Goal: Task Accomplishment & Management: Manage account settings

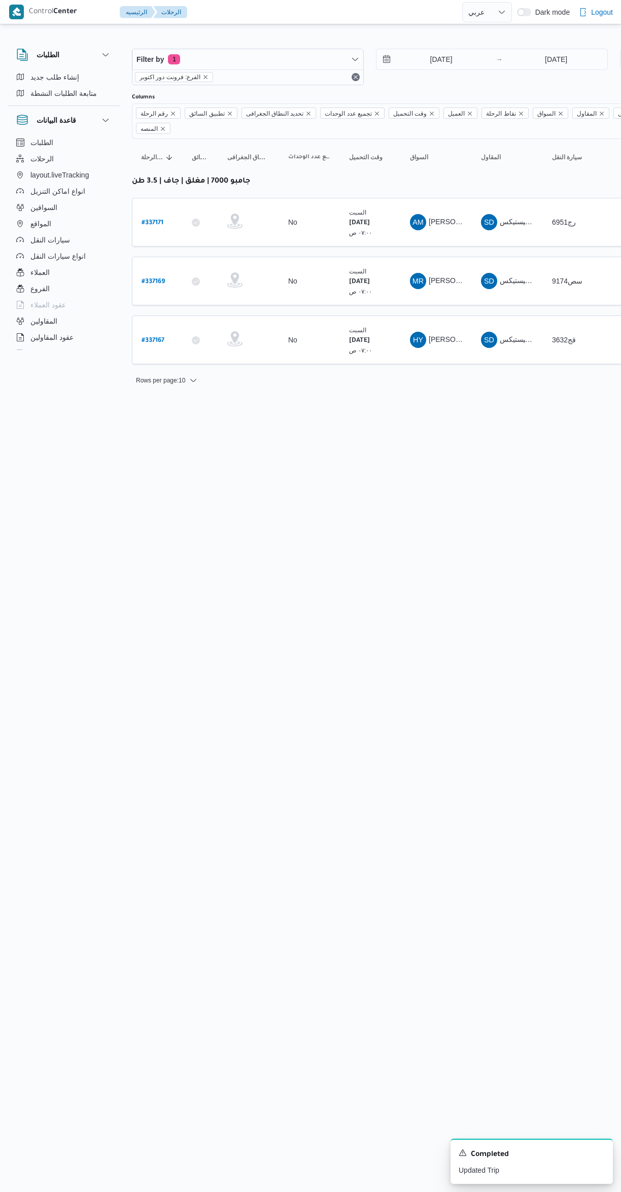
select select "ar"
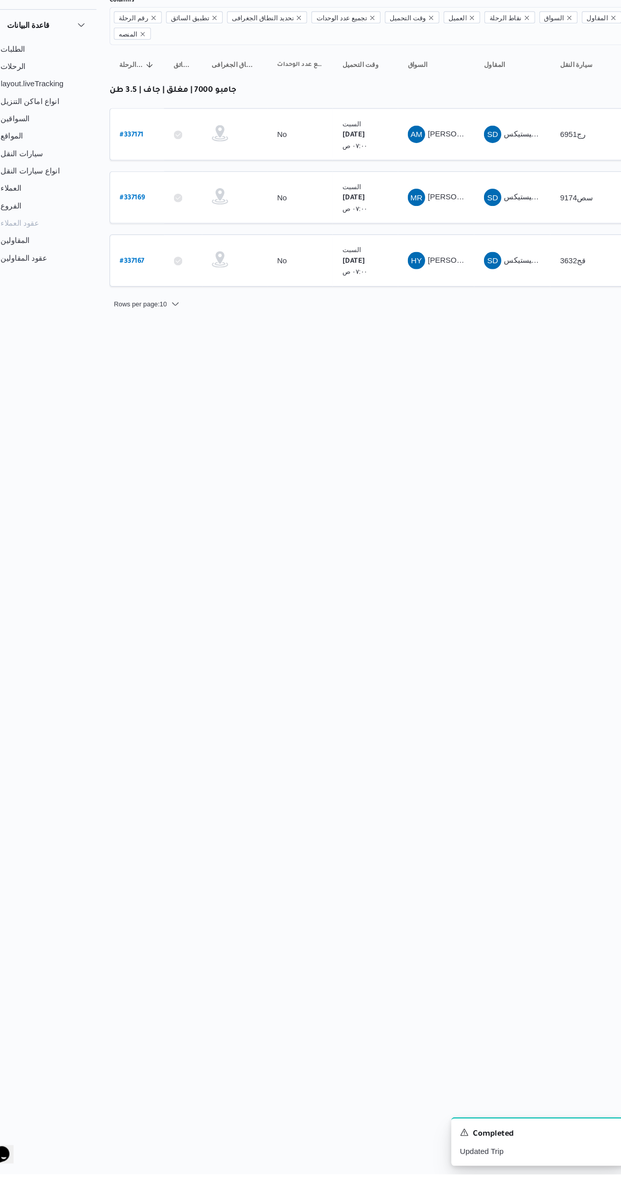
click at [155, 337] on b "# 337167" at bounding box center [153, 340] width 23 height 7
select select "ar"
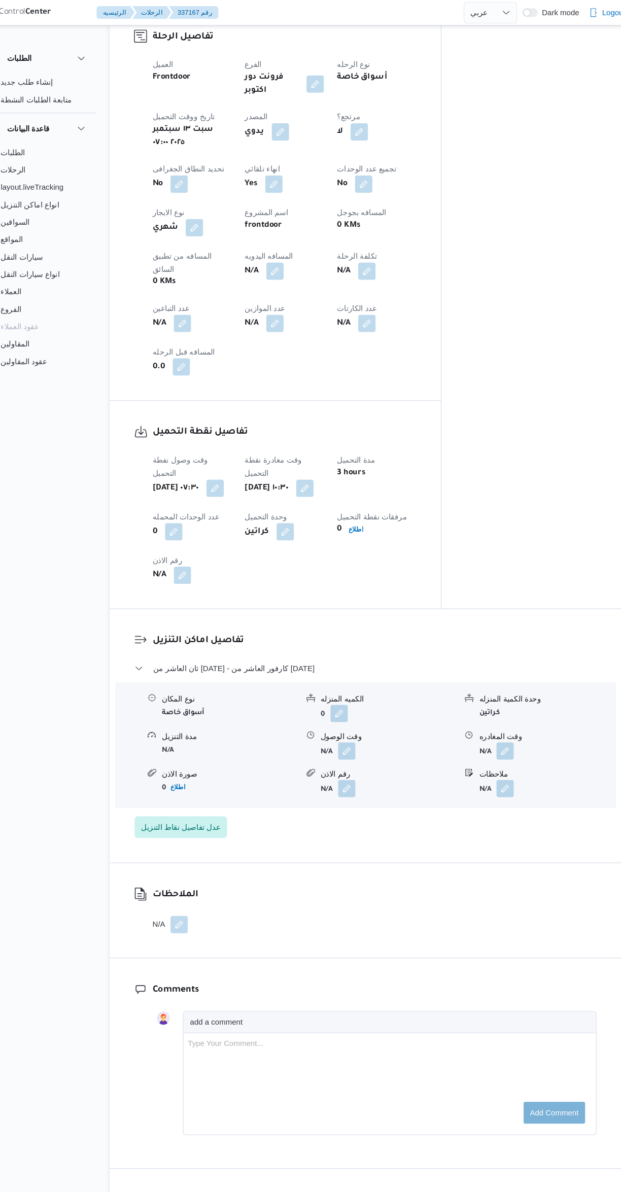
scroll to position [411, 0]
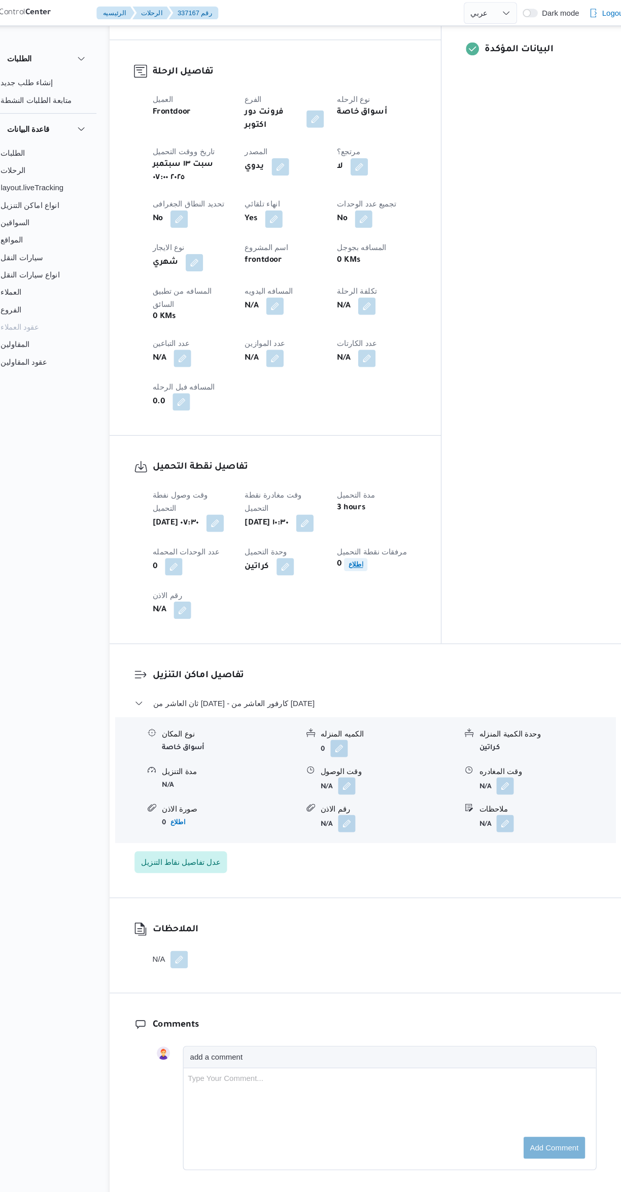
click at [368, 523] on b "اطلاع" at bounding box center [362, 526] width 14 height 7
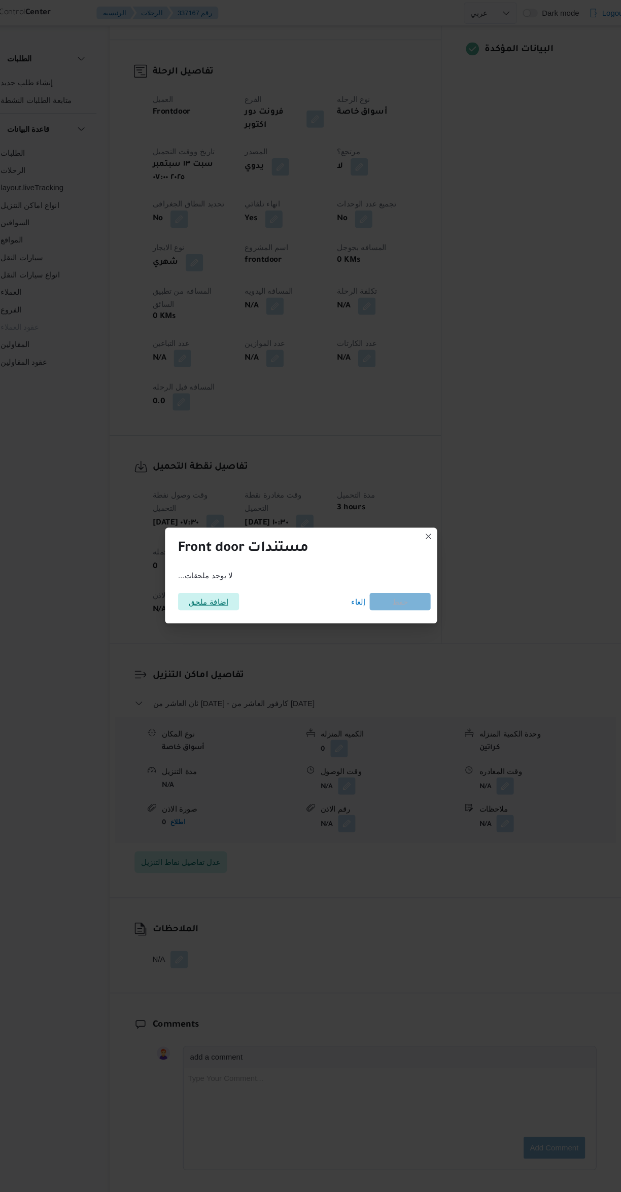
click at [235, 555] on span "اضافة ملحق" at bounding box center [224, 561] width 37 height 16
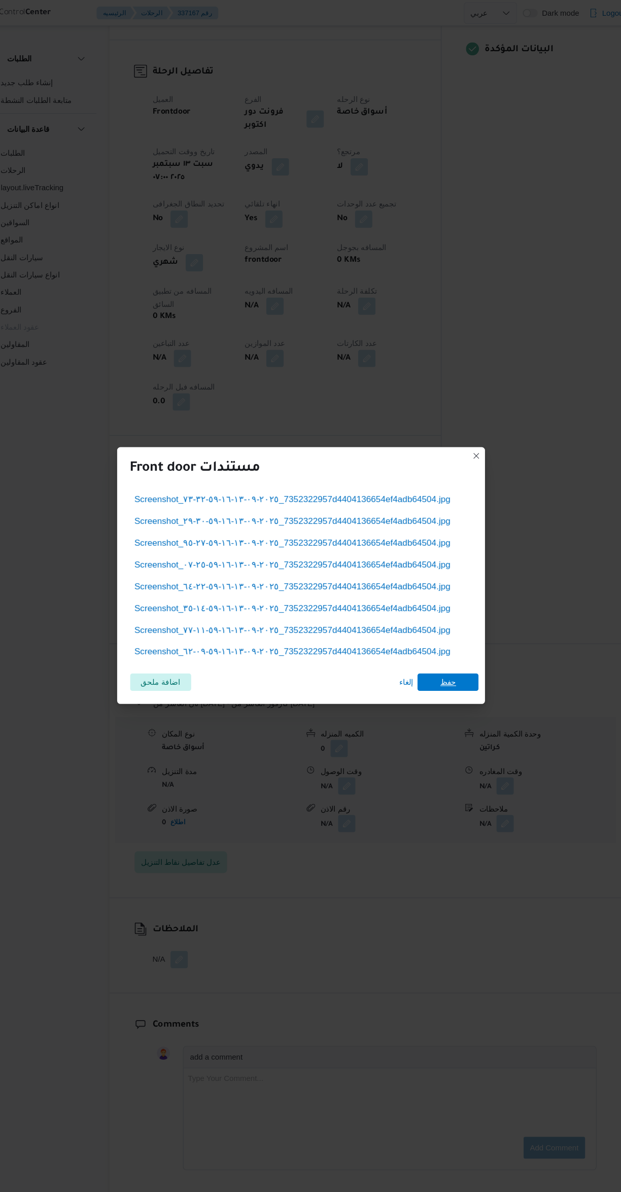
click at [440, 629] on span "حفظ" at bounding box center [447, 636] width 15 height 16
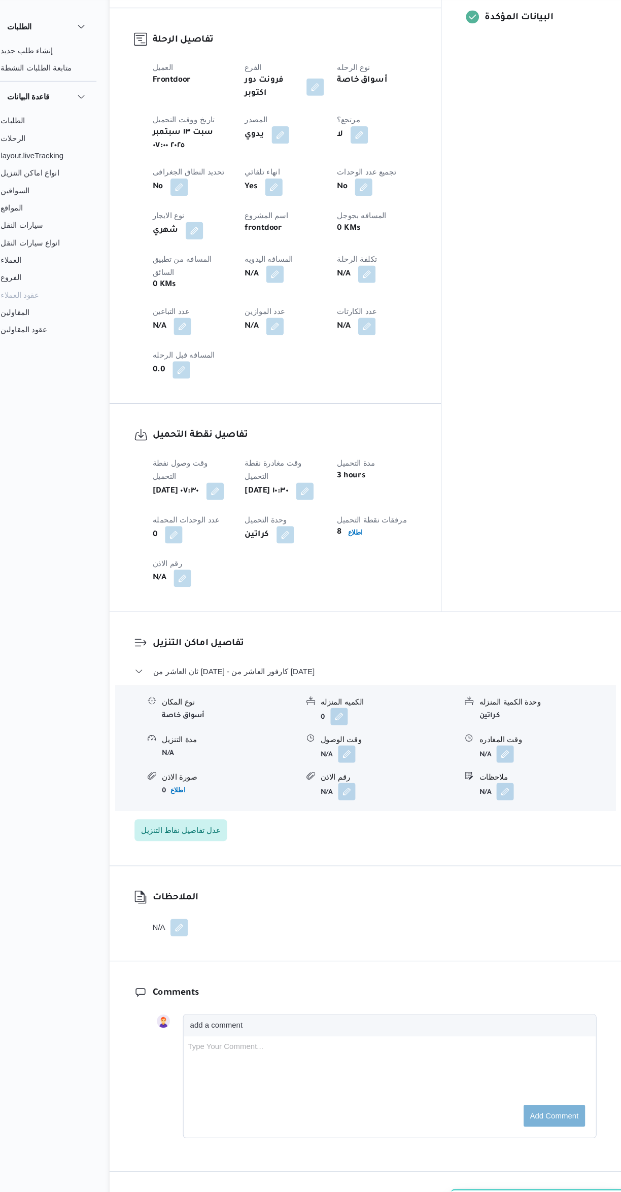
click at [353, 725] on button "button" at bounding box center [353, 733] width 16 height 16
click at [330, 713] on input "وقت الوصول" at bounding box center [325, 717] width 115 height 20
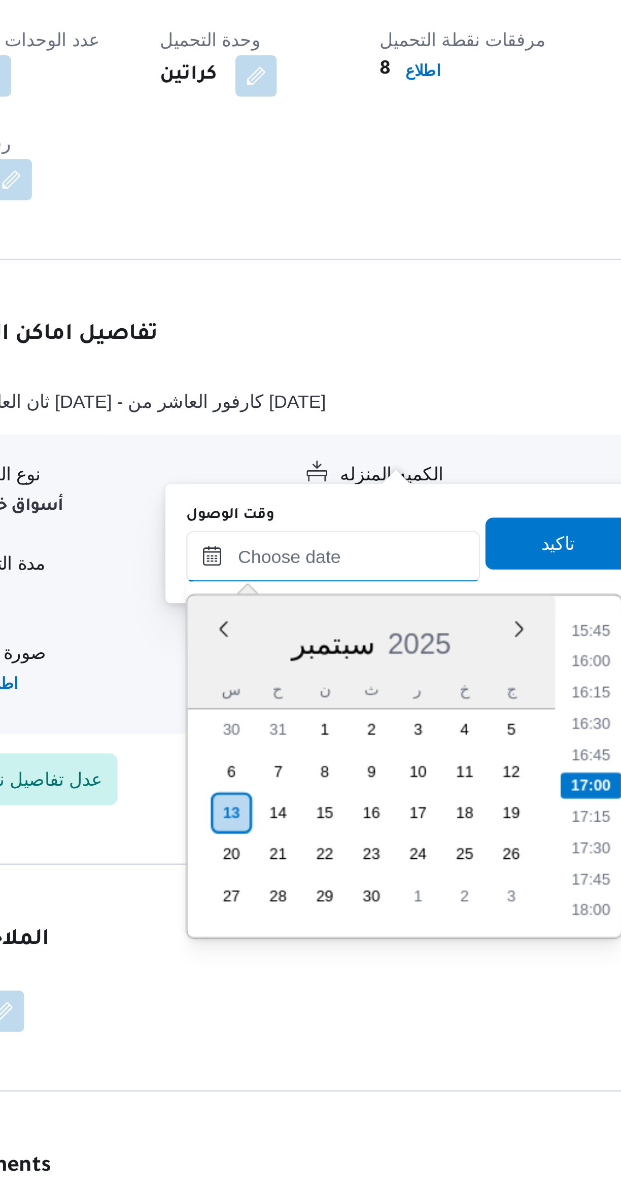
scroll to position [0, 0]
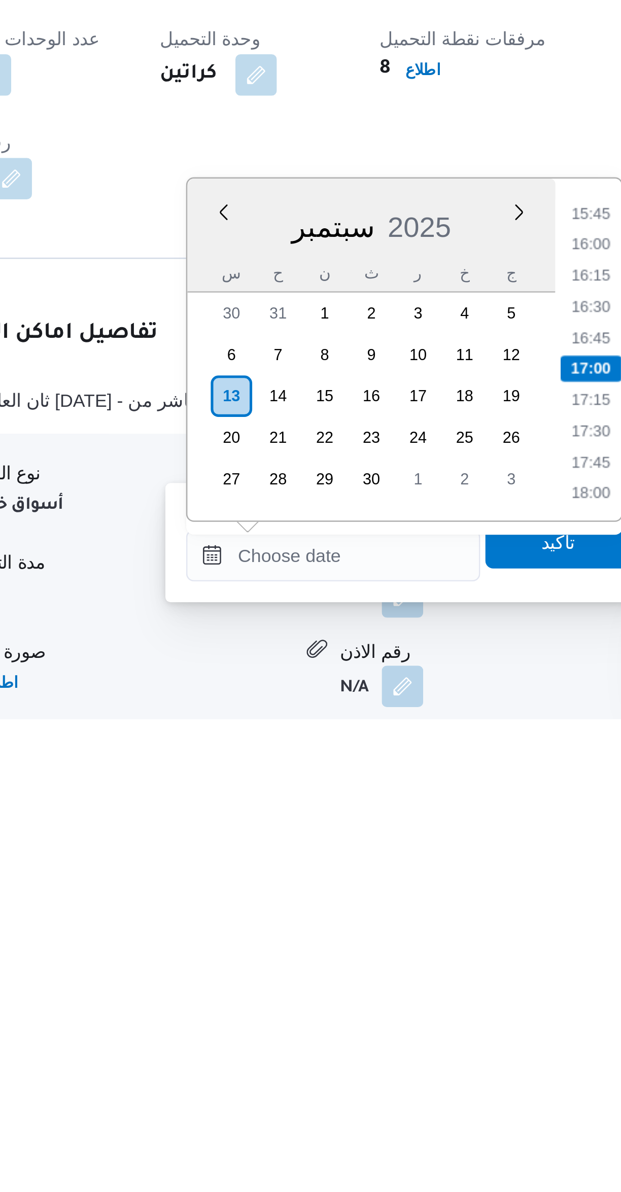
click at [424, 1017] on li "16:15" at bounding box center [426, 1019] width 23 height 10
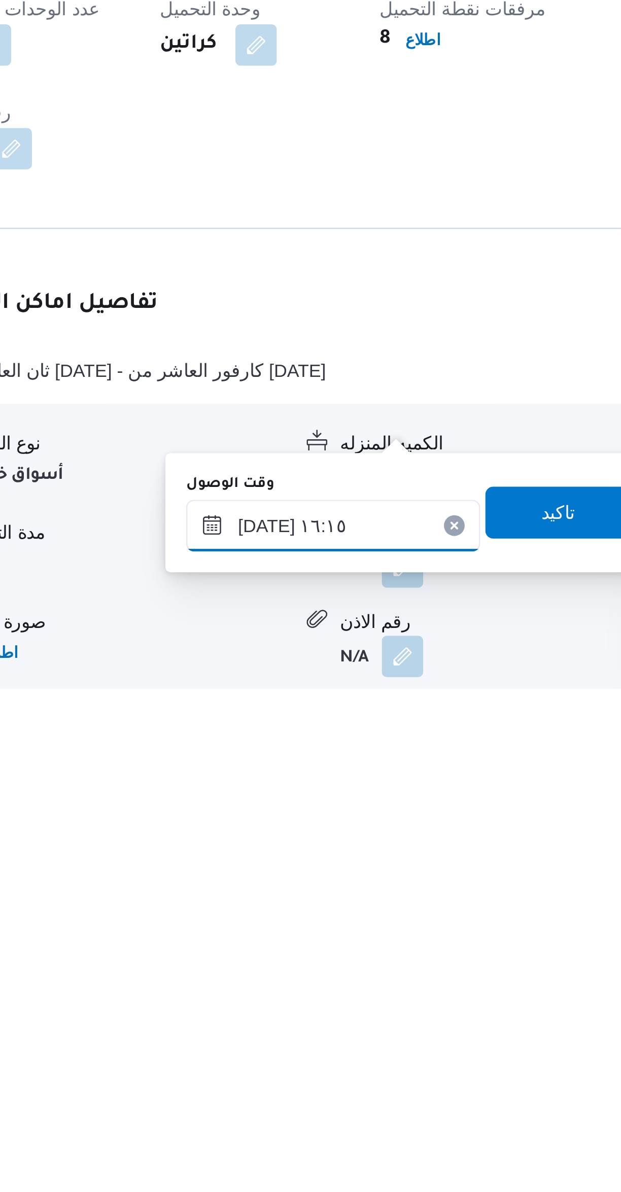
click at [293, 1130] on input "١٣/٠٩/٢٠٢٥ ١٦:١٥" at bounding box center [325, 1128] width 115 height 20
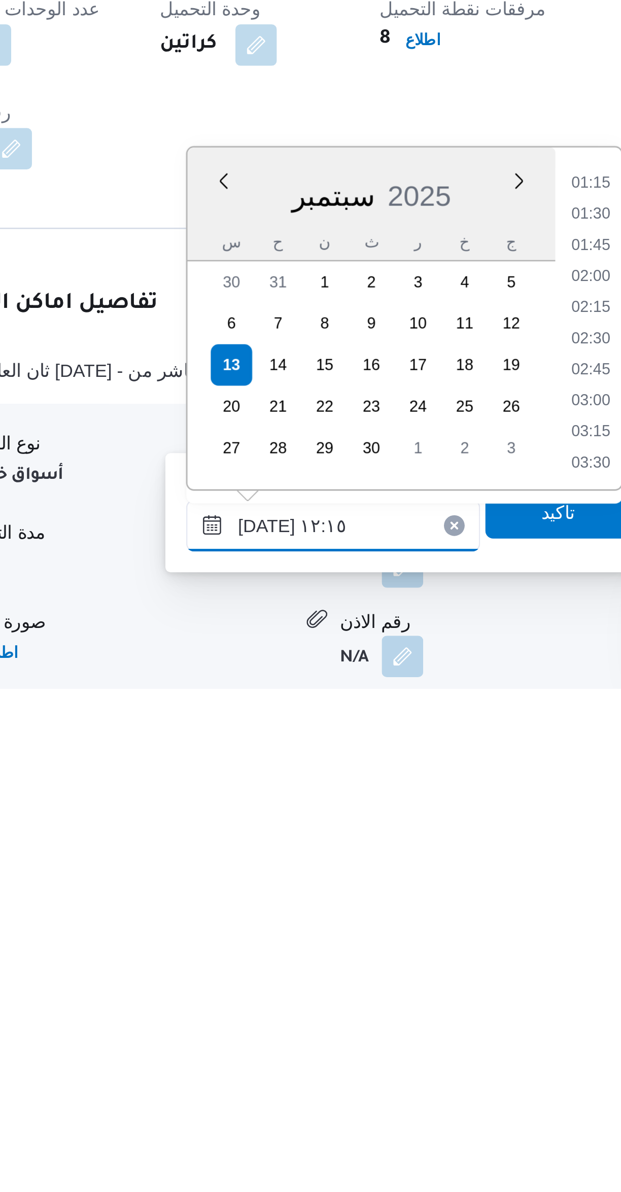
scroll to position [490, 0]
type input "١٣/٠٩/٢٠٢٥ ١٢:١٥"
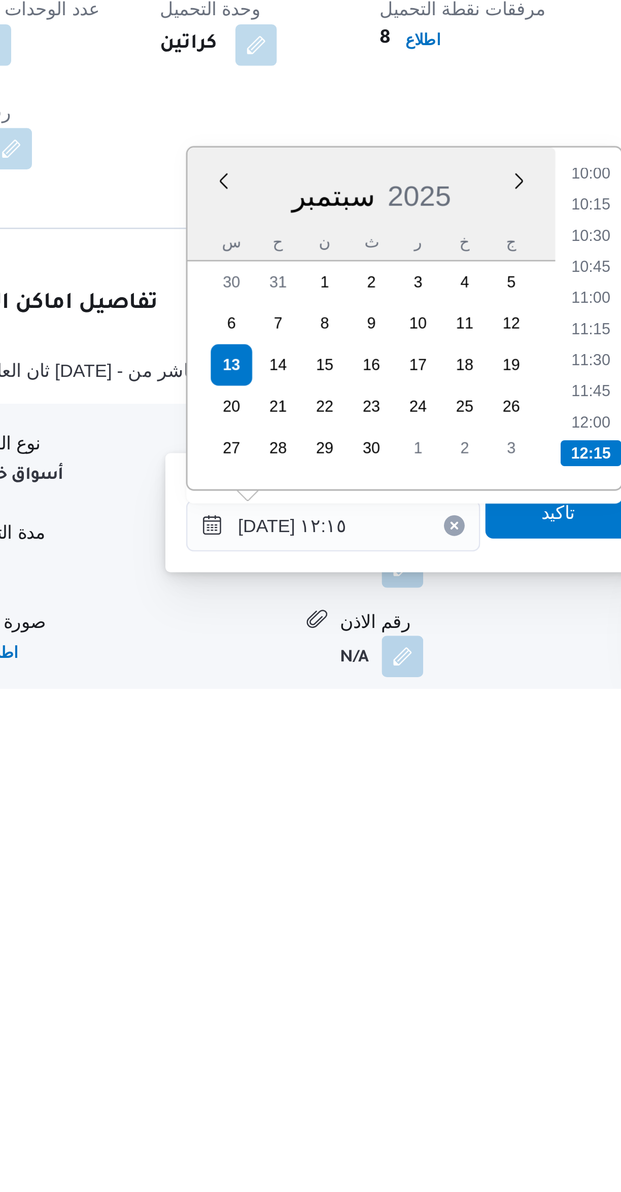
click at [423, 1098] on li "12:15" at bounding box center [427, 1100] width 24 height 10
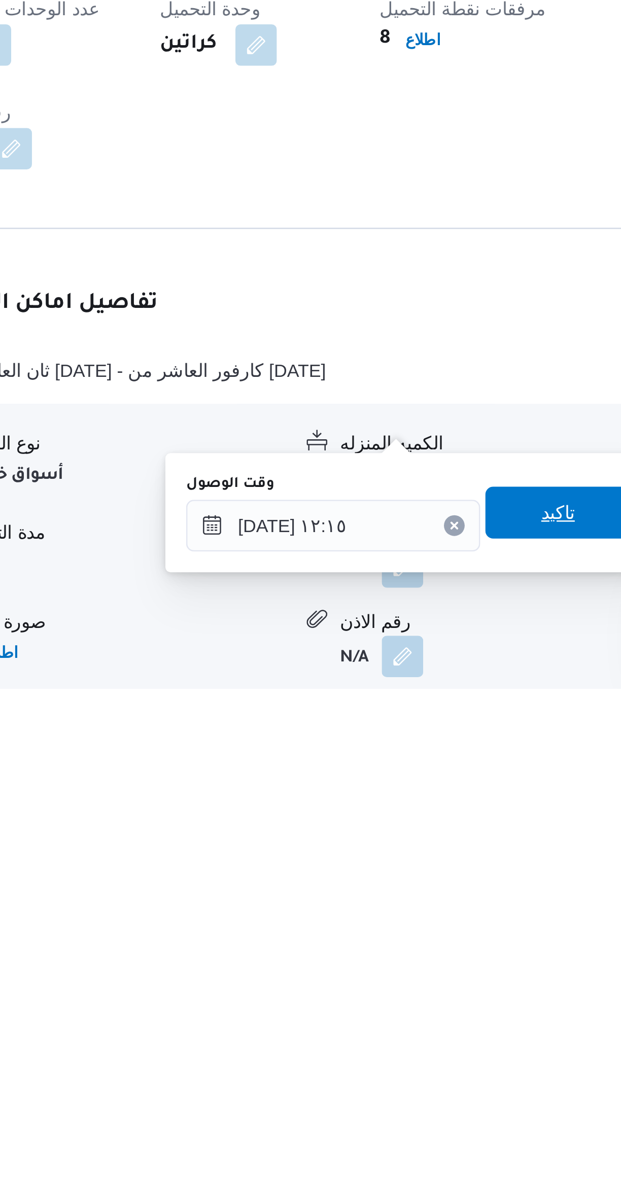
click at [408, 1119] on span "تاكيد" at bounding box center [413, 1123] width 13 height 12
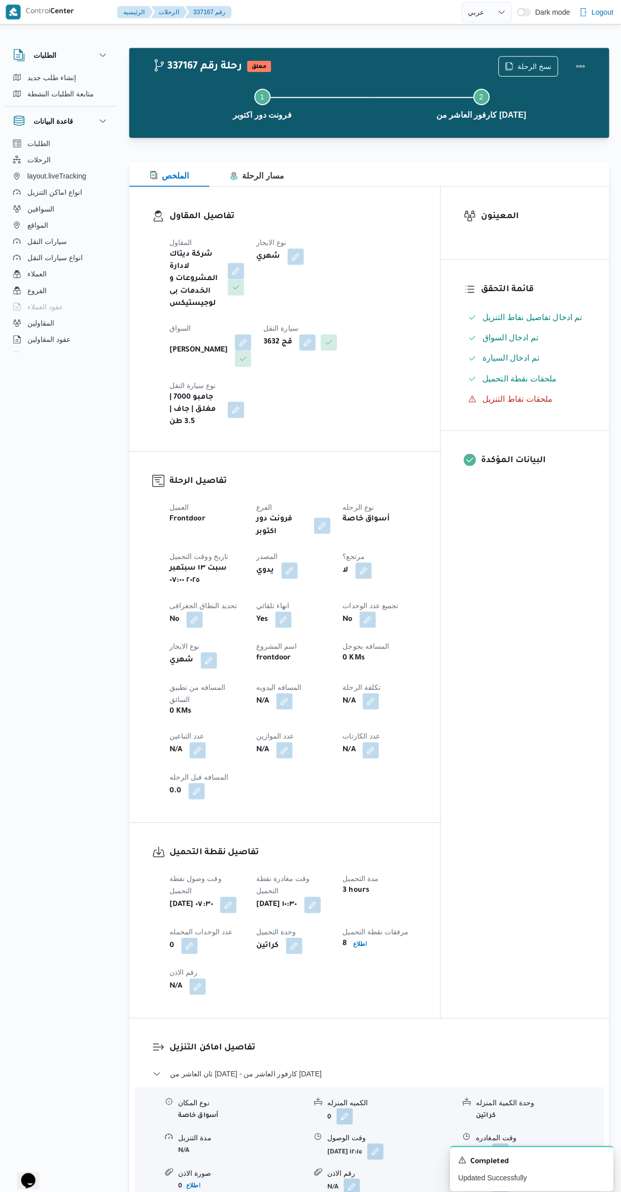
scroll to position [219, 0]
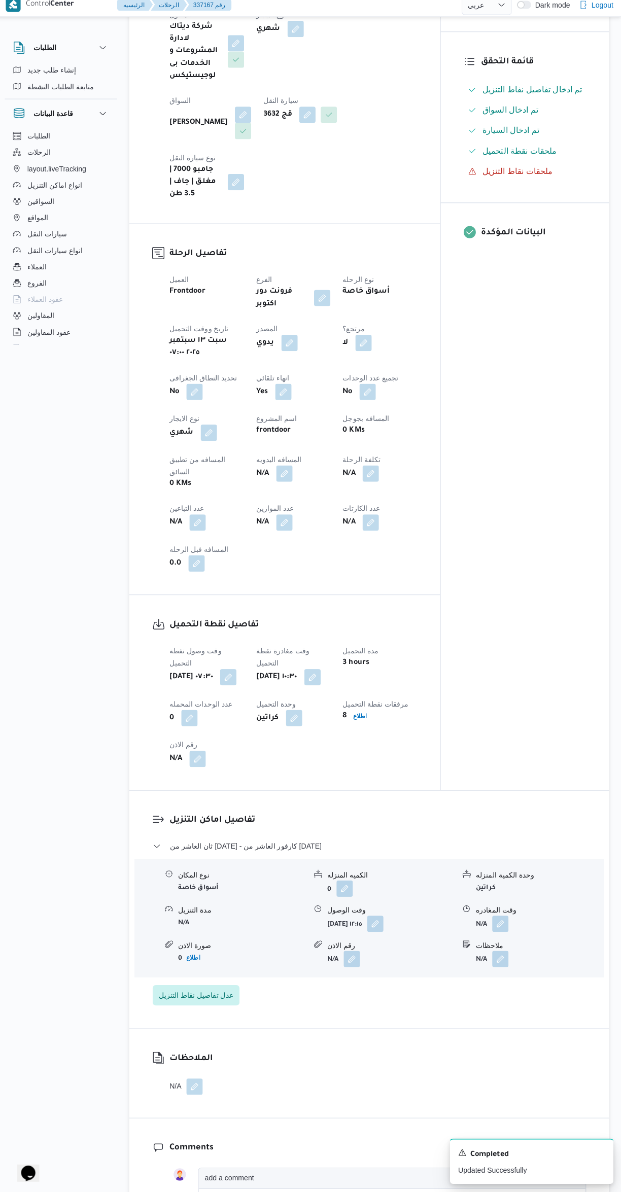
select select "ar"
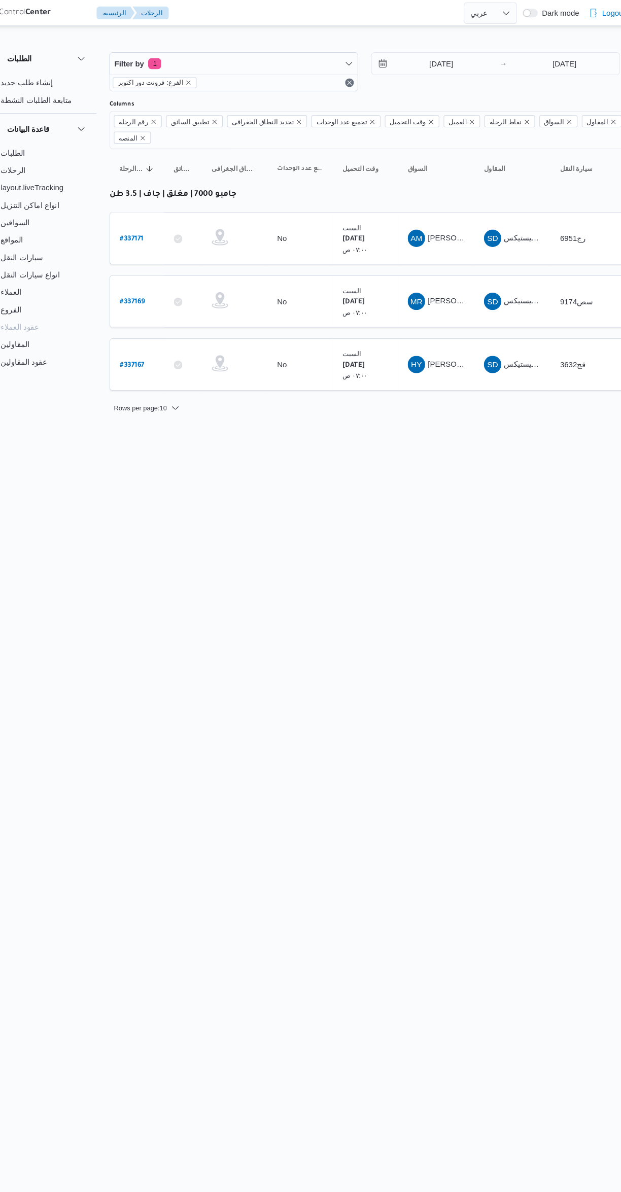
click at [160, 279] on b "# 337169" at bounding box center [153, 282] width 23 height 7
select select "ar"
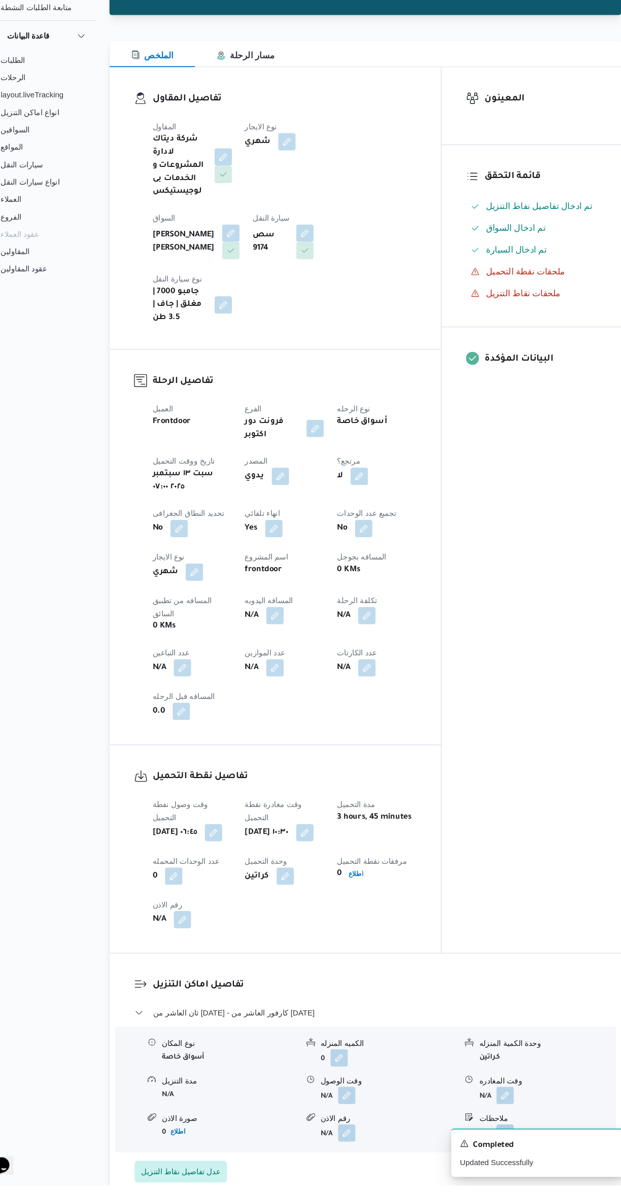
scroll to position [38, 0]
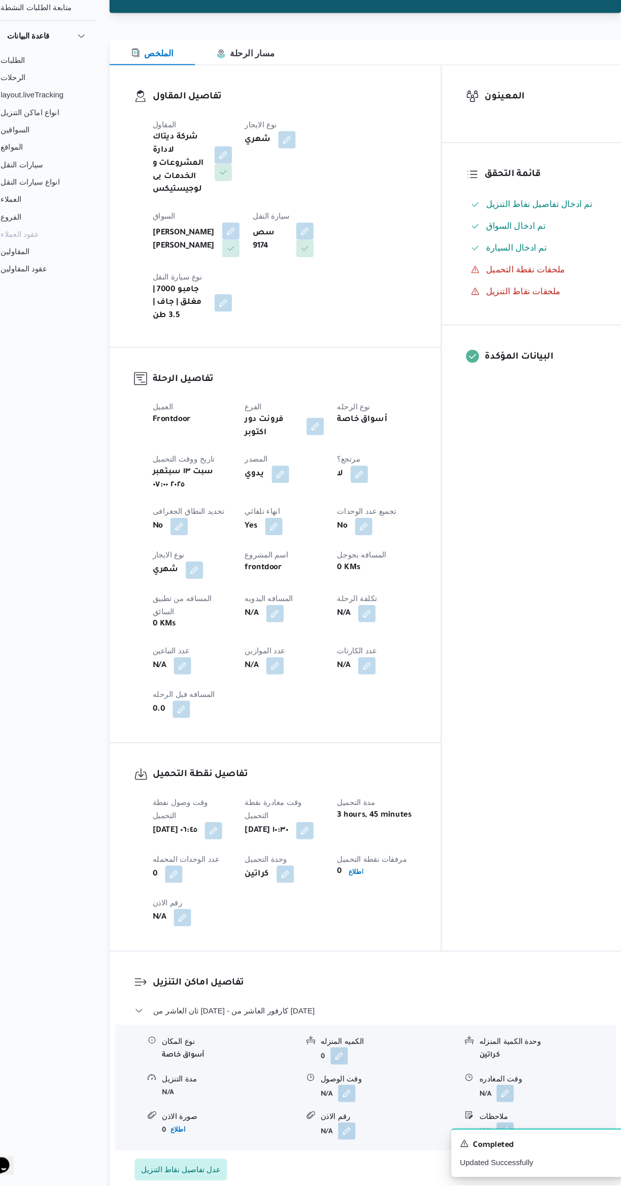
click at [353, 1099] on button "button" at bounding box center [353, 1107] width 16 height 16
click at [324, 1091] on input "وقت الوصول" at bounding box center [325, 1090] width 115 height 20
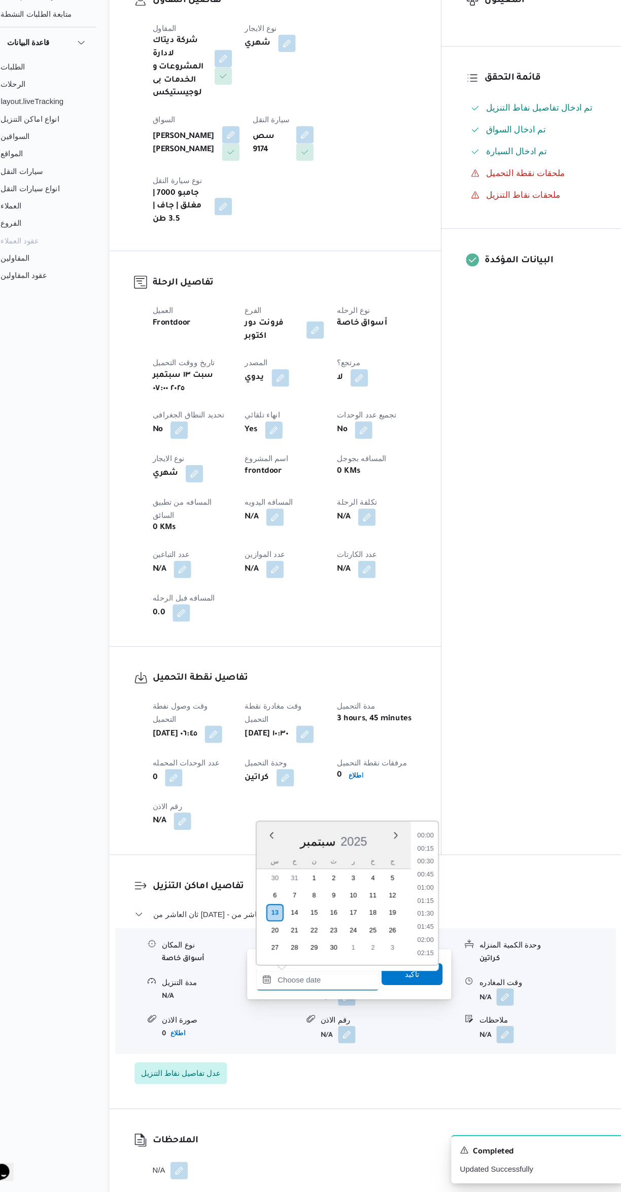
scroll to position [767, 0]
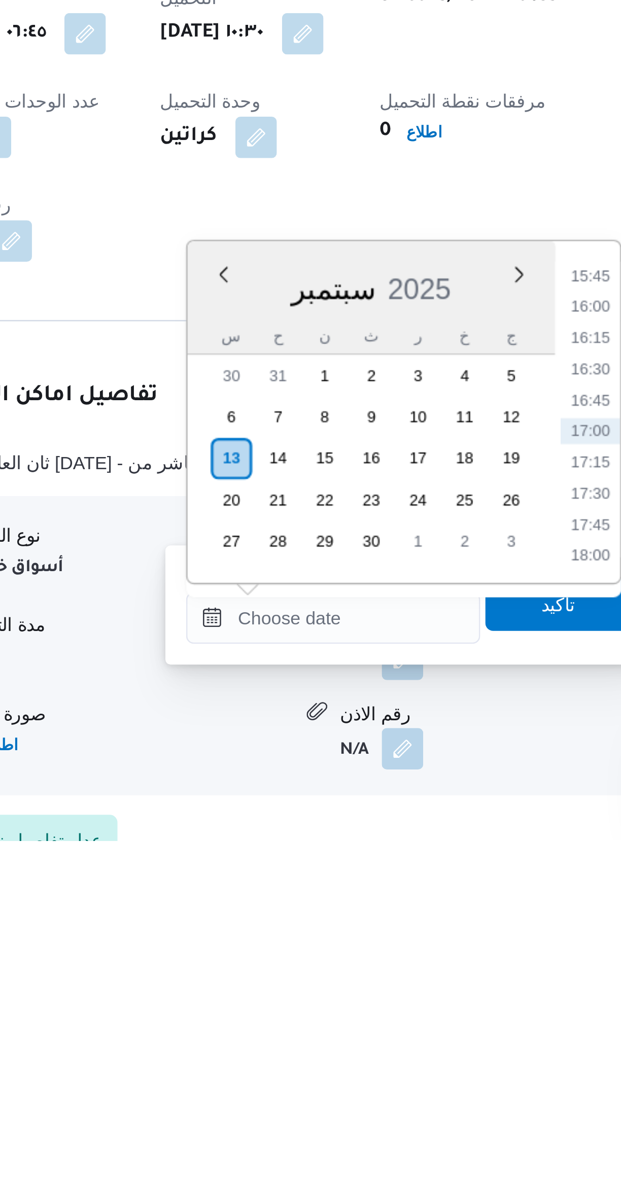
click at [423, 995] on li "16:15" at bounding box center [426, 995] width 23 height 10
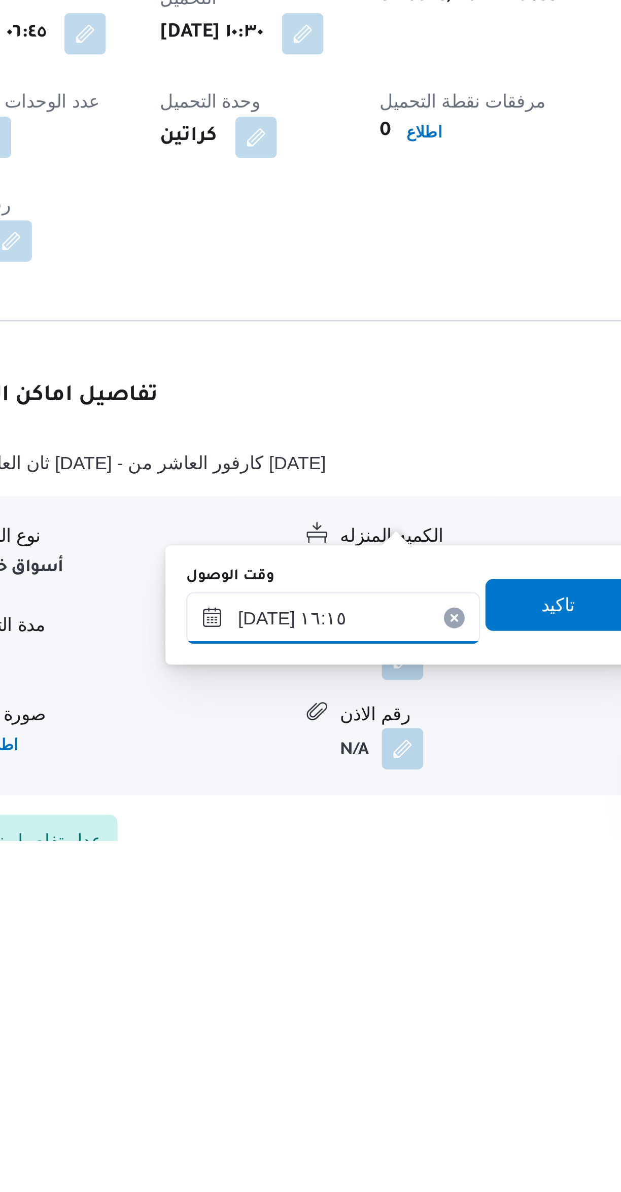
scroll to position [44, 0]
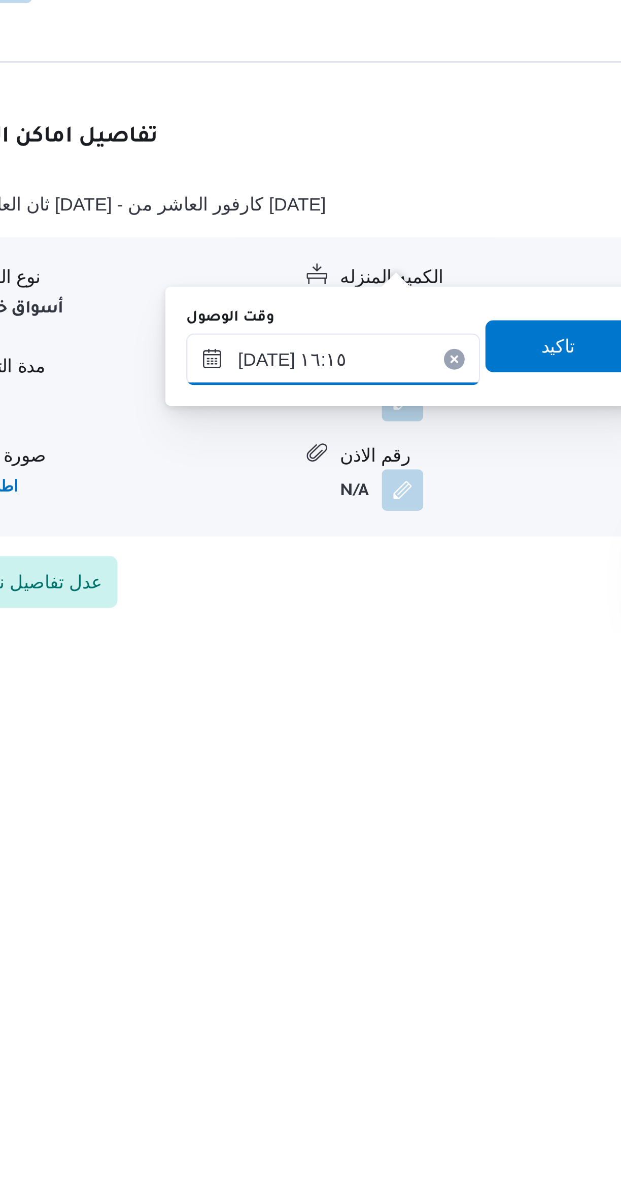
click at [293, 1086] on input "١٣/٠٩/٢٠٢٥ ١٦:١٥" at bounding box center [325, 1085] width 115 height 20
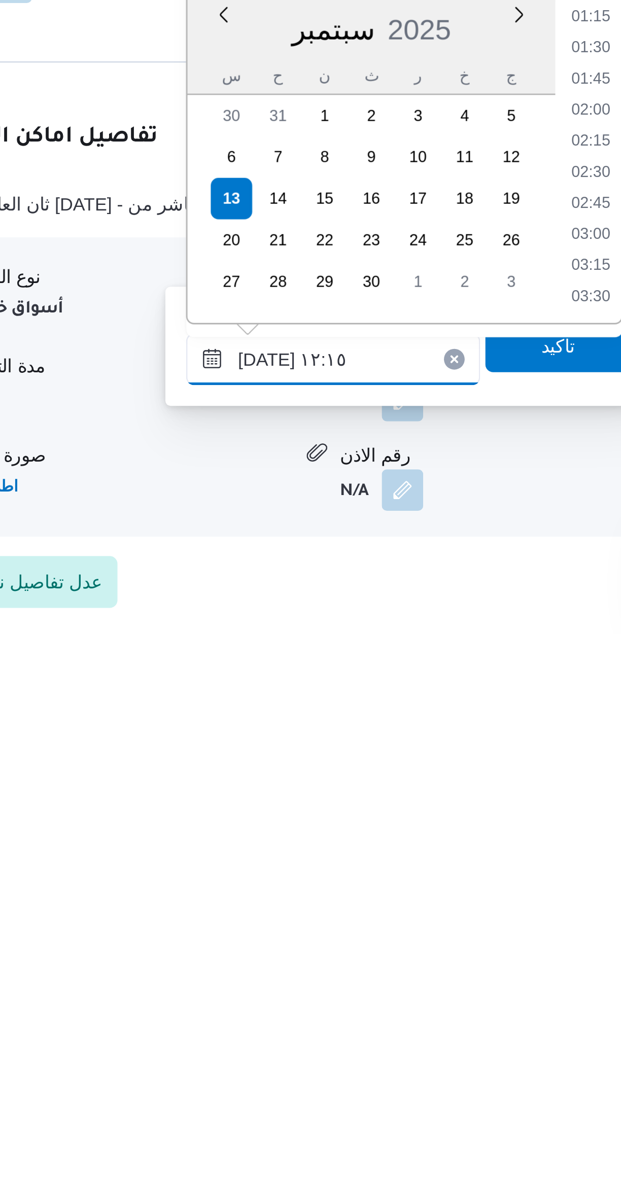
scroll to position [490, 0]
type input "١٣/٠٩/٢٠٢٥ ١٢:١٥"
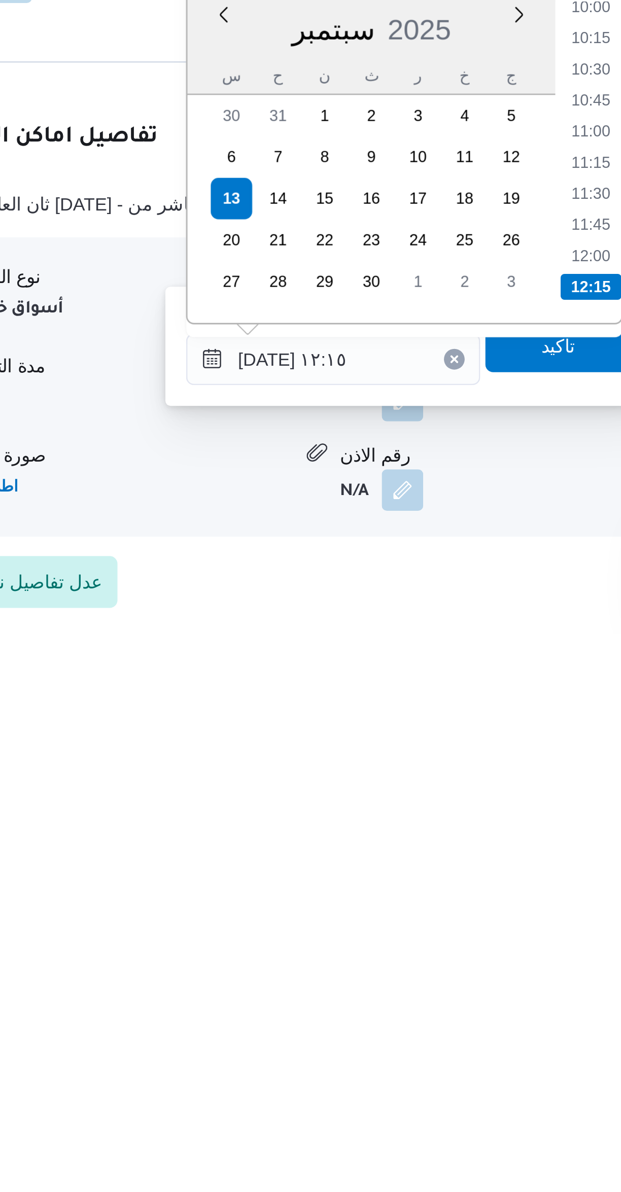
scroll to position [60, 0]
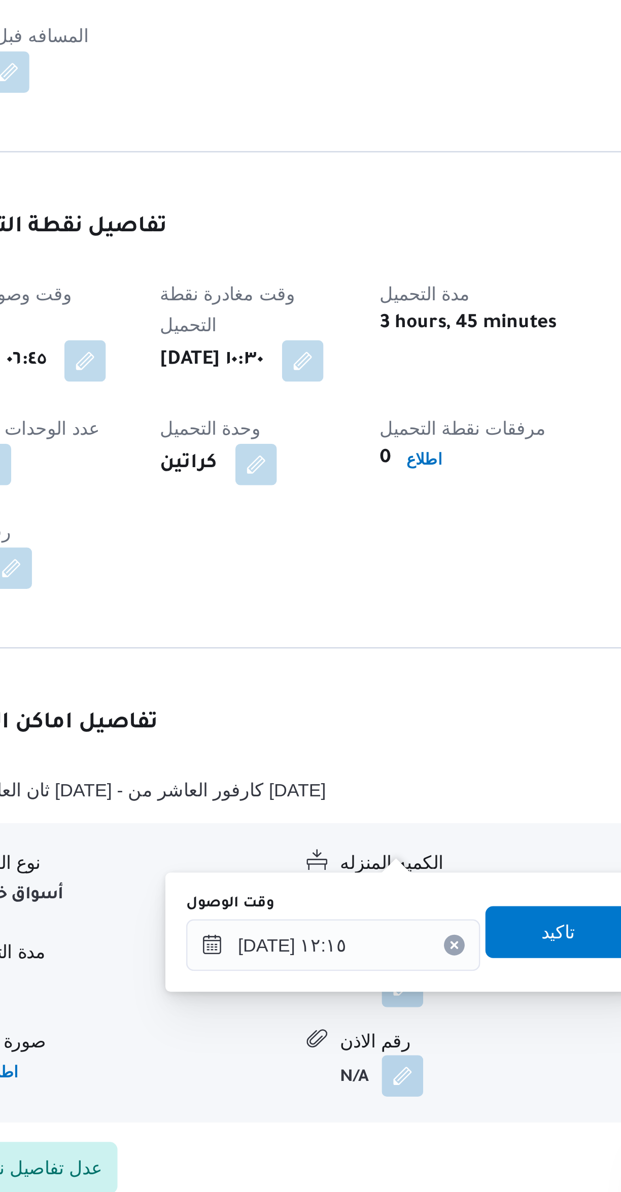
click at [416, 839] on div "وقت وصول نفطة التحميل سبت ١٣ سبتمبر ٢٠٢٥ ٠٦:٤٥ وقت مغادرة نقطة التحميل سبت ١٣ س…" at bounding box center [295, 868] width 258 height 134
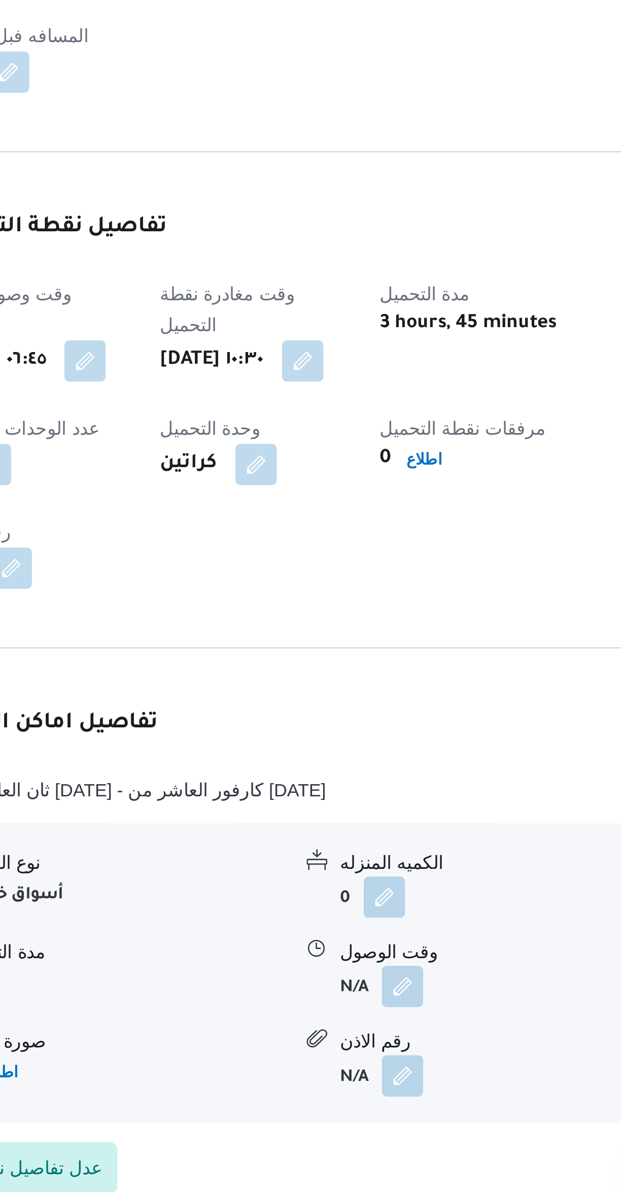
click at [356, 1076] on button "button" at bounding box center [353, 1084] width 16 height 16
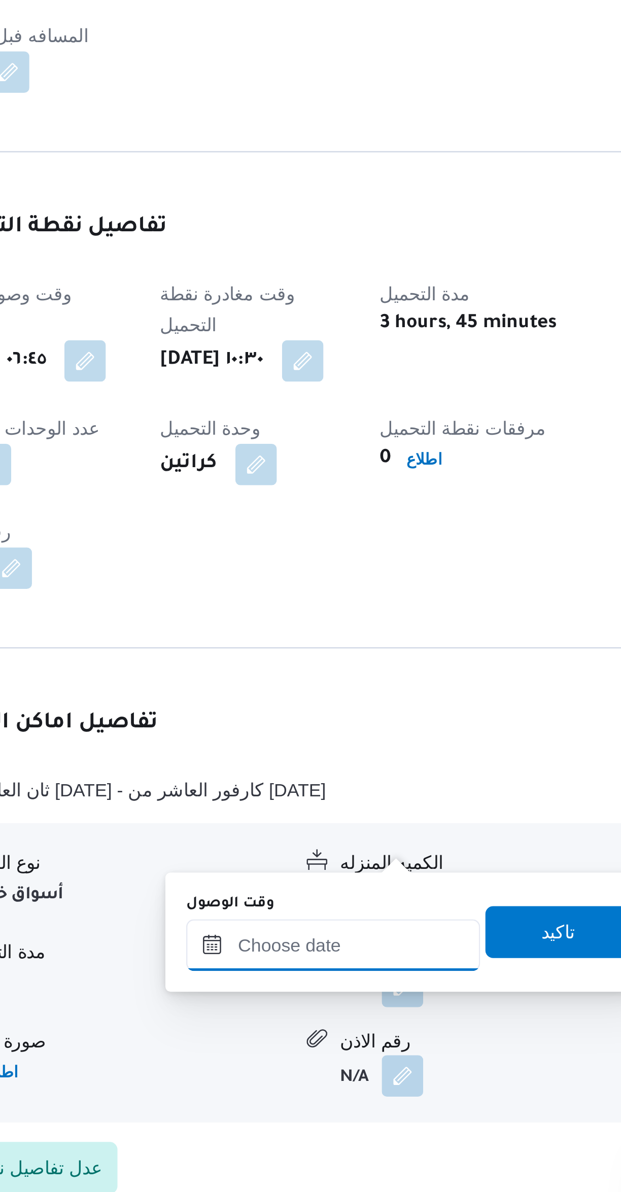
click at [335, 1071] on input "وقت الوصول" at bounding box center [325, 1068] width 115 height 20
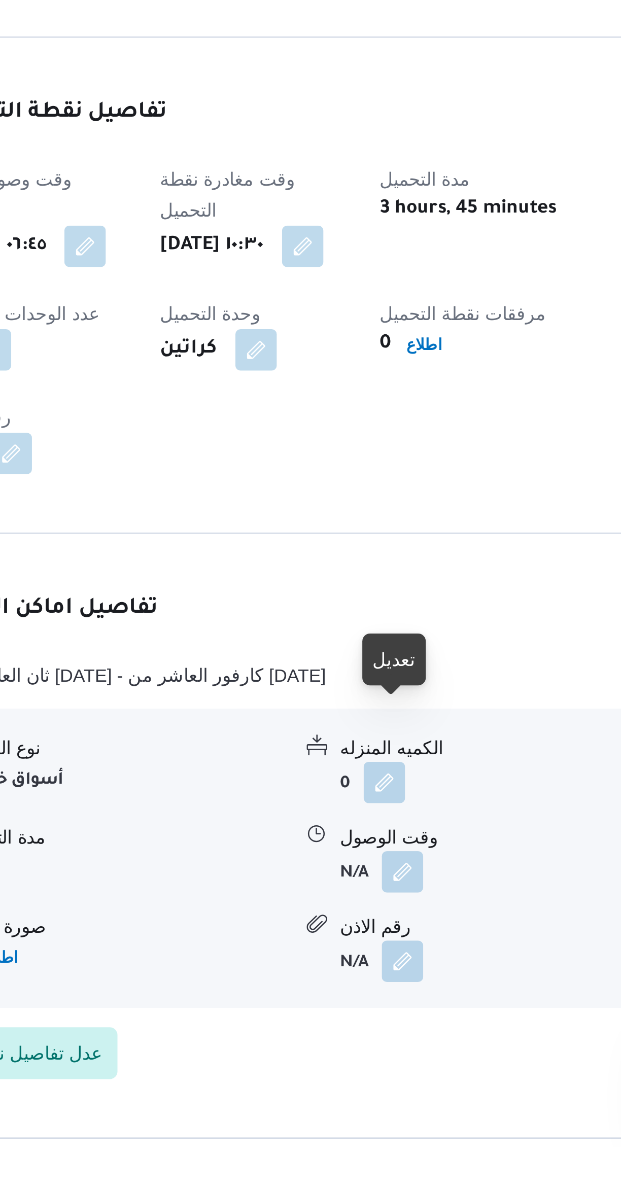
click at [355, 1076] on button "button" at bounding box center [353, 1084] width 16 height 16
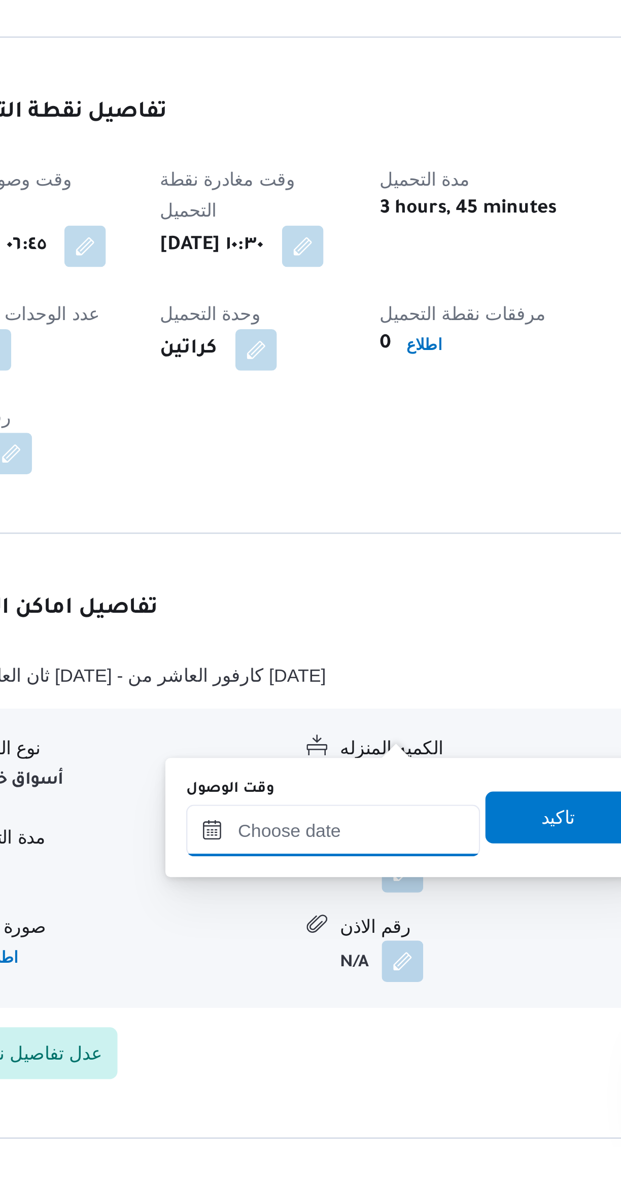
click at [336, 1066] on input "وقت الوصول" at bounding box center [325, 1068] width 115 height 20
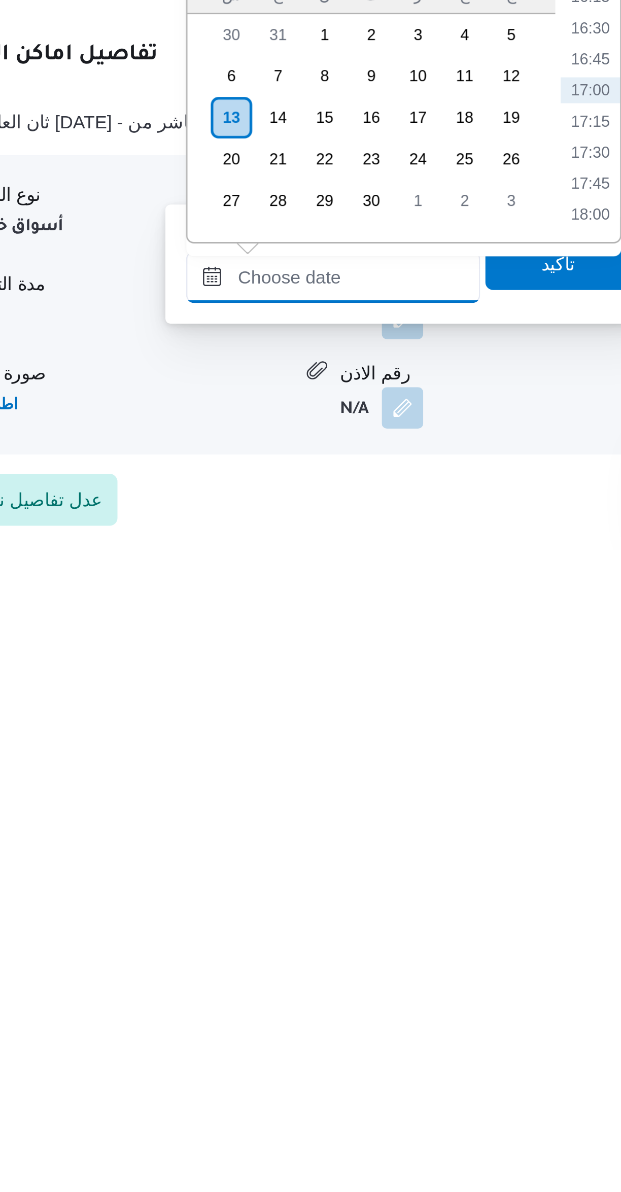
scroll to position [43, 0]
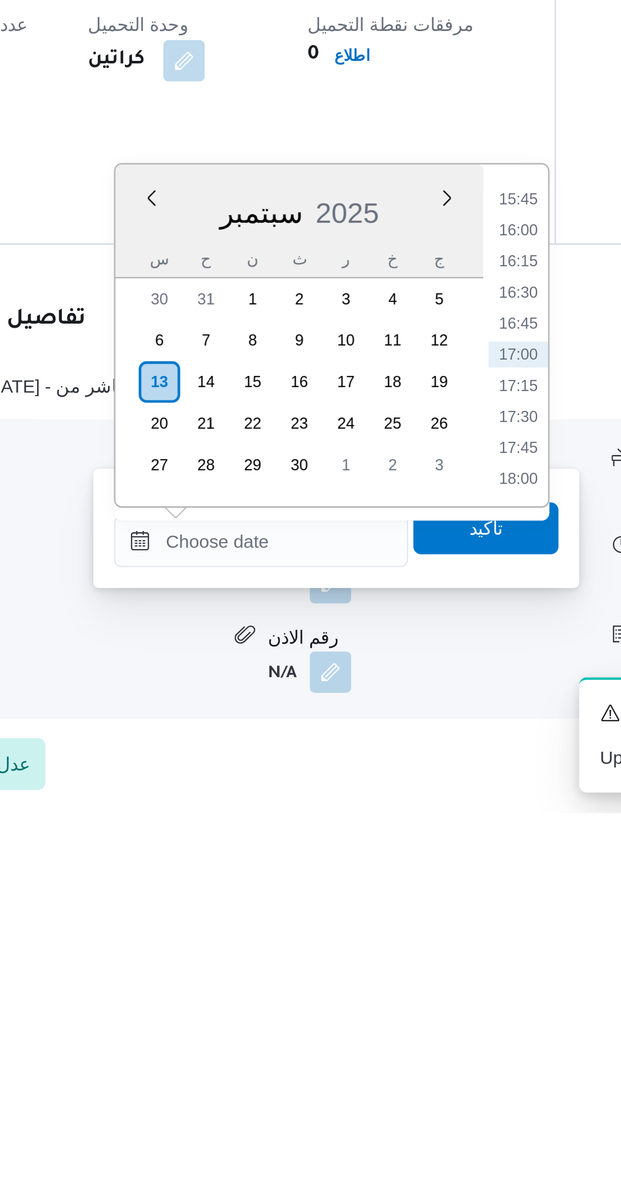
click at [432, 977] on li "16:15" at bounding box center [426, 976] width 23 height 10
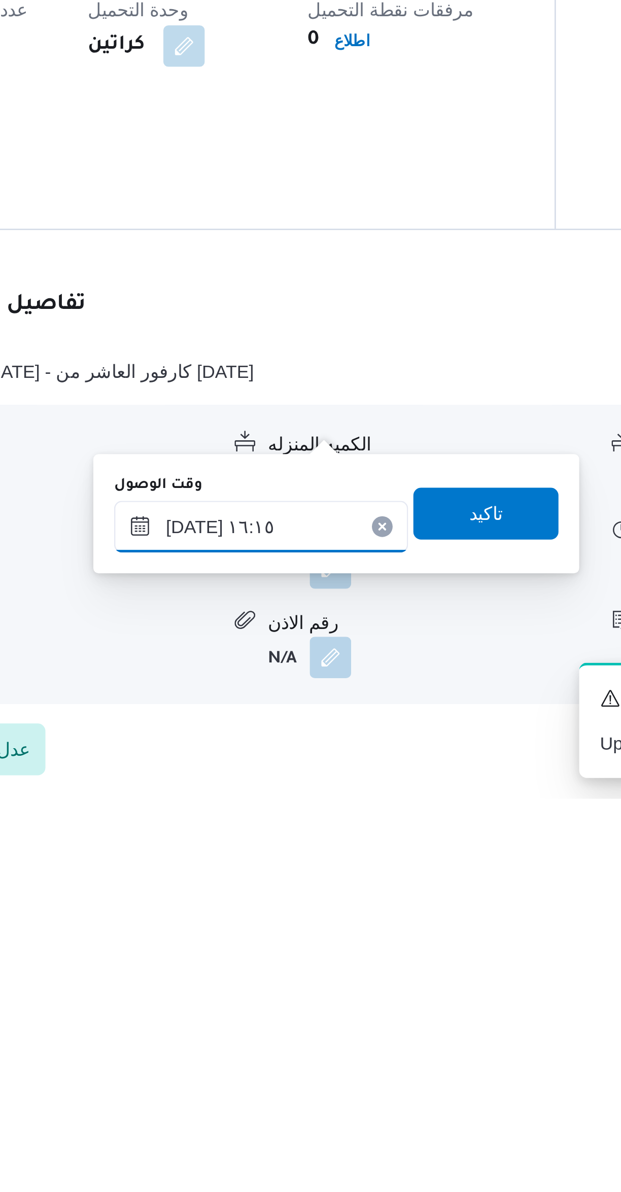
click at [295, 1085] on input "١٣/٠٩/٢٠٢٥ ١٦:١٥" at bounding box center [325, 1086] width 115 height 20
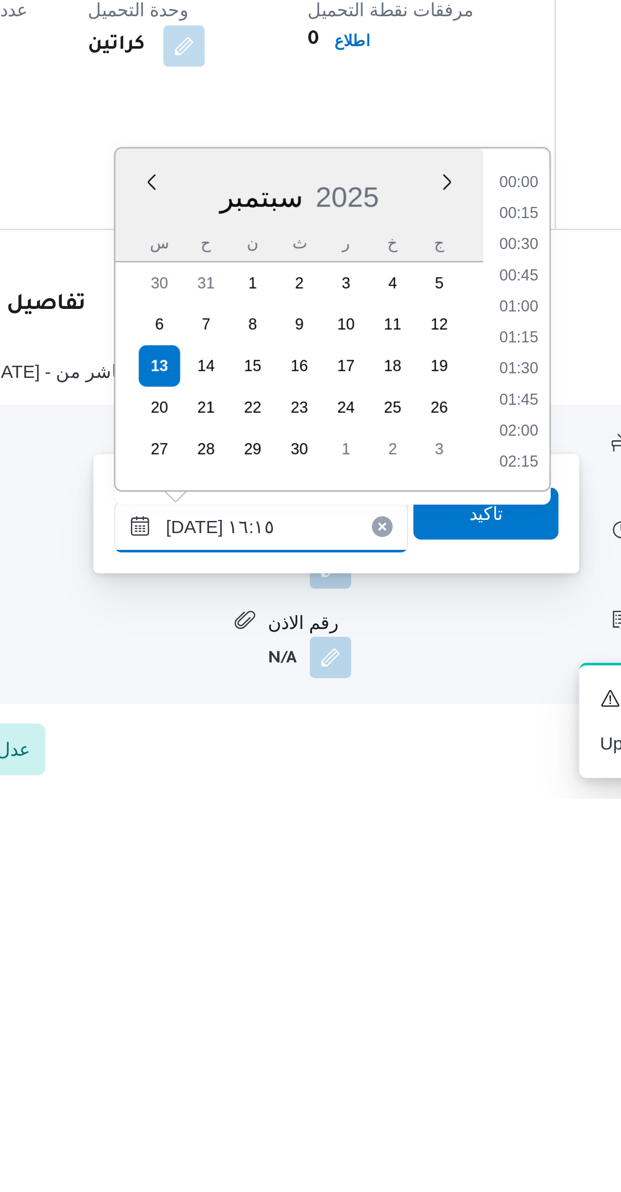
scroll to position [730, 0]
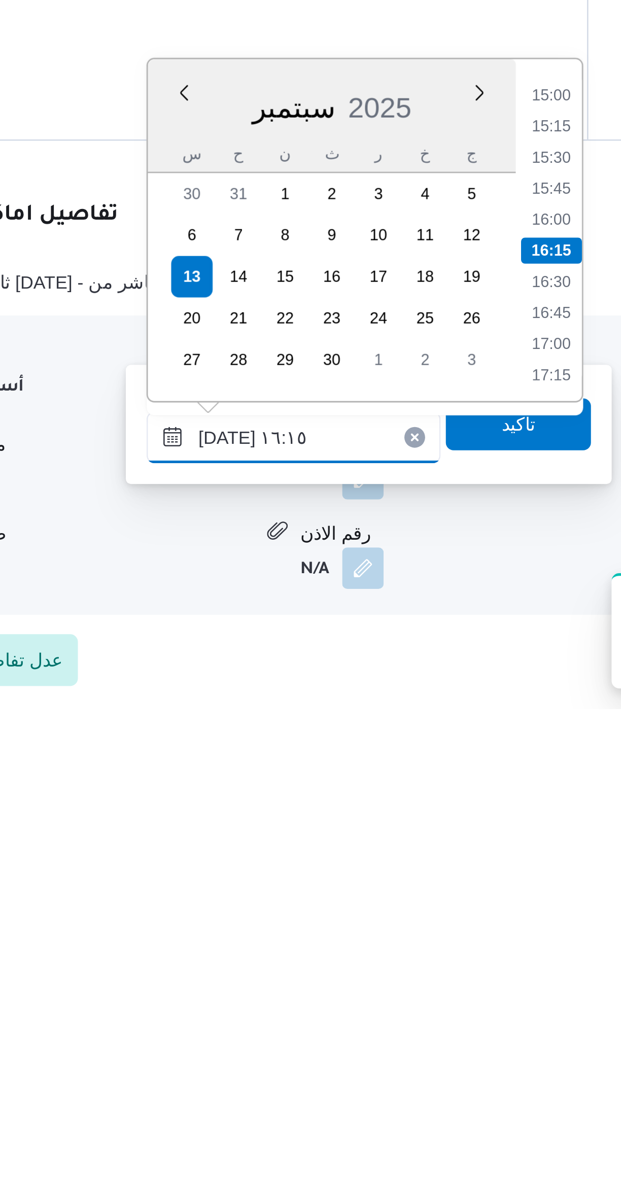
click at [294, 1084] on input "١٣/٠٩/٢٠٢٥ ١٦:١٥" at bounding box center [325, 1086] width 115 height 20
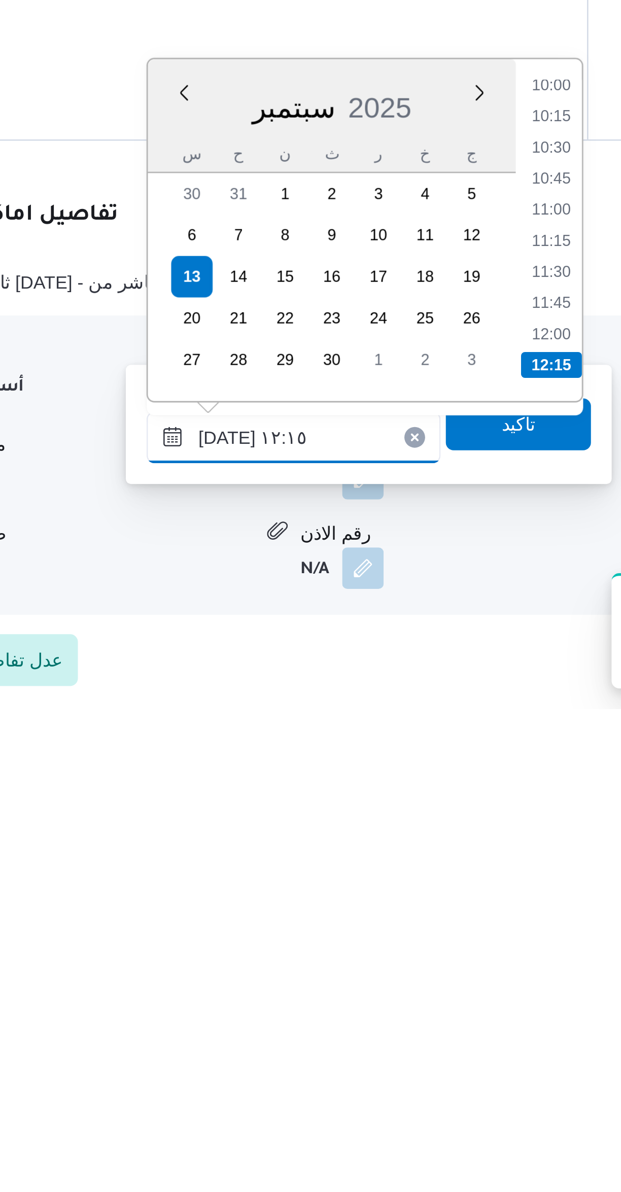
type input "١٣/٠٩/٢٠٢٥ ١٢:١٥"
click at [425, 1052] on li "12:15" at bounding box center [427, 1057] width 24 height 10
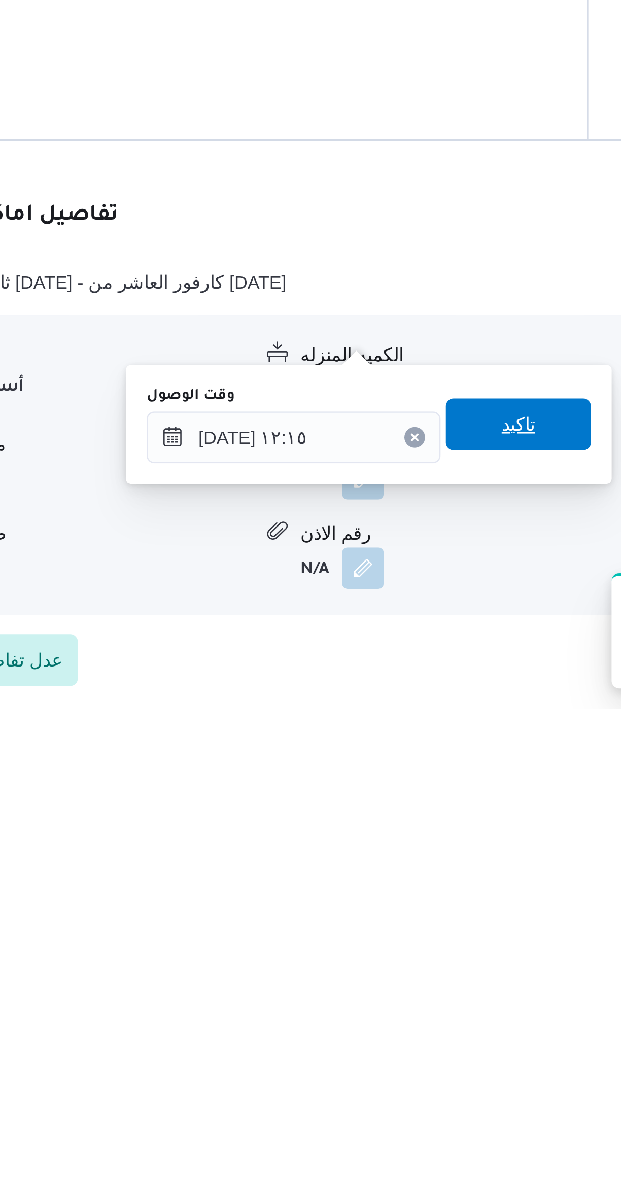
click at [415, 1077] on span "تاكيد" at bounding box center [414, 1081] width 57 height 20
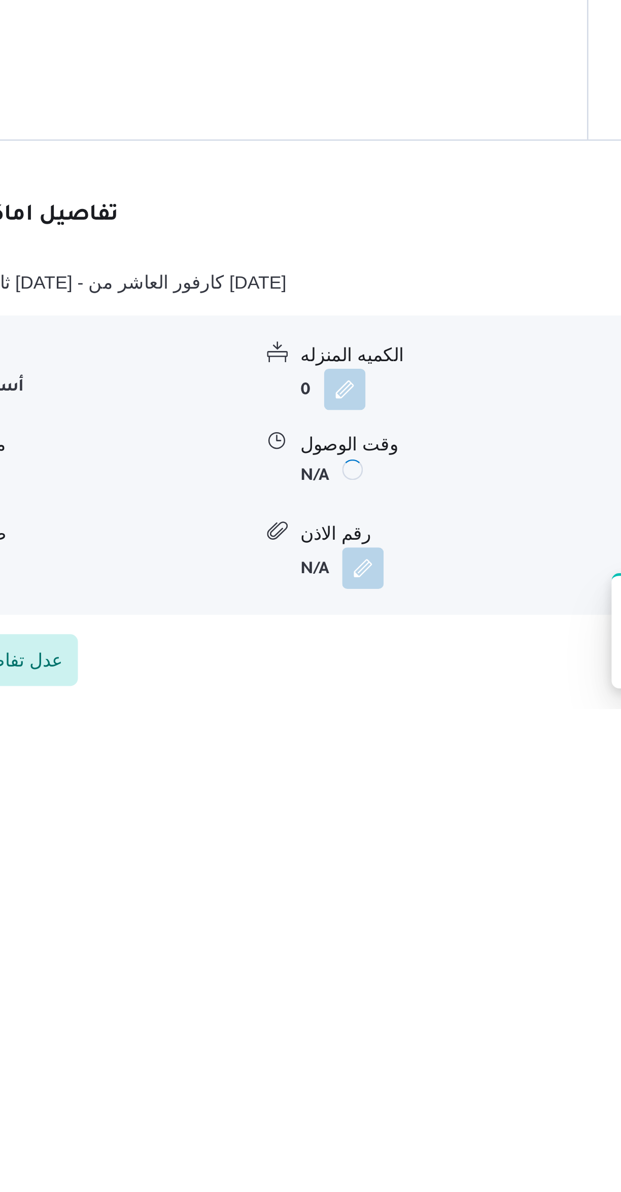
scroll to position [43, 0]
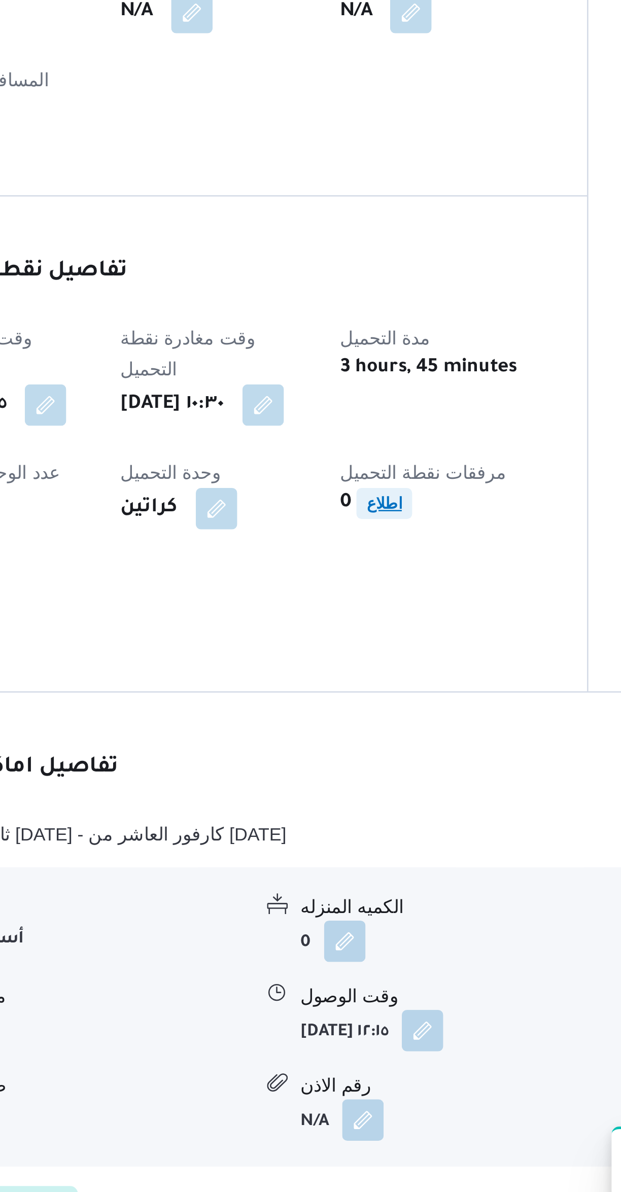
click at [368, 891] on b "اطلاع" at bounding box center [362, 894] width 14 height 7
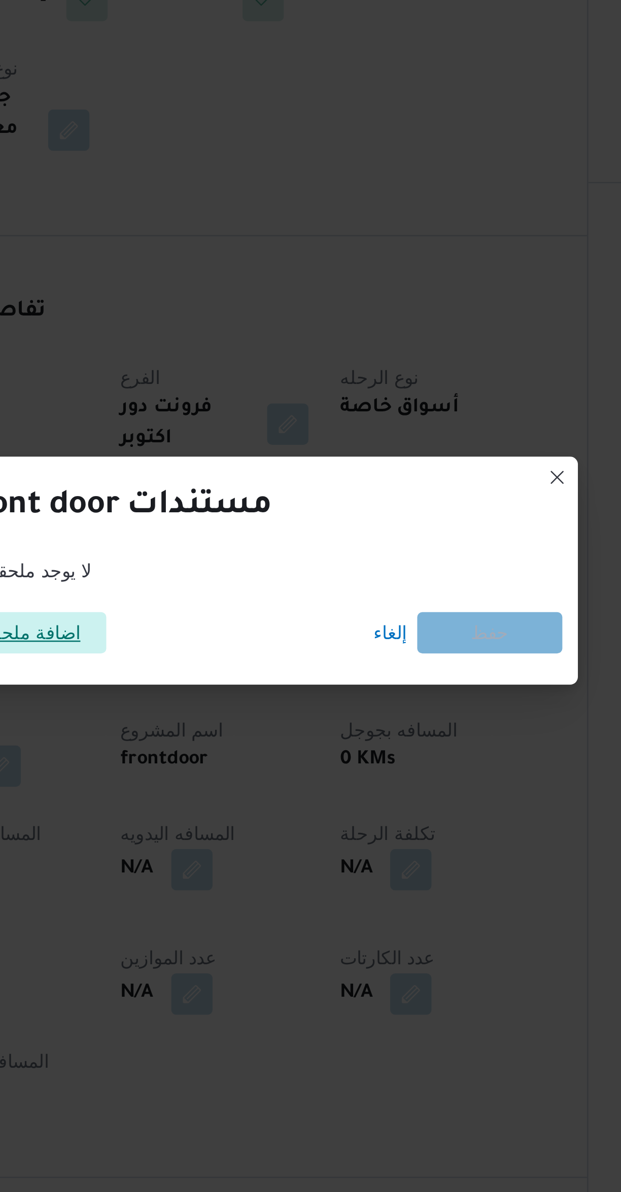
click at [245, 553] on span "اضافة ملحق" at bounding box center [224, 561] width 57 height 16
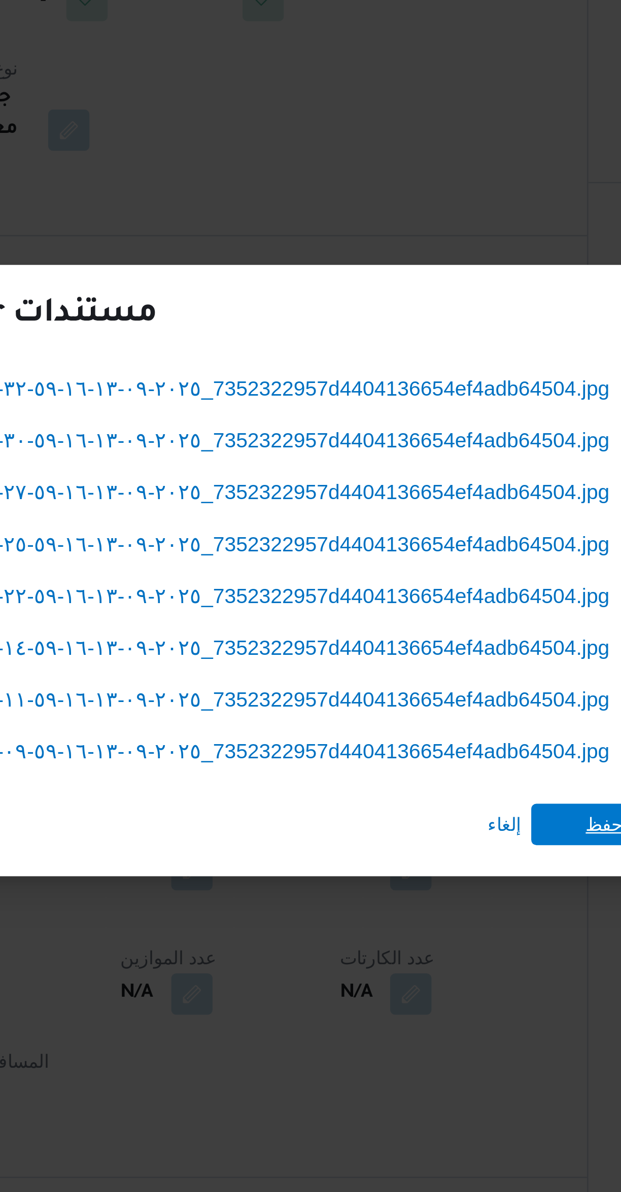
click at [440, 630] on span "حفظ" at bounding box center [447, 636] width 15 height 16
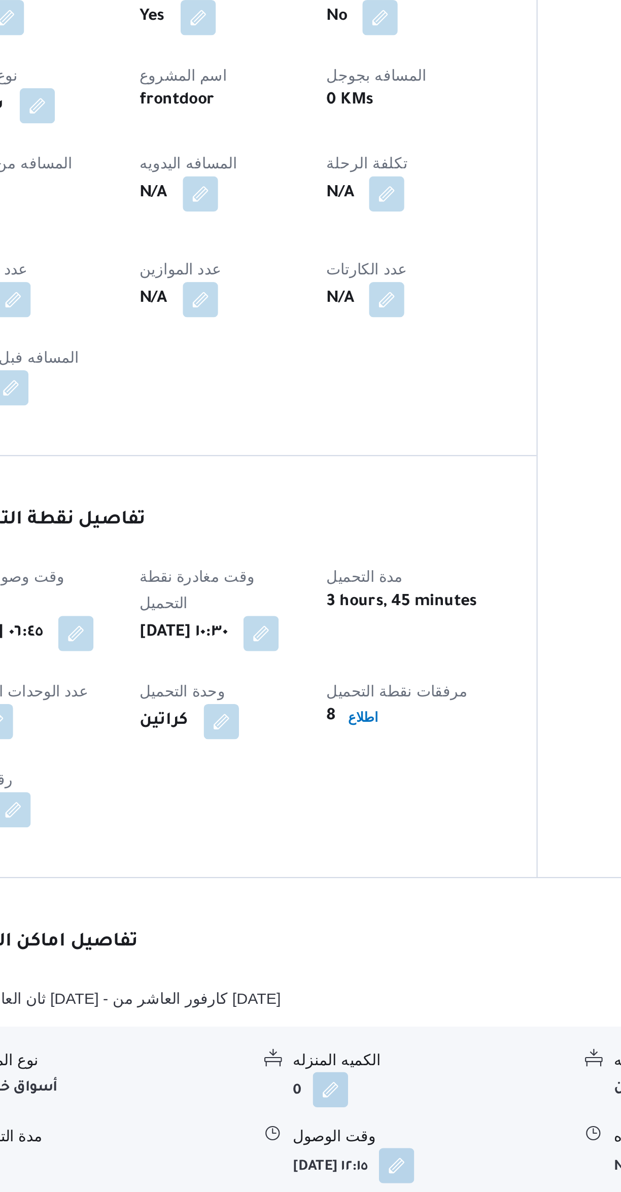
scroll to position [26, 0]
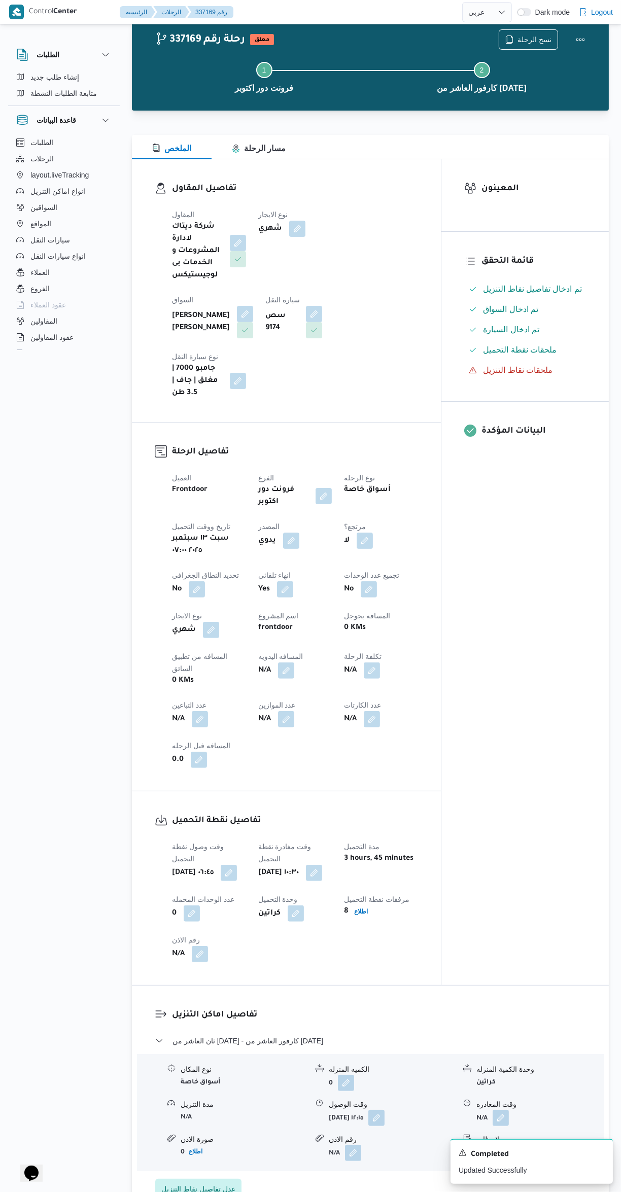
select select "ar"
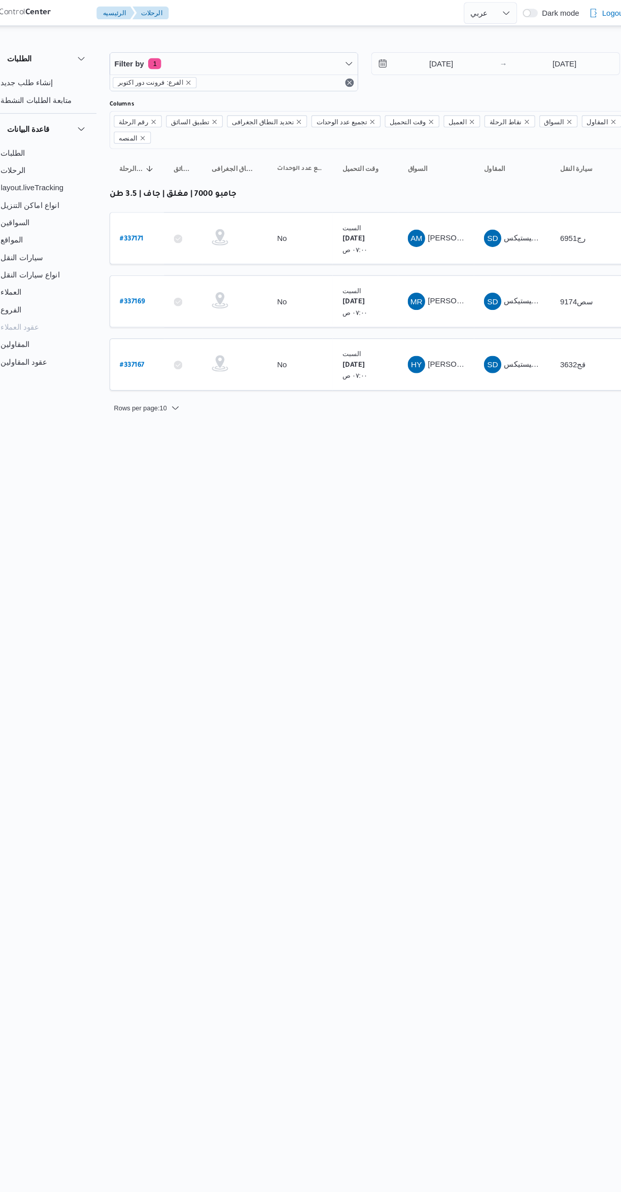
click at [155, 220] on b "# 337171" at bounding box center [153, 223] width 22 height 7
select select "ar"
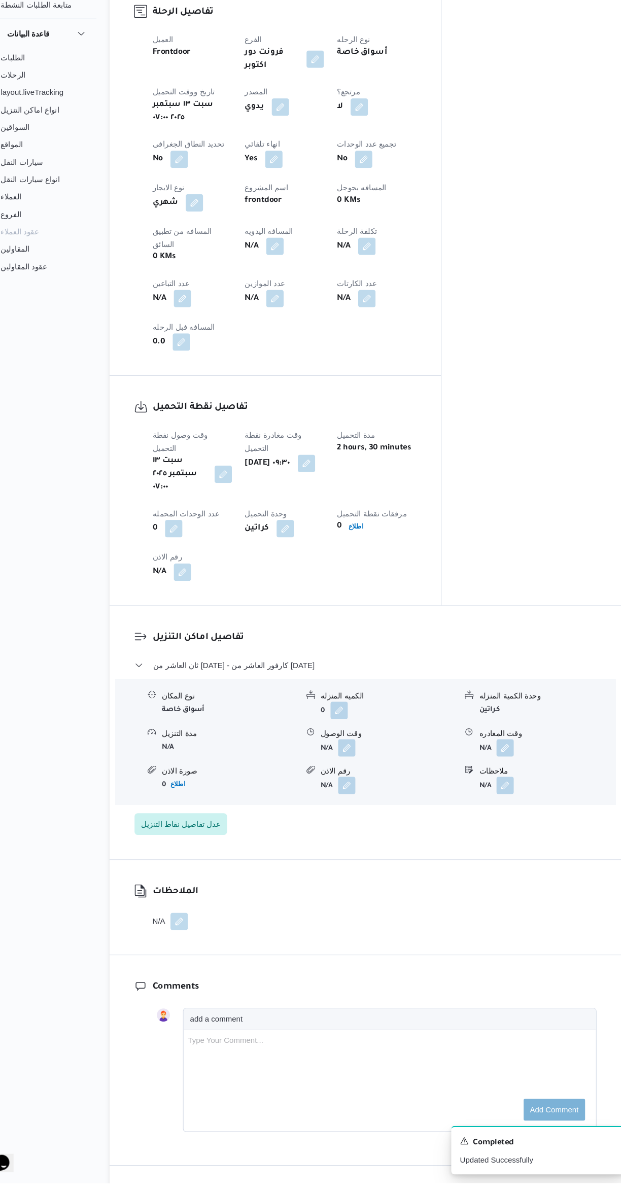
scroll to position [385, 0]
click at [357, 772] on button "button" at bounding box center [353, 780] width 16 height 16
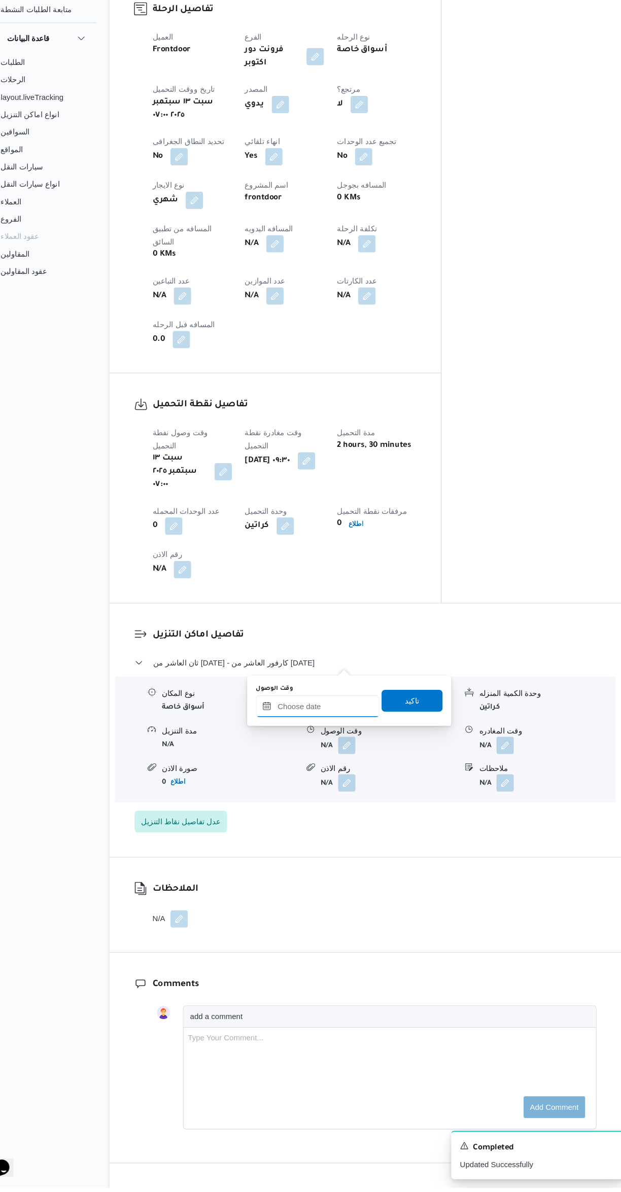
click at [340, 742] on input "وقت الوصول" at bounding box center [325, 743] width 115 height 20
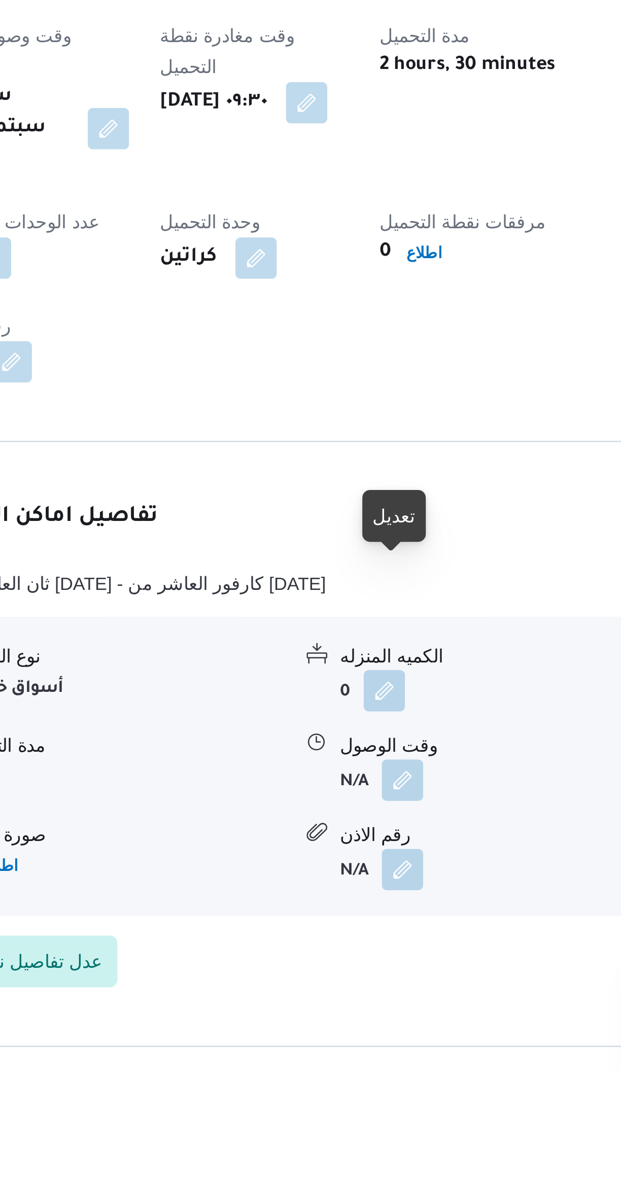
scroll to position [90, 0]
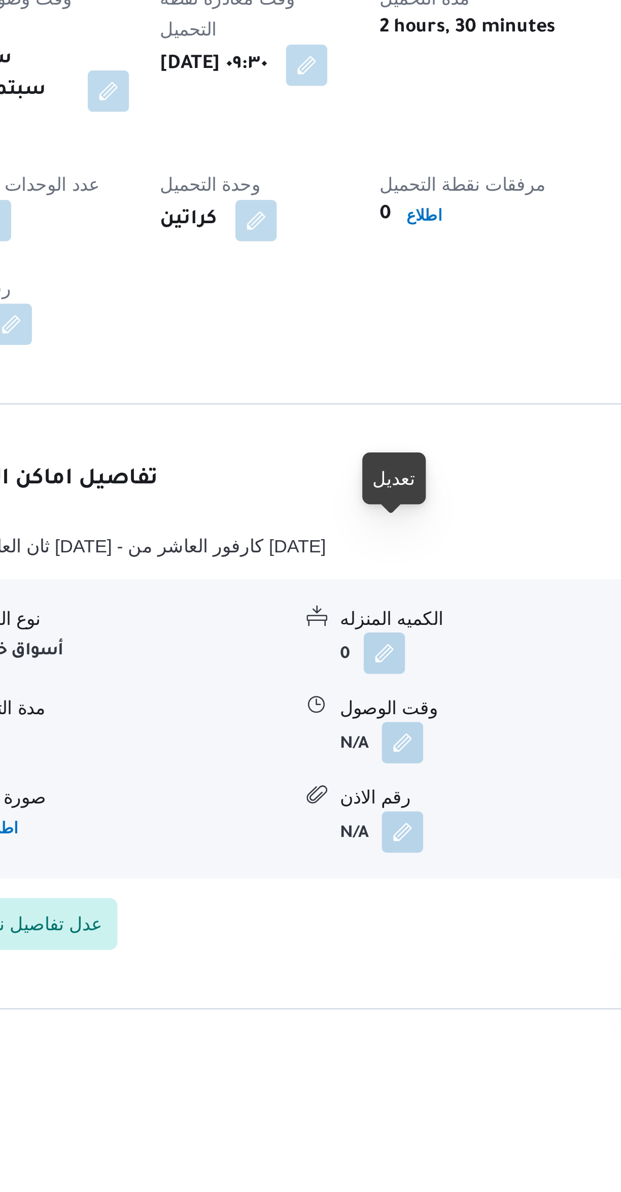
click at [354, 1067] on button "button" at bounding box center [353, 1075] width 16 height 16
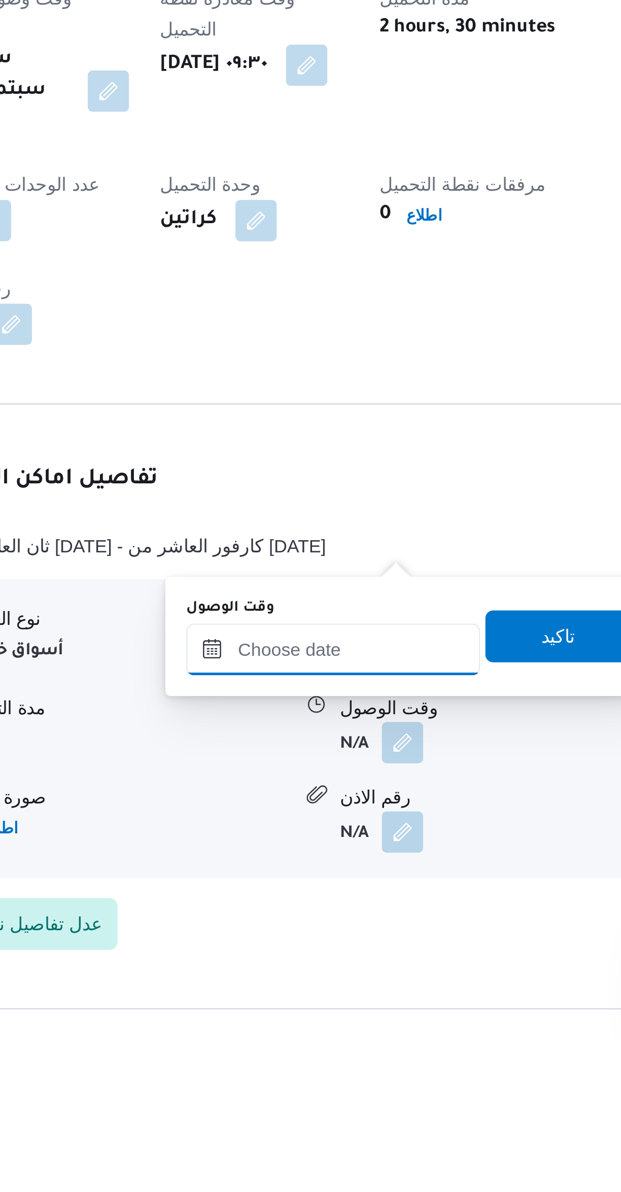
click at [338, 1036] on input "وقت الوصول" at bounding box center [325, 1038] width 115 height 20
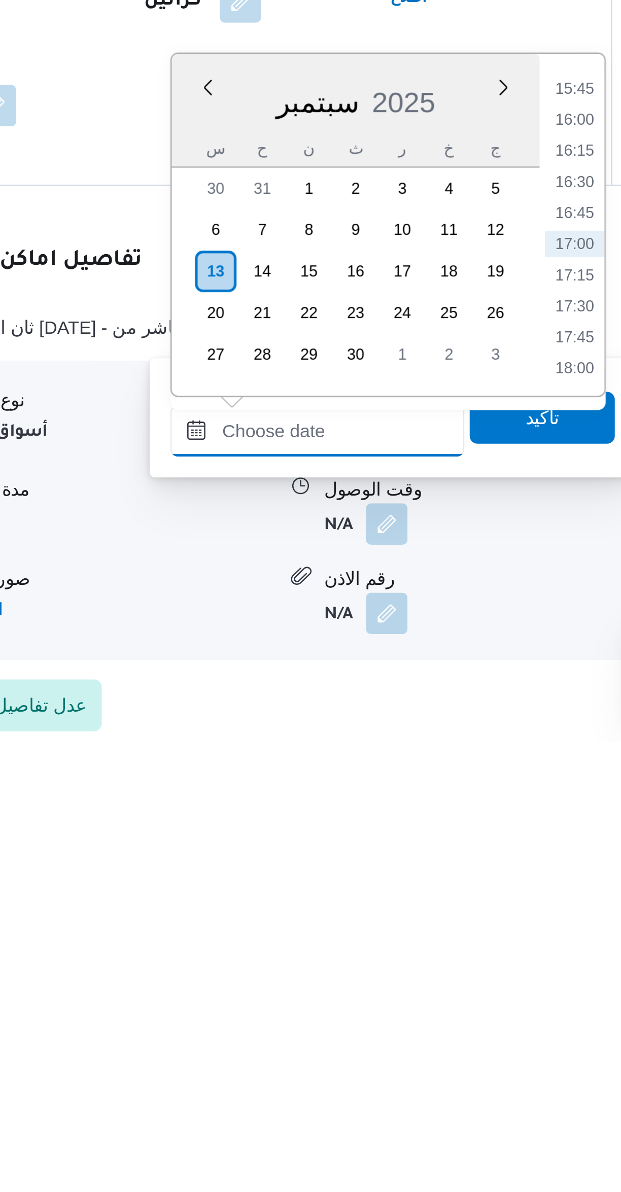
scroll to position [58, 0]
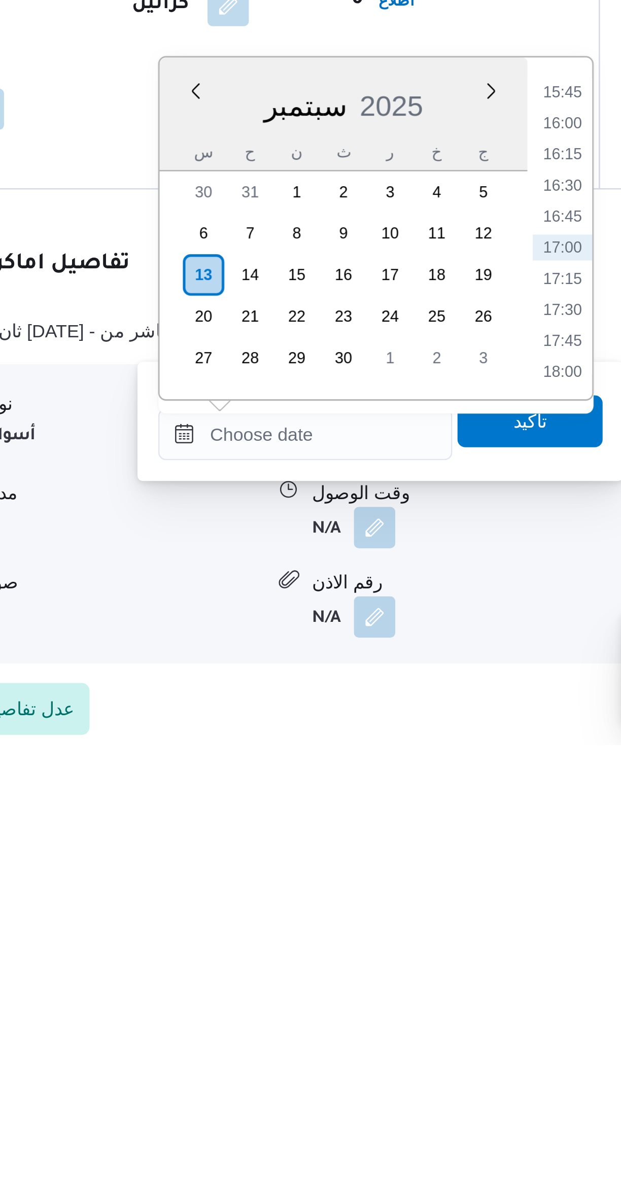
click at [430, 962] on li "16:15" at bounding box center [426, 961] width 23 height 10
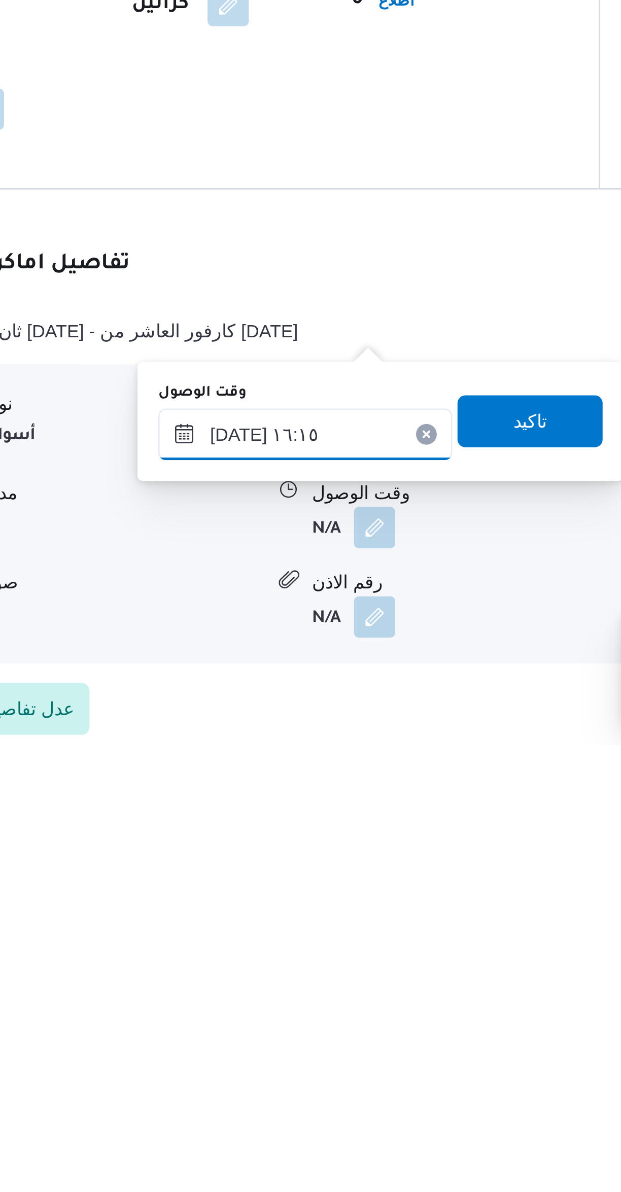
click at [293, 1071] on input "١٣/٠٩/٢٠٢٥ ١٦:١٥" at bounding box center [325, 1070] width 115 height 20
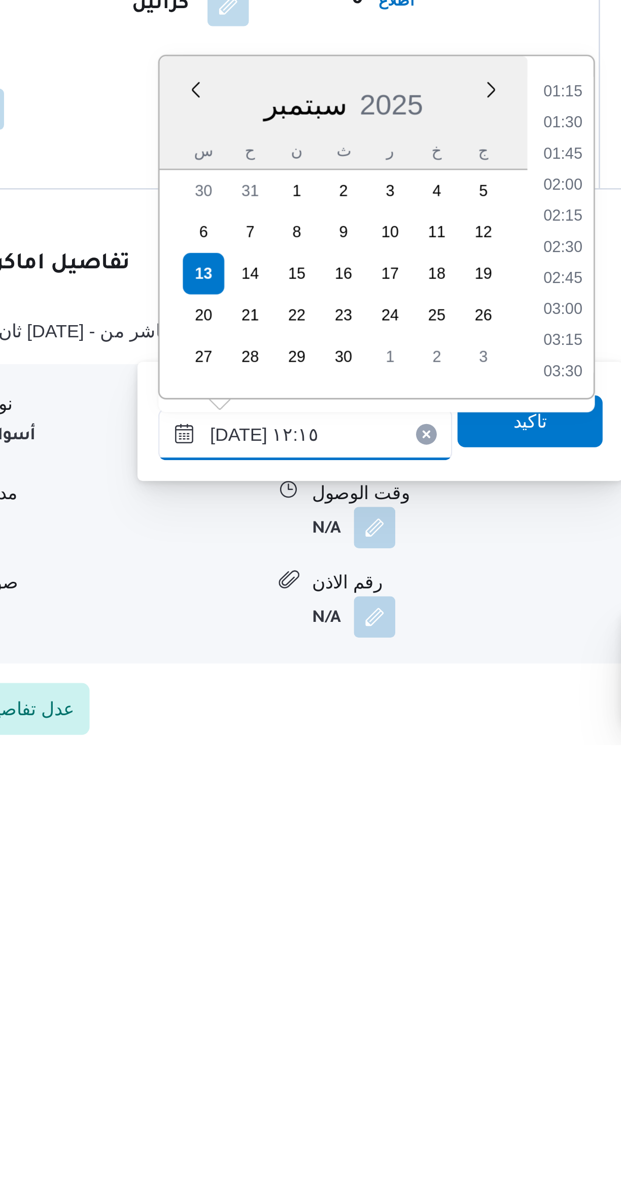
scroll to position [490, 0]
type input "١٣/٠٩/٢٠٢٥ ١٢:١٥"
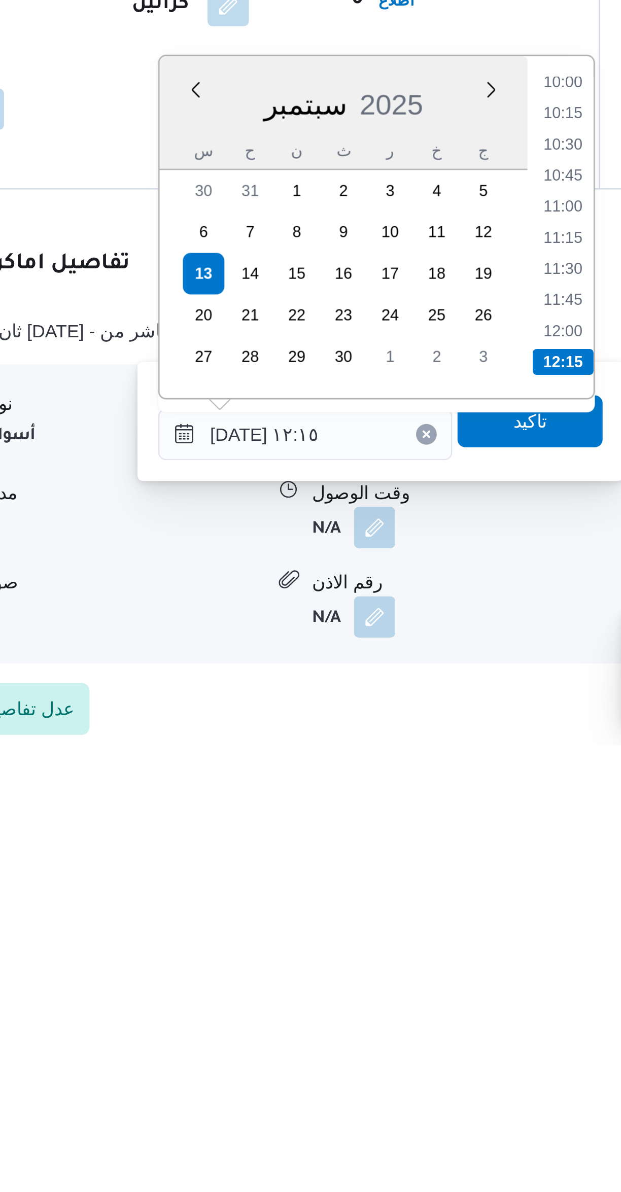
click at [425, 1042] on li "12:15" at bounding box center [427, 1042] width 24 height 10
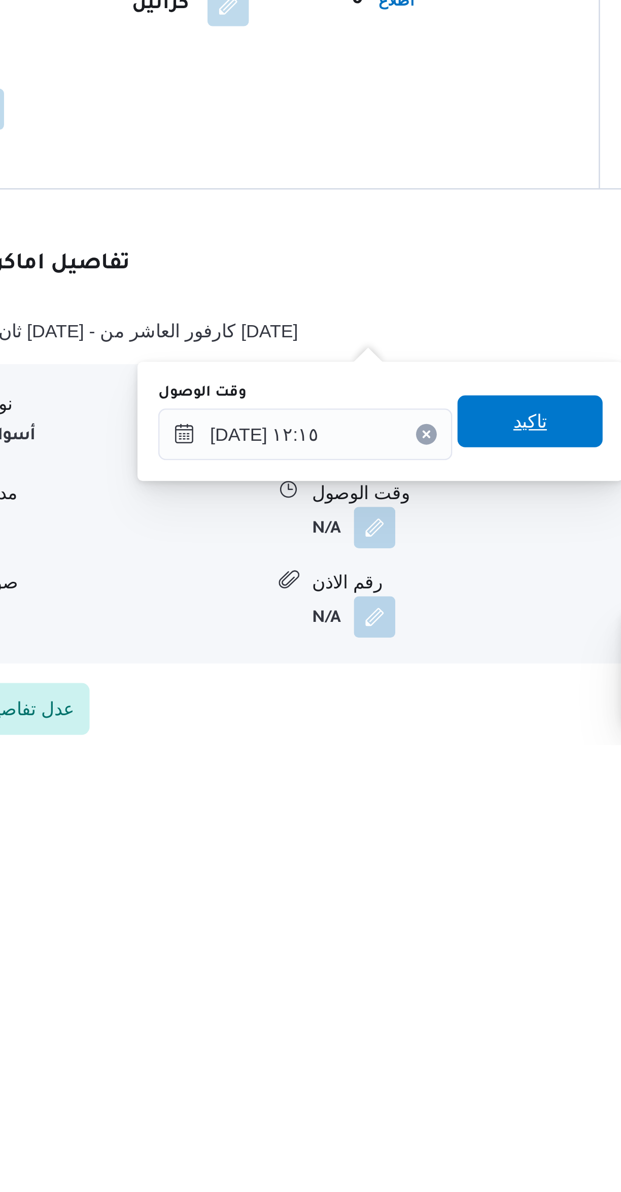
click at [408, 1067] on span "تاكيد" at bounding box center [413, 1065] width 13 height 12
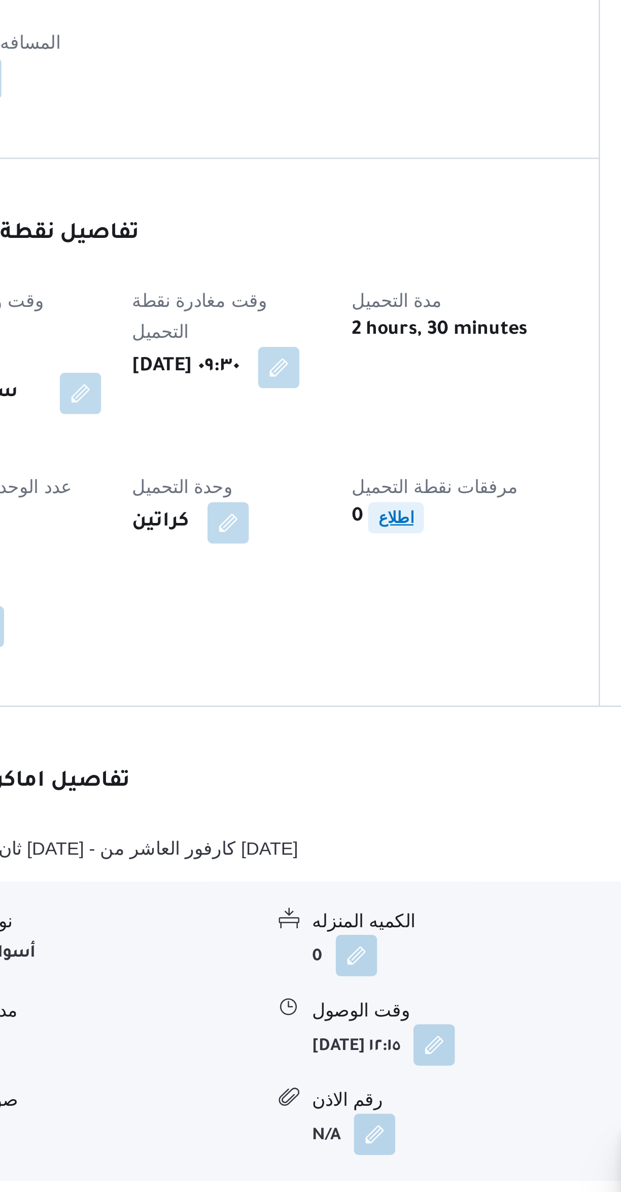
click at [372, 895] on span "اطلاع" at bounding box center [362, 901] width 22 height 12
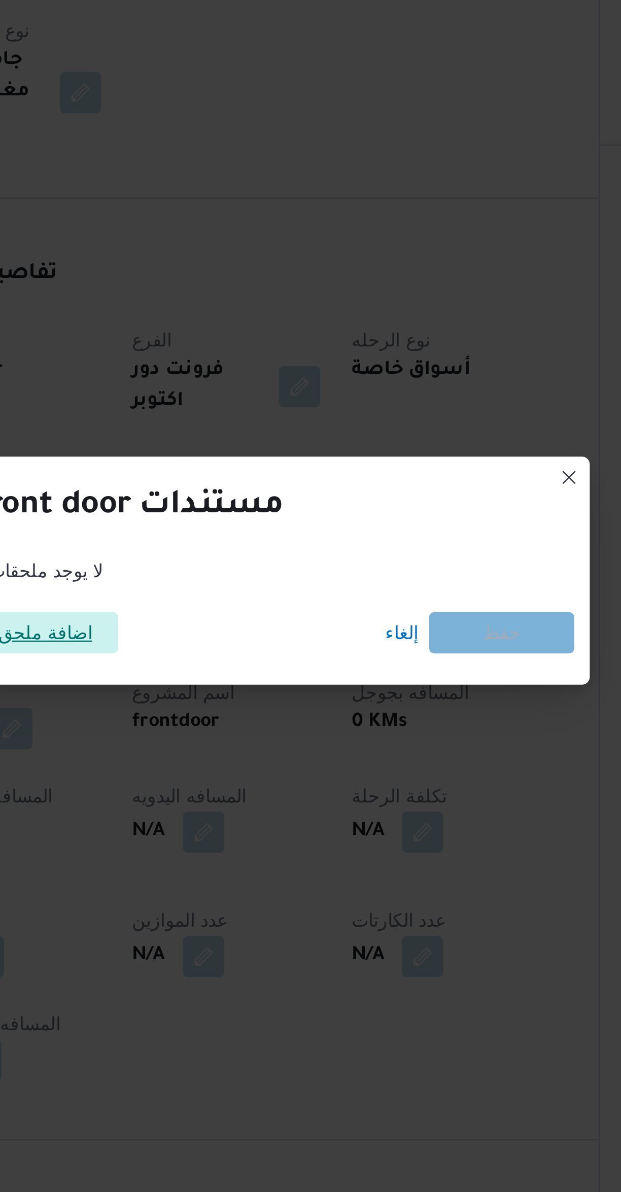
click at [245, 558] on span "اضافة ملحق" at bounding box center [224, 561] width 57 height 16
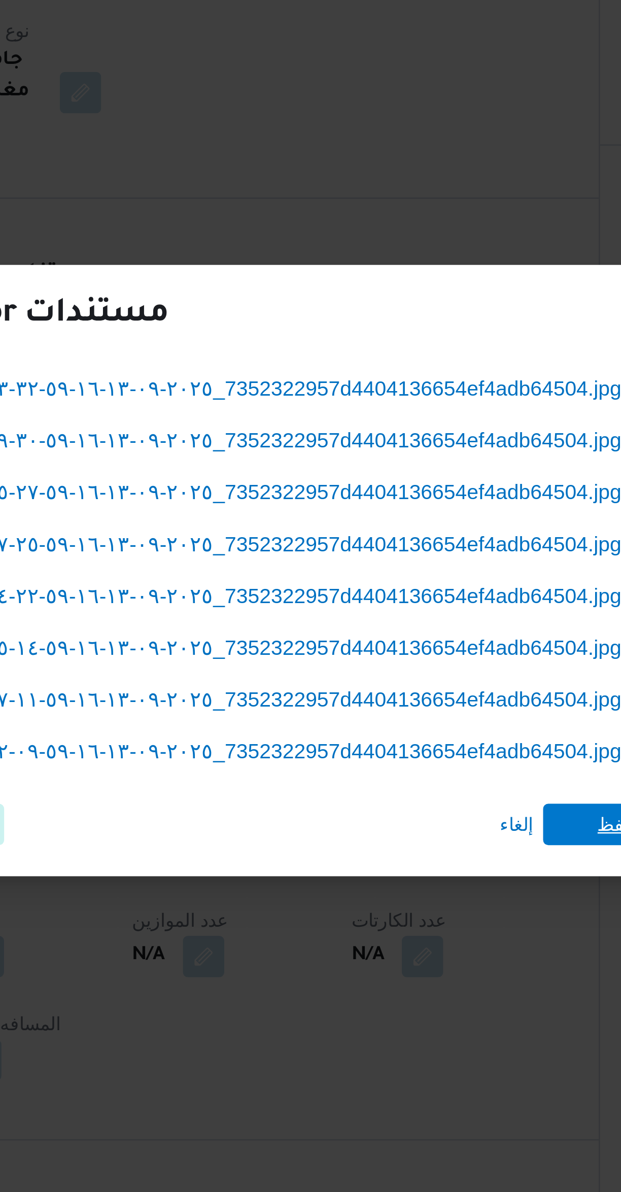
click at [440, 629] on span "حفظ" at bounding box center [447, 636] width 15 height 16
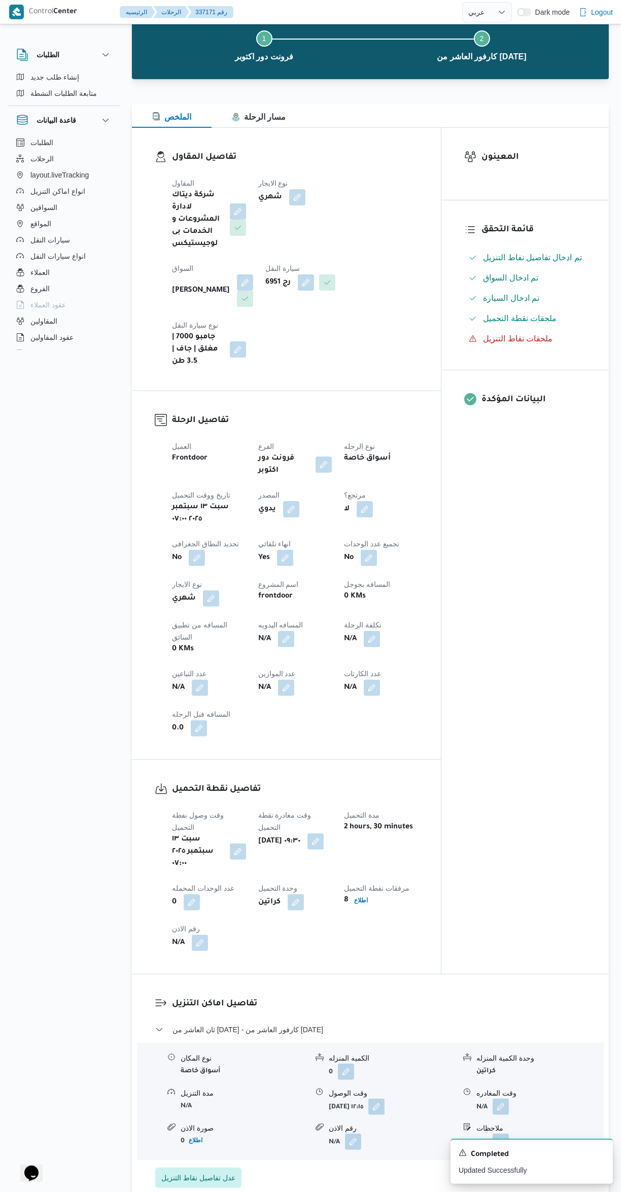
click at [526, 627] on div "المعينون قائمة التحقق تم ادخال تفاصيل نفاط التنزيل تم ادخال السواق تم ادخال الس…" at bounding box center [524, 551] width 167 height 846
select select "ar"
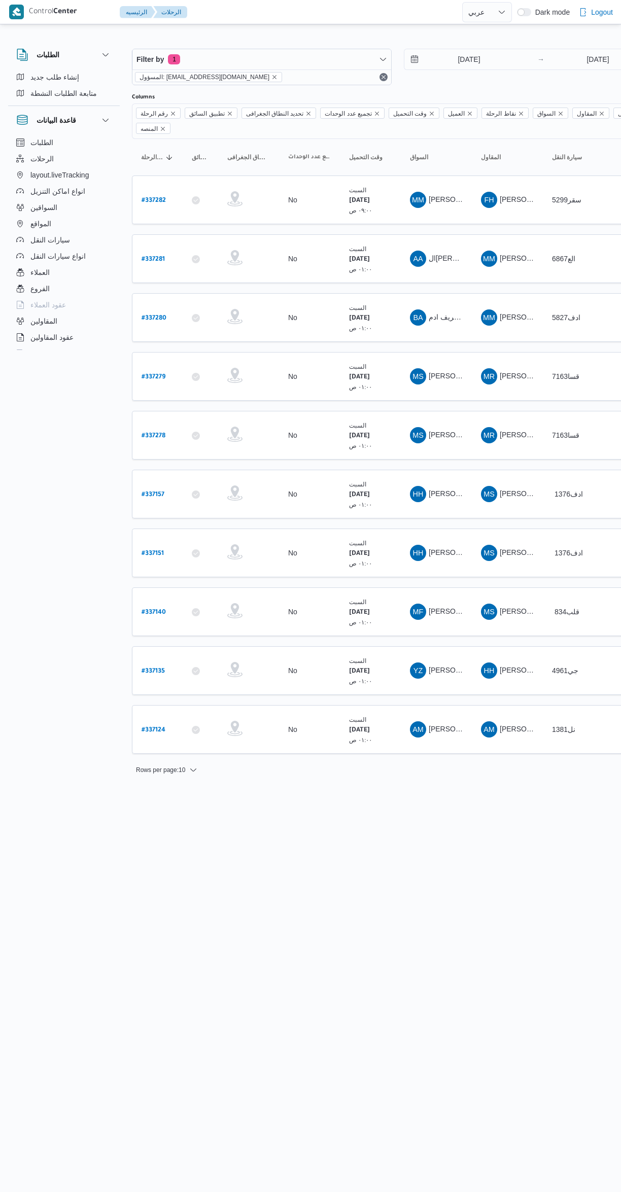
select select "ar"
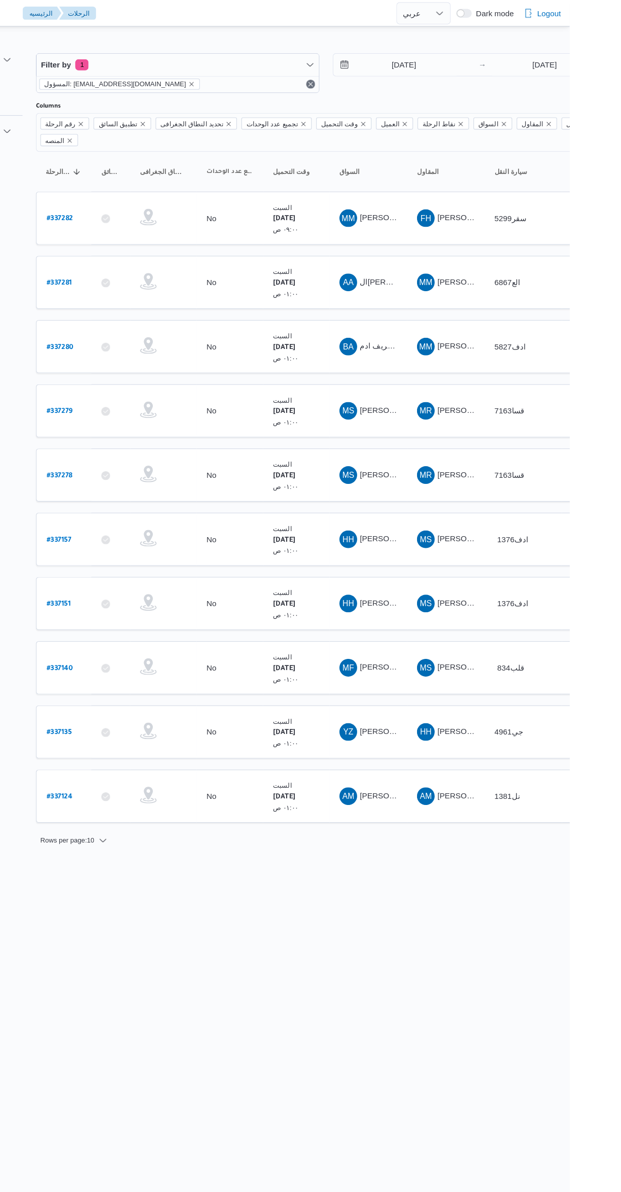
click at [441, 195] on span "محمود محمد زكي محمد الخطيب" at bounding box center [488, 199] width 119 height 8
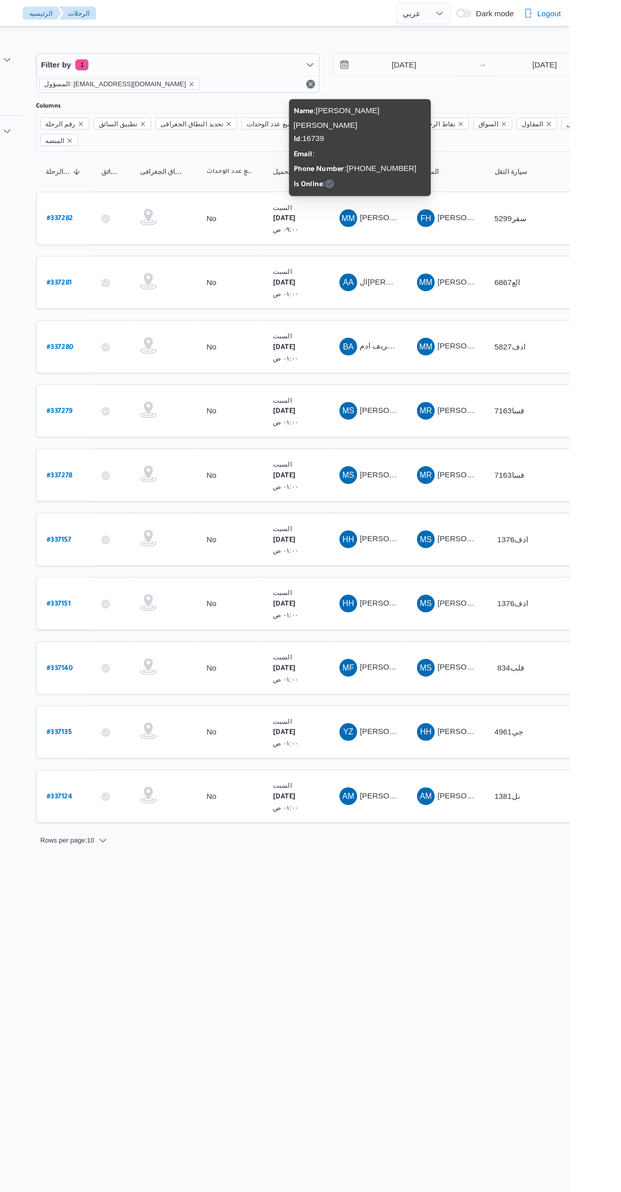
click at [435, 313] on span "باباكير ابكير خريف ادم" at bounding box center [462, 317] width 66 height 8
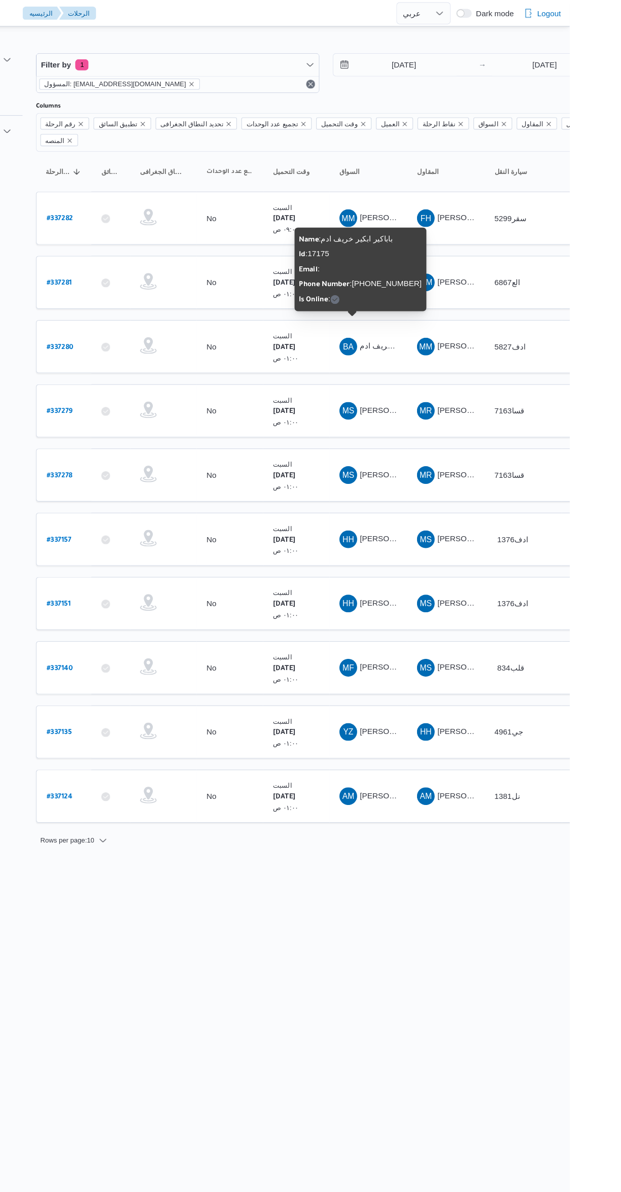
click at [448, 885] on html "Control Center الرئيسيه الرحلات English عربي Dark mode Logout الطلبات إنشاء طلب…" at bounding box center [310, 596] width 621 height 1192
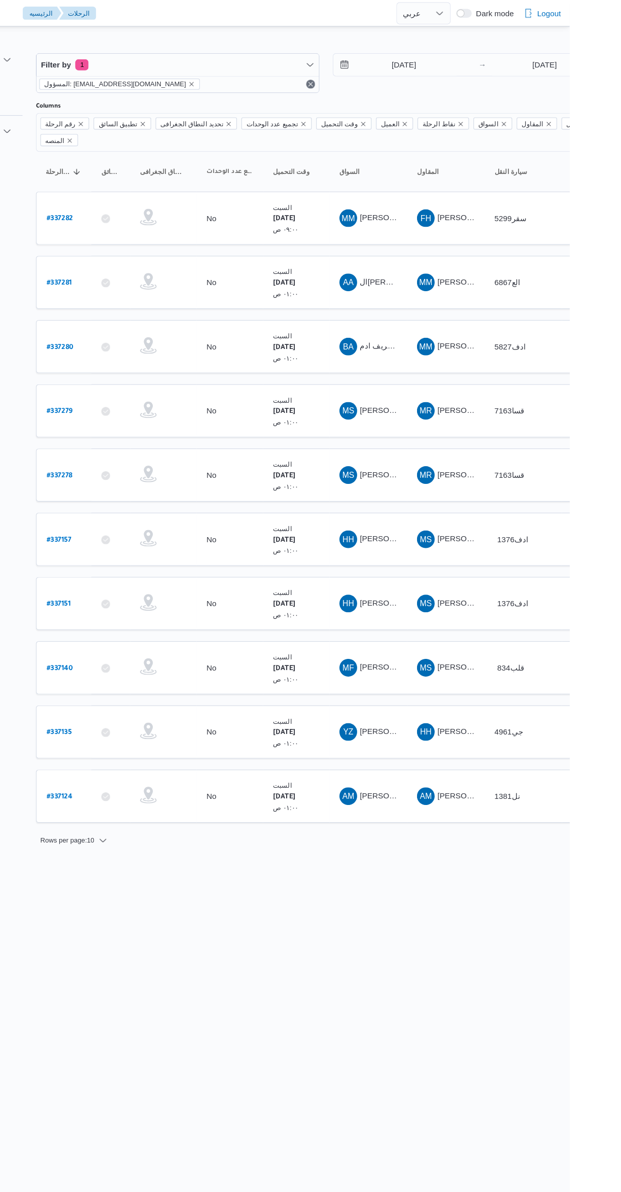
click at [449, 251] on span "AA النور عبدو محمد عبدالله" at bounding box center [436, 259] width 53 height 16
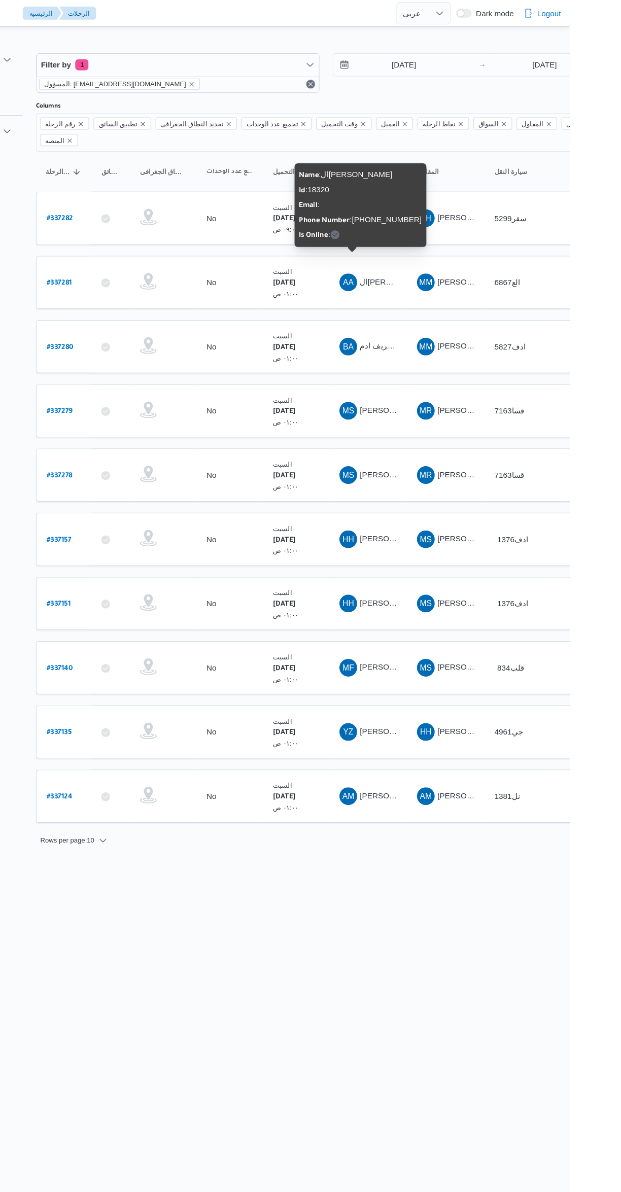
click at [159, 256] on b "# 337281" at bounding box center [153, 259] width 23 height 7
select select "ar"
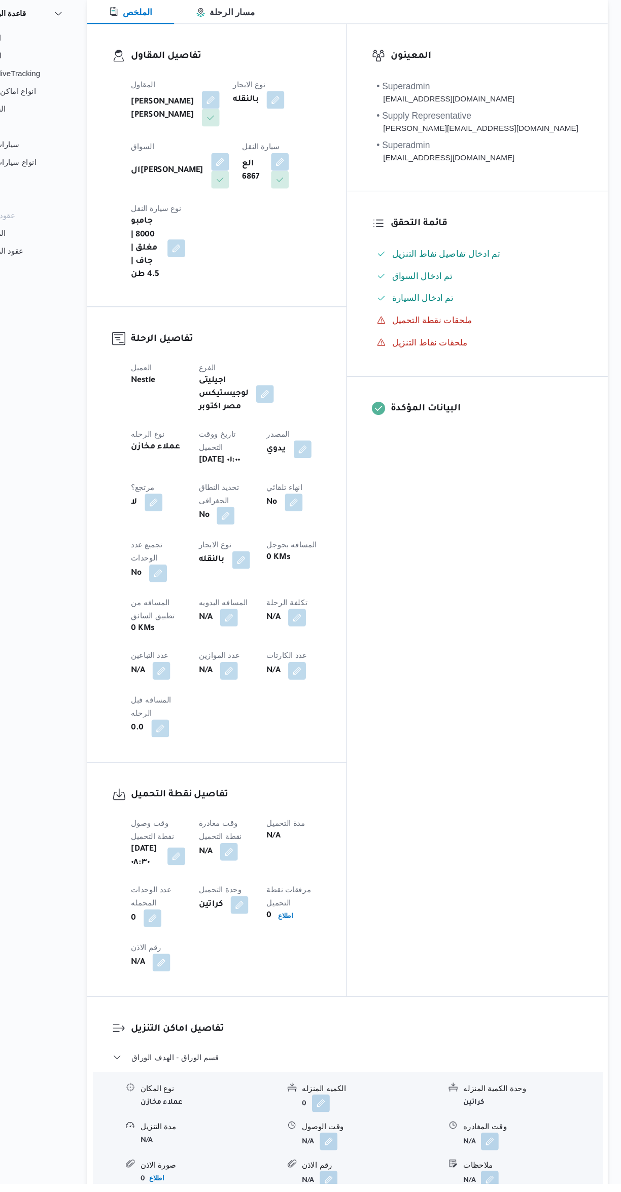
scroll to position [57, 0]
click at [270, 879] on button "button" at bounding box center [262, 887] width 16 height 16
click at [265, 752] on input "وقت مغادرة نقطة التحميل" at bounding box center [263, 753] width 115 height 20
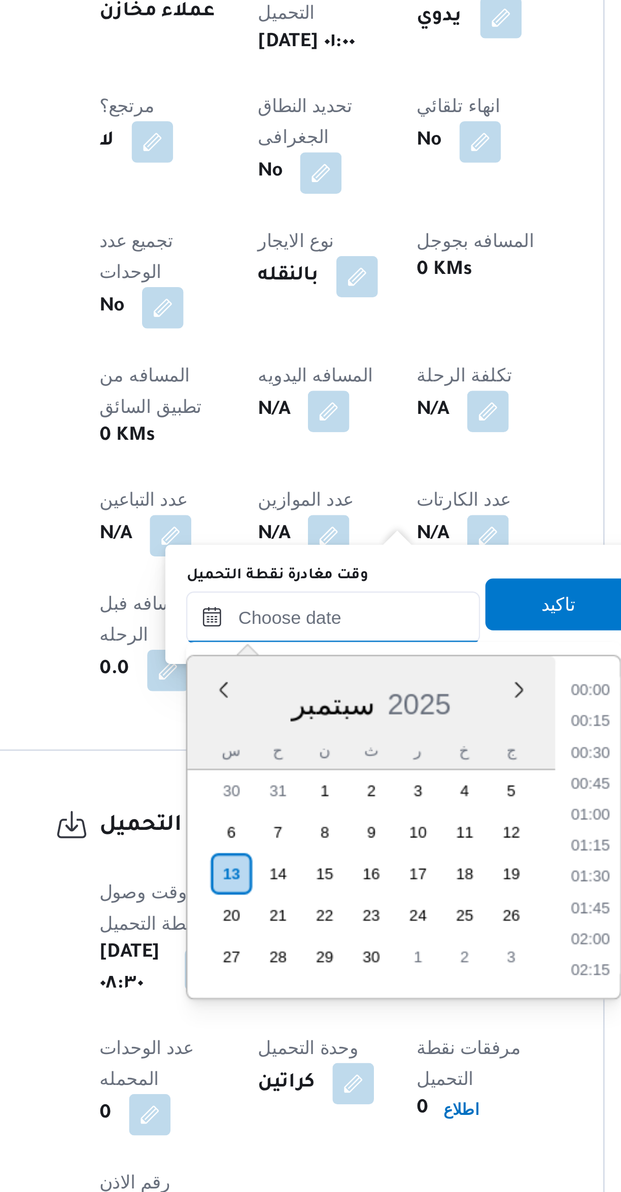
scroll to position [742, 0]
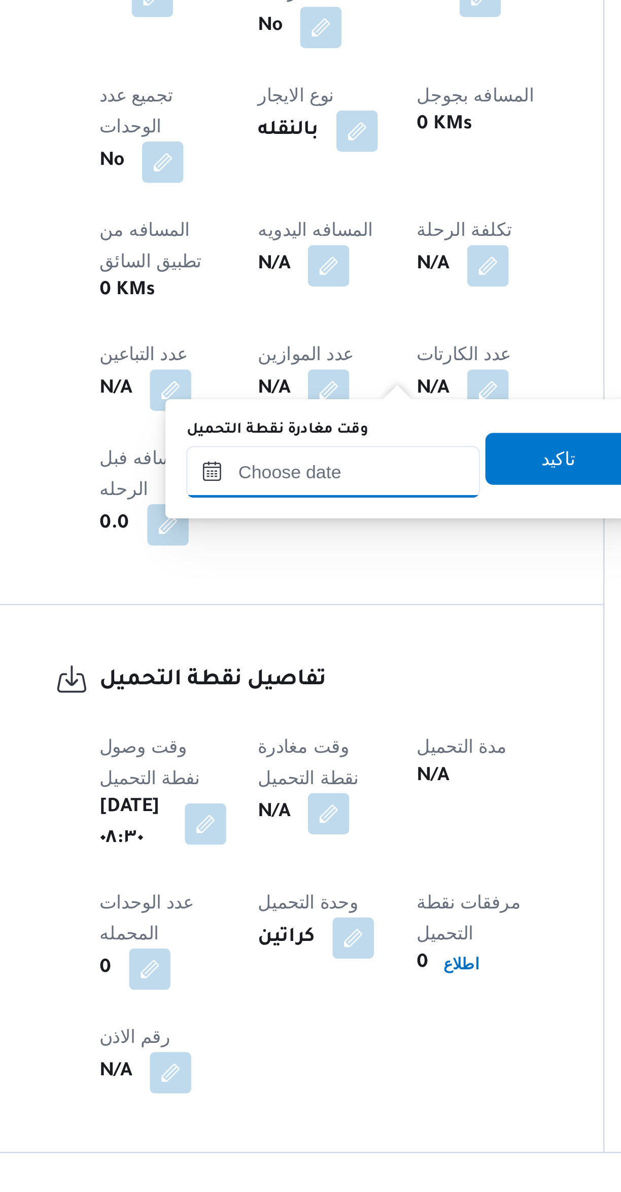
click at [277, 811] on input "وقت مغادرة نقطة التحميل" at bounding box center [263, 810] width 115 height 20
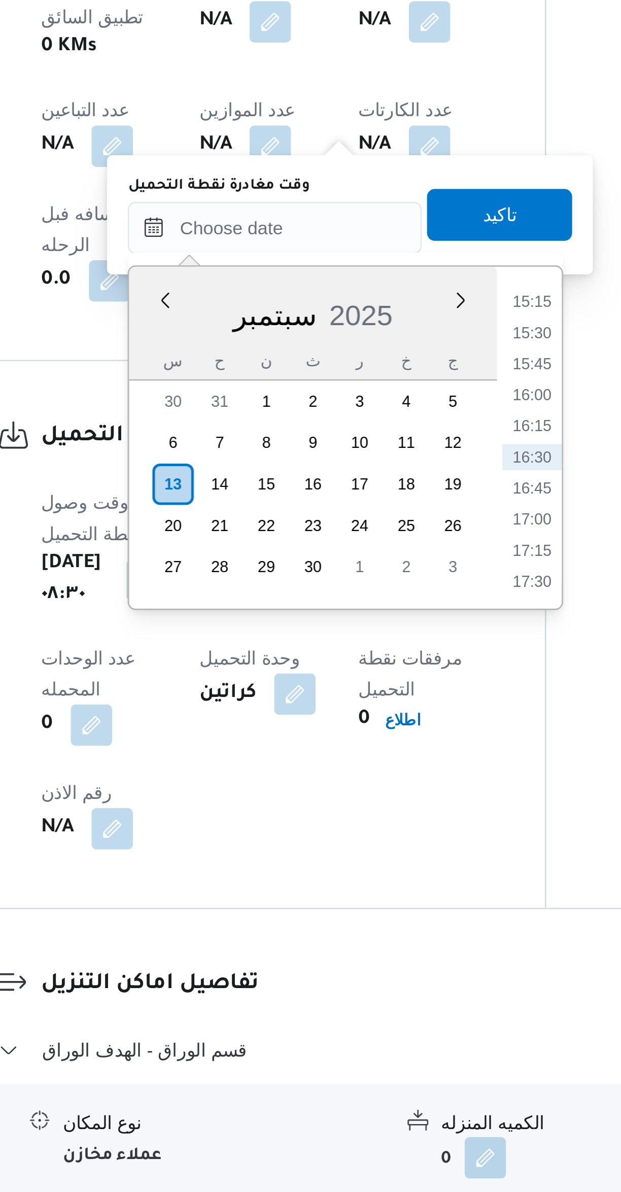
click at [368, 840] on li "15:15" at bounding box center [364, 839] width 23 height 10
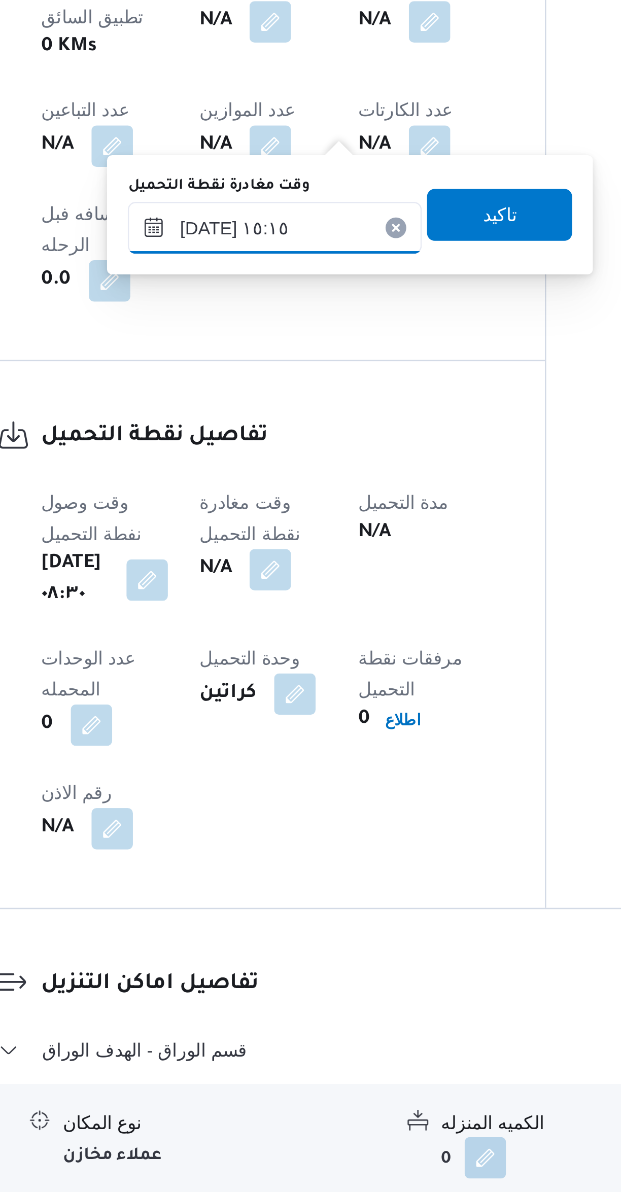
click at [268, 815] on input "١٣/٠٩/٢٠٢٥ ١٥:١٥" at bounding box center [263, 810] width 115 height 20
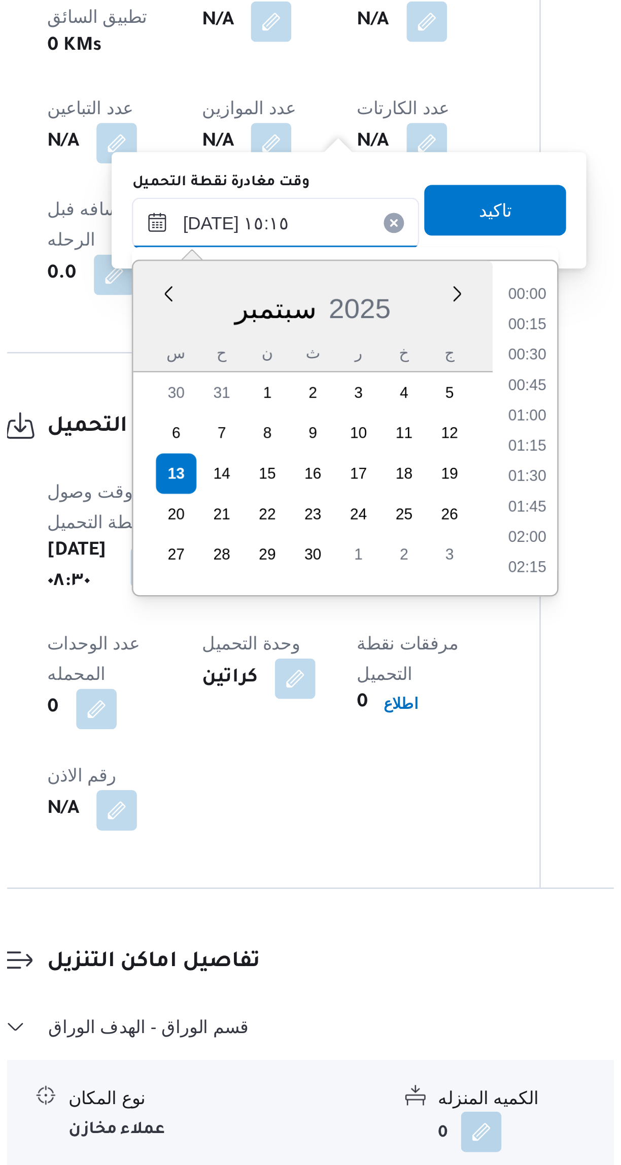
scroll to position [681, 0]
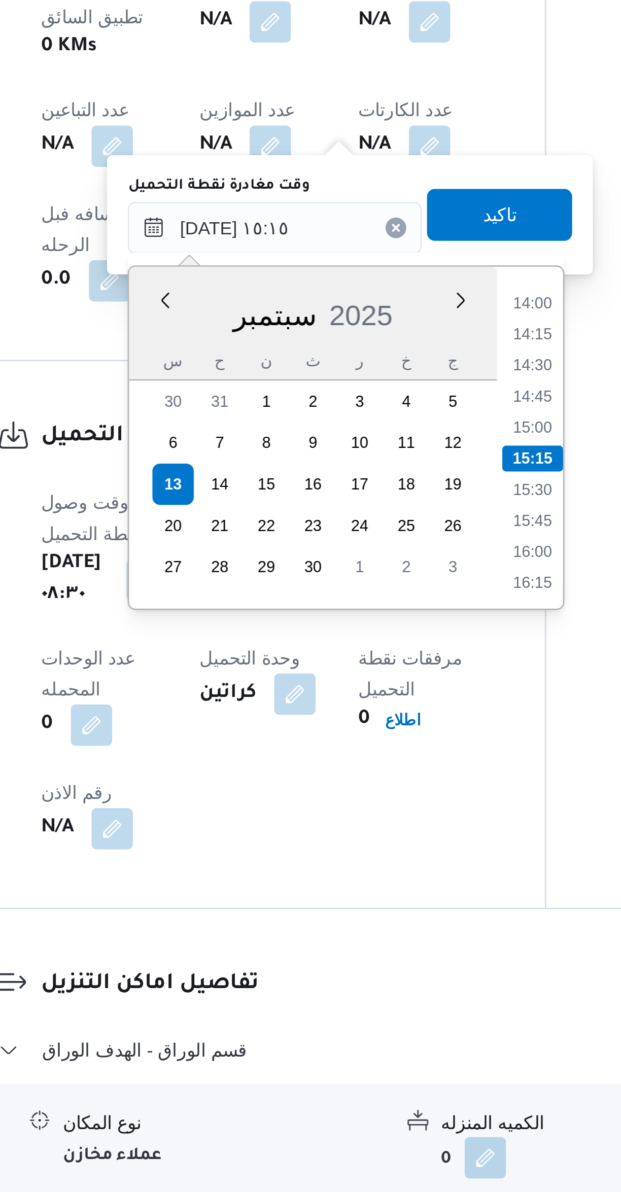
click at [369, 877] on li "14:45" at bounding box center [364, 876] width 23 height 10
type input "١٣/٠٩/٢٠٢٥ ١٤:٤٥"
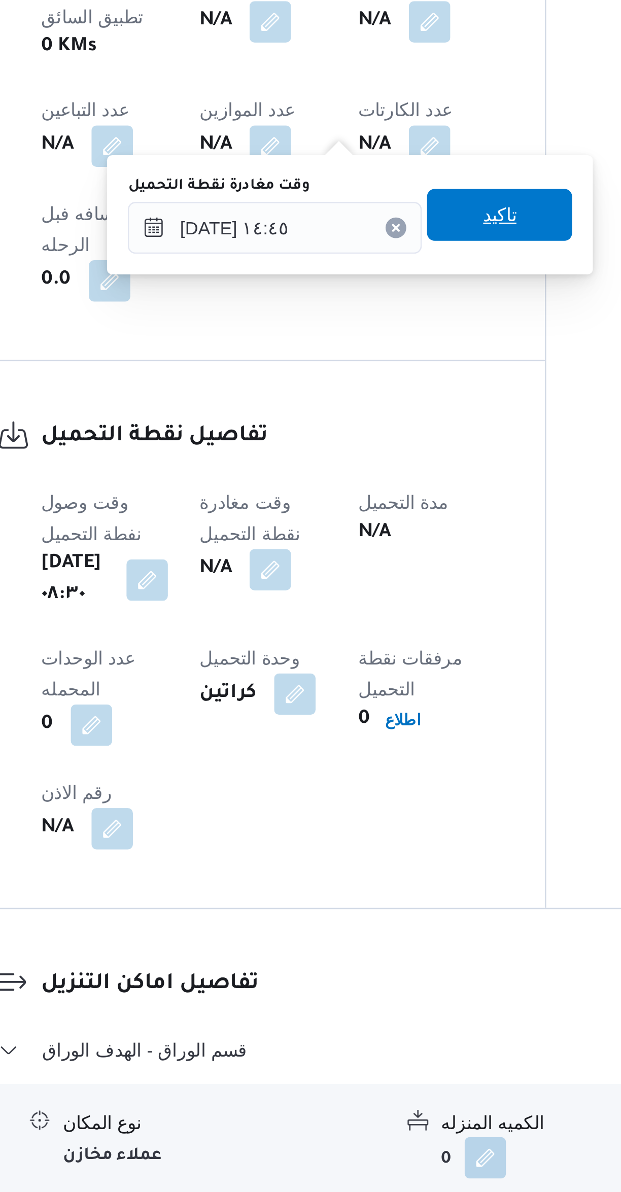
click at [361, 802] on span "تاكيد" at bounding box center [351, 805] width 57 height 20
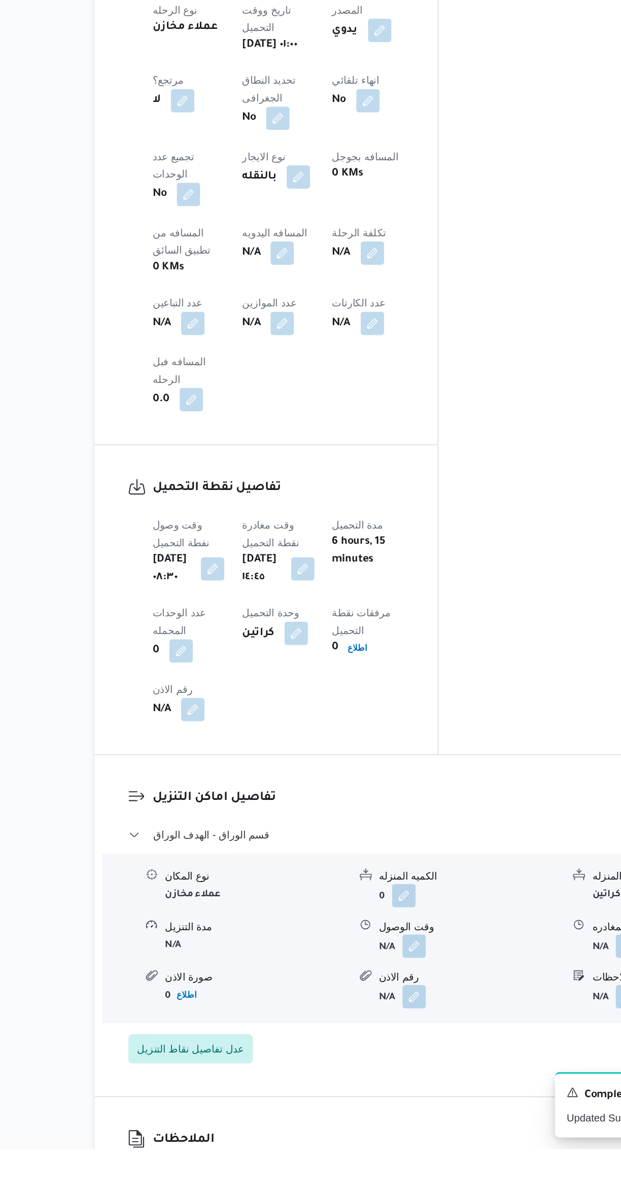
scroll to position [158, 0]
click at [202, 1192] on button "button" at bounding box center [197, 1214] width 16 height 16
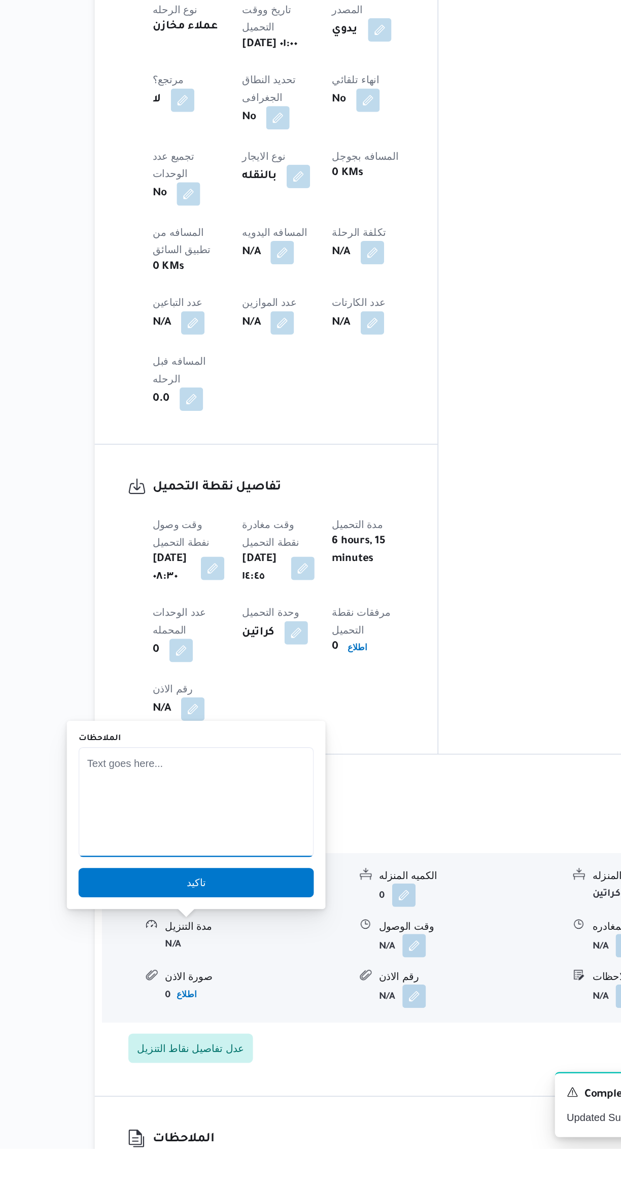
click at [241, 927] on textarea "الملاحظات" at bounding box center [202, 952] width 163 height 76
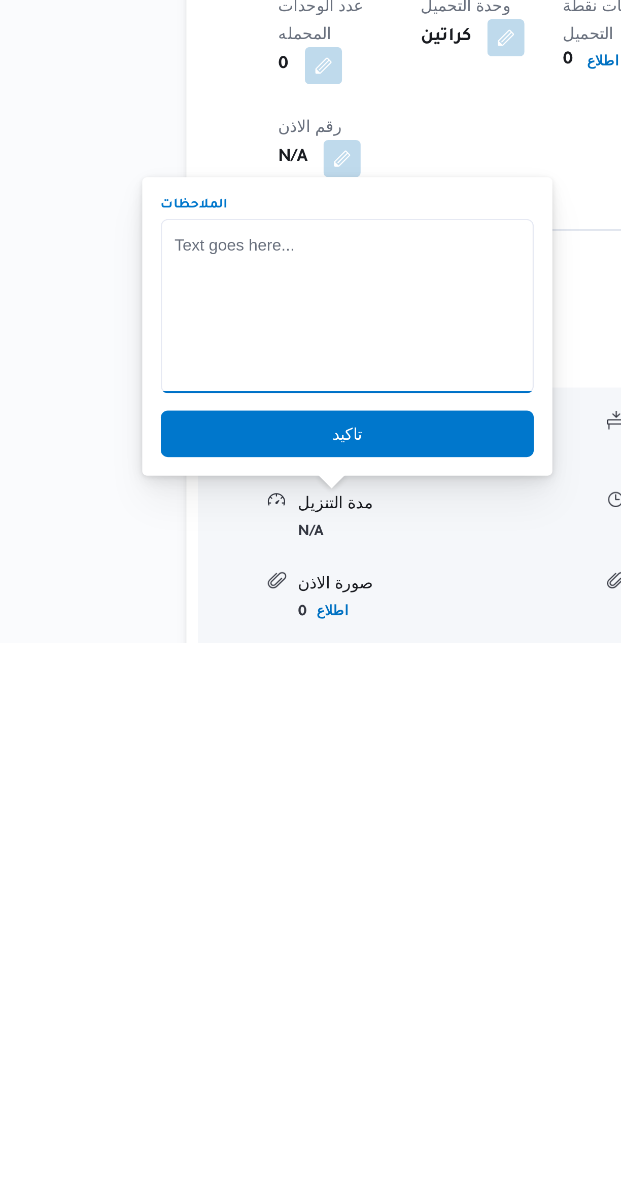
scroll to position [71, 0]
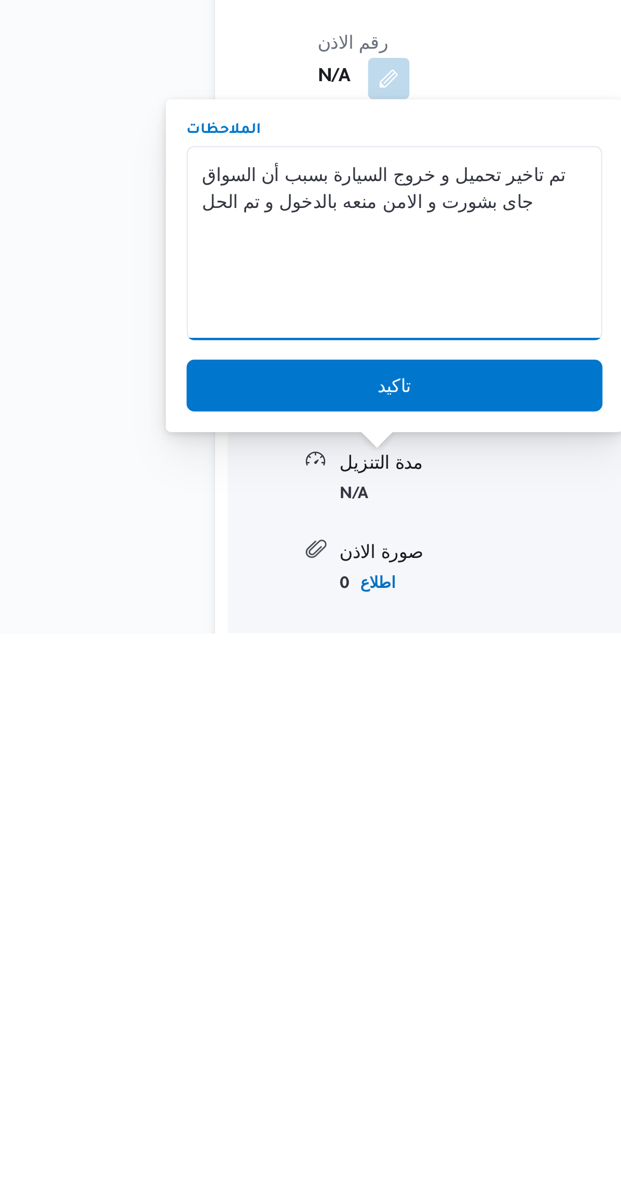
type textarea "تم تاخير تحميل و خروج السيارة بسبب أن السواق جاى بشورت و الامن منعه بالدخول و ت…"
click at [145, 1095] on span "تاكيد" at bounding box center [202, 1095] width 163 height 20
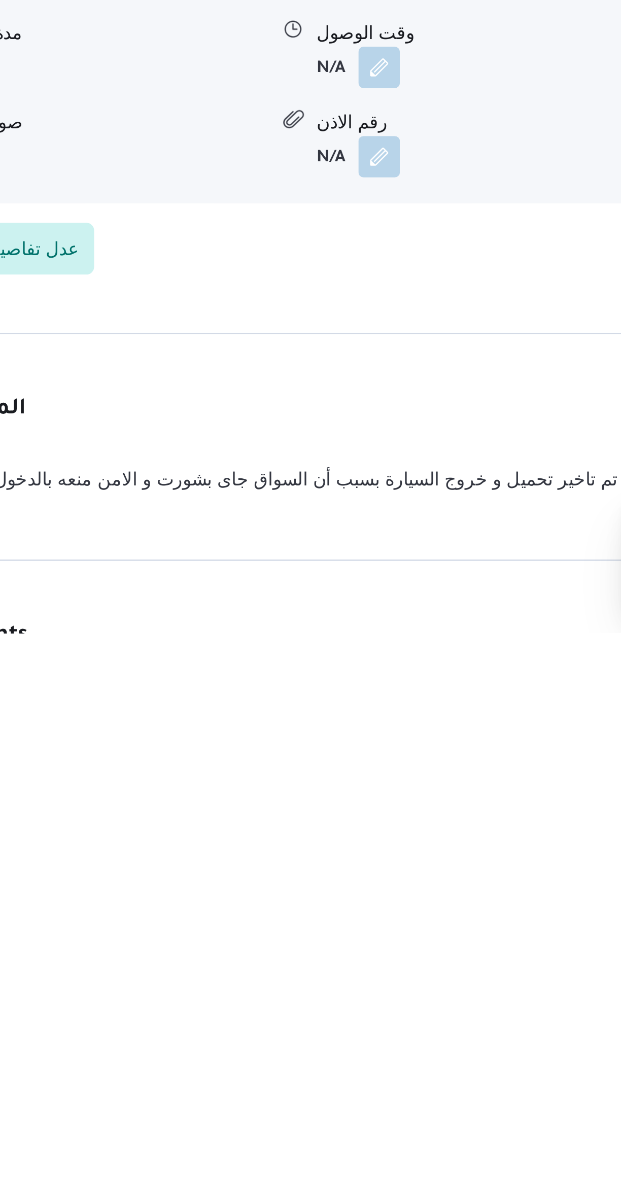
click at [288, 1187] on h3 "Comments" at bounding box center [379, 1194] width 414 height 14
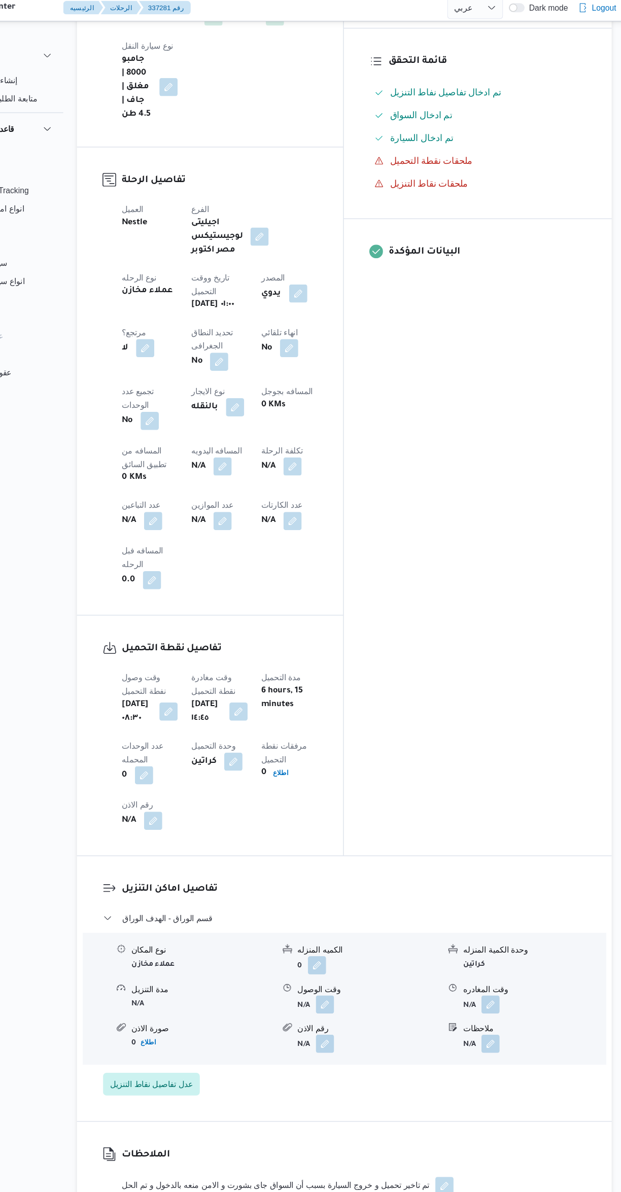
scroll to position [276, 0]
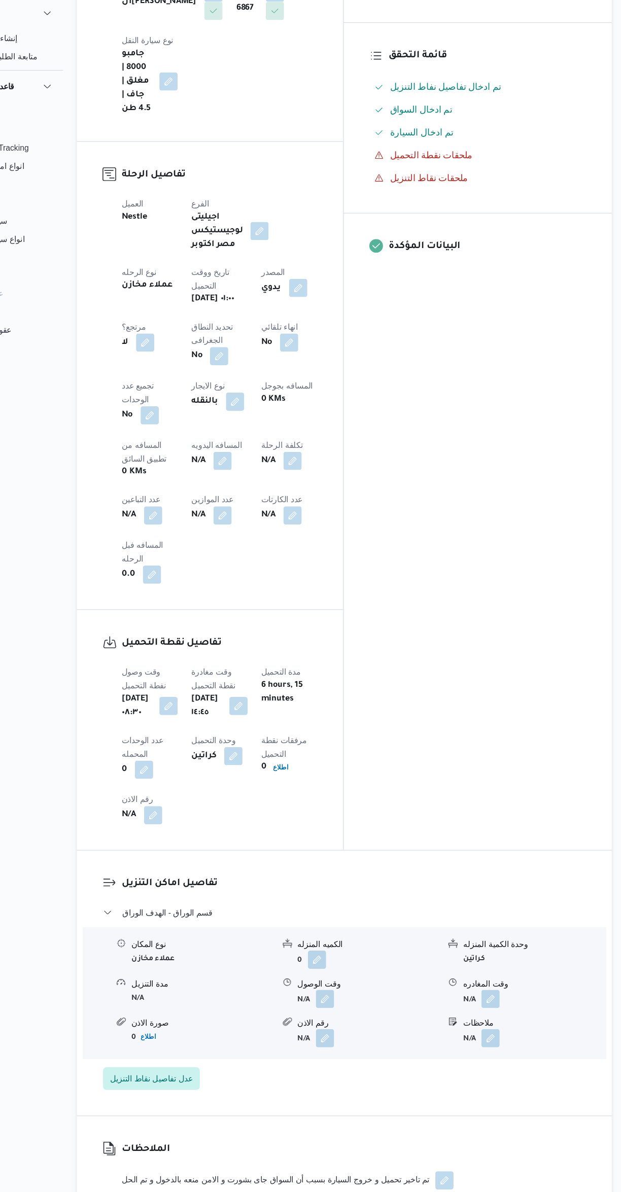
select select "ar"
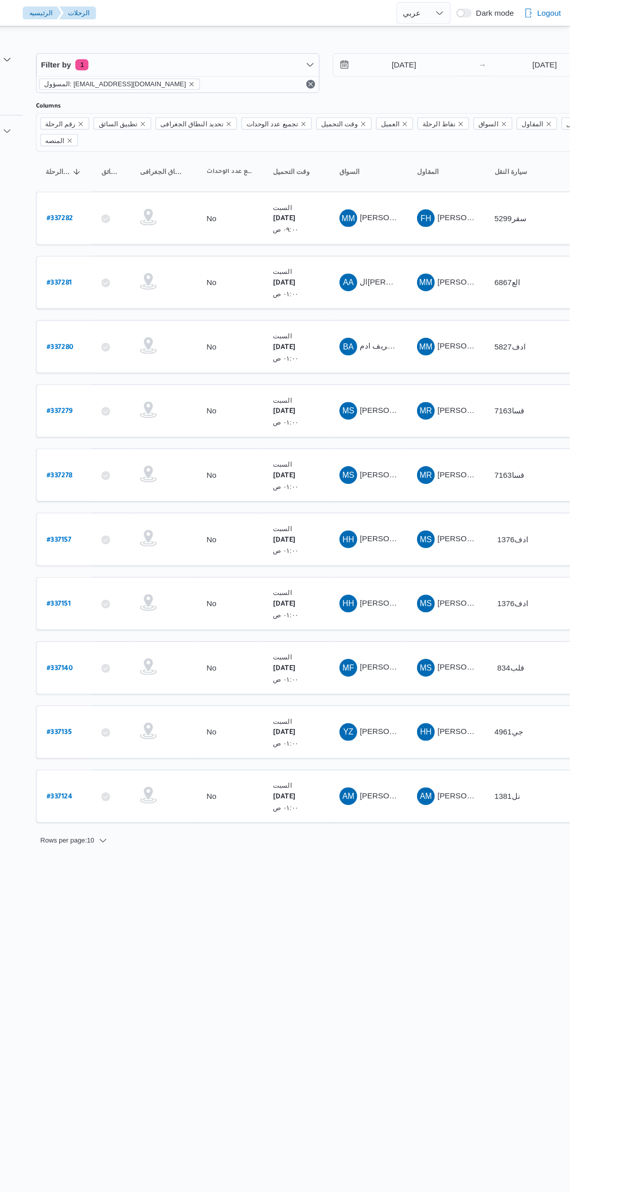
click at [444, 866] on html "Control Center الرئيسيه الرحلات English عربي Dark mode Logout الطلبات إنشاء طلب…" at bounding box center [310, 596] width 621 height 1192
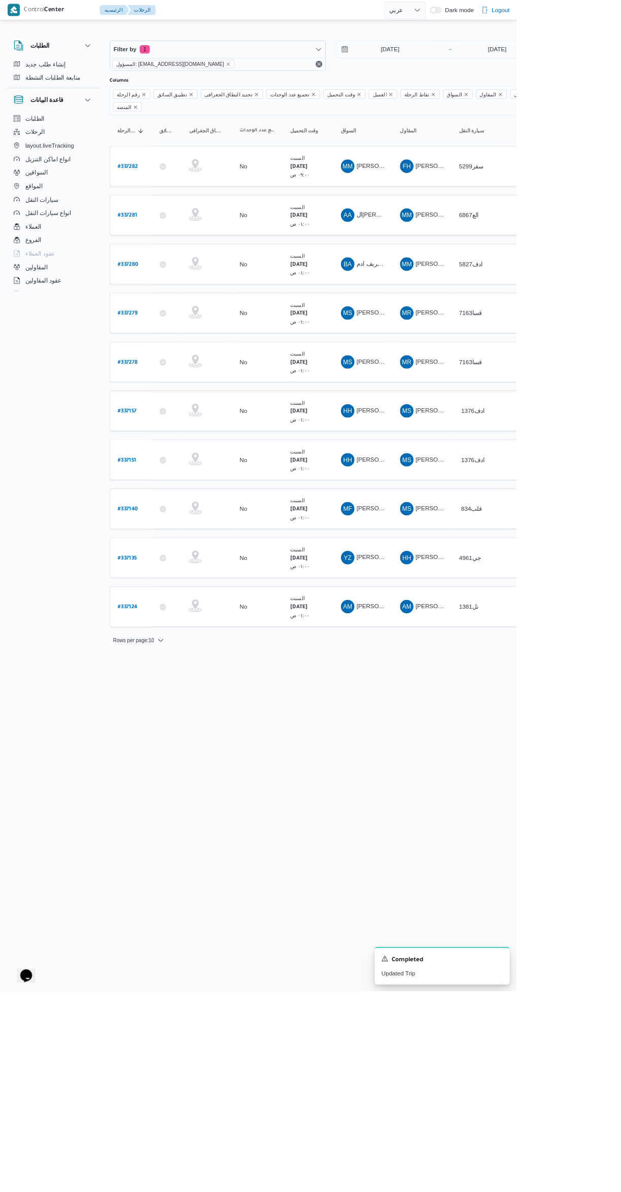
click at [161, 256] on b "# 337281" at bounding box center [153, 259] width 23 height 7
select select "ar"
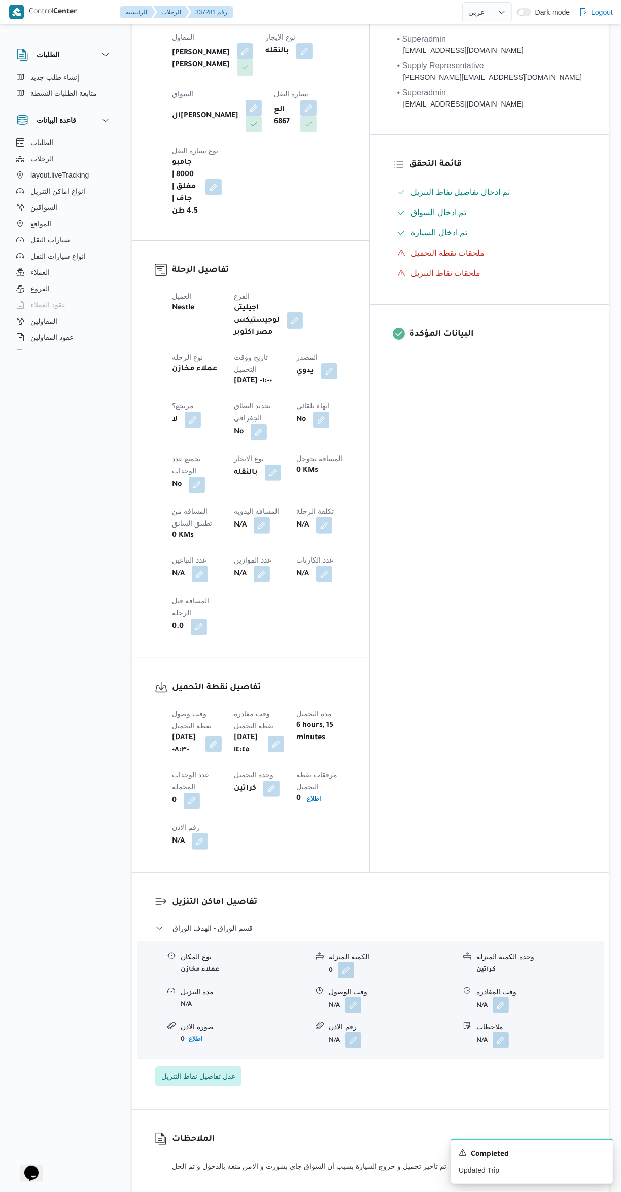
scroll to position [238, 0]
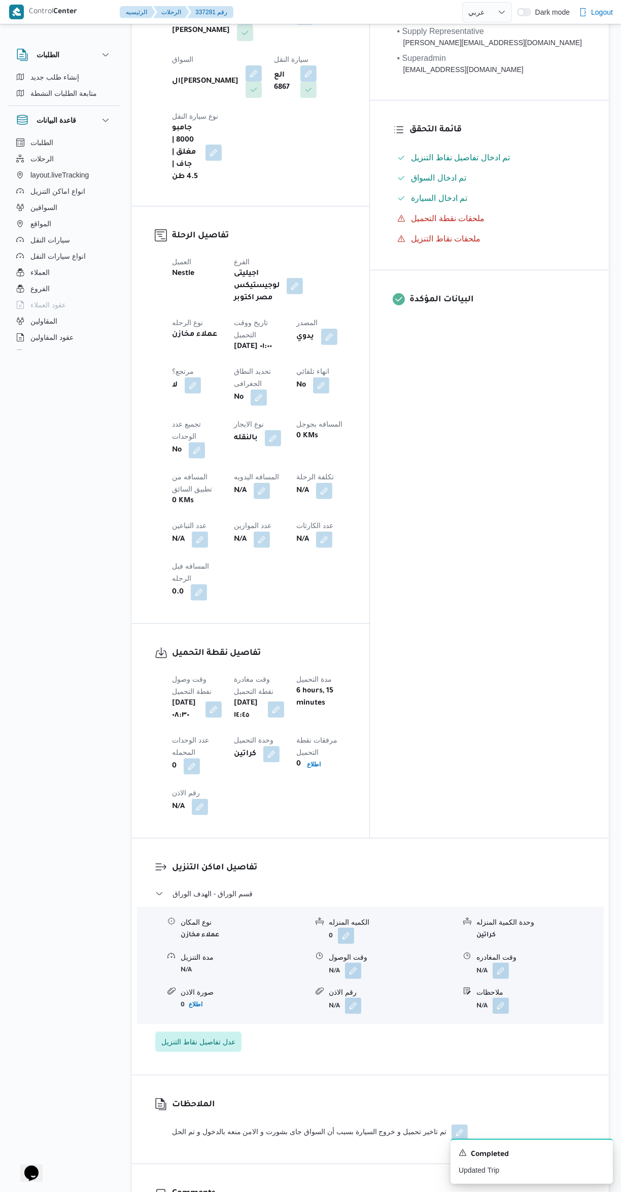
click at [356, 963] on button "button" at bounding box center [353, 971] width 16 height 16
click at [321, 833] on input "وقت الوصول" at bounding box center [325, 837] width 115 height 20
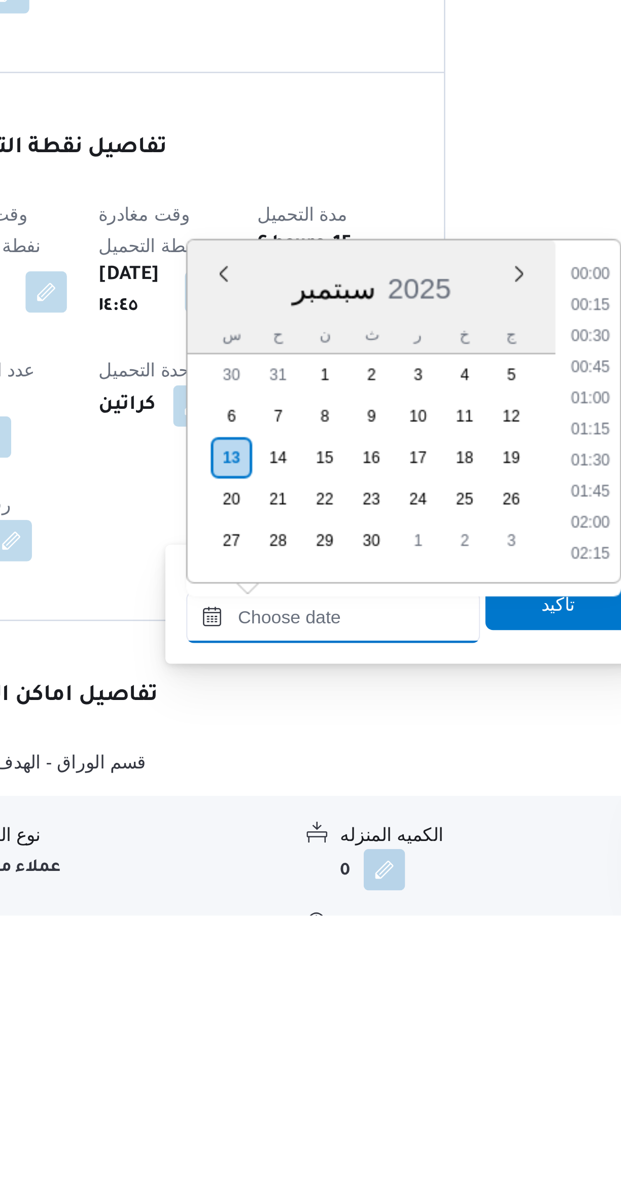
scroll to position [767, 0]
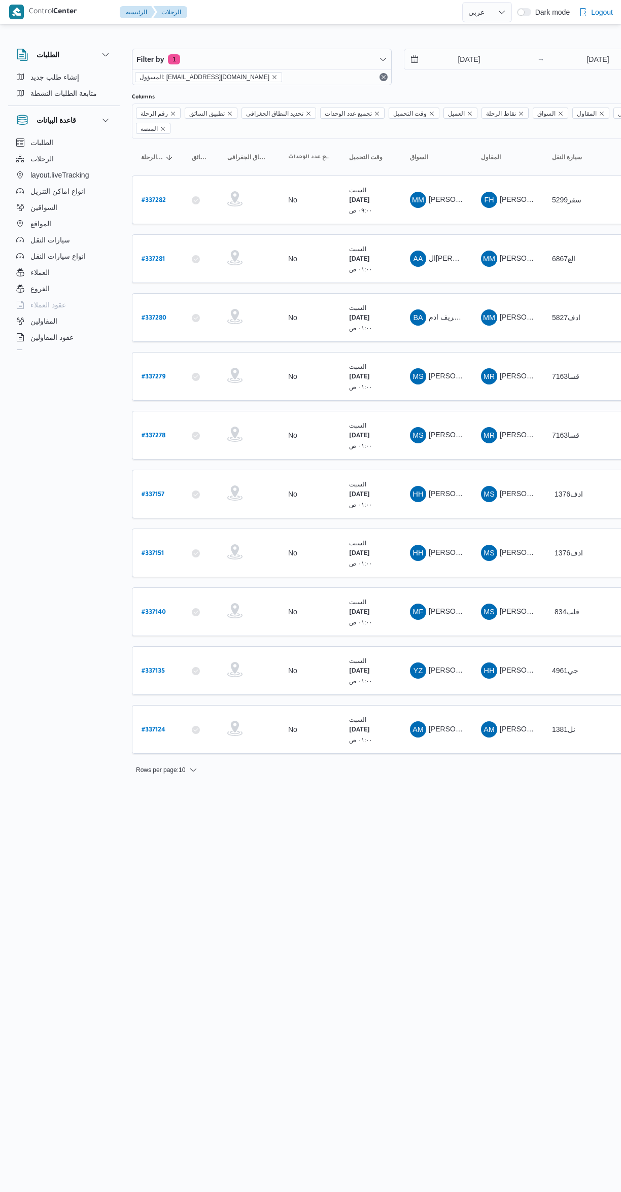
select select "ar"
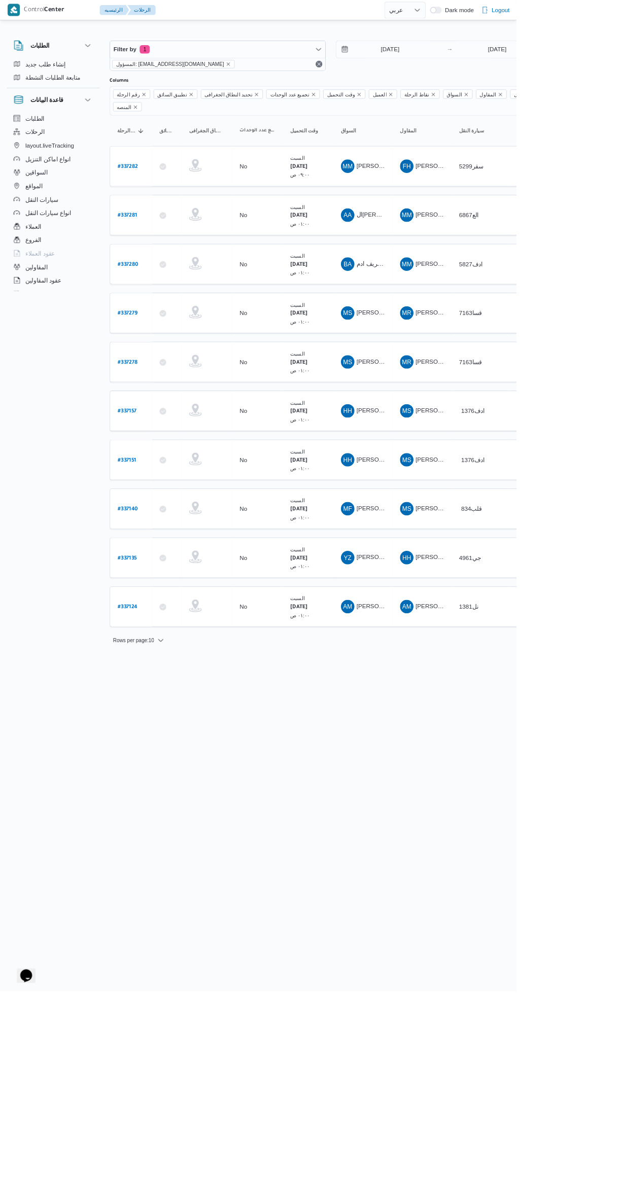
click at [153, 256] on b "# 337281" at bounding box center [153, 259] width 23 height 7
select select "ar"
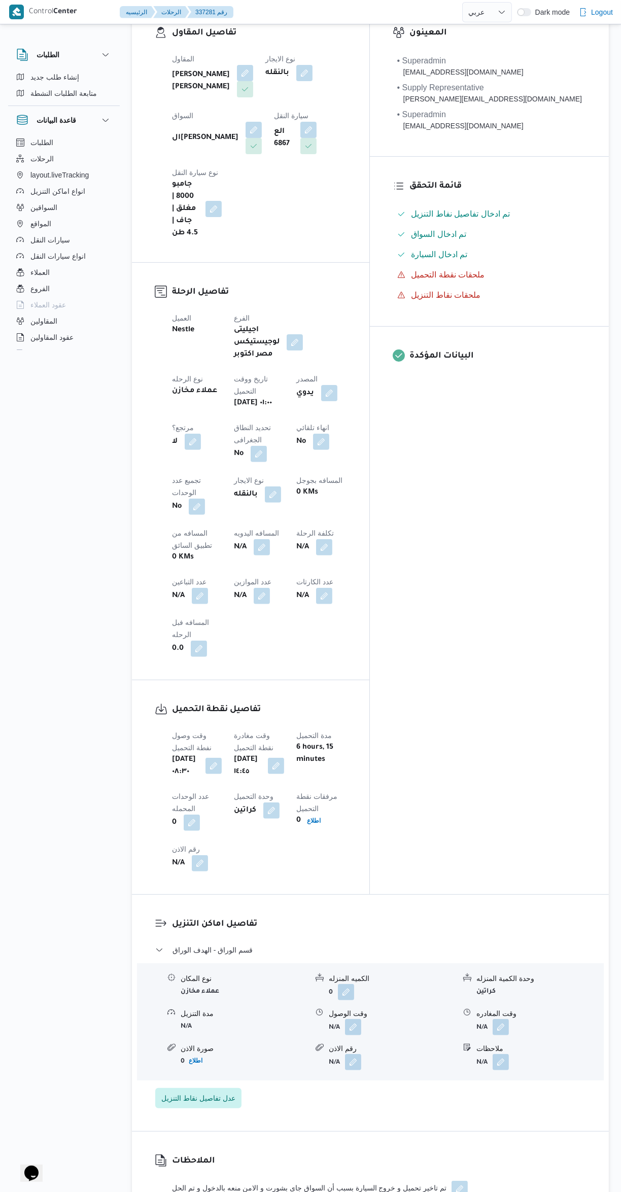
scroll to position [185, 0]
click at [346, 1016] on button "button" at bounding box center [353, 1024] width 16 height 16
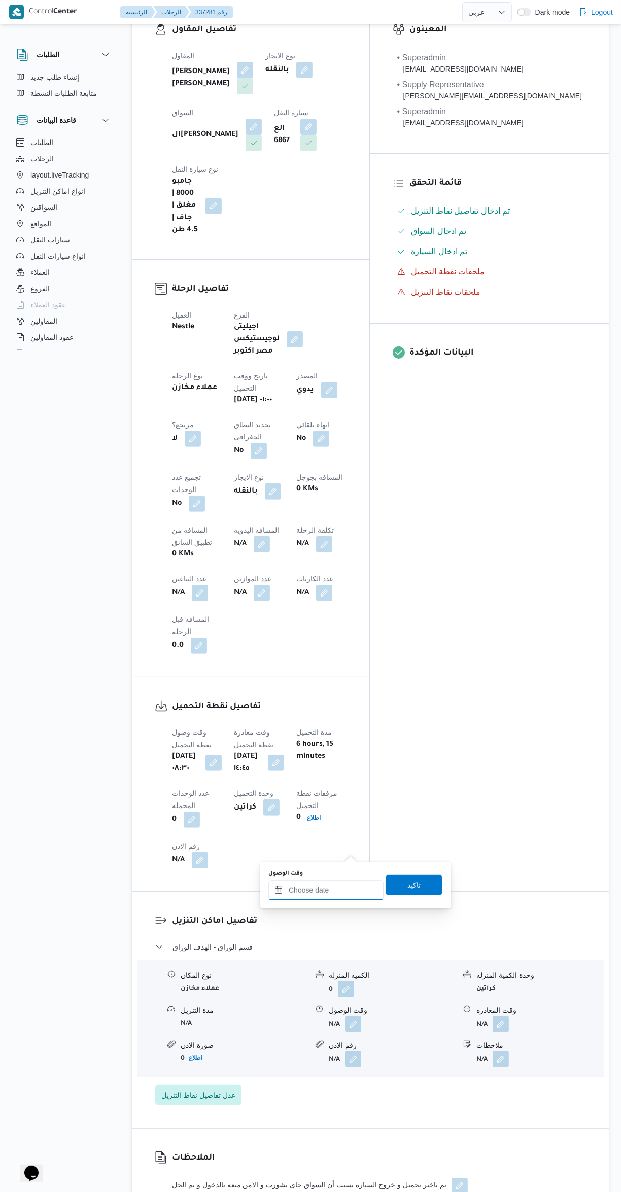
click at [314, 890] on input "وقت الوصول" at bounding box center [325, 890] width 115 height 20
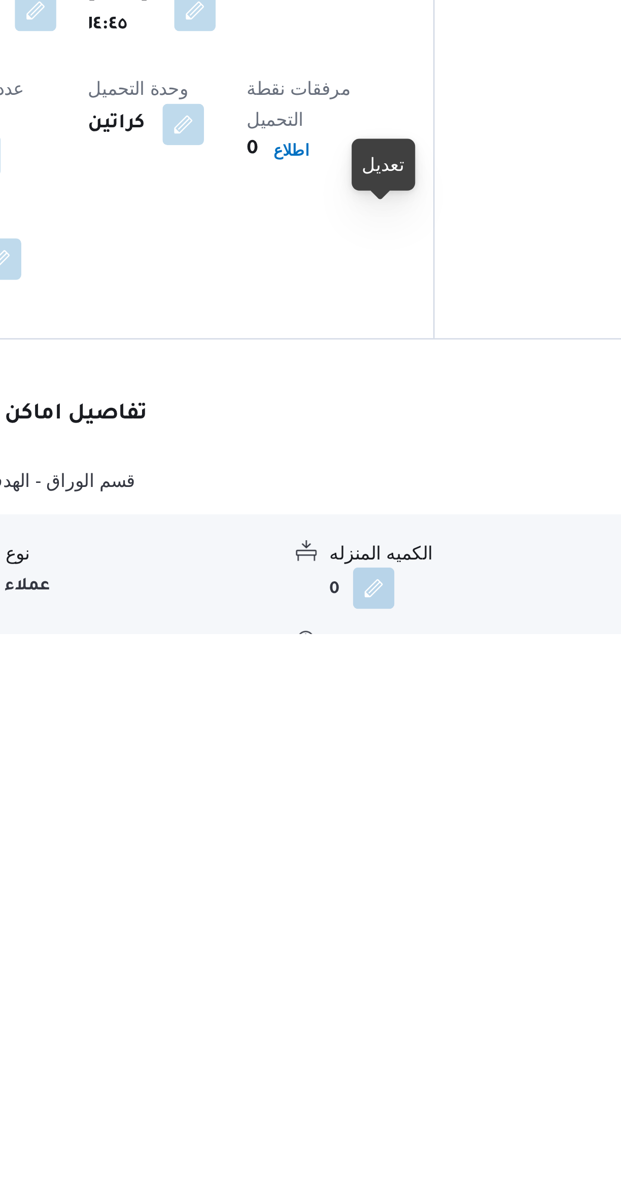
scroll to position [0, 0]
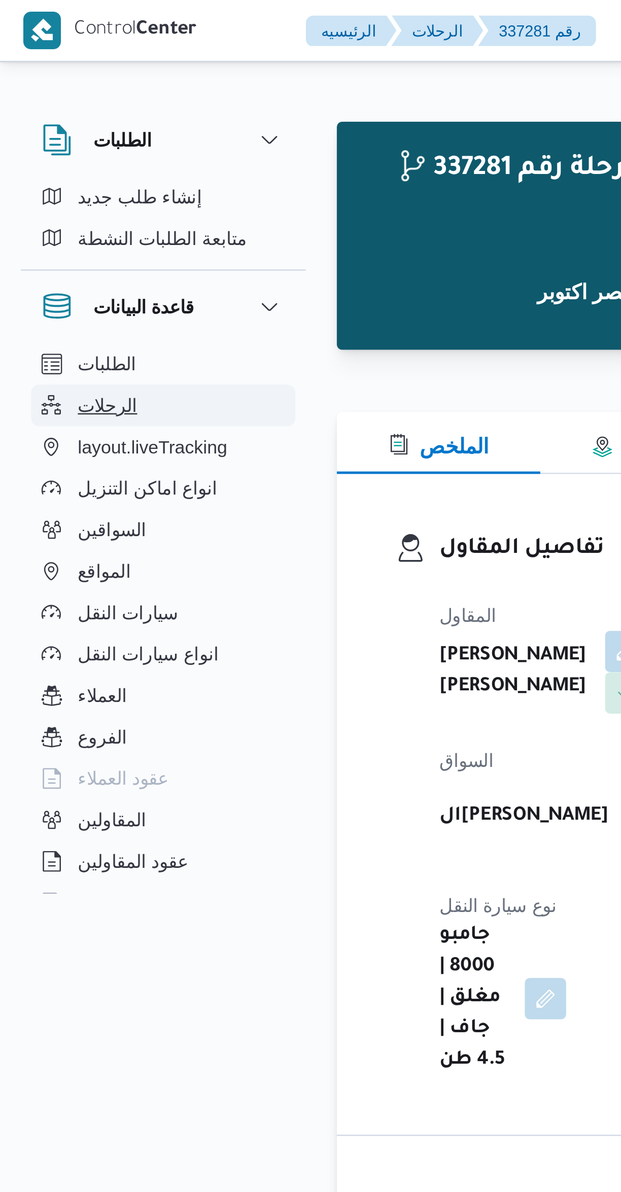
click at [110, 151] on button "الرحلات" at bounding box center [64, 159] width 104 height 16
select select "ar"
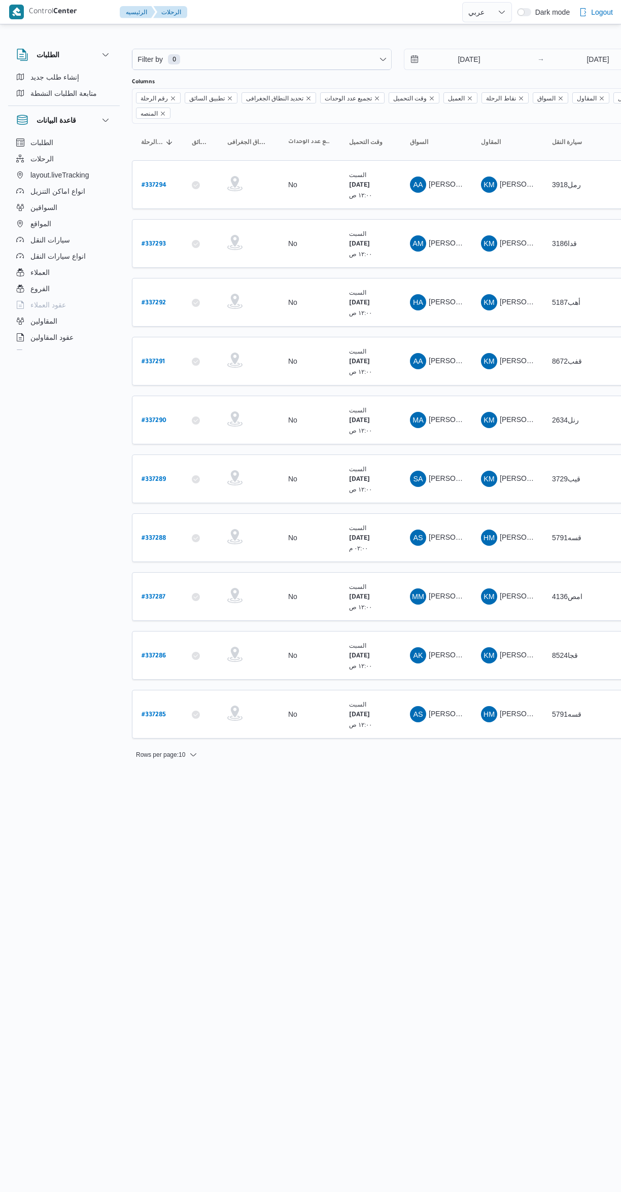
select select "ar"
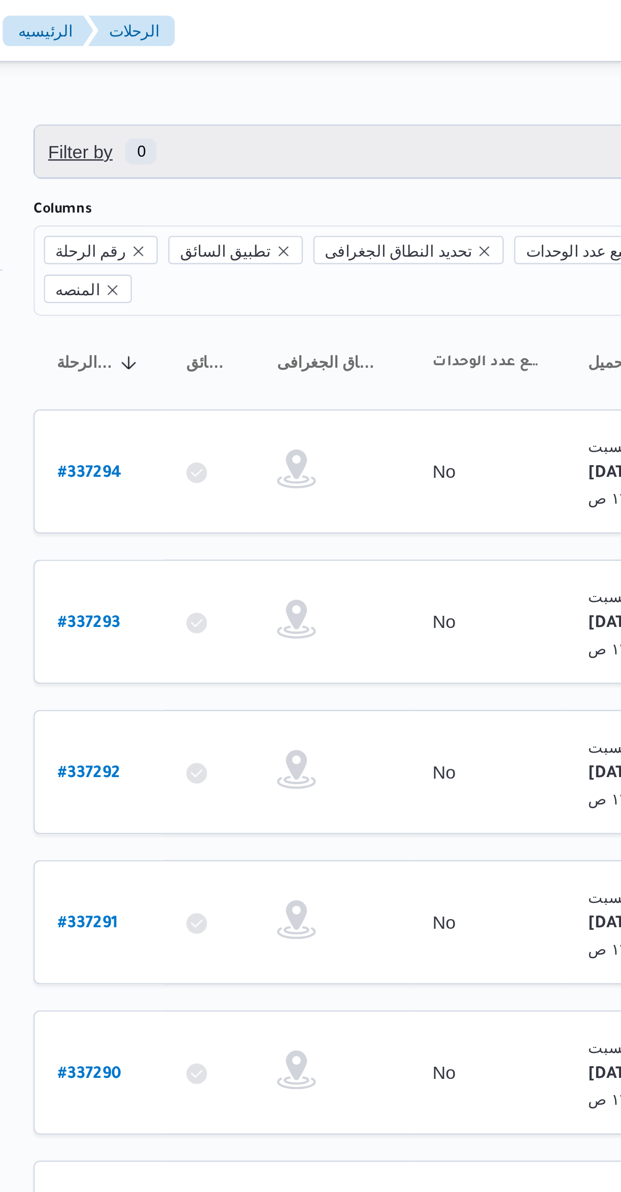
click at [201, 52] on span "Filter by 0" at bounding box center [261, 59] width 259 height 20
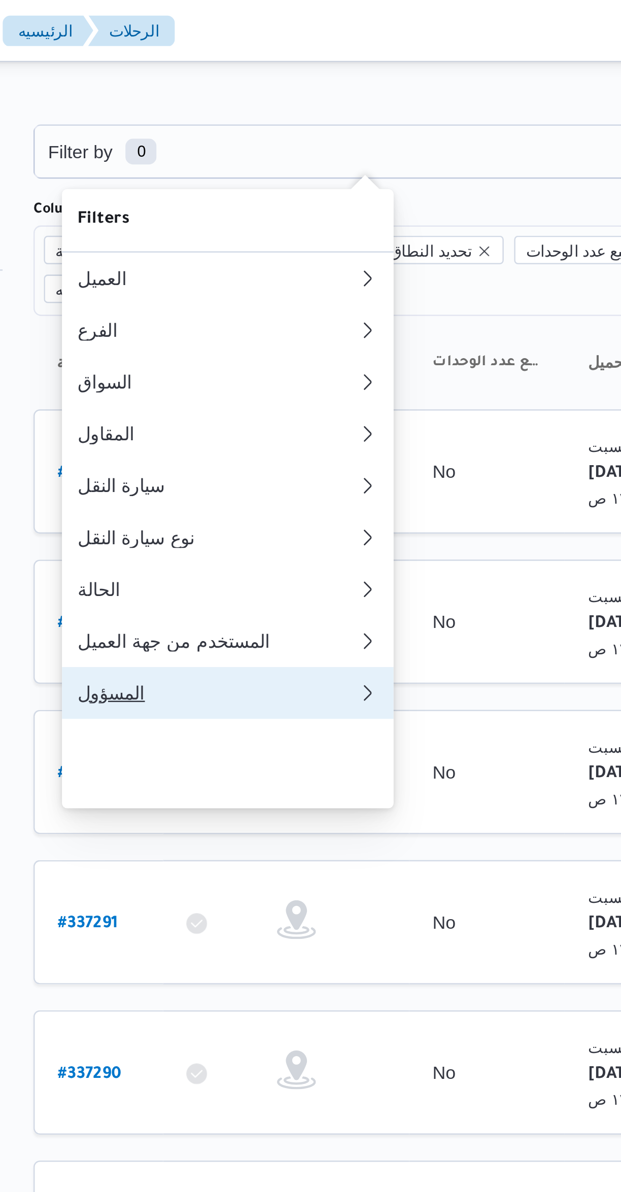
click at [175, 282] on button "المسؤول" at bounding box center [208, 271] width 130 height 20
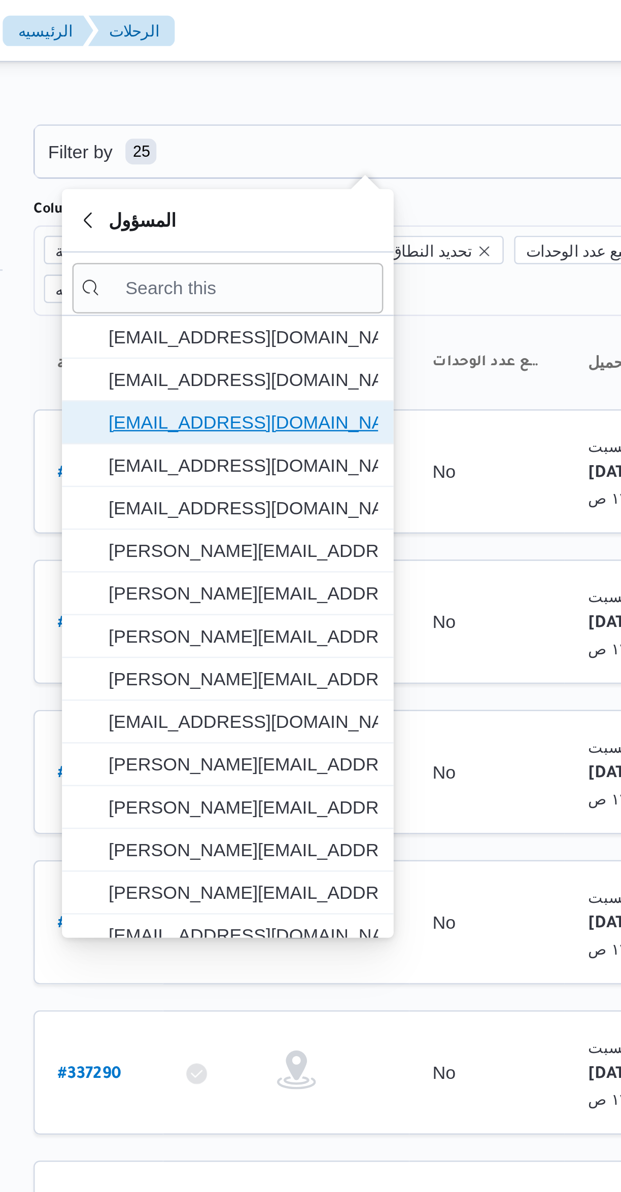
click at [165, 165] on span "[EMAIL_ADDRESS][DOMAIN_NAME]" at bounding box center [214, 165] width 106 height 12
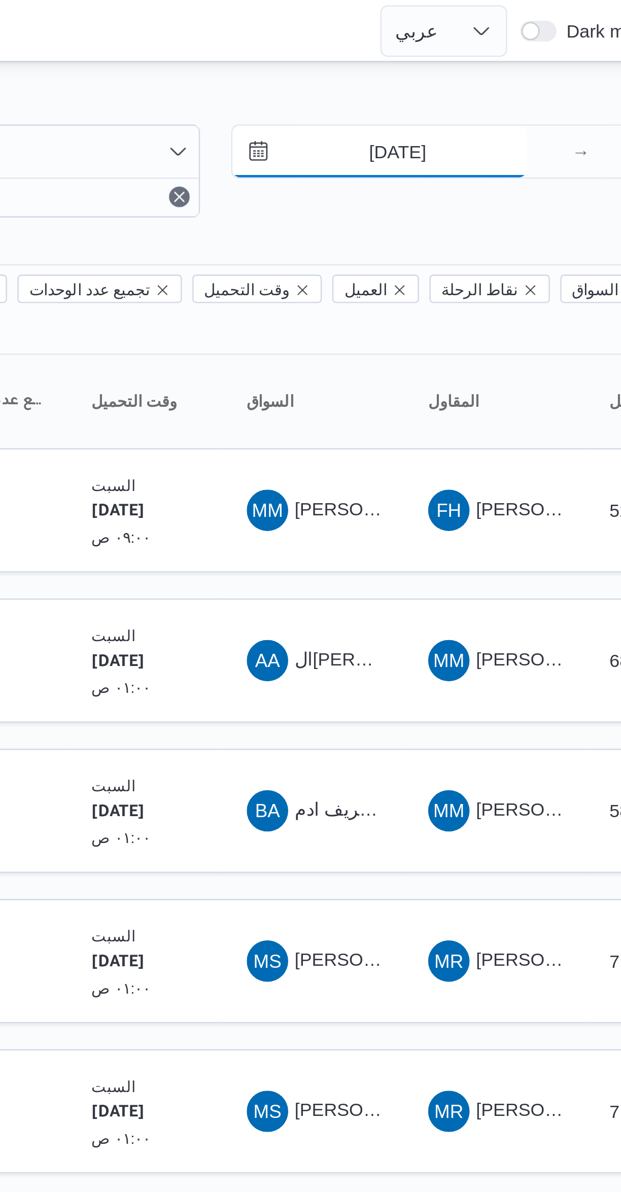
click at [441, 67] on input "6/9/2025" at bounding box center [461, 59] width 115 height 20
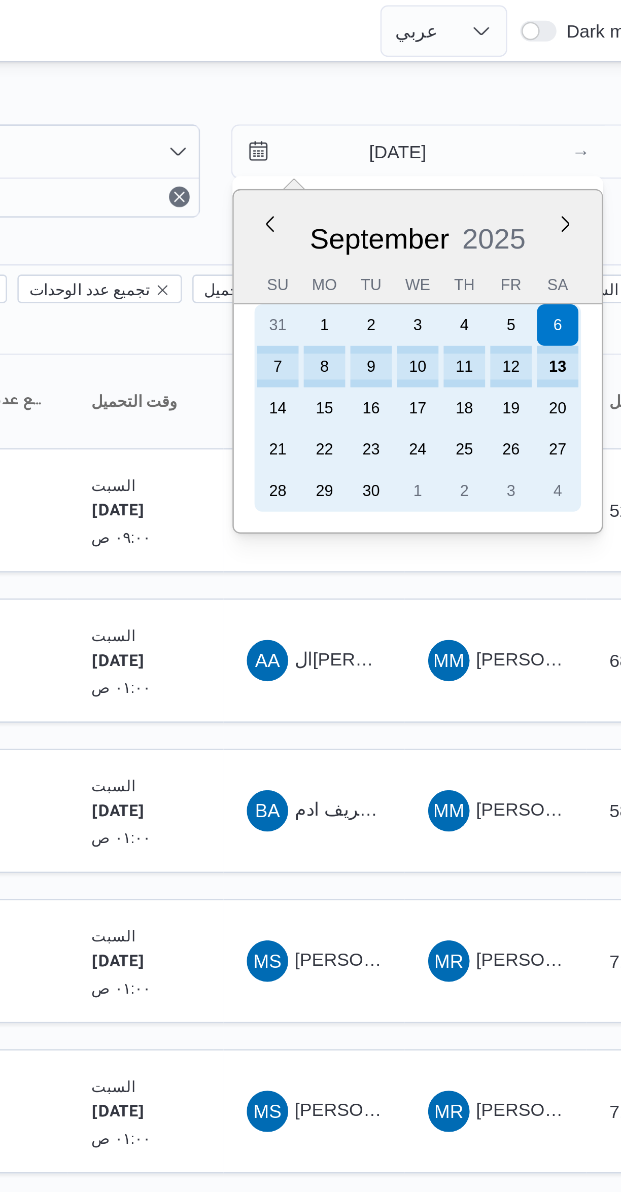
click at [528, 144] on div "13" at bounding box center [532, 143] width 16 height 16
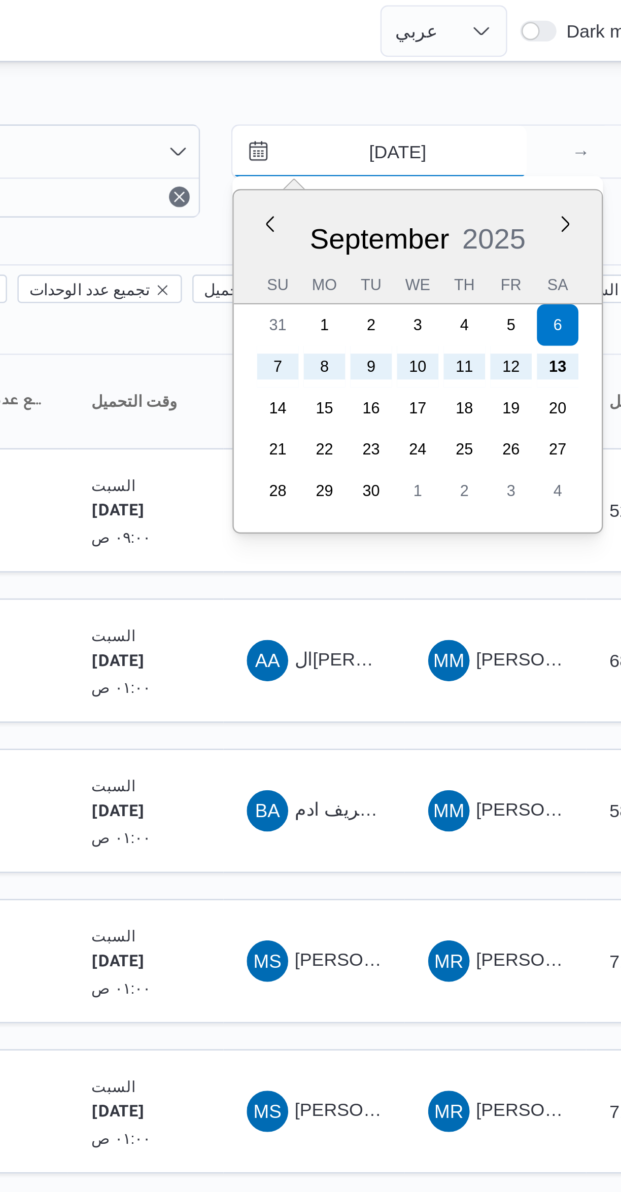
type input "[DATE]"
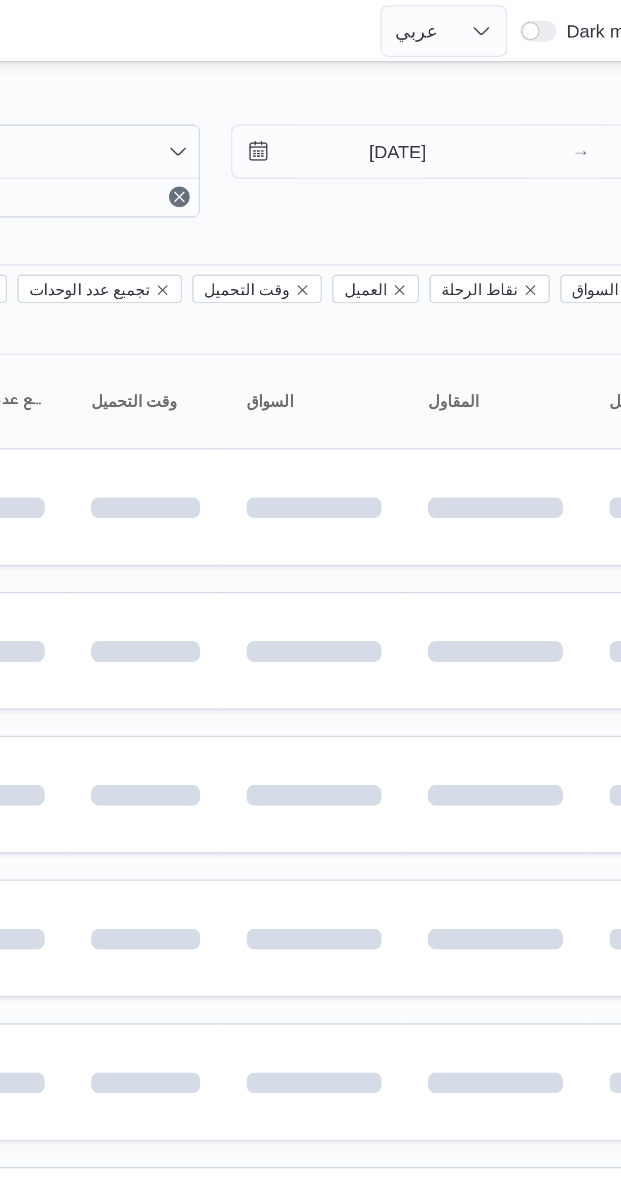
click at [403, 37] on div at bounding box center [436, 40] width 609 height 16
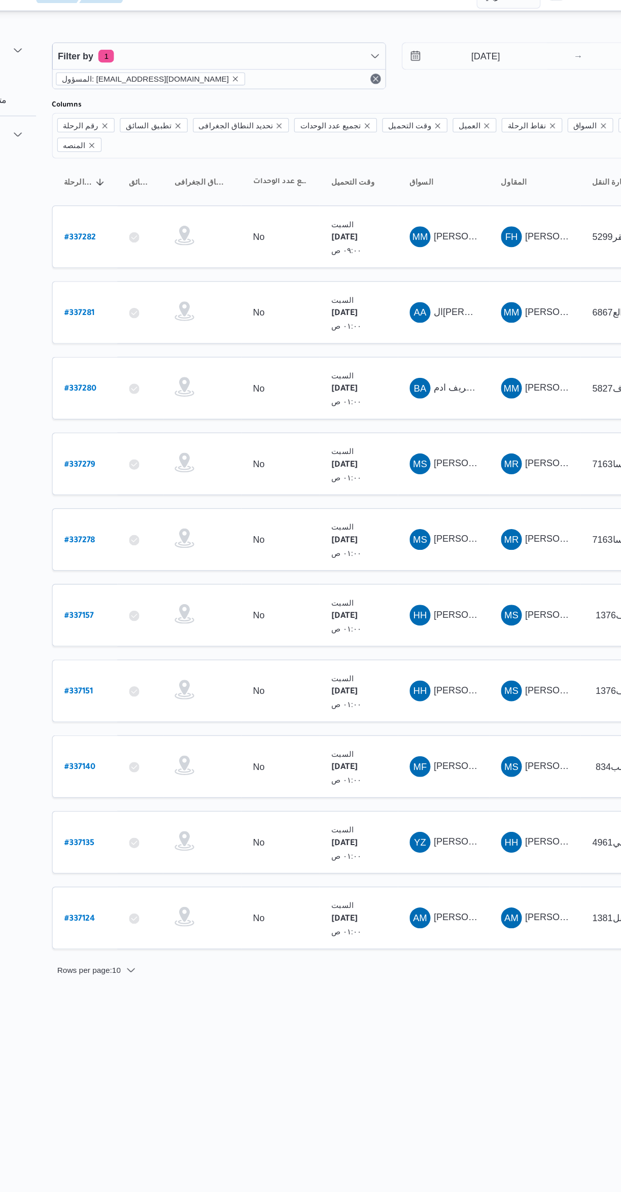
click at [156, 256] on b "# 337281" at bounding box center [153, 259] width 23 height 7
select select "ar"
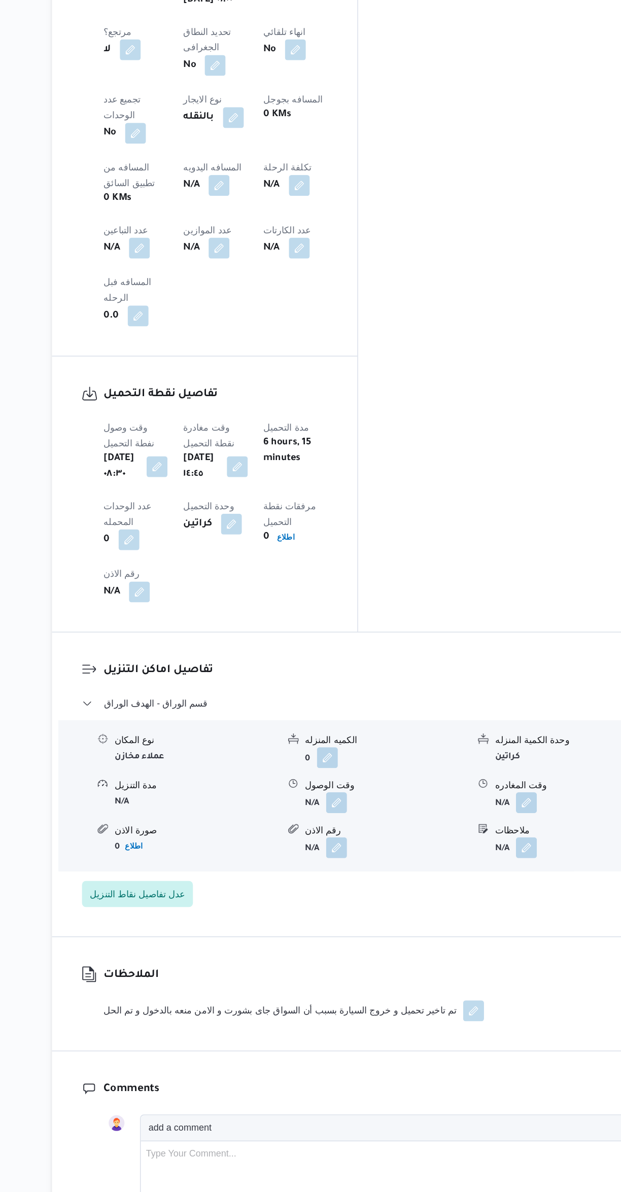
scroll to position [369, 0]
click at [352, 832] on button "button" at bounding box center [353, 840] width 16 height 16
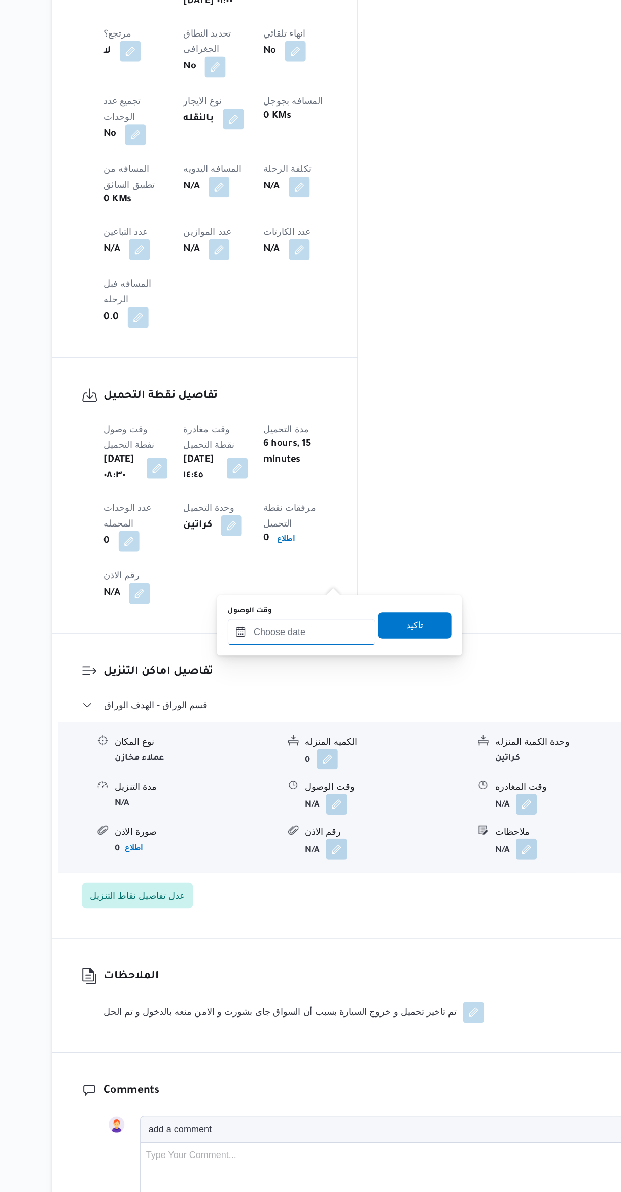
click at [306, 706] on input "وقت الوصول" at bounding box center [325, 706] width 115 height 20
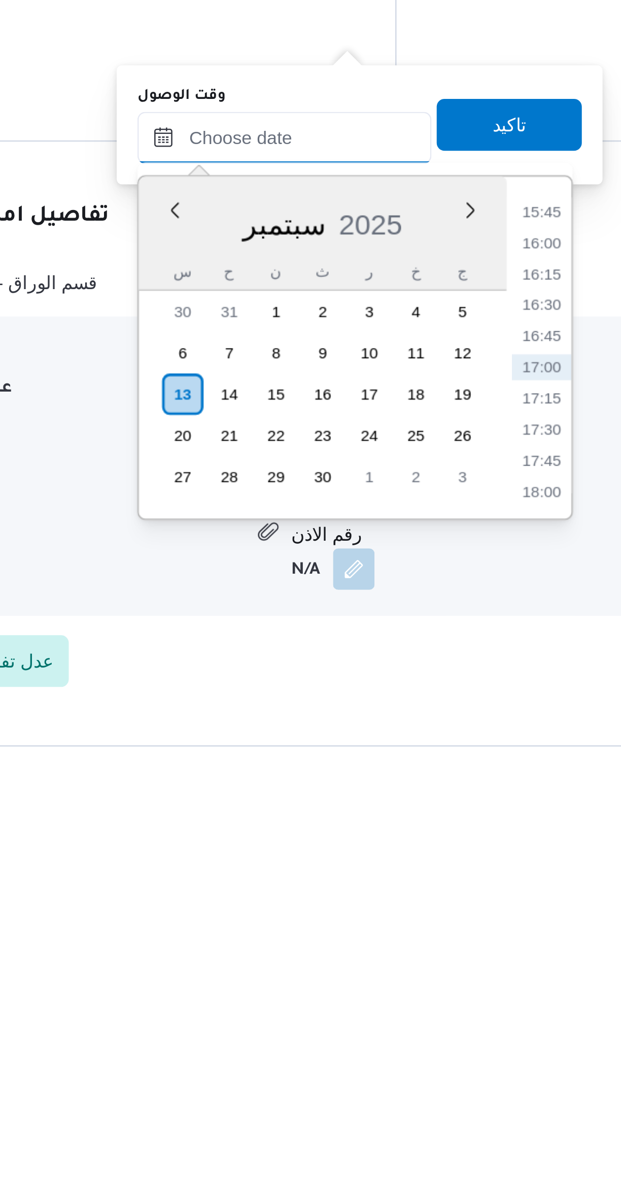
scroll to position [130, 0]
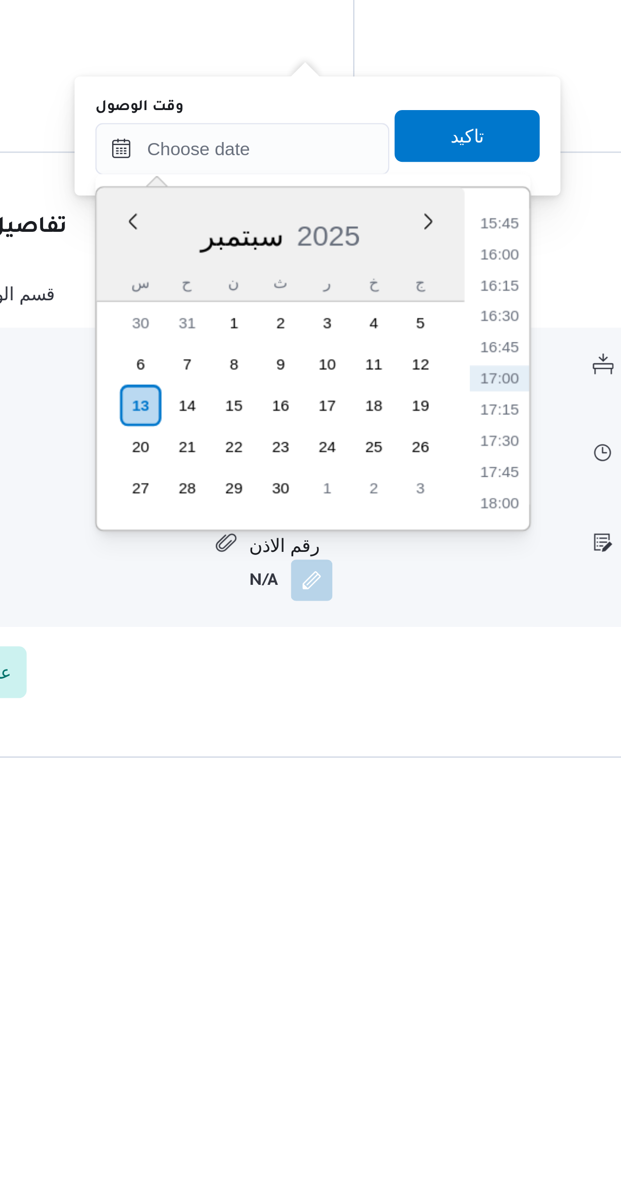
click at [422, 977] on li "15:45" at bounding box center [426, 975] width 23 height 10
type input "١٣/٠٩/٢٠٢٥ ١٥:٤٥"
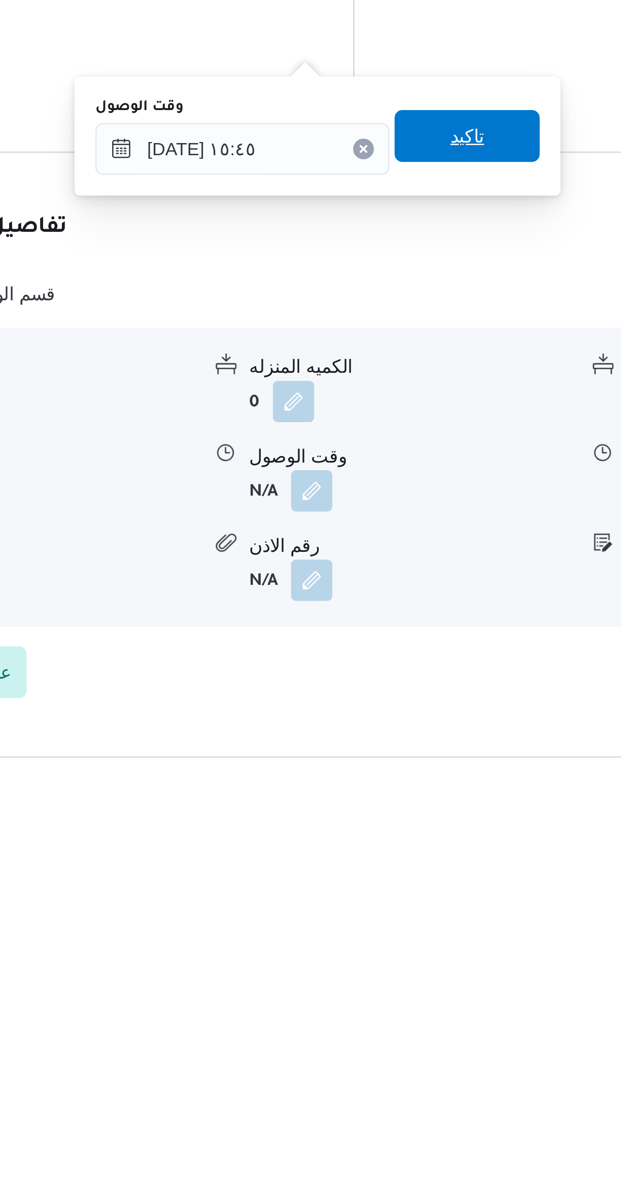
click at [407, 944] on span "تاكيد" at bounding box center [413, 941] width 13 height 12
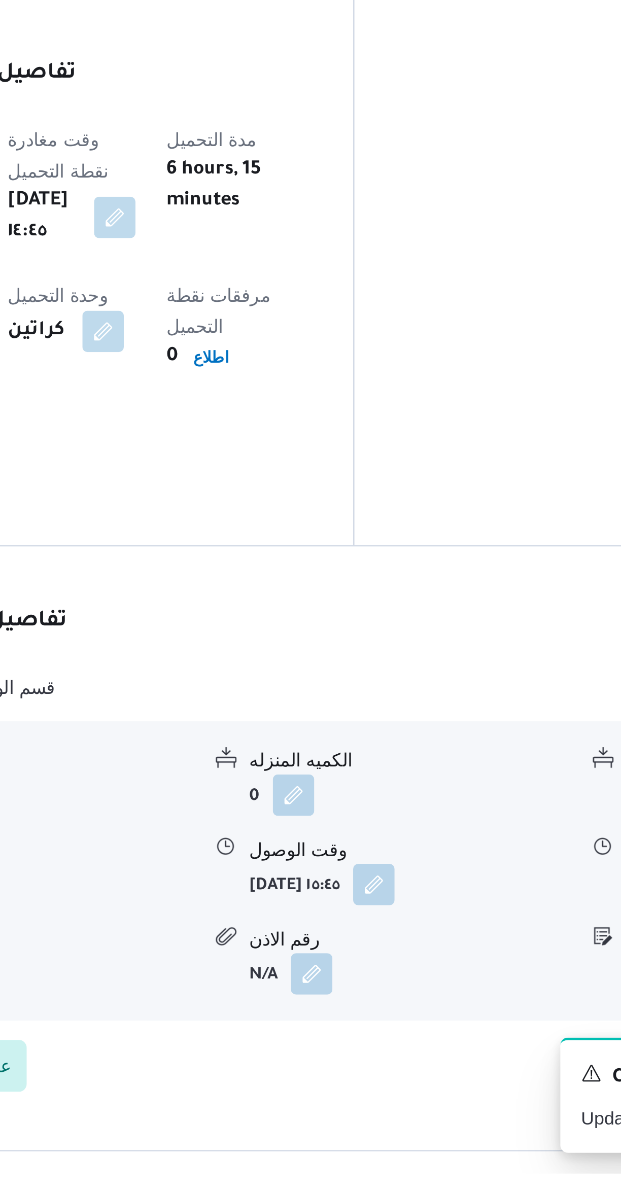
scroll to position [130, 0]
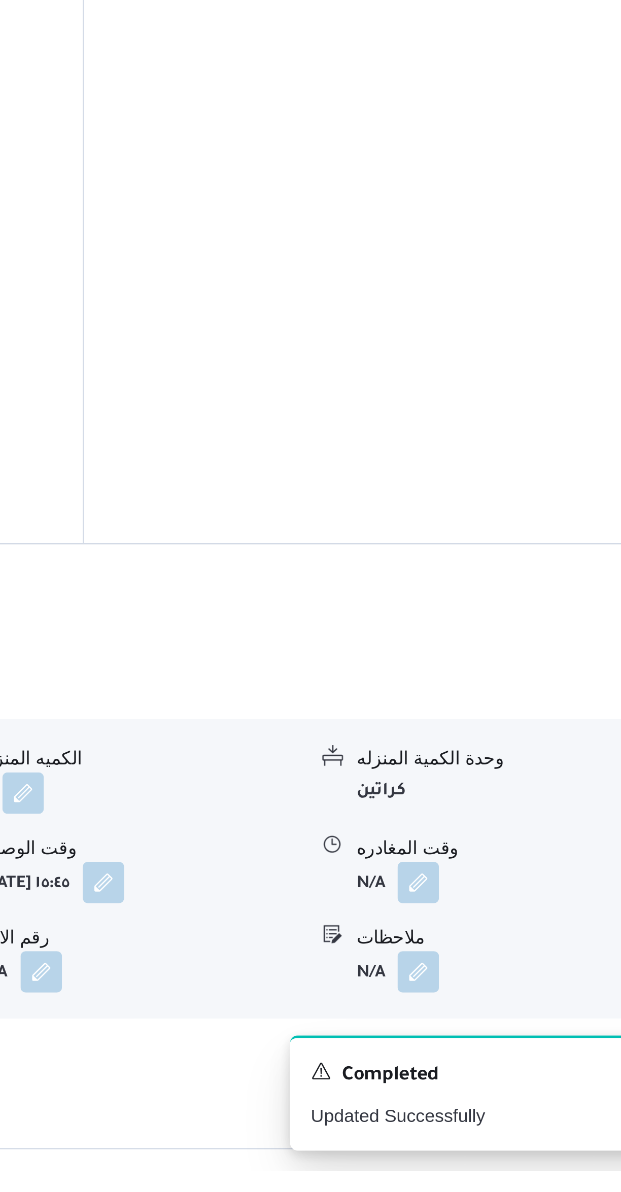
click at [503, 1071] on button "button" at bounding box center [501, 1079] width 16 height 16
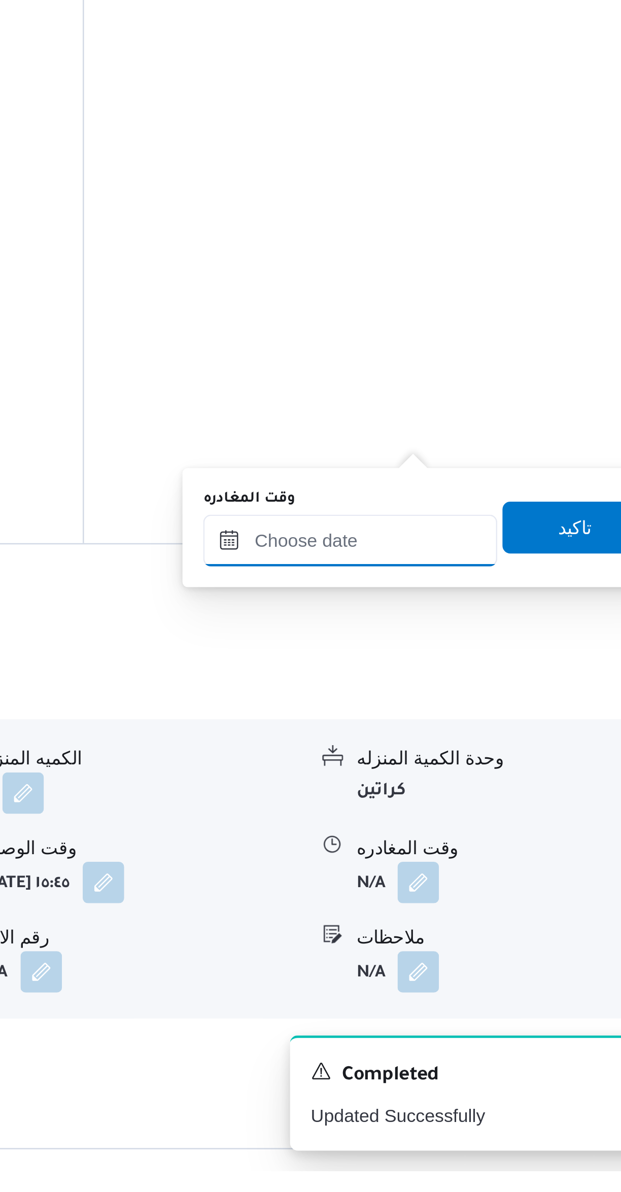
click at [470, 954] on div at bounding box center [474, 945] width 115 height 20
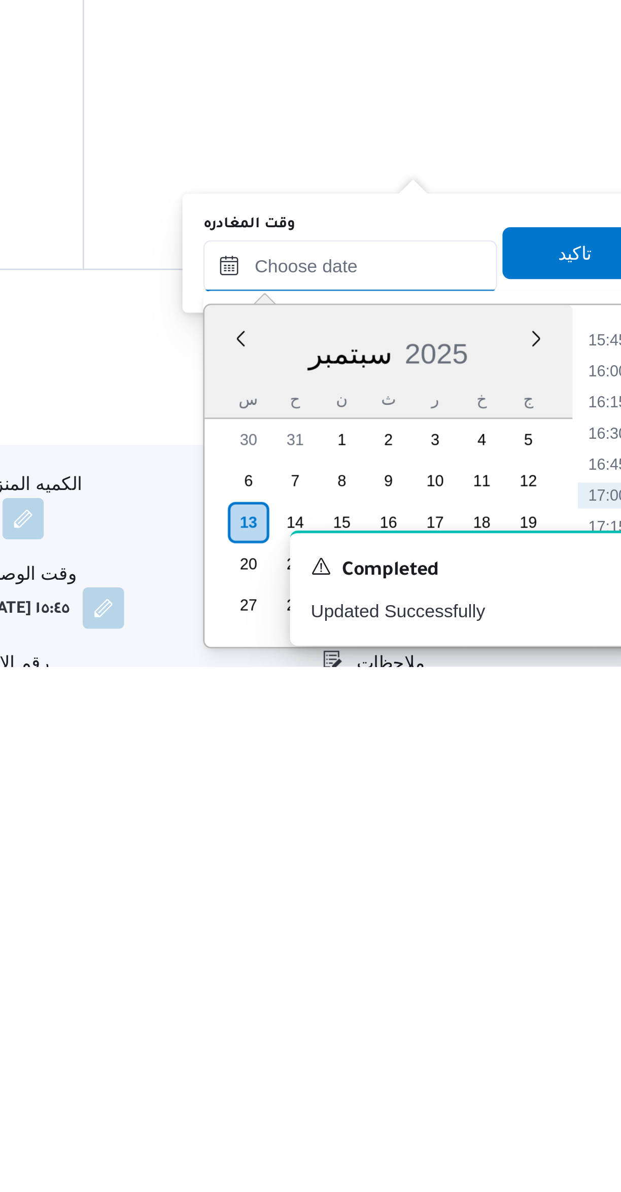
scroll to position [40, 0]
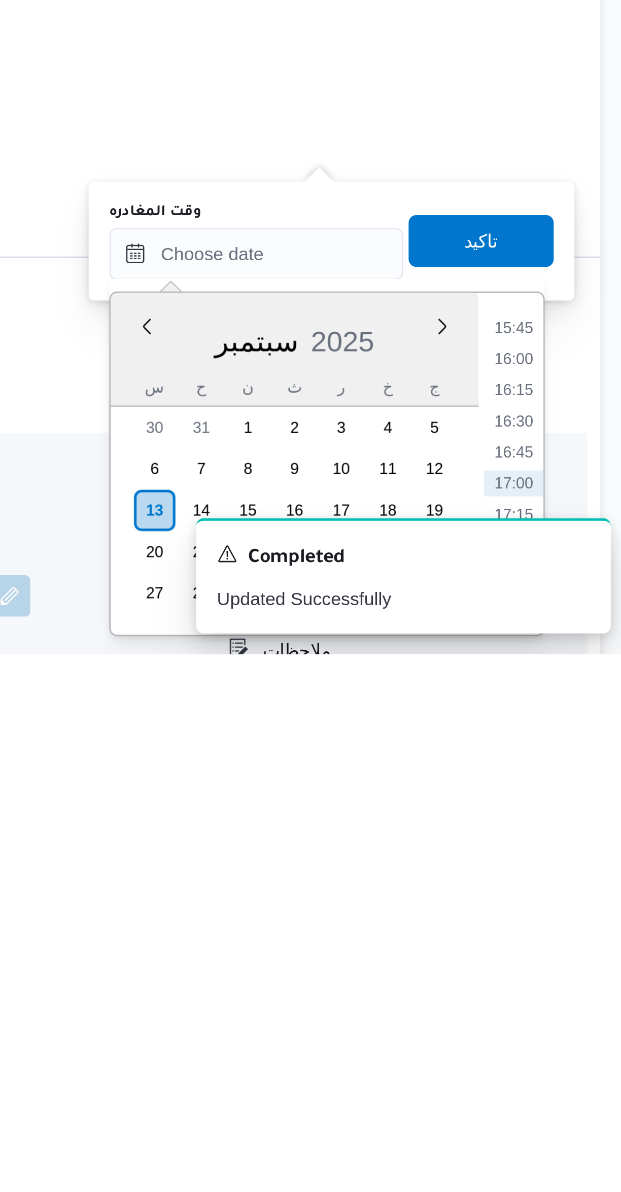
click at [569, 1125] on li "17:00" at bounding box center [574, 1125] width 23 height 10
type input "[DATE] ١٧:٠٠"
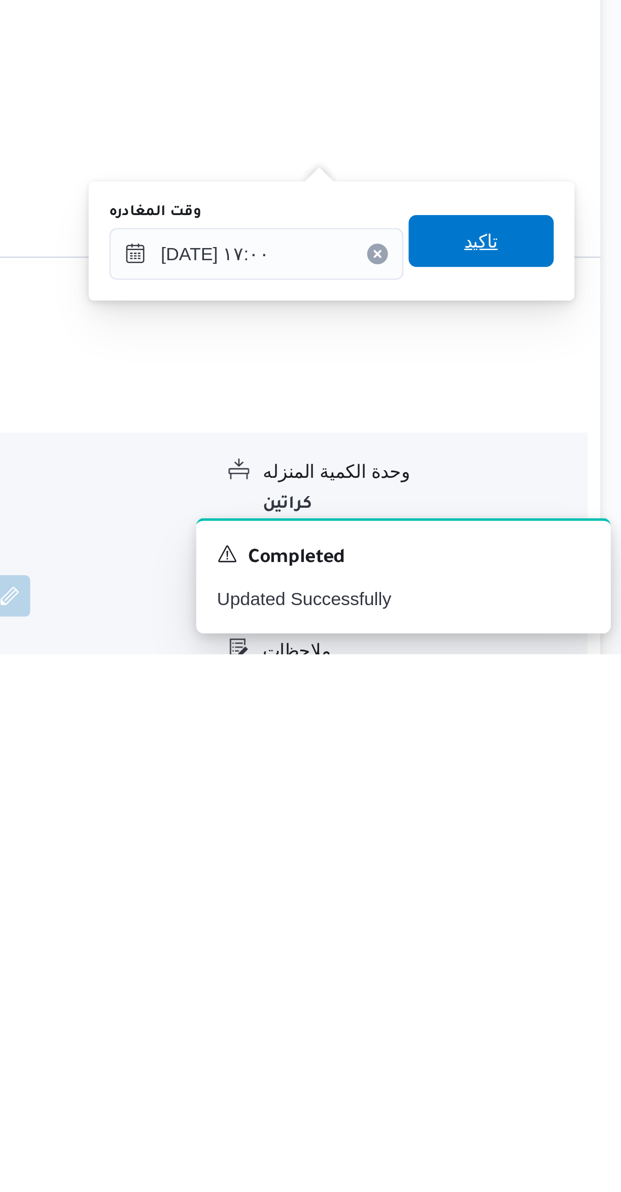
click at [557, 1023] on span "تاكيد" at bounding box center [562, 1030] width 57 height 20
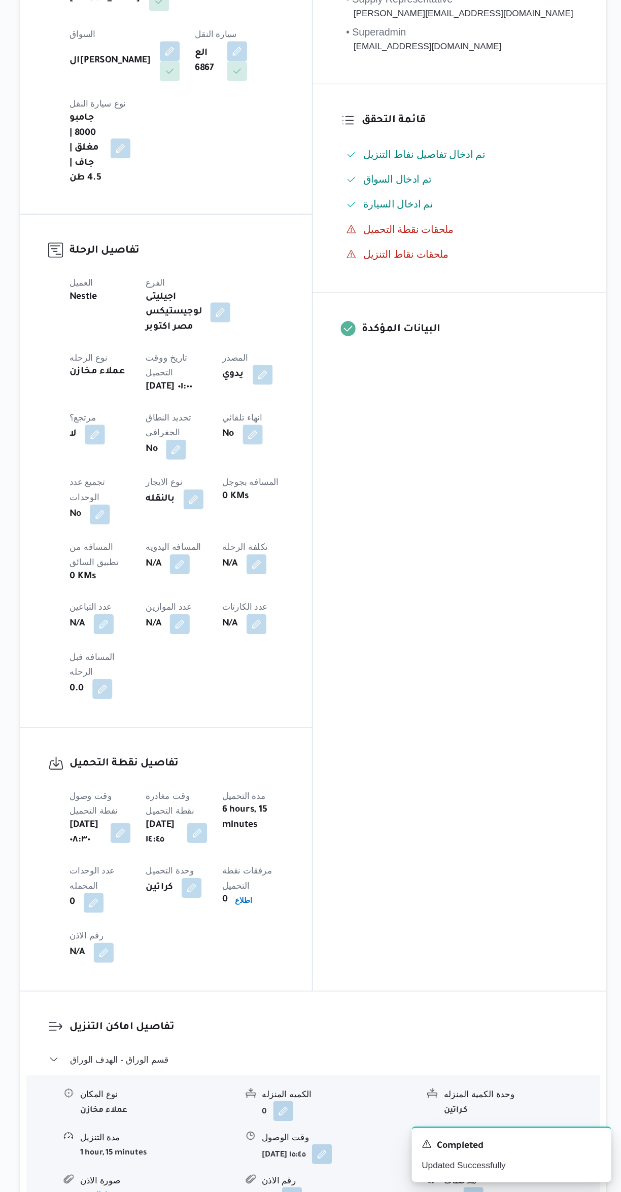
scroll to position [48, 0]
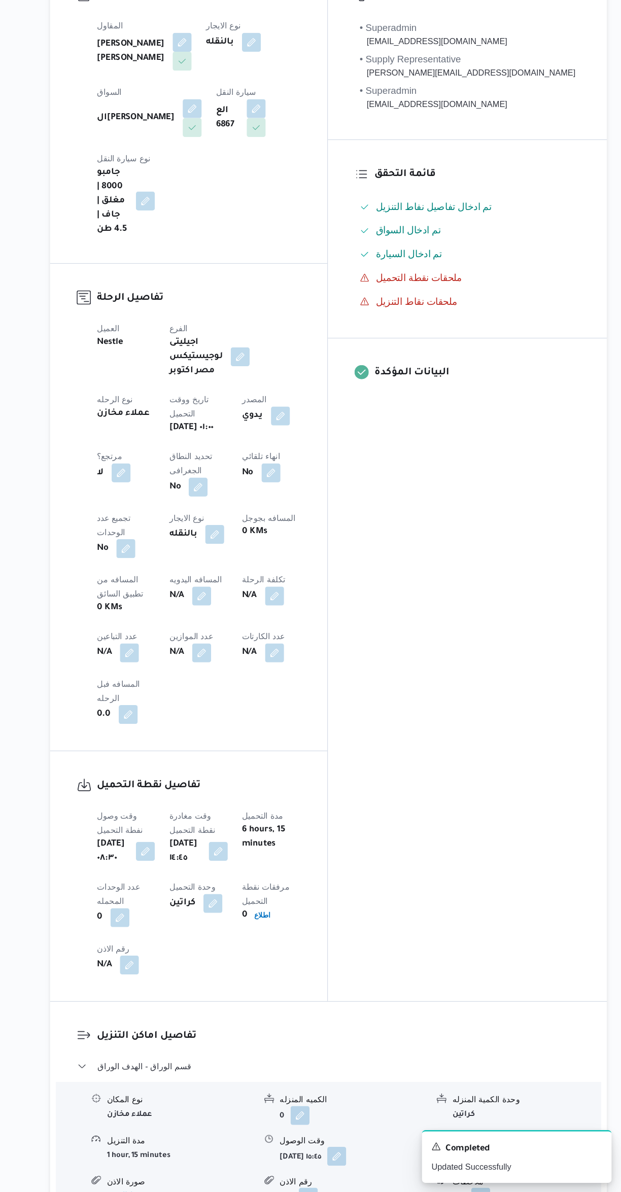
click at [254, 722] on button "button" at bounding box center [262, 730] width 16 height 16
click at [432, 1029] on div "تفاصيل اماكن التنزيل قسم الوراق - الهدف الوراق نوع المكان عملاء مخازن الكميه ال…" at bounding box center [370, 1147] width 477 height 236
click at [254, 673] on button "button" at bounding box center [262, 681] width 16 height 16
click at [162, 623] on input "المسافه اليدويه" at bounding box center [173, 620] width 101 height 20
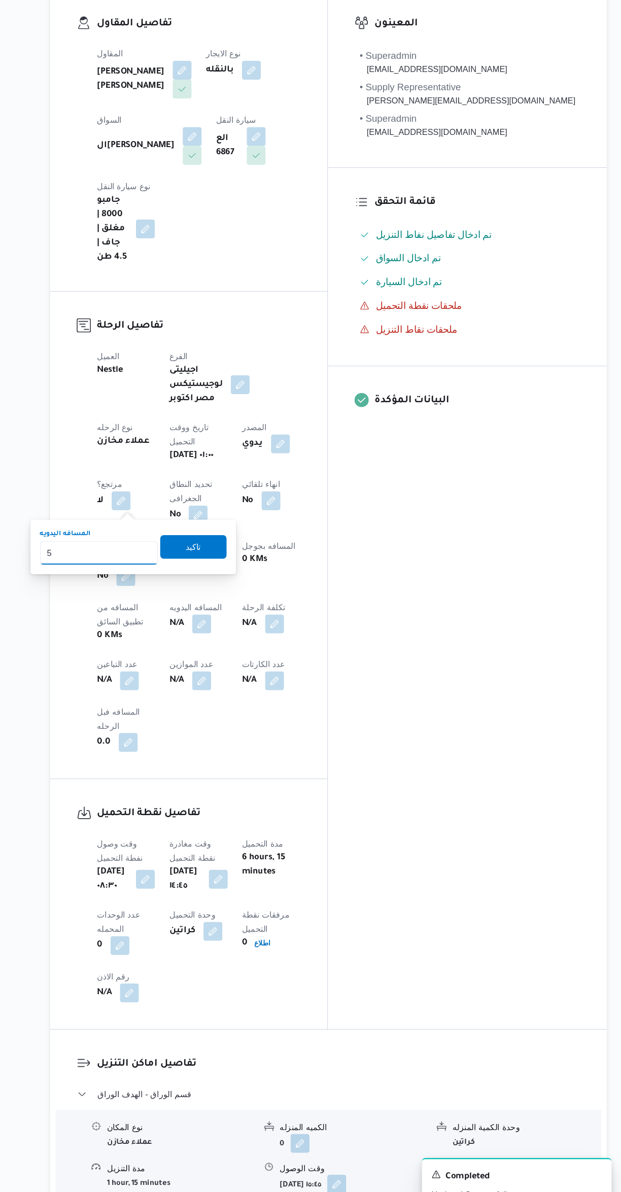
type input "58"
click at [253, 617] on span "تاكيد" at bounding box center [254, 615] width 57 height 20
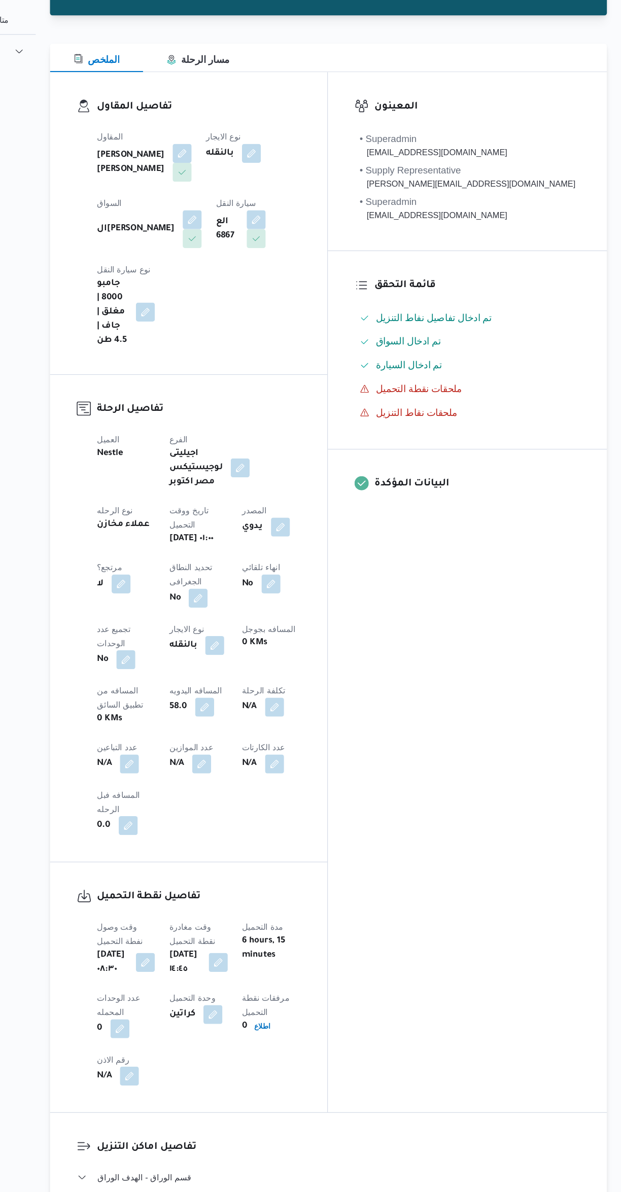
scroll to position [0, 0]
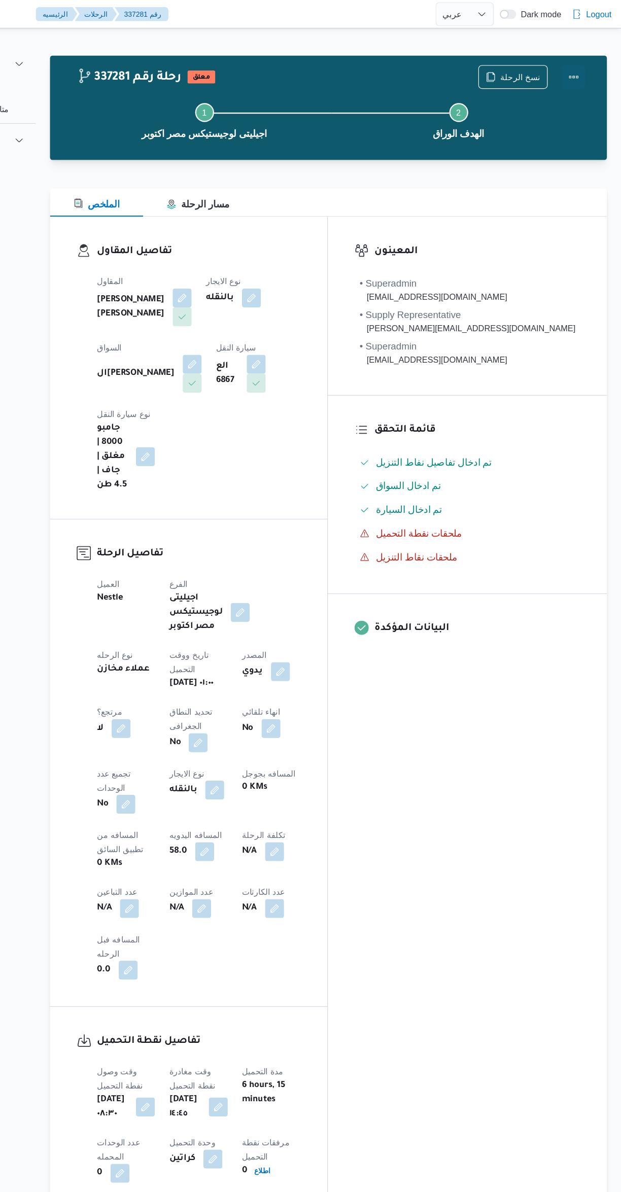
click at [573, 71] on button "Actions" at bounding box center [580, 66] width 20 height 20
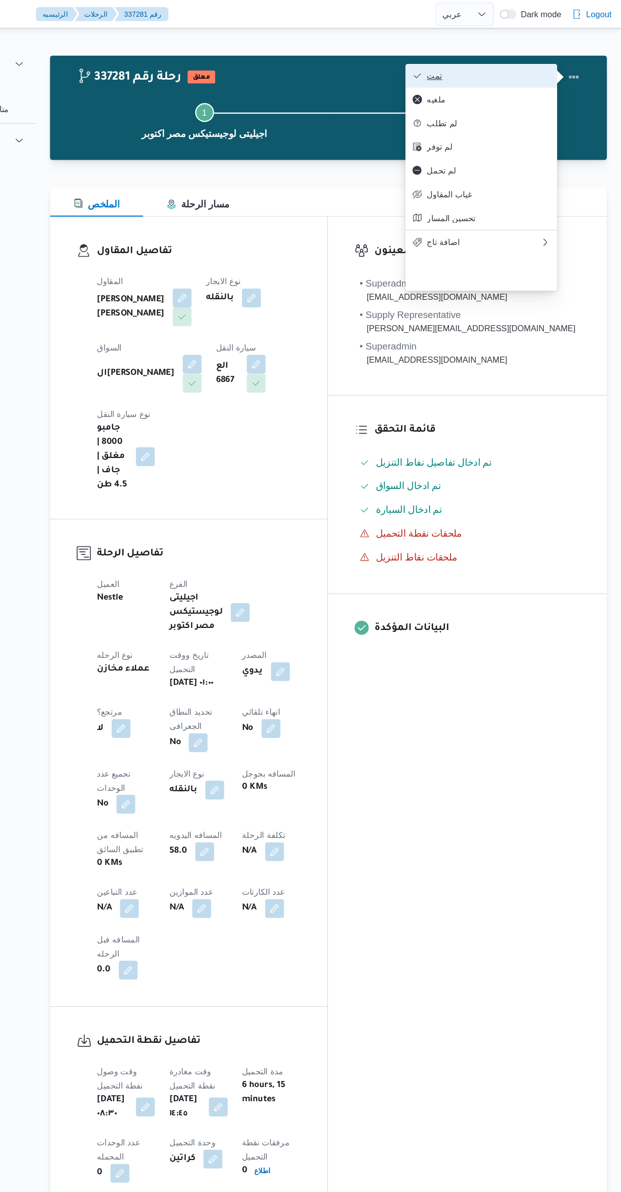
click at [444, 62] on icon "button" at bounding box center [446, 65] width 8 height 8
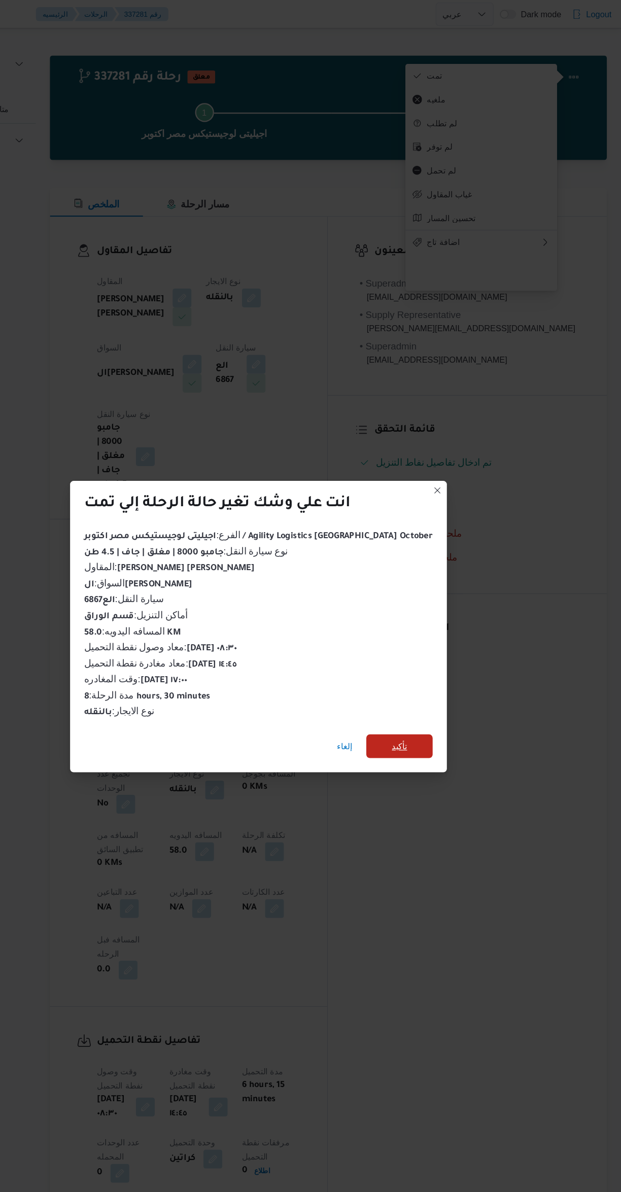
click at [430, 633] on span "تأكيد" at bounding box center [431, 639] width 57 height 20
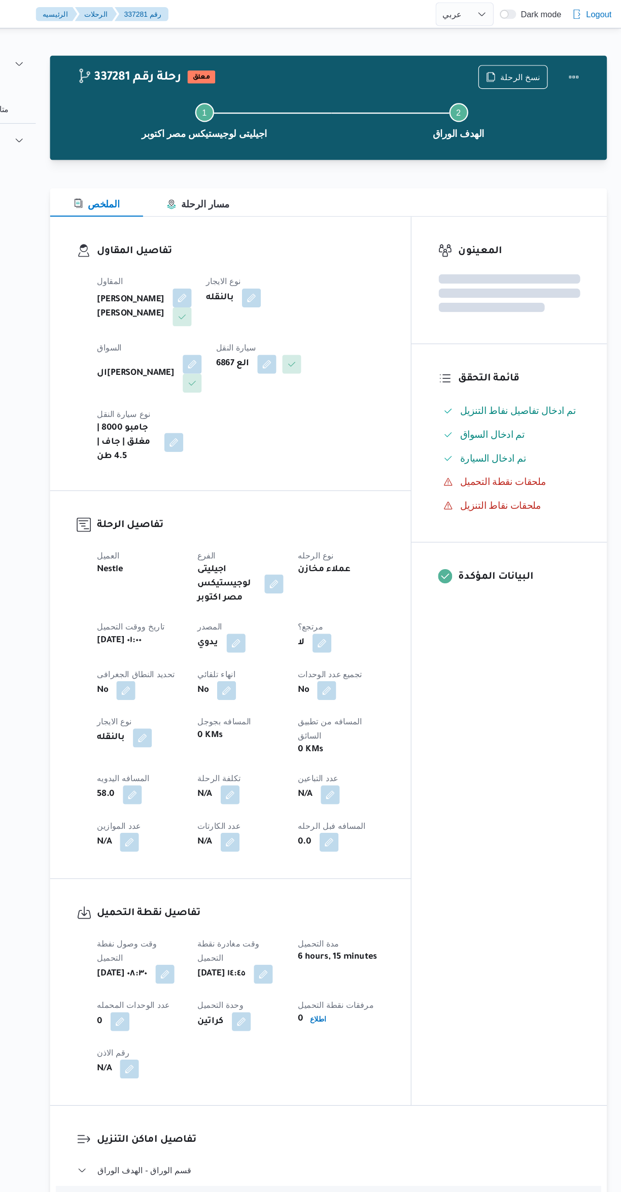
click at [518, 688] on div "المعينون قائمة التحقق تم ادخال تفاصيل نفاط التنزيل تم ادخال السواق تم ادخال الس…" at bounding box center [524, 566] width 167 height 761
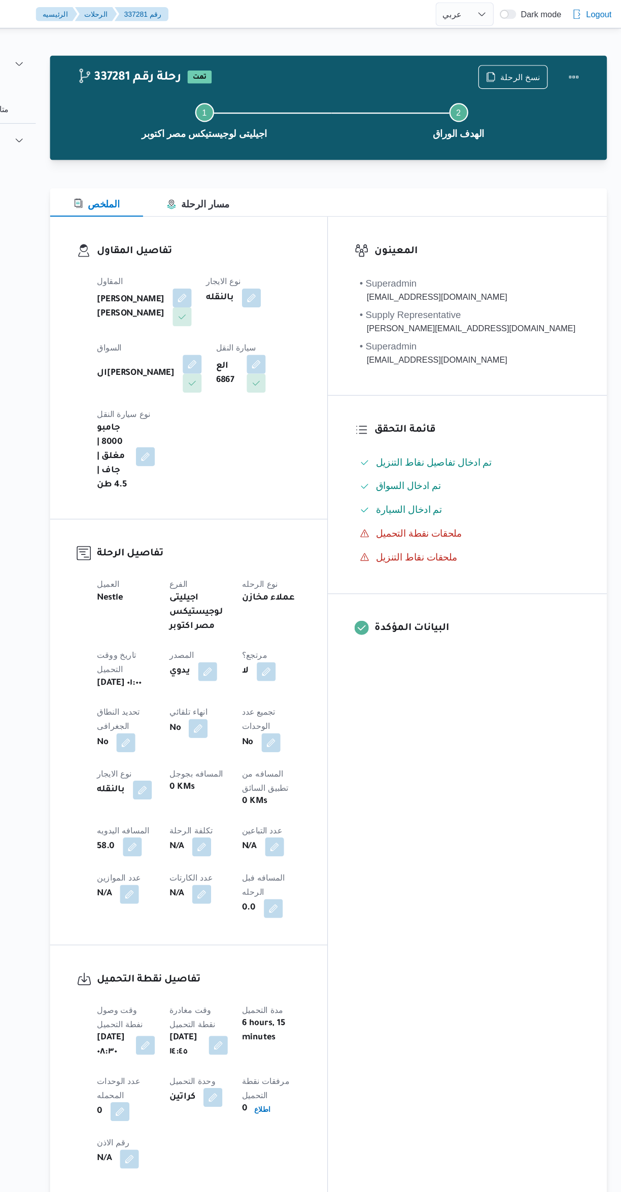
select select "ar"
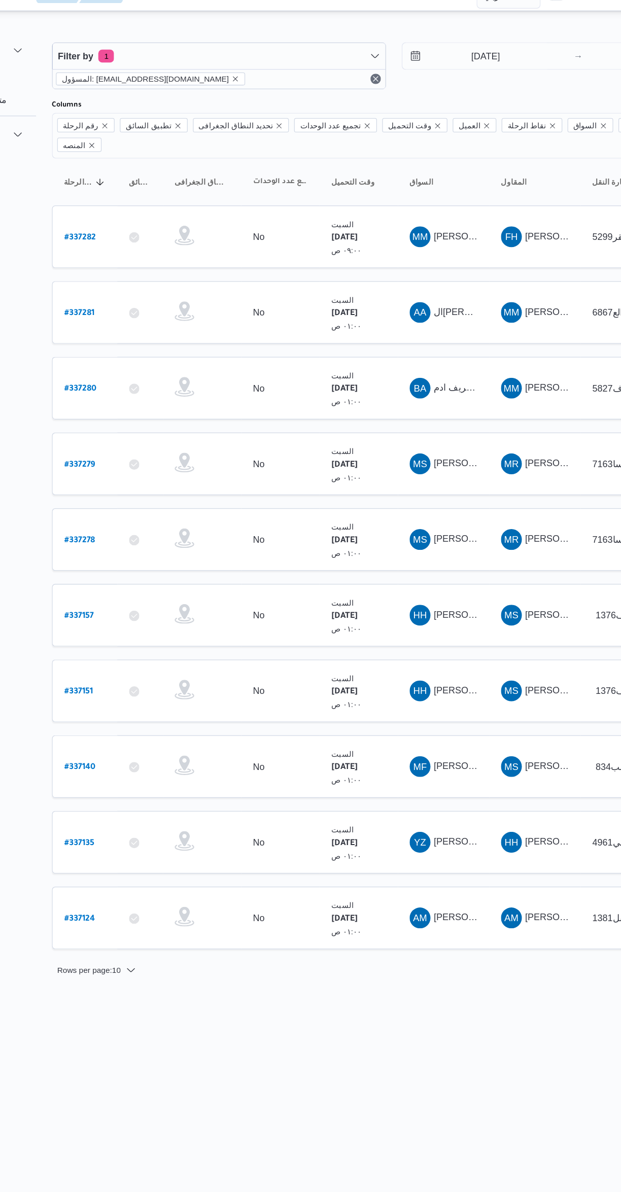
click at [159, 315] on b "# 337280" at bounding box center [154, 318] width 25 height 7
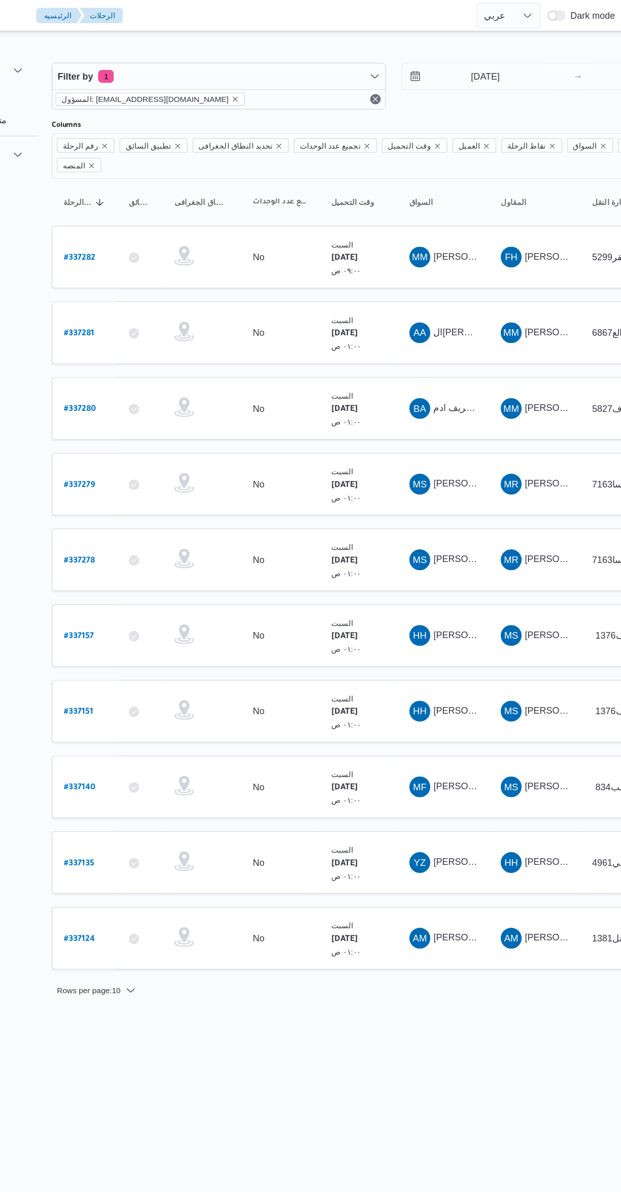
select select "ar"
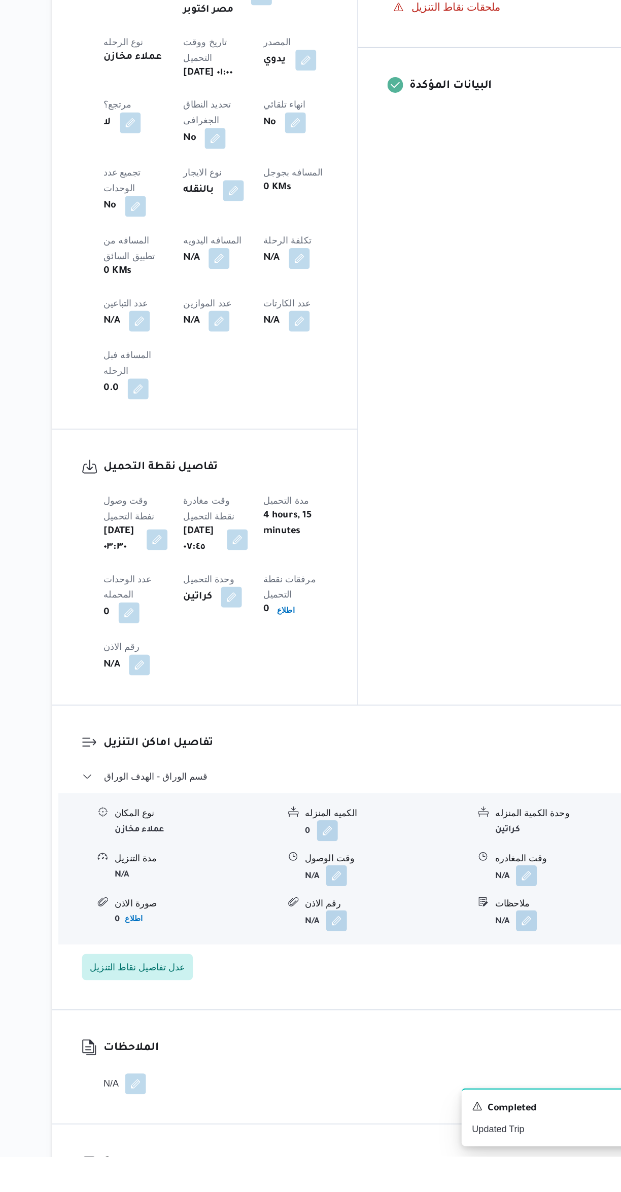
scroll to position [217, 0]
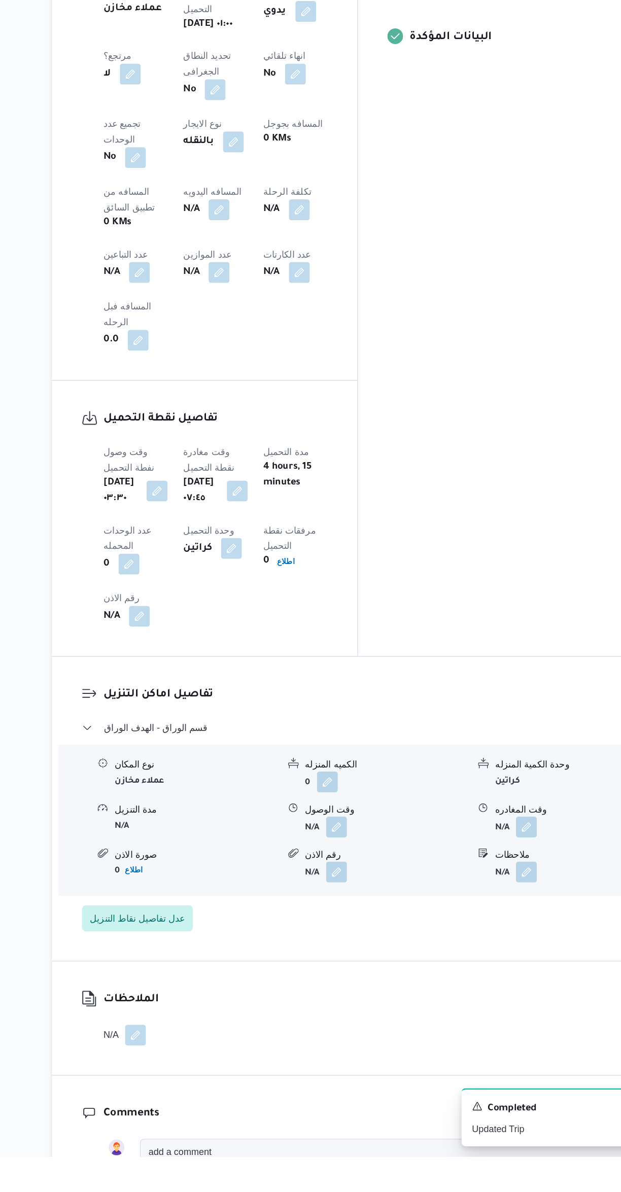
click at [351, 928] on button "button" at bounding box center [353, 936] width 16 height 16
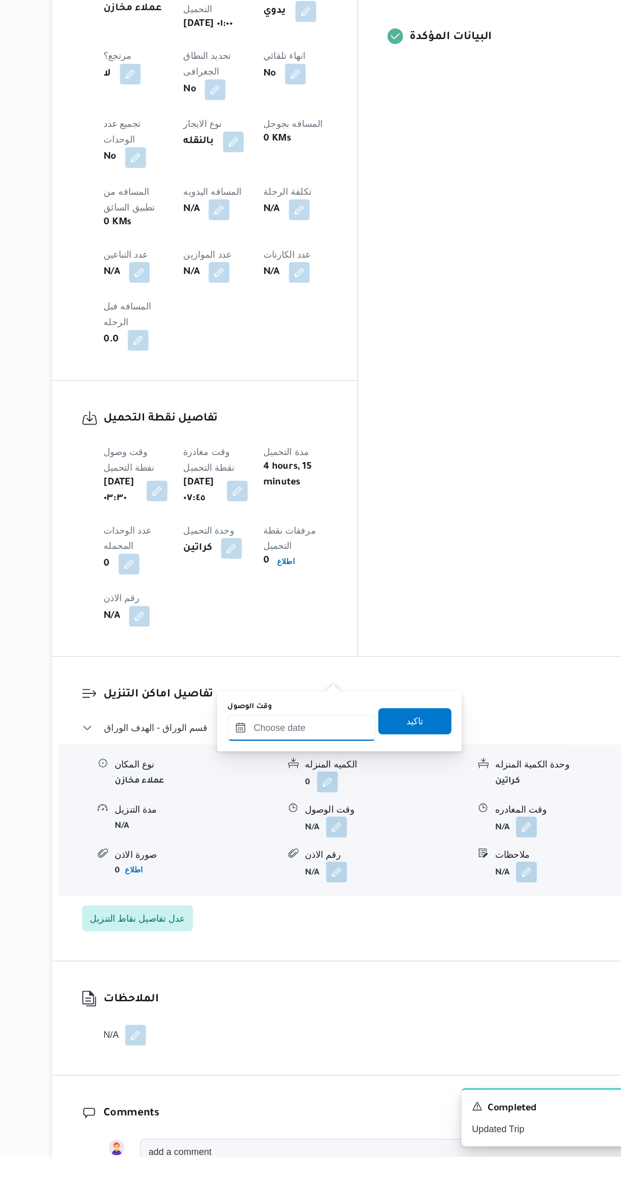
click at [319, 861] on input "وقت الوصول" at bounding box center [325, 859] width 115 height 20
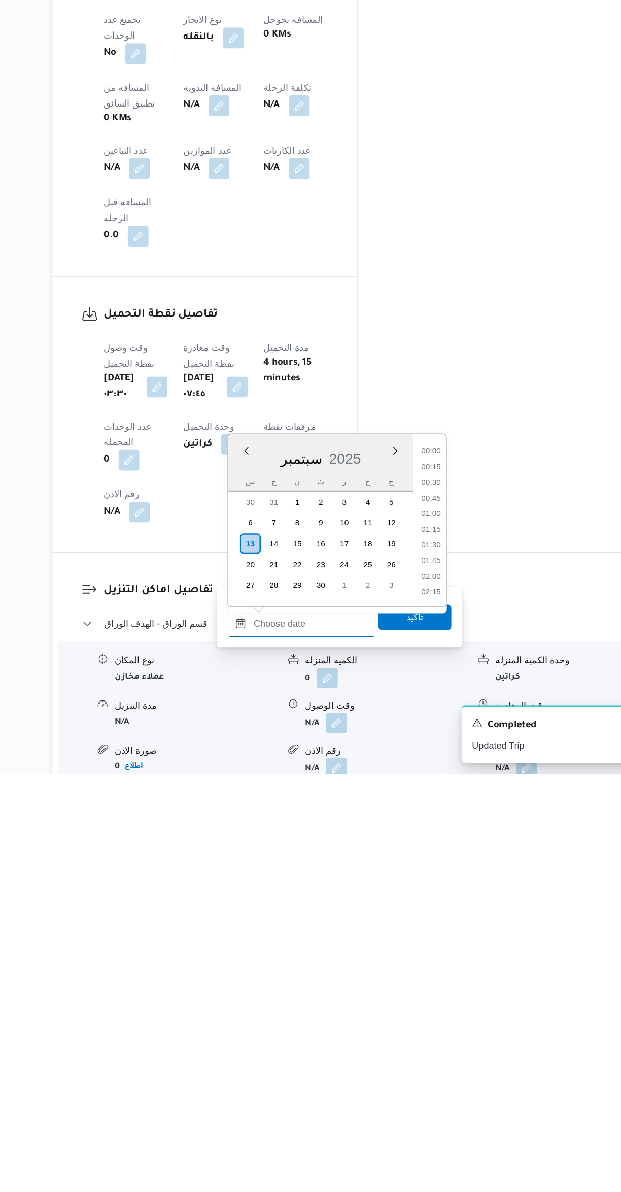
scroll to position [767, 0]
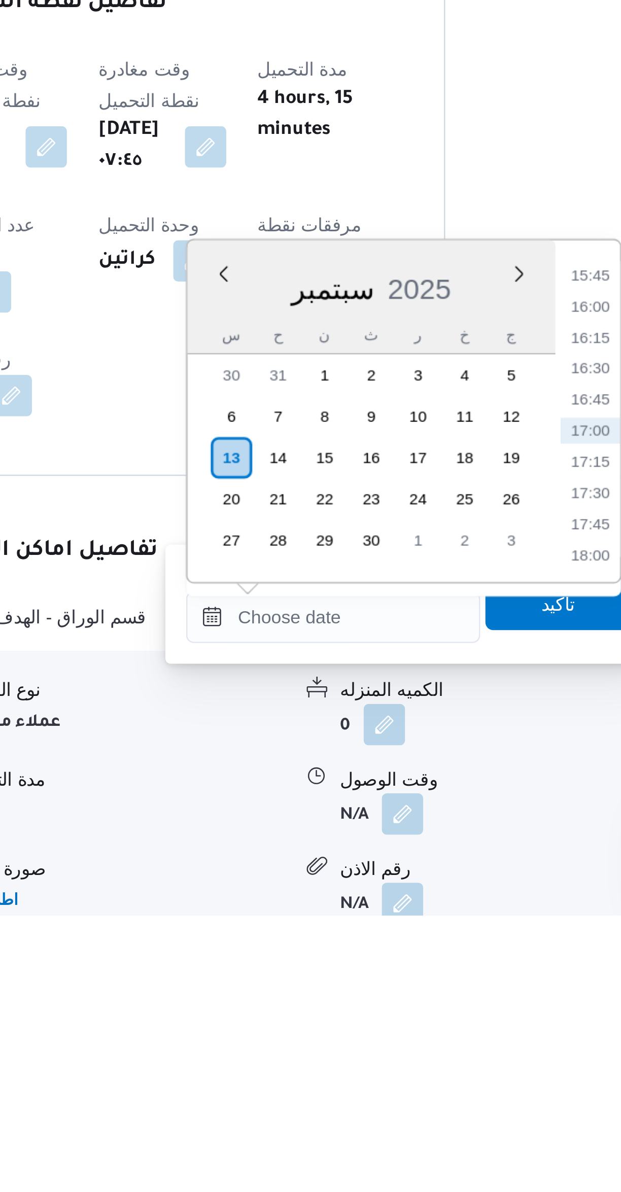
click at [420, 980] on li "16:30" at bounding box center [426, 978] width 23 height 10
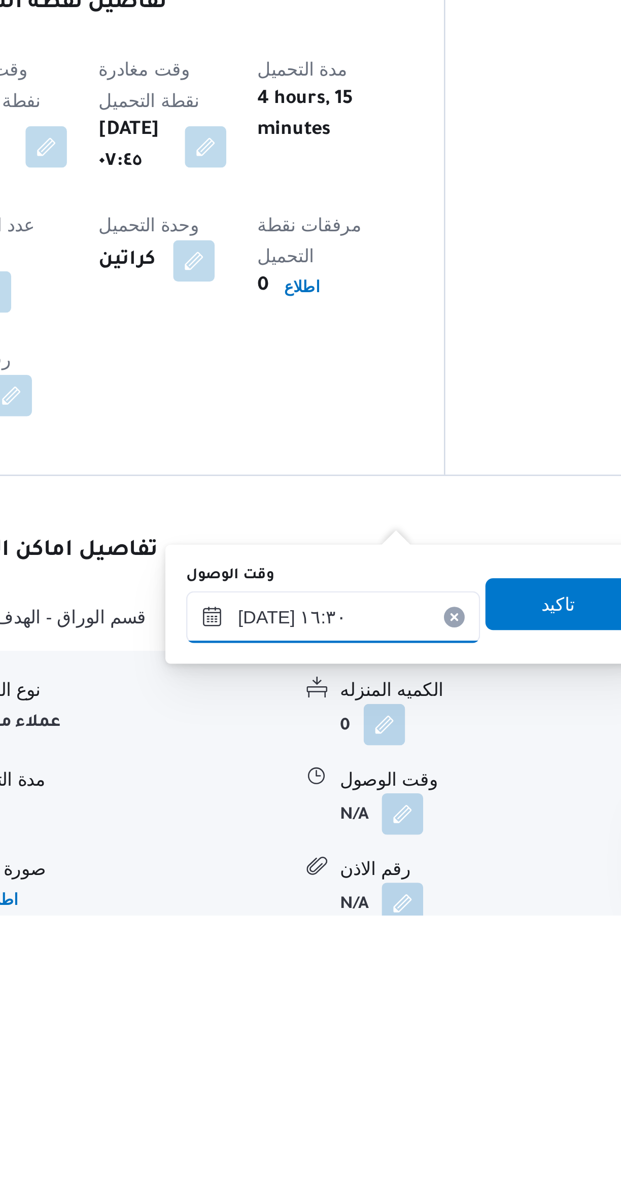
scroll to position [0, 0]
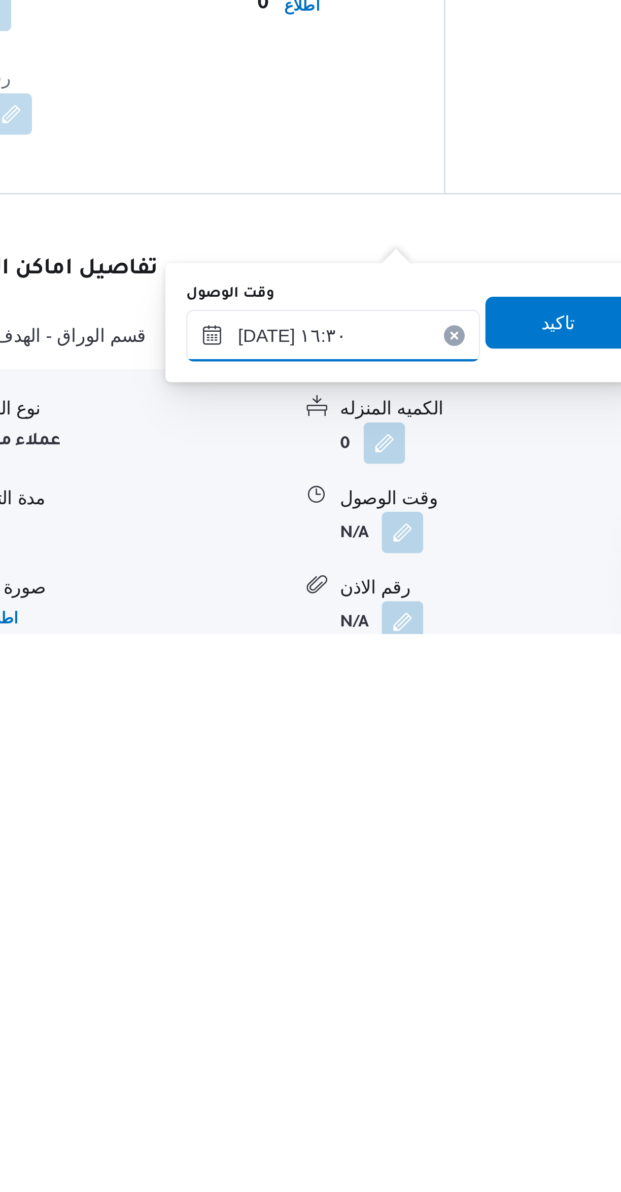
click at [298, 1079] on input "[DATE] ١٦:٣٠" at bounding box center [325, 1076] width 115 height 20
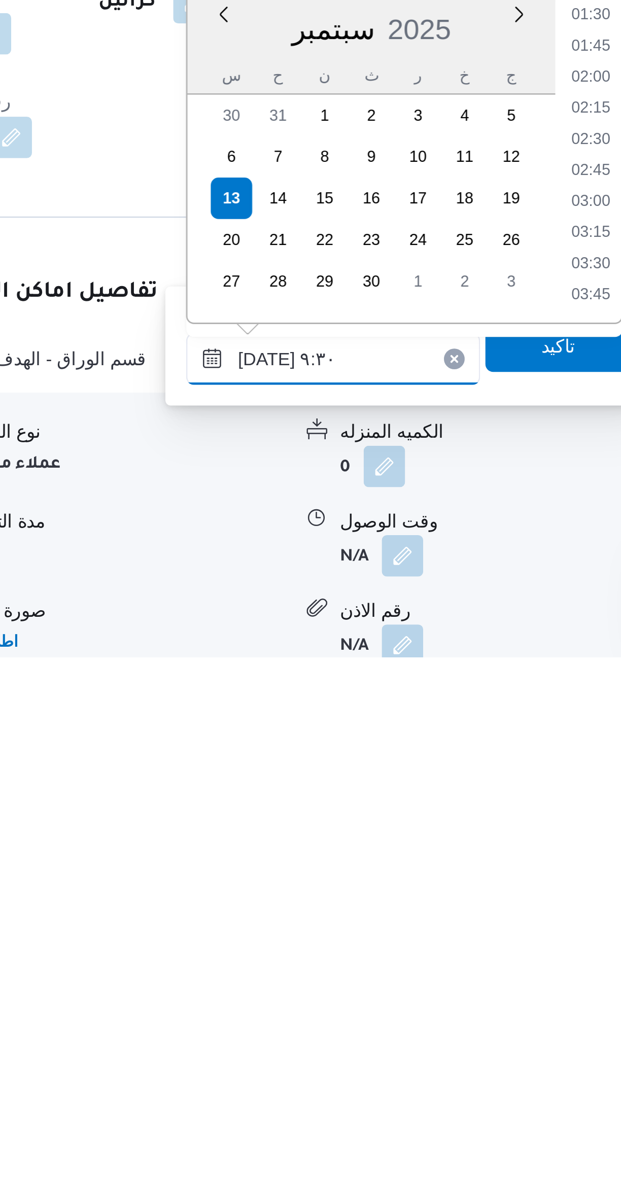
scroll to position [356, 0]
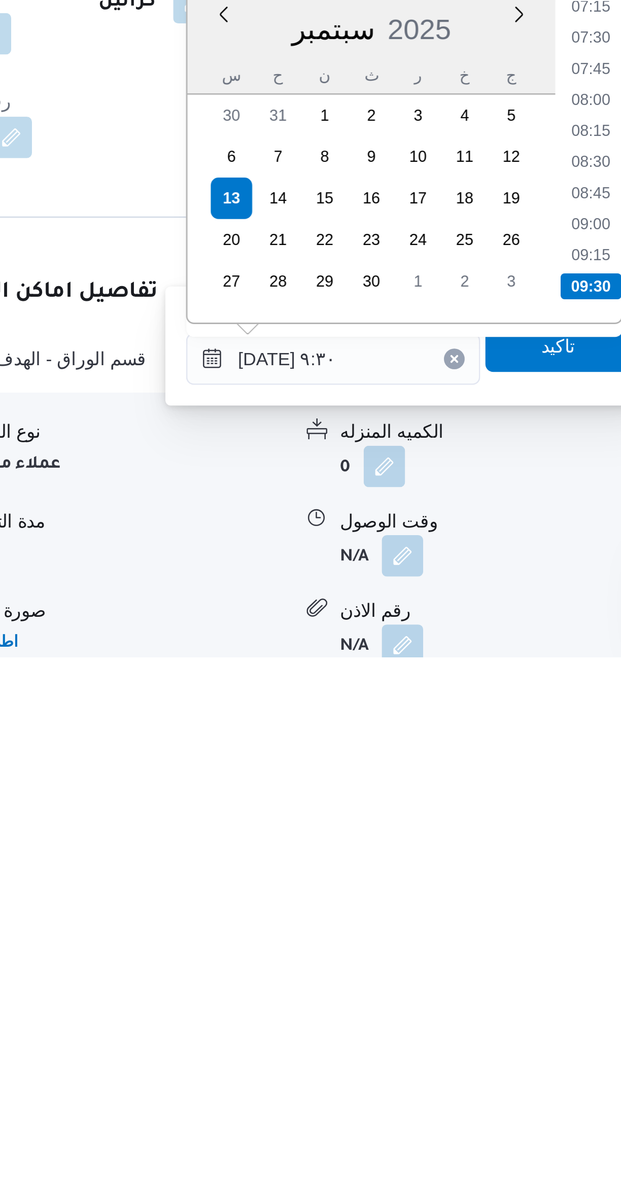
click at [425, 1049] on li "09:30" at bounding box center [427, 1047] width 24 height 10
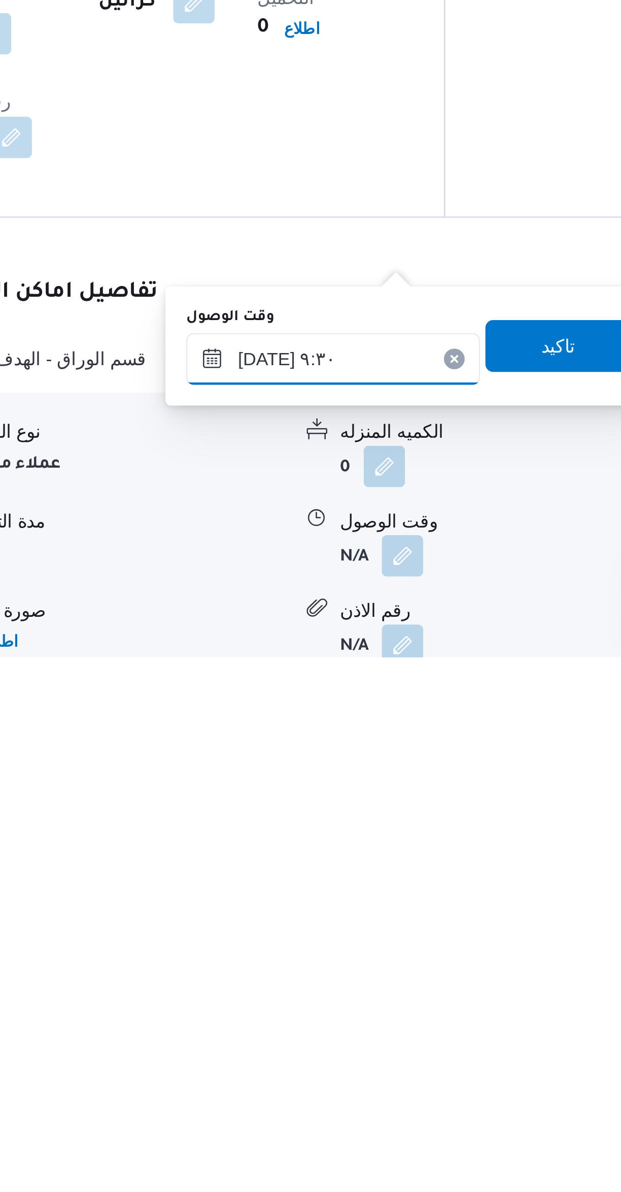
type input "١٣/٠٩/٢٠٢٥ ٠٩:٣٠"
click at [421, 1074] on span "تاكيد" at bounding box center [414, 1070] width 57 height 20
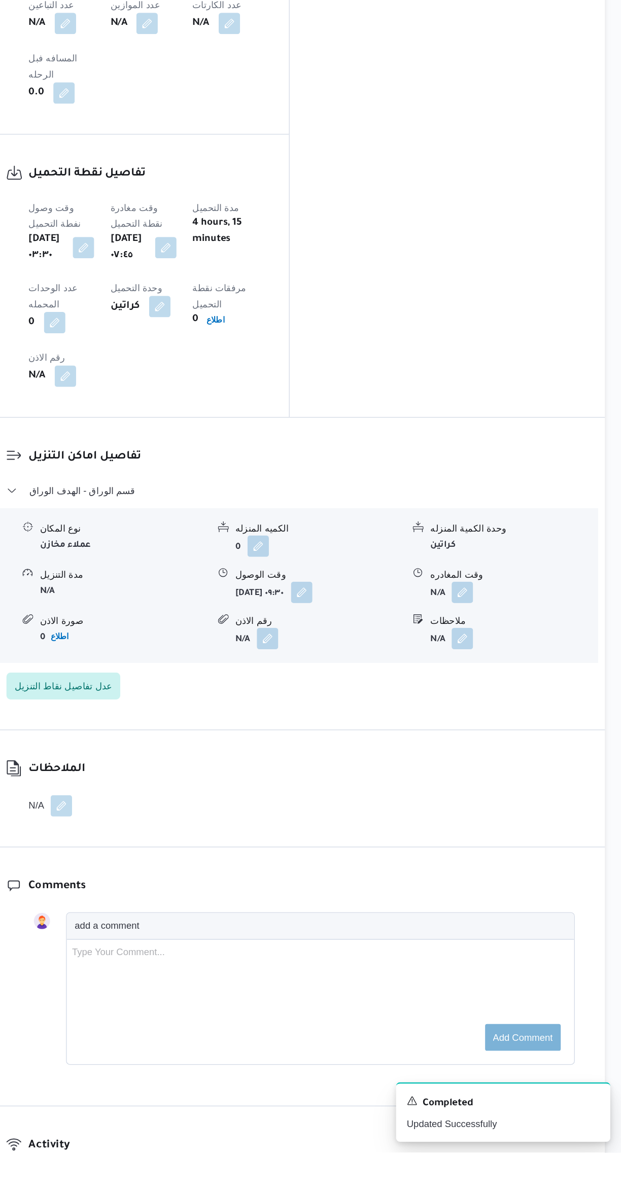
scroll to position [393, 0]
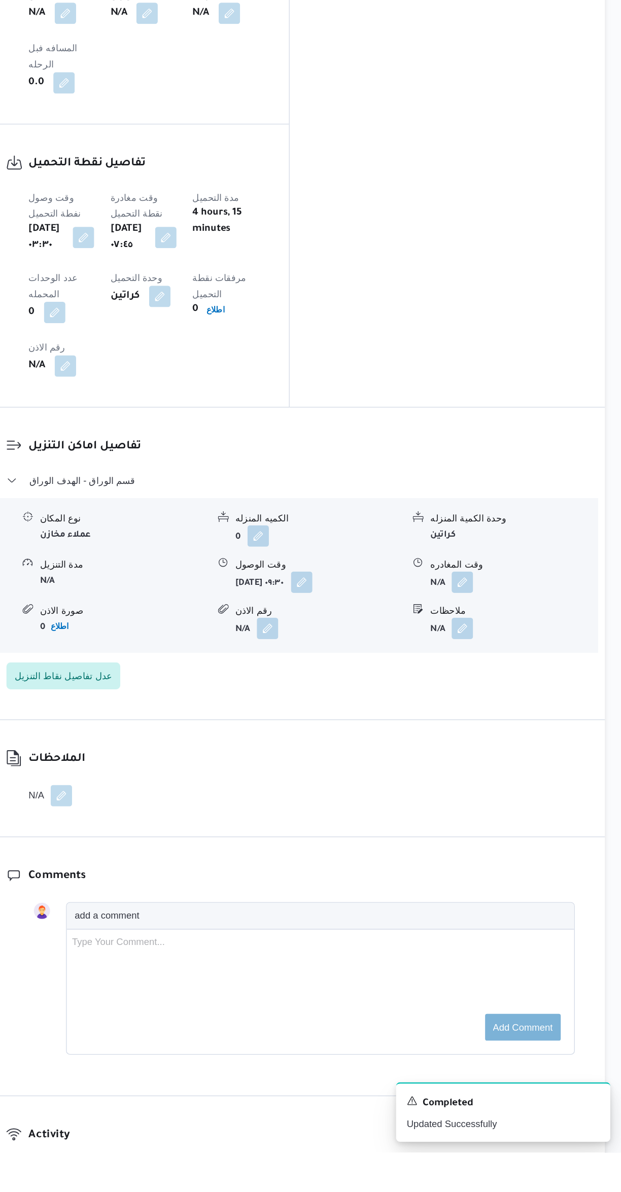
click at [498, 752] on button "button" at bounding box center [501, 760] width 16 height 16
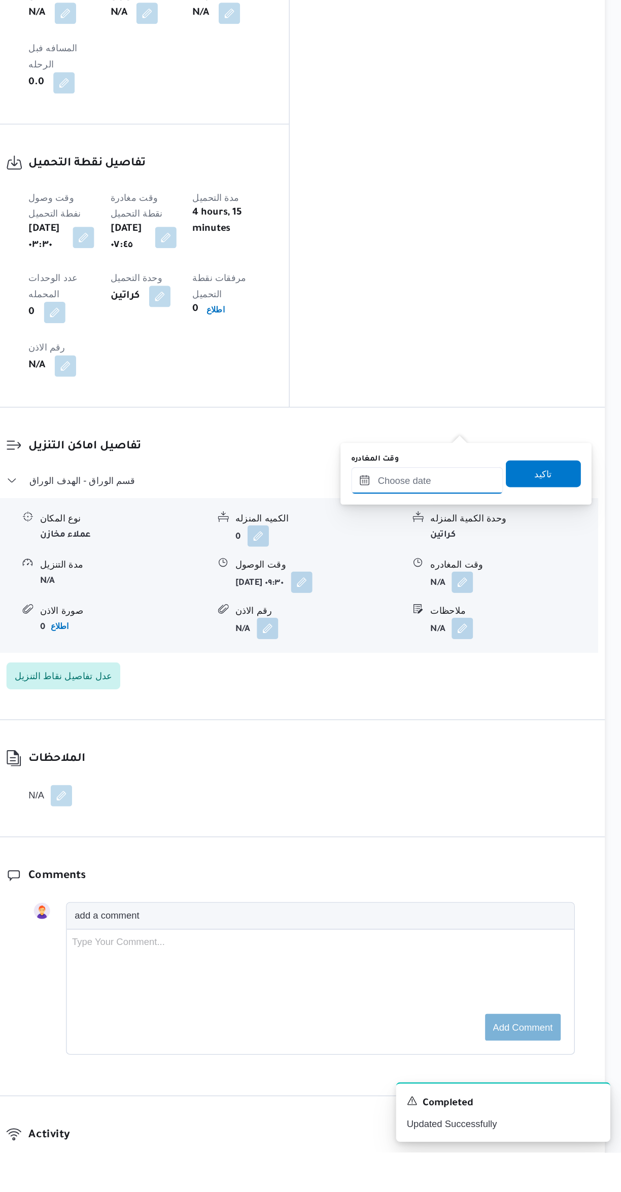
click at [463, 682] on input "وقت المغادره" at bounding box center [474, 683] width 115 height 20
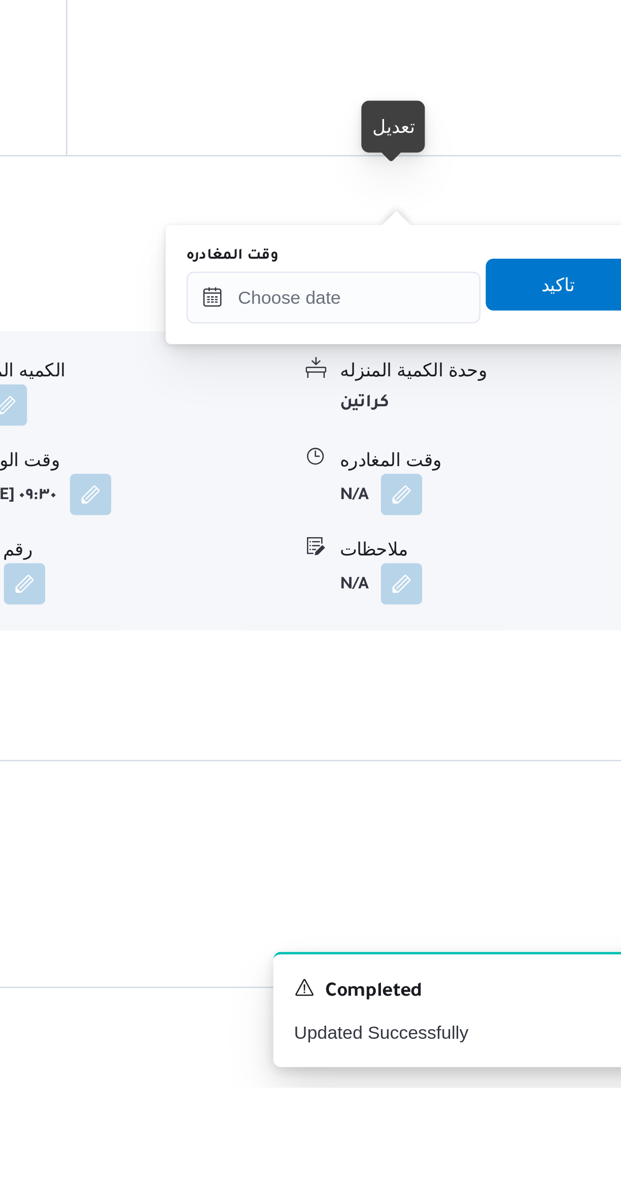
scroll to position [193, 0]
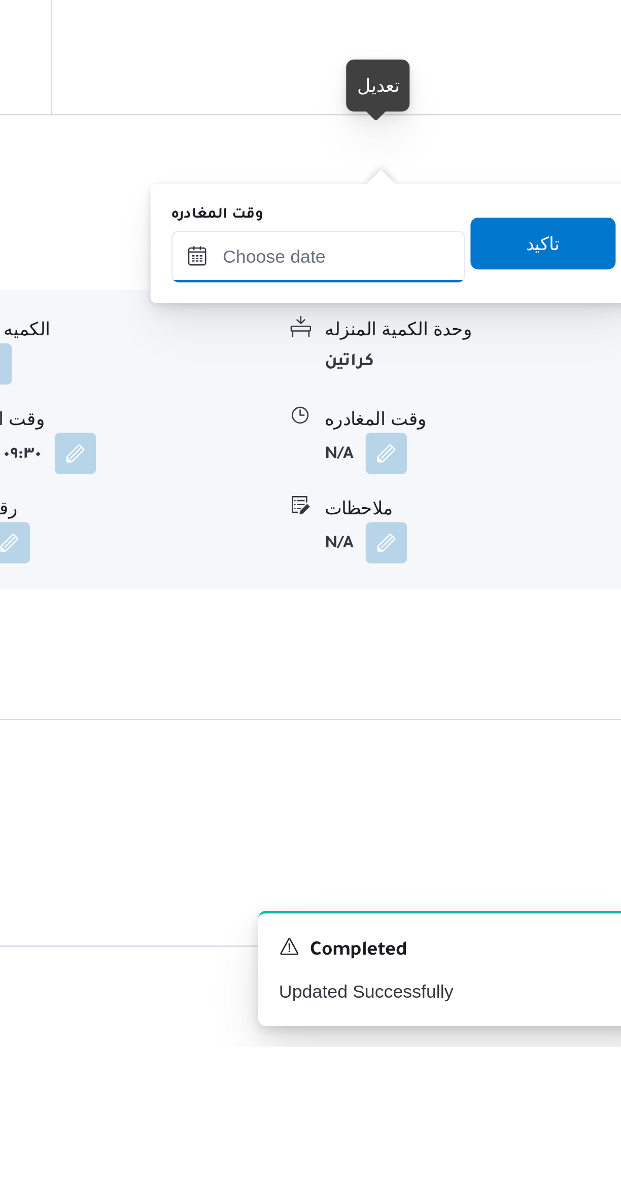
click at [462, 881] on input "وقت المغادره" at bounding box center [474, 883] width 115 height 20
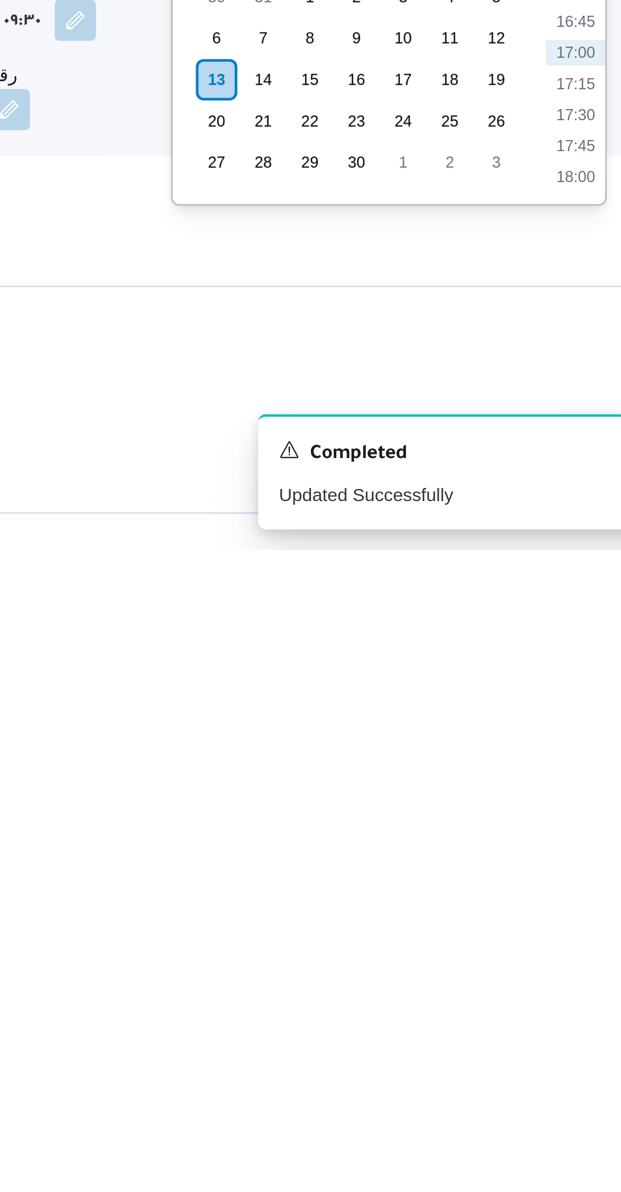
scroll to position [168, 0]
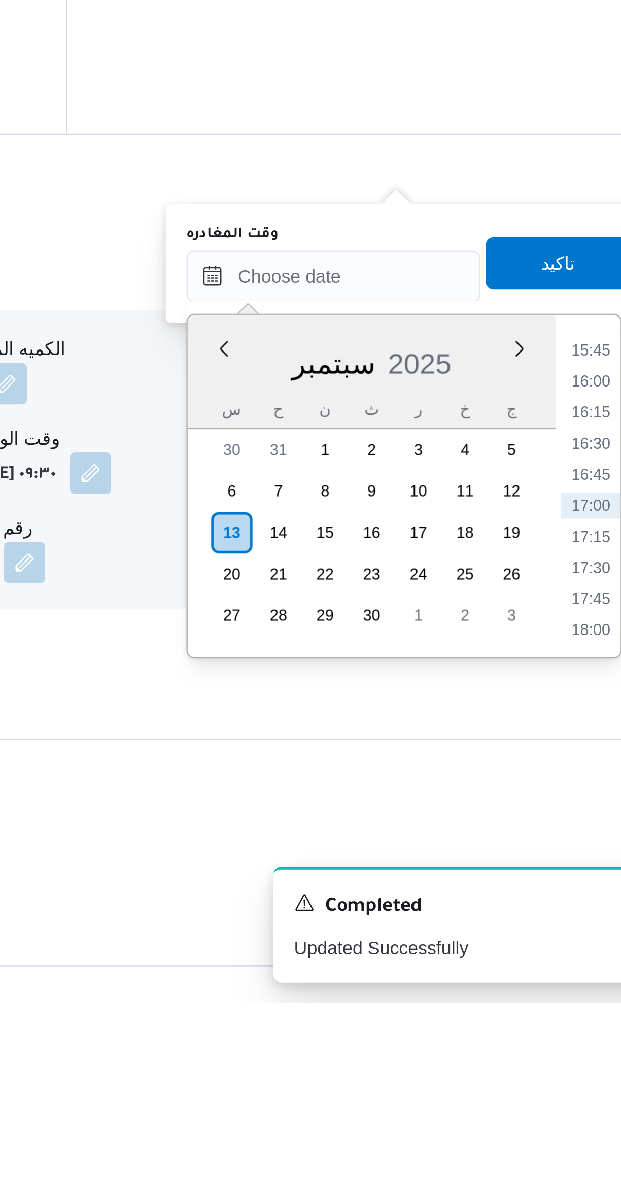
click at [574, 936] on li "15:45" at bounding box center [574, 937] width 23 height 10
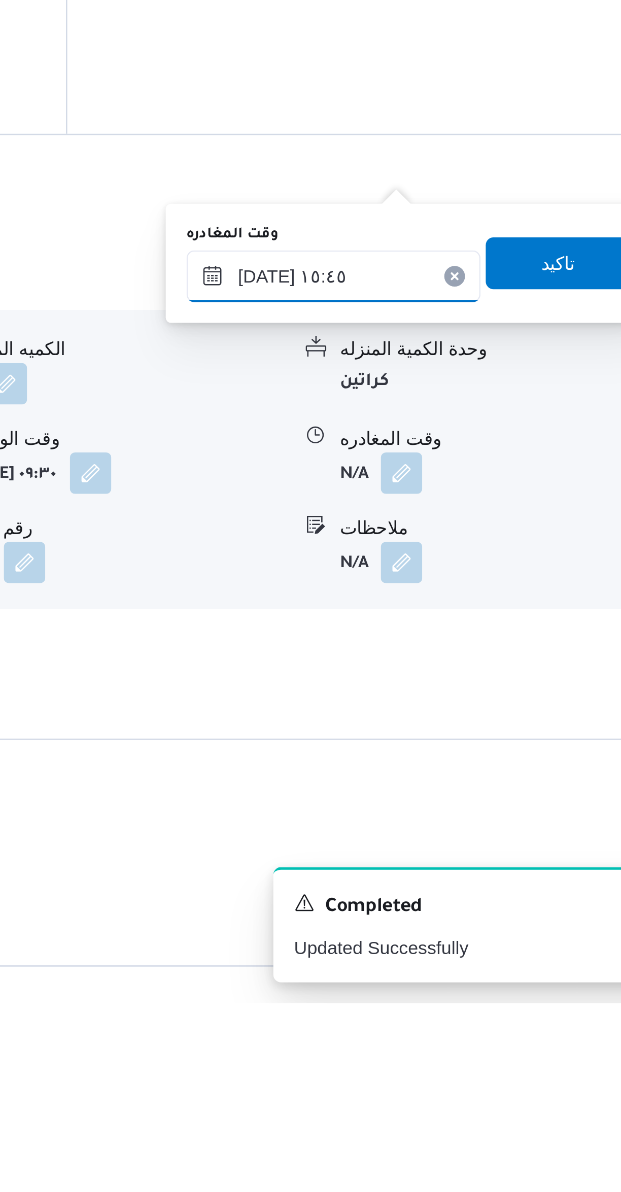
click at [467, 908] on input "١٣/٠٩/٢٠٢٥ ١٥:٤٥" at bounding box center [474, 908] width 115 height 20
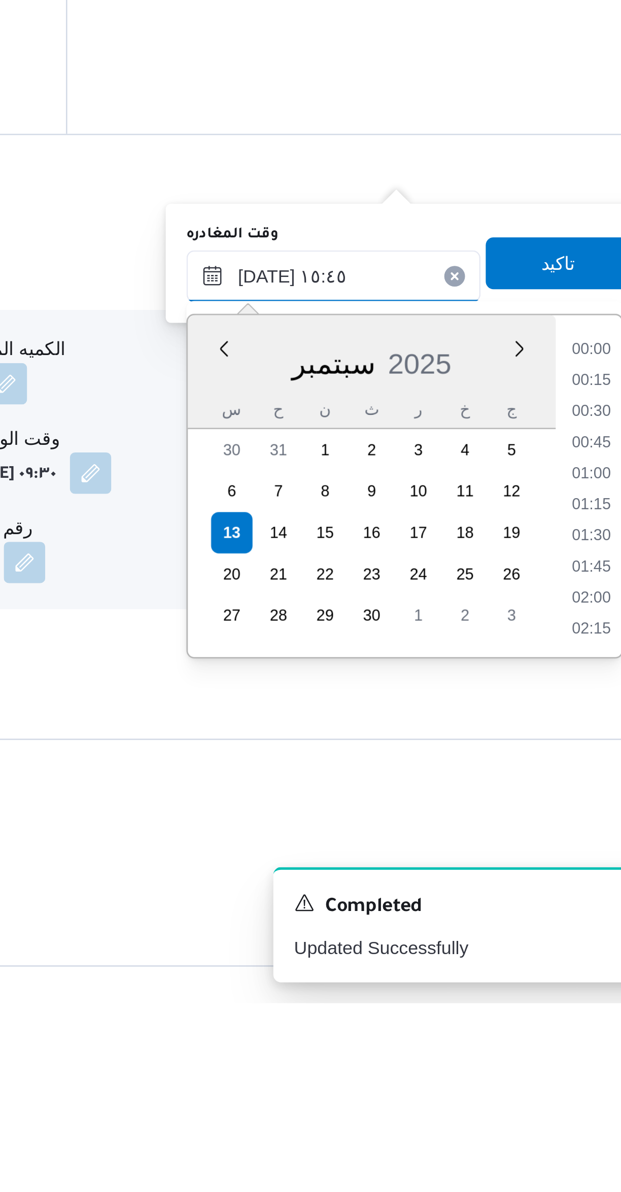
scroll to position [0, 0]
click at [574, 936] on li "14:30" at bounding box center [574, 937] width 23 height 10
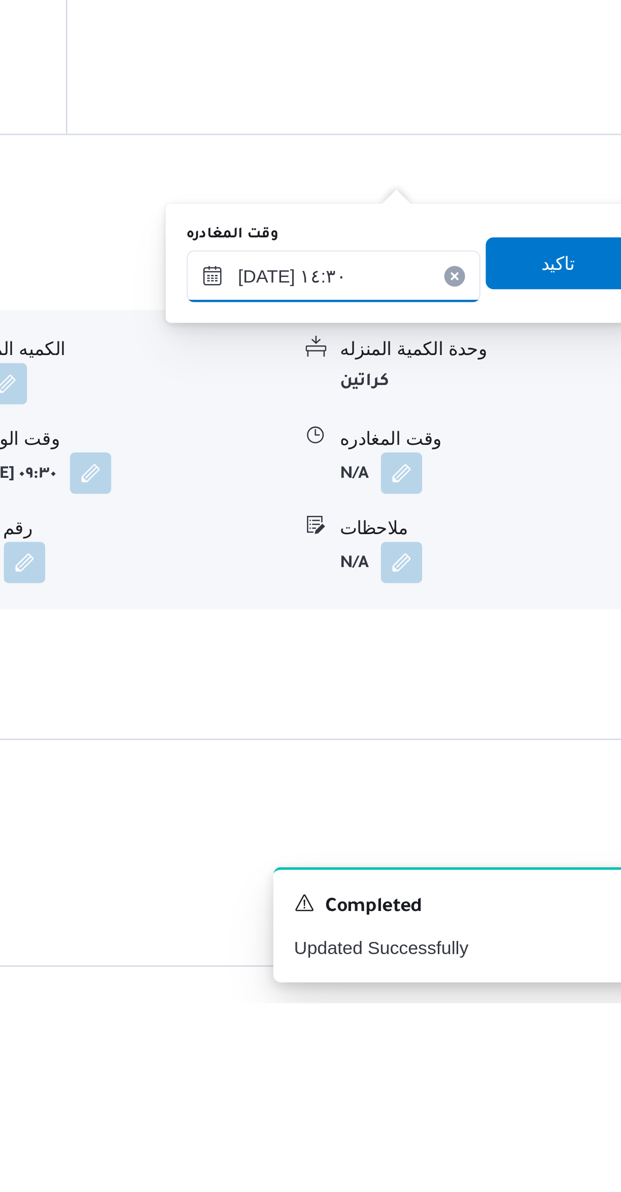
click at [466, 903] on input "[DATE] ١٤:٣٠" at bounding box center [474, 908] width 115 height 20
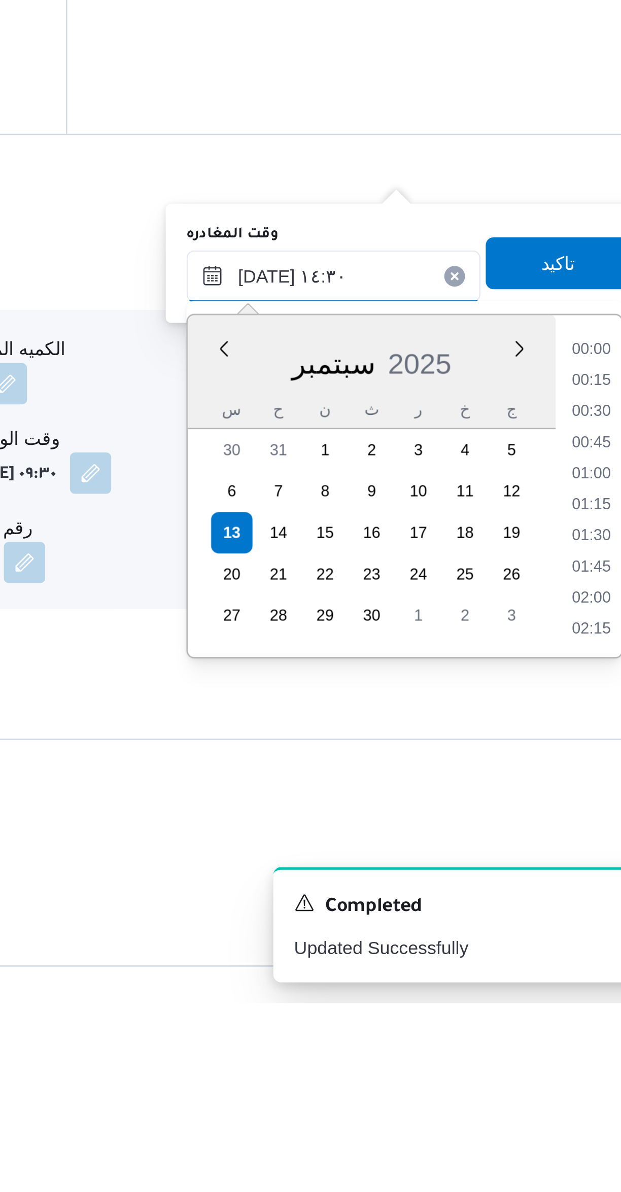
scroll to position [644, 0]
click at [572, 939] on li "13:15" at bounding box center [574, 937] width 23 height 10
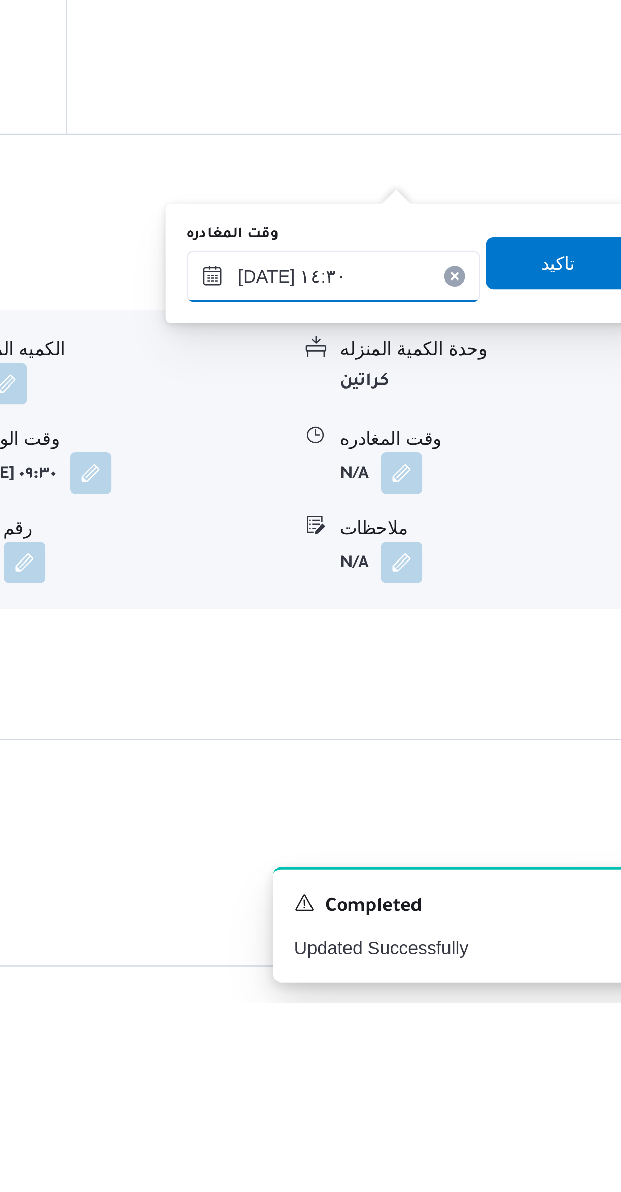
type input "[DATE] ١٣:١٥"
click at [472, 906] on input "[DATE] ١٣:١٥" at bounding box center [474, 908] width 115 height 20
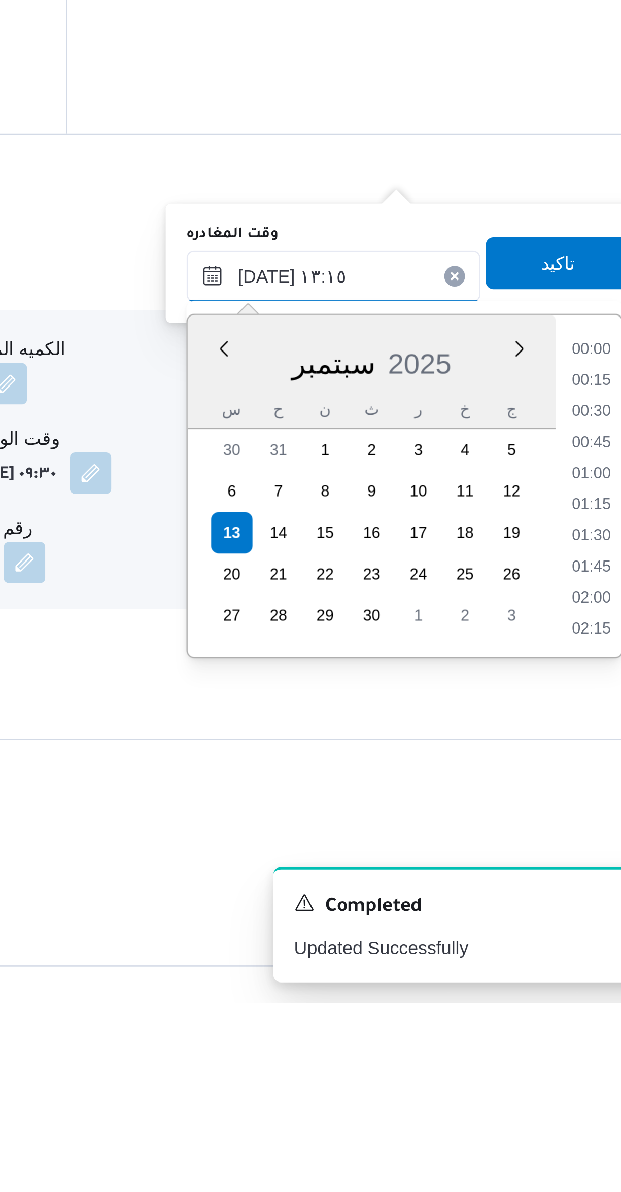
scroll to position [584, 0]
click at [571, 1000] on li "13:15" at bounding box center [575, 998] width 24 height 10
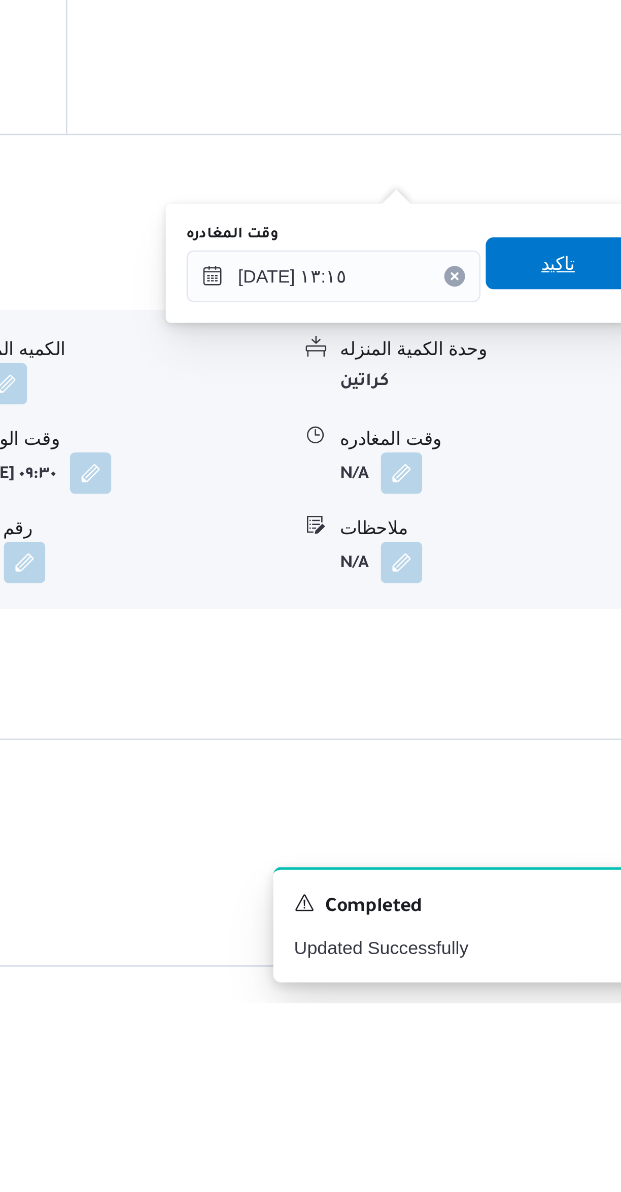
click at [570, 907] on span "تاكيد" at bounding box center [562, 903] width 57 height 20
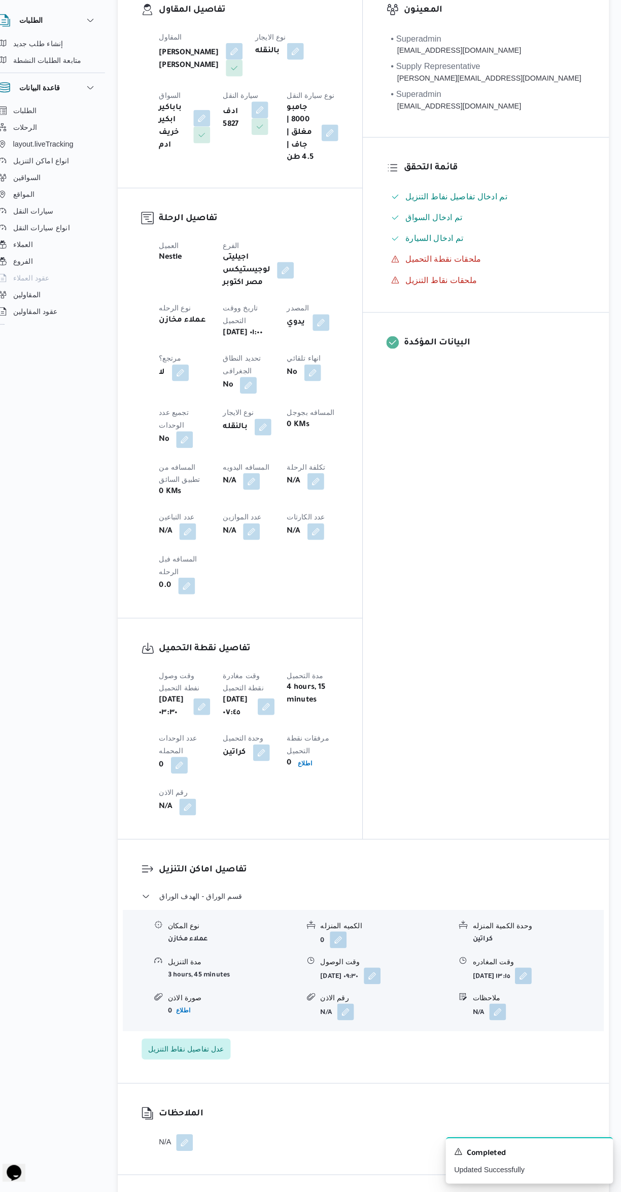
click at [254, 494] on button "button" at bounding box center [262, 502] width 16 height 16
click at [172, 496] on input "المسافه اليدويه" at bounding box center [173, 498] width 101 height 20
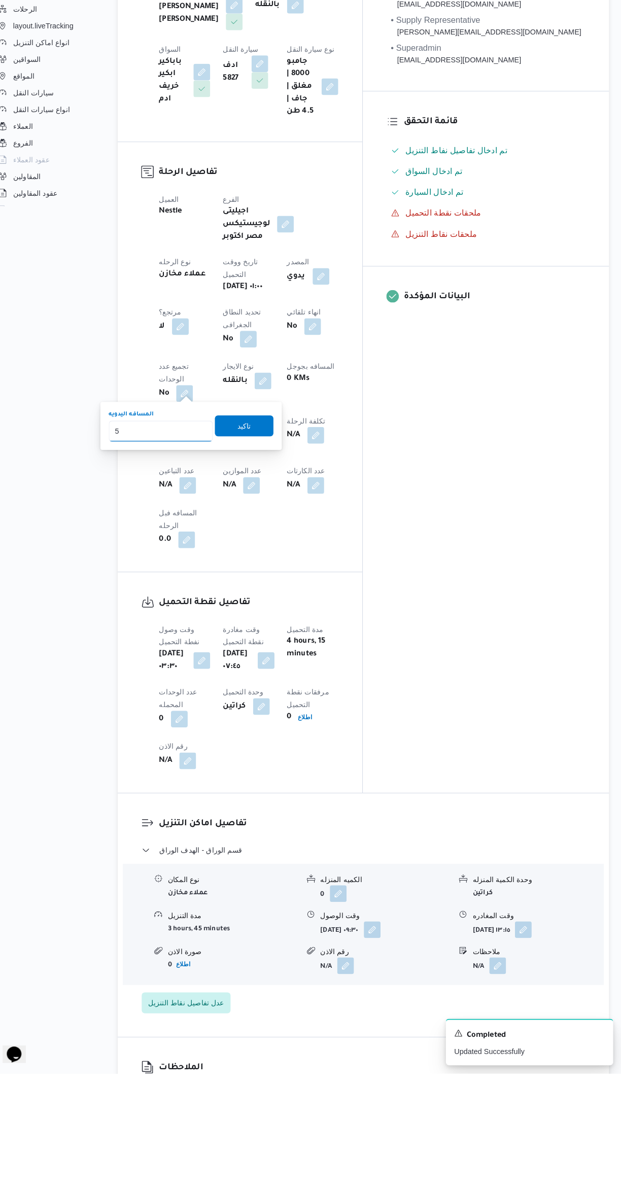
type input "58"
click at [266, 567] on span "تاكيد" at bounding box center [254, 564] width 57 height 20
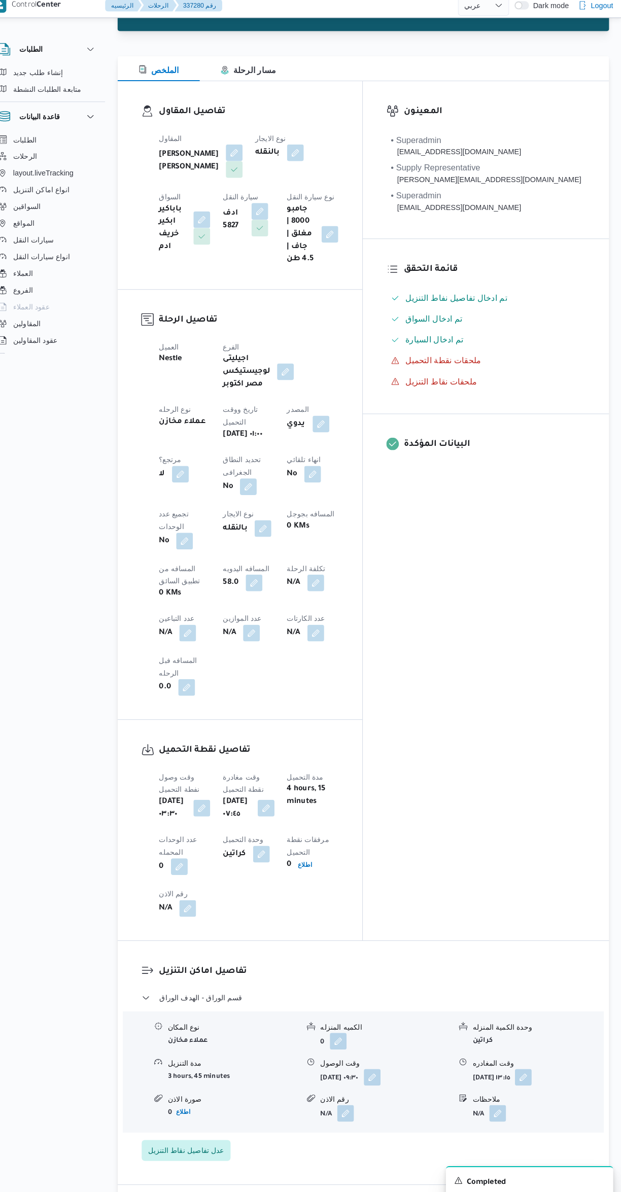
scroll to position [0, 0]
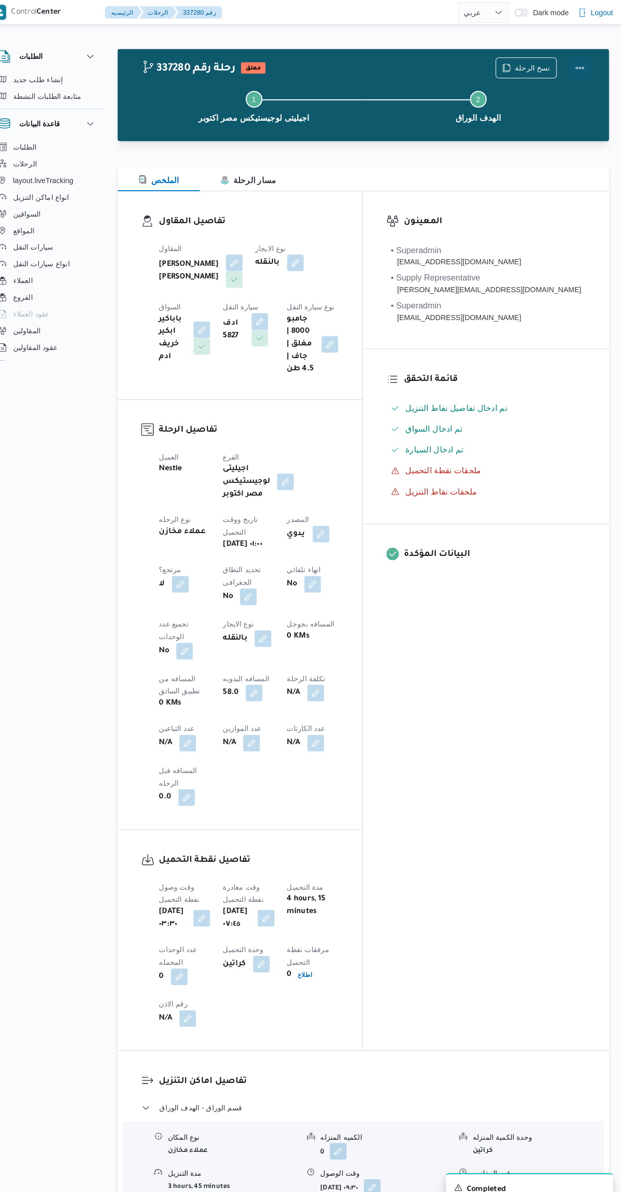
click at [581, 60] on button "Actions" at bounding box center [580, 66] width 20 height 20
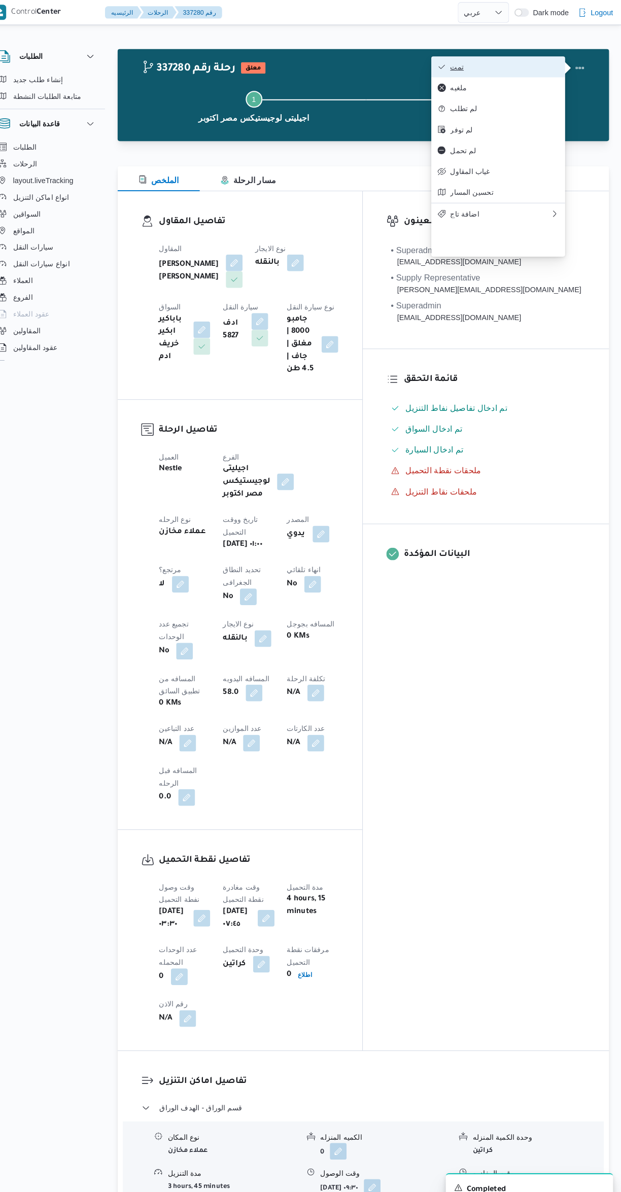
click at [512, 66] on span "تمت" at bounding box center [508, 65] width 106 height 8
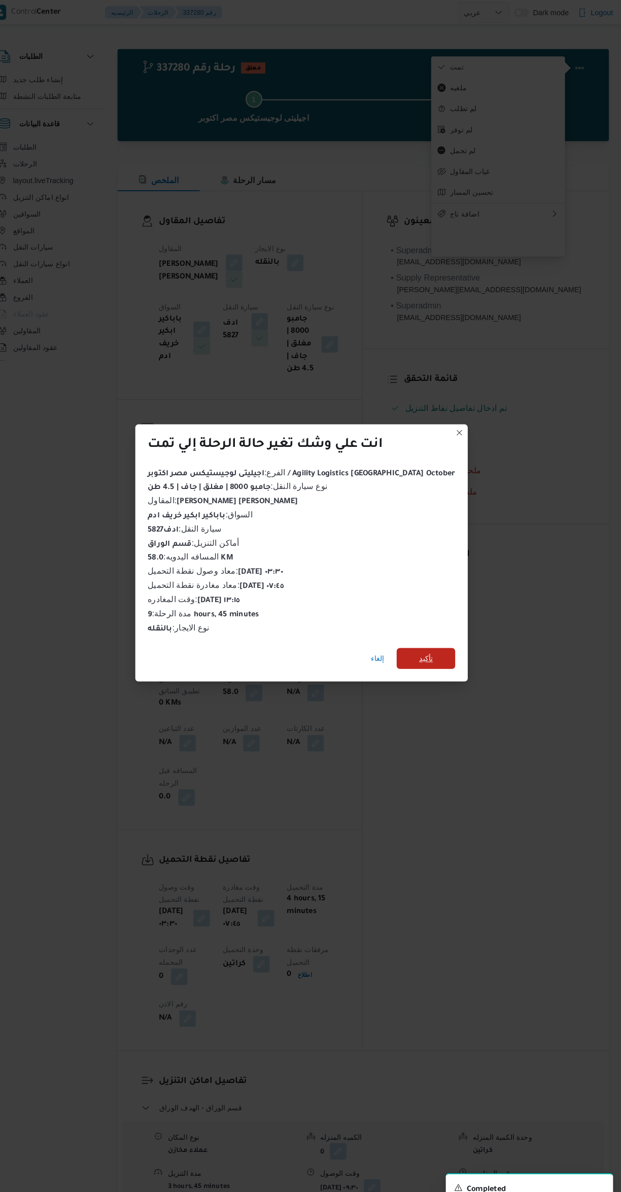
click at [429, 630] on span "تأكيد" at bounding box center [431, 639] width 57 height 20
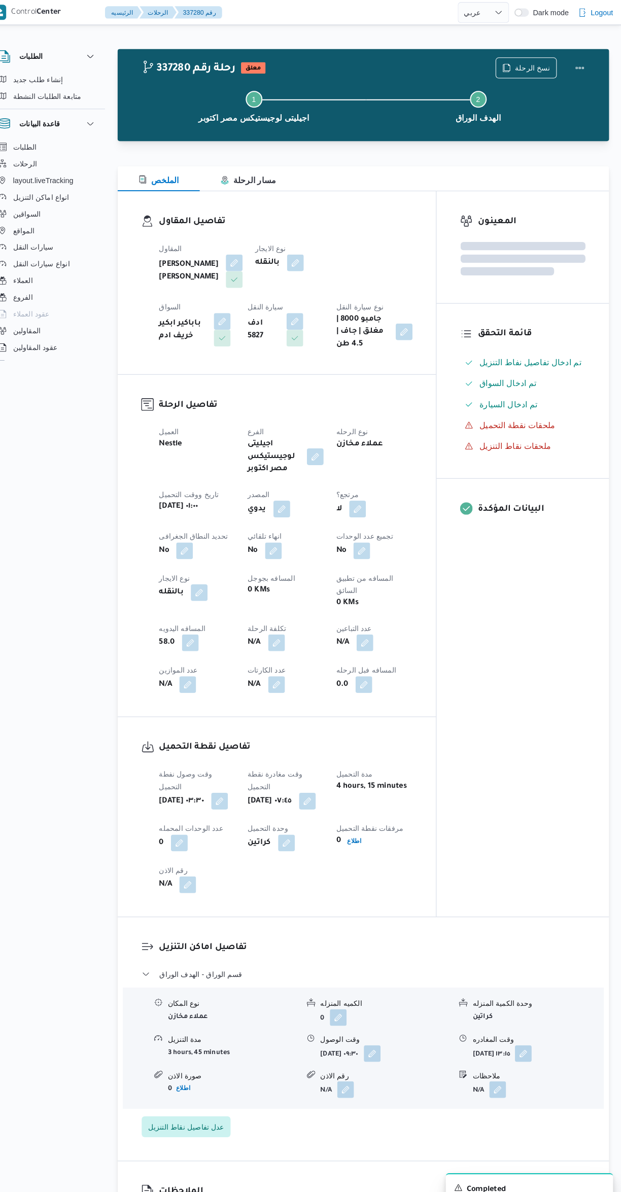
click at [556, 745] on div "المعينون قائمة التحقق تم ادخال تفاصيل نفاط التنزيل تم ادخال السواق تم ادخال الس…" at bounding box center [524, 538] width 167 height 704
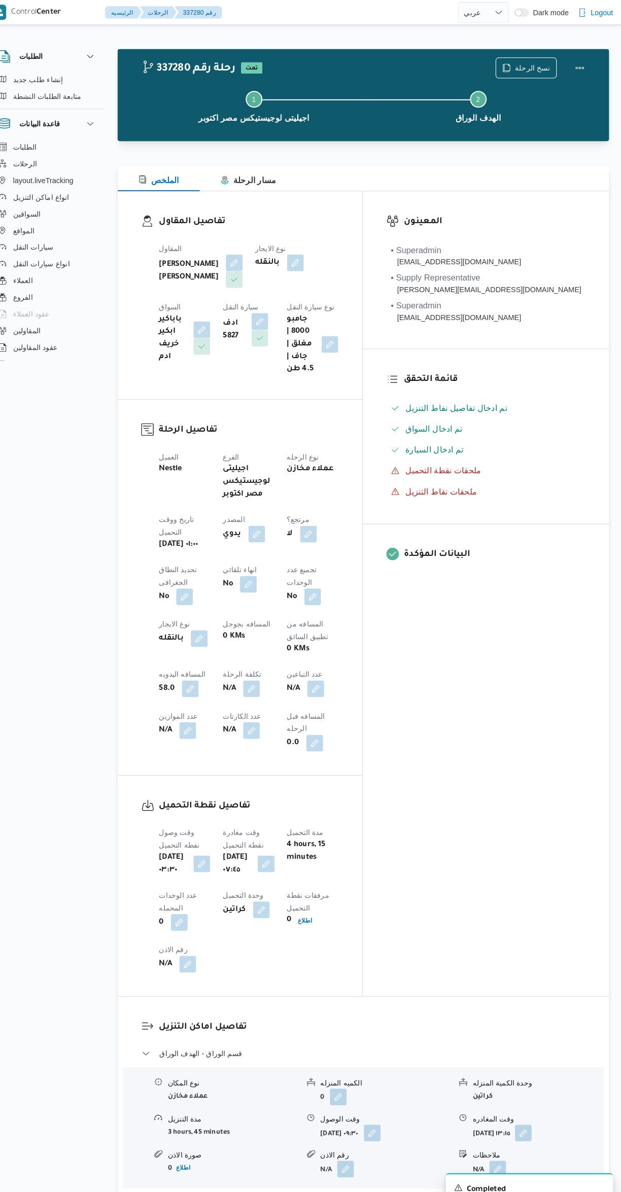
select select "ar"
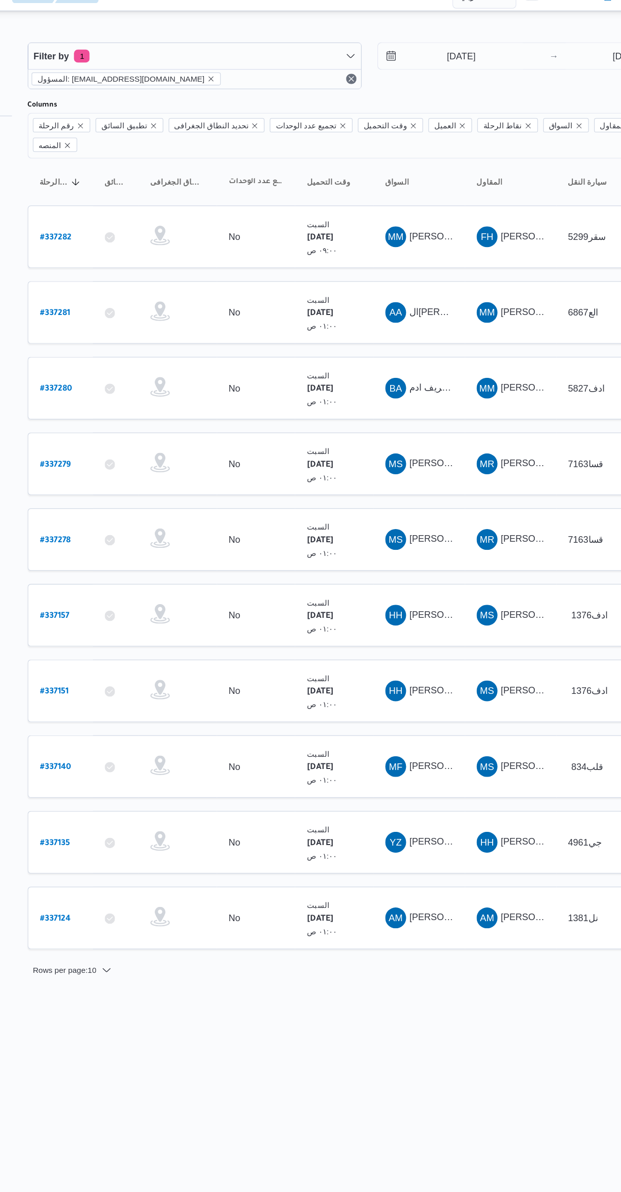
click at [151, 197] on b "# 337282" at bounding box center [154, 200] width 24 height 7
select select "ar"
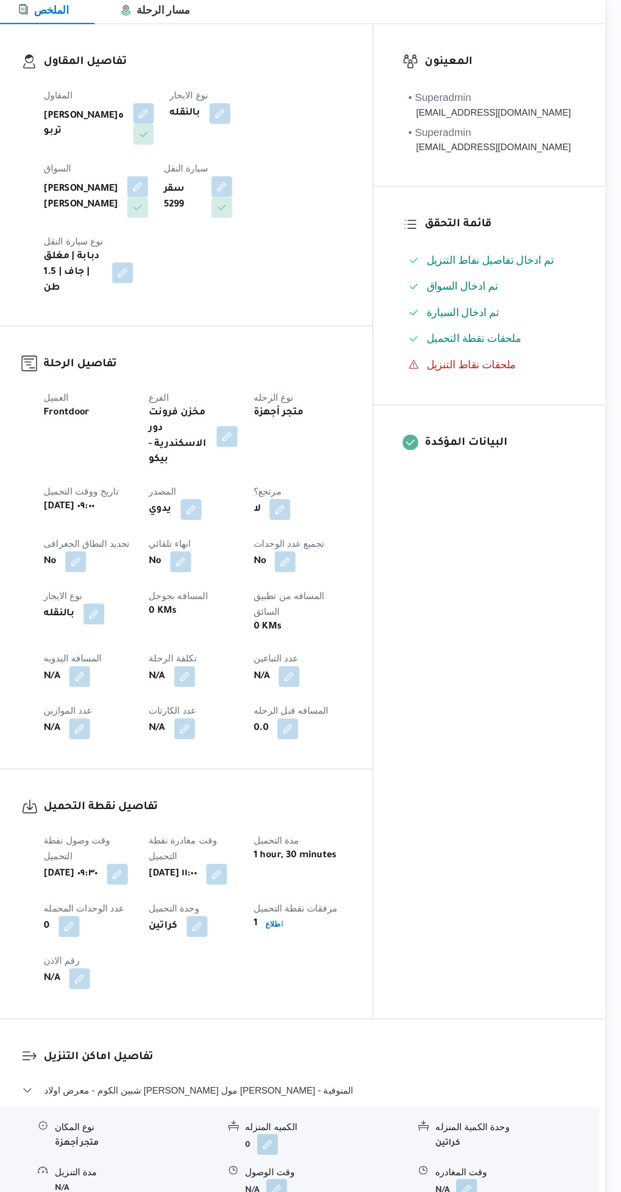
click at [198, 697] on button "button" at bounding box center [200, 705] width 16 height 16
click at [187, 689] on input "المسافه اليدويه" at bounding box center [173, 689] width 101 height 20
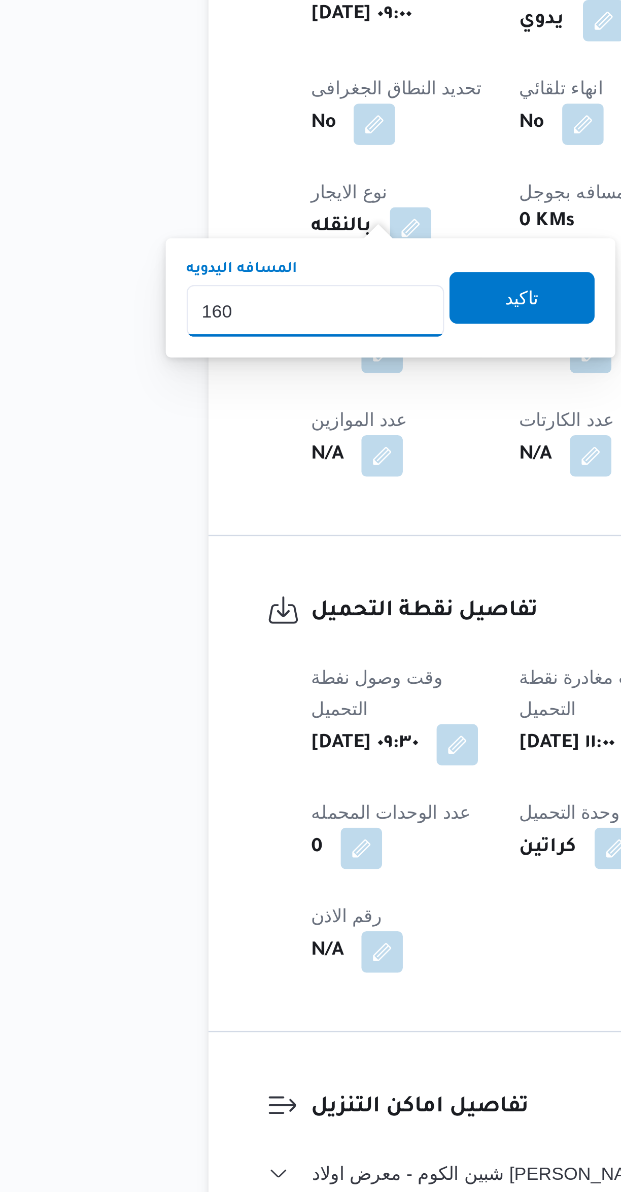
type input "160"
click at [240, 694] on div "تاكيد" at bounding box center [254, 684] width 57 height 20
click at [248, 683] on span "تاكيد" at bounding box center [254, 684] width 13 height 12
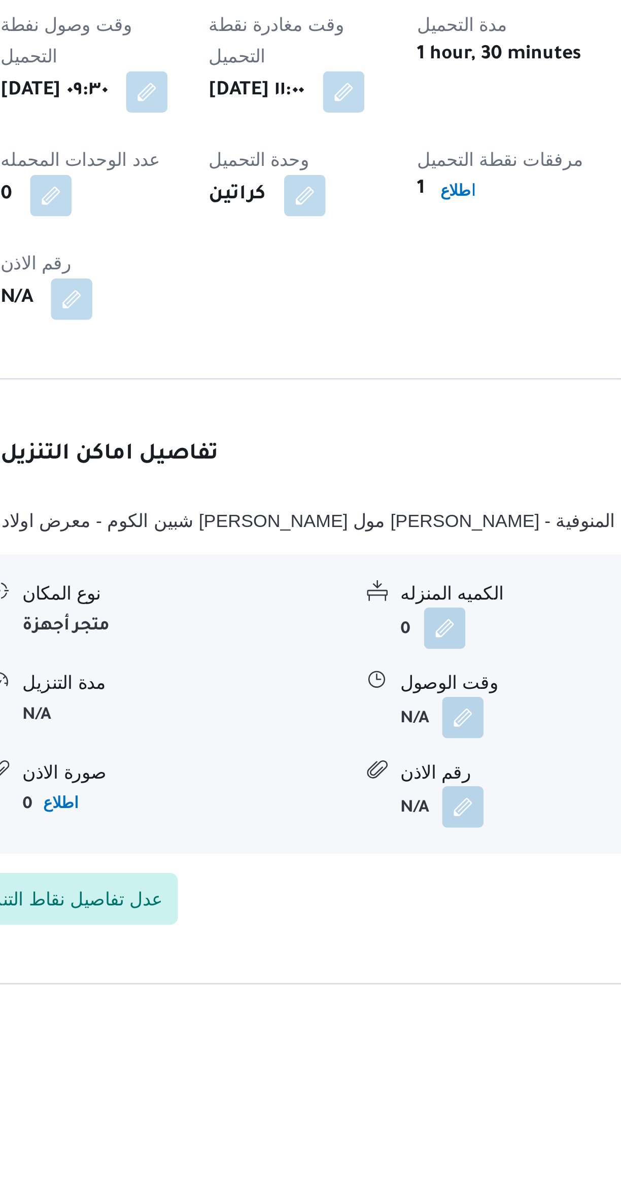
scroll to position [38, 0]
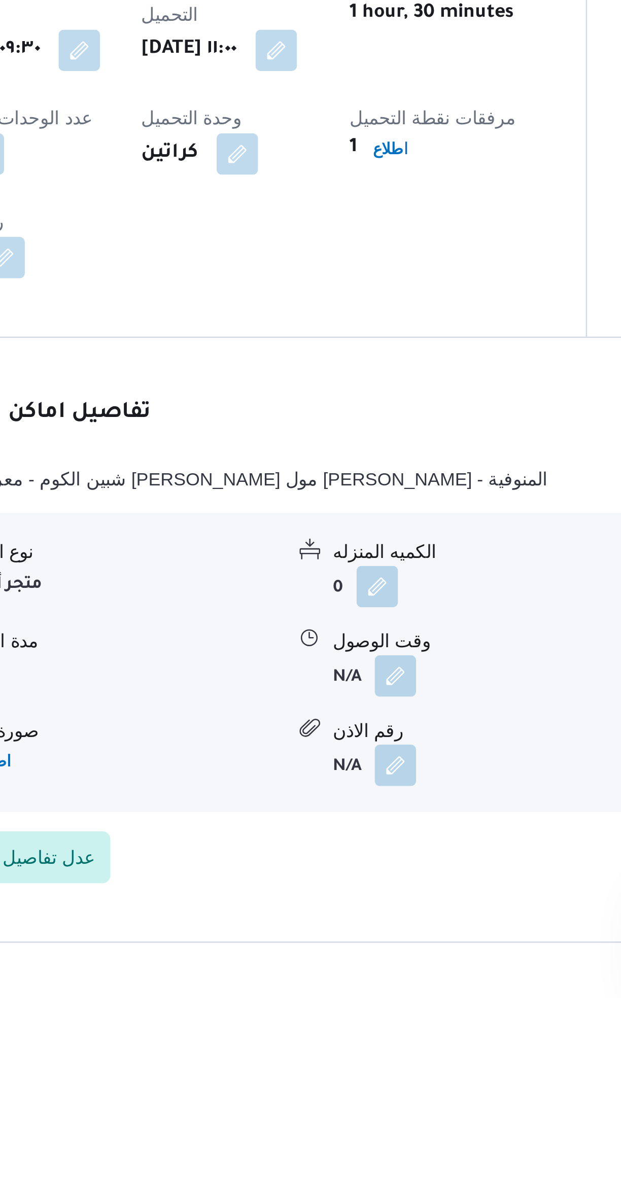
click at [346, 1058] on button "button" at bounding box center [353, 1066] width 16 height 16
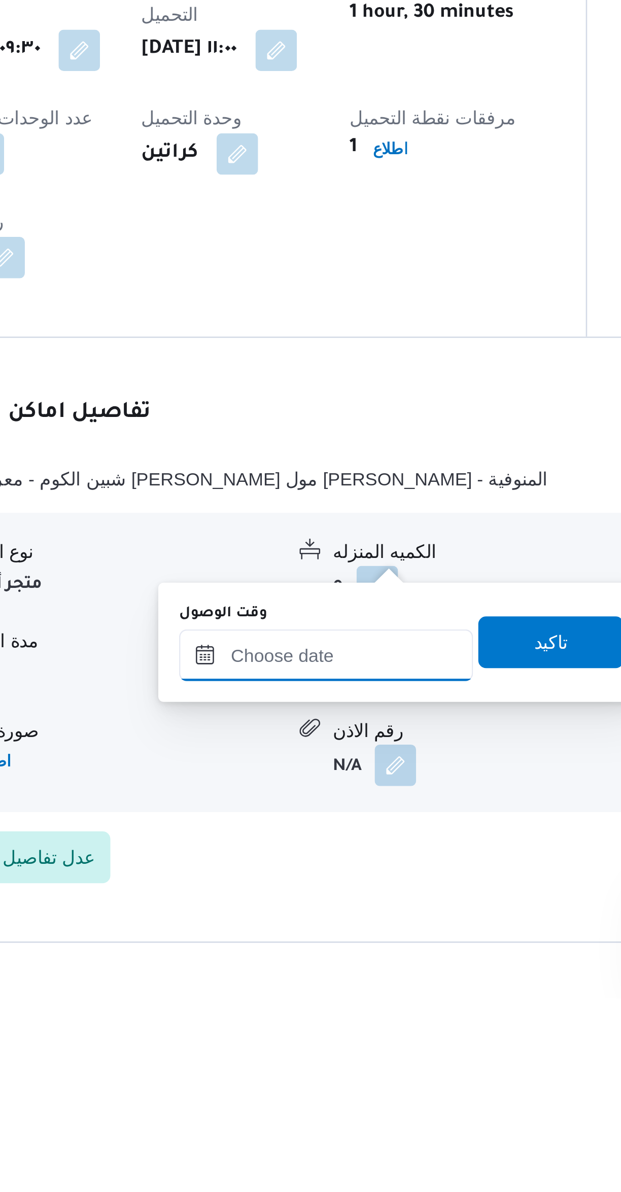
click at [314, 1058] on input "وقت الوصول" at bounding box center [325, 1058] width 115 height 20
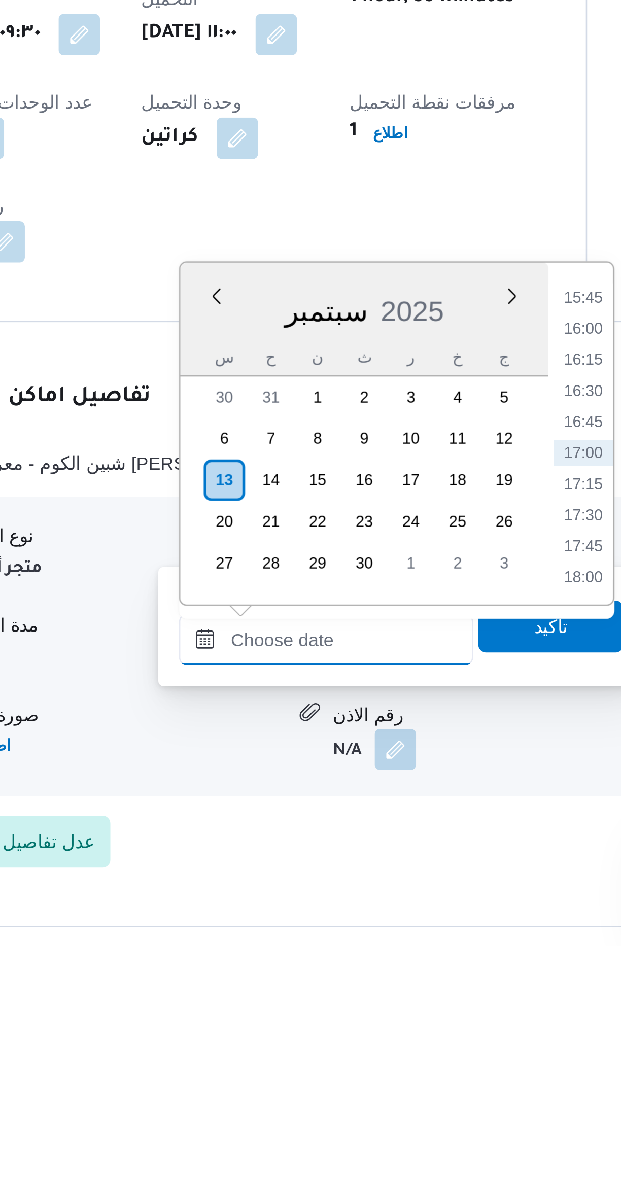
scroll to position [24, 0]
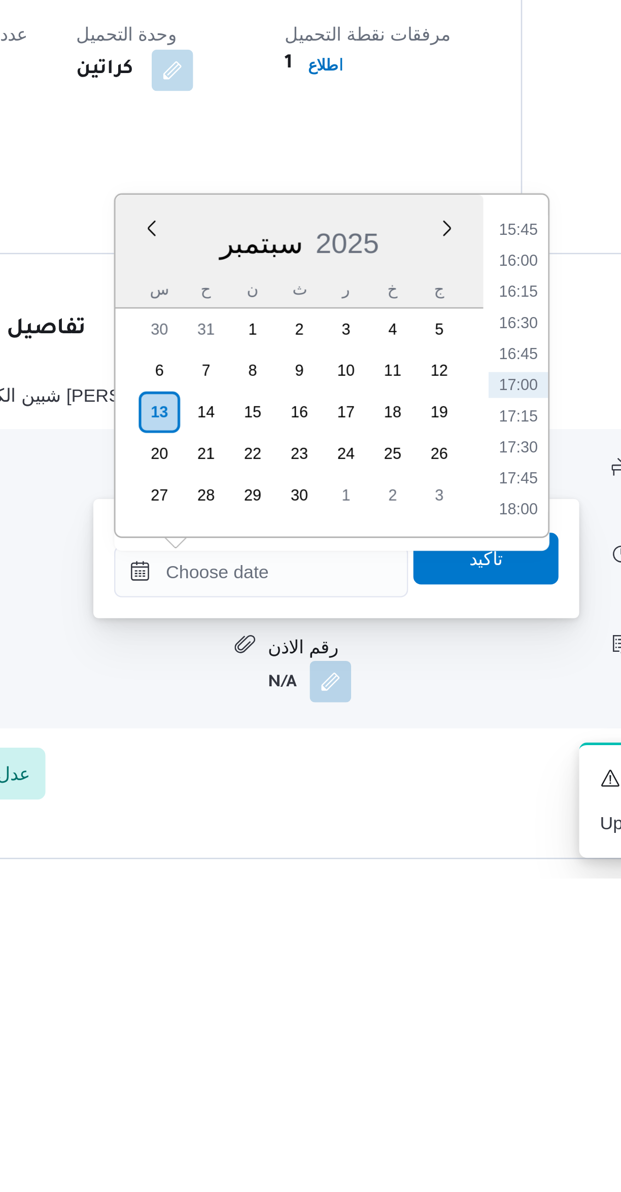
click at [422, 936] on li "15:45" at bounding box center [426, 938] width 23 height 10
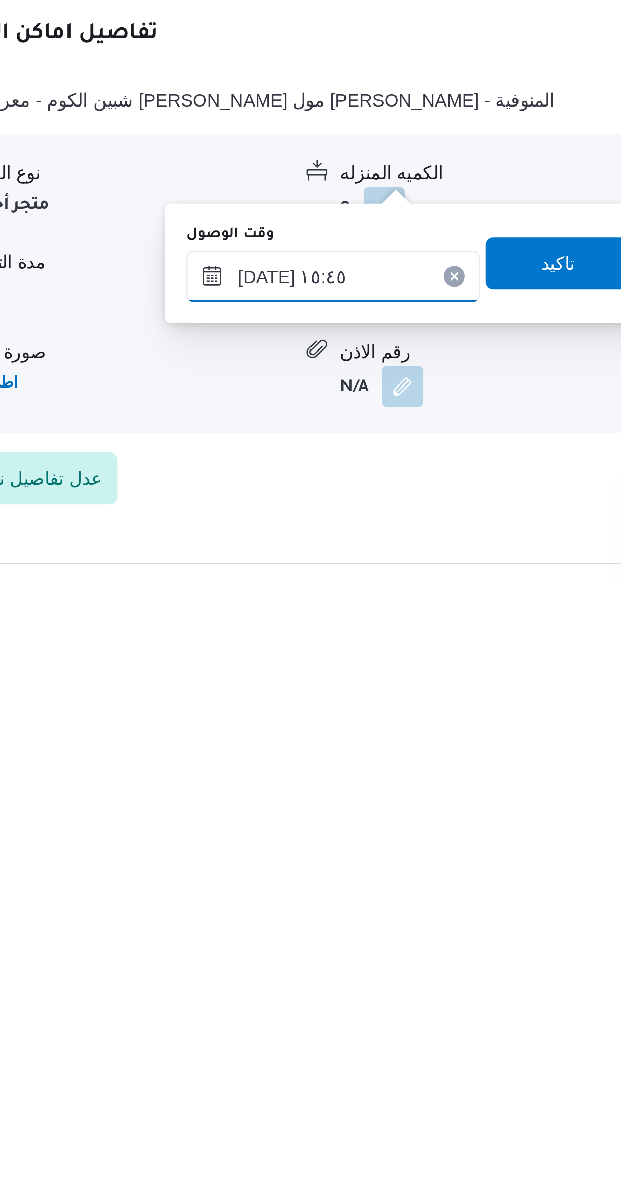
click at [336, 1071] on input "١٣/٠٩/٢٠٢٥ ١٥:٤٥" at bounding box center [325, 1072] width 115 height 20
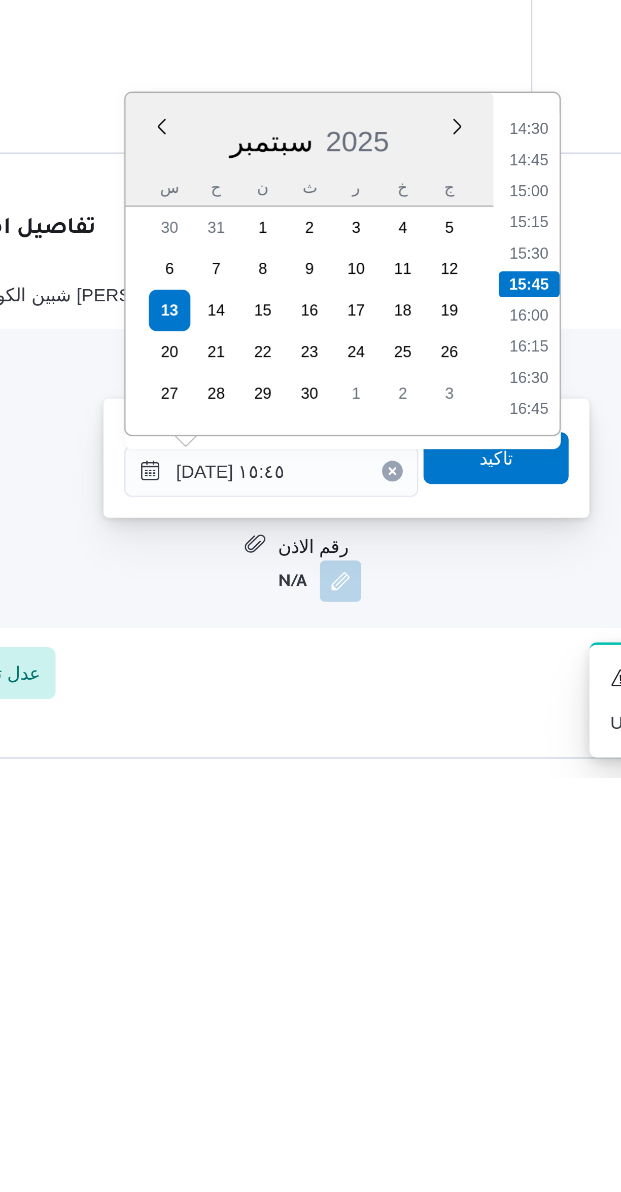
click at [419, 936] on li "14:30" at bounding box center [426, 938] width 23 height 10
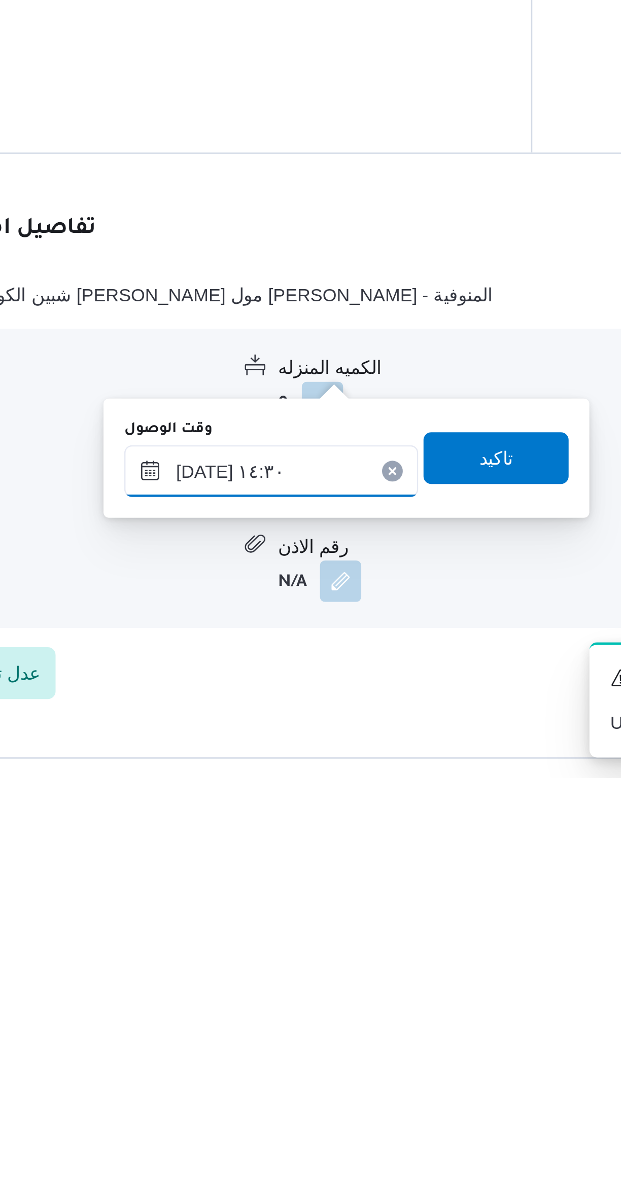
click at [315, 1068] on input "١٣/٠٩/٢٠٢٥ ١٤:٣٠" at bounding box center [325, 1072] width 115 height 20
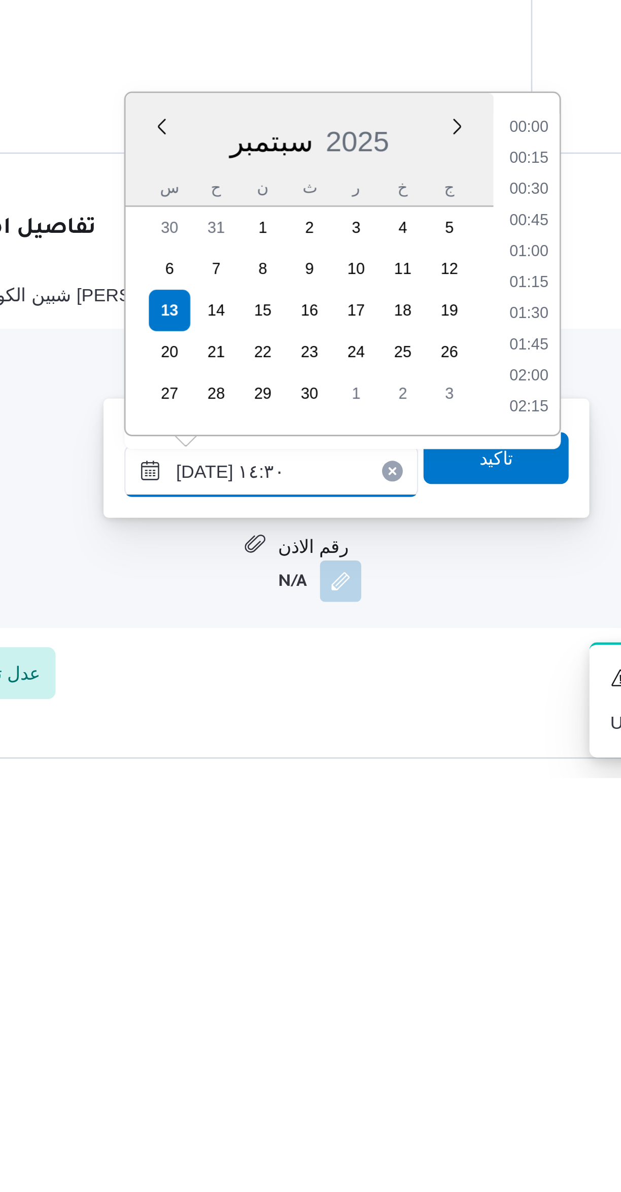
scroll to position [644, 0]
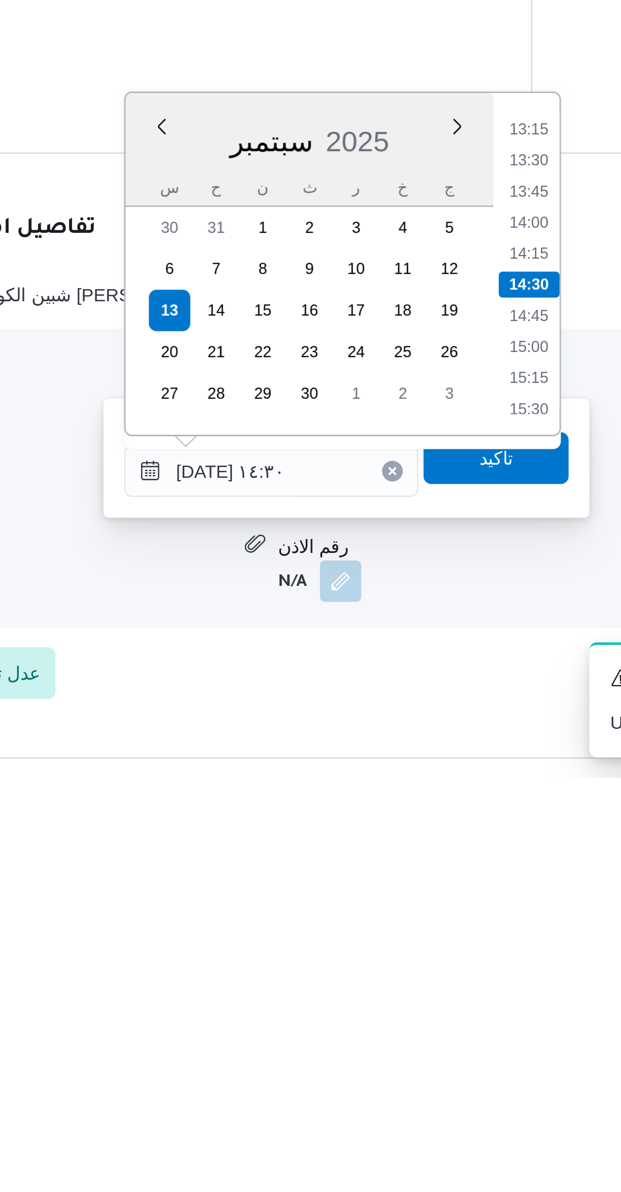
click at [421, 936] on li "13:15" at bounding box center [426, 938] width 23 height 10
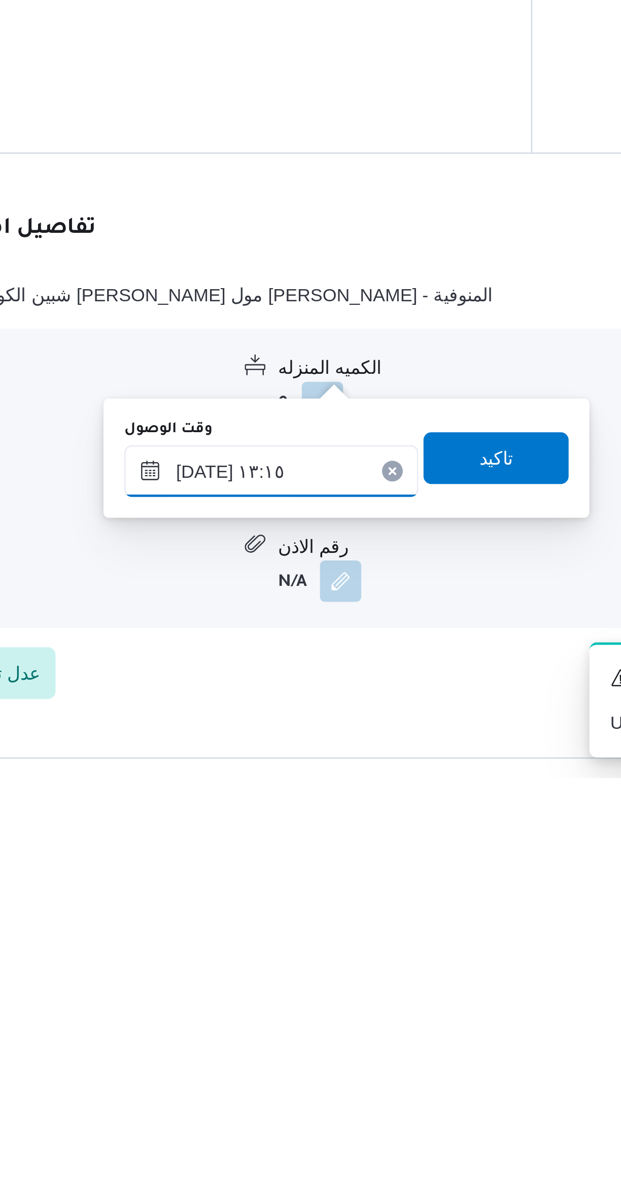
click at [337, 1077] on input "١٣/٠٩/٢٠٢٥ ١٣:١٥" at bounding box center [325, 1072] width 115 height 20
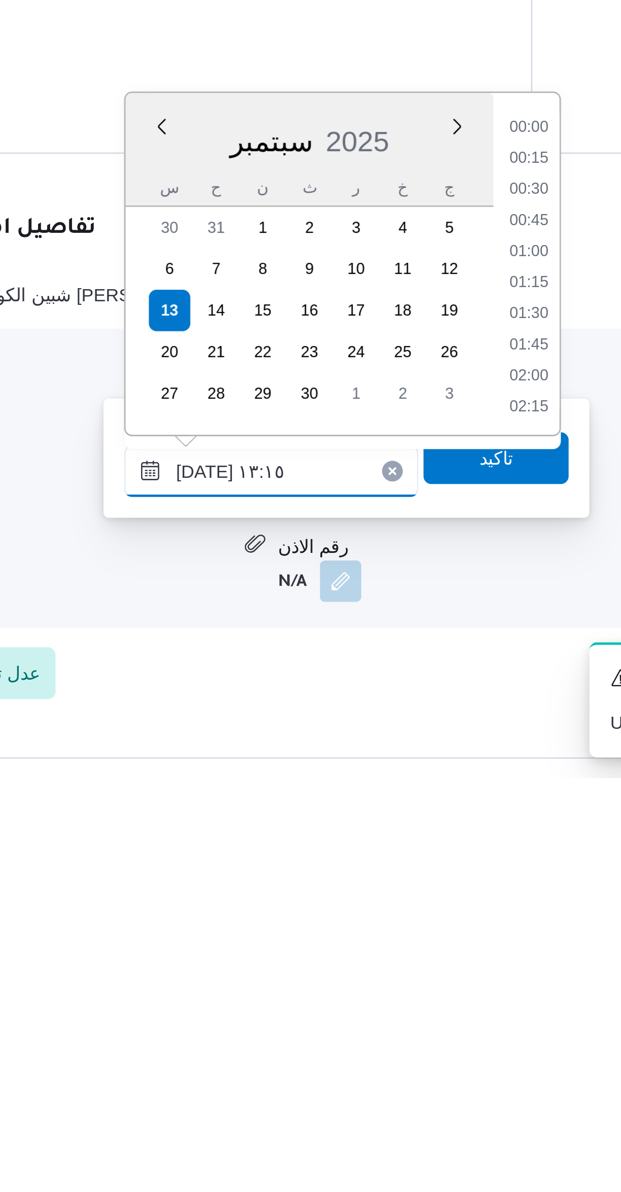
scroll to position [584, 0]
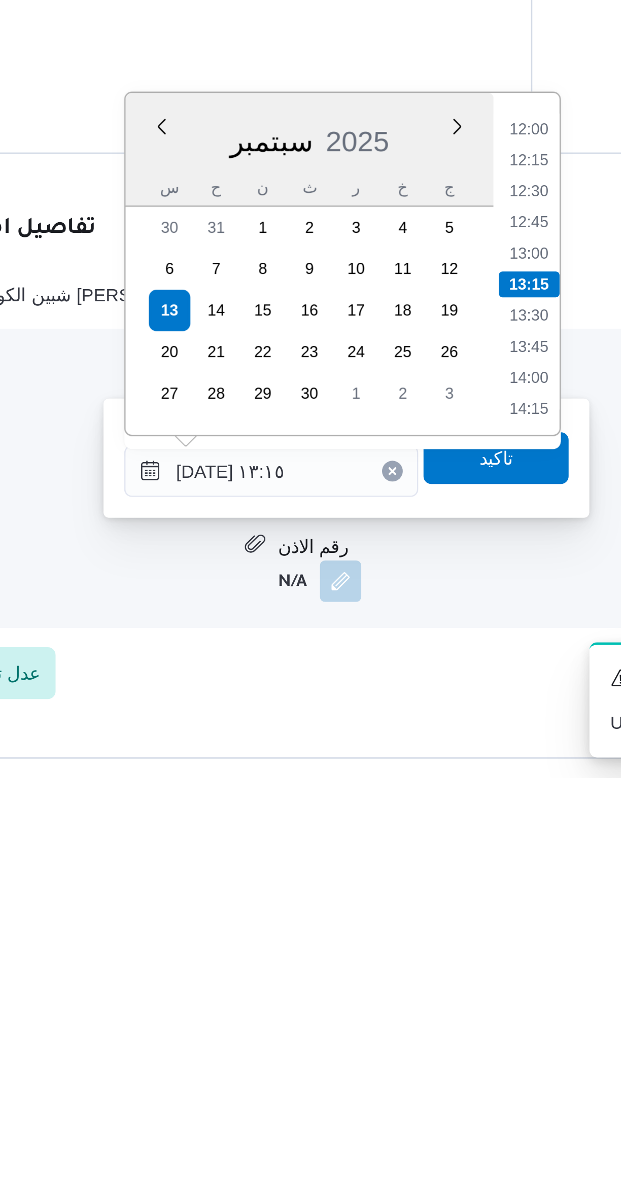
click at [419, 937] on li "12:00" at bounding box center [426, 938] width 23 height 10
type input "١٣/٠٩/٢٠٢٥ ١٢:٠٠"
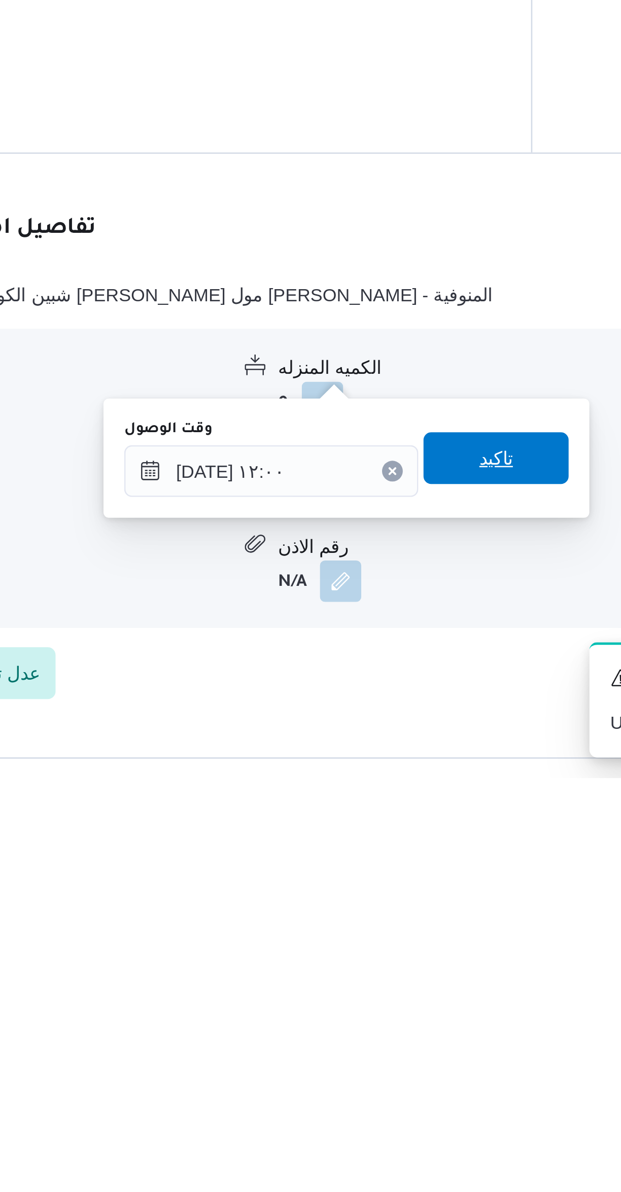
click at [393, 1065] on span "تاكيد" at bounding box center [414, 1067] width 57 height 20
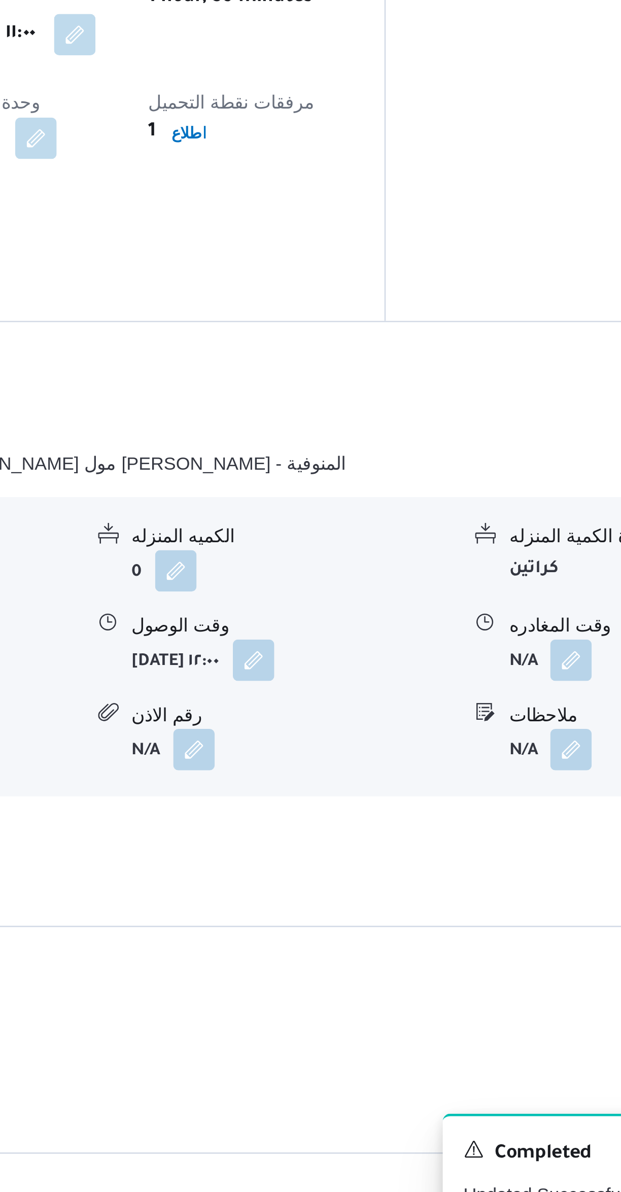
scroll to position [143, 0]
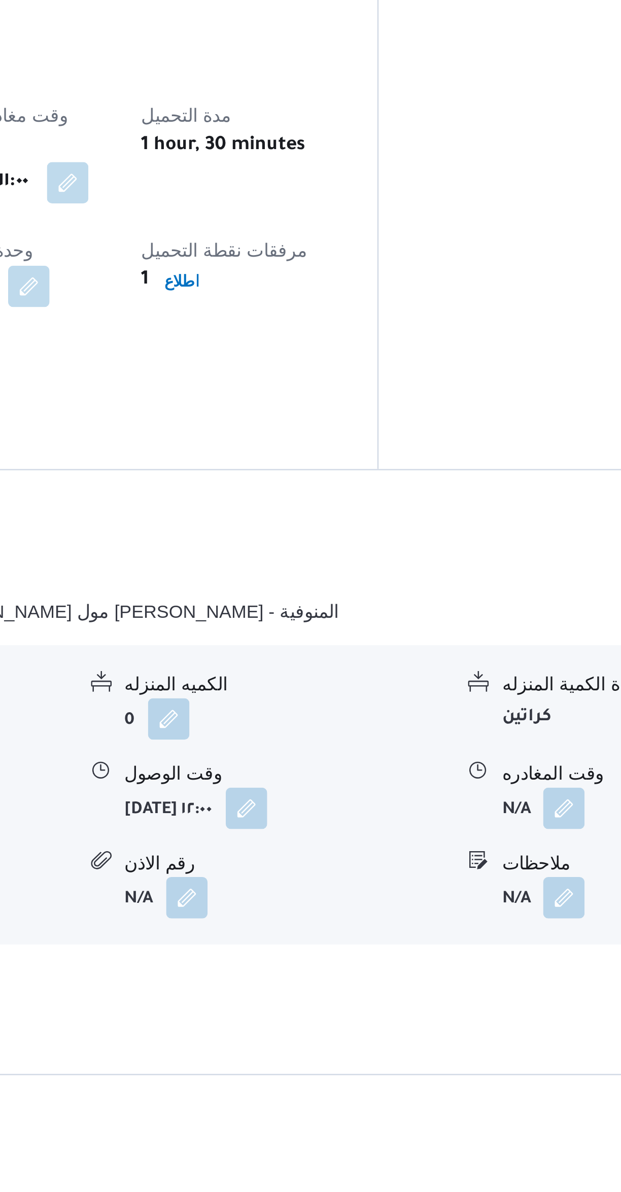
click at [385, 953] on button "button" at bounding box center [376, 961] width 16 height 16
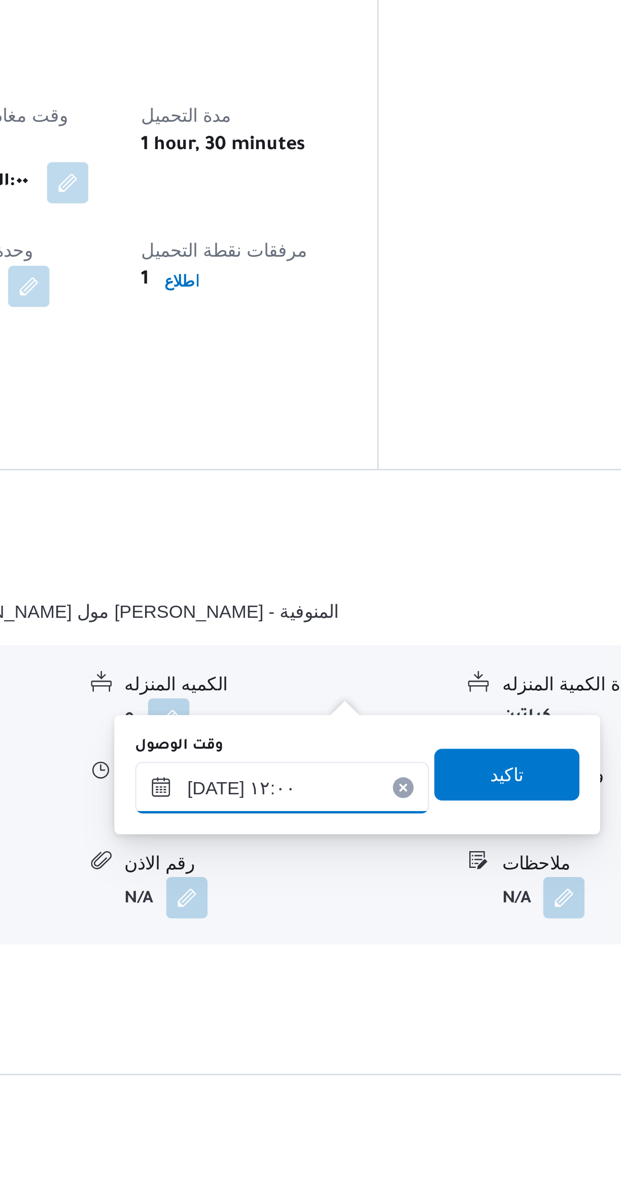
click at [390, 946] on input "١٣/٠٩/٢٠٢٥ ١٢:٠٠" at bounding box center [390, 953] width 115 height 20
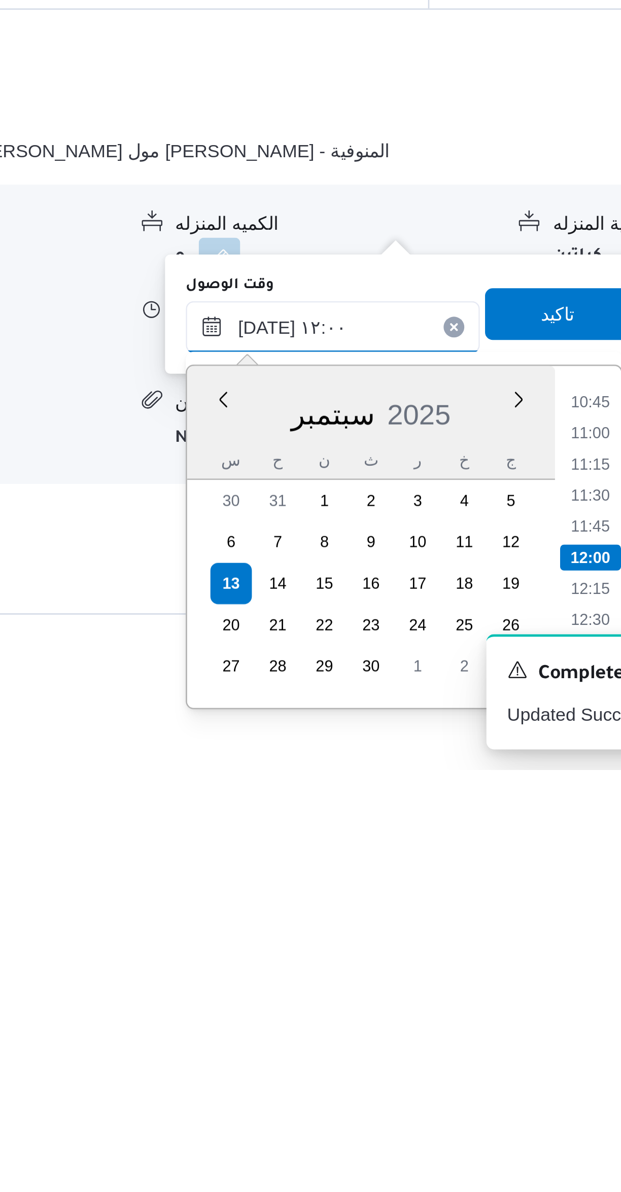
scroll to position [77, 0]
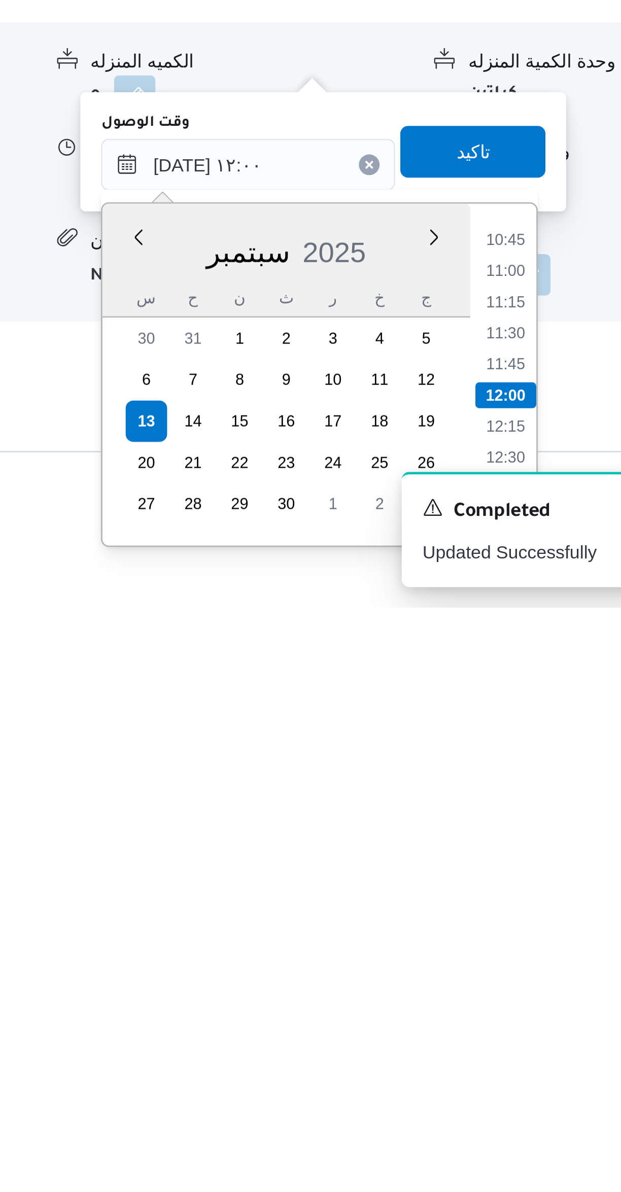
click at [490, 1131] on li "12:30" at bounding box center [491, 1133] width 23 height 10
type input "١٣/٠٩/٢٠٢٥ ١٢:٣٠"
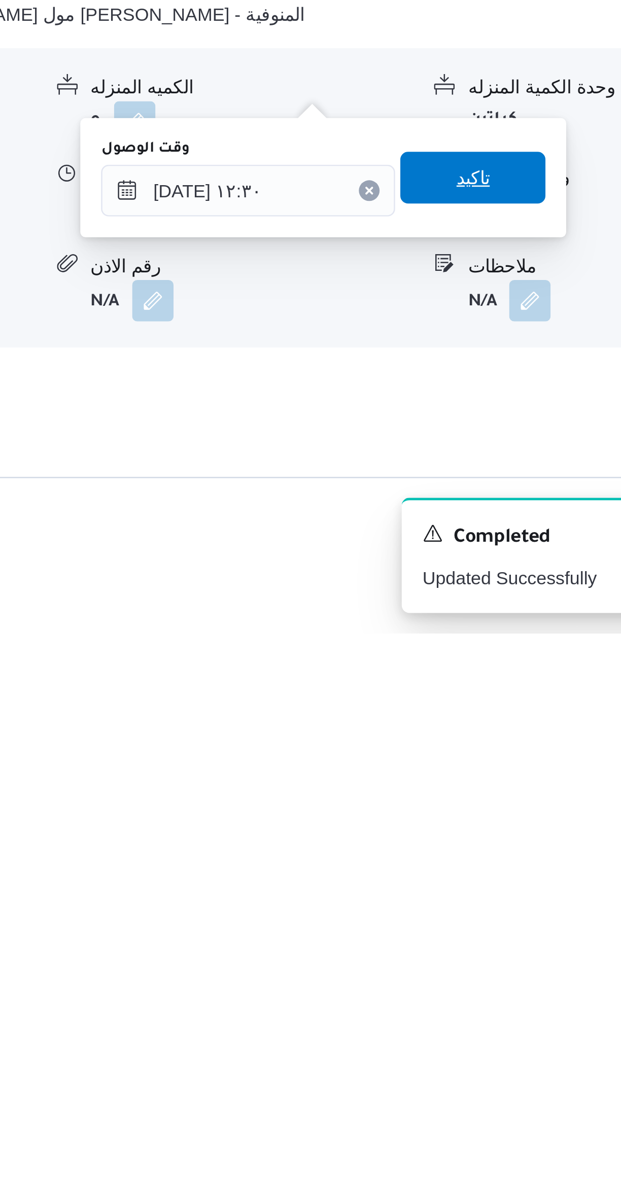
click at [472, 1014] on span "تاكيد" at bounding box center [478, 1014] width 13 height 12
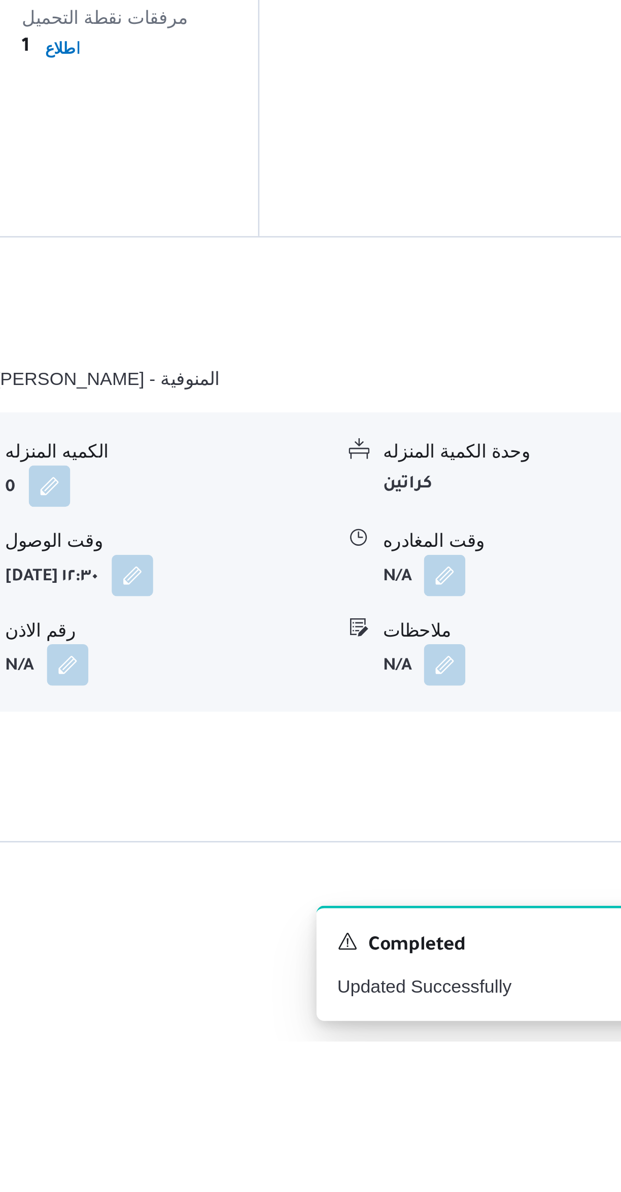
scroll to position [94, 0]
click at [498, 1002] on button "button" at bounding box center [501, 1010] width 16 height 16
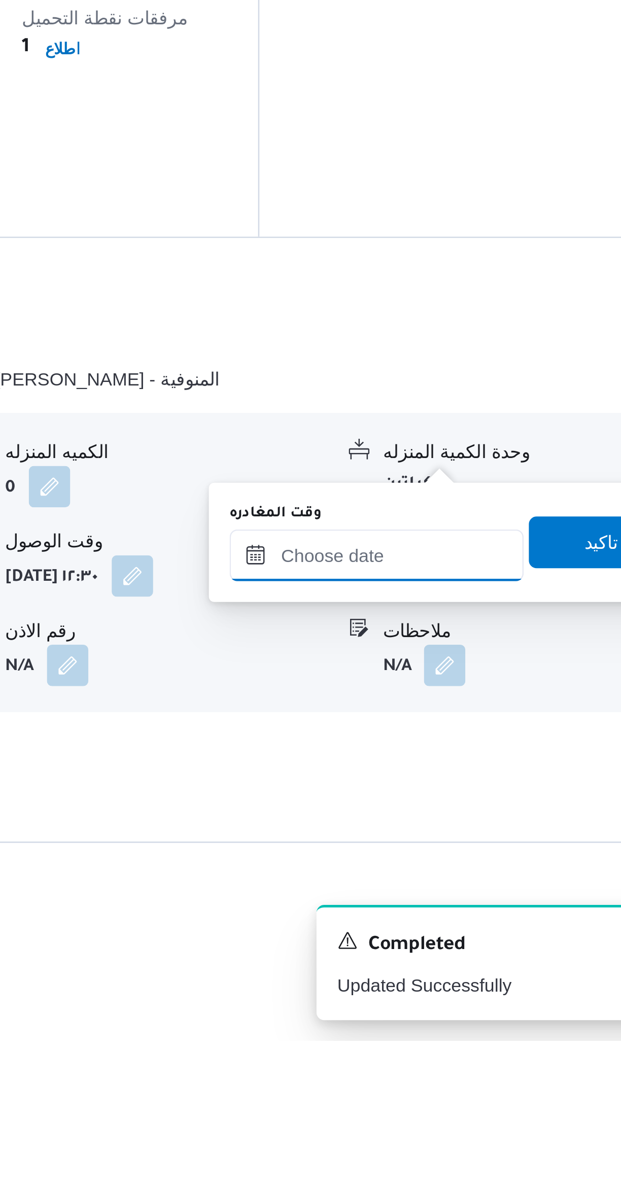
click at [456, 999] on input "وقت المغادره" at bounding box center [474, 1002] width 115 height 20
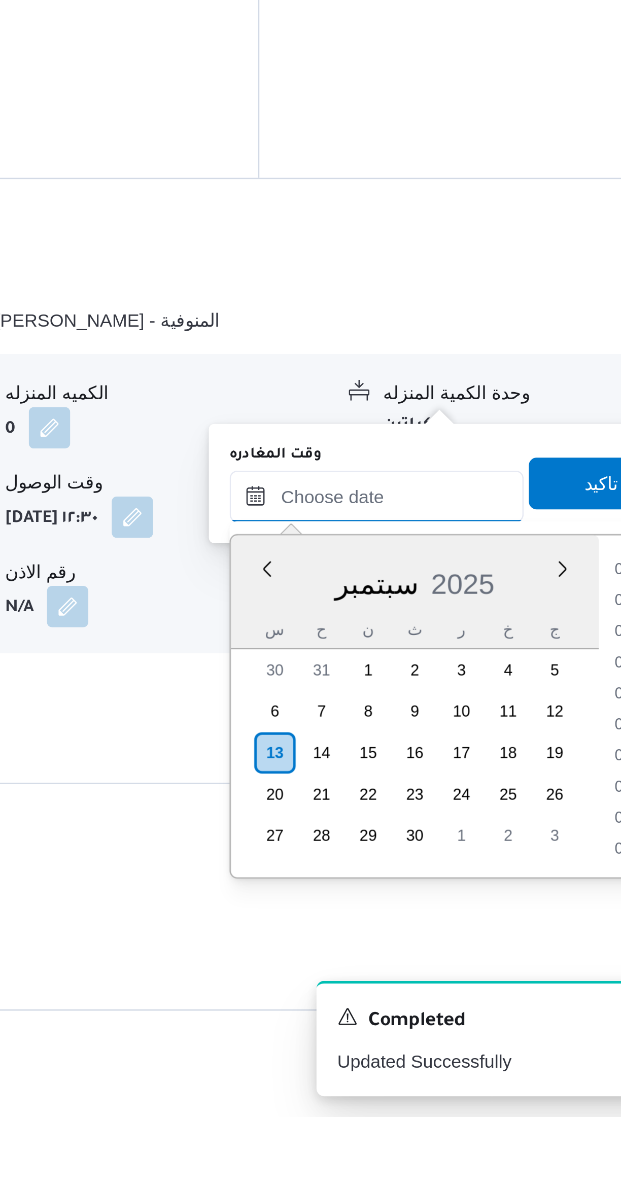
scroll to position [767, 0]
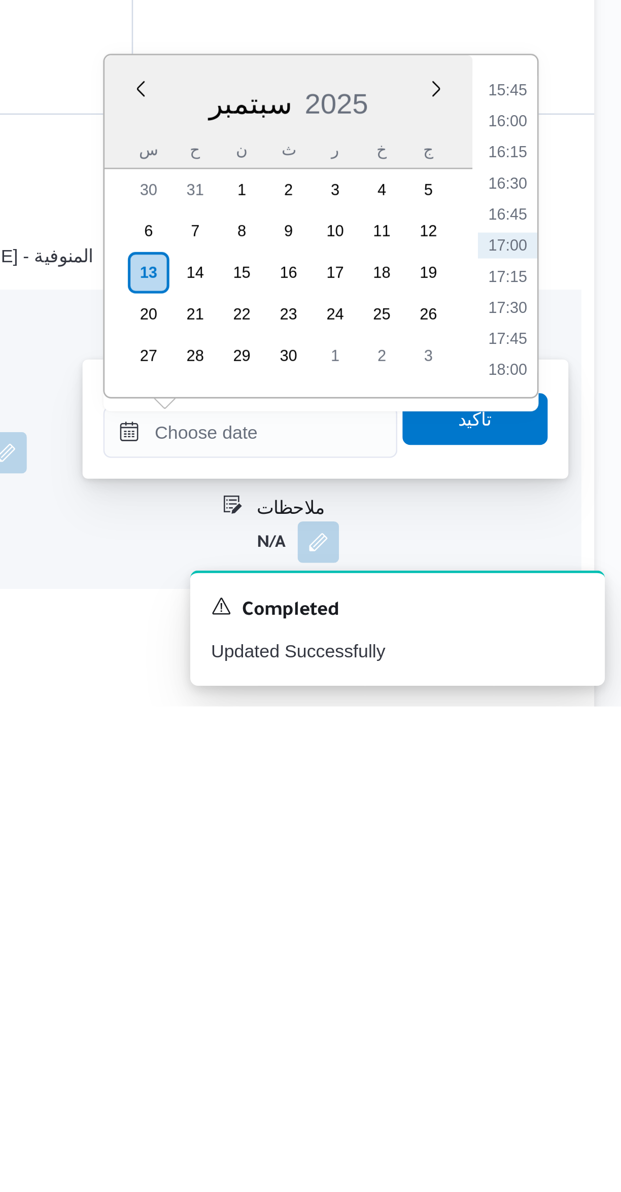
click at [568, 959] on li "16:00" at bounding box center [574, 963] width 23 height 10
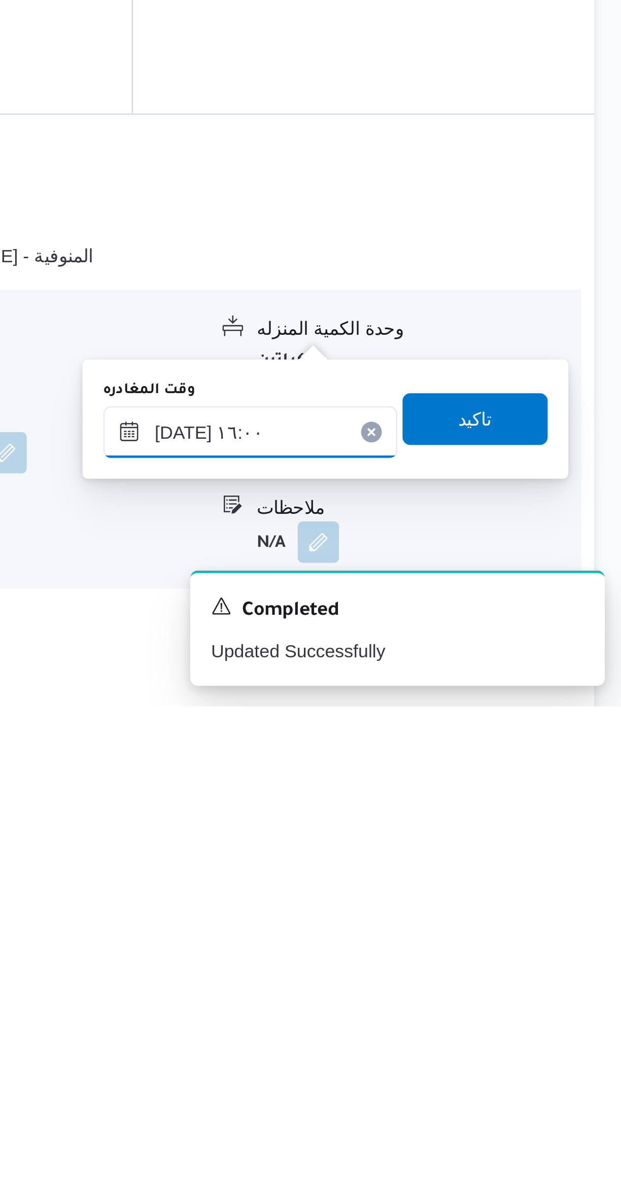
click at [478, 1080] on input "١٣/٠٩/٢٠٢٥ ١٦:٠٠" at bounding box center [474, 1085] width 115 height 20
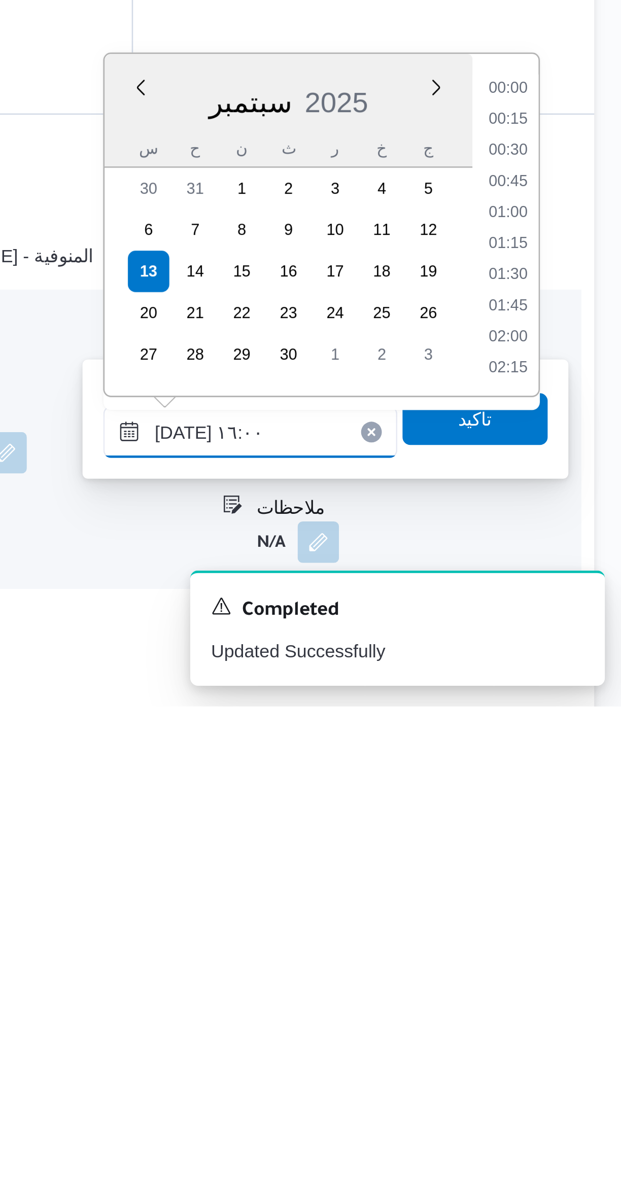
scroll to position [717, 0]
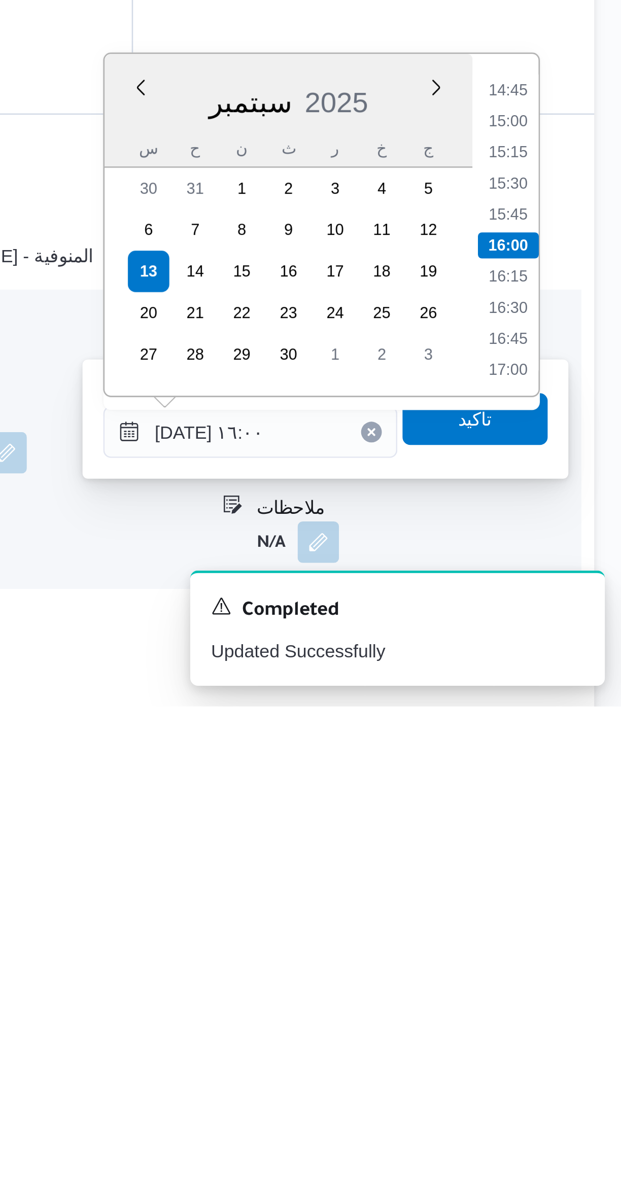
click at [570, 964] on li "15:00" at bounding box center [574, 963] width 23 height 10
type input "١٣/٠٩/٢٠٢٥ ١٥:٠٠"
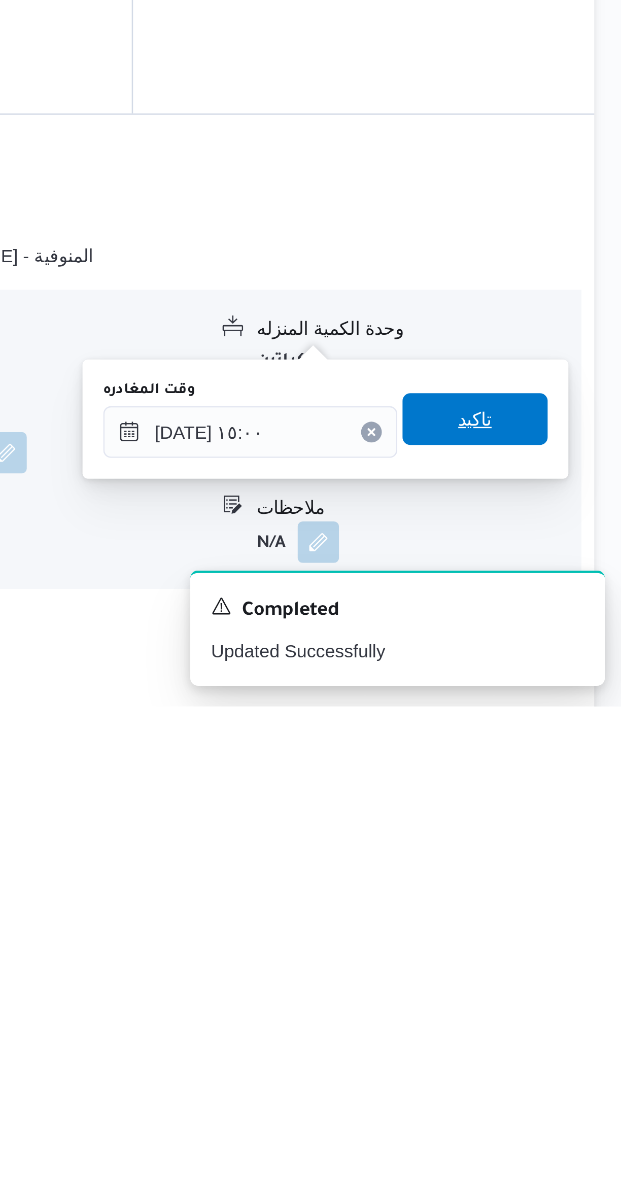
click at [556, 1080] on span "تاكيد" at bounding box center [562, 1080] width 13 height 12
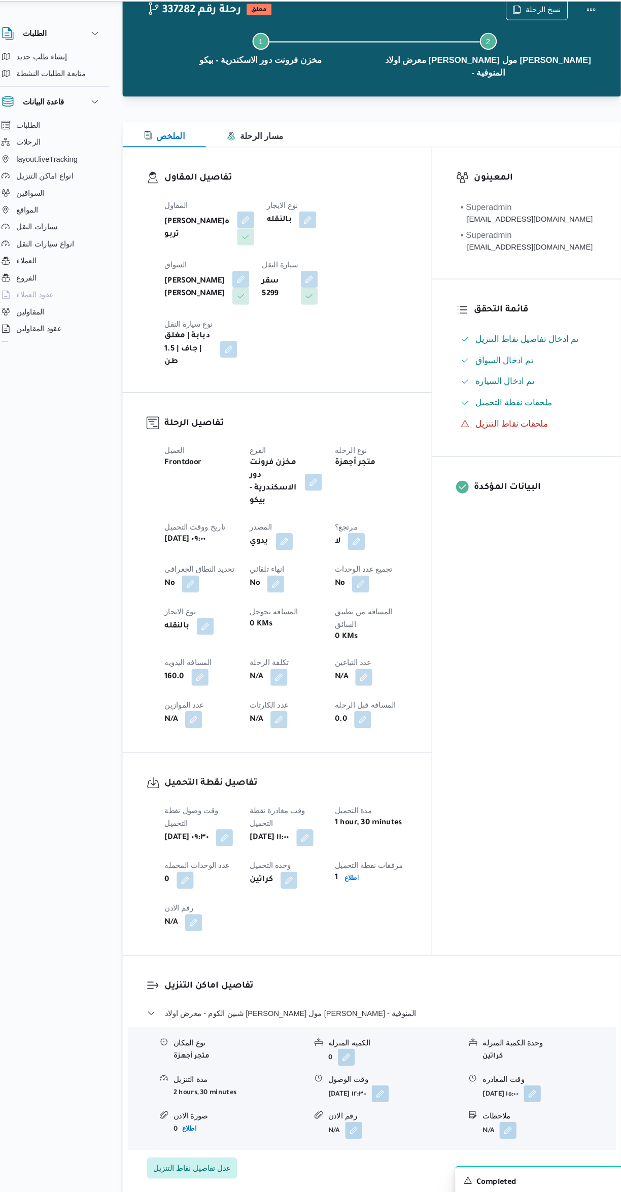
scroll to position [0, 0]
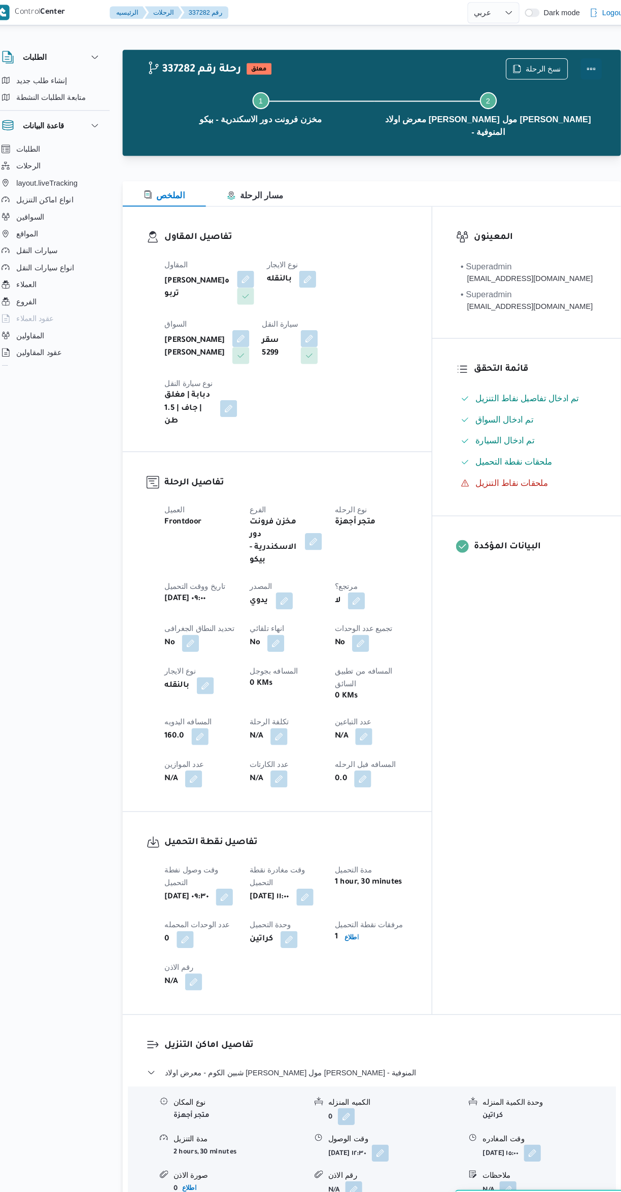
click at [574, 64] on button "Actions" at bounding box center [580, 66] width 20 height 20
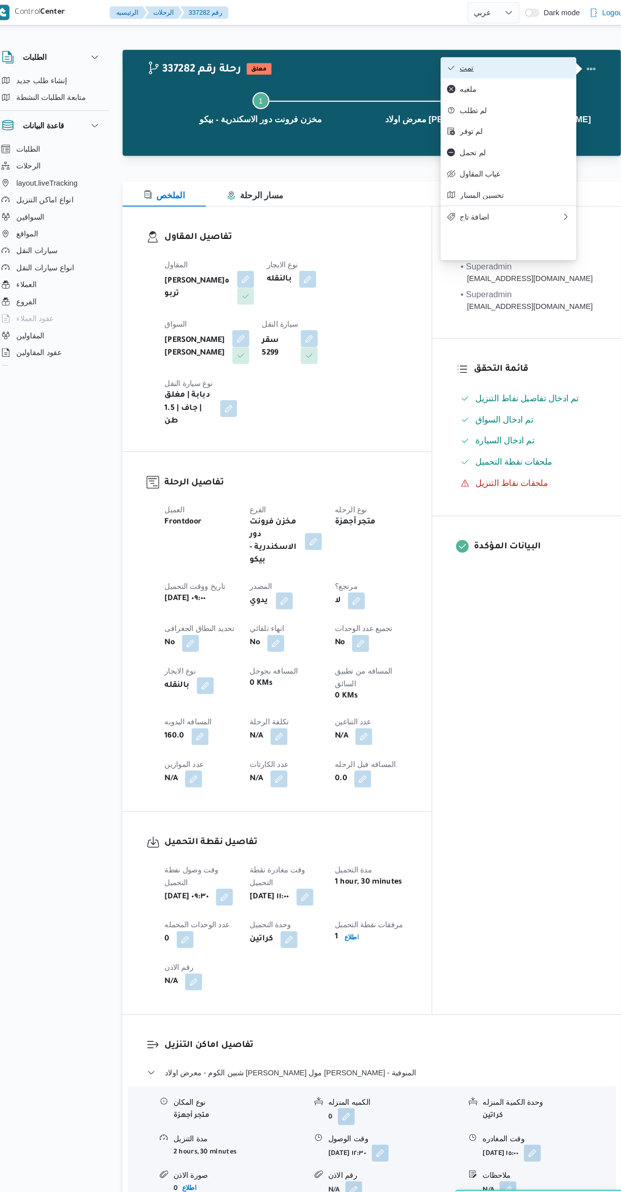
click at [447, 66] on icon "button" at bounding box center [446, 65] width 8 height 8
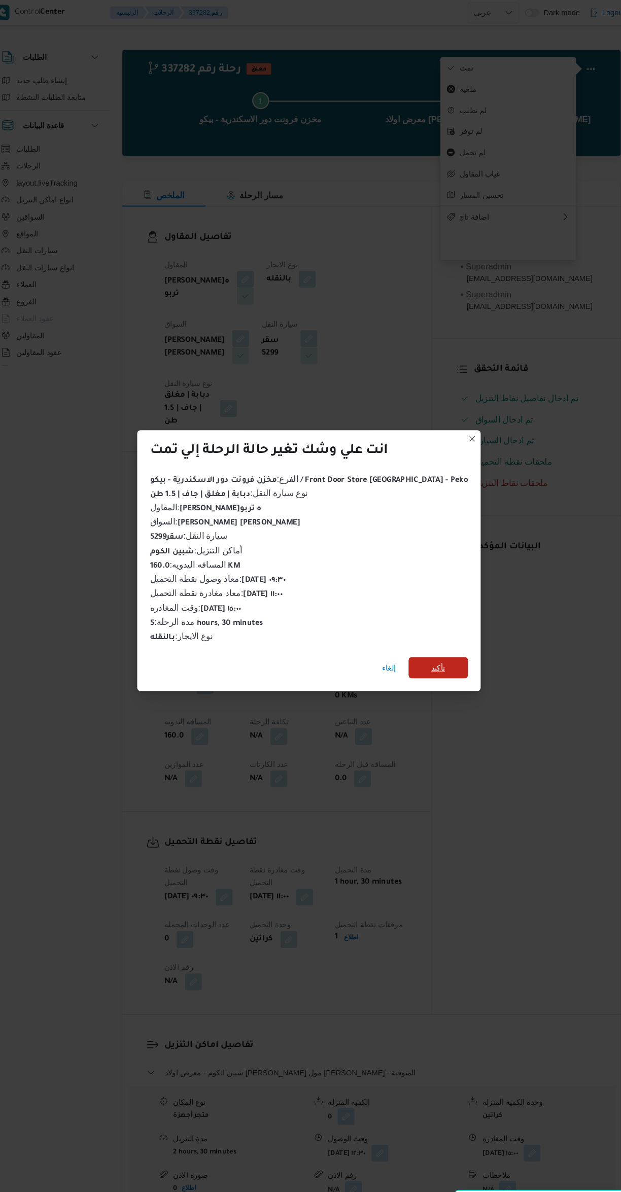
click at [428, 633] on span "تأكيد" at bounding box center [434, 639] width 13 height 12
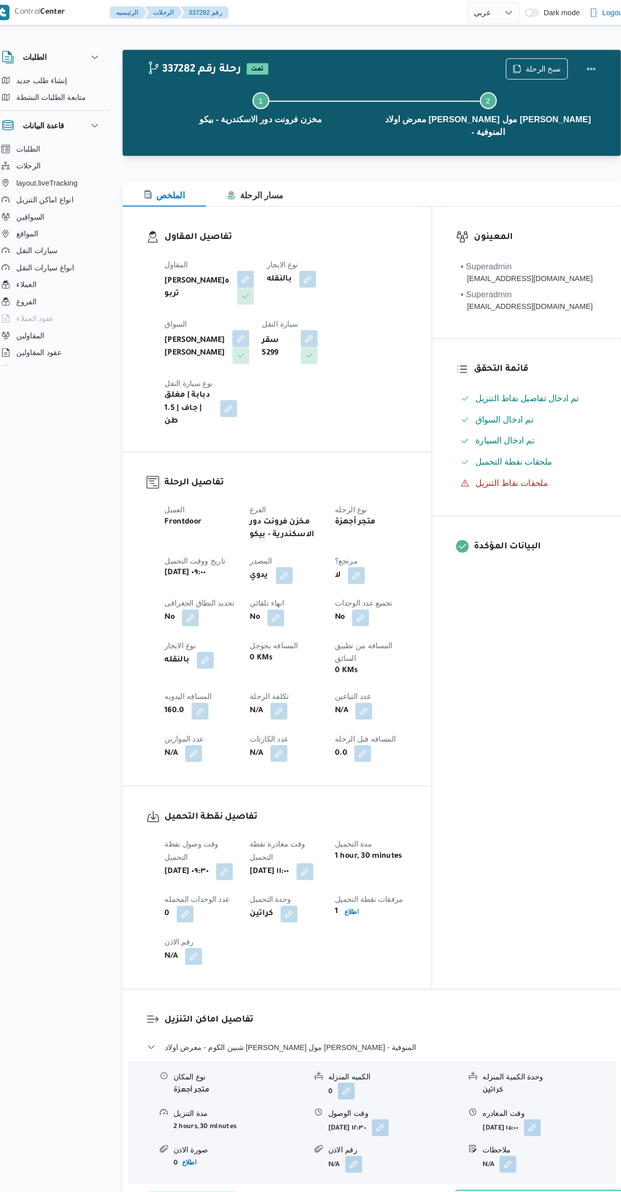
click at [492, 758] on div "المعينون • Superadmin mostafa.emad@illa.com.eg • Superadmin mostafa.elrouby@ill…" at bounding box center [518, 572] width 181 height 749
select select "ar"
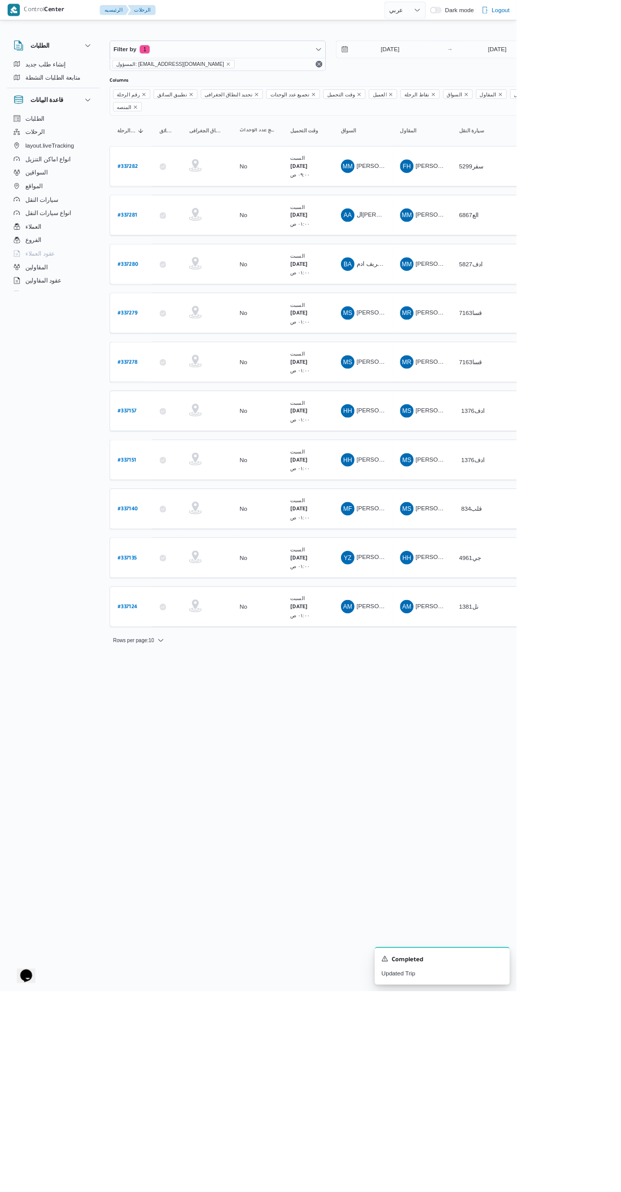
click at [155, 727] on b "# 337124" at bounding box center [154, 730] width 24 height 7
select select "ar"
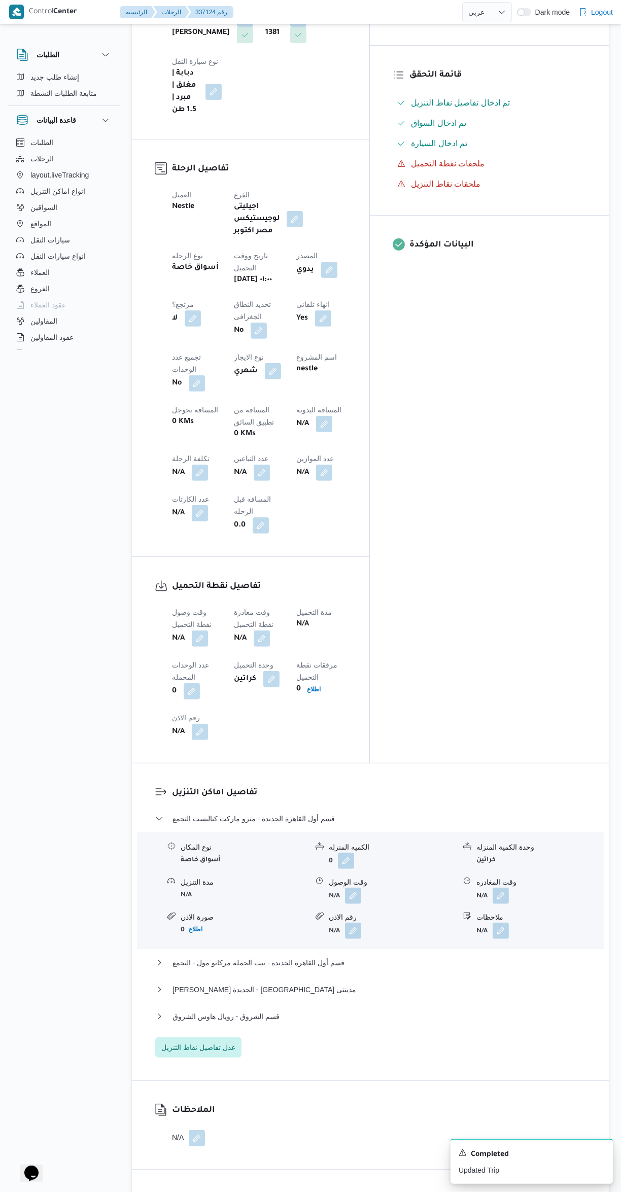
scroll to position [432, 0]
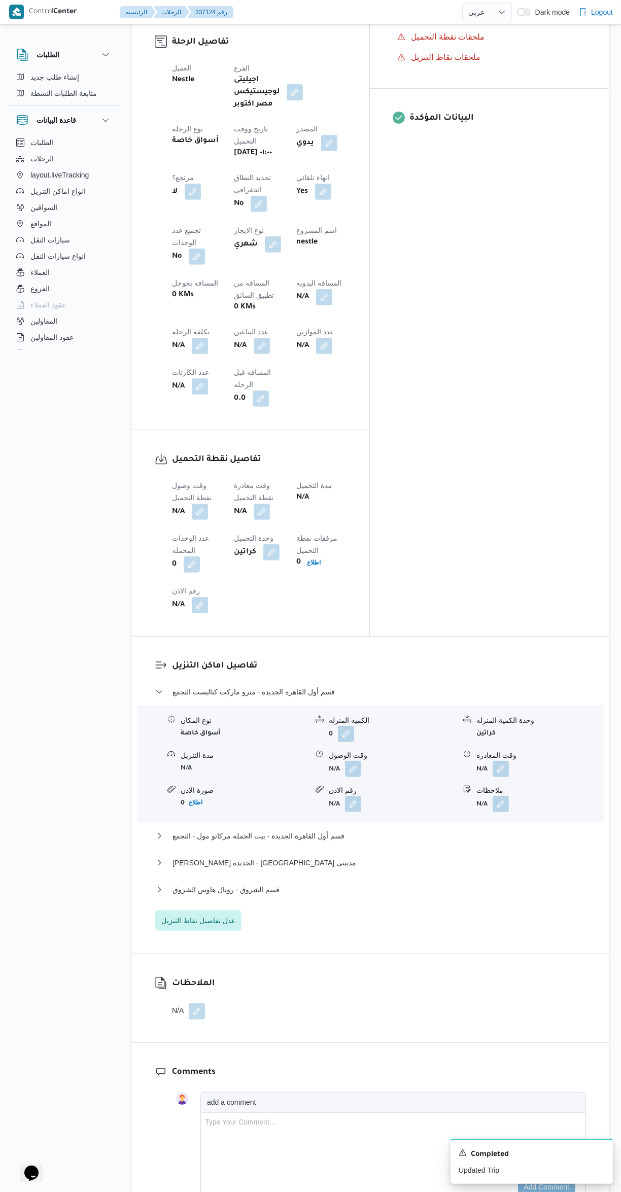
click at [197, 504] on button "button" at bounding box center [200, 512] width 16 height 16
click at [172, 418] on input "وقت وصول نفطة التحميل" at bounding box center [173, 418] width 115 height 20
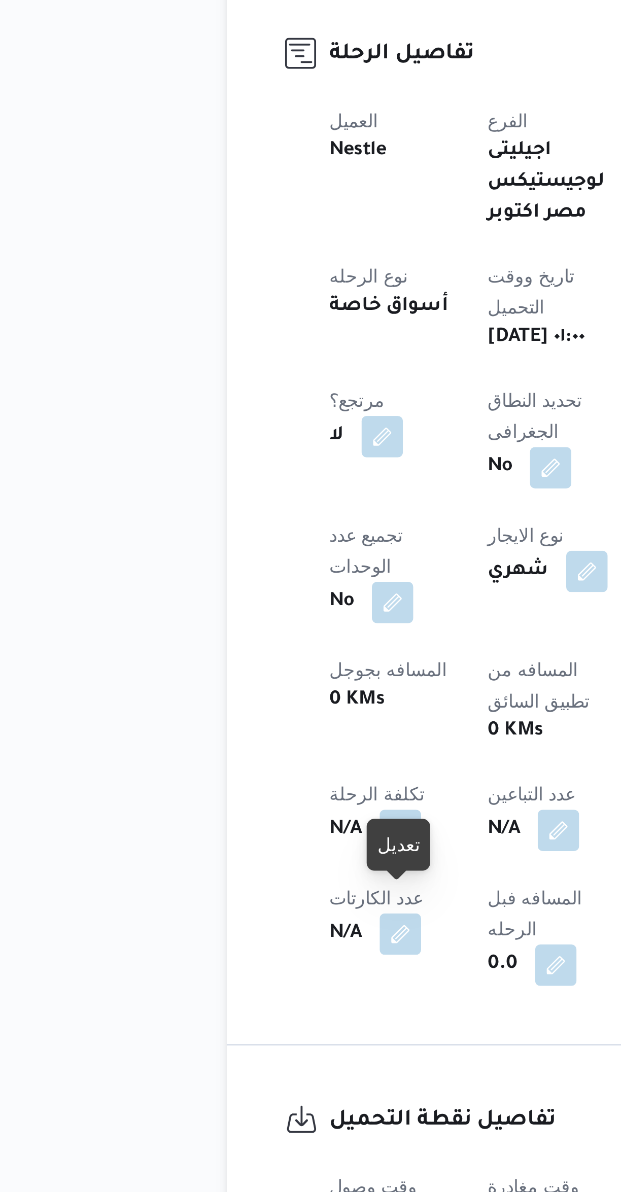
scroll to position [0, 0]
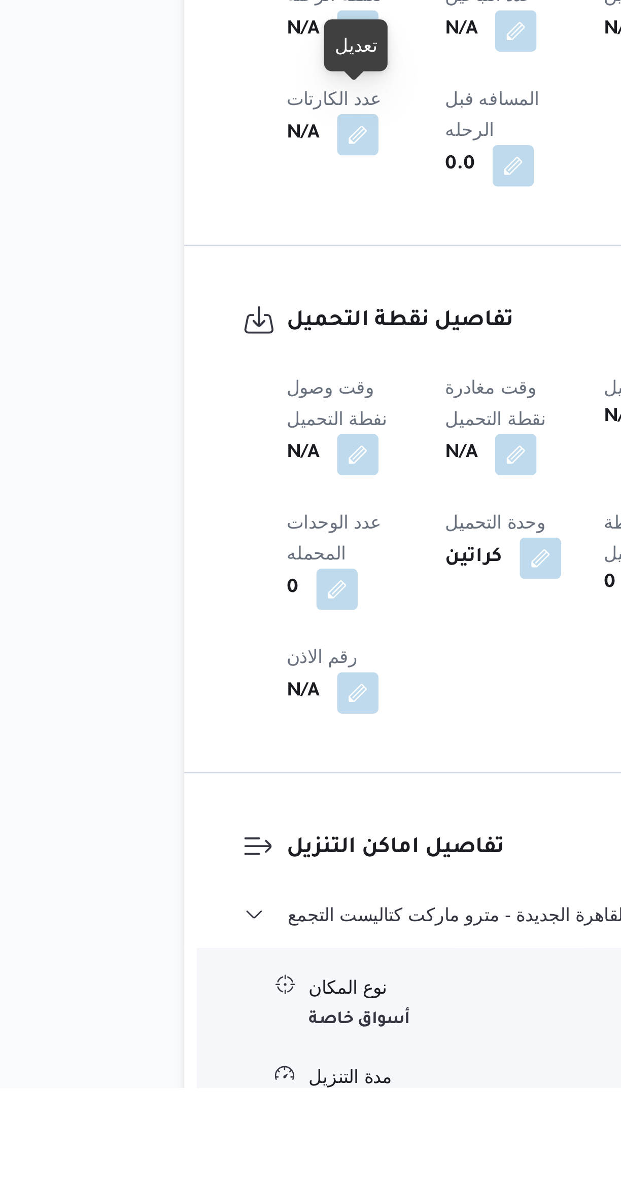
click at [197, 936] on button "button" at bounding box center [200, 944] width 16 height 16
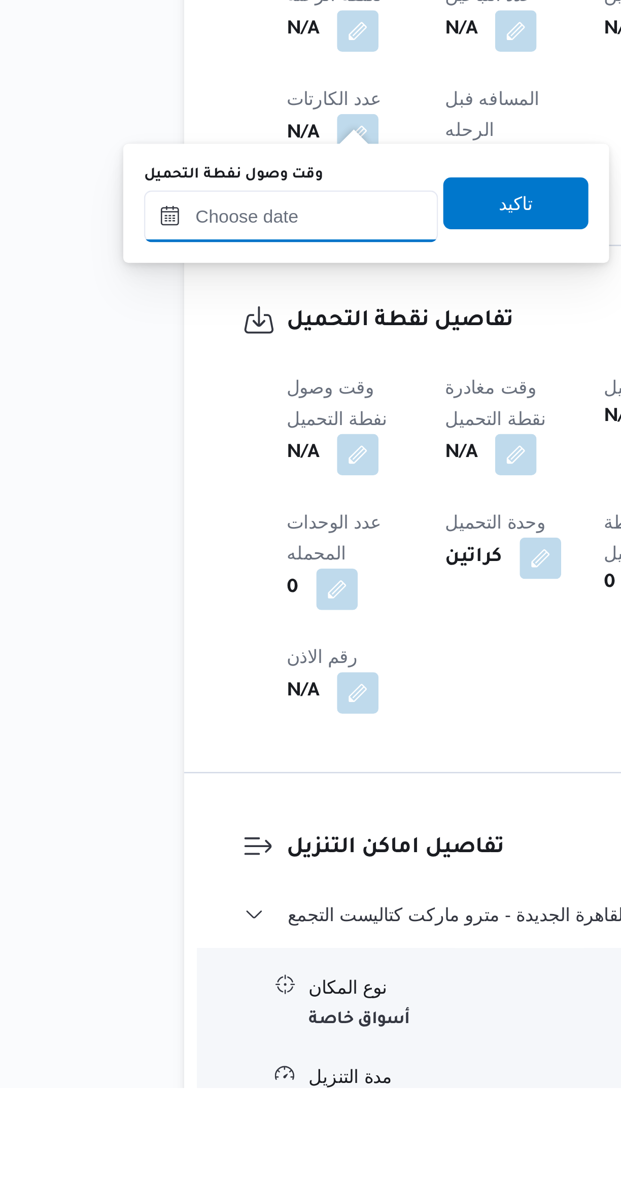
click at [174, 853] on input "وقت وصول نفطة التحميل" at bounding box center [173, 851] width 115 height 20
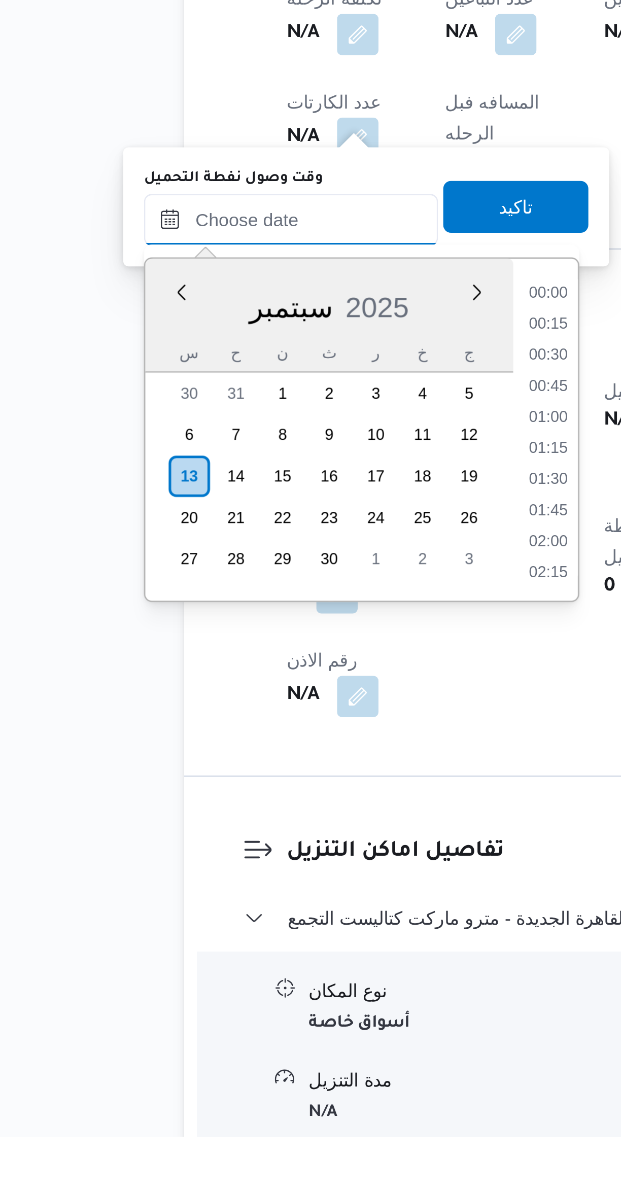
scroll to position [767, 0]
click at [269, 863] on li "15:45" at bounding box center [274, 862] width 23 height 10
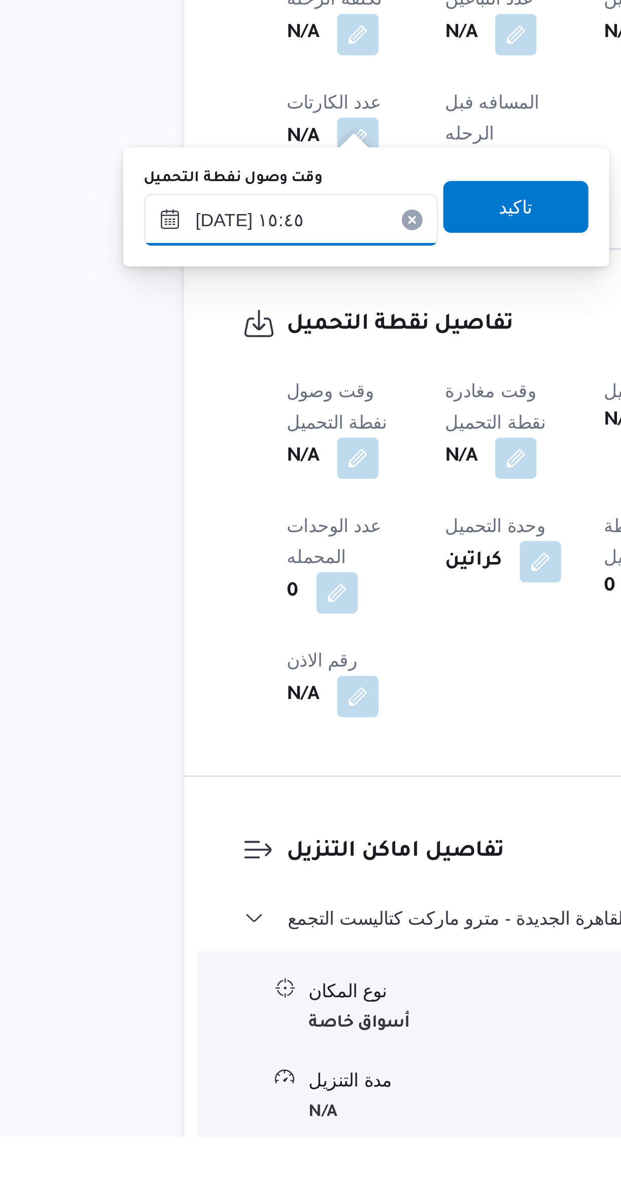
click at [144, 837] on input "١٣/٠٩/٢٠٢٥ ١٥:٤٥" at bounding box center [173, 833] width 115 height 20
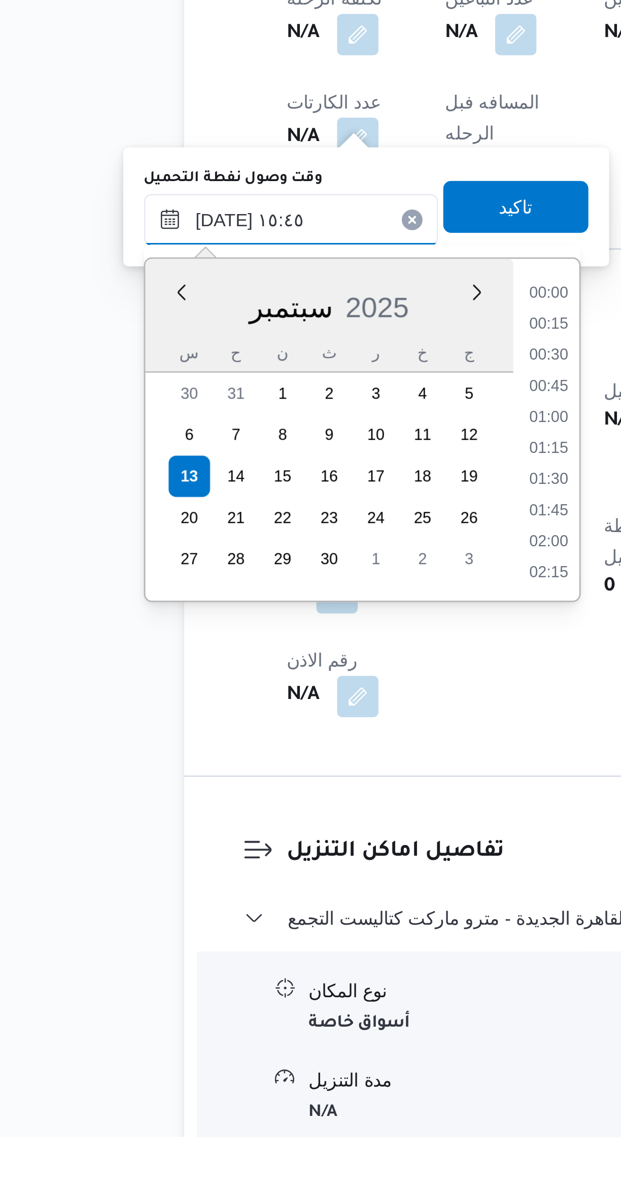
scroll to position [705, 0]
click at [138, 835] on input "١٣/٠٩/٢٠٢٥ ١٥:٤٥" at bounding box center [173, 833] width 115 height 20
type input "١٣/٠٩/٢٠٢٥ ٠٥:٤٥"
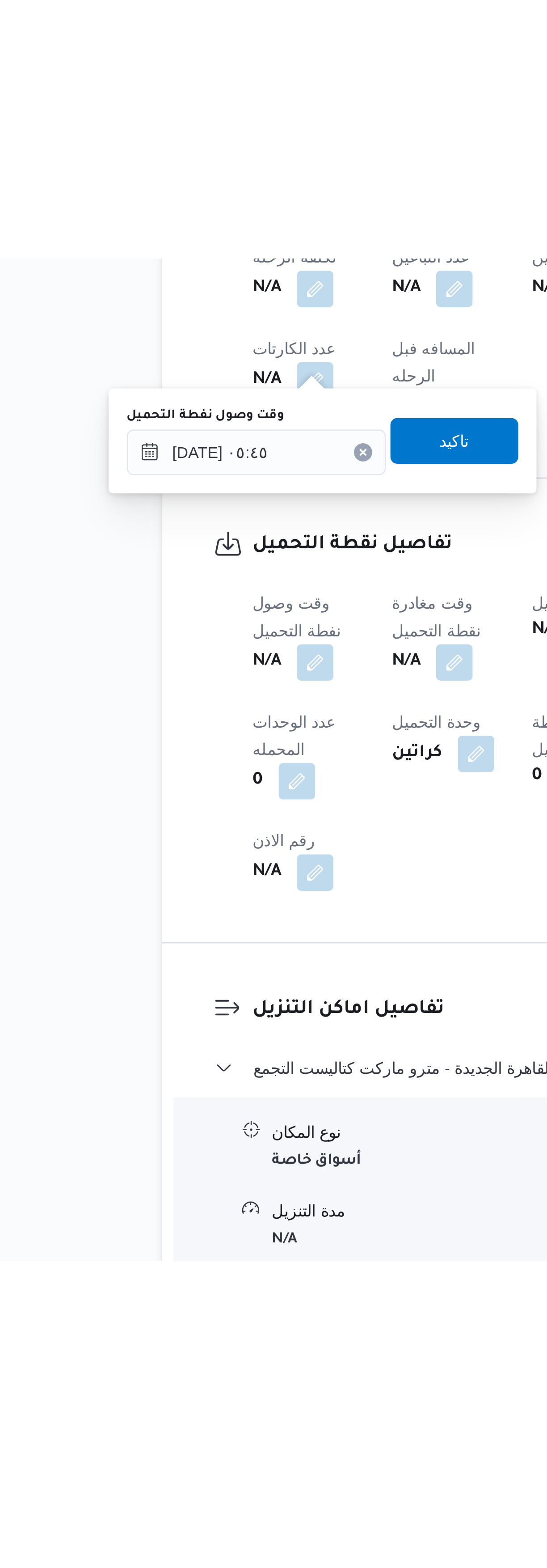
scroll to position [16, 0]
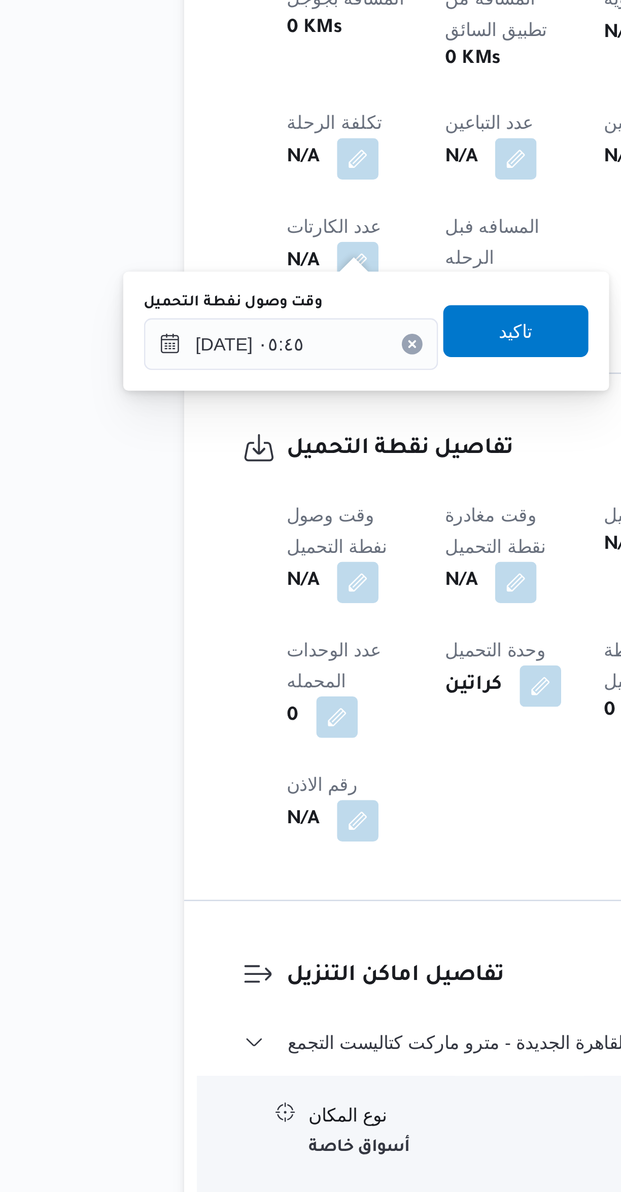
click at [222, 894] on dt "وقت وصول نفطة التحميل" at bounding box center [197, 906] width 50 height 24
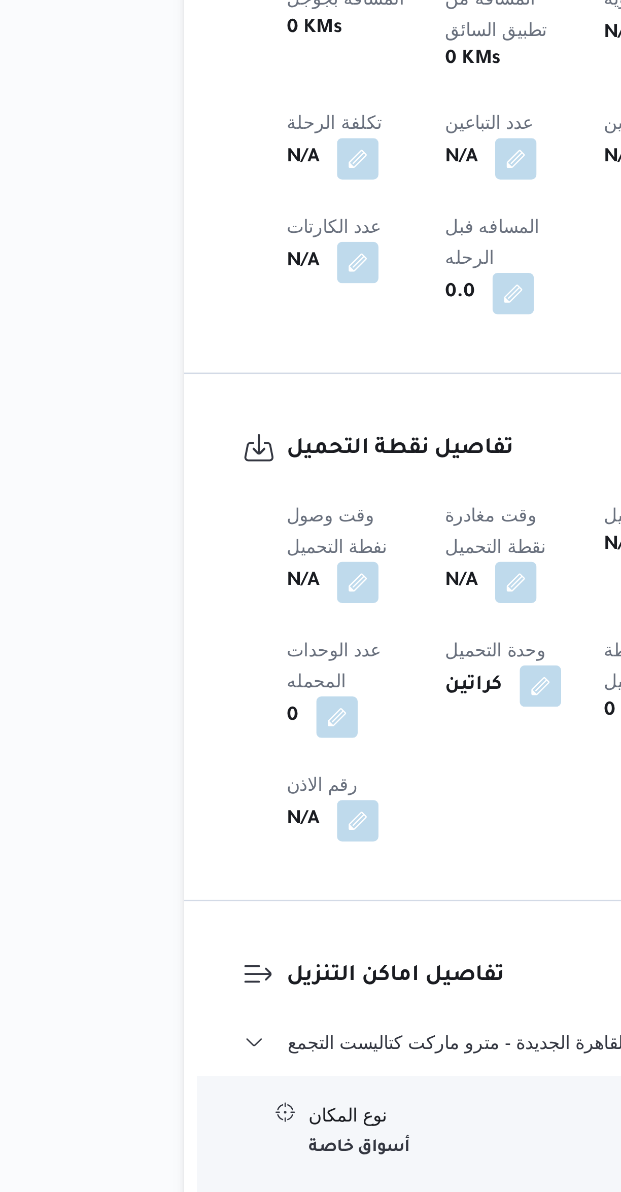
click at [194, 918] on button "button" at bounding box center [200, 926] width 16 height 16
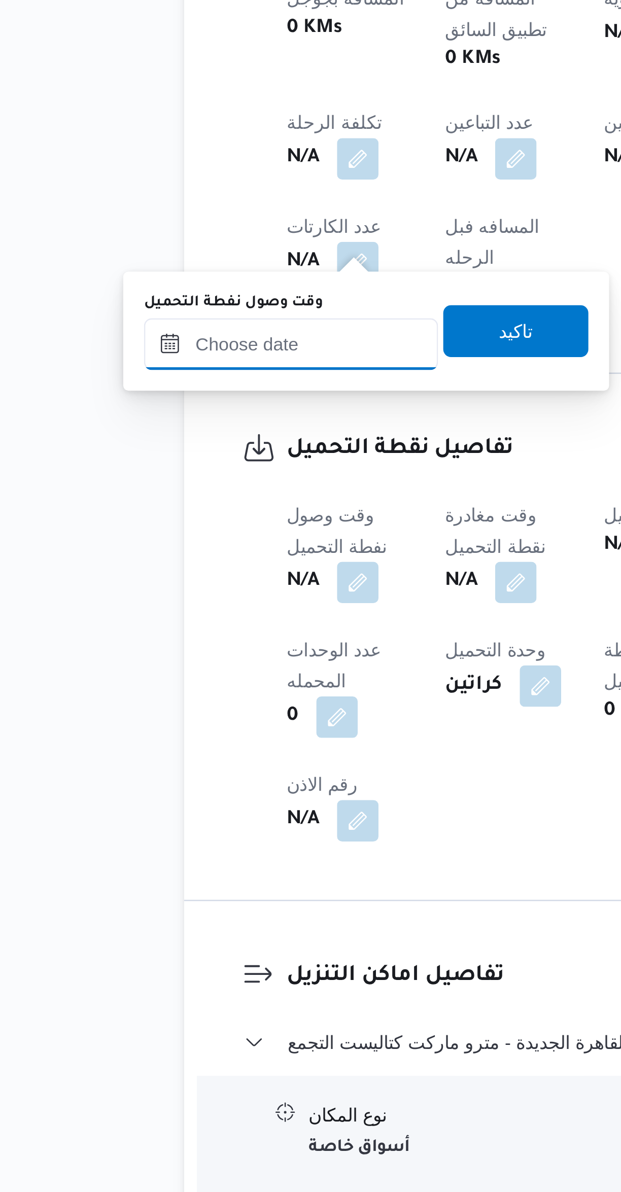
click at [168, 833] on input "وقت وصول نفطة التحميل" at bounding box center [173, 832] width 115 height 20
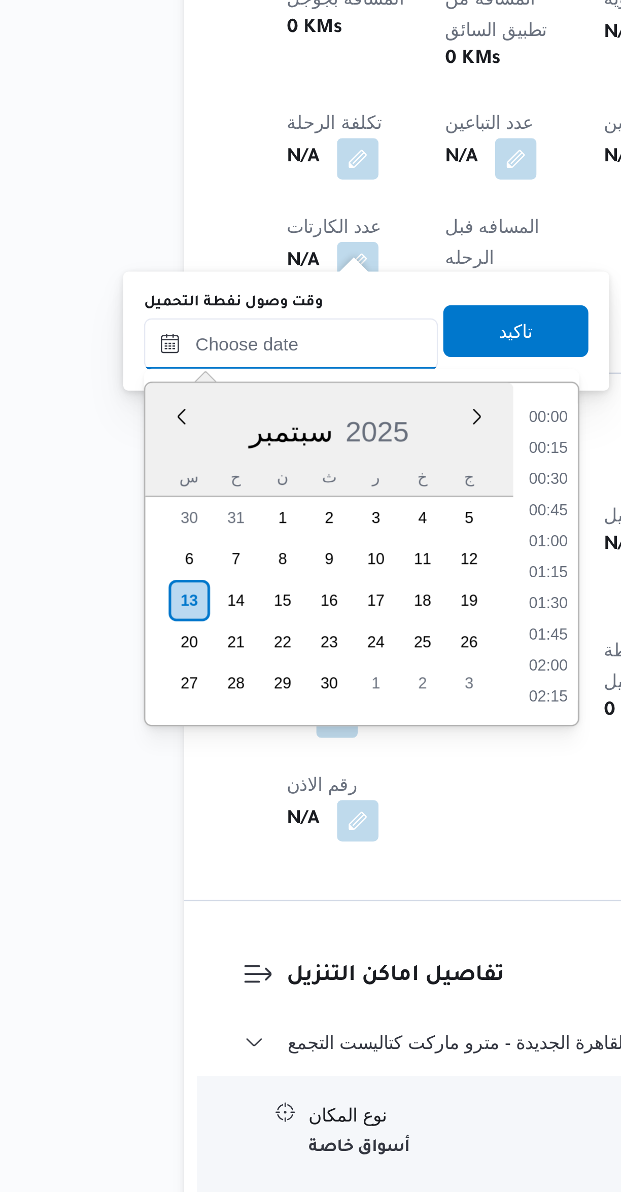
scroll to position [767, 0]
click at [276, 869] on li "16:00" at bounding box center [274, 874] width 23 height 10
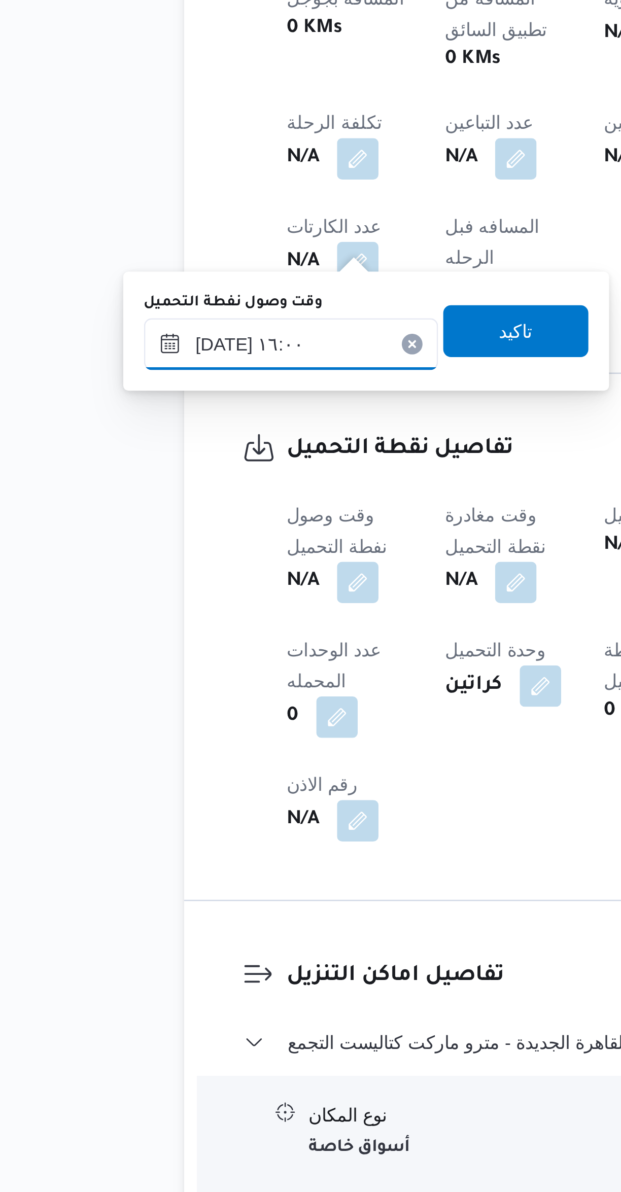
click at [143, 834] on input "١٣/٠٩/٢٠٢٥ ١٦:٠٠" at bounding box center [173, 832] width 115 height 20
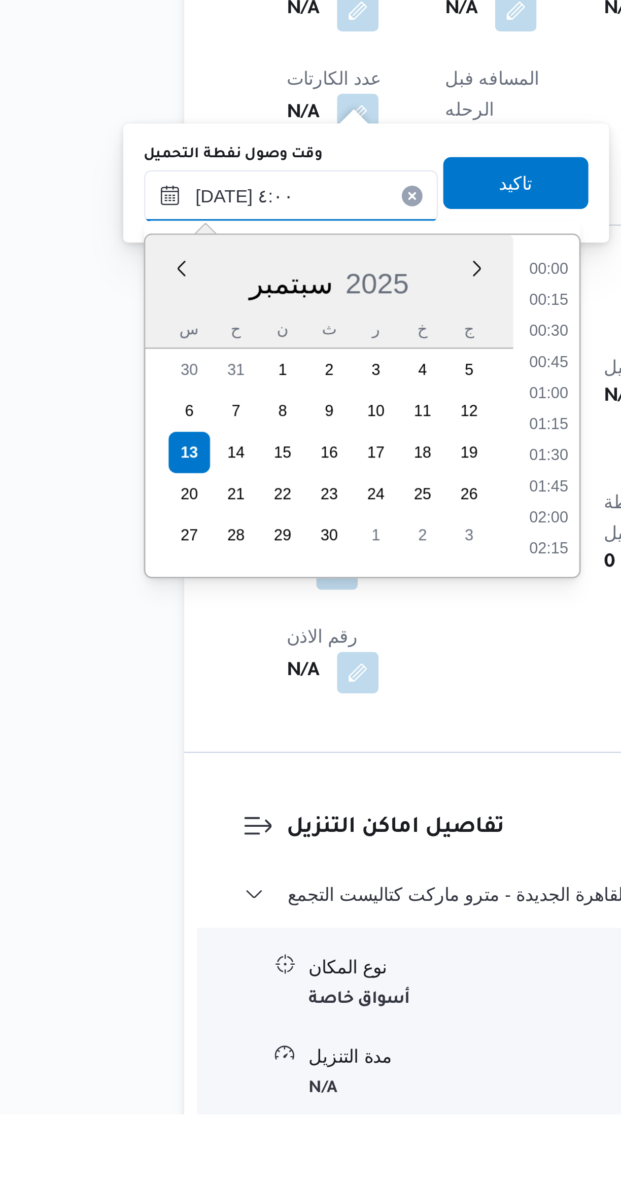
scroll to position [88, 0]
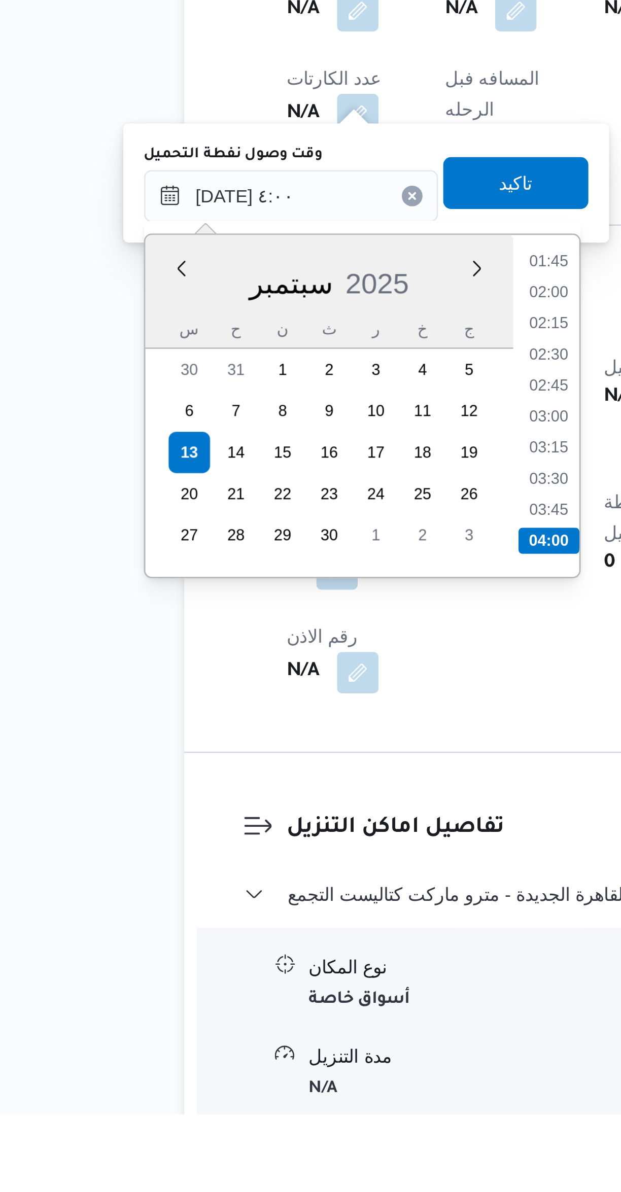
click at [273, 956] on li "03:45" at bounding box center [274, 955] width 23 height 10
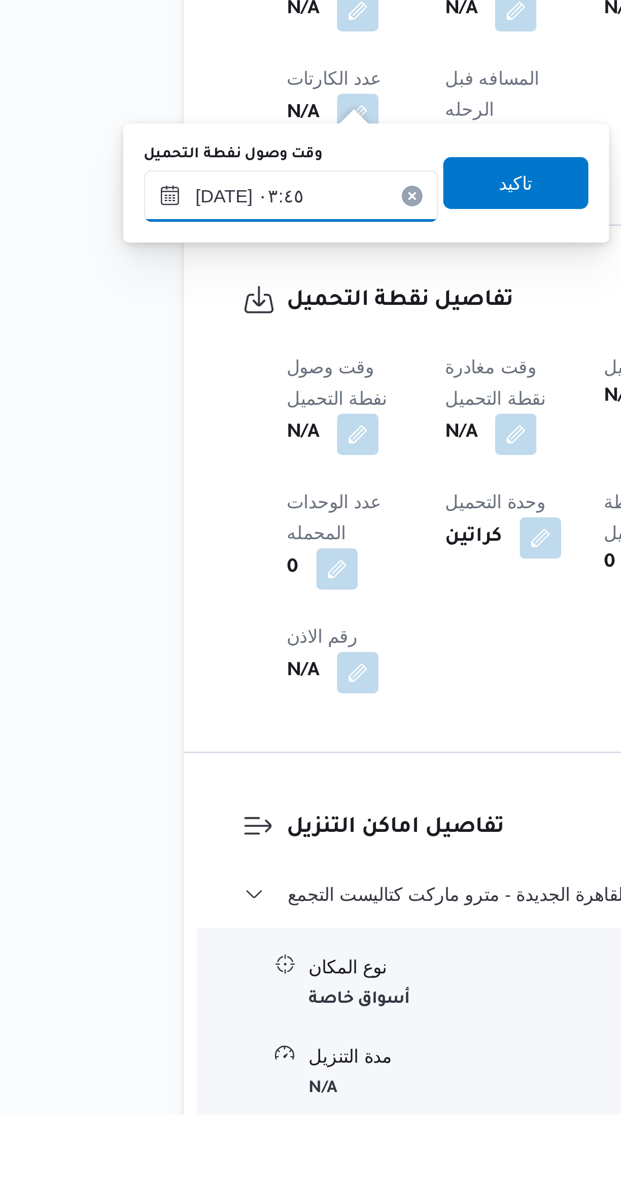
click at [157, 838] on input "١٣/٠٩/٢٠٢٥ ٠٣:٤٥" at bounding box center [173, 832] width 115 height 20
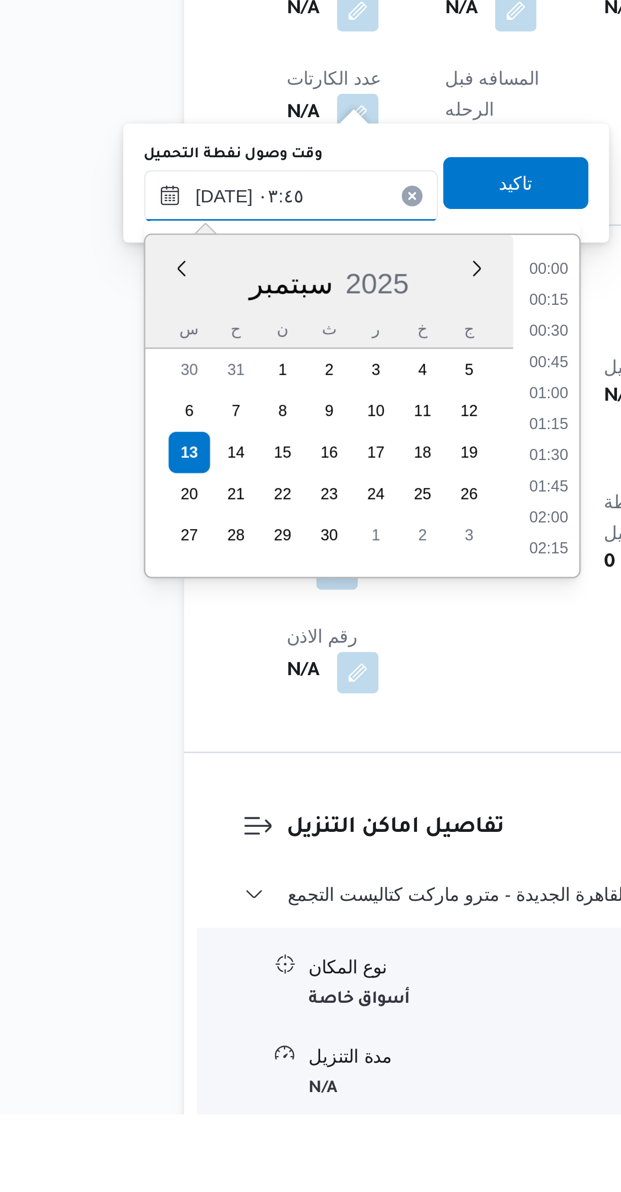
scroll to position [121, 0]
click at [277, 948] on li "04:15" at bounding box center [274, 947] width 23 height 10
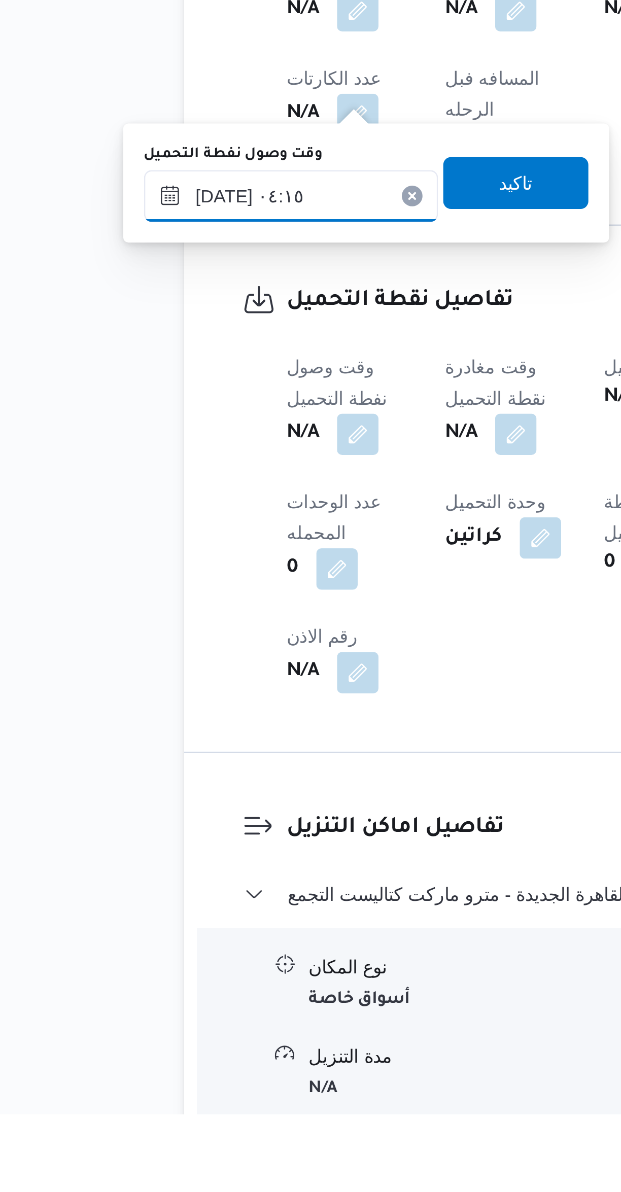
click at [154, 836] on input "١٣/٠٩/٢٠٢٥ ٠٤:١٥" at bounding box center [173, 832] width 115 height 20
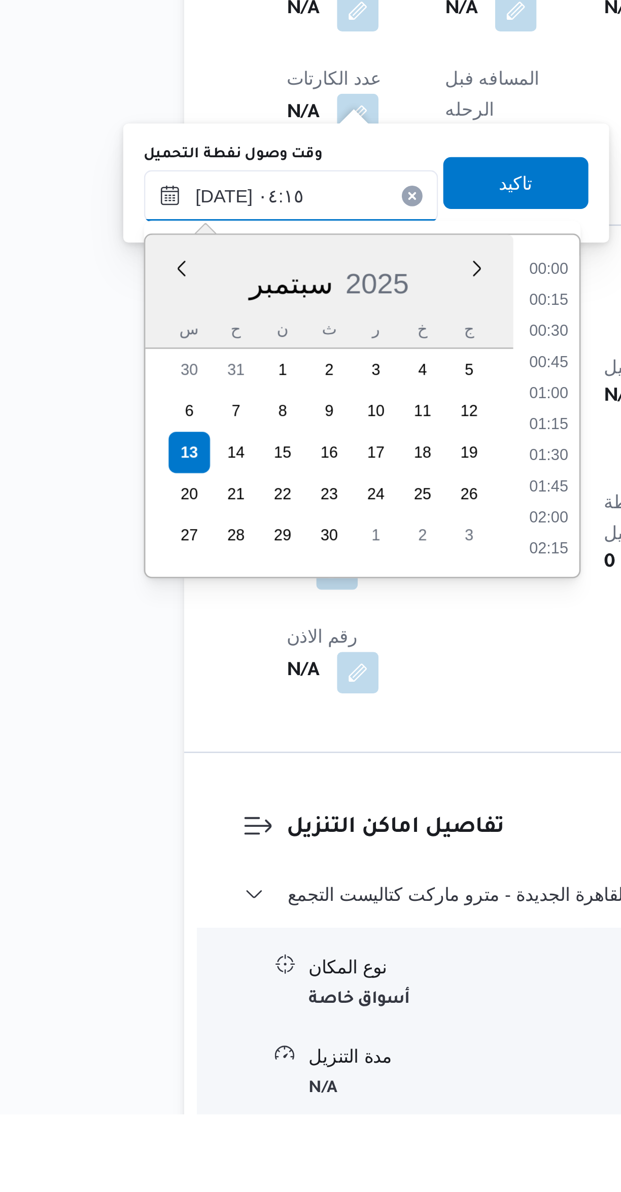
scroll to position [146, 0]
click at [275, 943] on li "04:45" at bounding box center [274, 947] width 23 height 10
type input "١٣/٠٩/٢٠٢٥ ٠٤:٤٥"
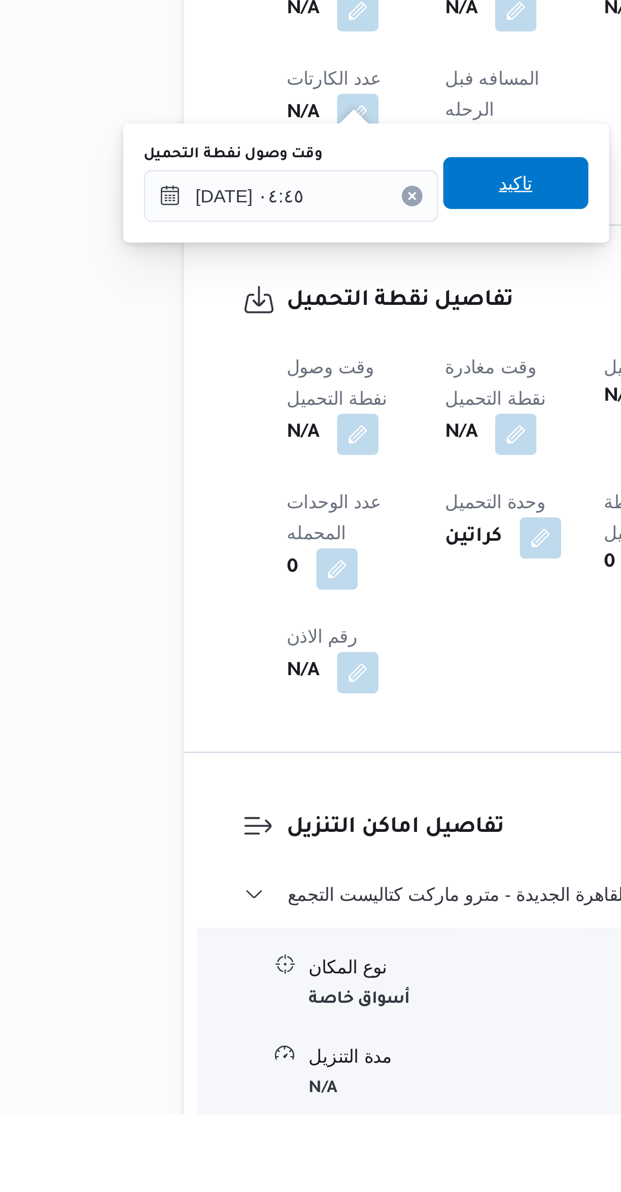
click at [244, 830] on span "تاكيد" at bounding box center [261, 827] width 57 height 20
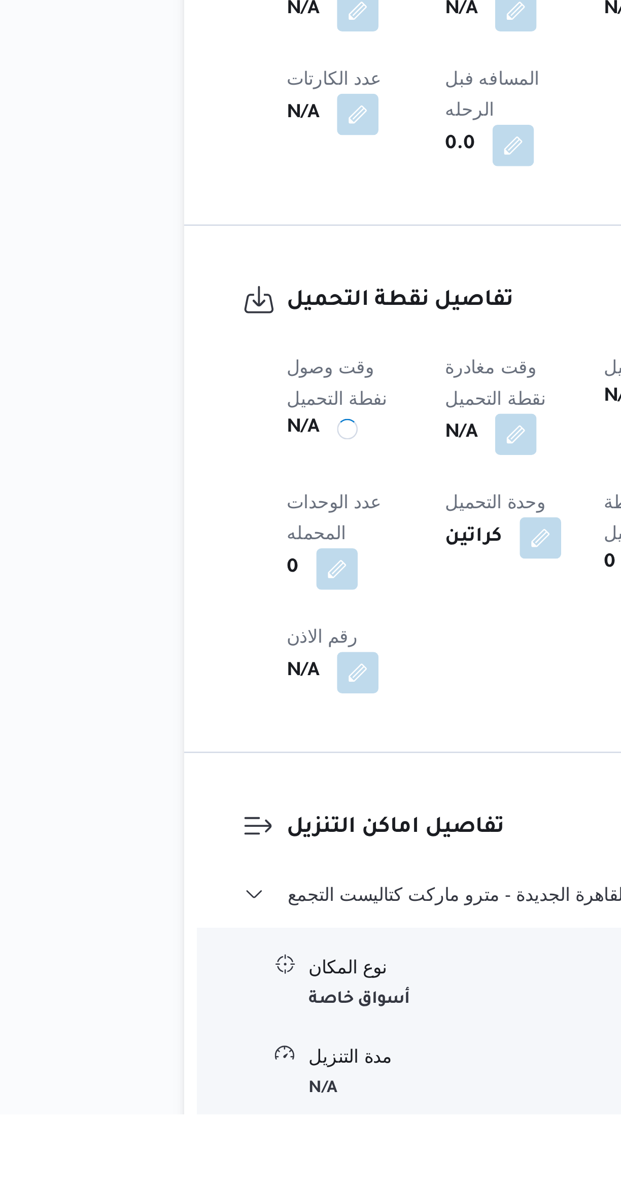
scroll to position [18, 0]
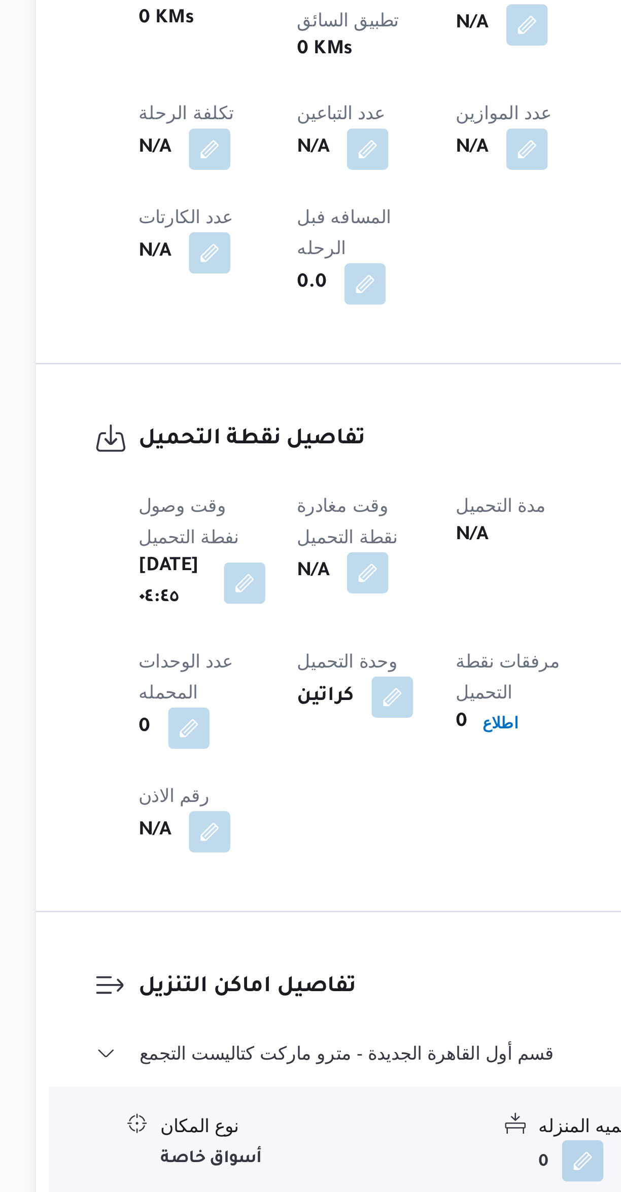
click at [270, 918] on button "button" at bounding box center [262, 926] width 16 height 16
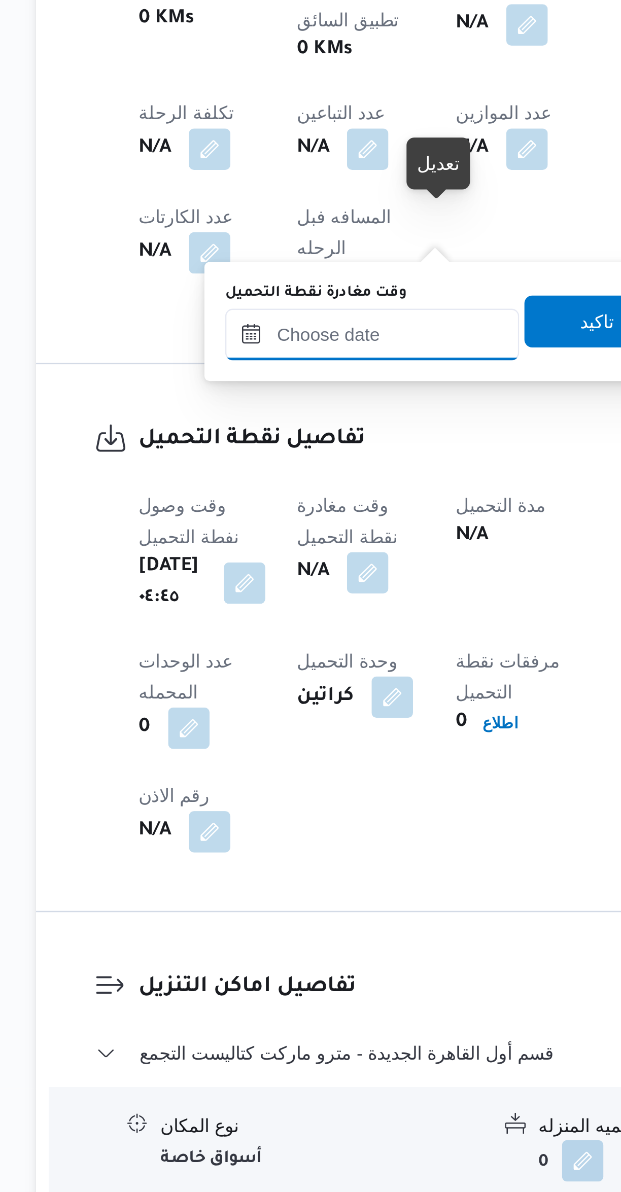
click at [256, 835] on input "وقت مغادرة نقطة التحميل" at bounding box center [263, 832] width 115 height 20
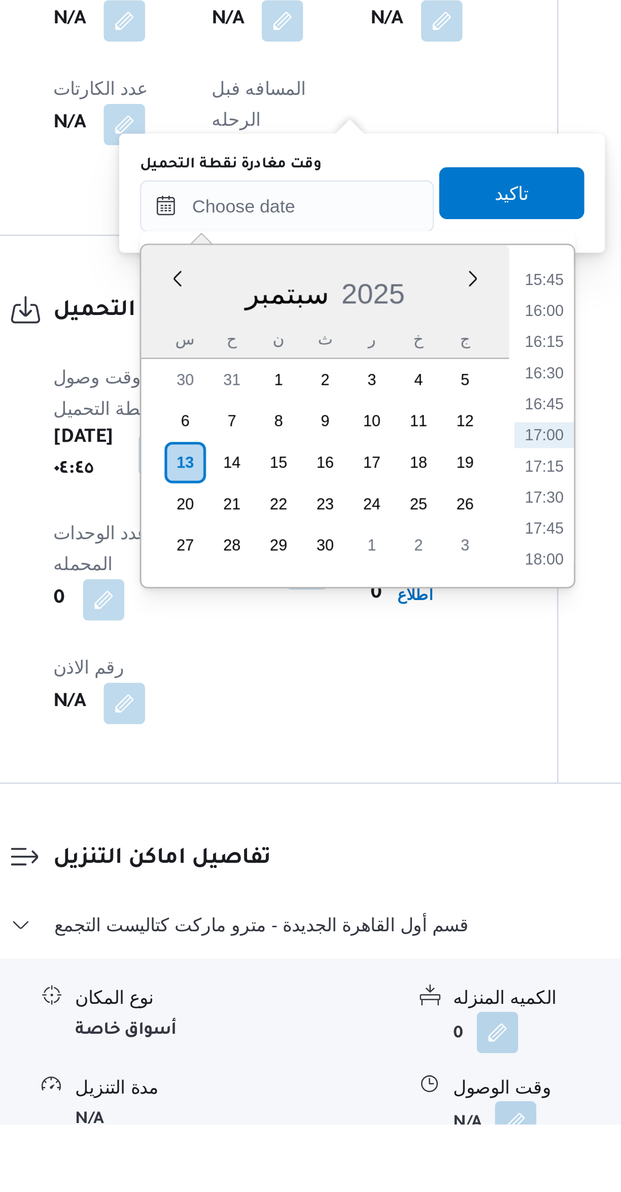
click at [361, 861] on li "15:45" at bounding box center [364, 861] width 23 height 10
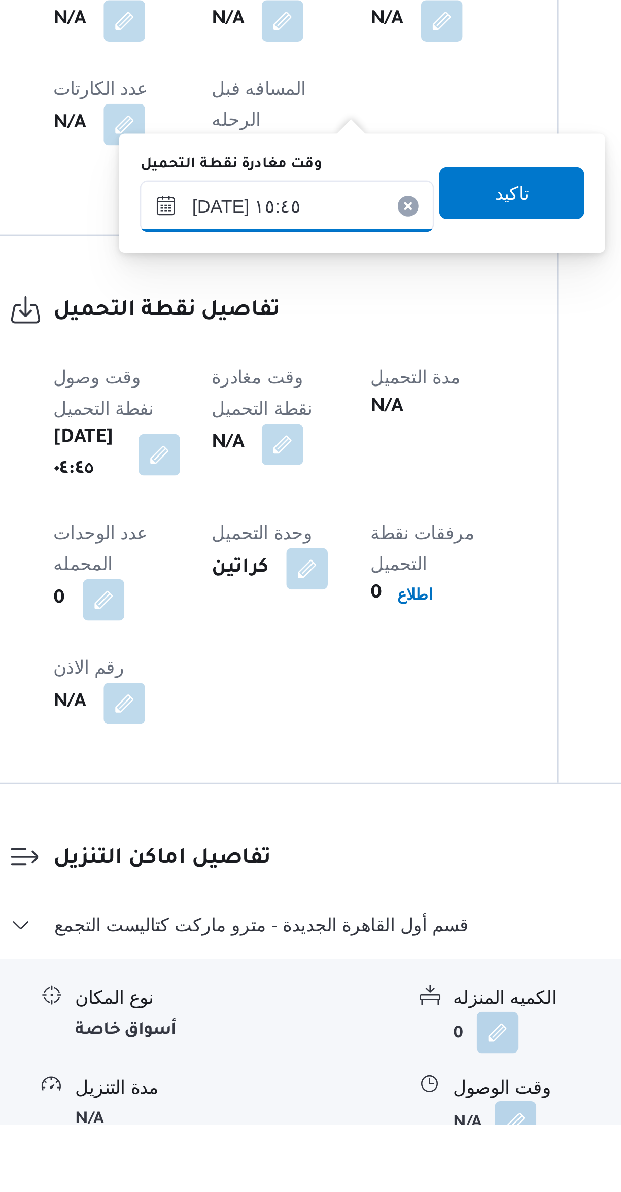
click at [231, 836] on input "١٣/٠٩/٢٠٢٥ ١٥:٤٥" at bounding box center [263, 832] width 115 height 20
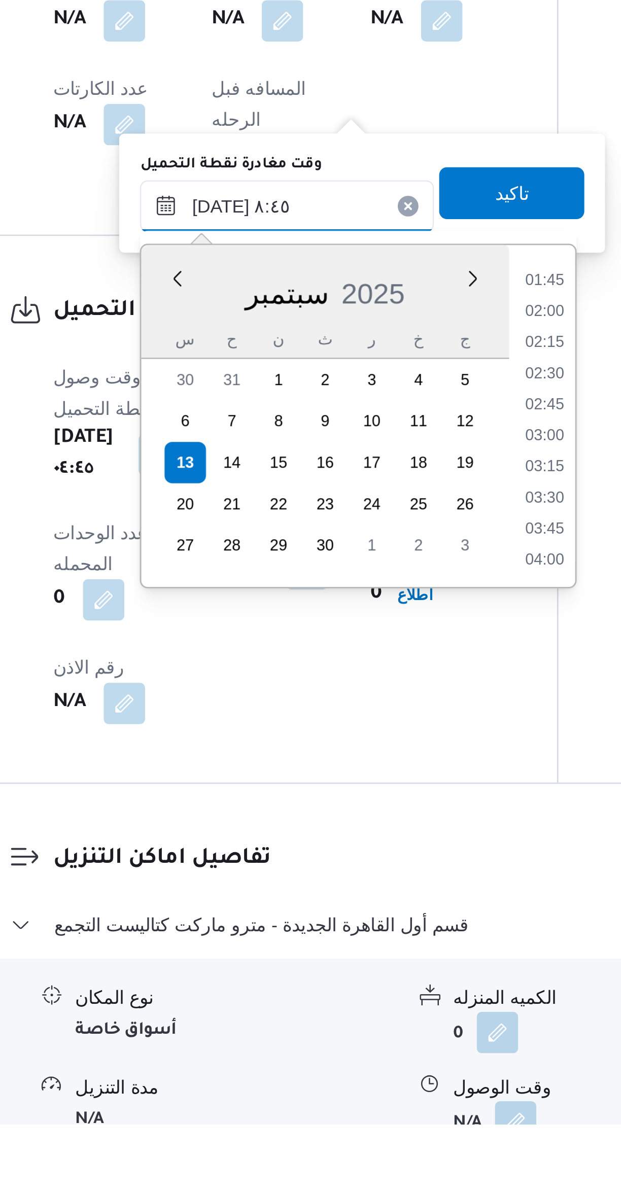
scroll to position [320, 0]
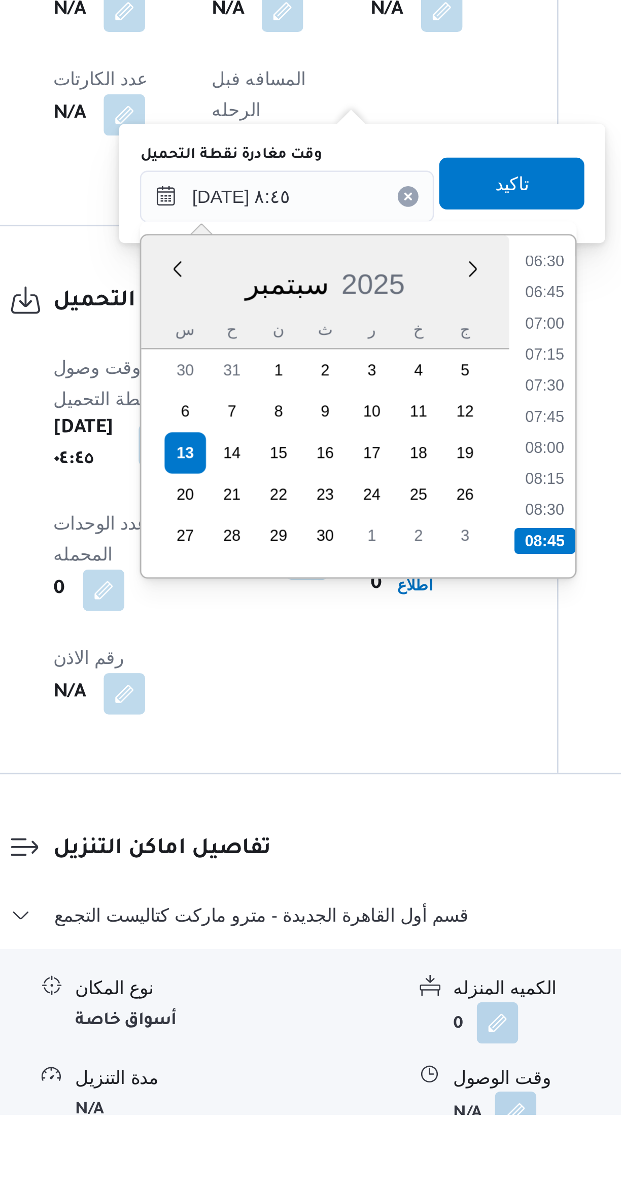
click at [364, 893] on li "07:15" at bounding box center [364, 894] width 23 height 10
type input "١٣/٠٩/٢٠٢٥ ٠٧:١٥"
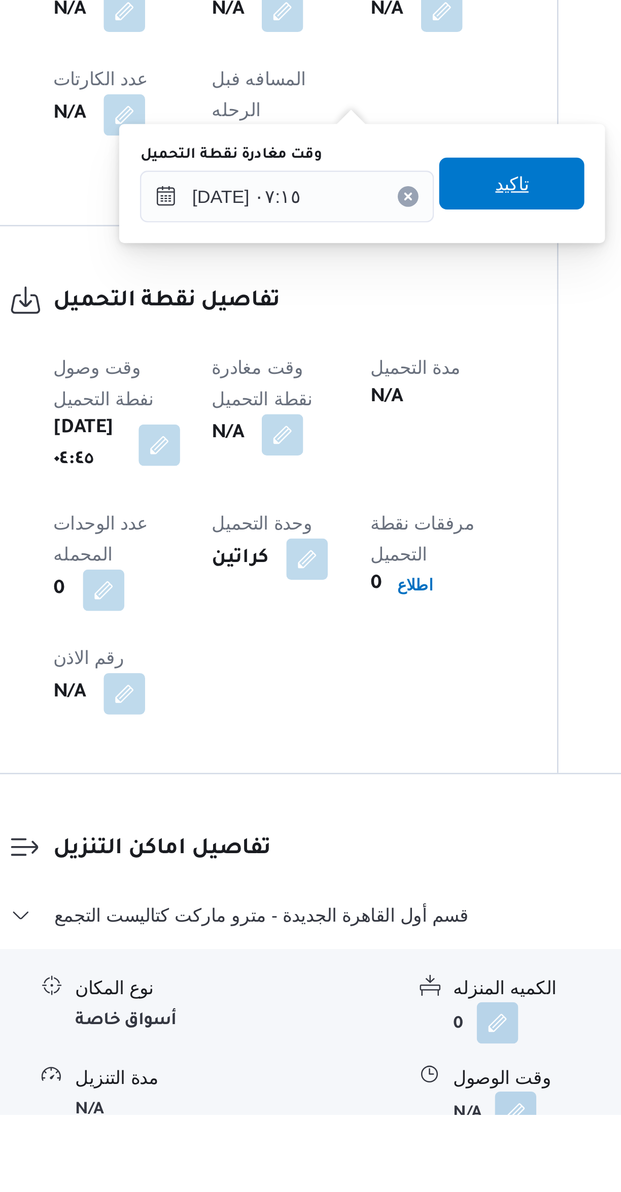
click at [345, 827] on span "تاكيد" at bounding box center [351, 827] width 13 height 12
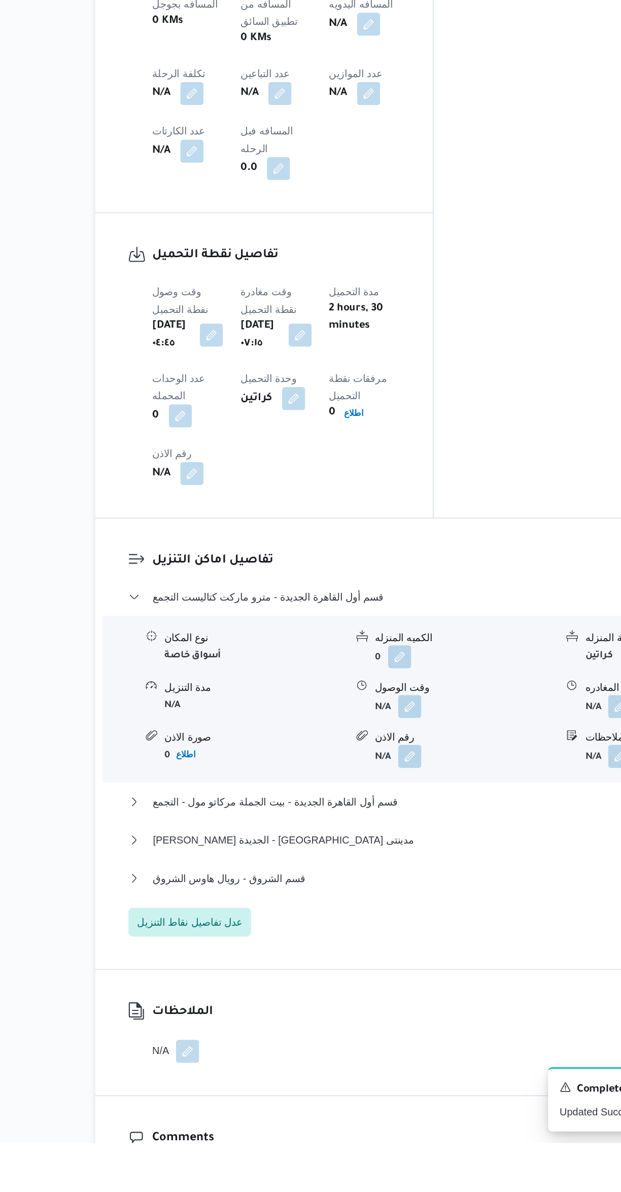
scroll to position [452, 0]
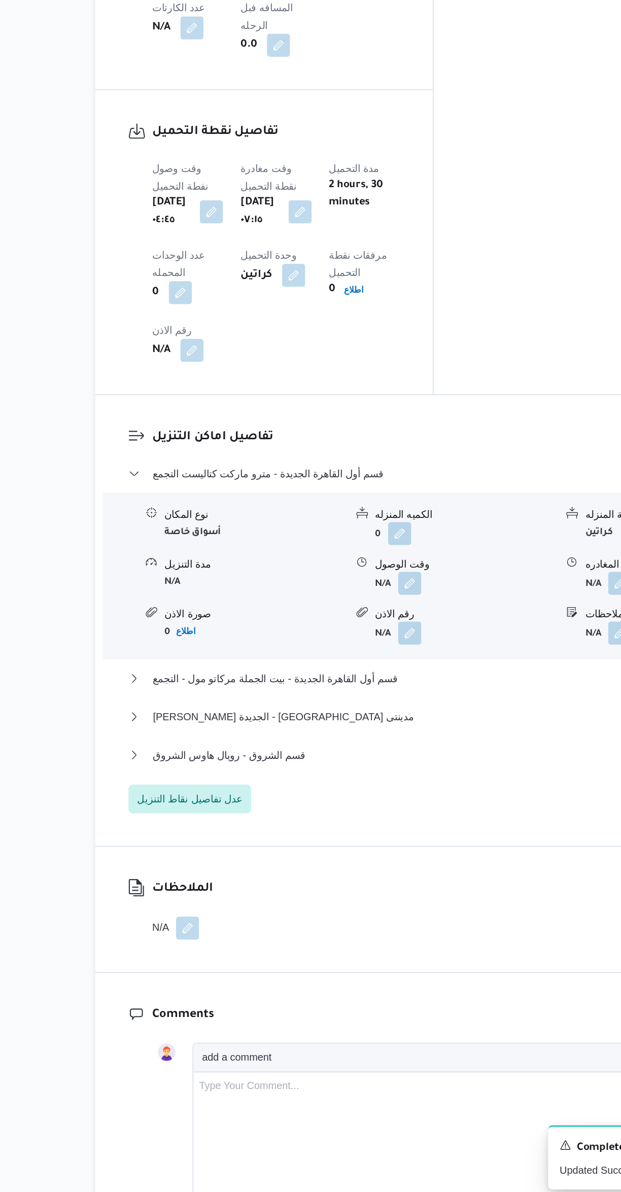
click at [176, 943] on div "الملاحظات N/A" at bounding box center [185, 987] width 106 height 88
click at [184, 904] on span "عدل تفاصيل نقاط التنزيل" at bounding box center [198, 910] width 74 height 12
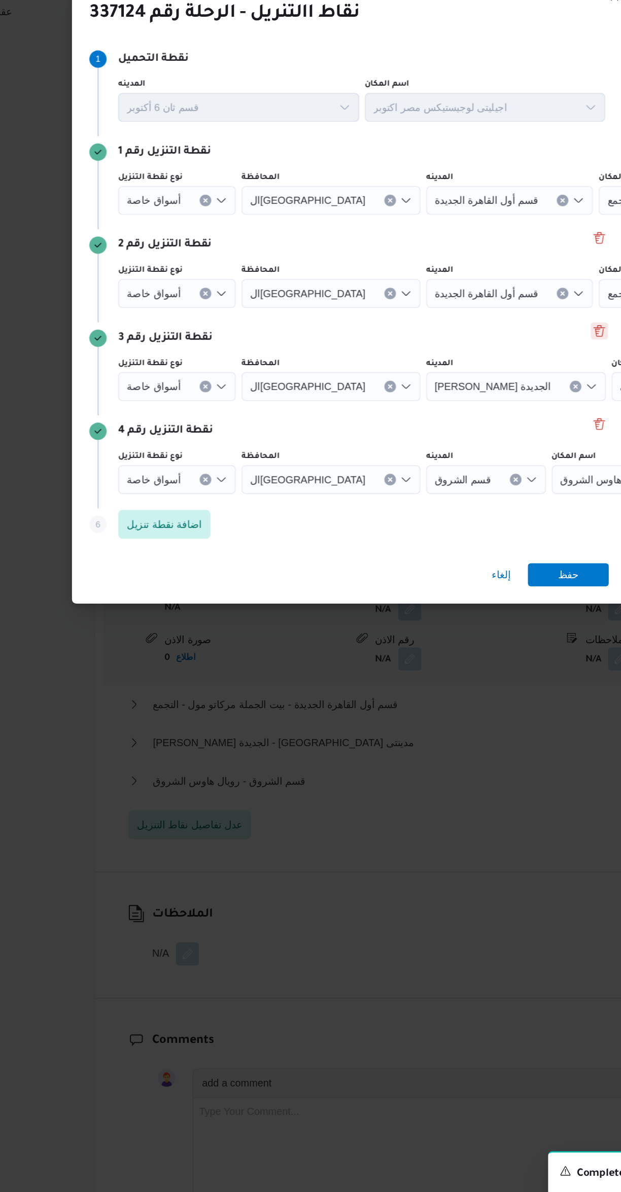
click at [488, 556] on button "Delete" at bounding box center [487, 562] width 12 height 12
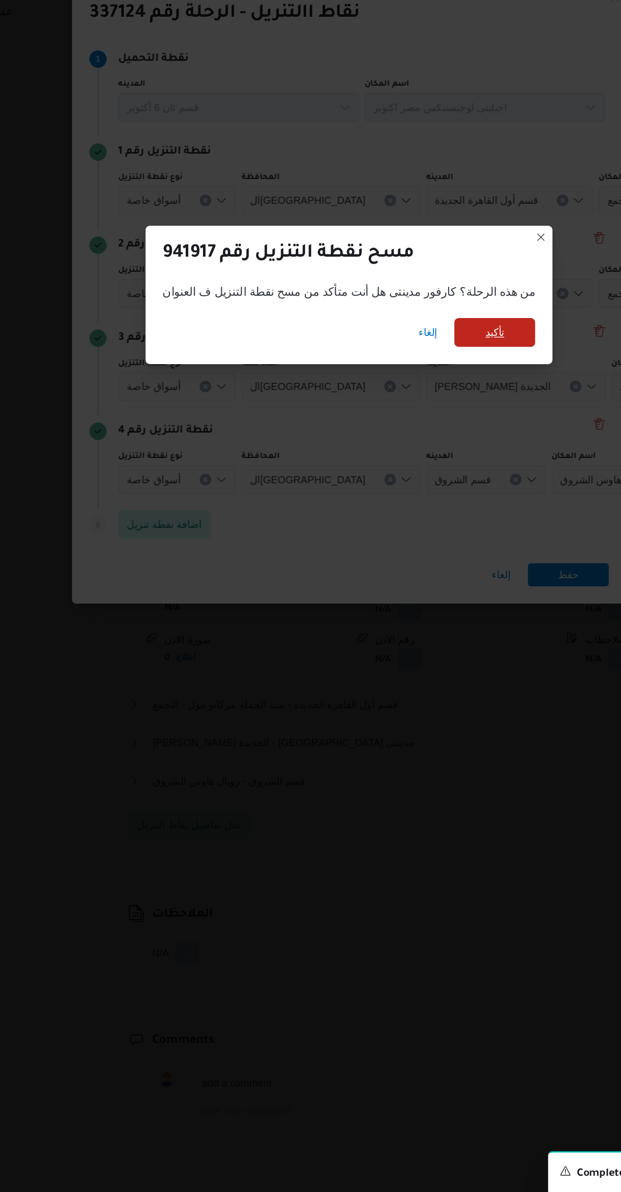
click at [414, 557] on span "تأكيد" at bounding box center [413, 563] width 57 height 20
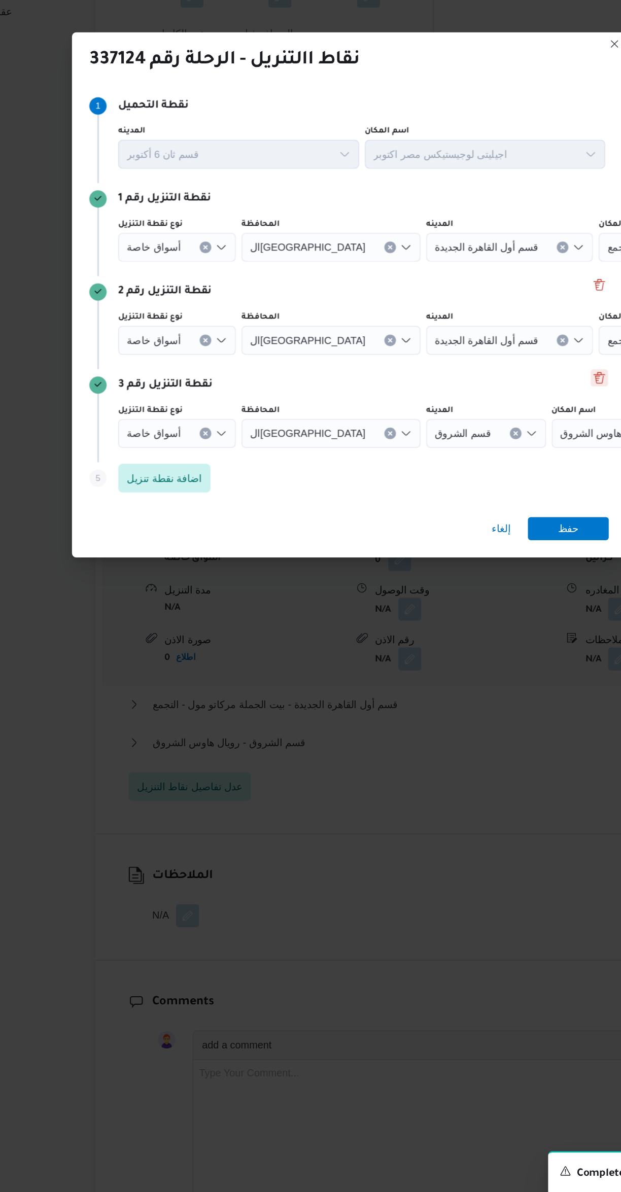
click at [485, 589] on button "Delete" at bounding box center [487, 595] width 12 height 12
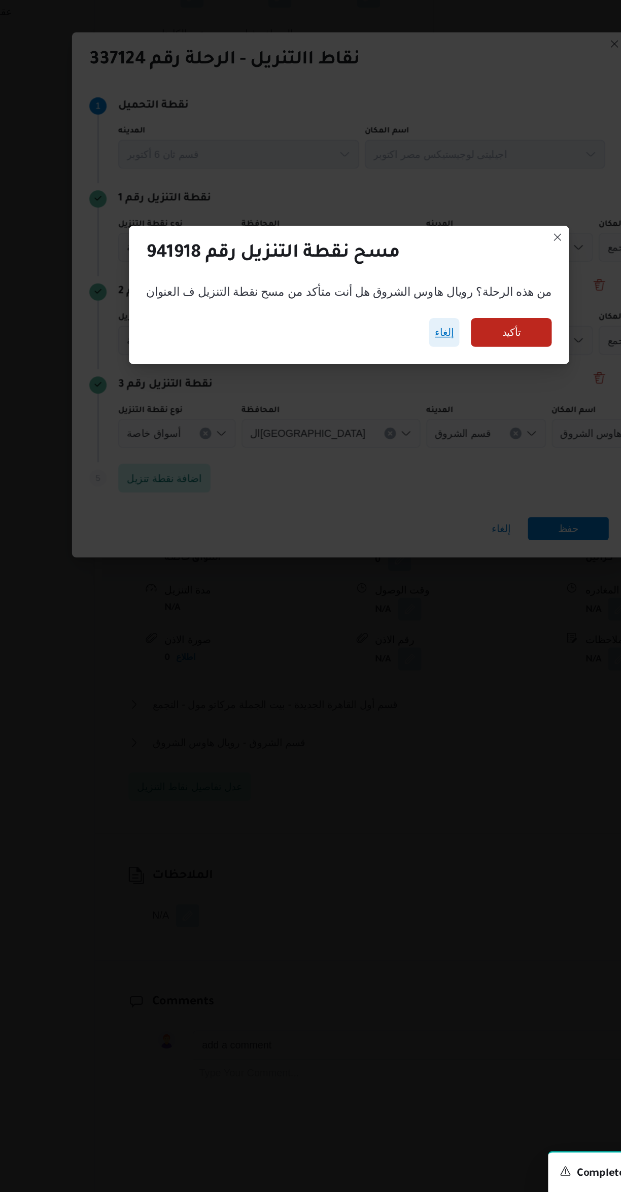
click at [371, 562] on span "إلغاء" at bounding box center [377, 563] width 13 height 12
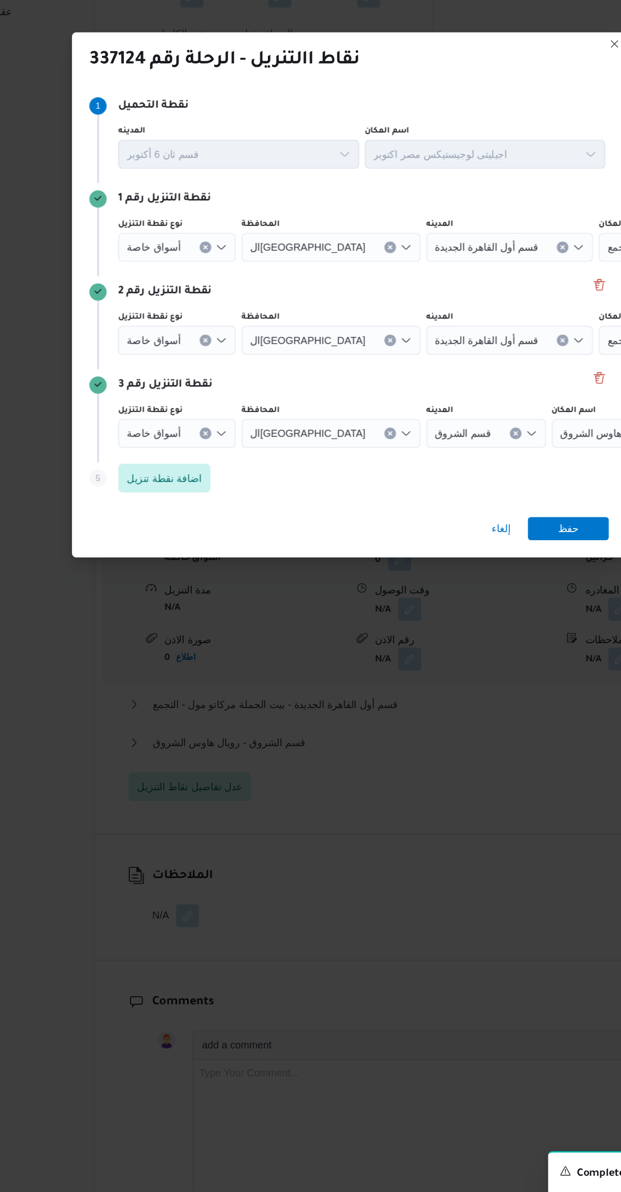
click at [164, 628] on span "أسواق خاصة" at bounding box center [173, 633] width 38 height 11
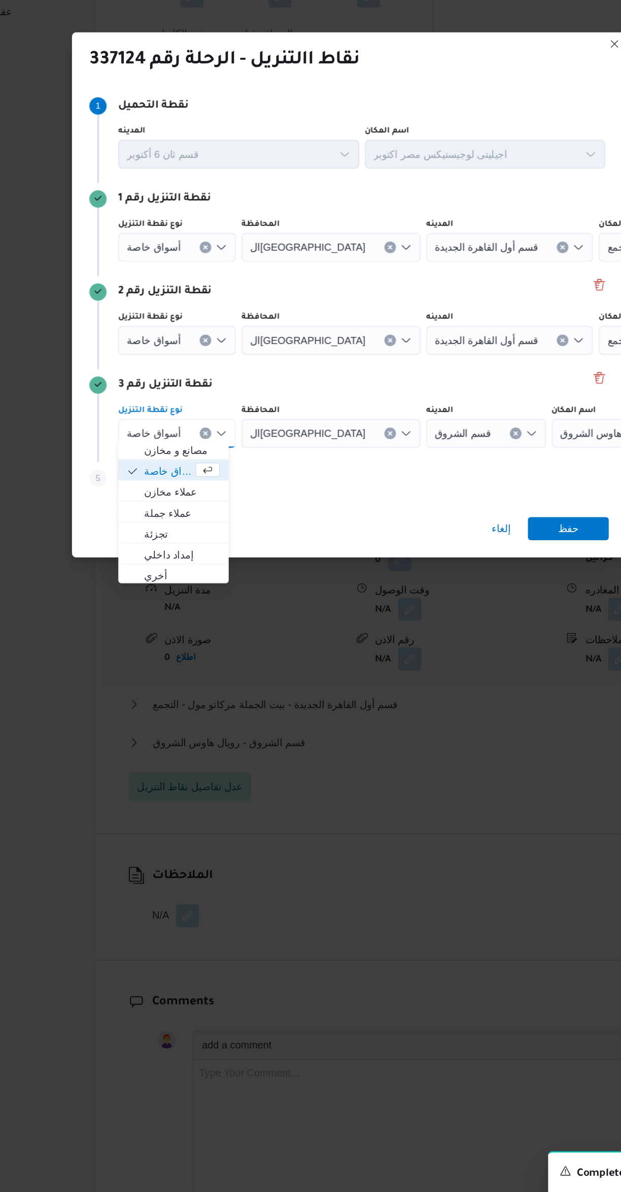
scroll to position [0, 0]
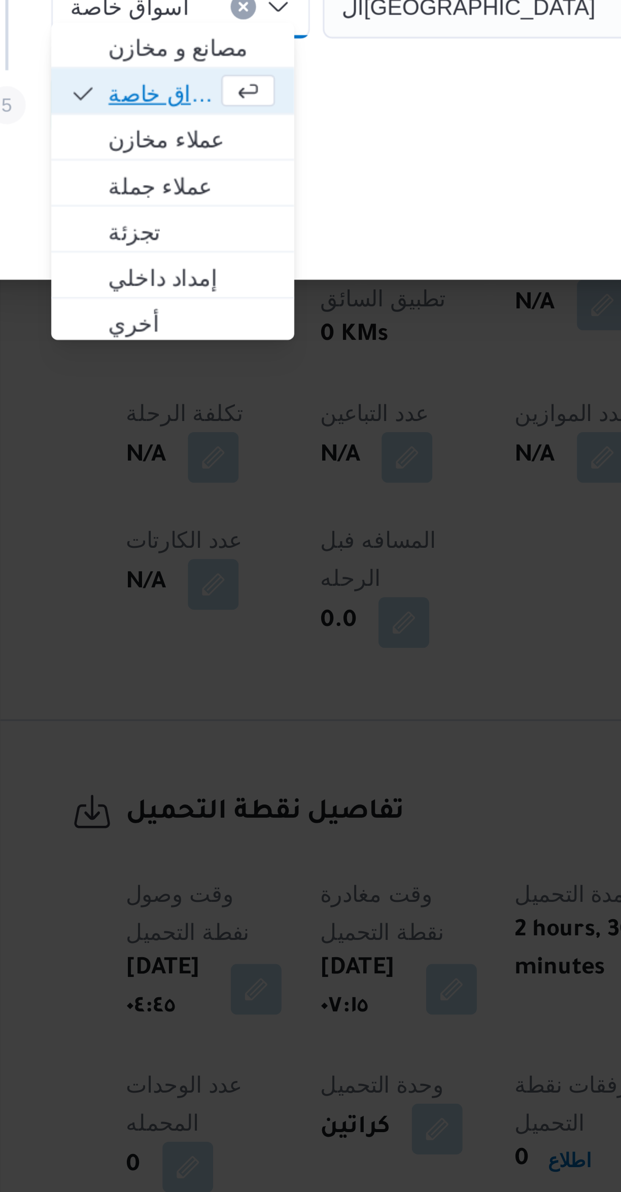
click at [173, 664] on span "أسواق خاصة" at bounding box center [183, 662] width 34 height 12
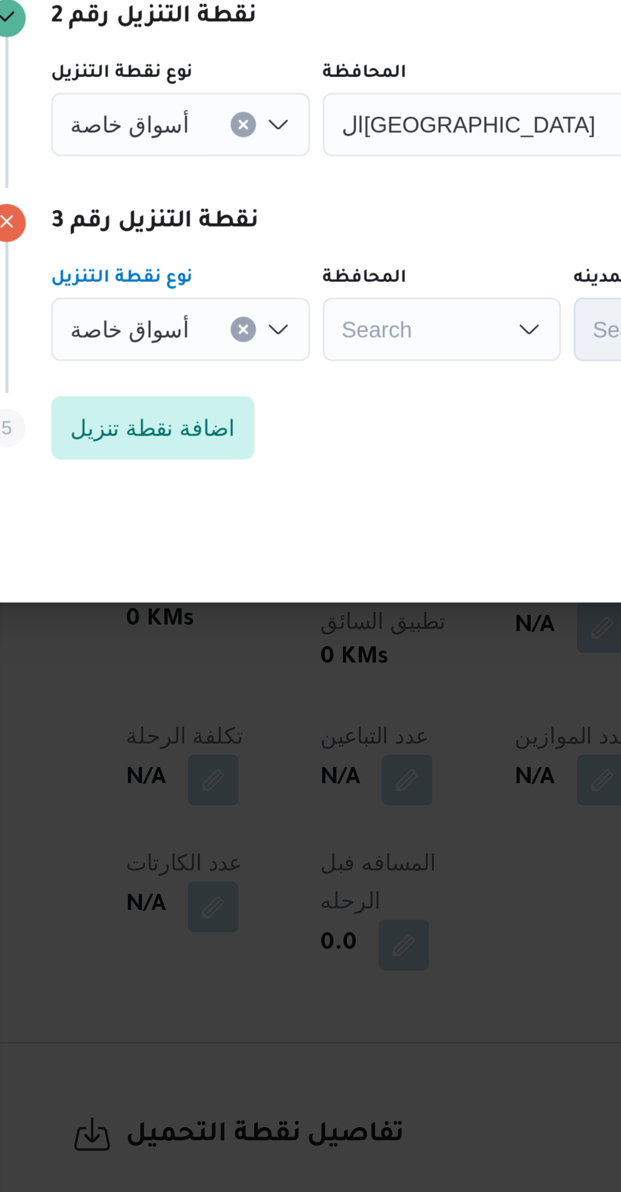
click at [172, 563] on span "أسواق خاصة" at bounding box center [173, 568] width 38 height 11
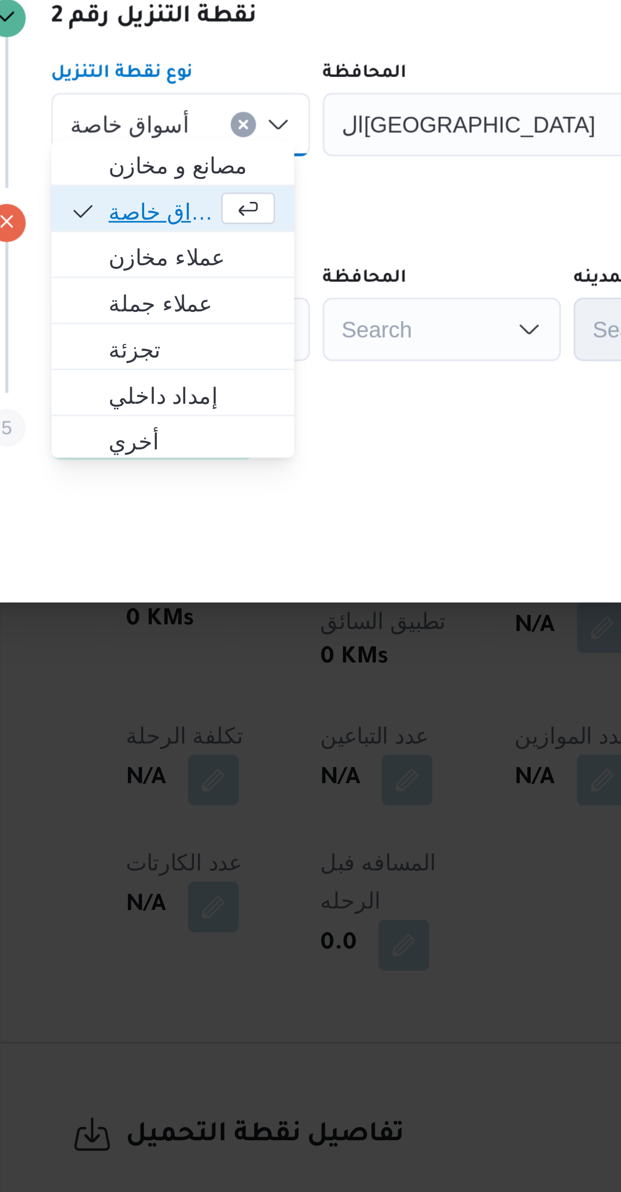
click at [169, 601] on span "أسواق خاصة" at bounding box center [183, 597] width 34 height 12
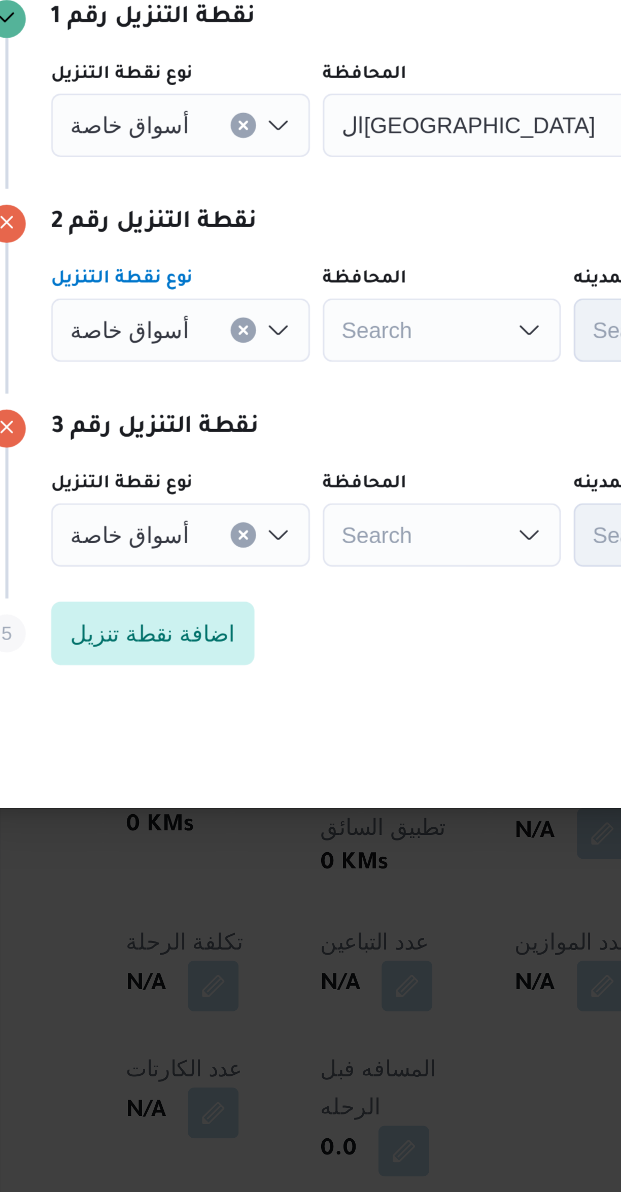
click at [168, 497] on span "أسواق خاصة" at bounding box center [173, 502] width 38 height 11
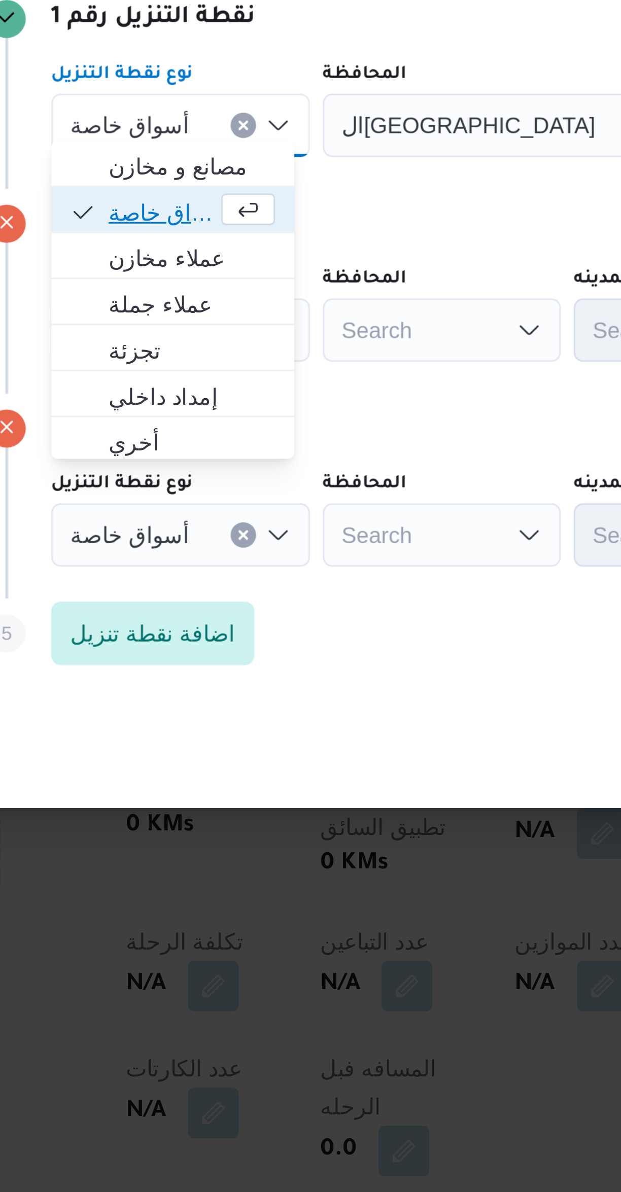
click at [174, 534] on span "أسواق خاصة" at bounding box center [183, 531] width 34 height 12
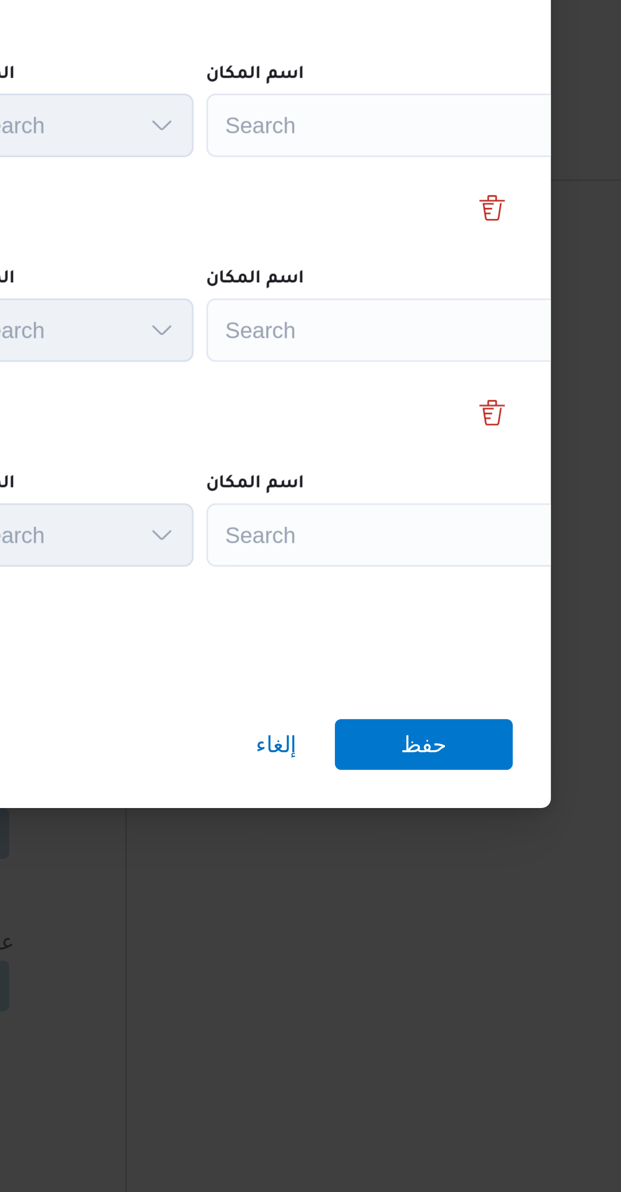
click at [412, 496] on div "Search" at bounding box center [458, 503] width 127 height 20
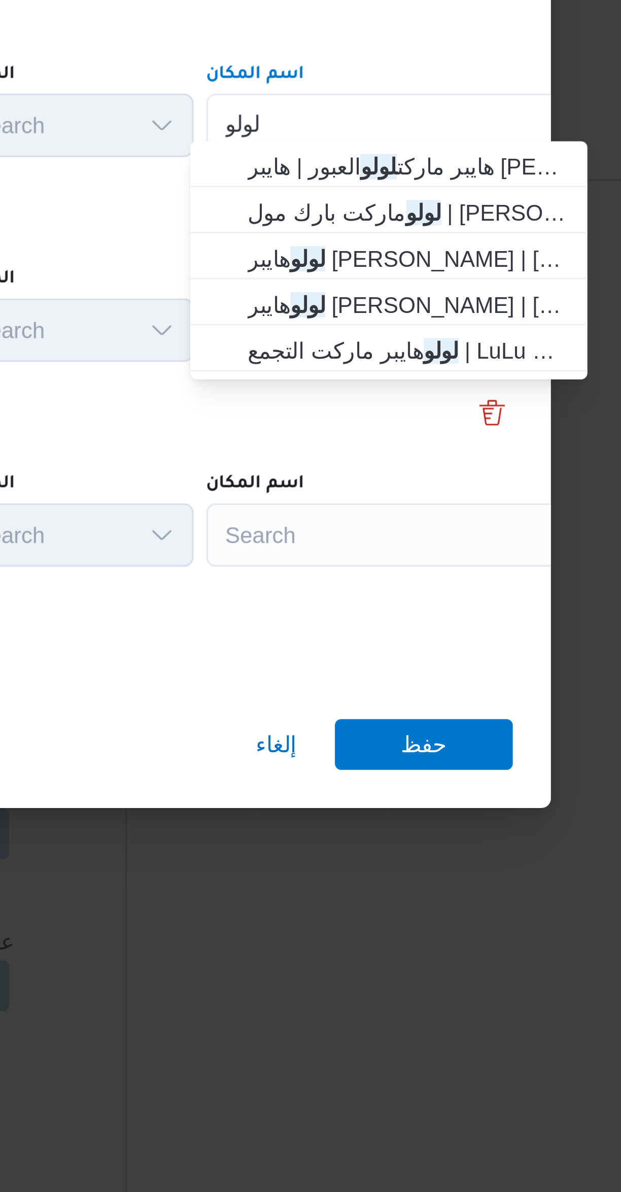
type input "لولو"
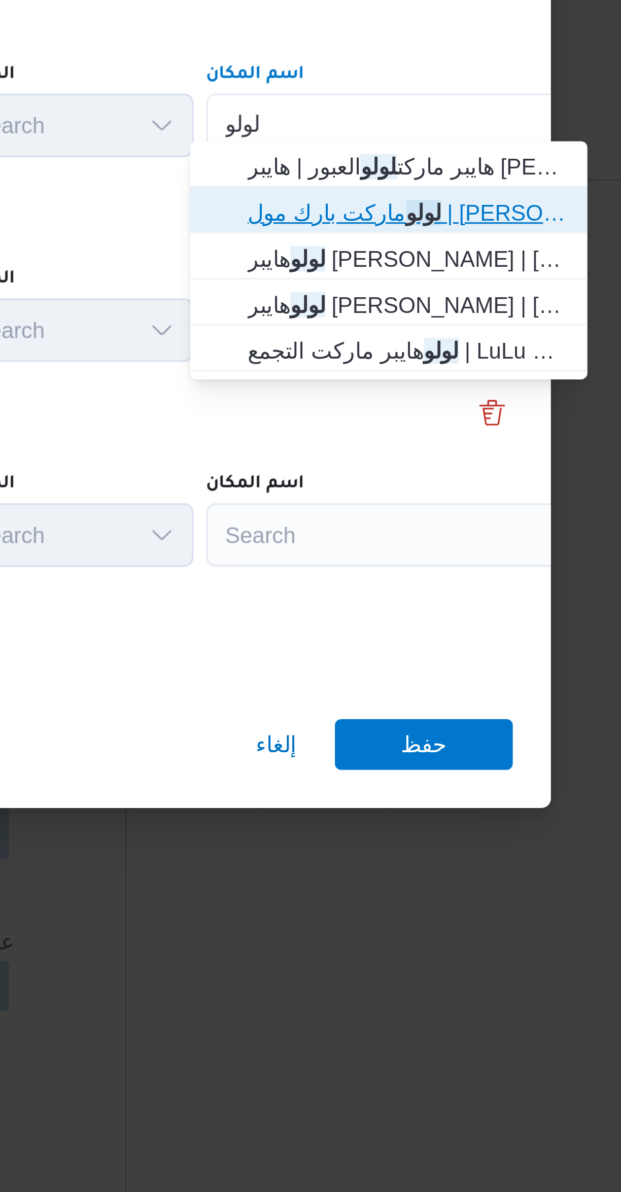
click at [411, 535] on span "لولو ماركت بارك مول | لولو هايبر ماركت بارك مول | التجمع الخامس" at bounding box center [459, 531] width 102 height 12
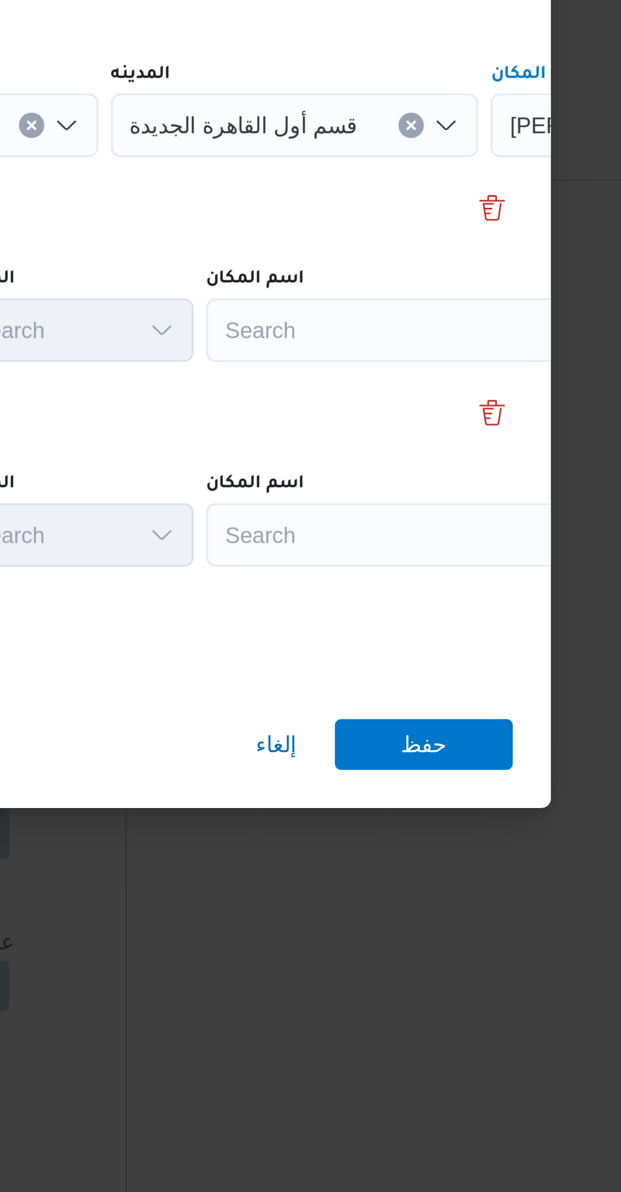
scroll to position [0, 43]
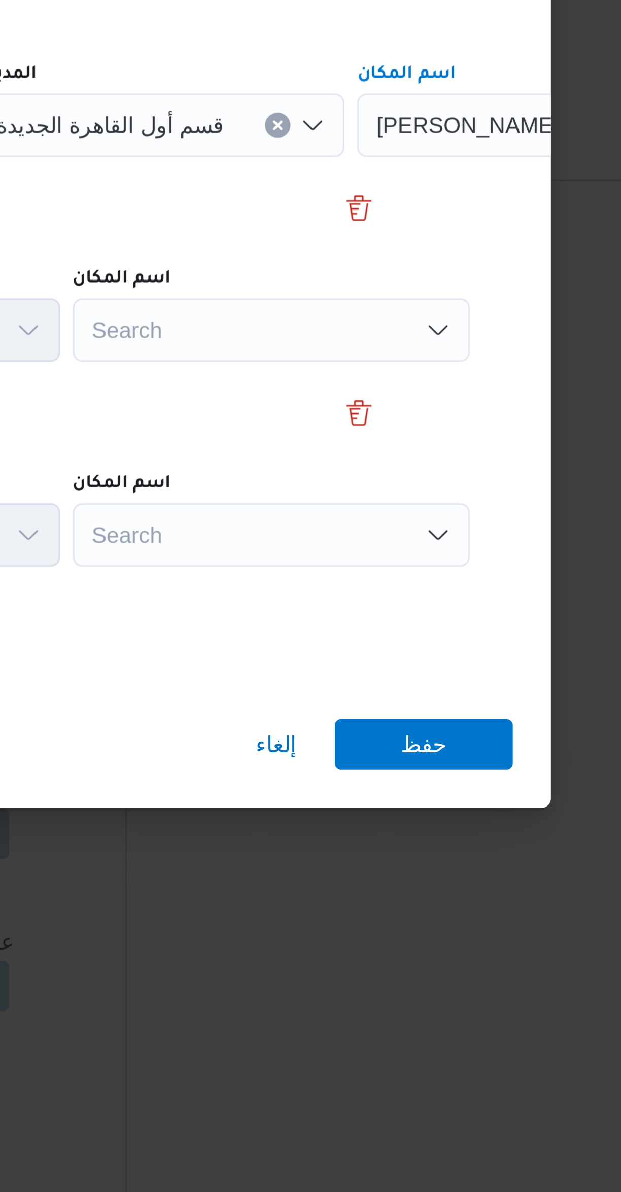
click at [396, 566] on div "Search" at bounding box center [416, 569] width 127 height 20
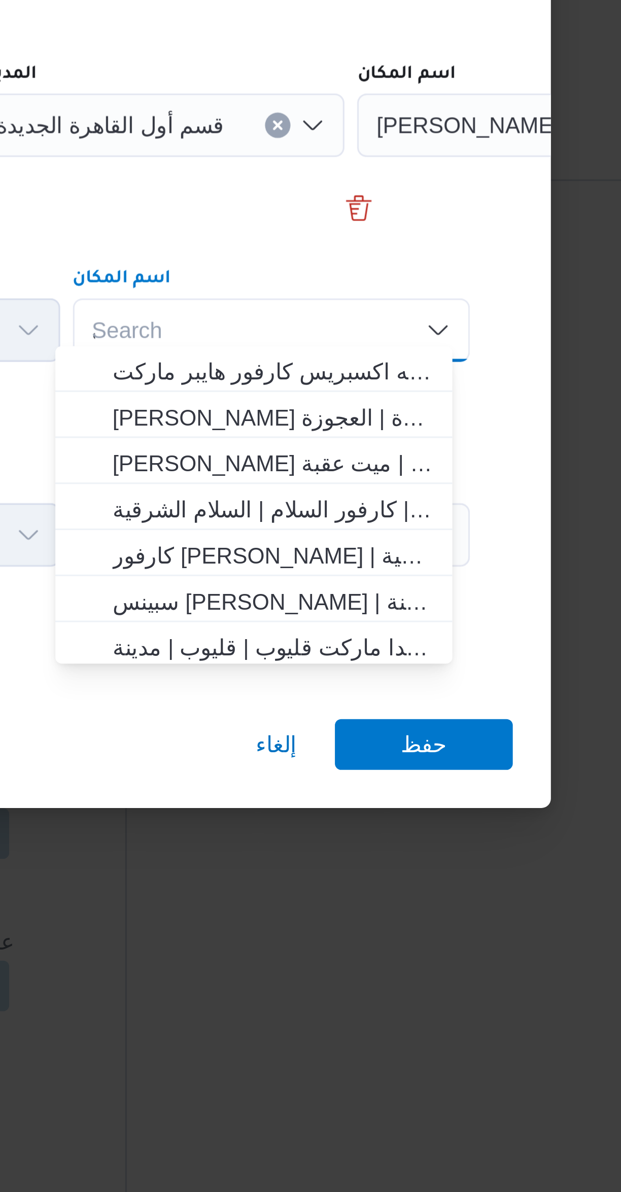
scroll to position [0, 0]
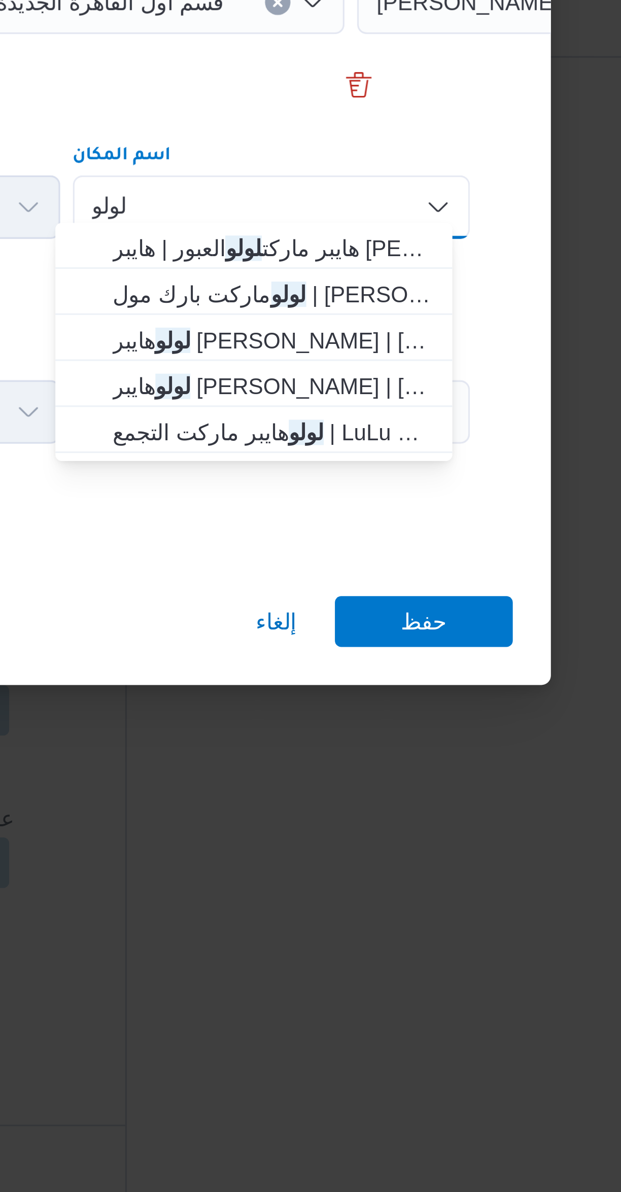
type input "لولو"
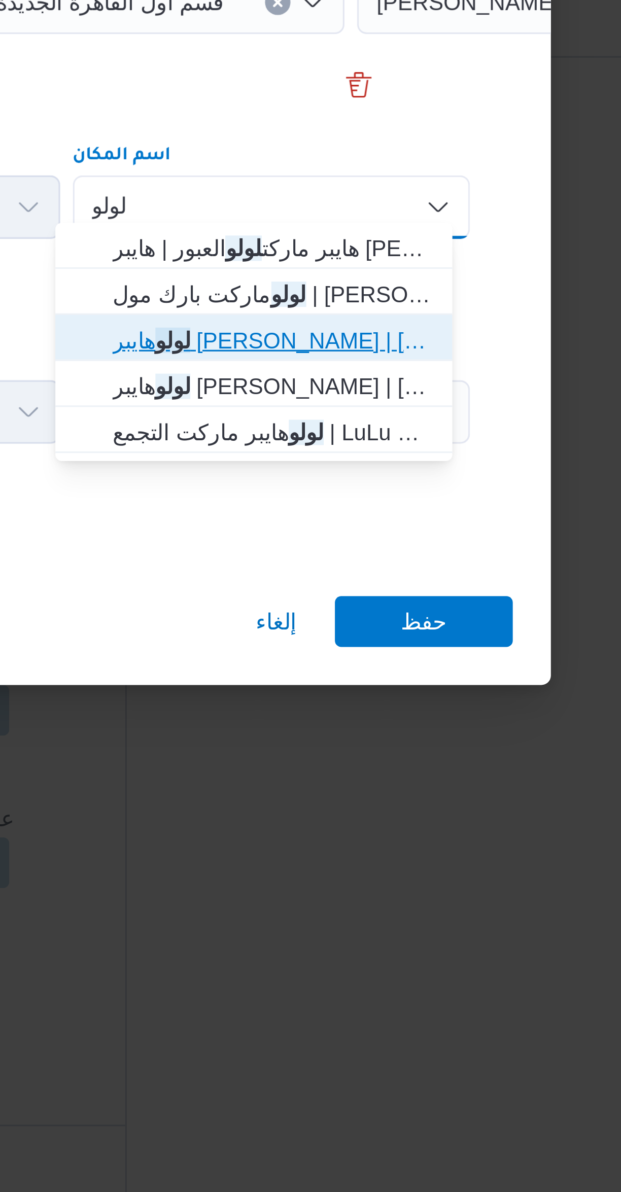
click at [367, 614] on span "لولو هايبر ماركت بارك مول | لولو هايبر ماركت بارك مول | null" at bounding box center [416, 611] width 102 height 12
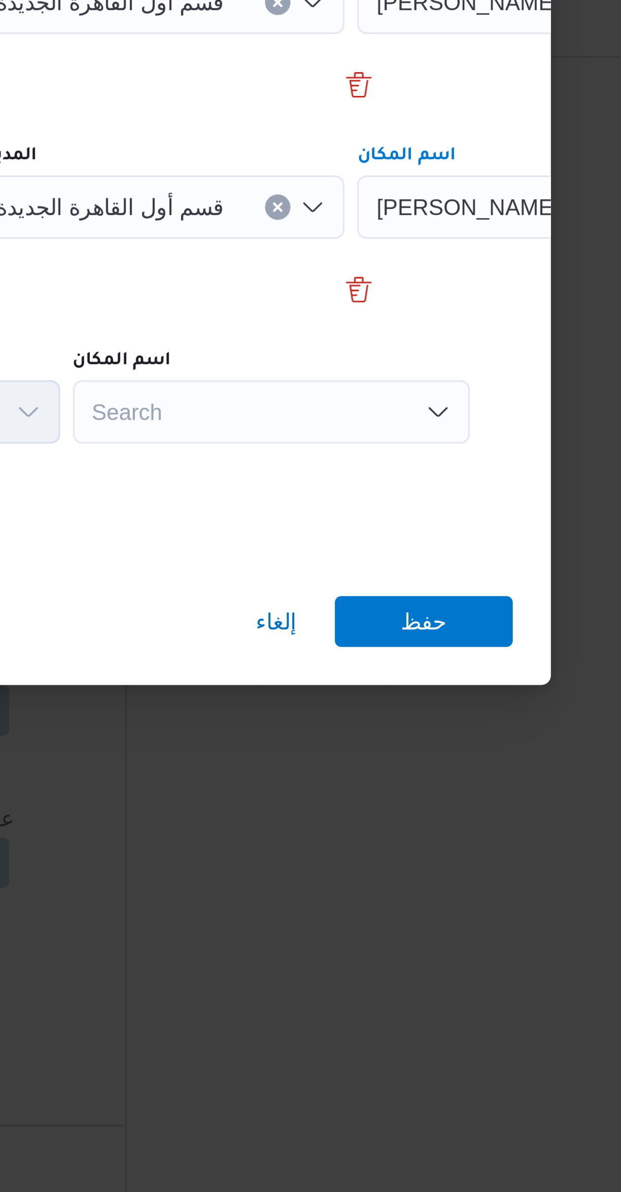
click at [384, 634] on div "Search" at bounding box center [416, 634] width 127 height 20
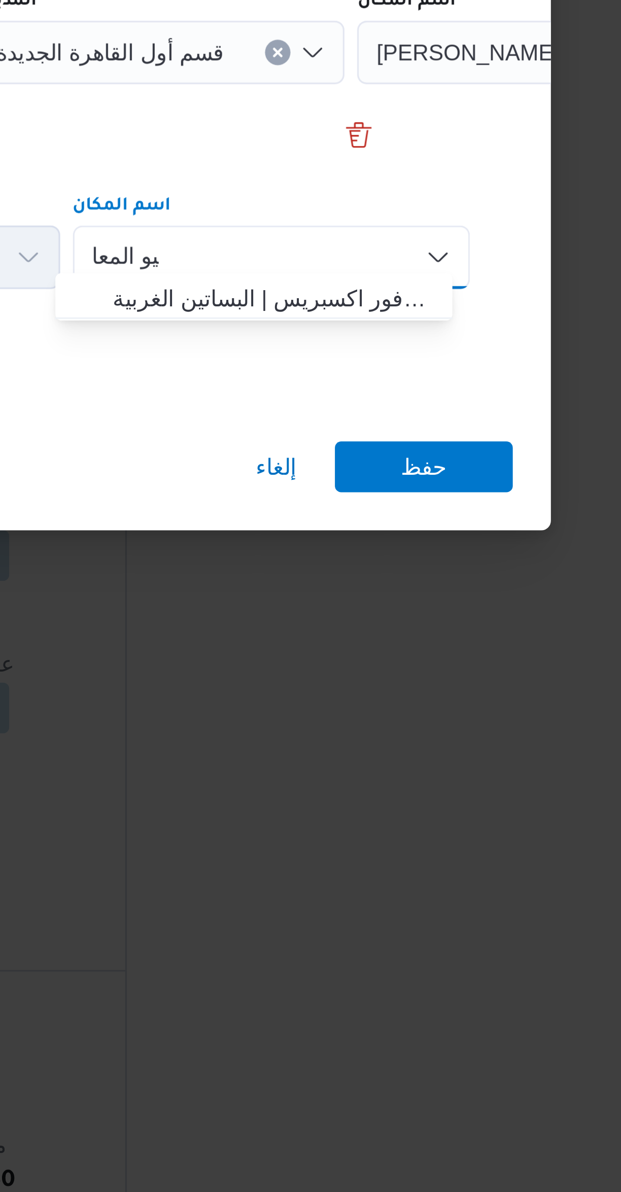
type input "نيو المعا"
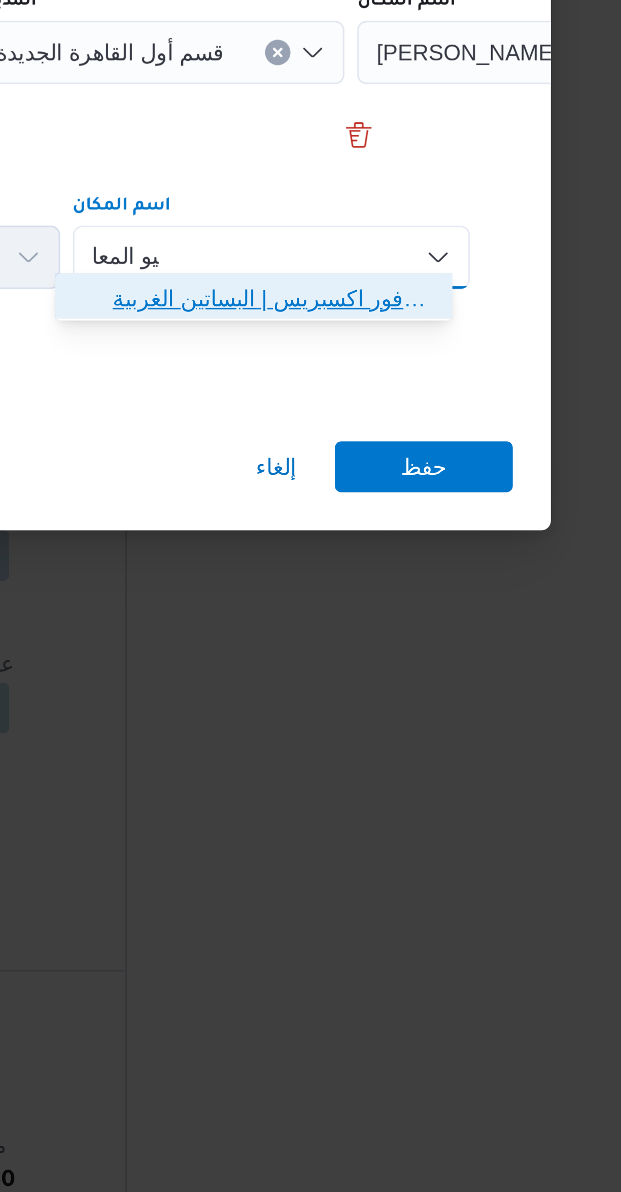
click at [369, 650] on span "كارفور نيو المعا دى | كارفور اكسبريس | البساتين الغربية" at bounding box center [416, 647] width 102 height 12
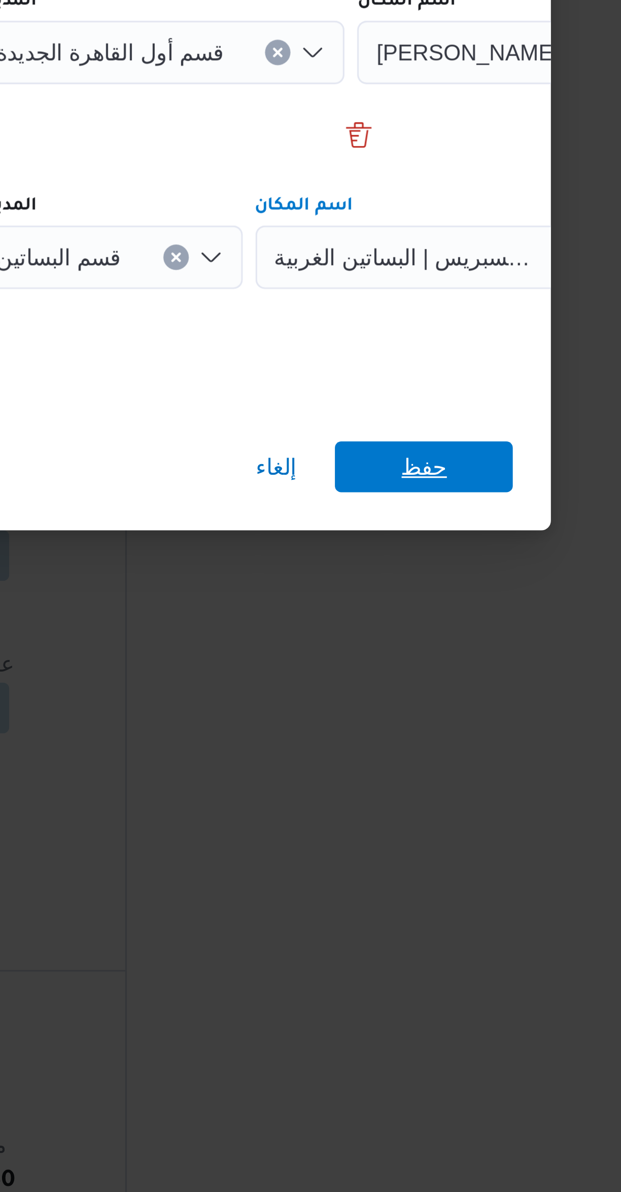
click at [449, 697] on span "حفظ" at bounding box center [464, 701] width 57 height 16
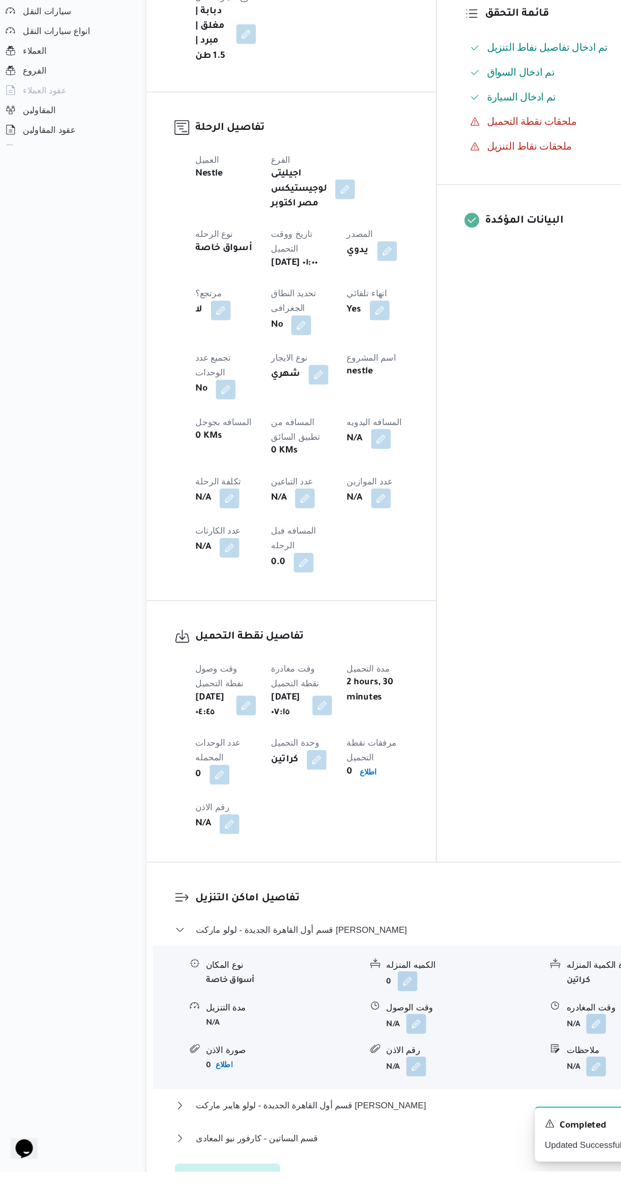
scroll to position [139, 0]
click at [254, 631] on button "button" at bounding box center [262, 639] width 16 height 16
click at [169, 572] on input "عدد التباعين" at bounding box center [173, 570] width 101 height 20
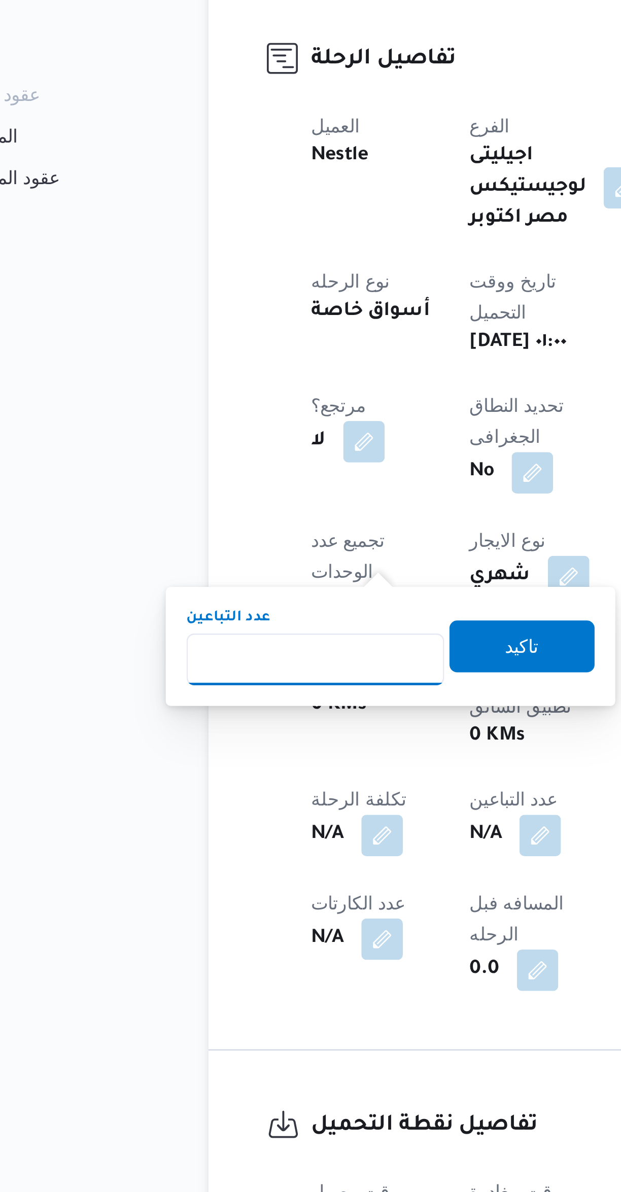
type input "1"
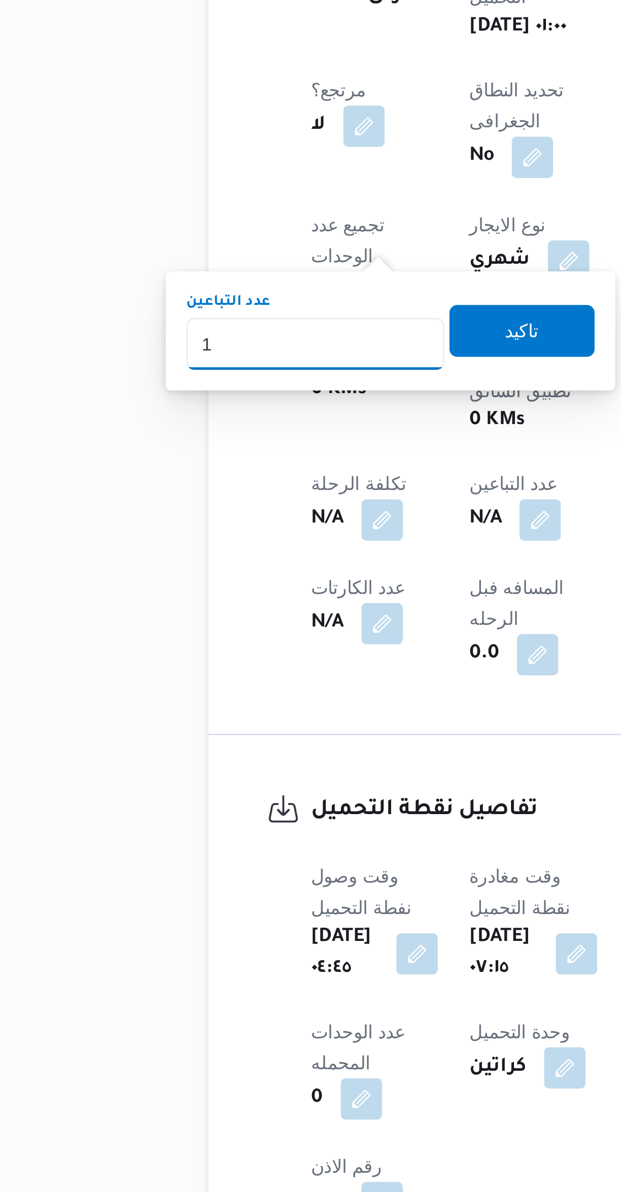
scroll to position [183, 0]
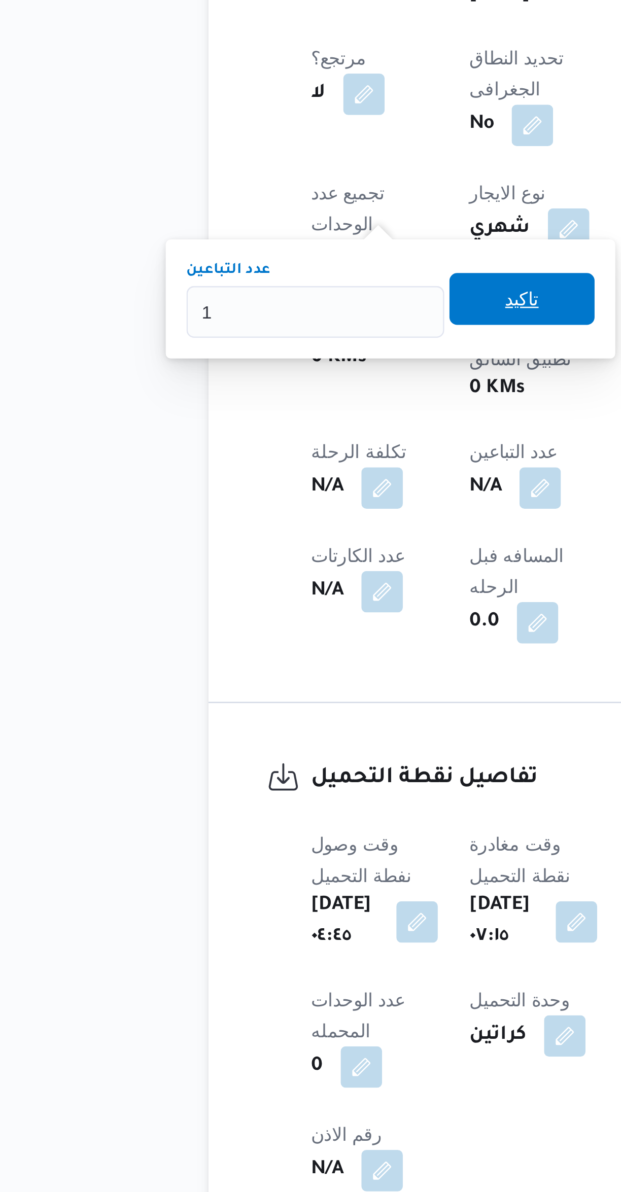
click at [248, 525] on span "تاكيد" at bounding box center [254, 521] width 13 height 12
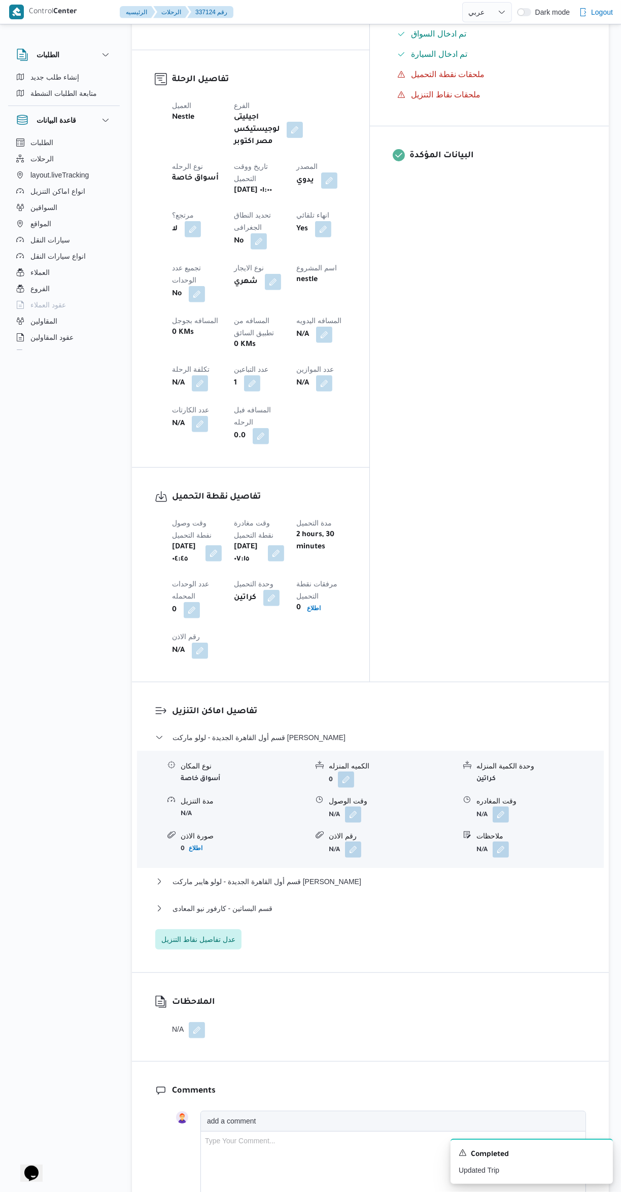
scroll to position [430, 0]
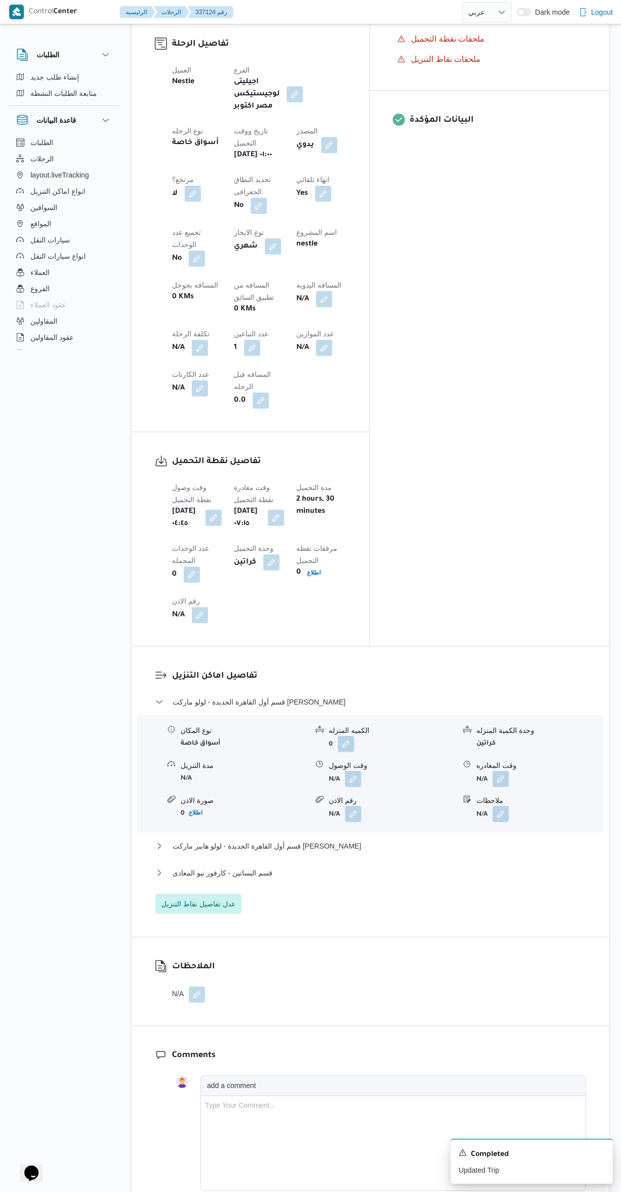
click at [349, 771] on button "button" at bounding box center [353, 779] width 16 height 16
click at [301, 685] on input "وقت الوصول" at bounding box center [325, 686] width 115 height 20
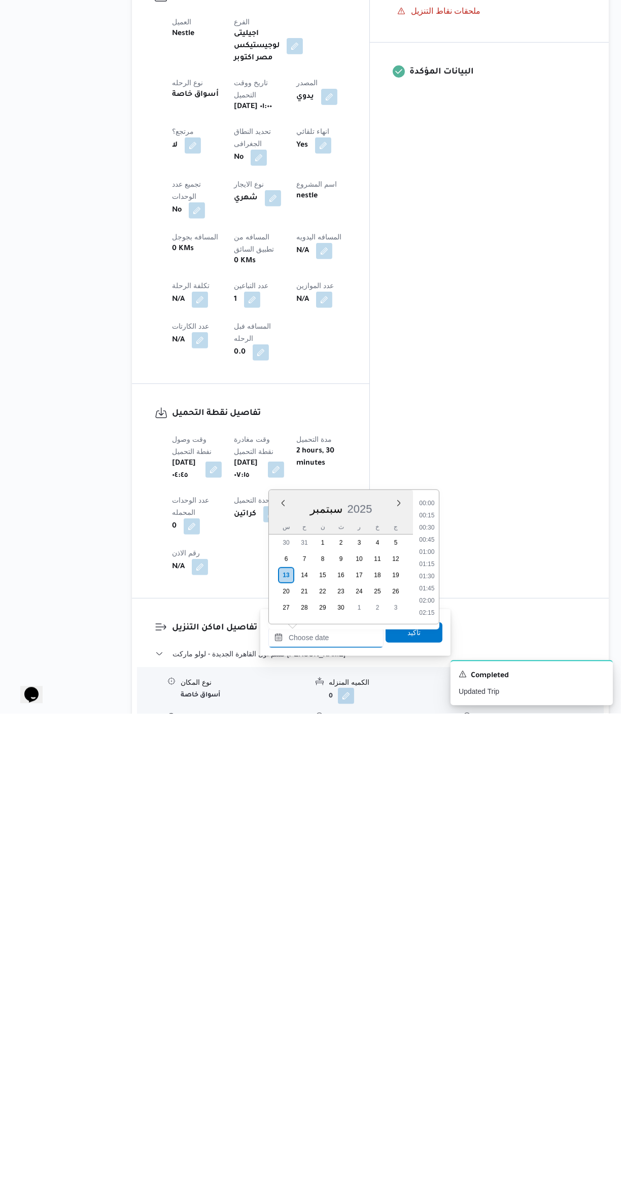
scroll to position [779, 0]
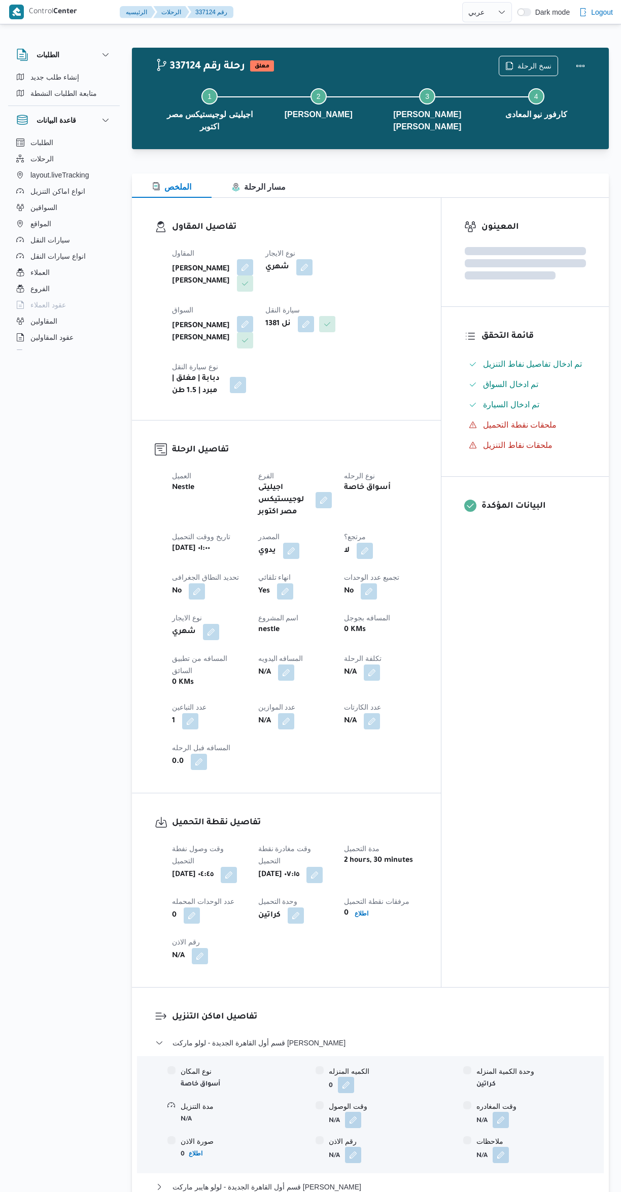
select select "ar"
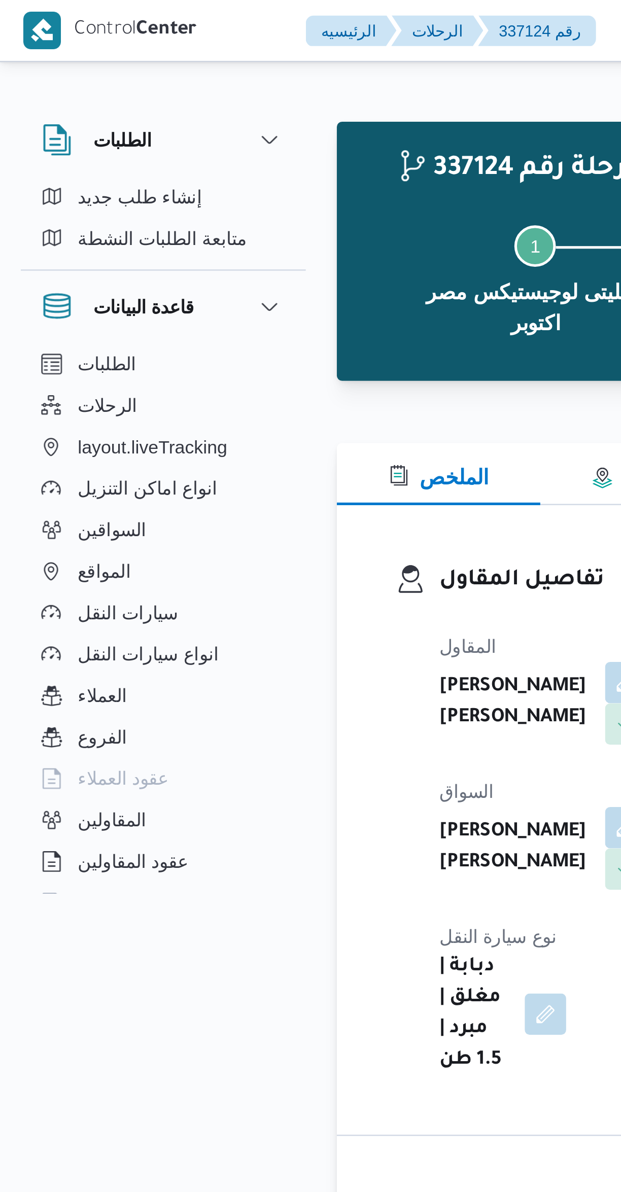
scroll to position [414, 0]
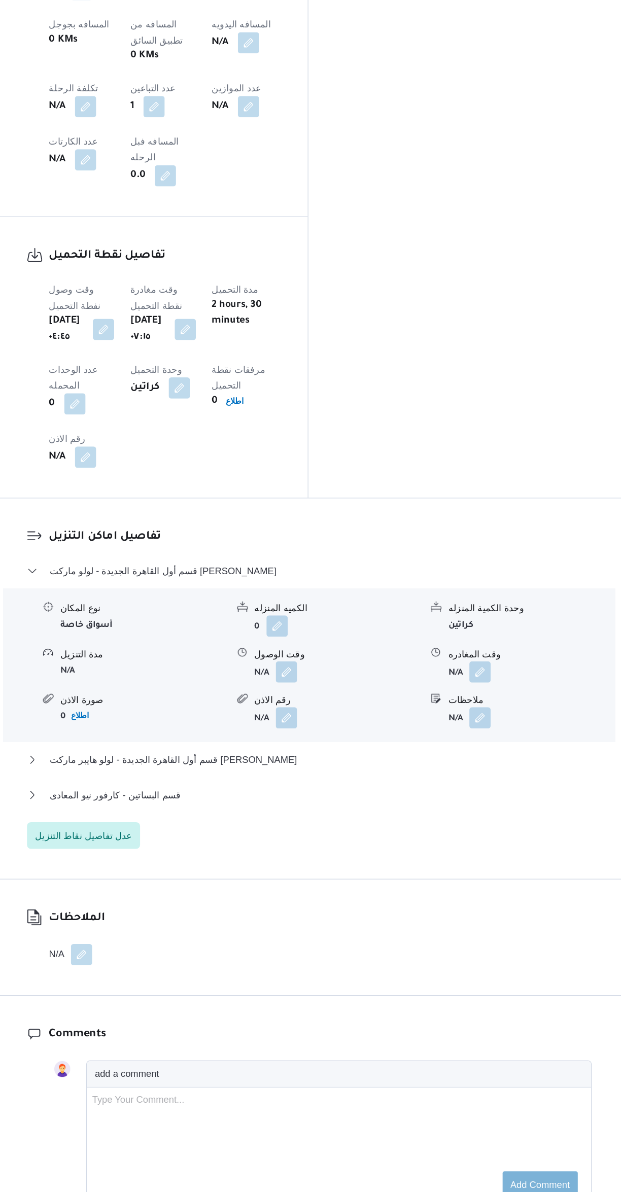
click at [351, 787] on button "button" at bounding box center [353, 795] width 16 height 16
click at [303, 702] on input "وقت الوصول" at bounding box center [325, 702] width 115 height 20
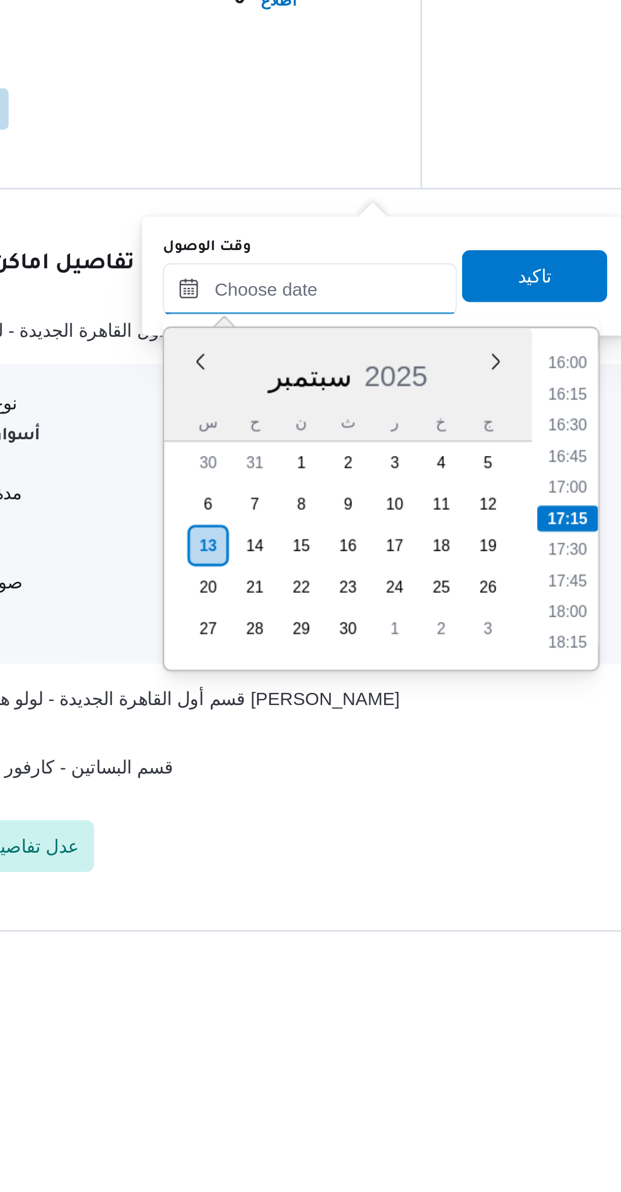
scroll to position [189, 0]
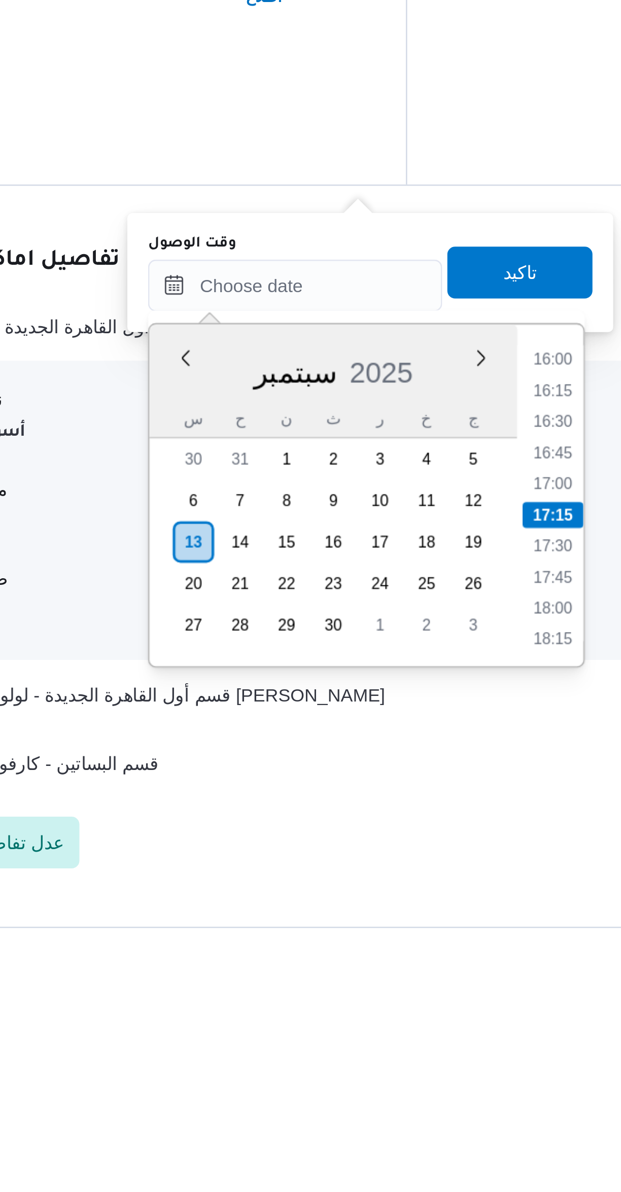
click at [425, 981] on li "16:30" at bounding box center [426, 981] width 23 height 10
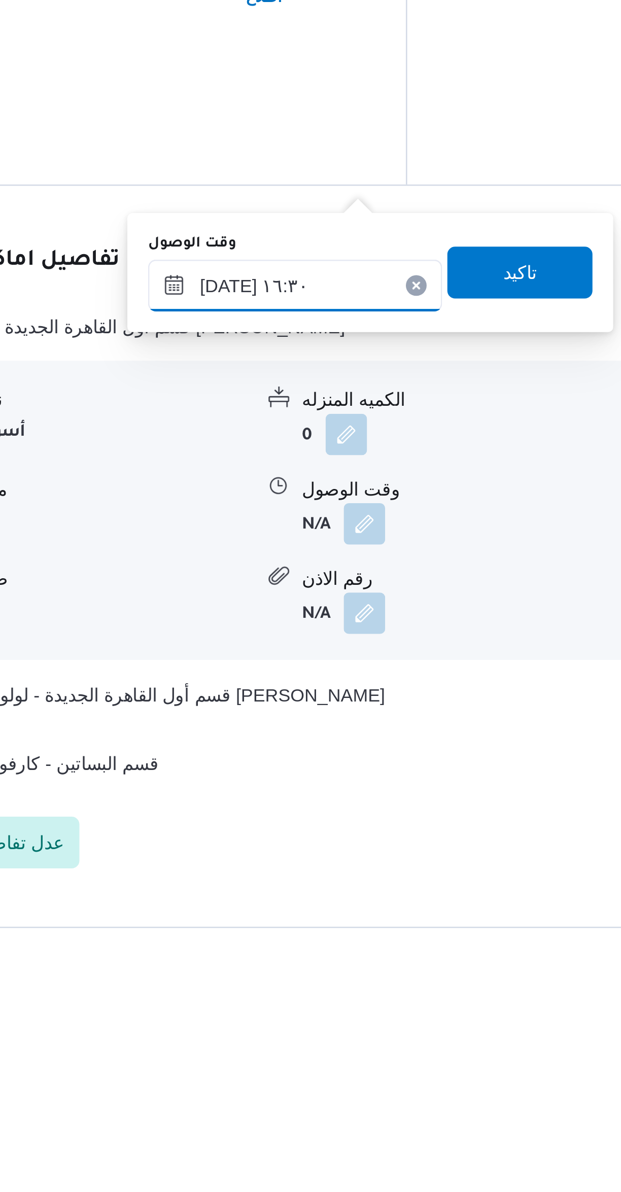
click at [297, 932] on input "[DATE] ١٦:٣٠" at bounding box center [325, 927] width 115 height 20
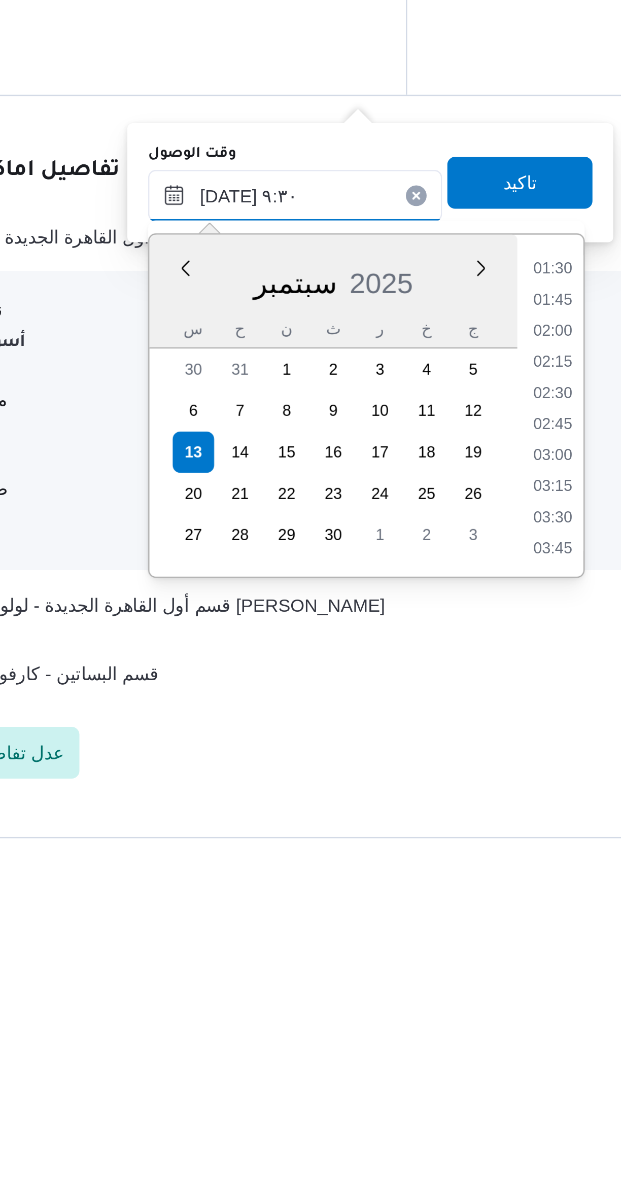
scroll to position [356, 0]
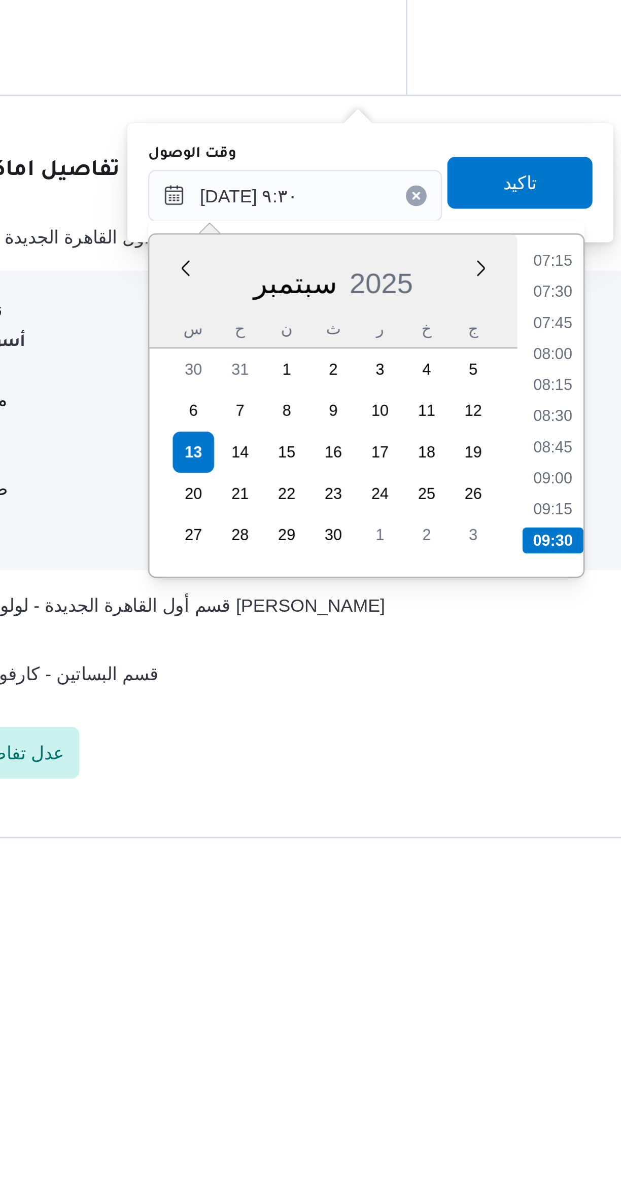
click at [428, 1061] on li "09:30" at bounding box center [427, 1062] width 24 height 10
type input "[DATE] ٠٩:٣٠"
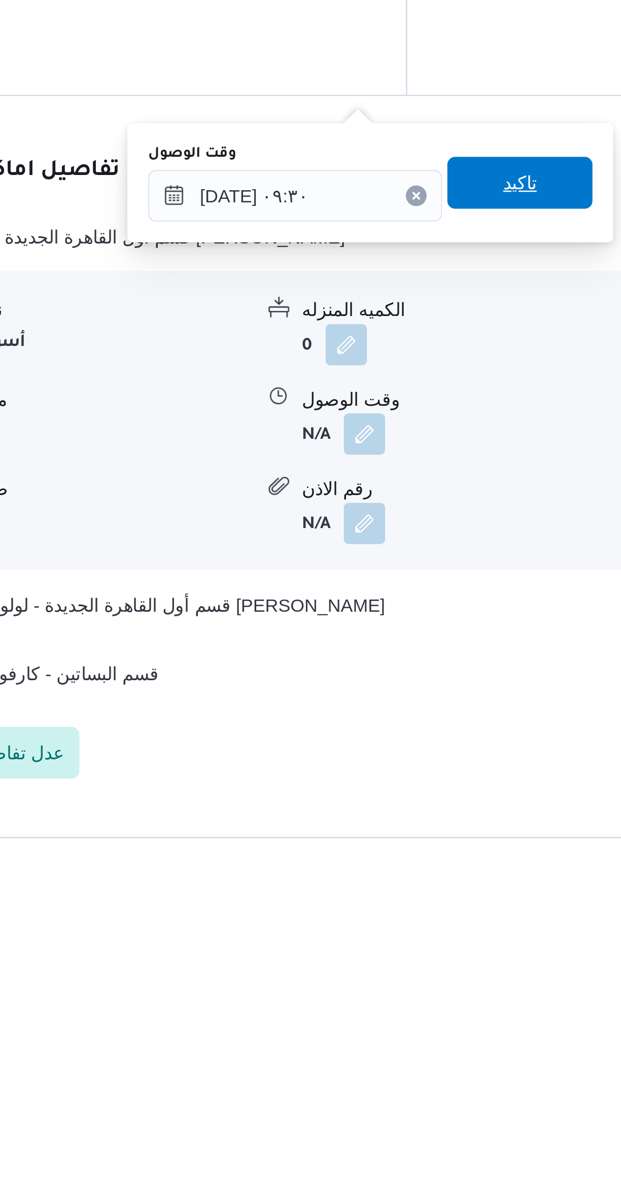
click at [398, 929] on span "تاكيد" at bounding box center [414, 922] width 57 height 20
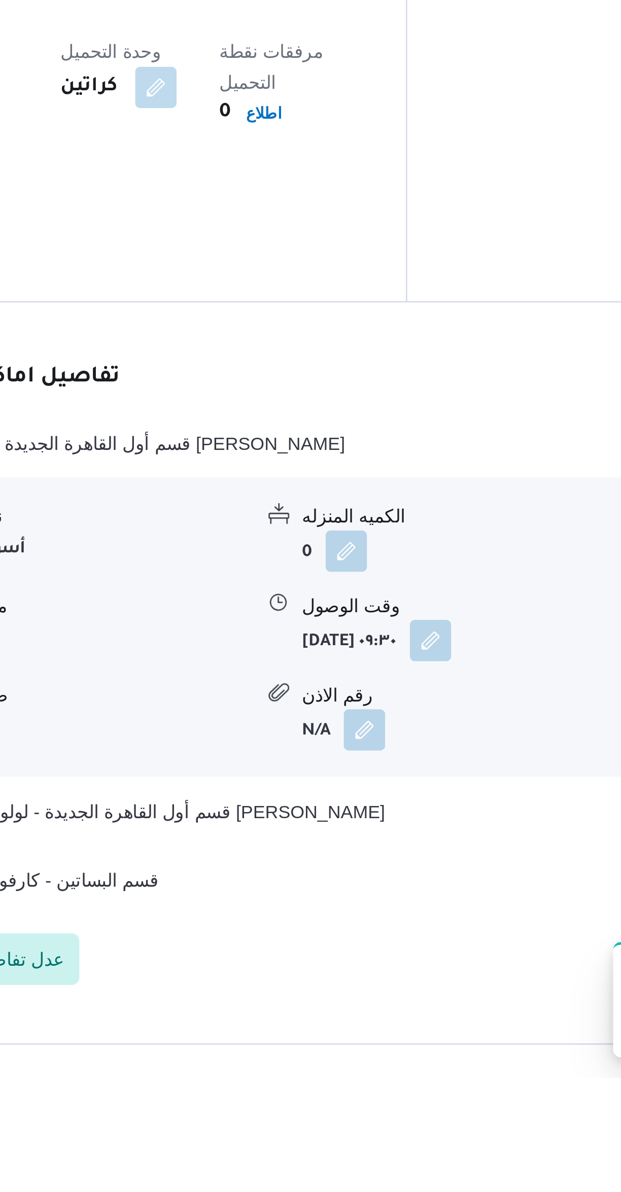
scroll to position [189, 0]
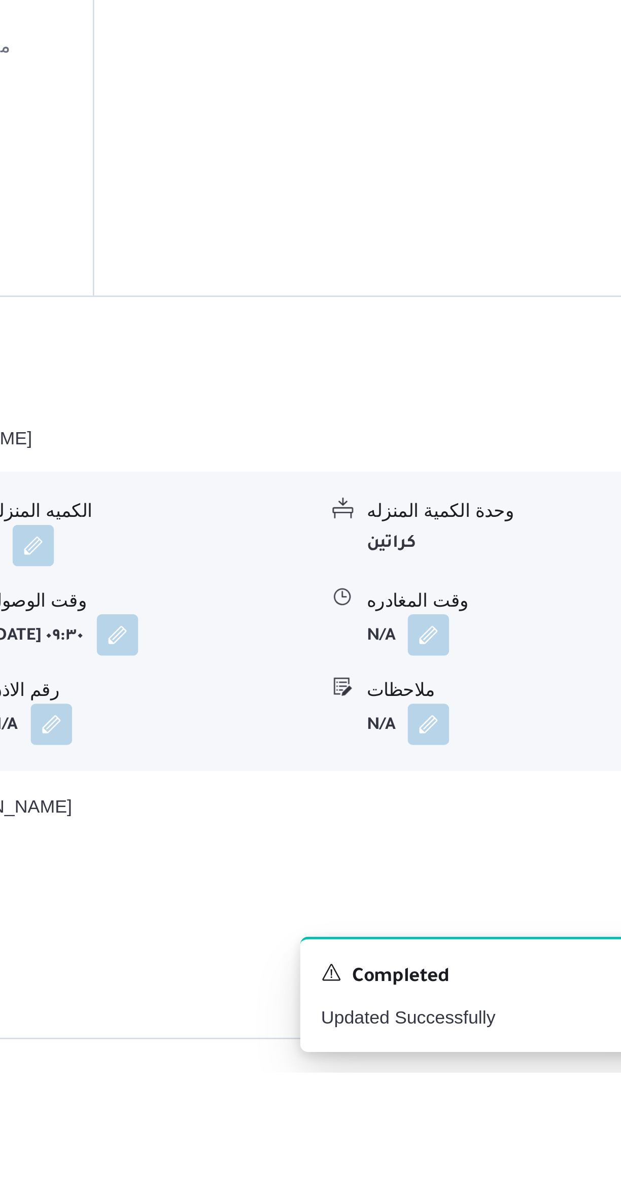
click at [495, 1013] on button "button" at bounding box center [501, 1021] width 16 height 16
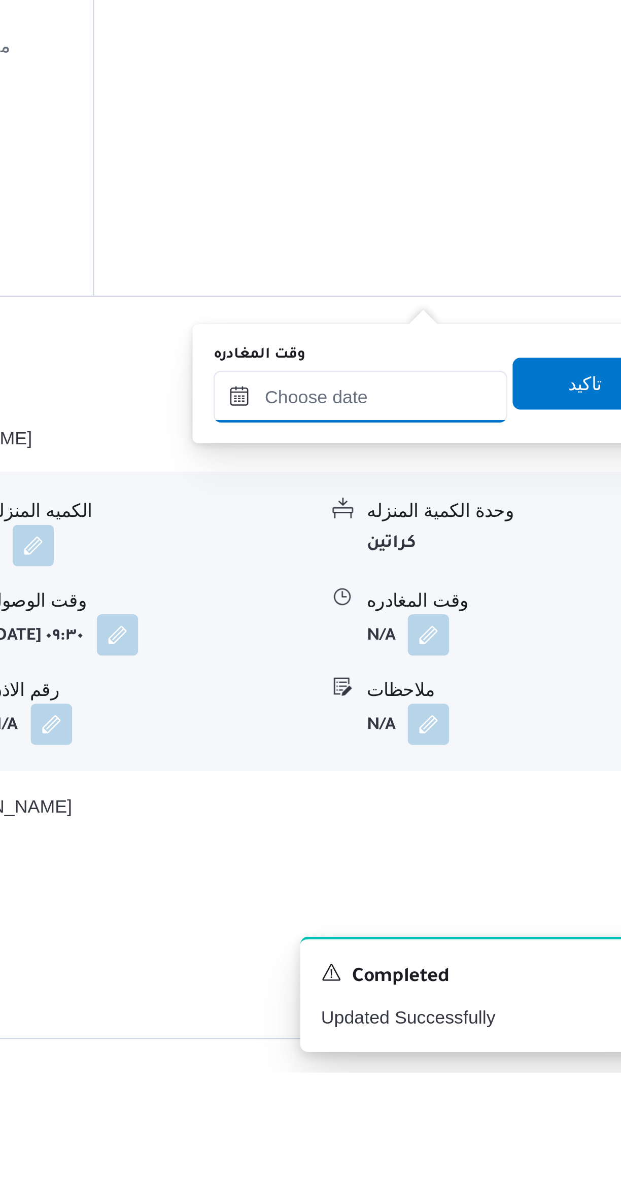
click at [449, 925] on input "وقت المغادره" at bounding box center [474, 927] width 115 height 20
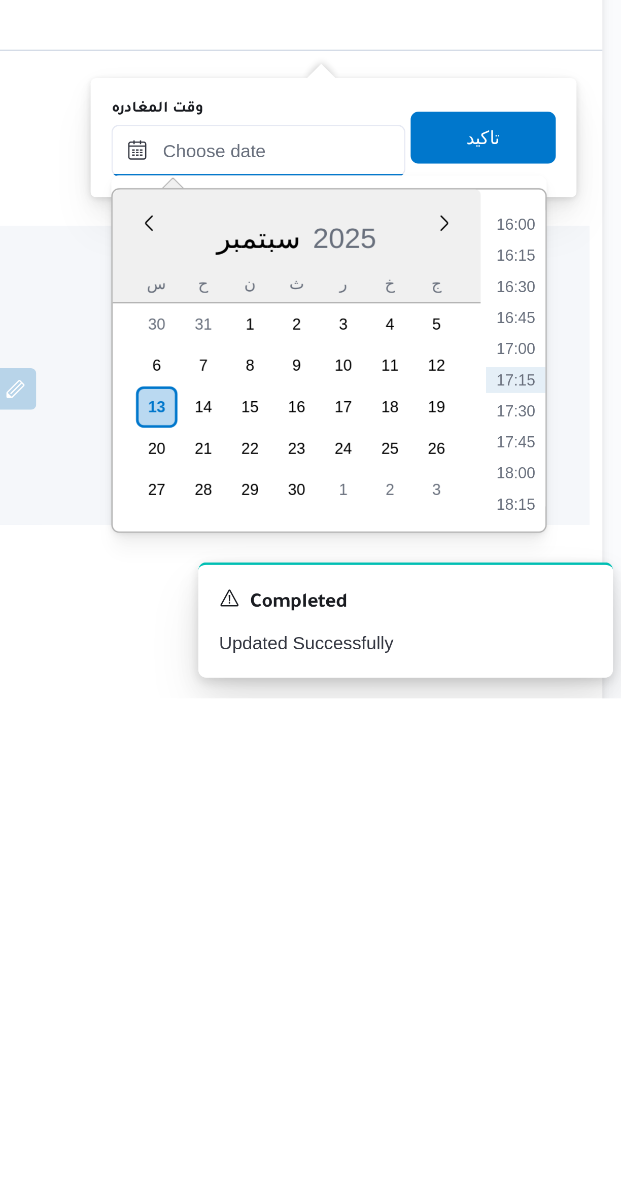
scroll to position [139, 0]
click at [569, 1009] on li "16:00" at bounding box center [574, 1007] width 23 height 10
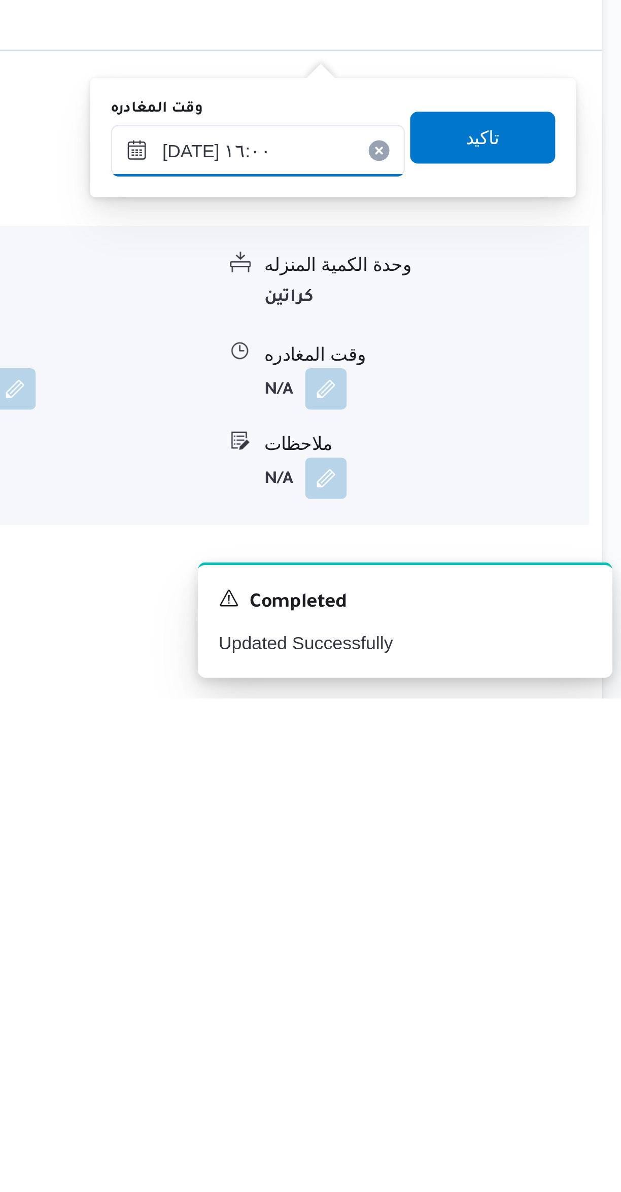
click at [444, 982] on input "[DATE] ١٦:٠٠" at bounding box center [474, 978] width 115 height 20
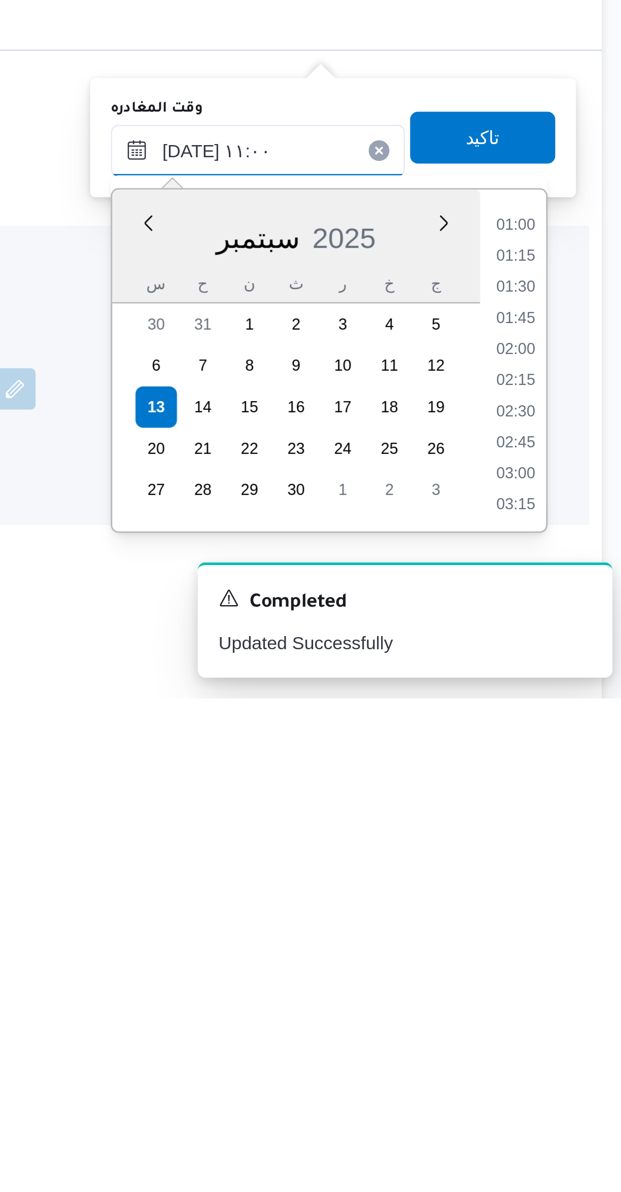
scroll to position [429, 0]
type input "[DATE] ١١:٠٠"
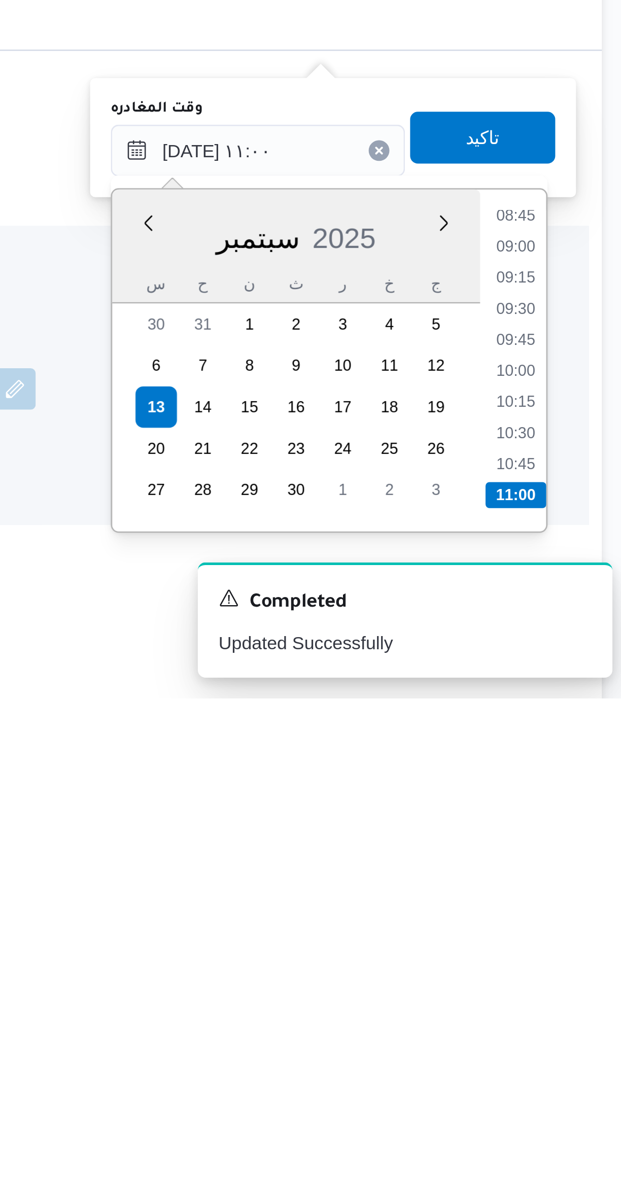
click at [581, 1110] on li "11:00" at bounding box center [575, 1113] width 24 height 10
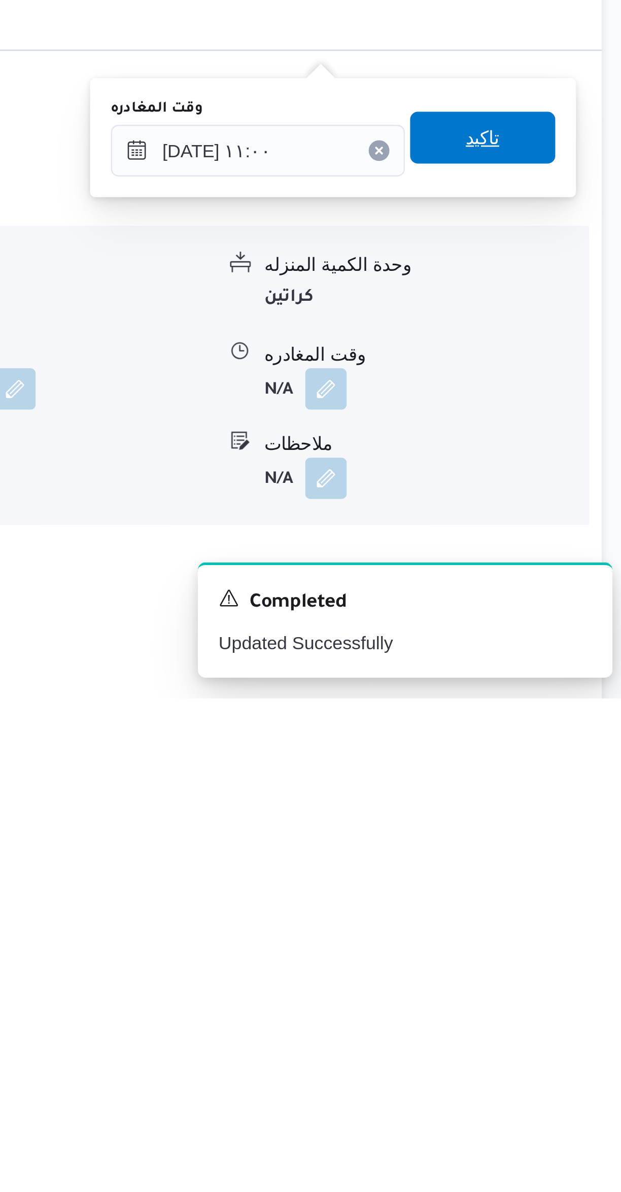
click at [541, 968] on span "تاكيد" at bounding box center [562, 973] width 57 height 20
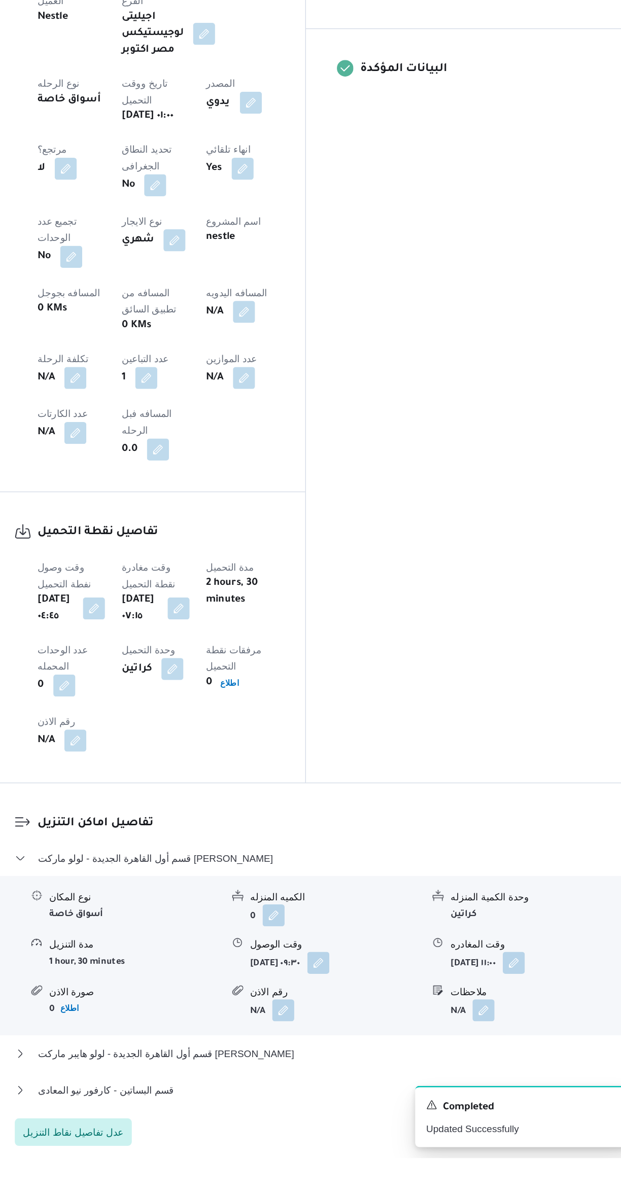
scroll to position [162, 0]
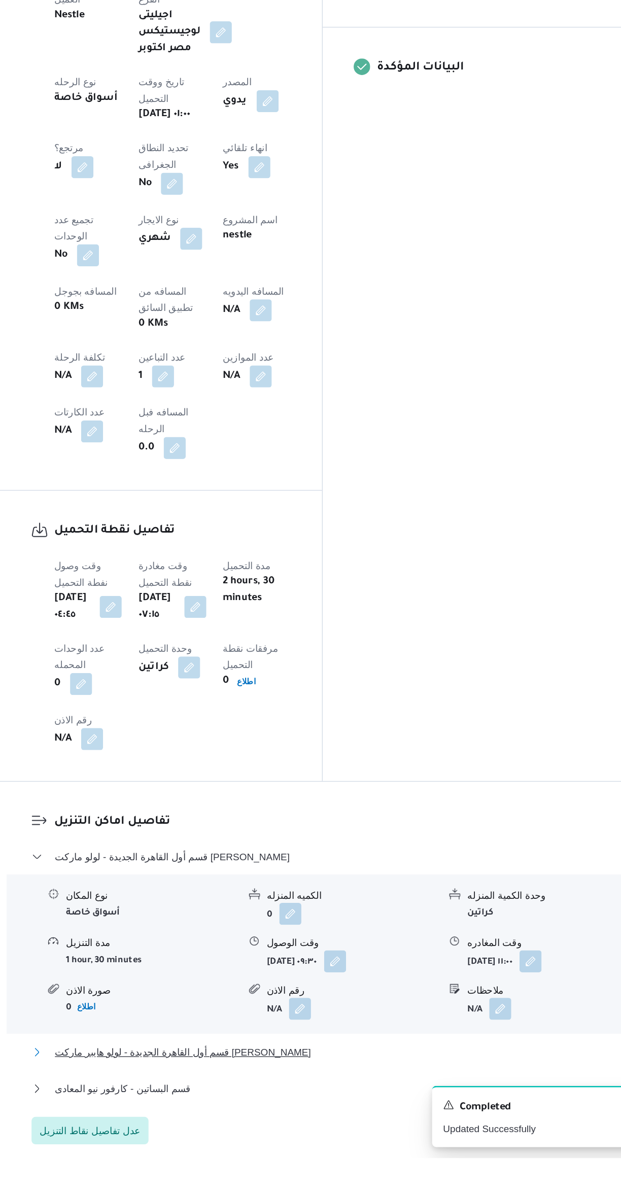
click at [247, 1108] on span "قسم أول القاهرة الجديدة - لولو هايبر ماركت [PERSON_NAME]" at bounding box center [267, 1114] width 189 height 12
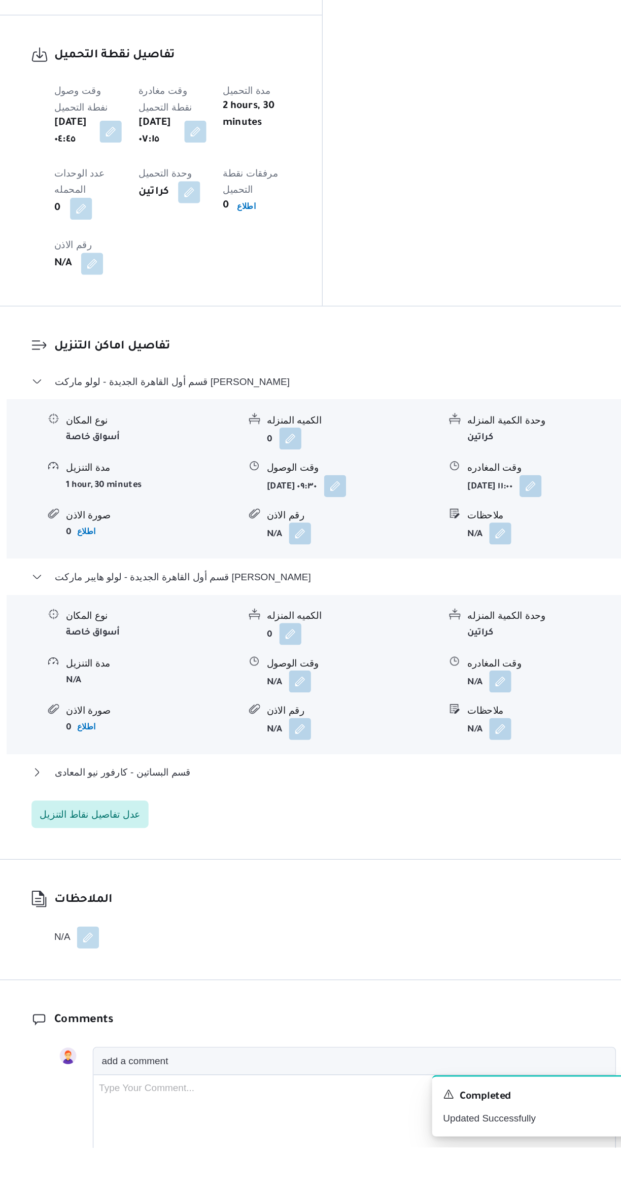
scroll to position [507, 0]
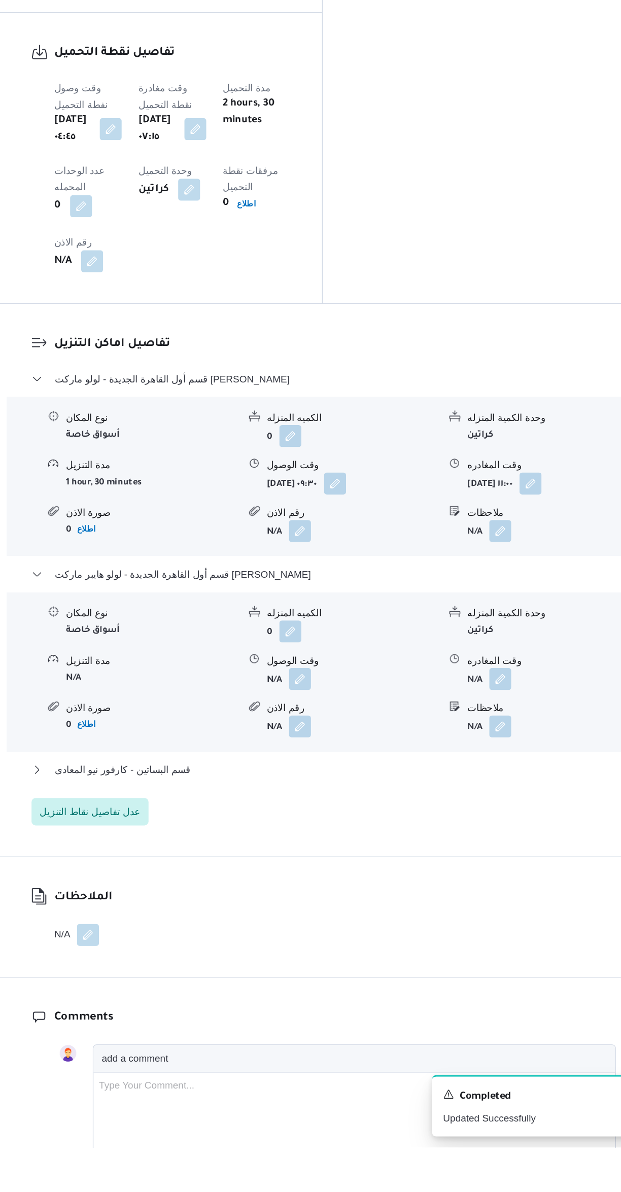
click at [348, 839] on button "button" at bounding box center [353, 847] width 16 height 16
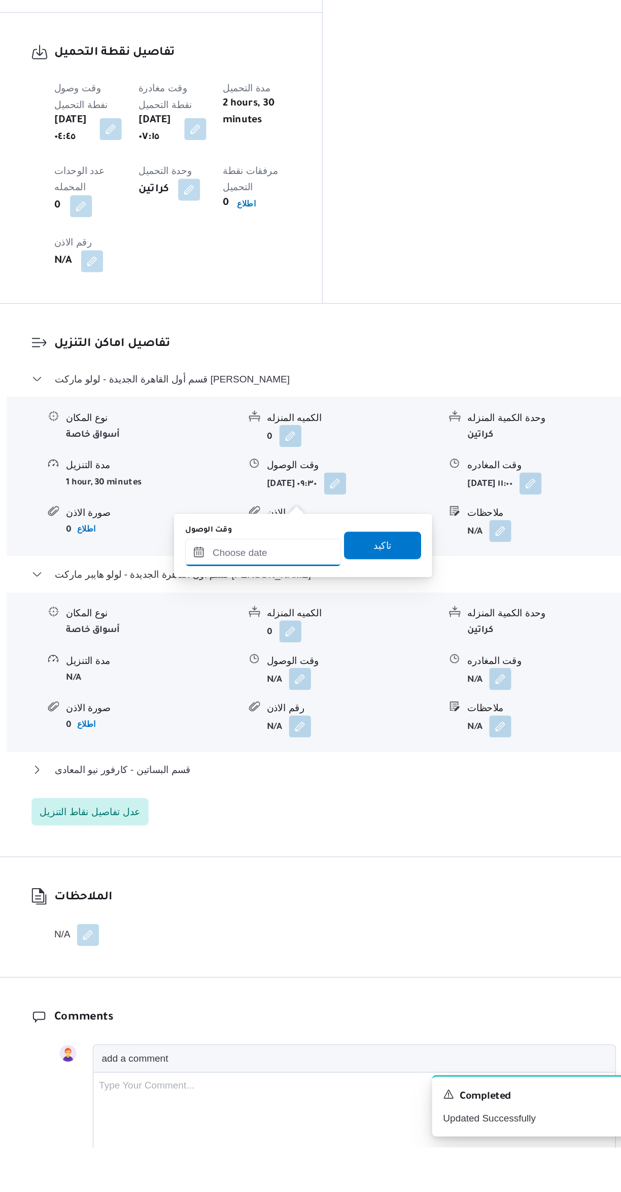
click at [303, 752] on input "وقت الوصول" at bounding box center [325, 753] width 115 height 20
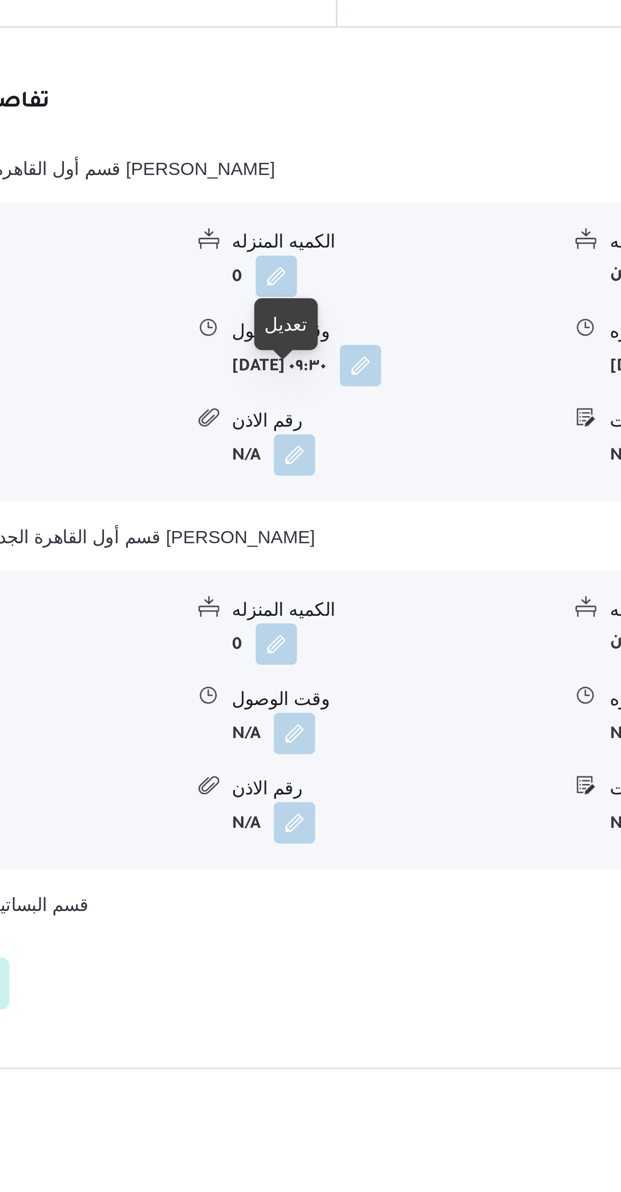
scroll to position [430, 0]
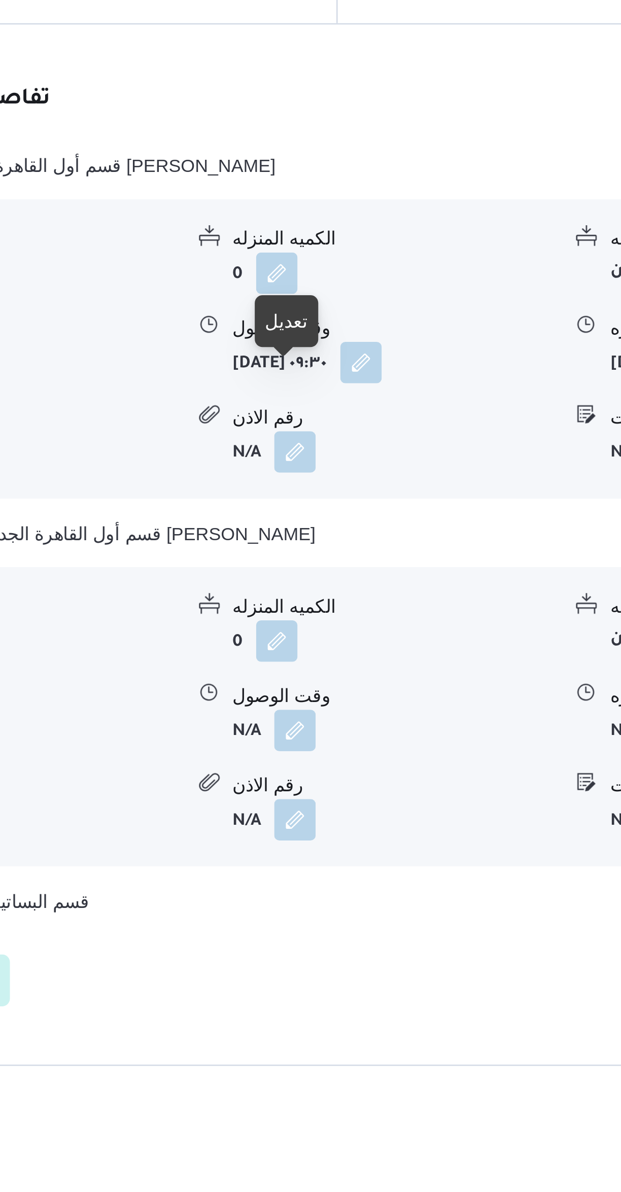
click at [353, 915] on button "button" at bounding box center [353, 923] width 16 height 16
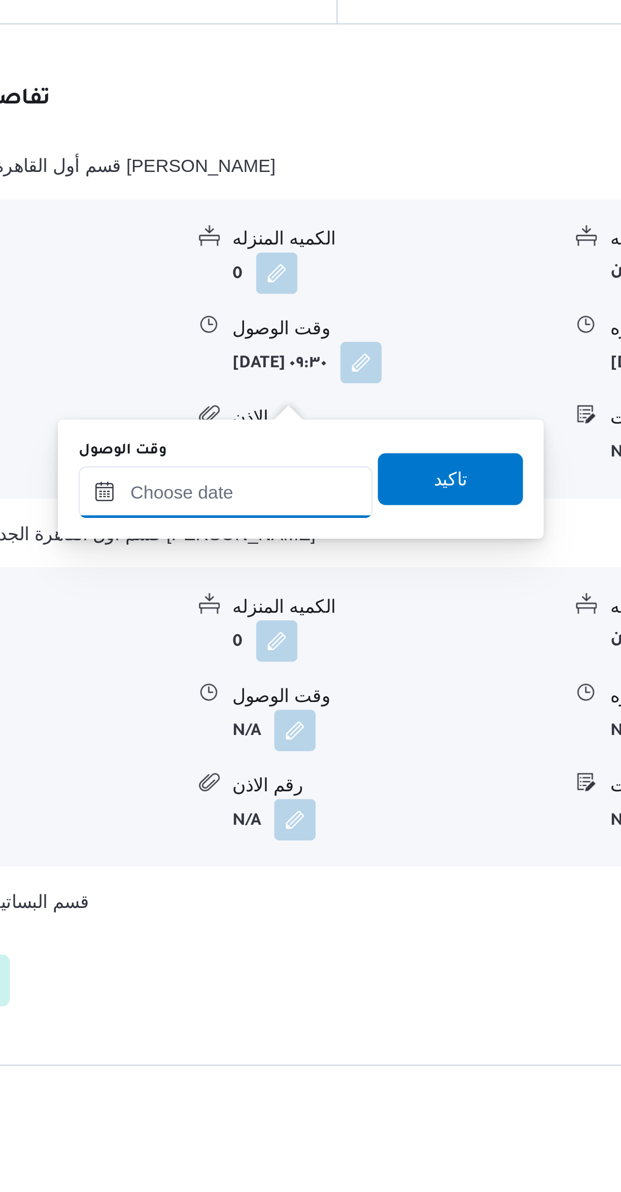
click at [324, 827] on input "وقت الوصول" at bounding box center [325, 830] width 115 height 20
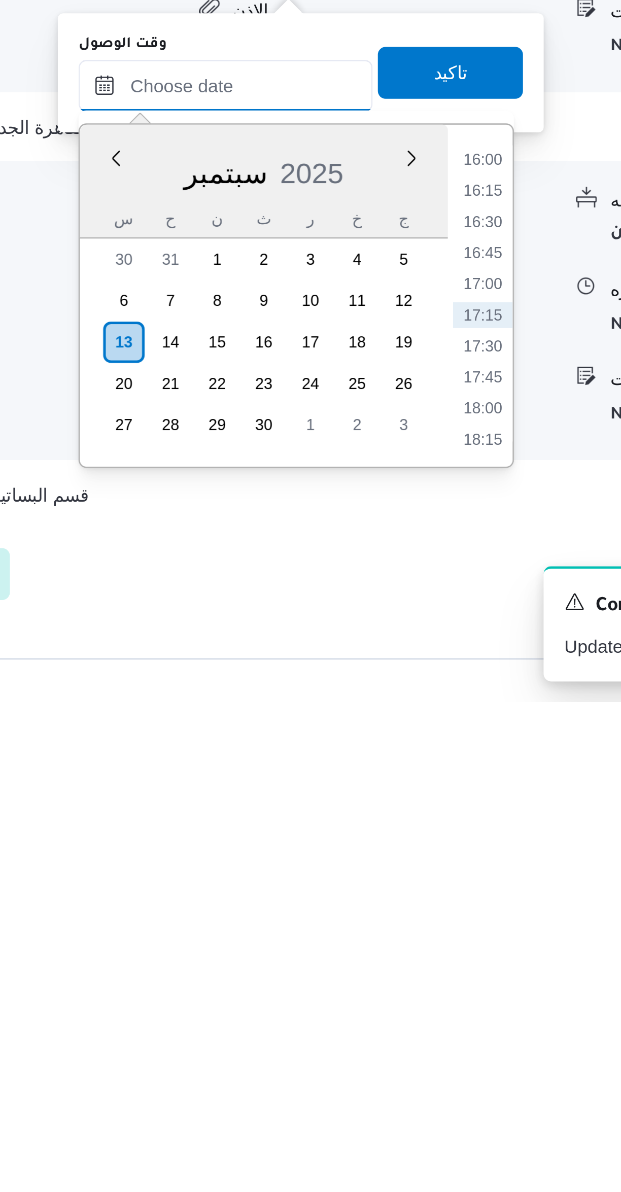
scroll to position [310, 0]
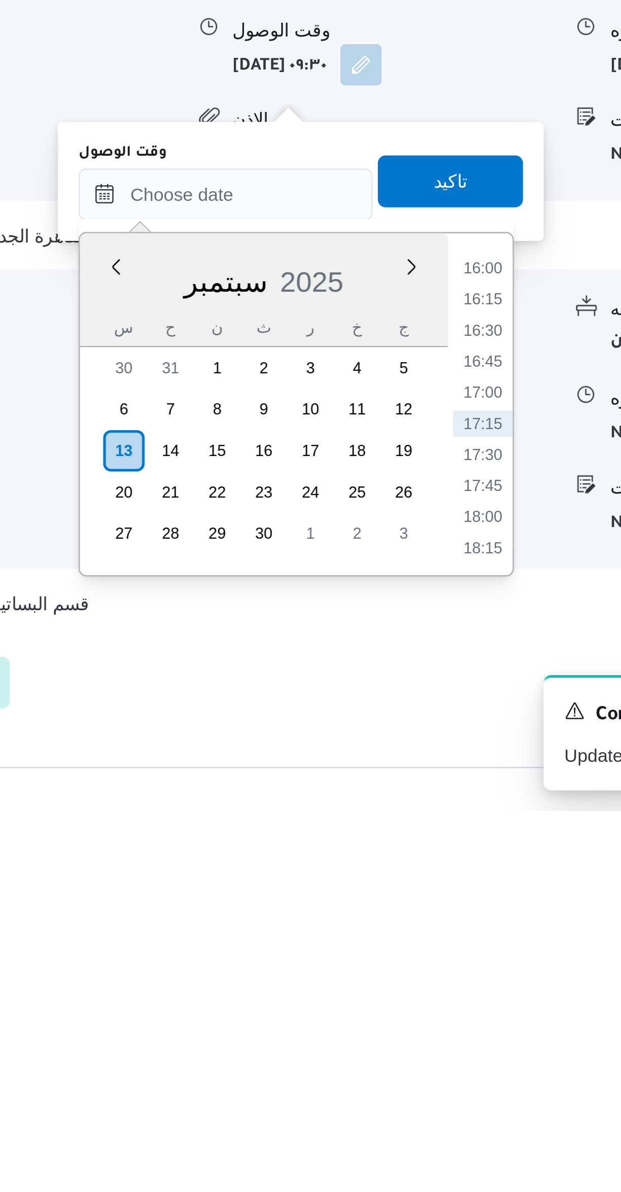
click at [425, 1004] on li "16:30" at bounding box center [426, 1004] width 23 height 10
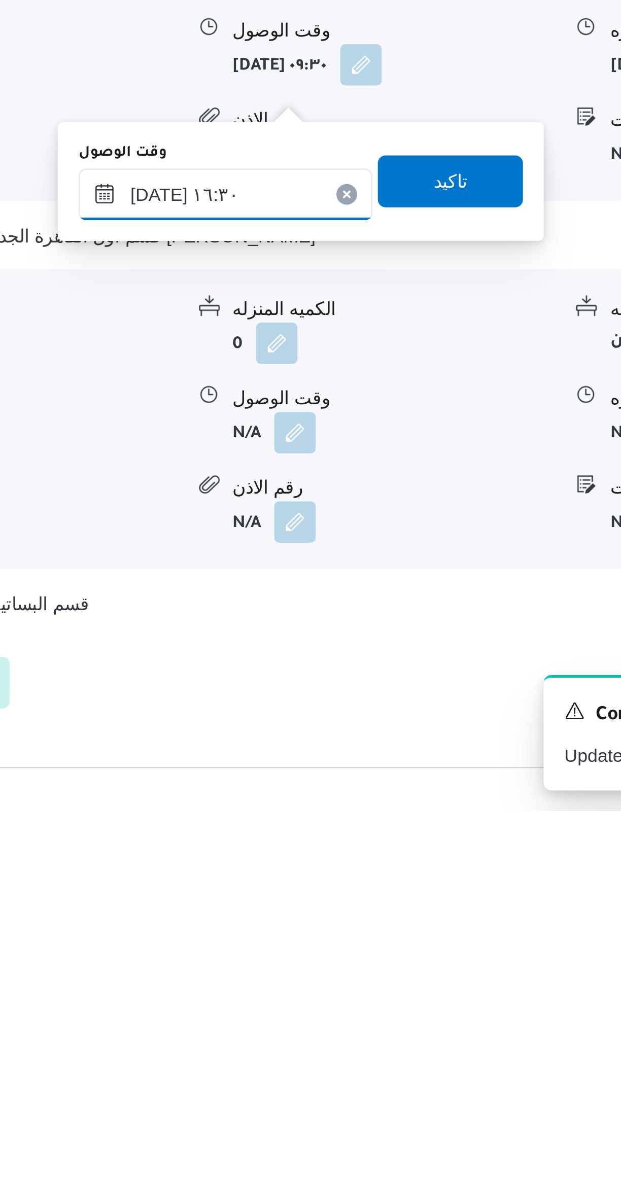
click at [298, 954] on input "[DATE] ١٦:٣٠" at bounding box center [325, 951] width 115 height 20
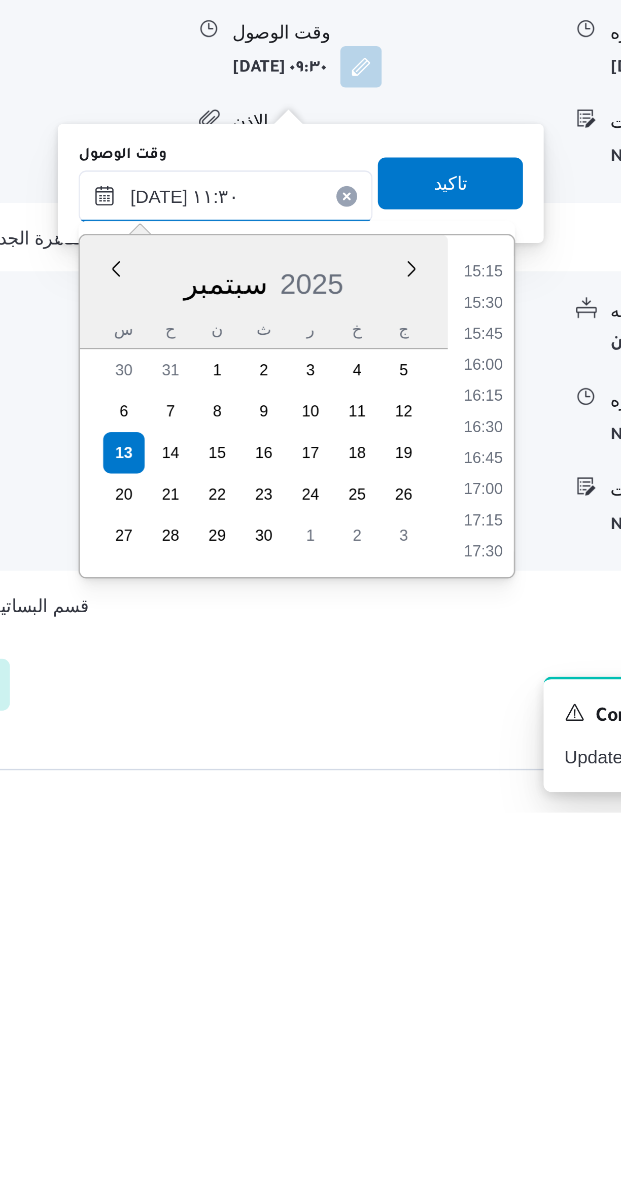
scroll to position [454, 0]
type input "[DATE] ١١:٣٠"
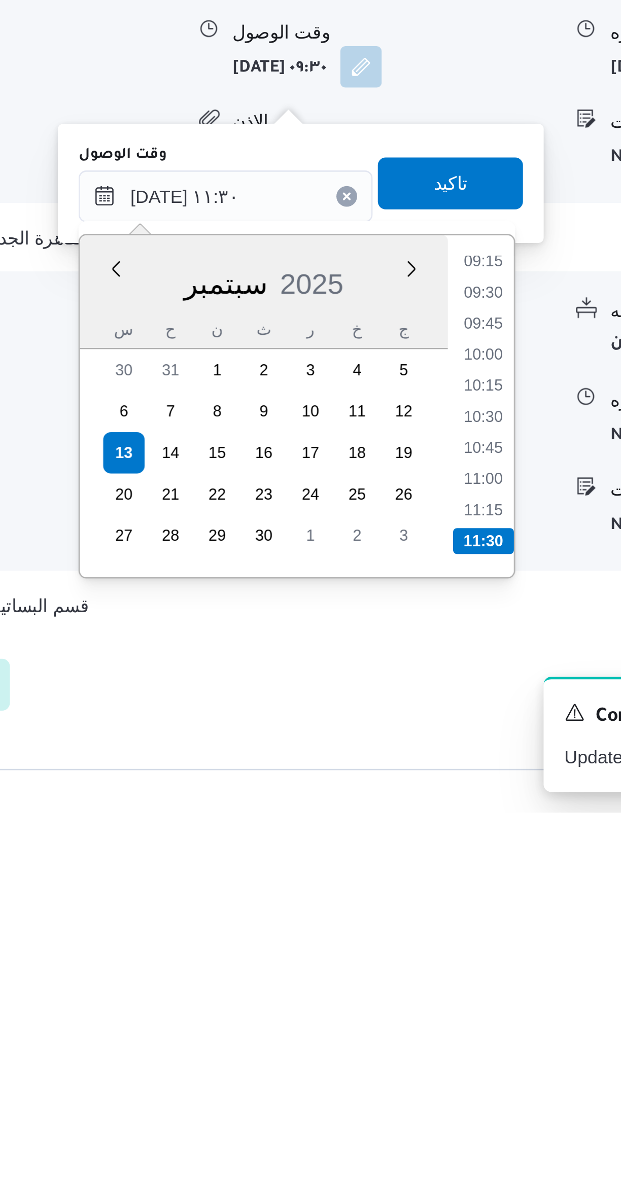
click at [425, 1082] on li "11:30" at bounding box center [427, 1086] width 24 height 10
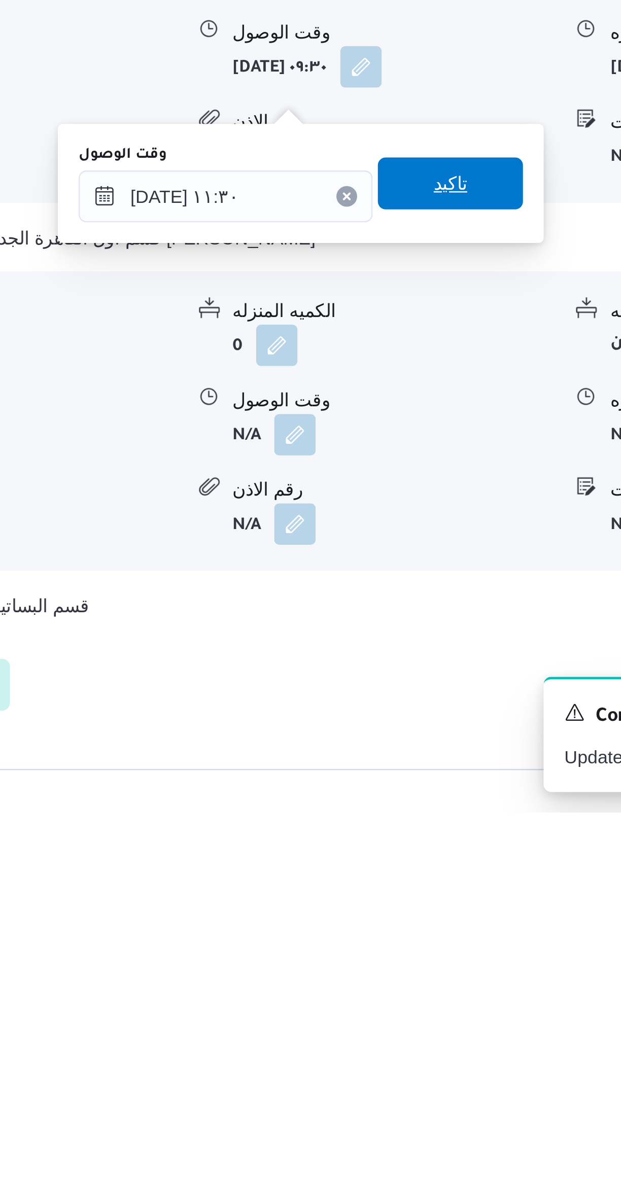
click at [392, 947] on span "تاكيد" at bounding box center [414, 946] width 57 height 20
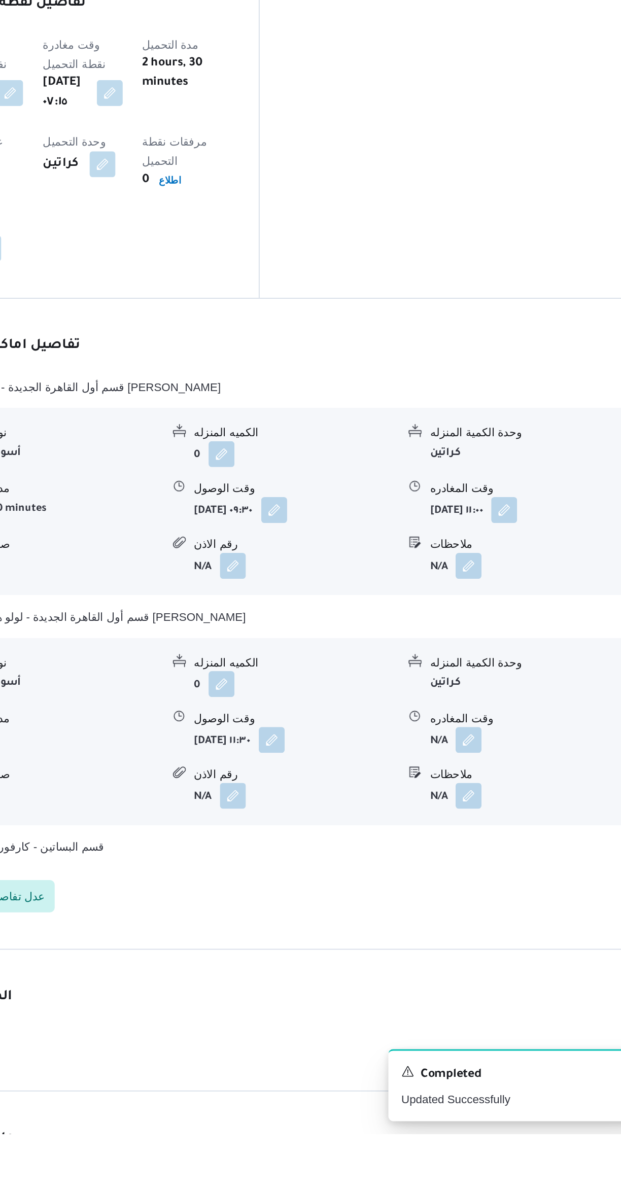
scroll to position [0, 0]
click at [501, 937] on button "button" at bounding box center [501, 945] width 16 height 16
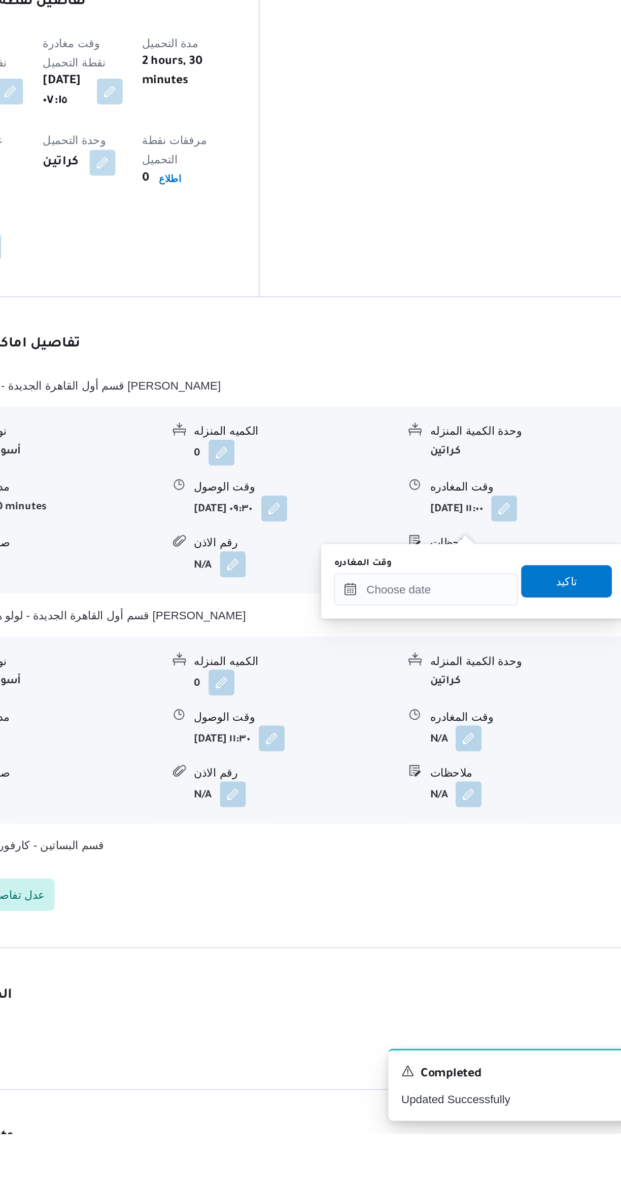
click at [458, 862] on div "You are in a dialog. To close this dialog, hit escape. وقت المغادره تاكيد" at bounding box center [503, 846] width 190 height 47
click at [447, 852] on input "وقت المغادره" at bounding box center [474, 851] width 115 height 20
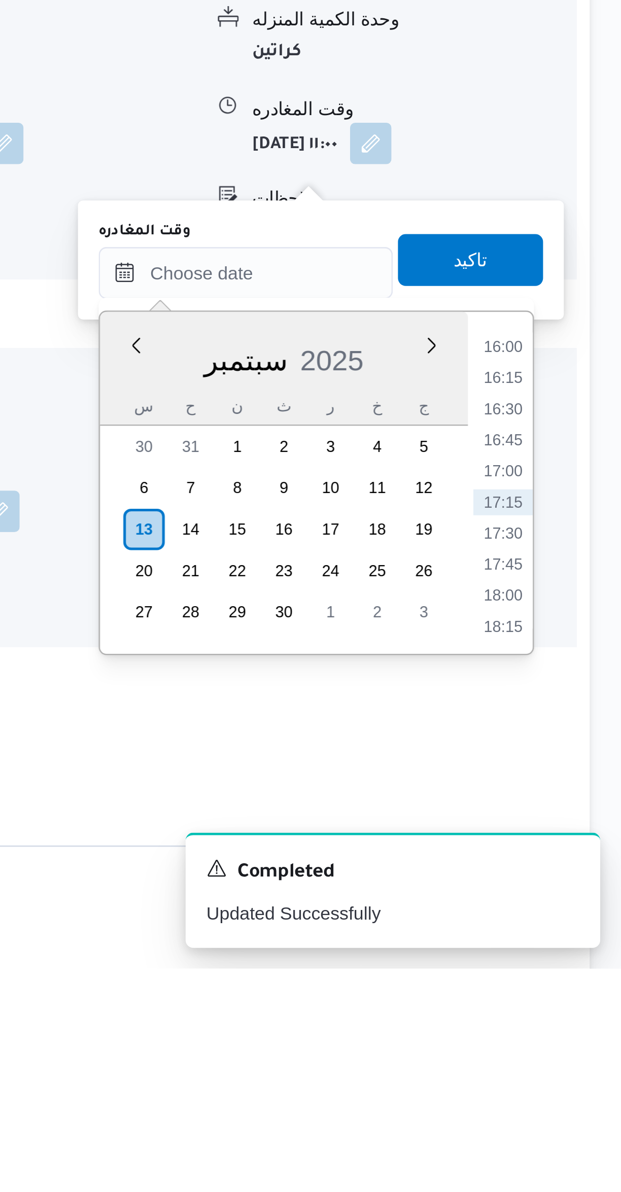
click at [568, 950] on li "16:00" at bounding box center [574, 949] width 23 height 10
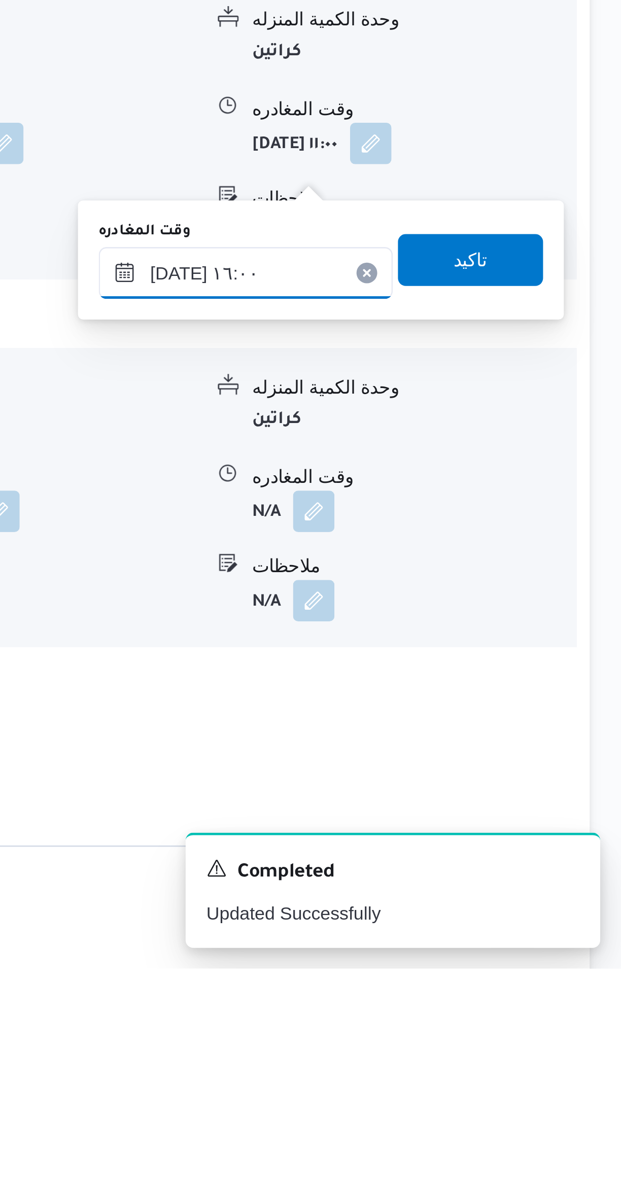
click at [463, 922] on input "[DATE] ١٦:٠٠" at bounding box center [474, 920] width 115 height 20
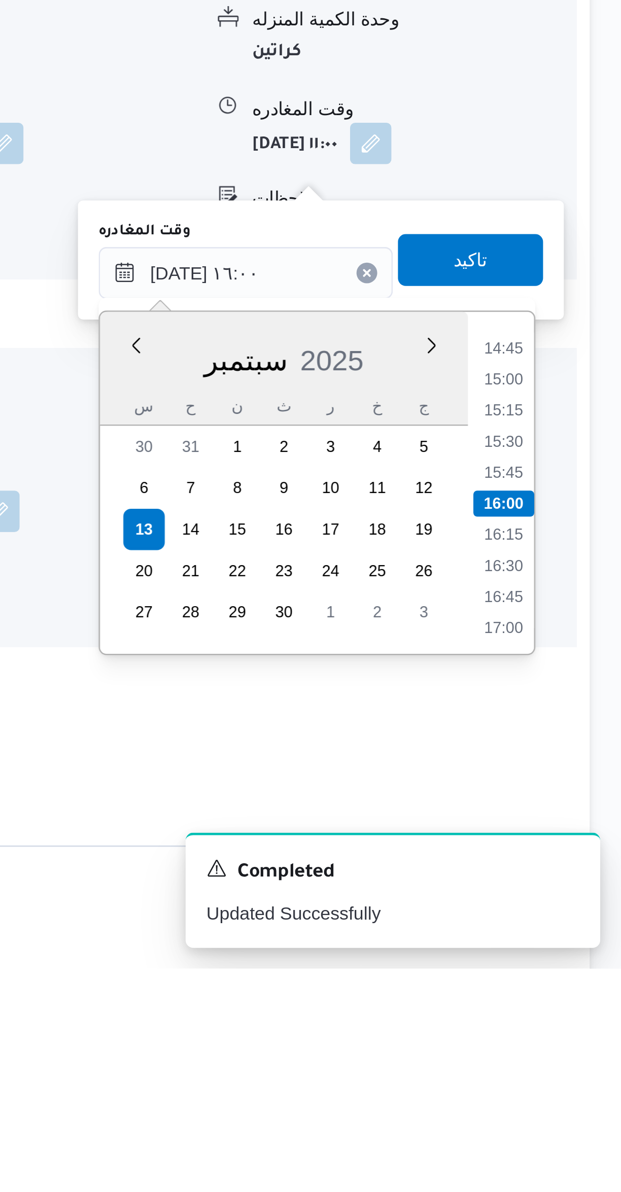
click at [572, 950] on li "14:45" at bounding box center [574, 949] width 23 height 10
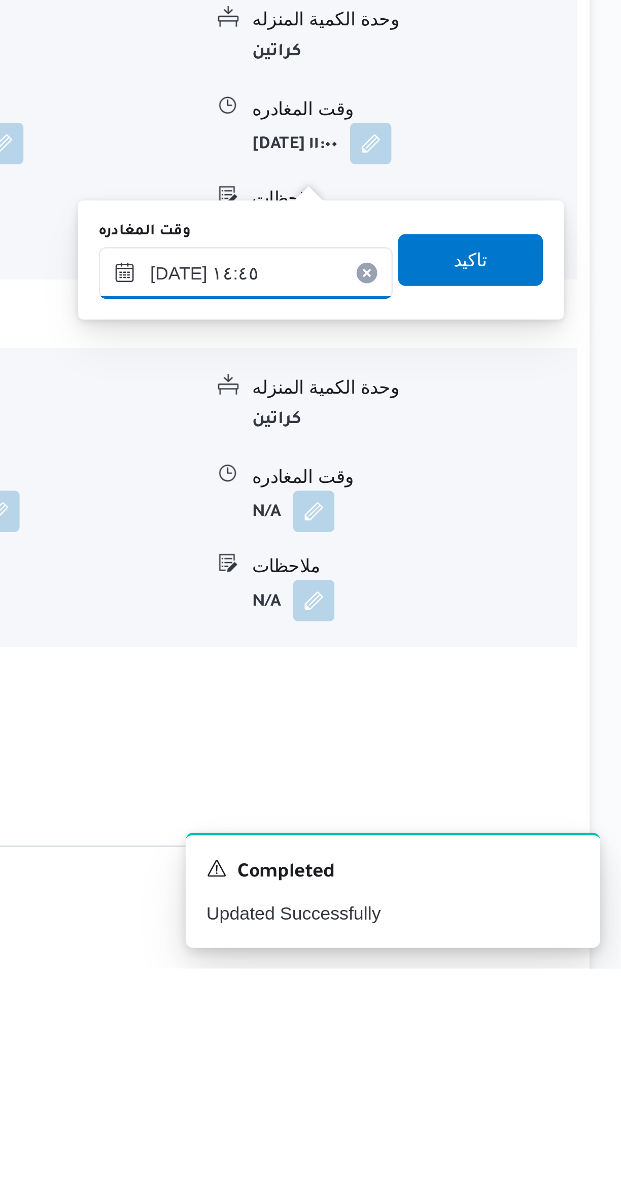
click at [475, 914] on input "١٣/٠٩/٢٠٢٥ ١٤:٤٥" at bounding box center [474, 920] width 115 height 20
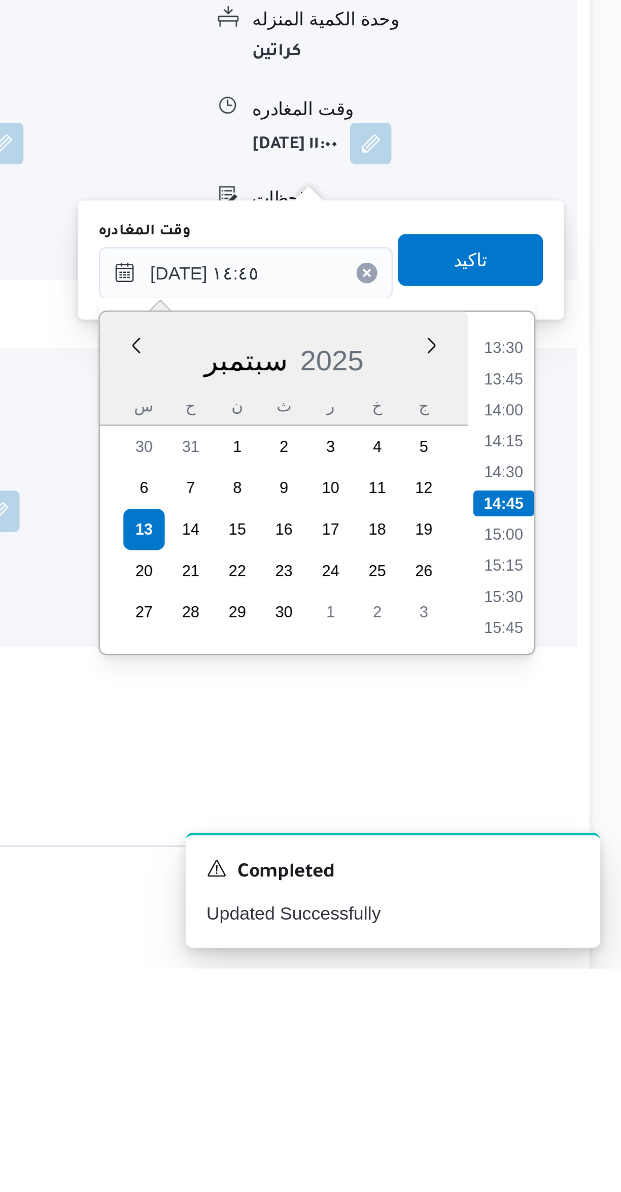
click at [571, 948] on li "13:30" at bounding box center [574, 949] width 23 height 10
type input "١٣/٠٩/٢٠٢٥ ١٣:٣٠"
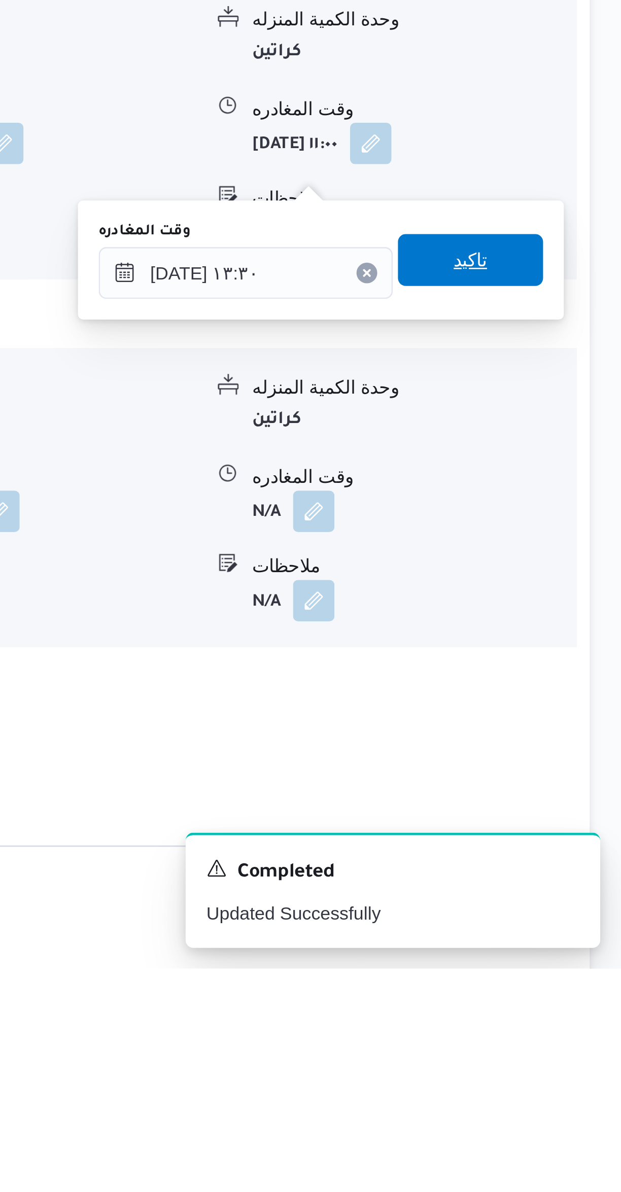
click at [536, 913] on span "تاكيد" at bounding box center [562, 915] width 57 height 20
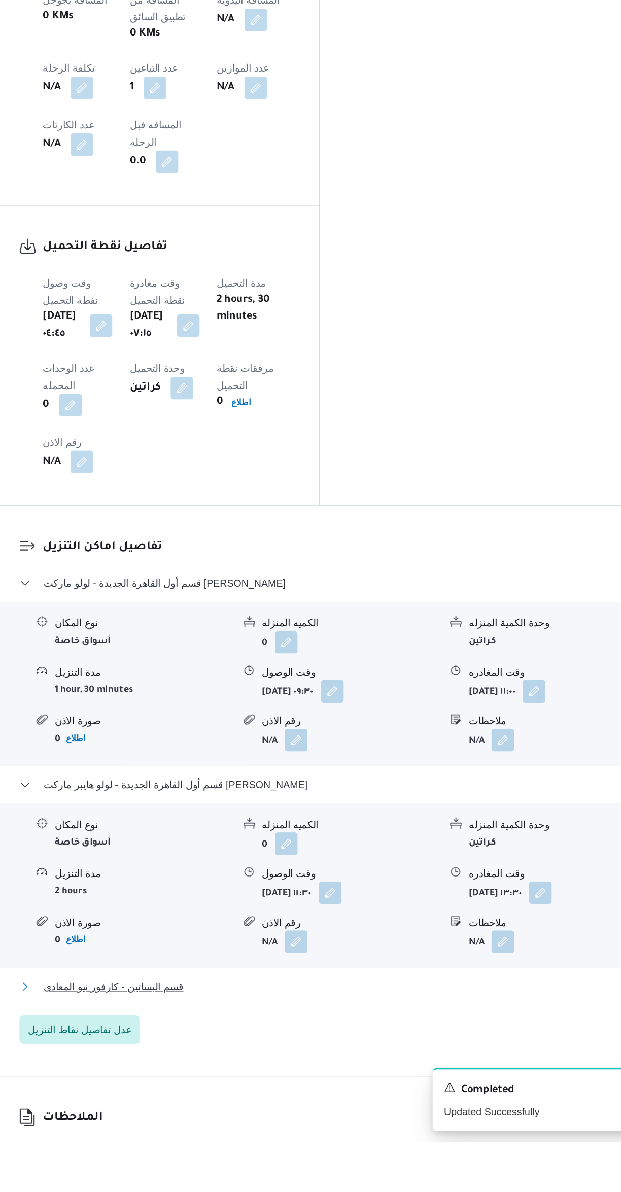
click at [412, 1075] on button "قسم البساتين - كارفور نيو المعادى" at bounding box center [370, 1081] width 431 height 12
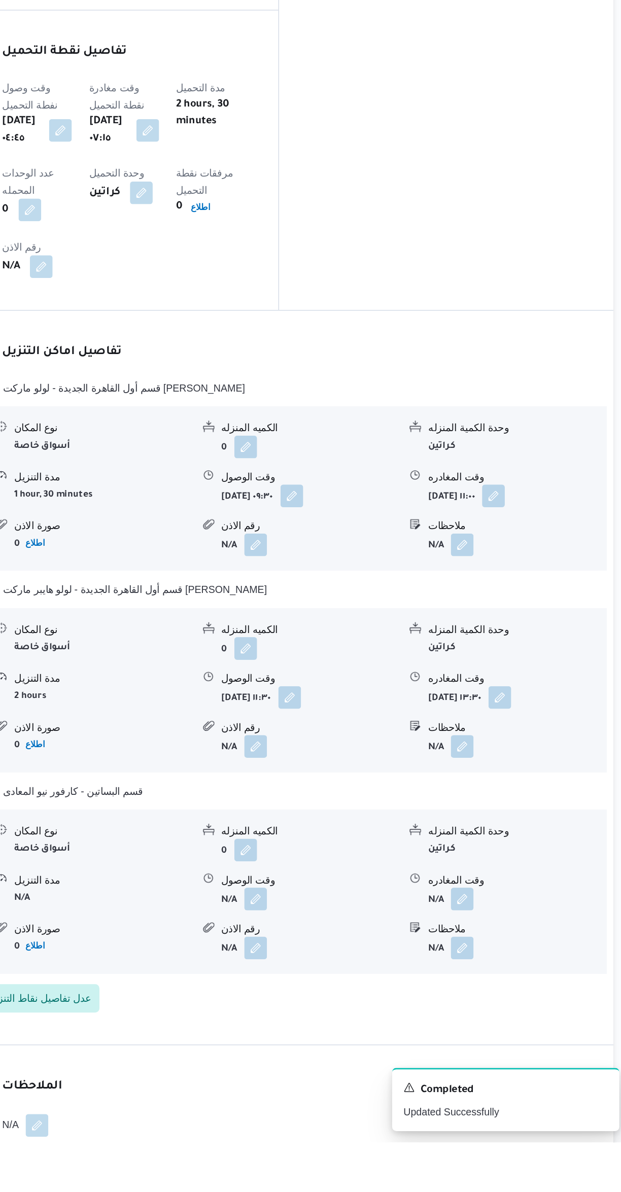
click at [536, 866] on button "button" at bounding box center [528, 874] width 16 height 16
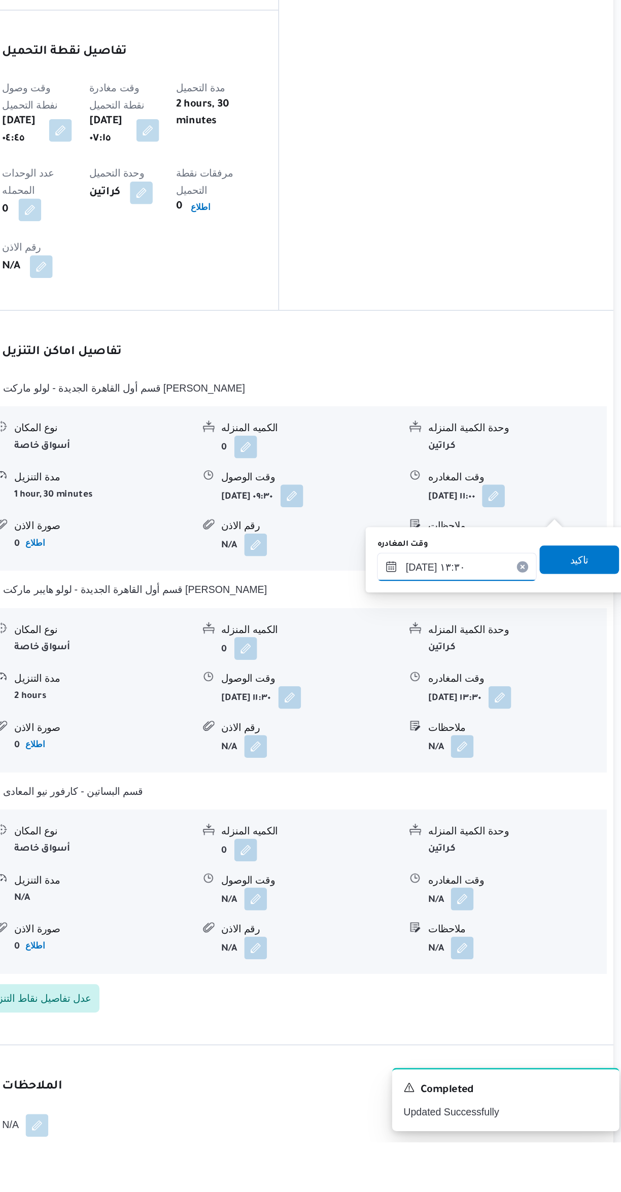
click at [505, 777] on input "١٣/٠٩/٢٠٢٥ ١٣:٣٠" at bounding box center [497, 781] width 114 height 20
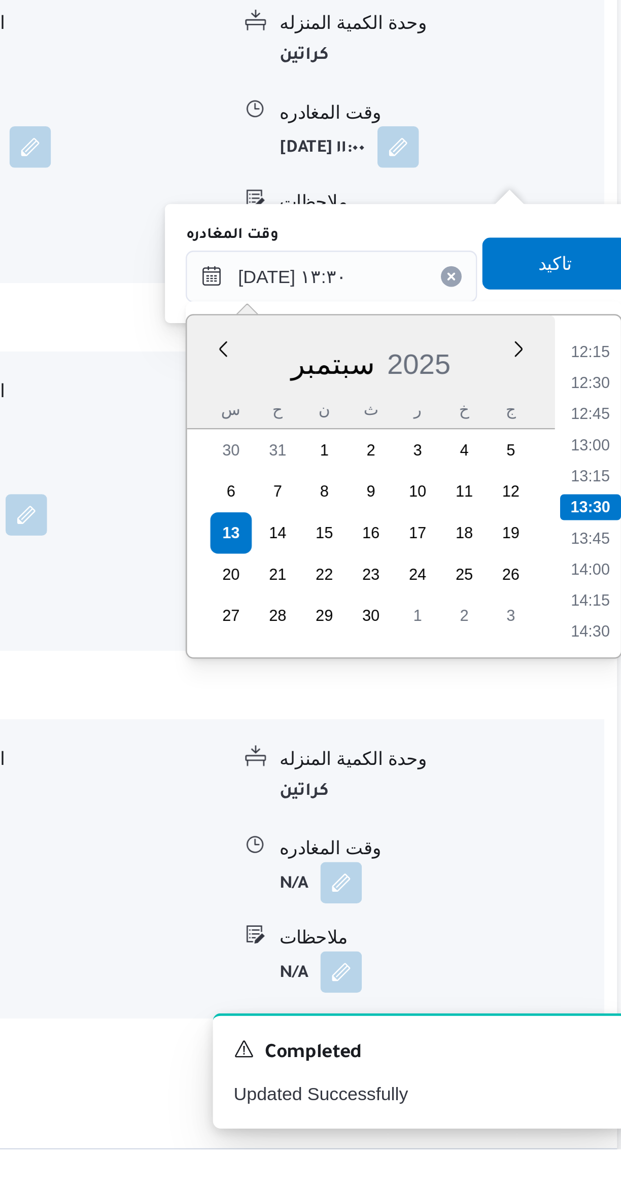
click at [591, 890] on li "12:30" at bounding box center [598, 892] width 23 height 10
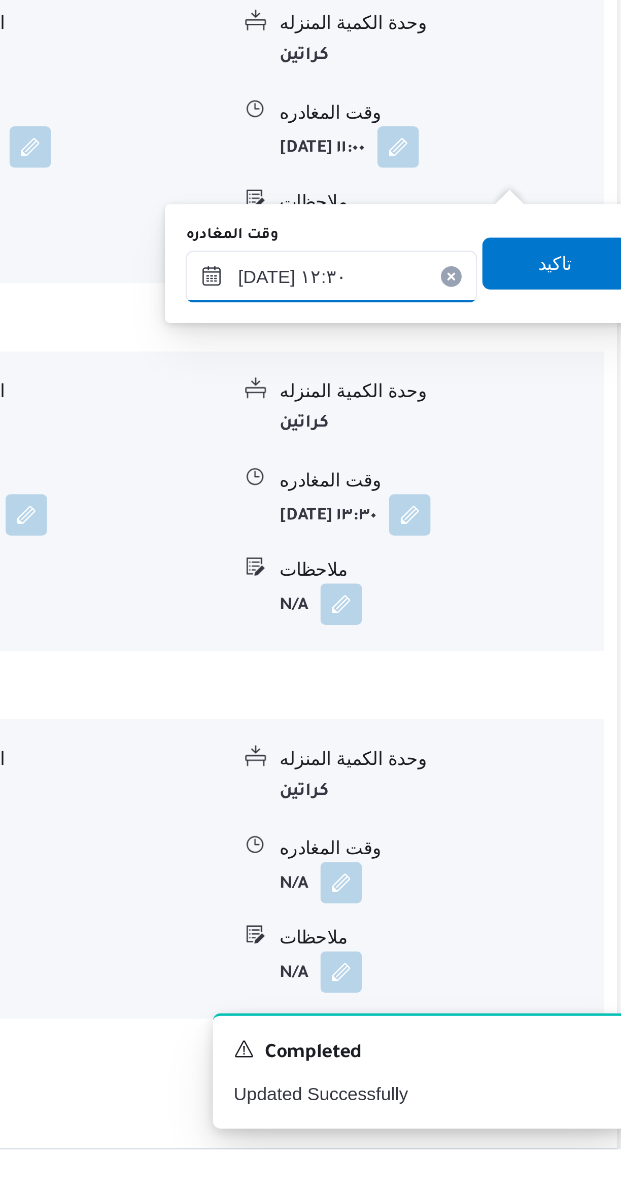
type input "١٣/٠٩/٢٠٢٥ ١٢:٣٠"
click at [565, 843] on span "تاكيد" at bounding box center [584, 845] width 57 height 20
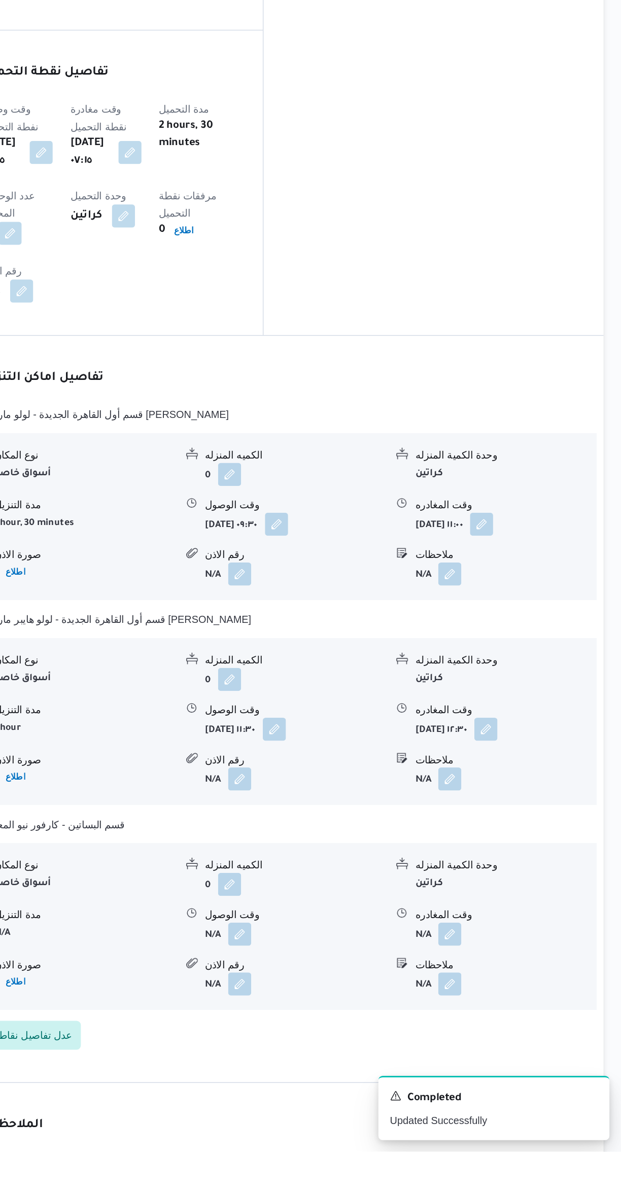
click at [351, 1032] on button "button" at bounding box center [353, 1040] width 16 height 16
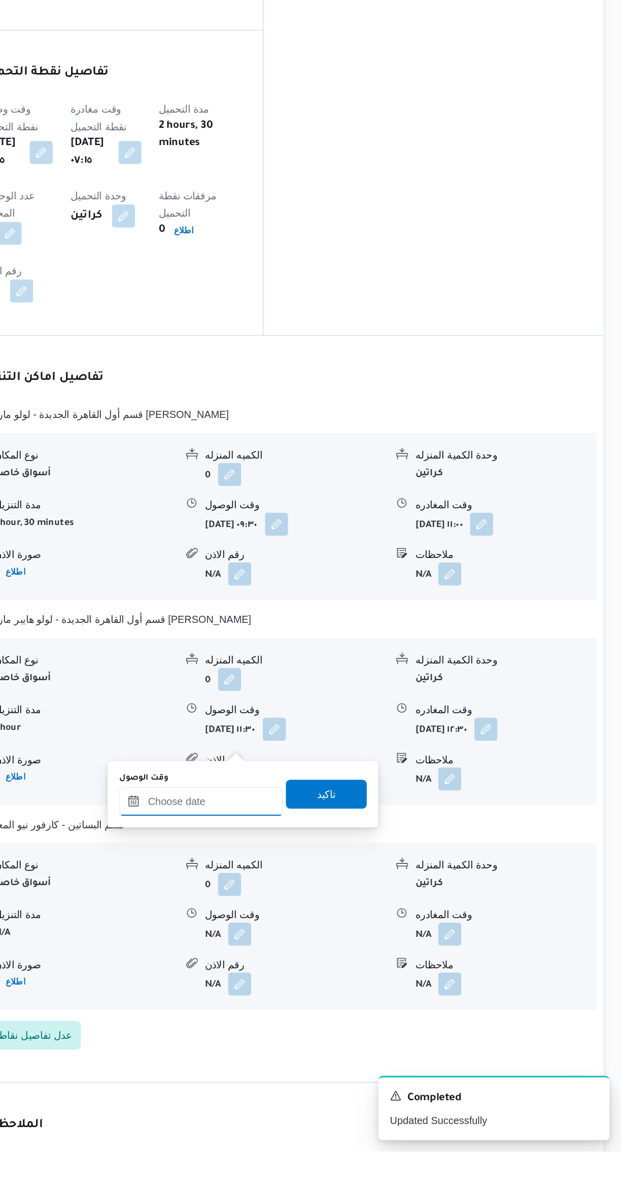
click at [314, 948] on input "وقت الوصول" at bounding box center [325, 946] width 115 height 20
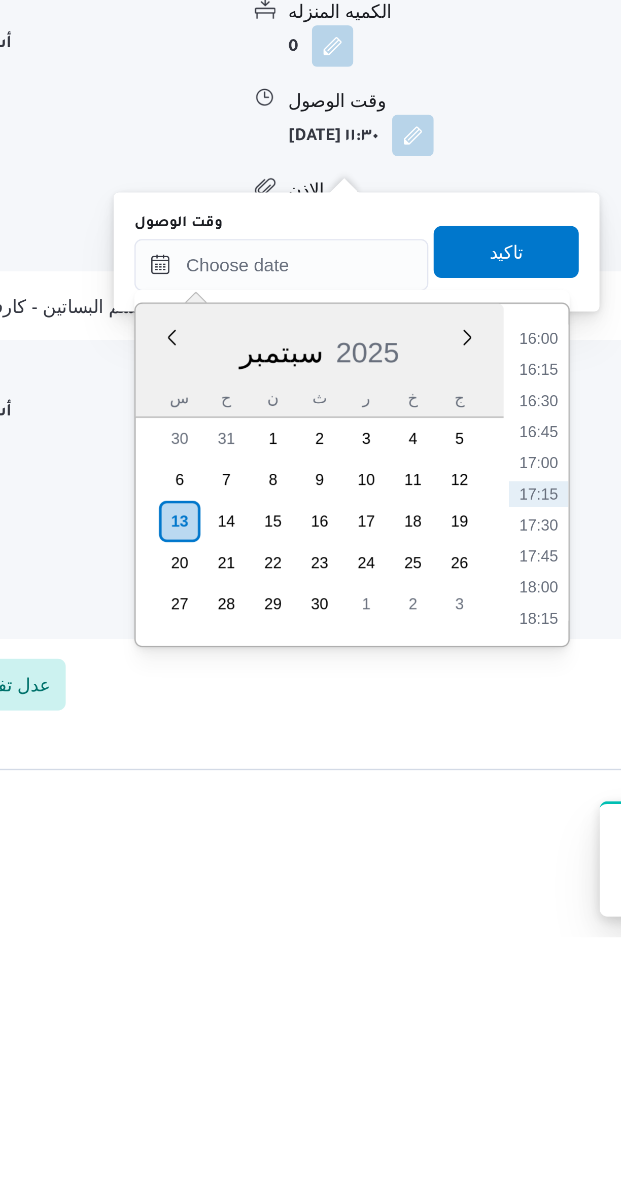
click at [421, 956] on li "16:00" at bounding box center [426, 958] width 23 height 10
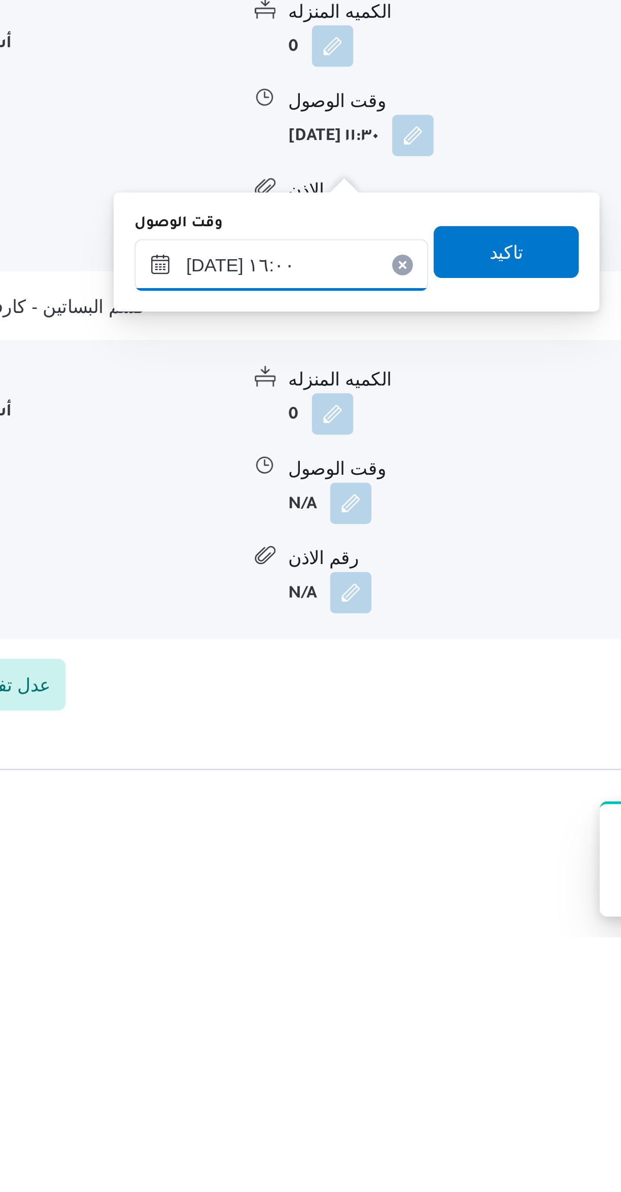
click at [297, 924] on input "[DATE] ١٦:٠٠" at bounding box center [325, 929] width 115 height 20
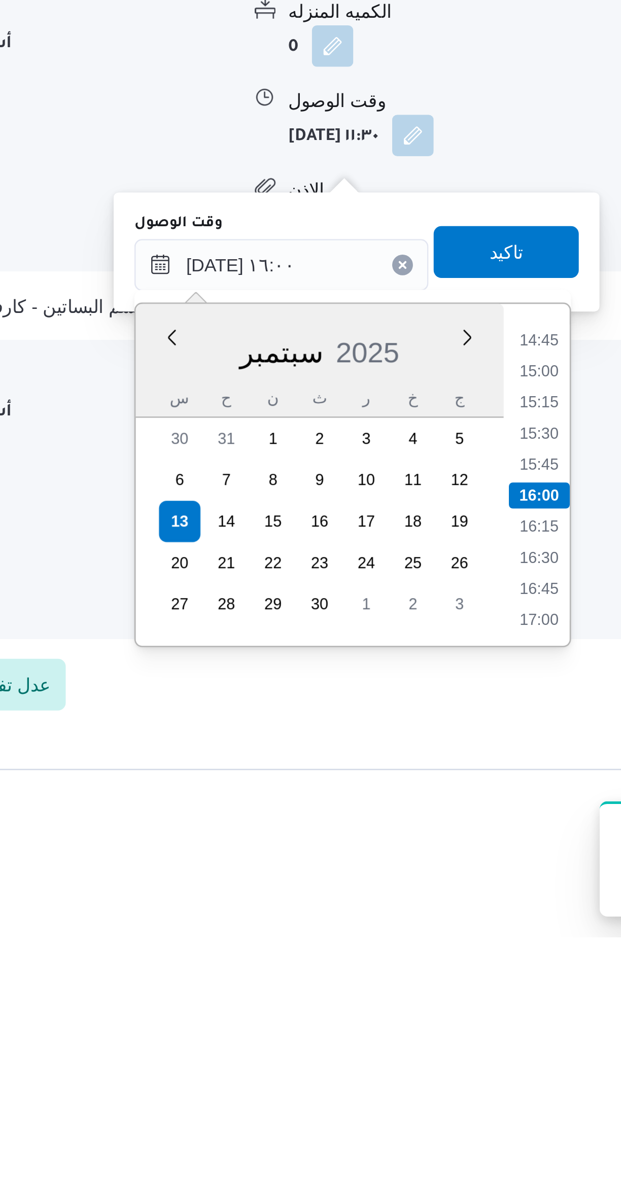
click at [425, 957] on li "14:45" at bounding box center [426, 958] width 23 height 10
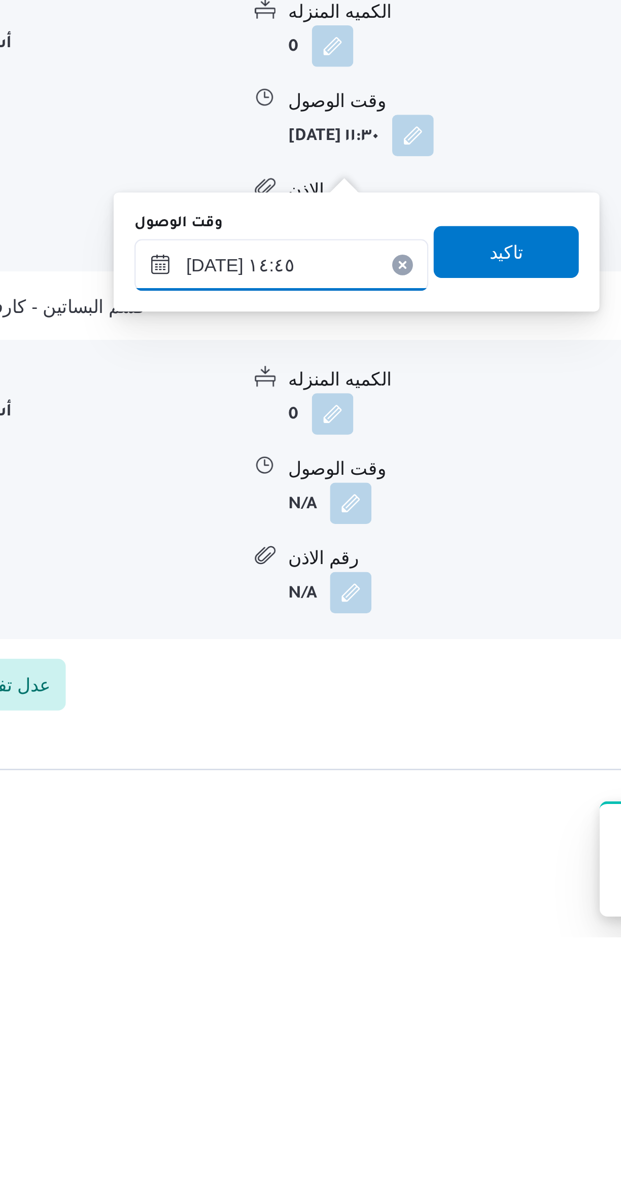
click at [311, 922] on input "١٣/٠٩/٢٠٢٥ ١٤:٤٥" at bounding box center [325, 929] width 115 height 20
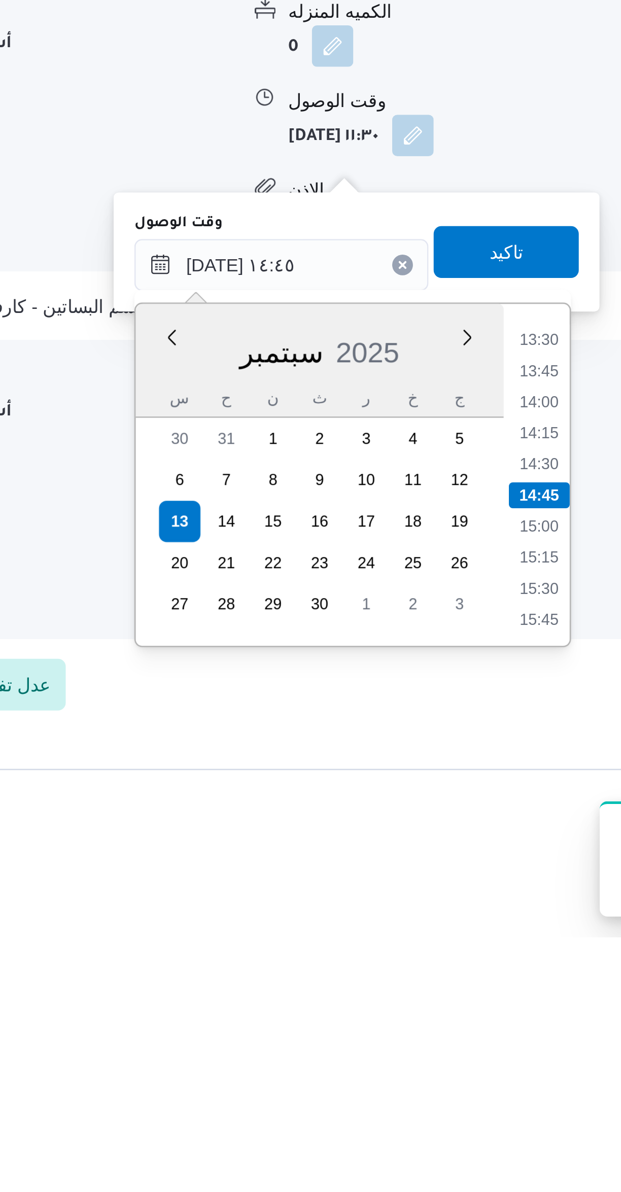
click at [426, 958] on li "13:30" at bounding box center [426, 958] width 23 height 10
type input "١٣/٠٩/٢٠٢٥ ١٣:٣٠"
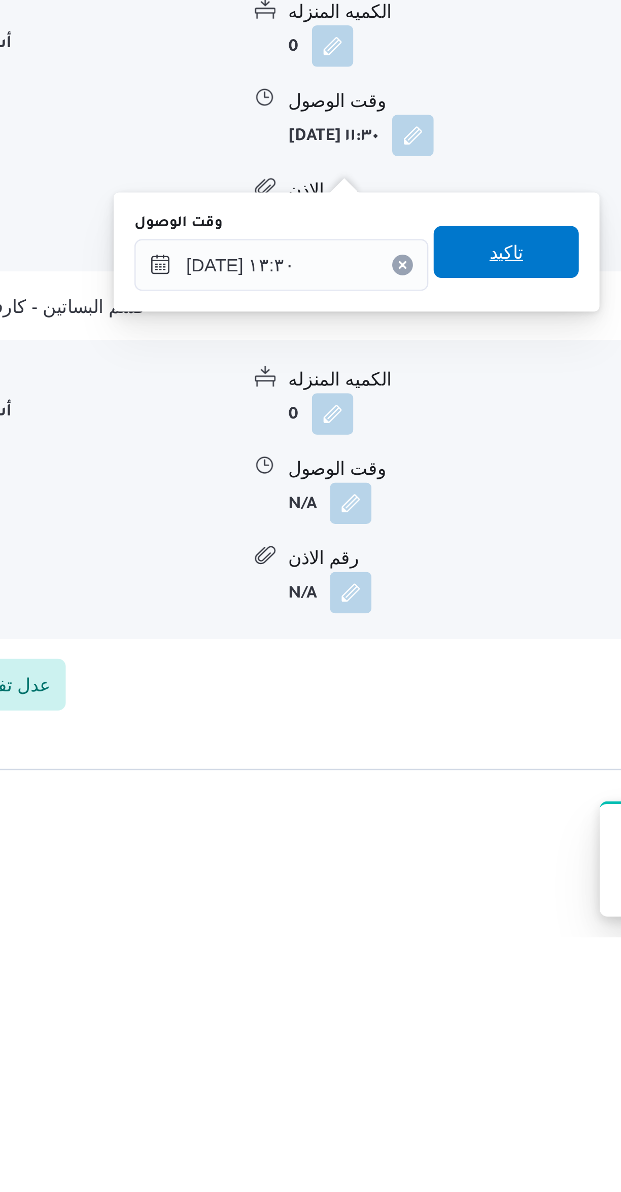
click at [407, 930] on span "تاكيد" at bounding box center [413, 924] width 13 height 12
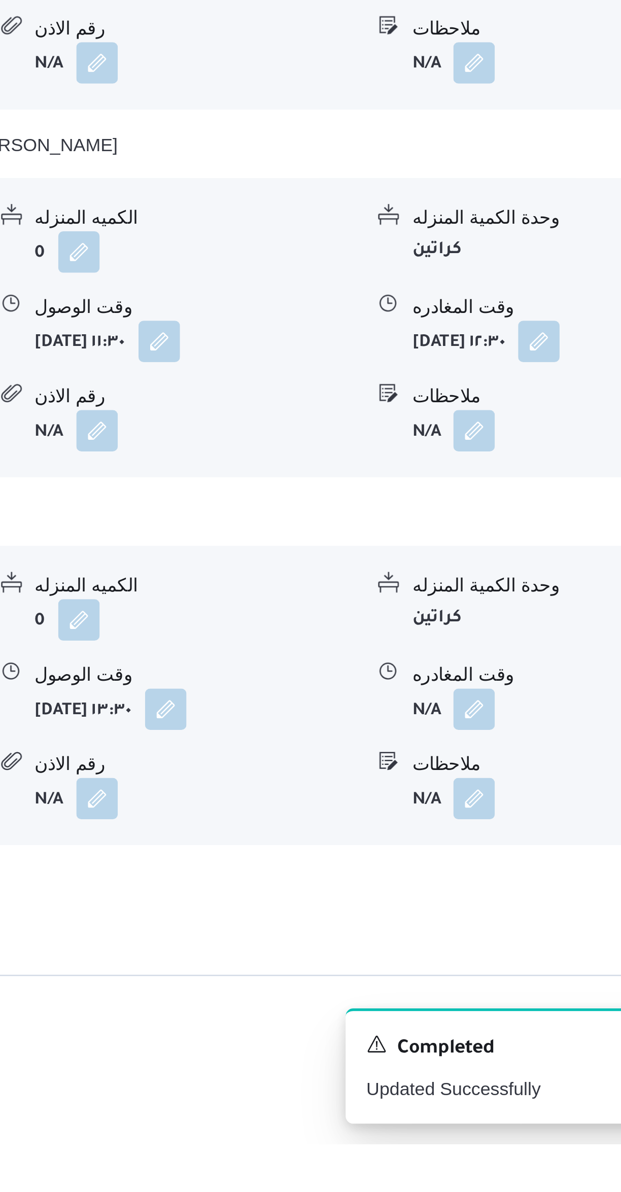
click at [496, 1014] on button "button" at bounding box center [501, 1022] width 16 height 16
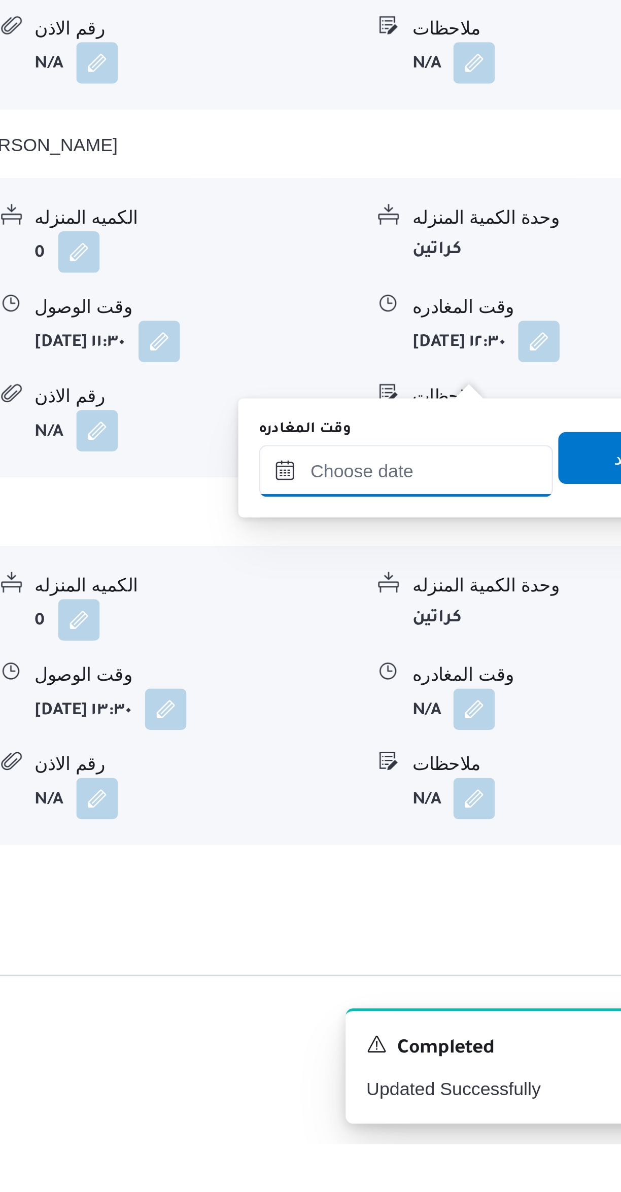
click at [465, 925] on input "وقت المغادره" at bounding box center [474, 928] width 115 height 20
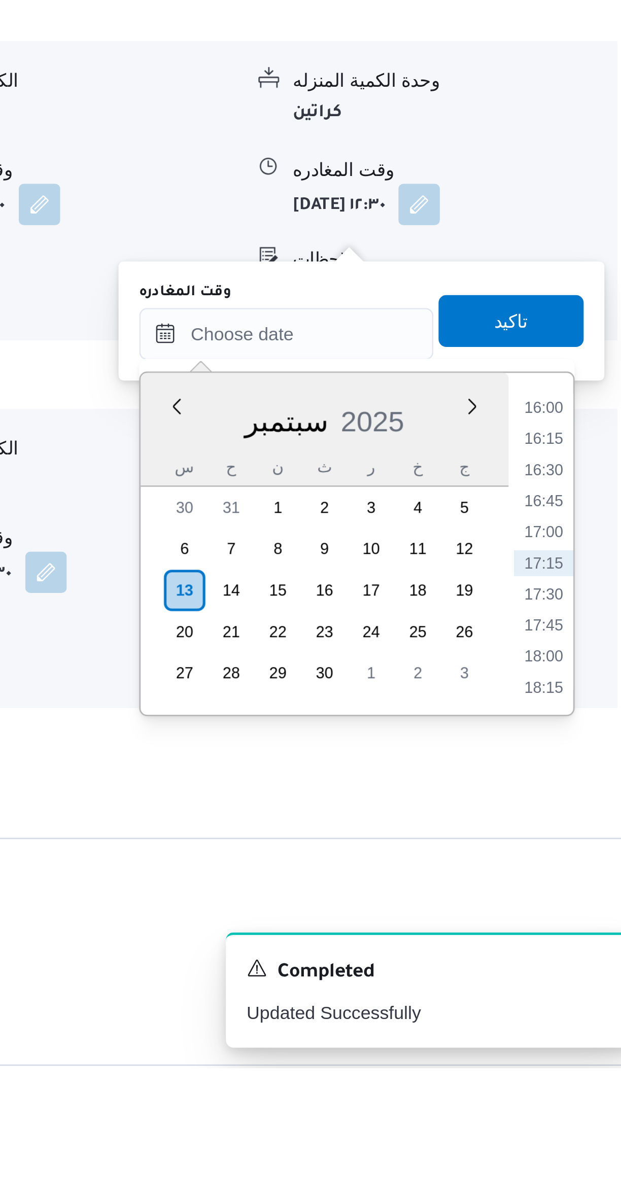
click at [569, 931] on li "16:00" at bounding box center [574, 934] width 23 height 10
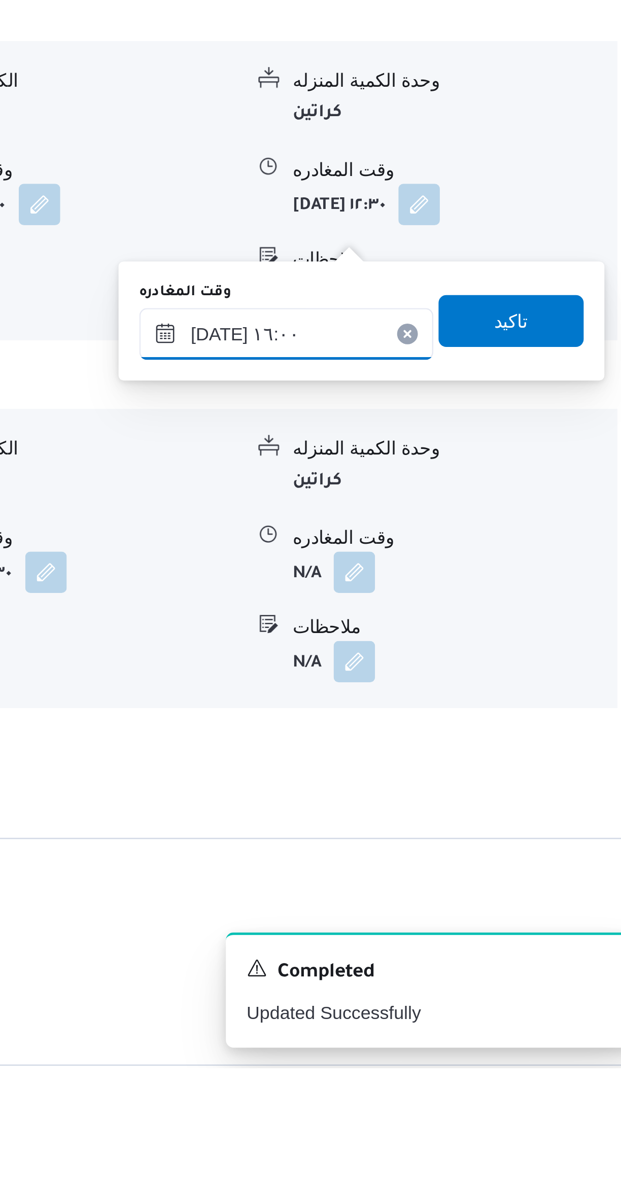
click at [472, 908] on input "[DATE] ١٦:٠٠" at bounding box center [474, 905] width 115 height 20
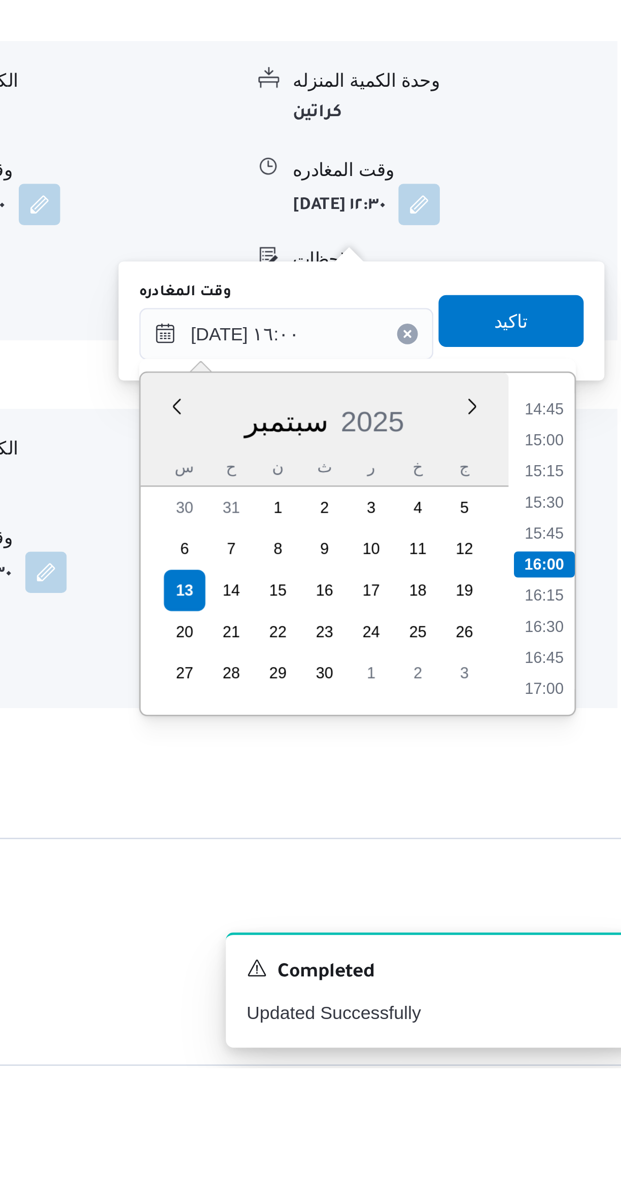
click at [567, 933] on li "14:45" at bounding box center [574, 934] width 23 height 10
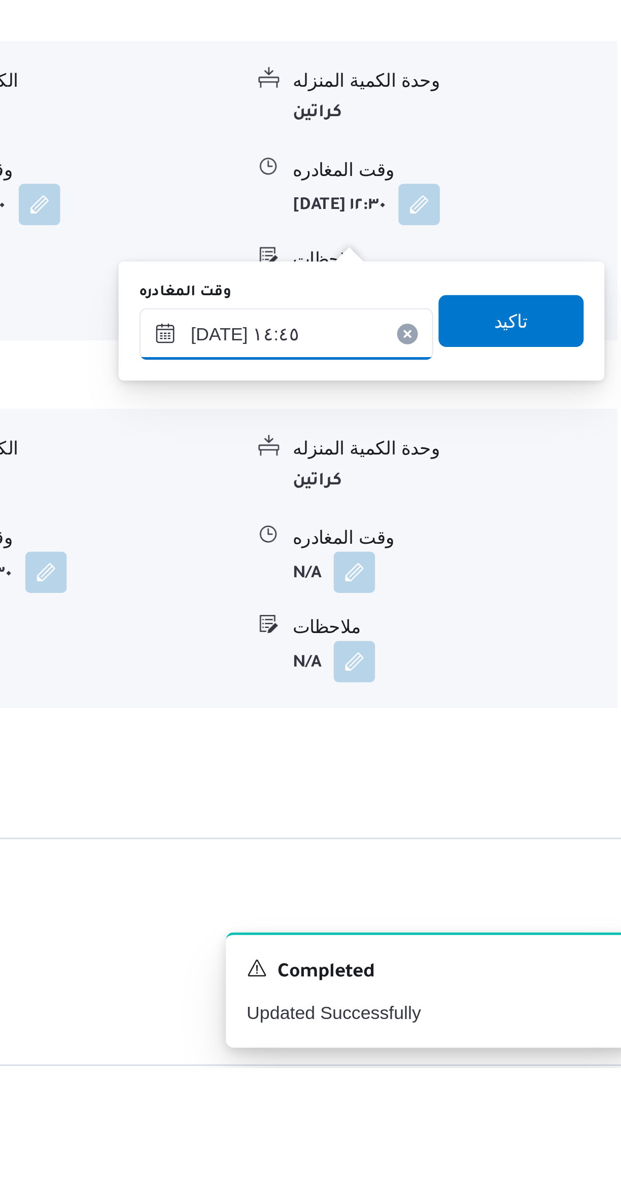
click at [467, 907] on input "١٣/٠٩/٢٠٢٥ ١٤:٤٥" at bounding box center [474, 905] width 115 height 20
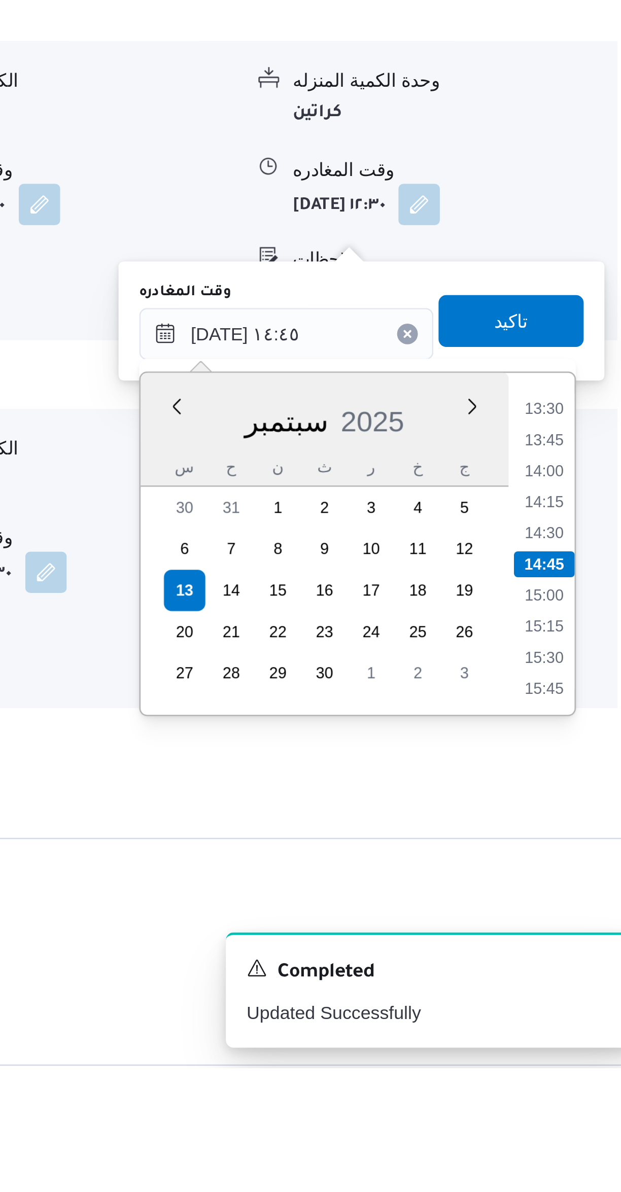
click at [574, 969] on li "14:15" at bounding box center [574, 971] width 23 height 10
type input "١٣/٠٩/٢٠٢٥ ١٤:١٥"
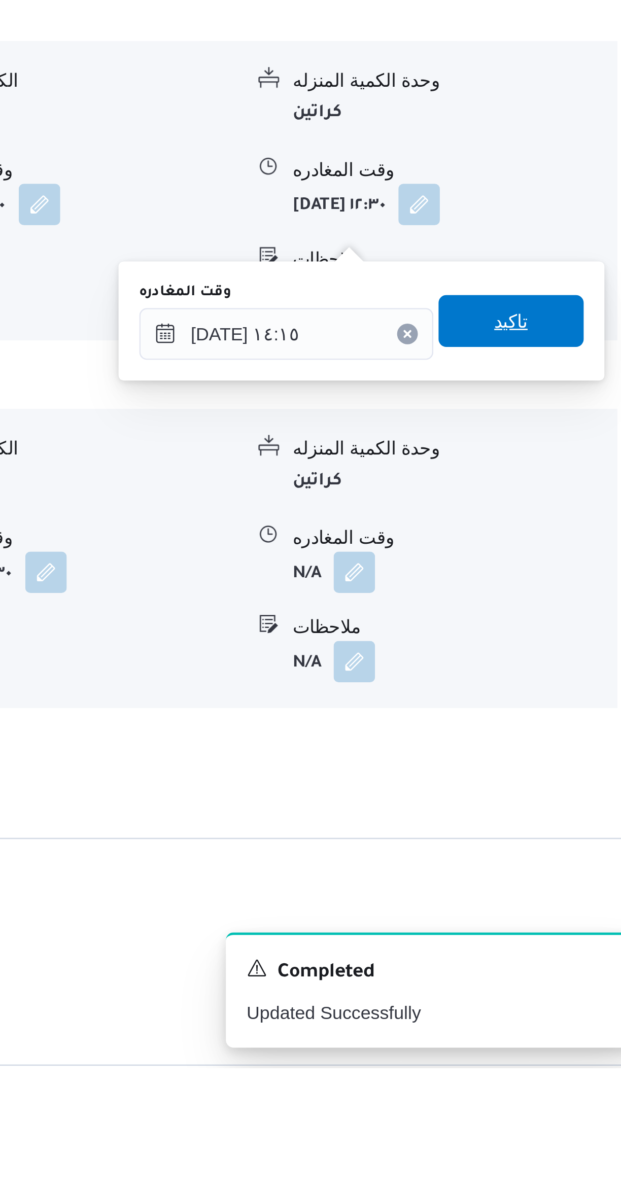
click at [541, 901] on span "تاكيد" at bounding box center [562, 899] width 57 height 20
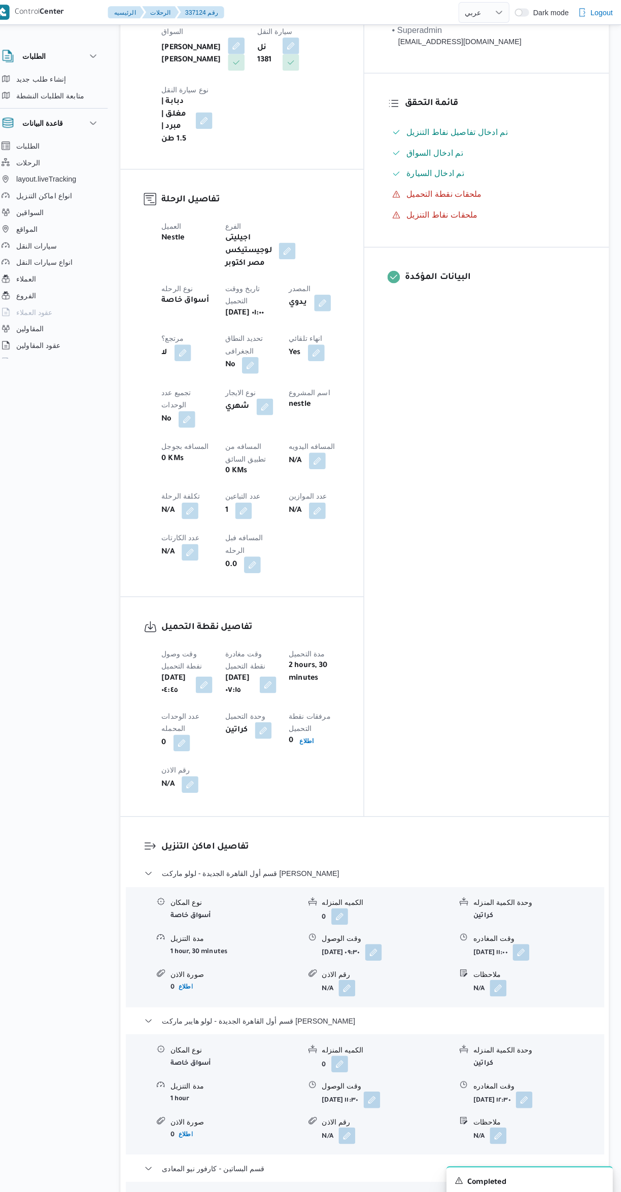
click at [316, 442] on button "button" at bounding box center [324, 450] width 16 height 16
click at [244, 392] on input "المسافه اليدويه" at bounding box center [263, 389] width 101 height 20
type input "178"
click at [338, 387] on span "تاكيد" at bounding box center [344, 384] width 13 height 12
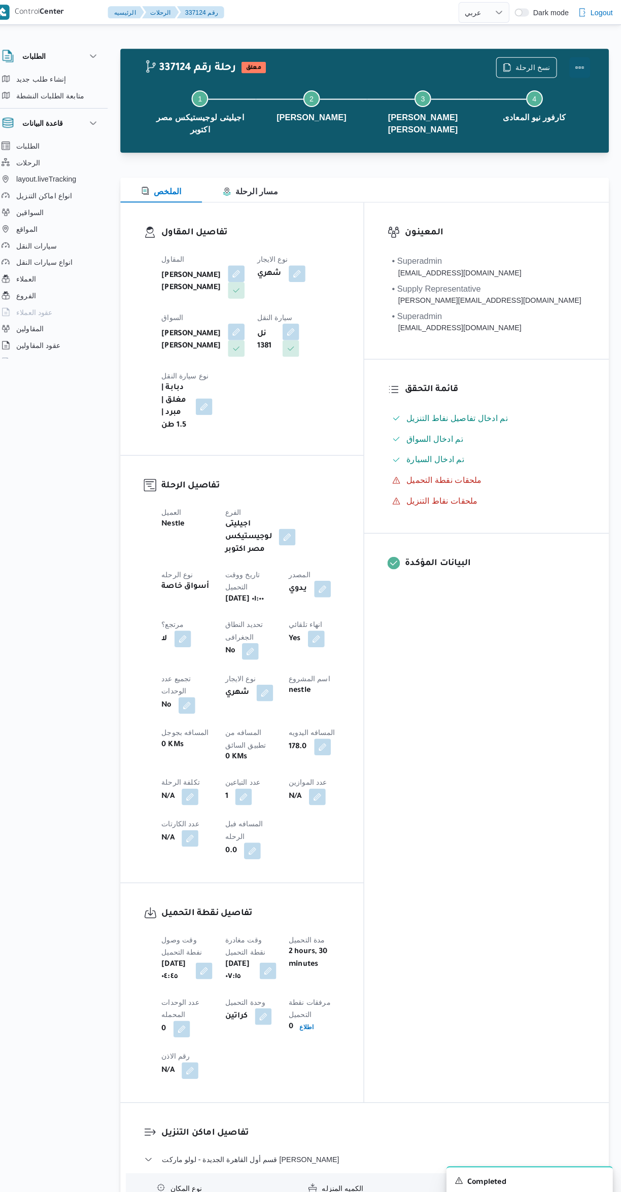
click at [575, 62] on button "Actions" at bounding box center [580, 66] width 20 height 20
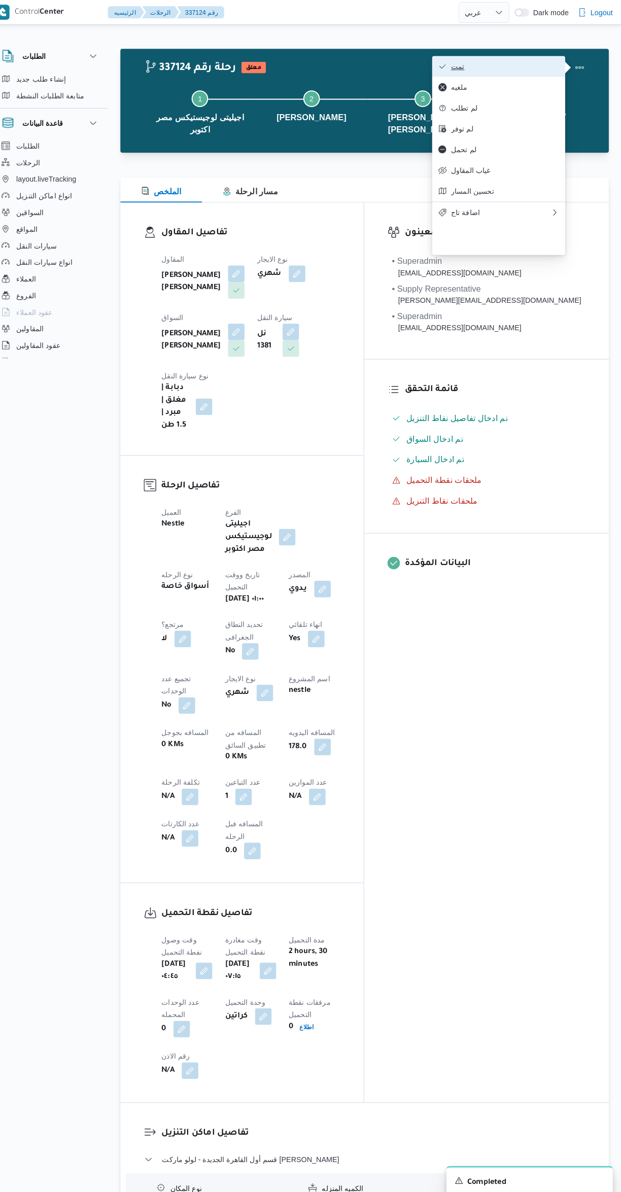
click at [444, 66] on icon "button" at bounding box center [446, 65] width 8 height 8
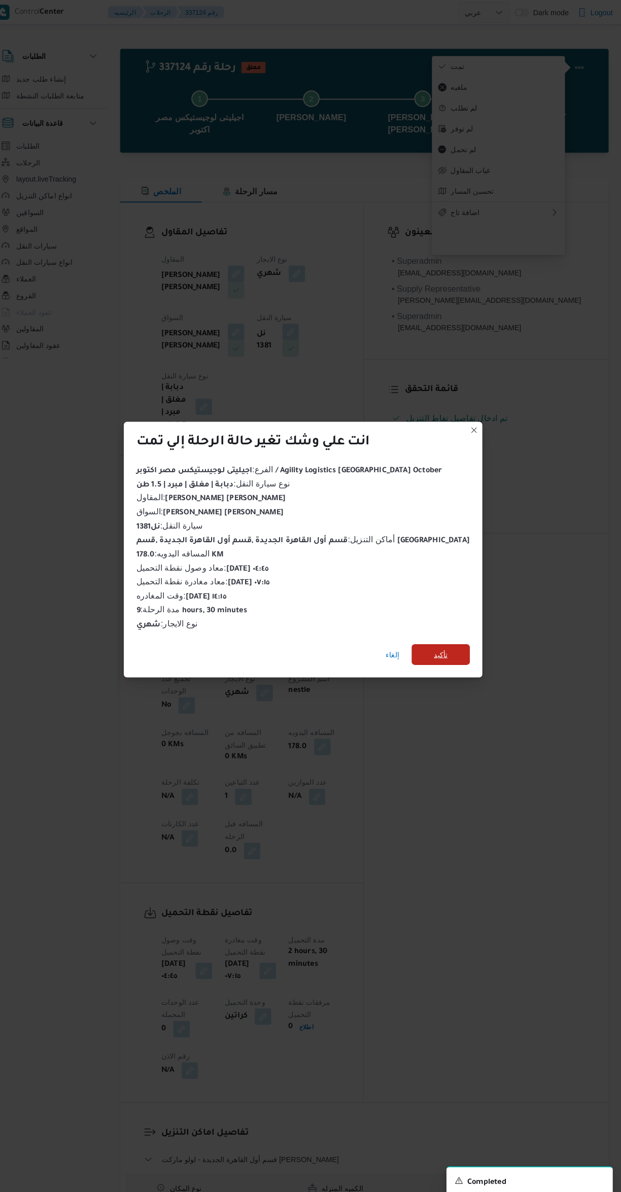
click at [438, 637] on span "تأكيد" at bounding box center [445, 639] width 57 height 20
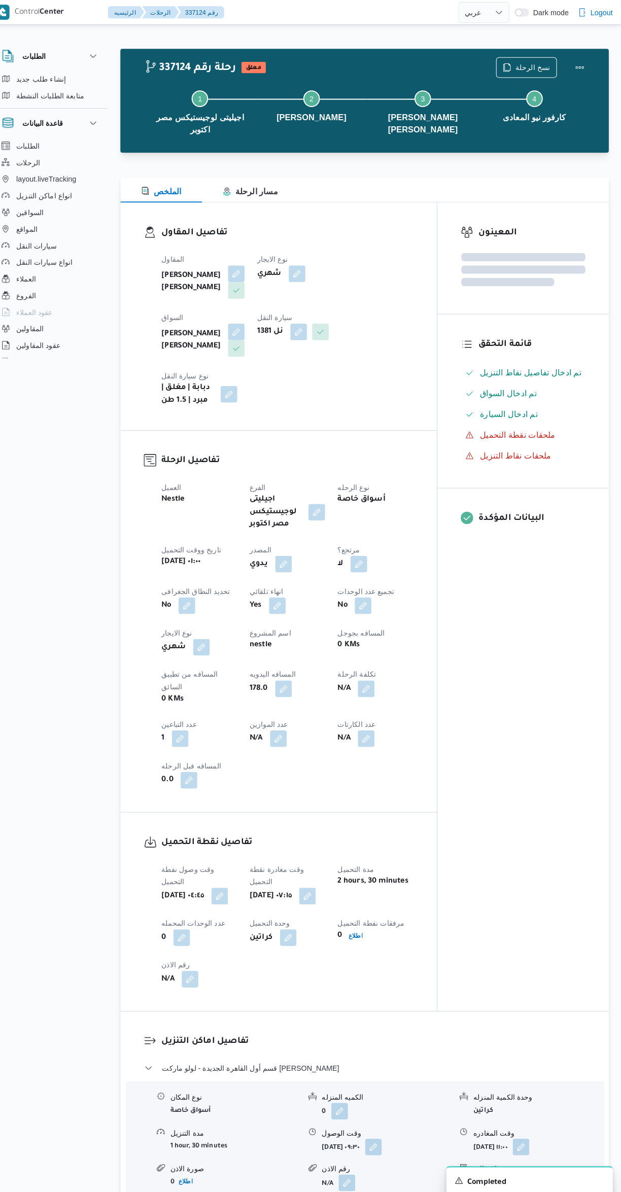
click at [517, 715] on div "المعينون قائمة التحقق تم ادخال تفاصيل نفاط التنزيل تم ادخال السواق تم ادخال الس…" at bounding box center [524, 593] width 167 height 790
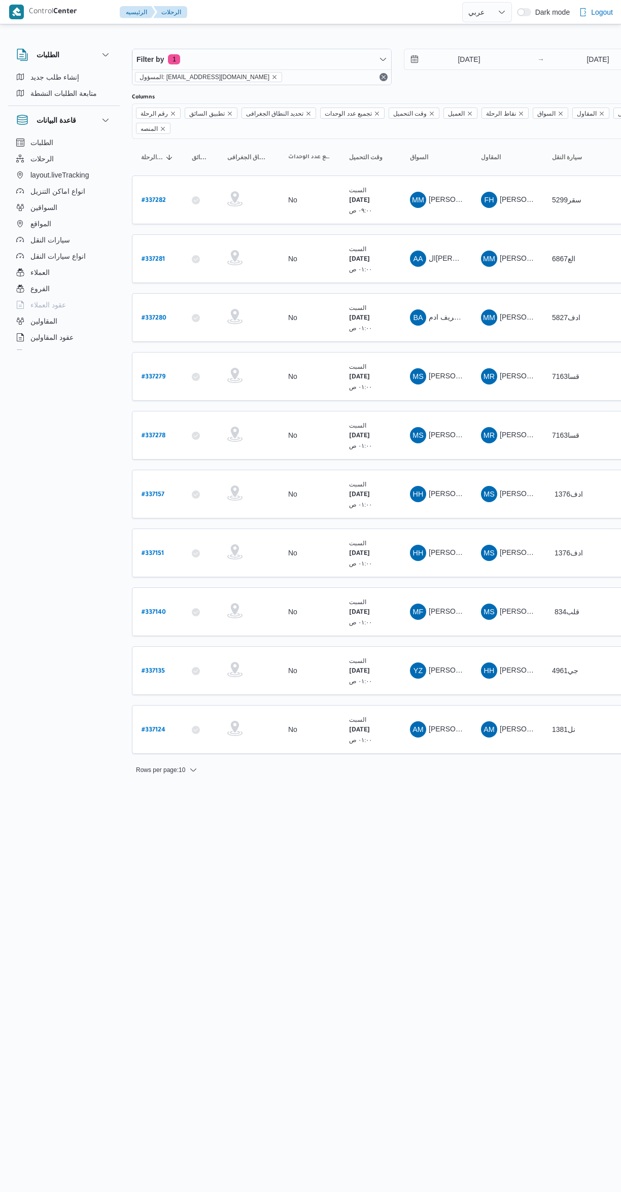
select select "ar"
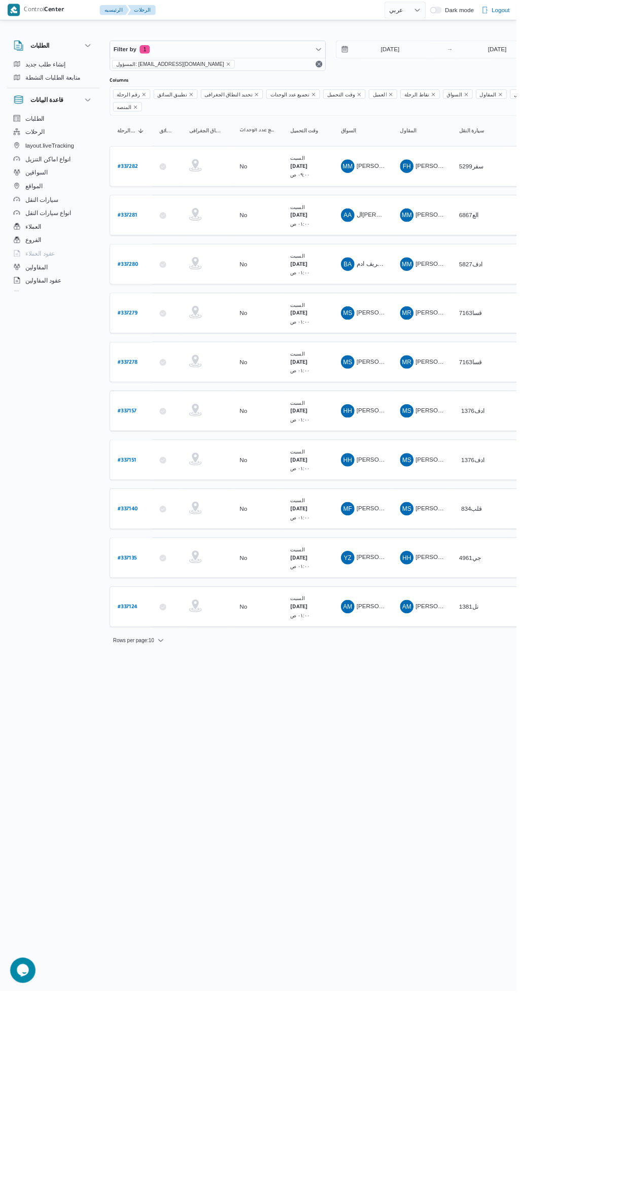
click at [160, 664] on link "# 337135" at bounding box center [153, 671] width 23 height 14
select select "ar"
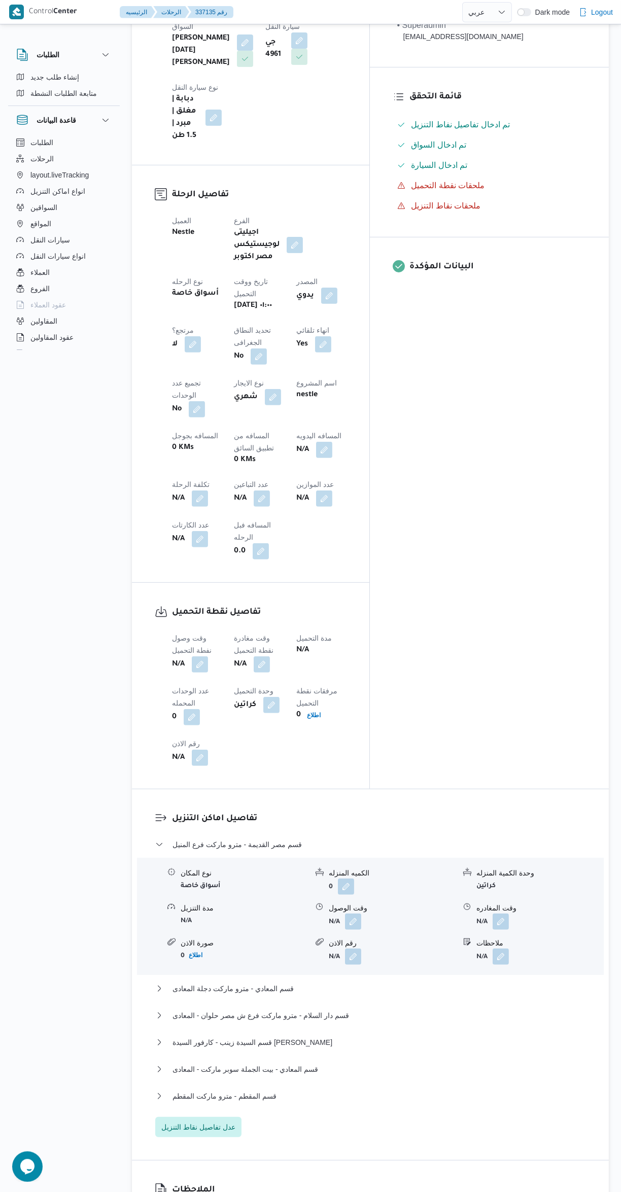
scroll to position [365, 0]
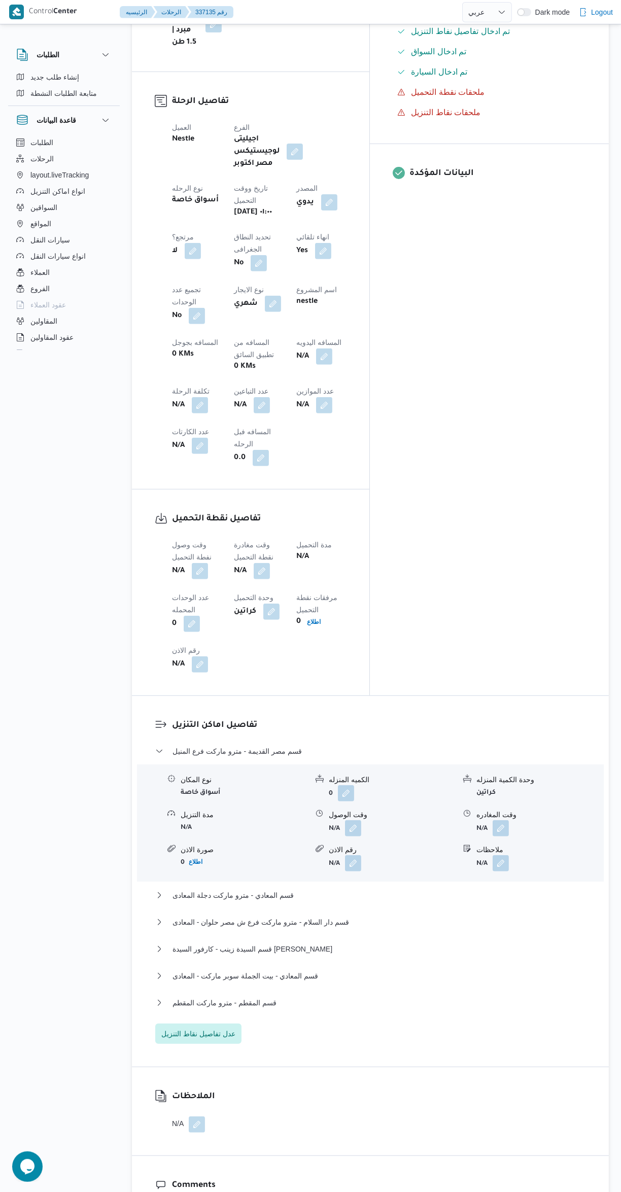
click at [193, 563] on button "button" at bounding box center [200, 571] width 16 height 16
click at [173, 469] on input "وقت وصول نفطة التحميل" at bounding box center [173, 470] width 115 height 20
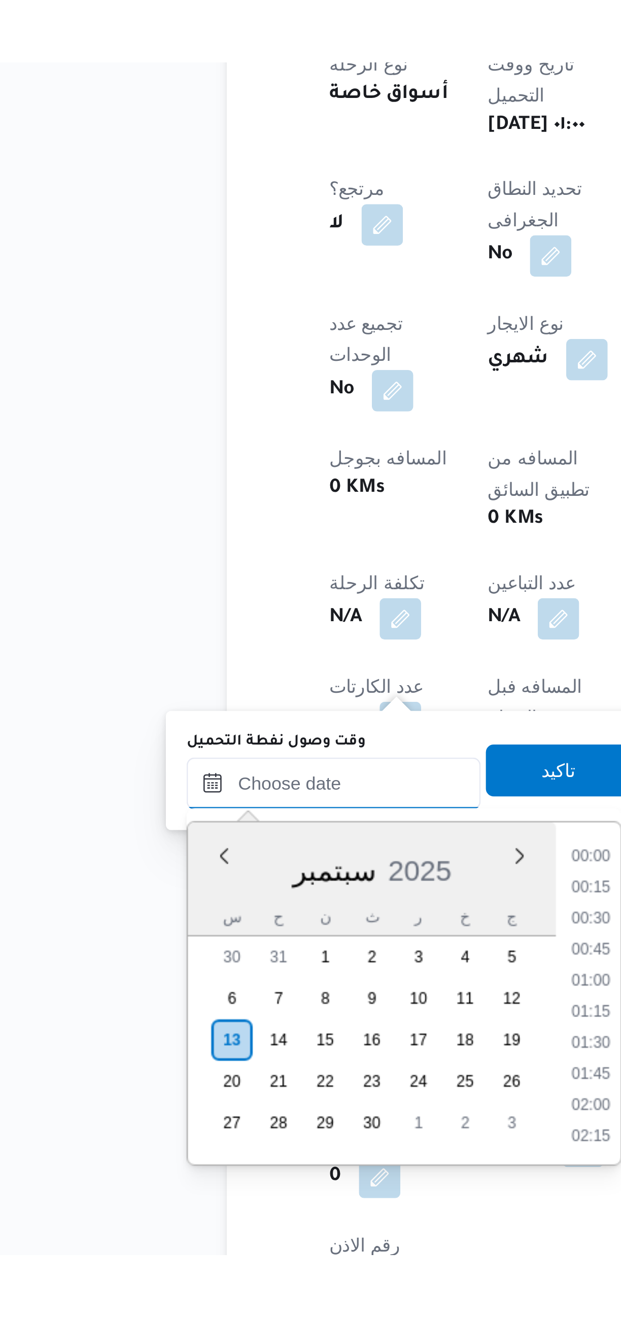
scroll to position [779, 0]
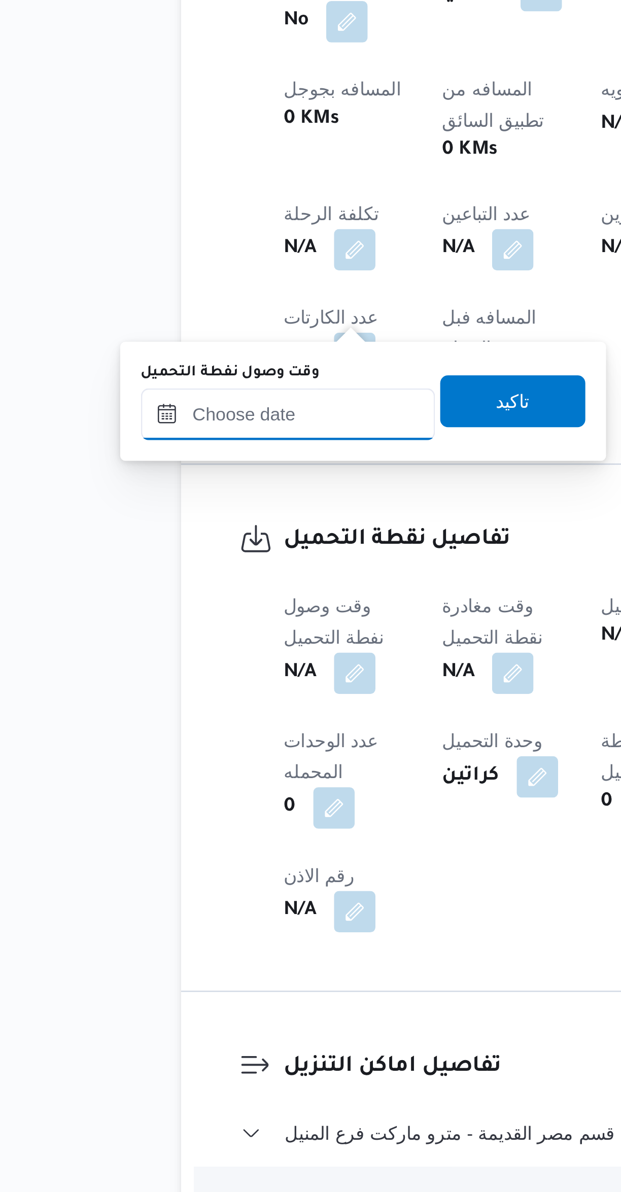
click at [175, 843] on input "وقت وصول نفطة التحميل" at bounding box center [173, 835] width 115 height 20
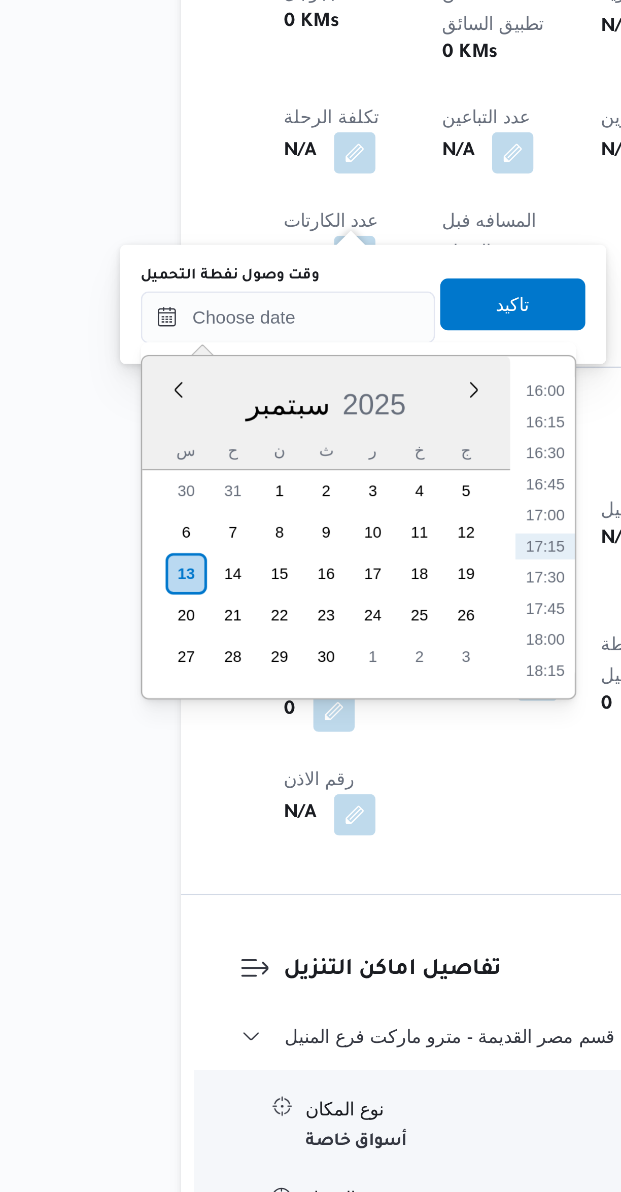
click at [271, 868] on li "16:00" at bounding box center [274, 864] width 23 height 10
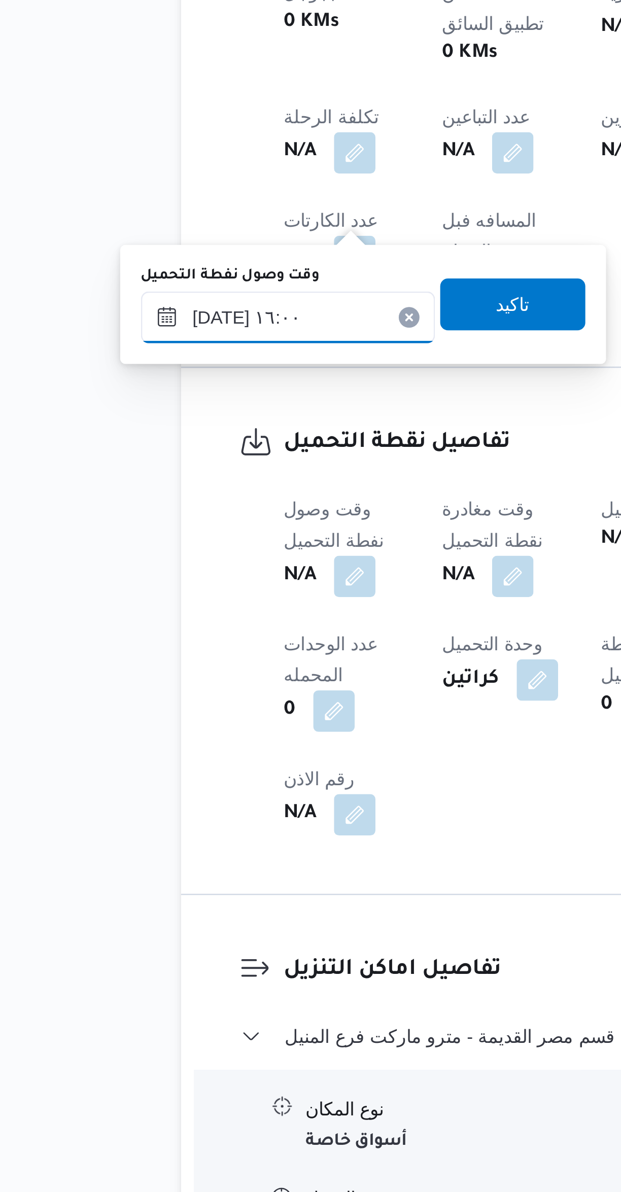
click at [141, 838] on input "[DATE] ١٦:٠٠" at bounding box center [173, 835] width 115 height 20
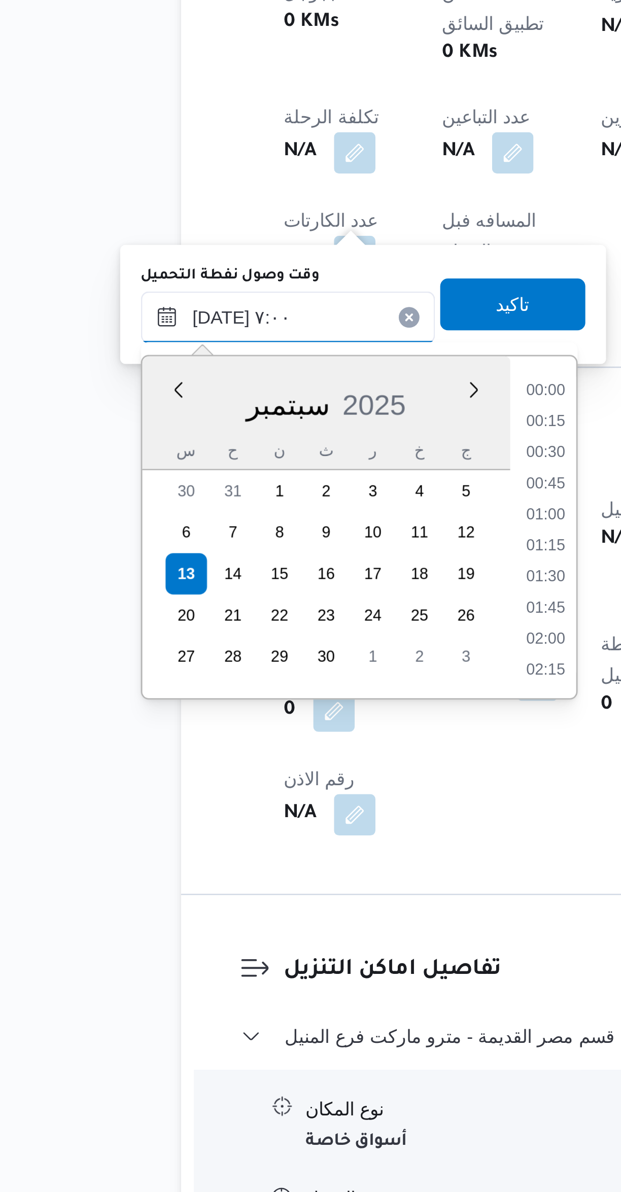
scroll to position [234, 0]
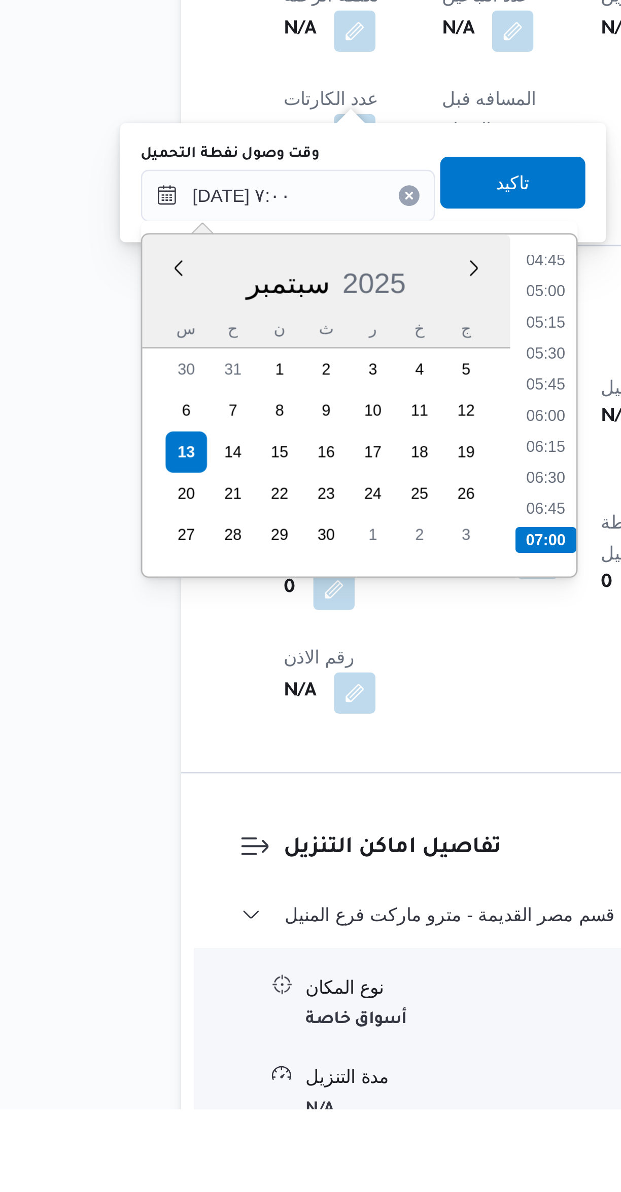
click at [271, 894] on li "05:30" at bounding box center [274, 896] width 23 height 10
type input "١٣/٠٩/٢٠٢٥ ٠٥:٣٠"
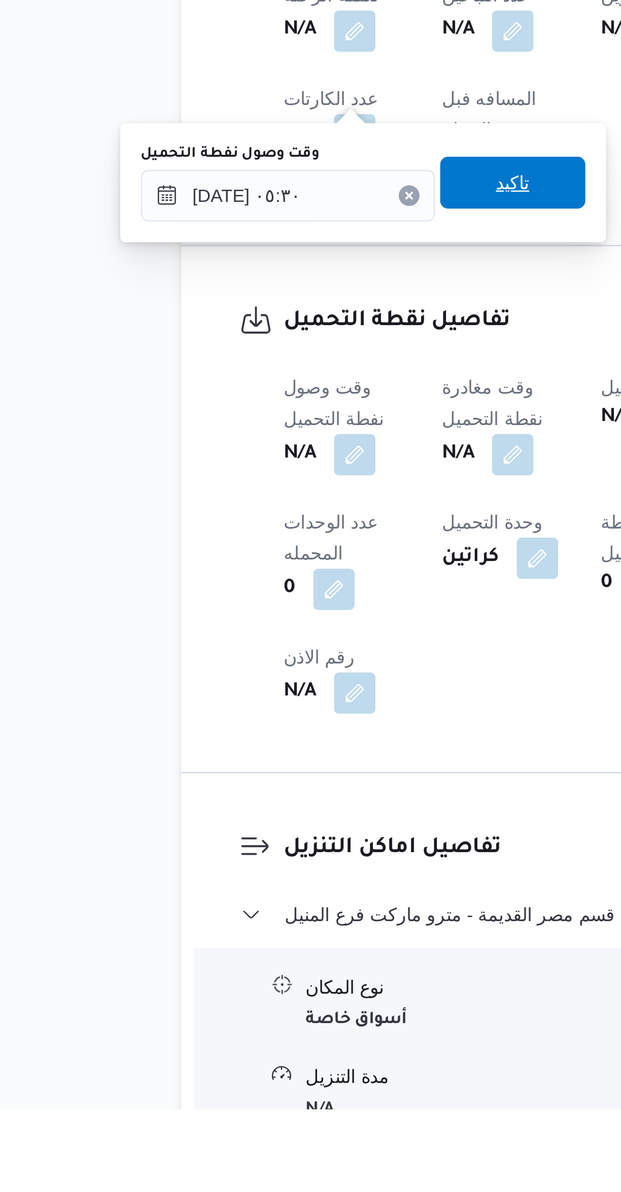
click at [242, 834] on span "تاكيد" at bounding box center [261, 829] width 57 height 20
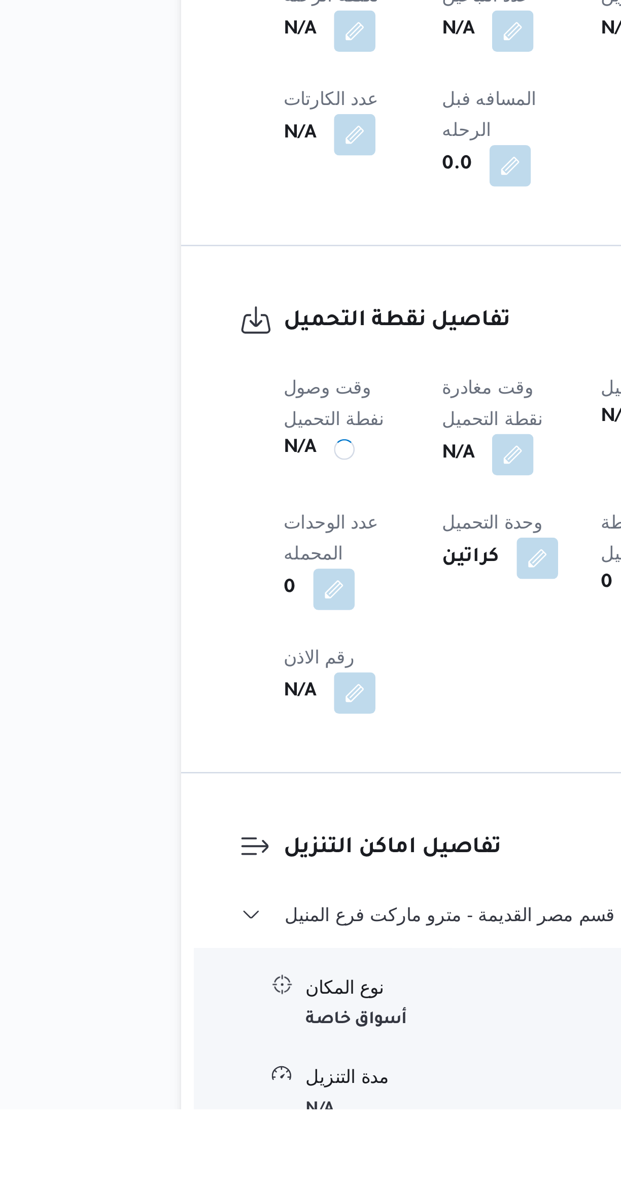
scroll to position [0, 0]
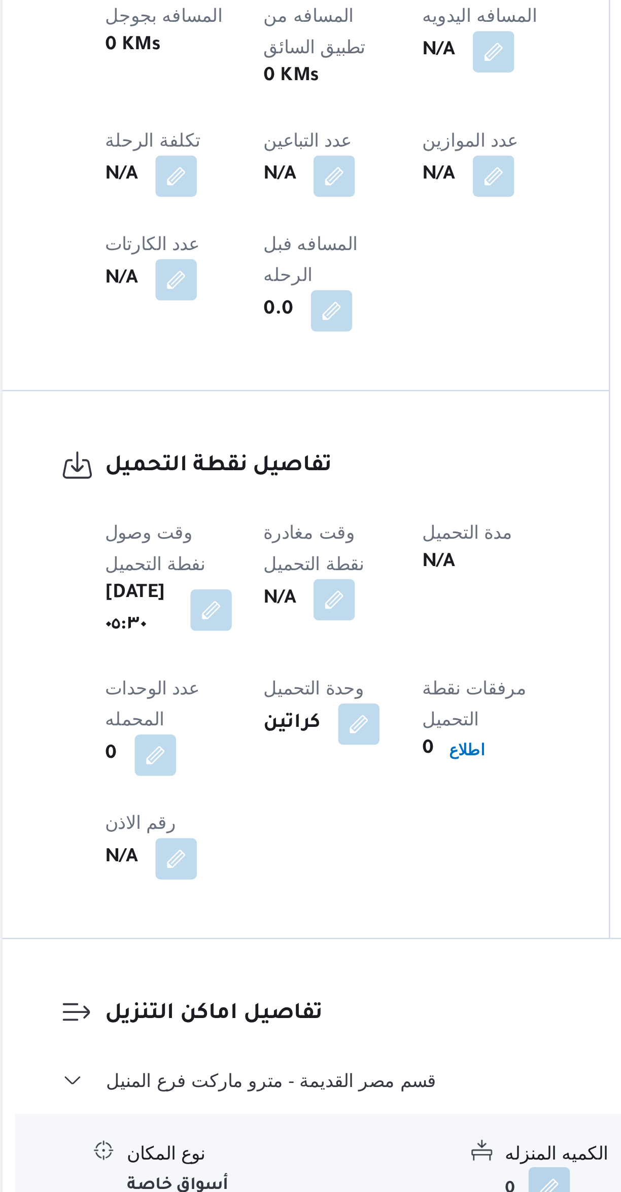
click at [270, 928] on button "button" at bounding box center [262, 936] width 16 height 16
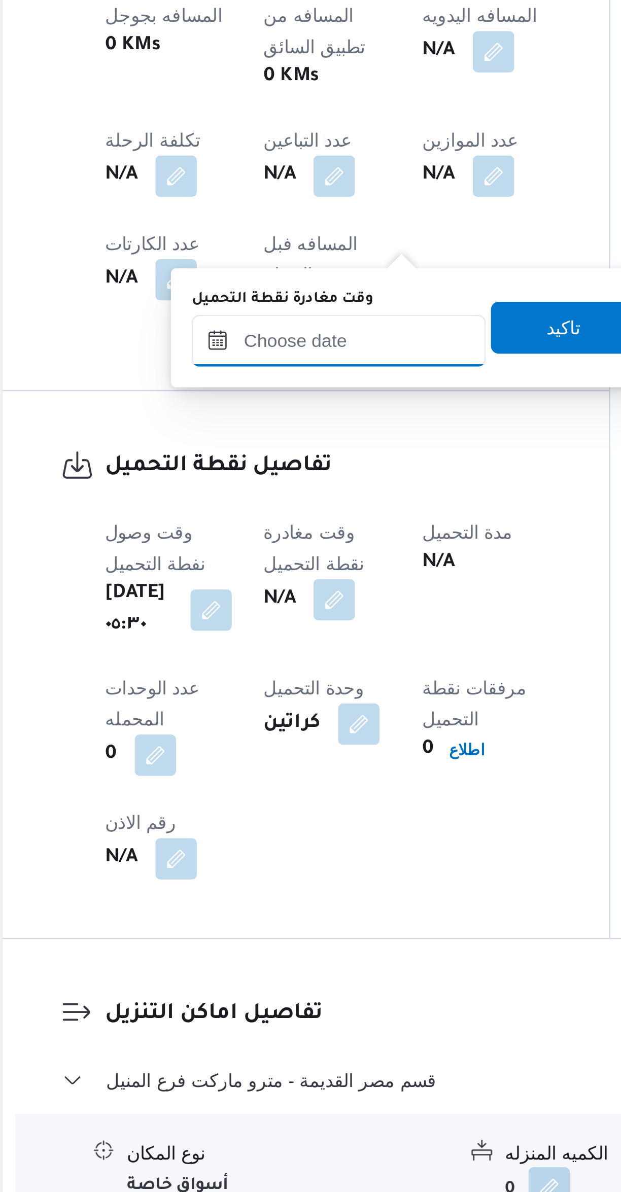
click at [255, 836] on input "وقت مغادرة نقطة التحميل" at bounding box center [263, 835] width 115 height 20
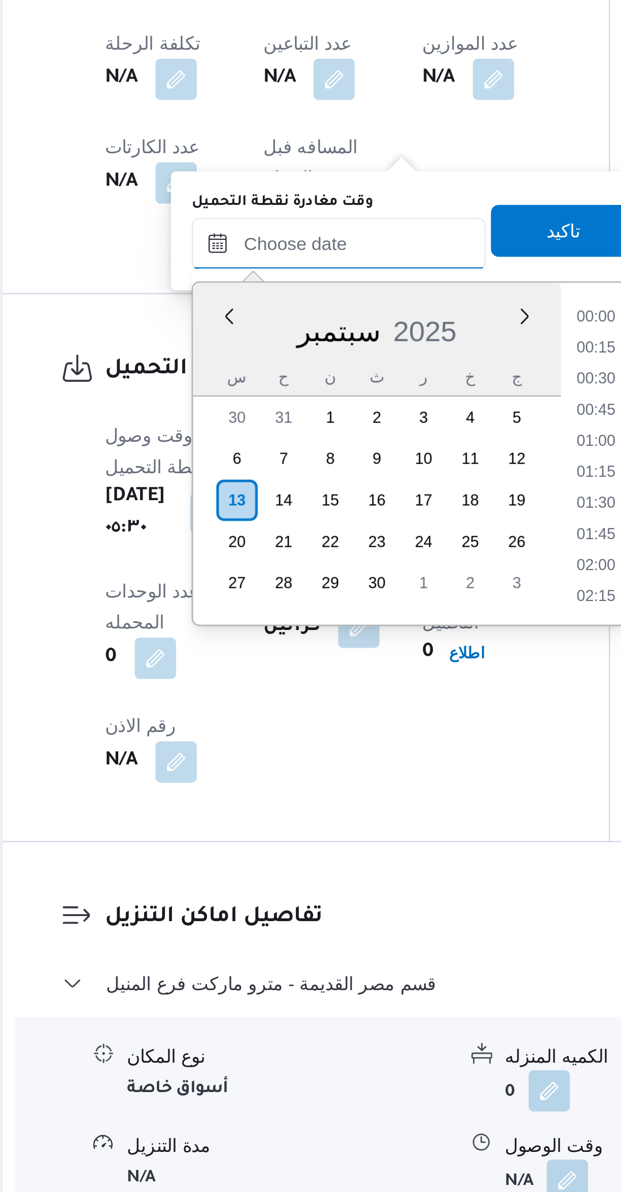
scroll to position [779, 0]
click at [360, 854] on li "16:00" at bounding box center [364, 850] width 23 height 10
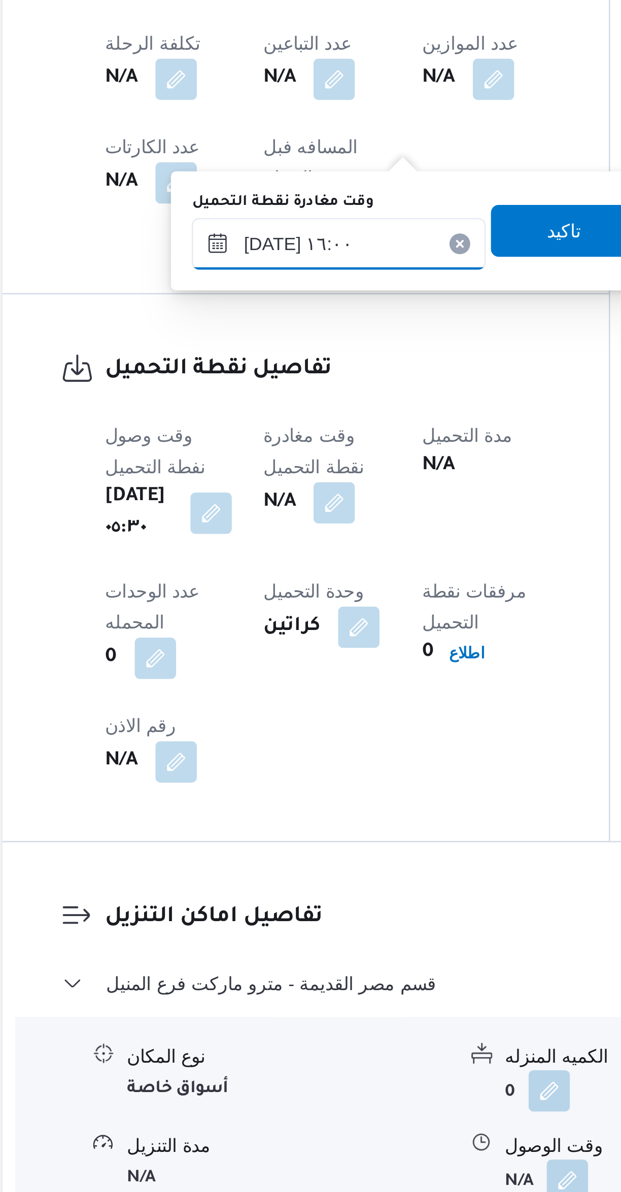
click at [235, 825] on input "١٣/٠٩/٢٠٢٥ ١٦:٠٠" at bounding box center [263, 821] width 115 height 20
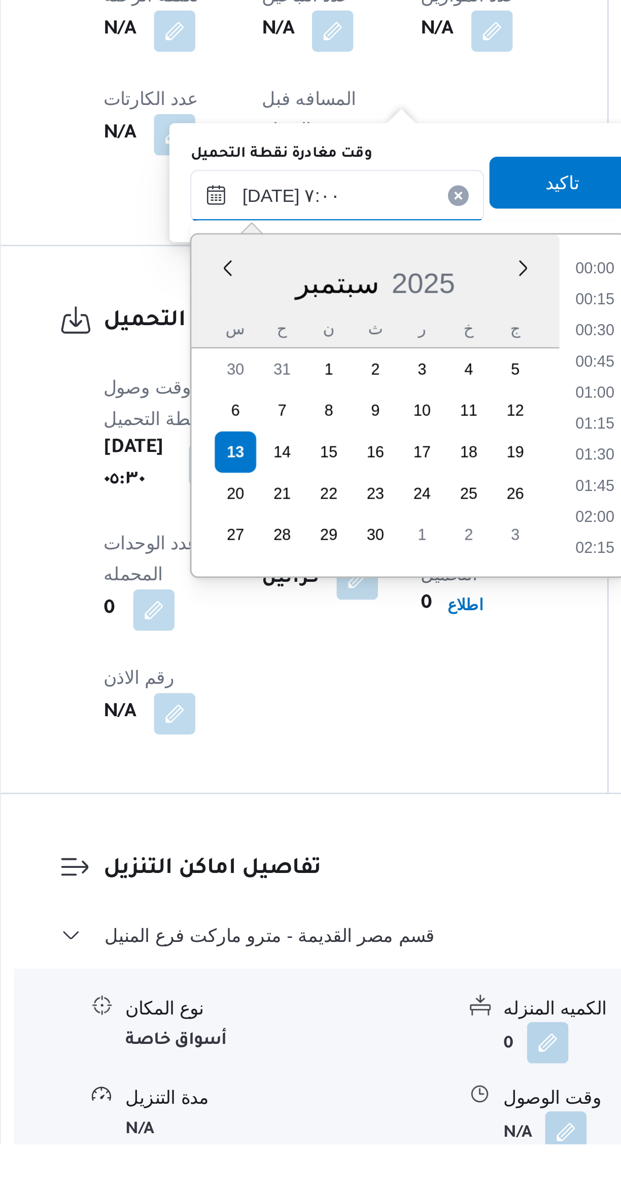
scroll to position [234, 0]
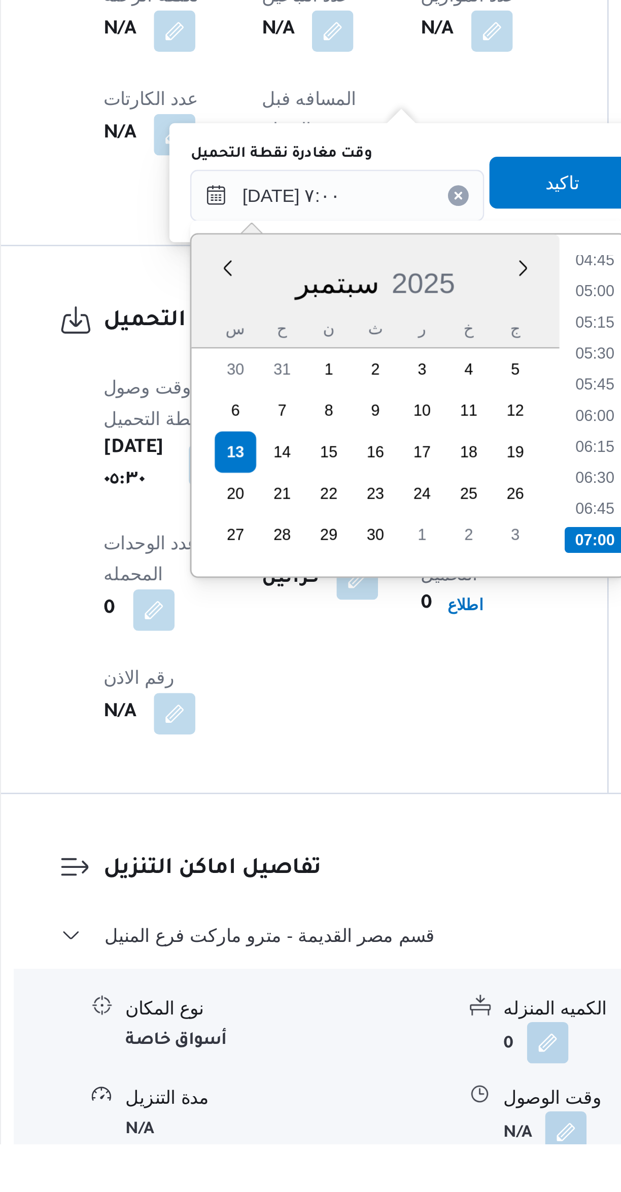
click at [358, 952] on li "07:00" at bounding box center [365, 956] width 24 height 10
type input "١٣/٠٩/٢٠٢٥ ٠٧:٠٠"
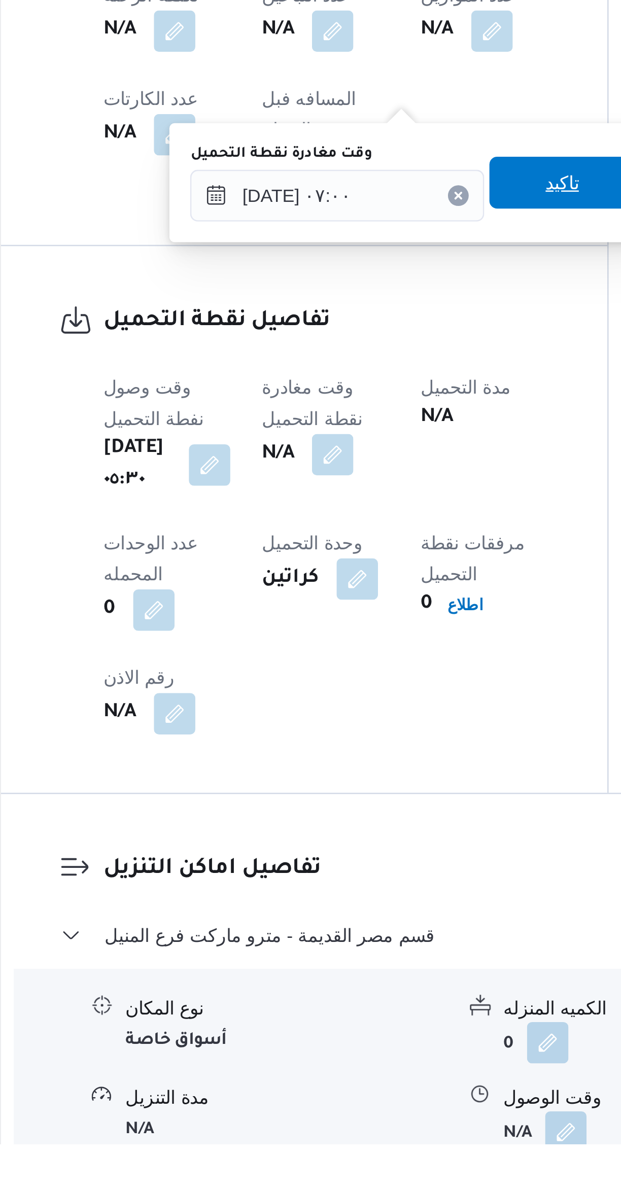
click at [328, 819] on span "تاكيد" at bounding box center [351, 816] width 57 height 20
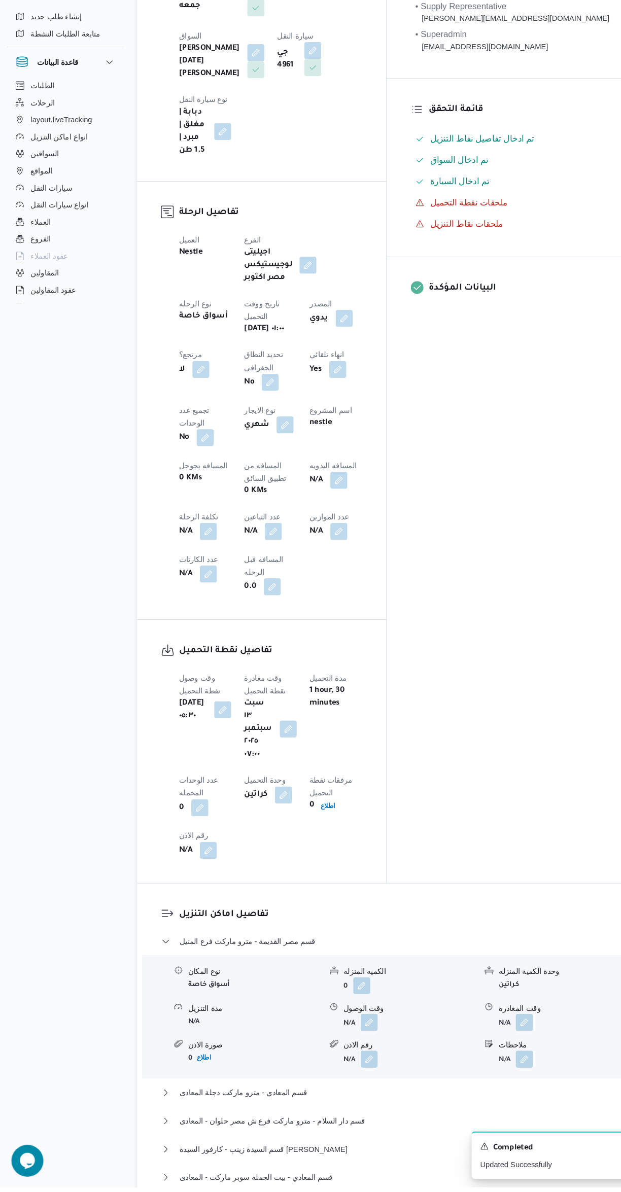
scroll to position [211, 0]
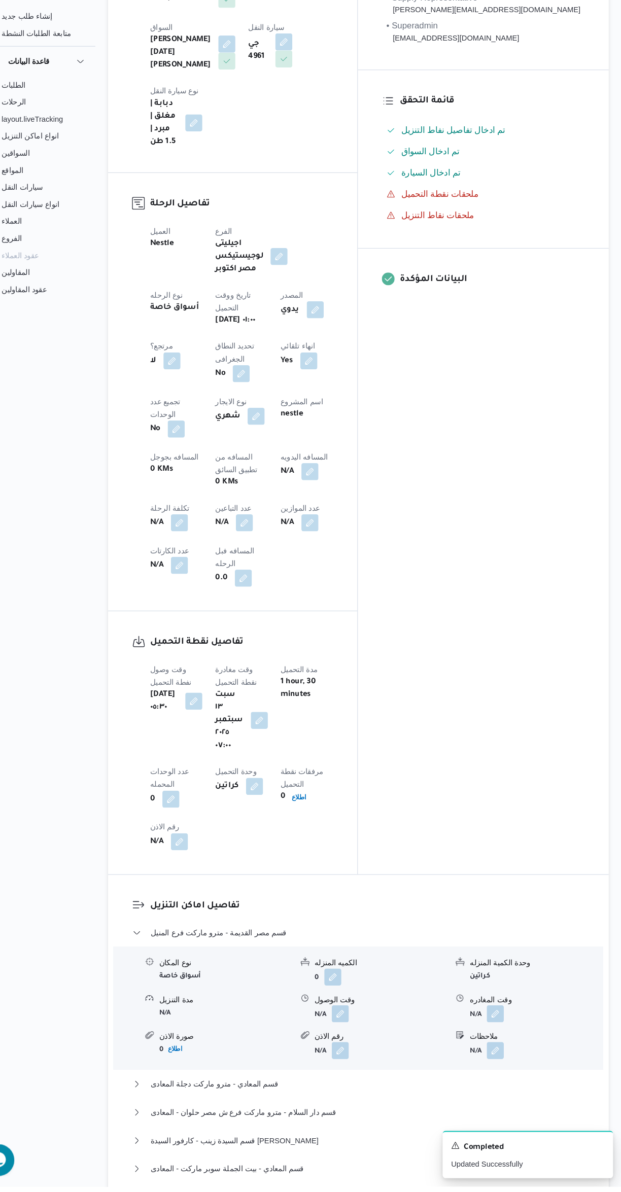
click at [254, 552] on button "button" at bounding box center [262, 560] width 16 height 16
click at [172, 482] on input "عدد التباعين" at bounding box center [173, 482] width 101 height 20
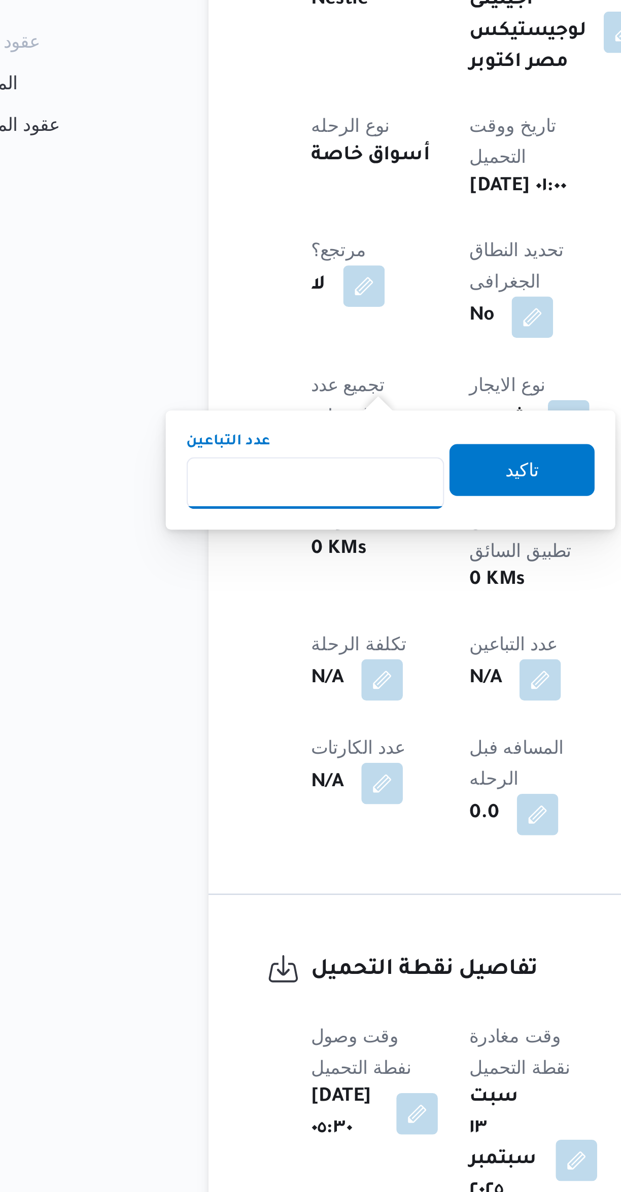
type input "1"
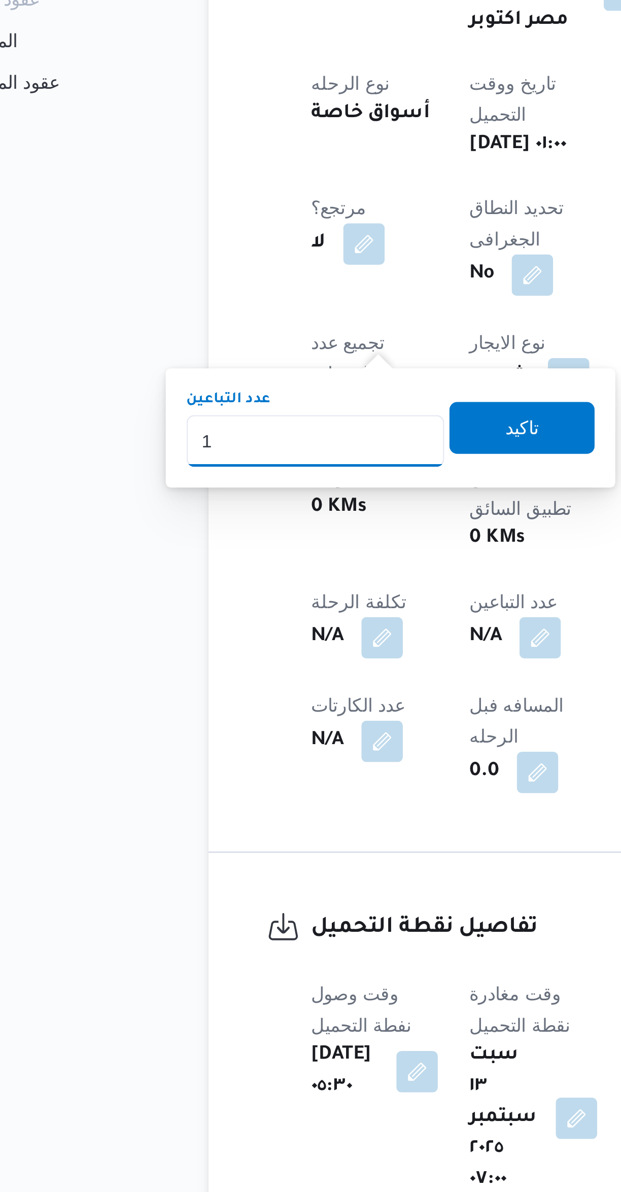
scroll to position [215, 0]
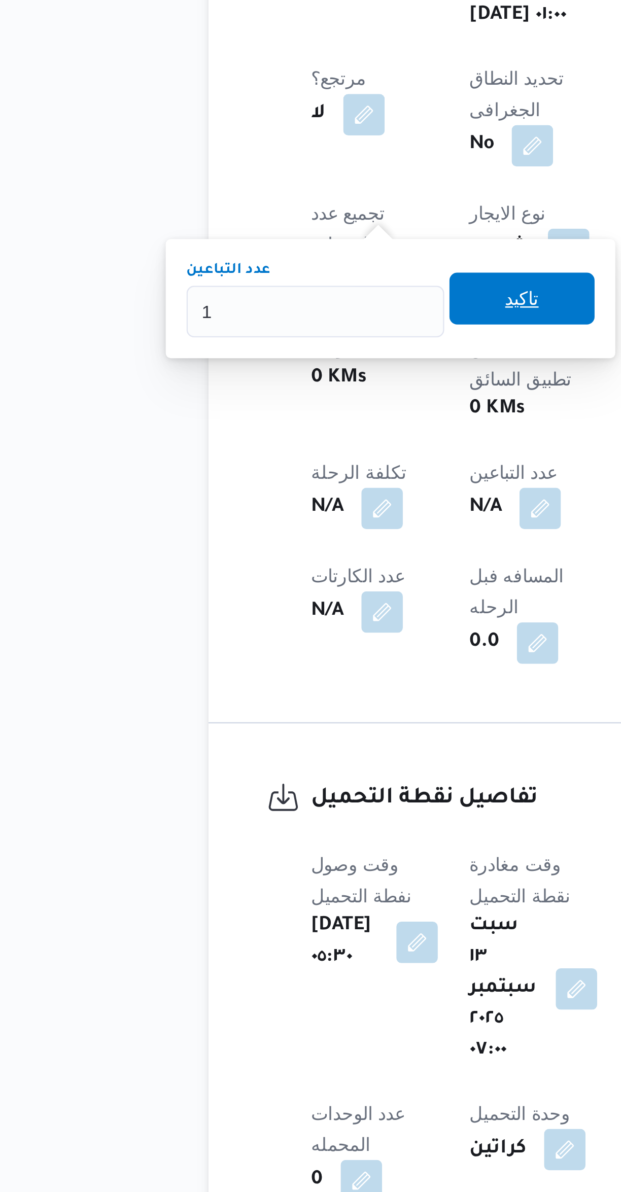
click at [248, 478] on span "تاكيد" at bounding box center [254, 473] width 13 height 12
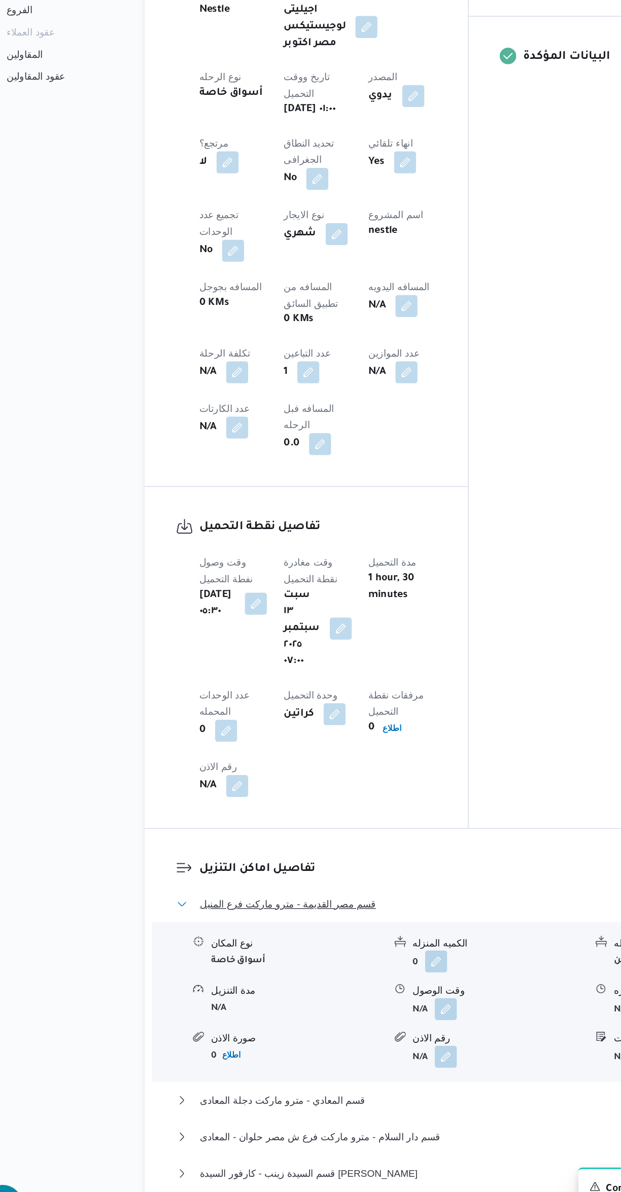
click at [351, 940] on button "قسم مصر القديمة - مترو ماركت فرع المنيل" at bounding box center [370, 946] width 431 height 12
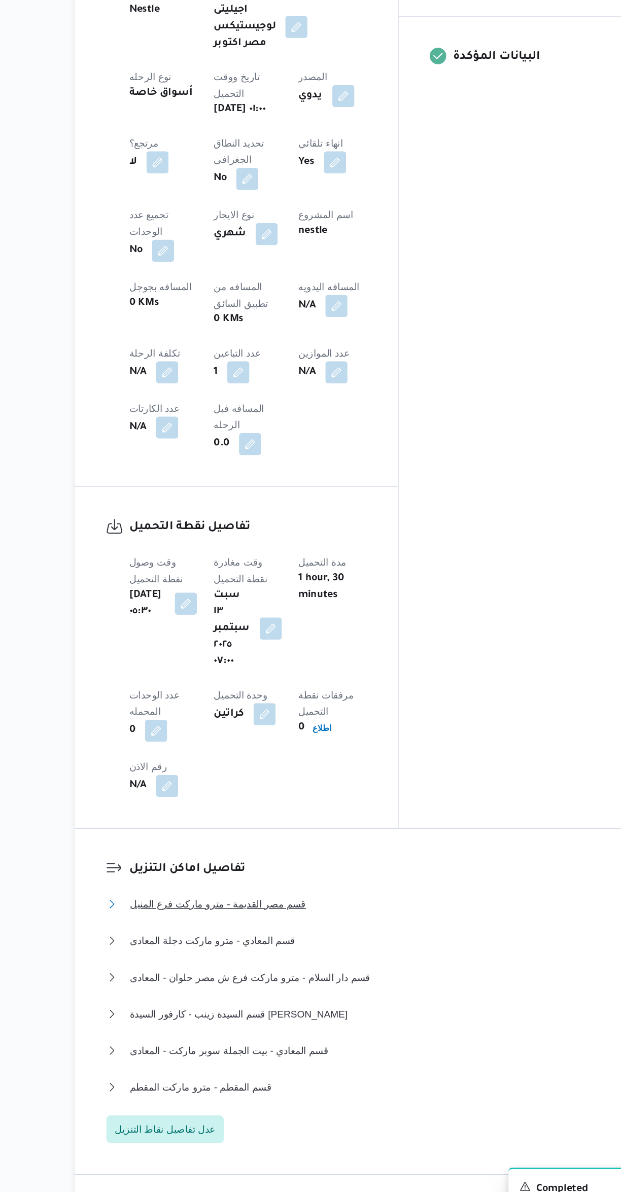
scroll to position [251, 0]
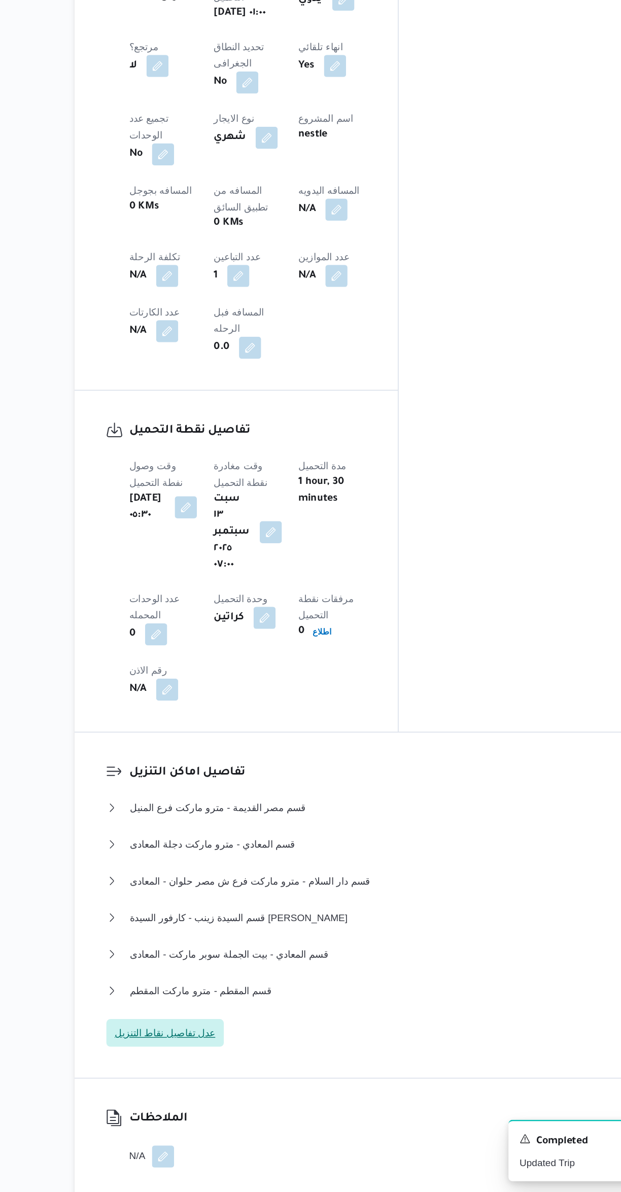
click at [216, 1069] on span "عدل تفاصيل نقاط التنزيل" at bounding box center [198, 1075] width 74 height 12
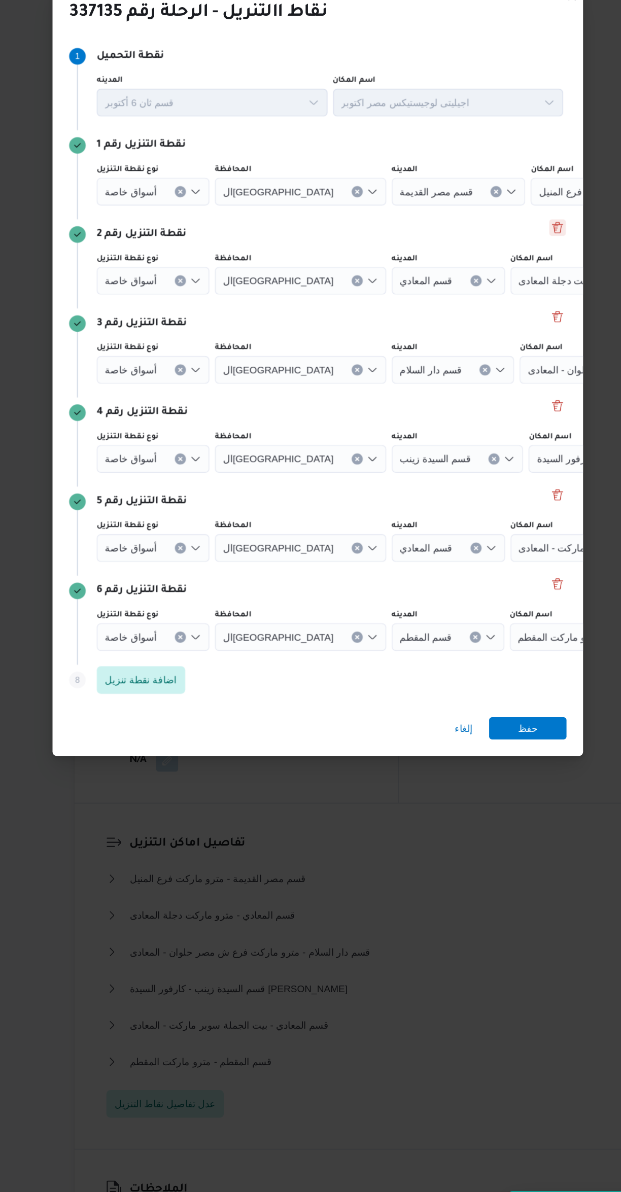
click at [486, 425] on button "Delete" at bounding box center [487, 431] width 12 height 12
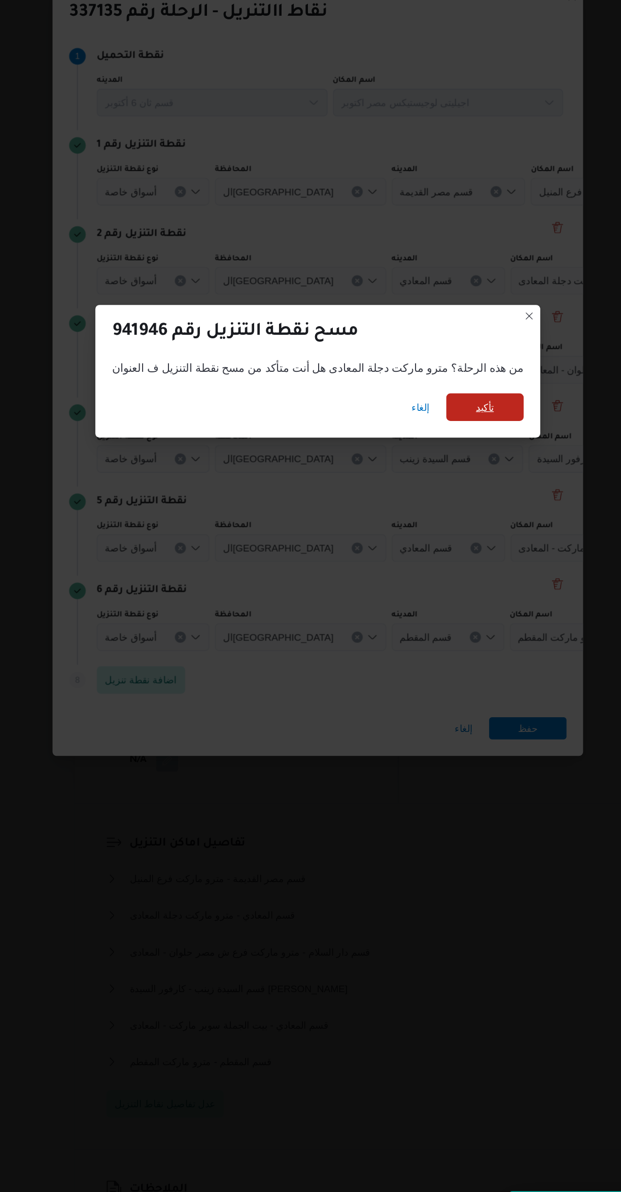
click at [427, 561] on span "تأكيد" at bounding box center [433, 563] width 13 height 12
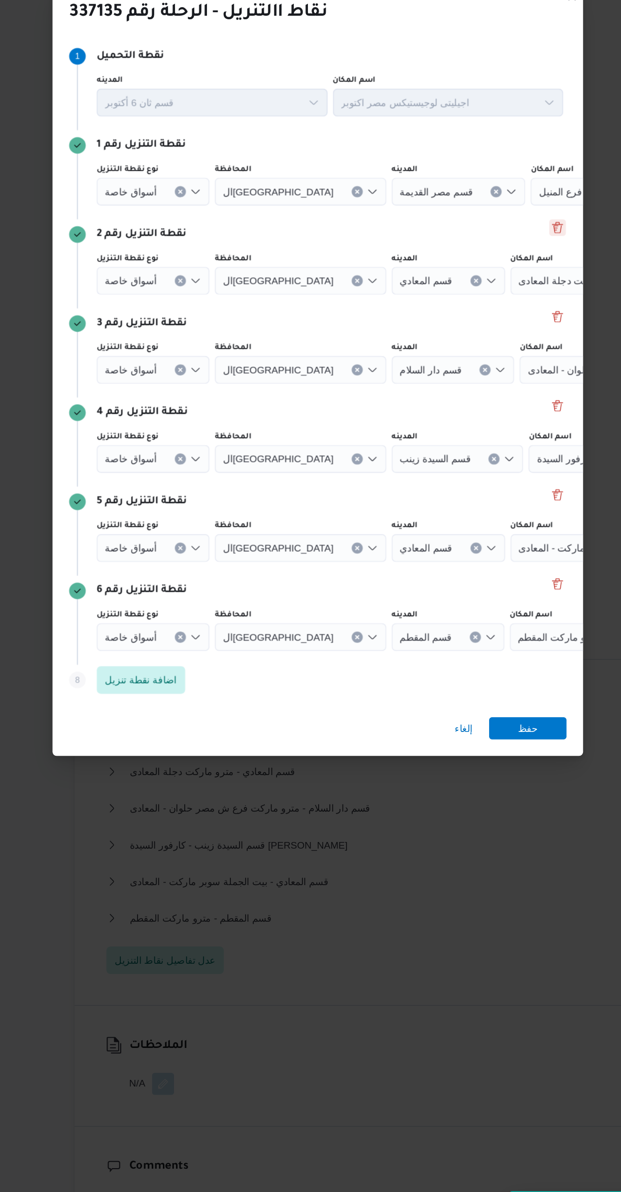
scroll to position [276, 0]
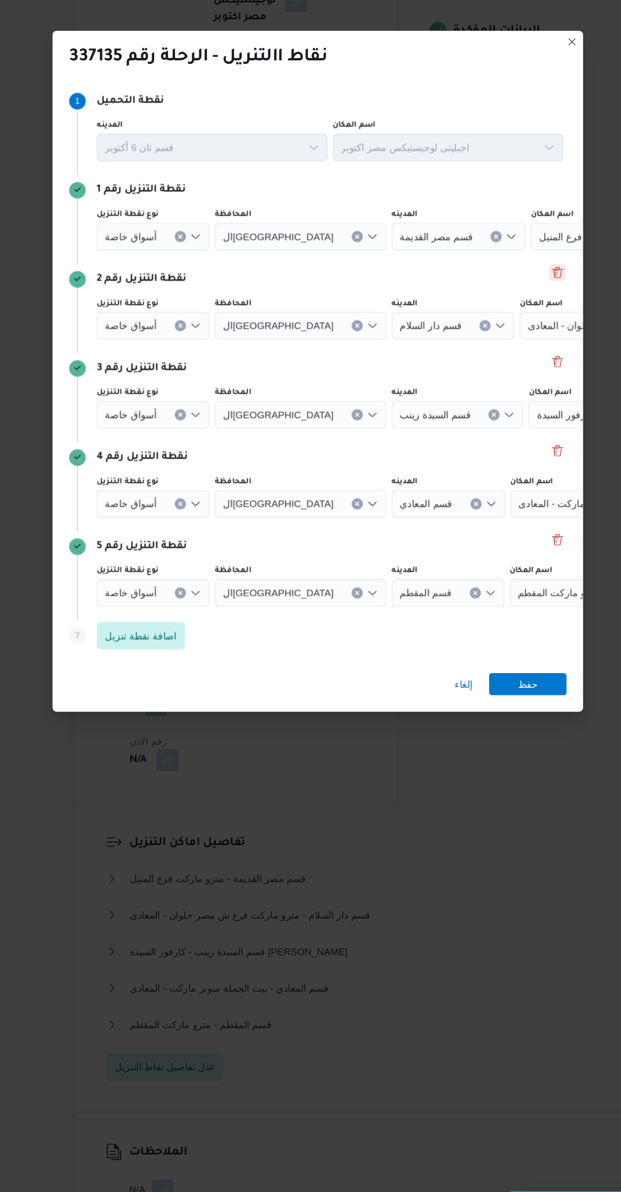
click at [485, 458] on button "Delete" at bounding box center [487, 464] width 12 height 12
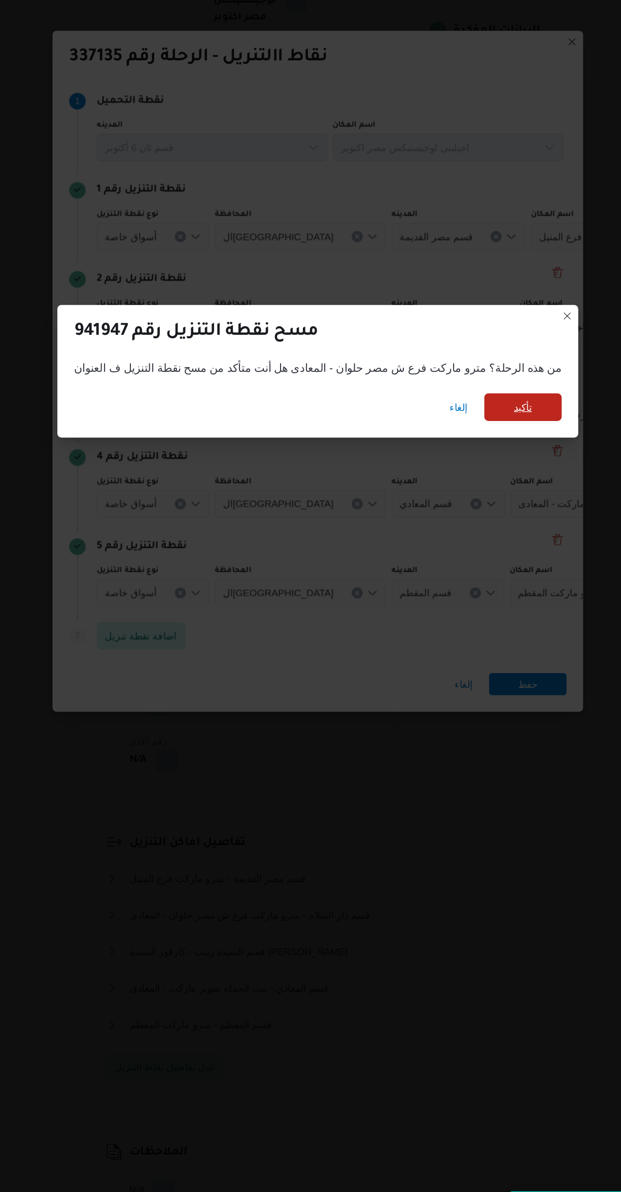
click at [455, 557] on span "تأكيد" at bounding box center [461, 563] width 13 height 12
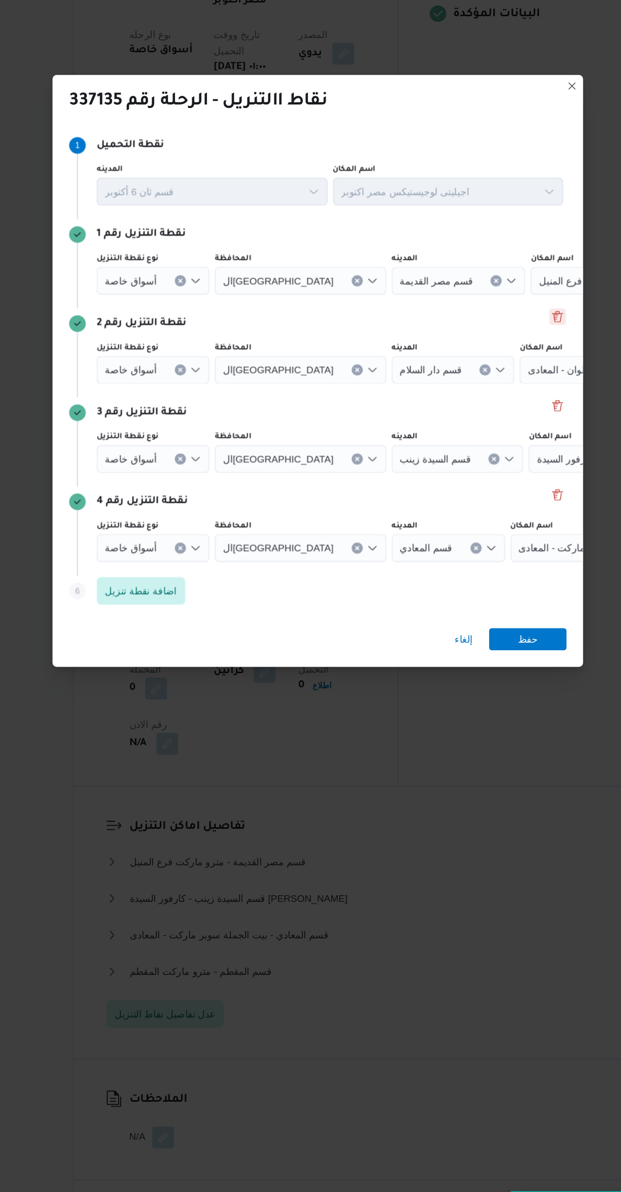
scroll to position [264, 0]
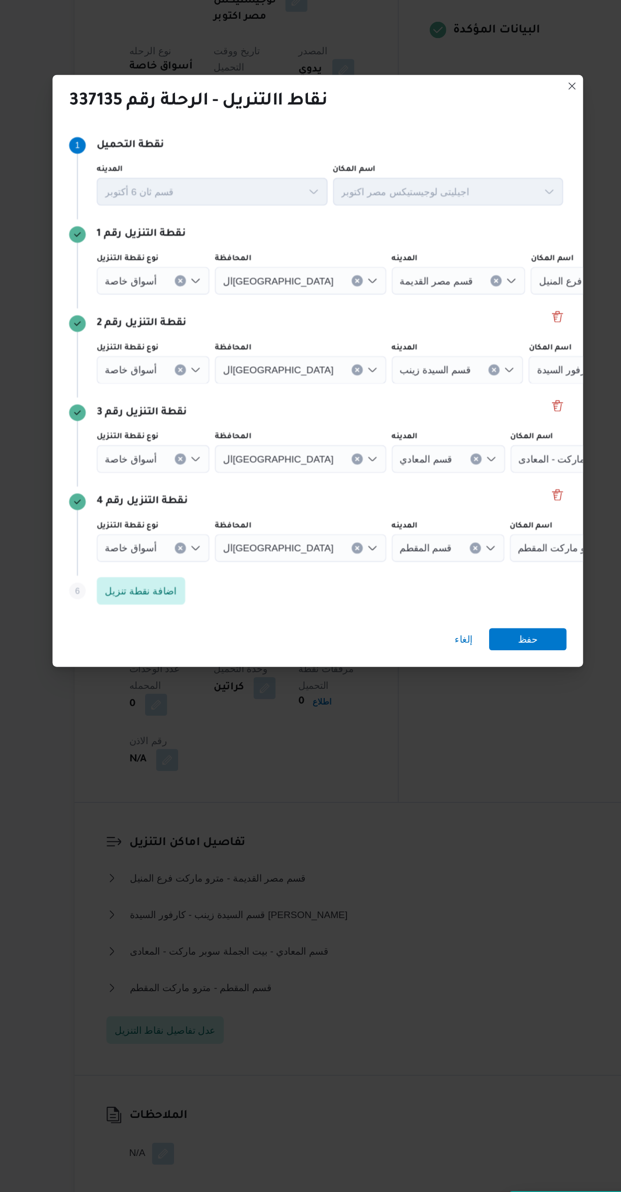
click at [217, 597] on icon "Open list of options" at bounding box center [221, 601] width 8 height 8
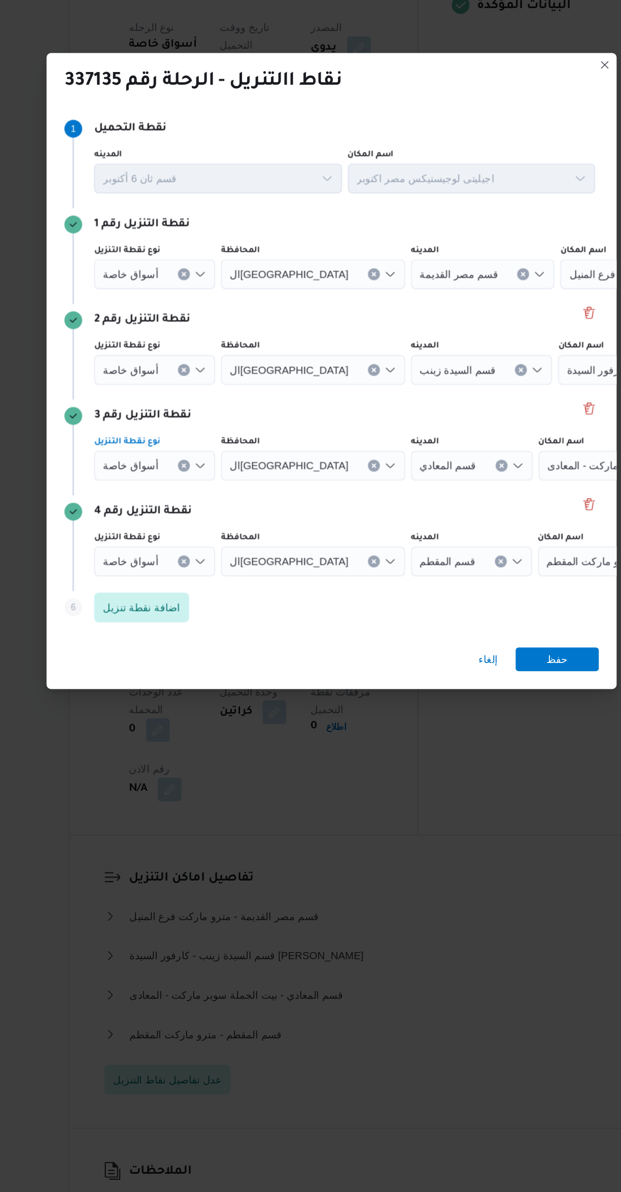
scroll to position [0, 0]
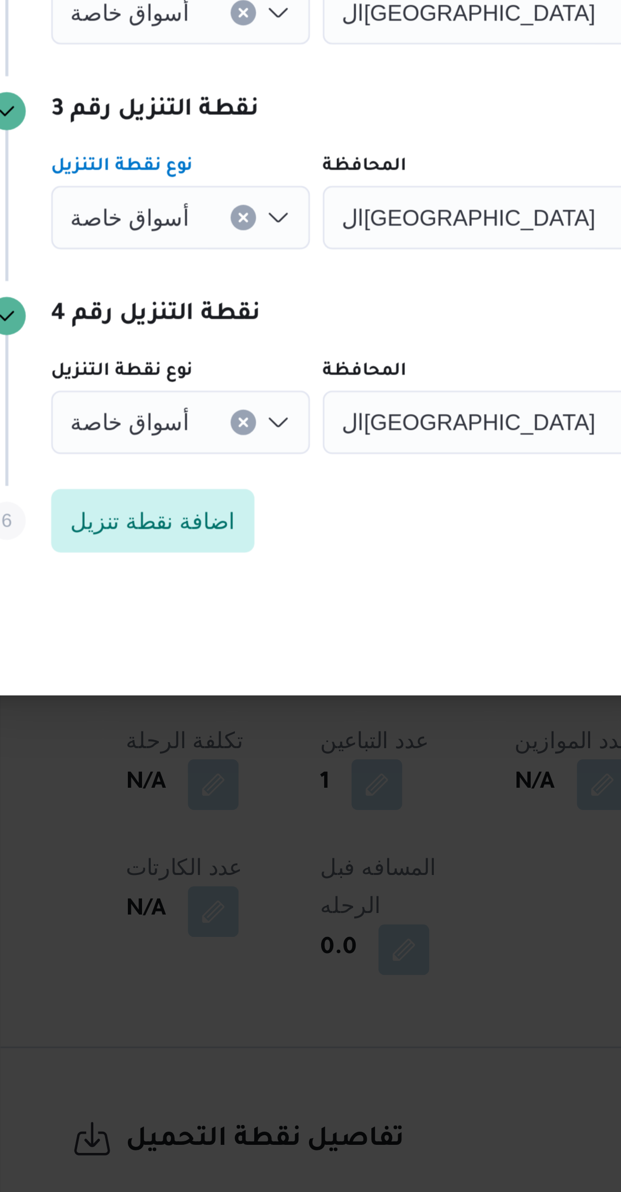
click at [177, 596] on span "أسواق خاصة" at bounding box center [173, 600] width 38 height 11
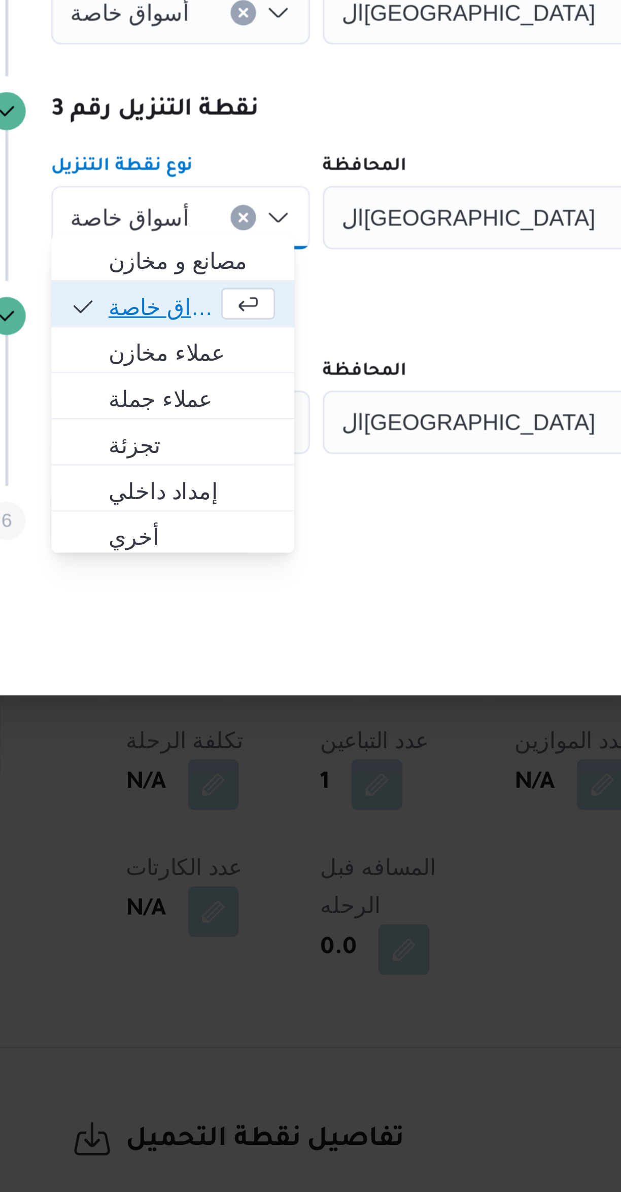
click at [171, 627] on span "أسواق خاصة" at bounding box center [183, 630] width 34 height 12
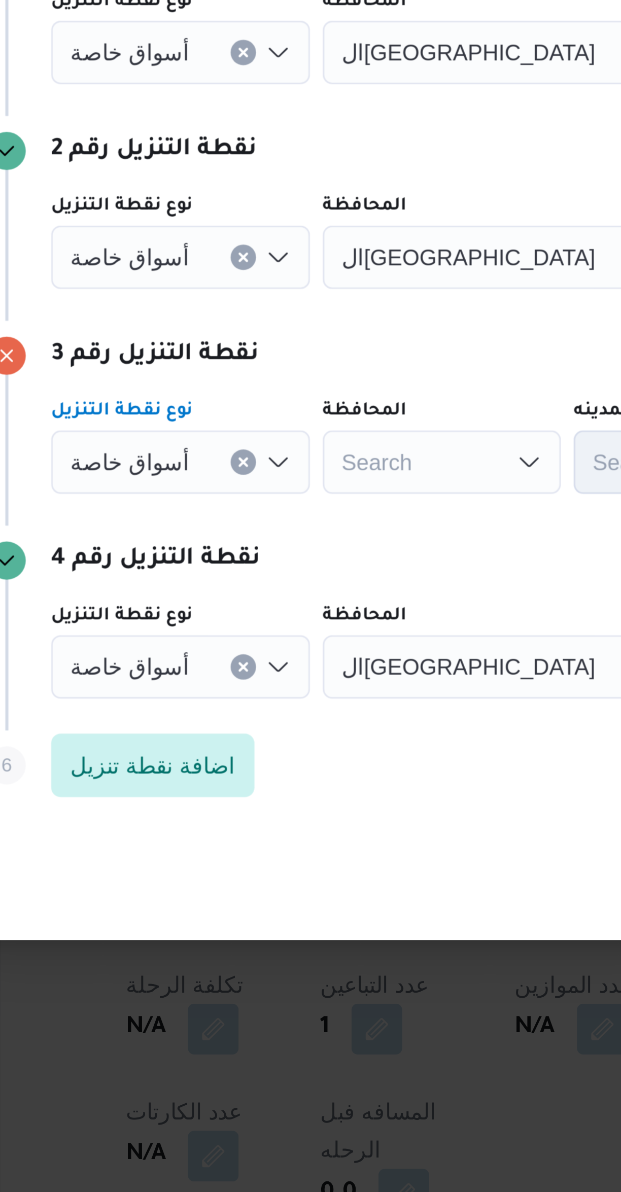
click at [173, 526] on div "أسواق خاصة" at bounding box center [189, 536] width 83 height 20
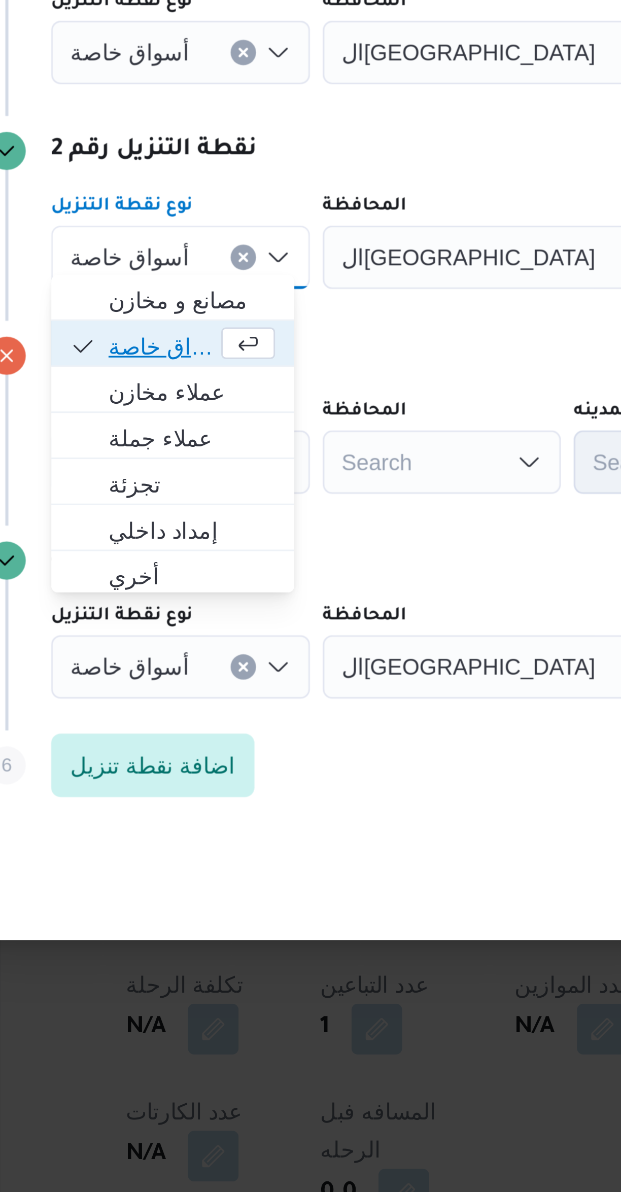
click at [177, 565] on span "أسواق خاصة" at bounding box center [183, 564] width 34 height 12
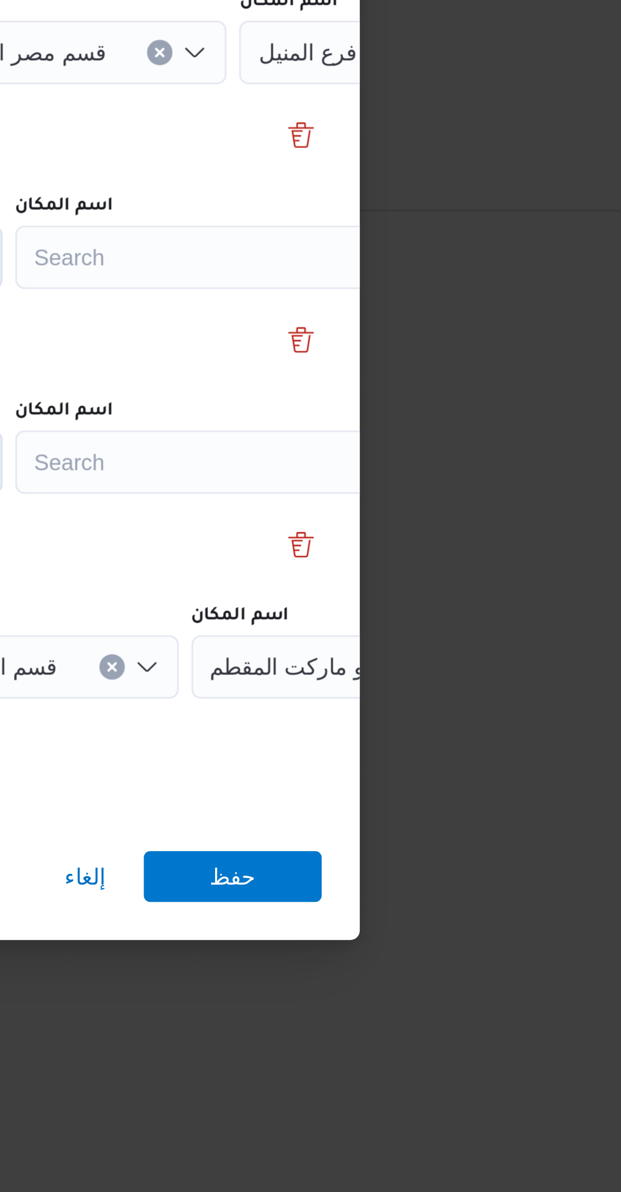
click at [433, 532] on div "Search" at bounding box center [458, 536] width 127 height 20
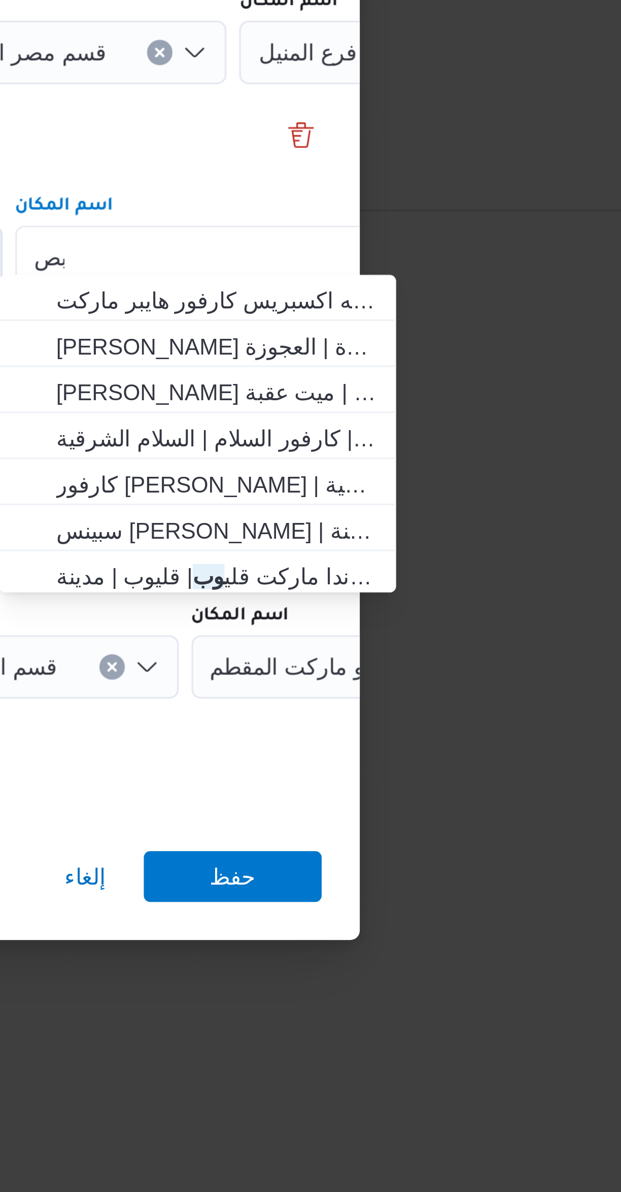
type input "وبصل"
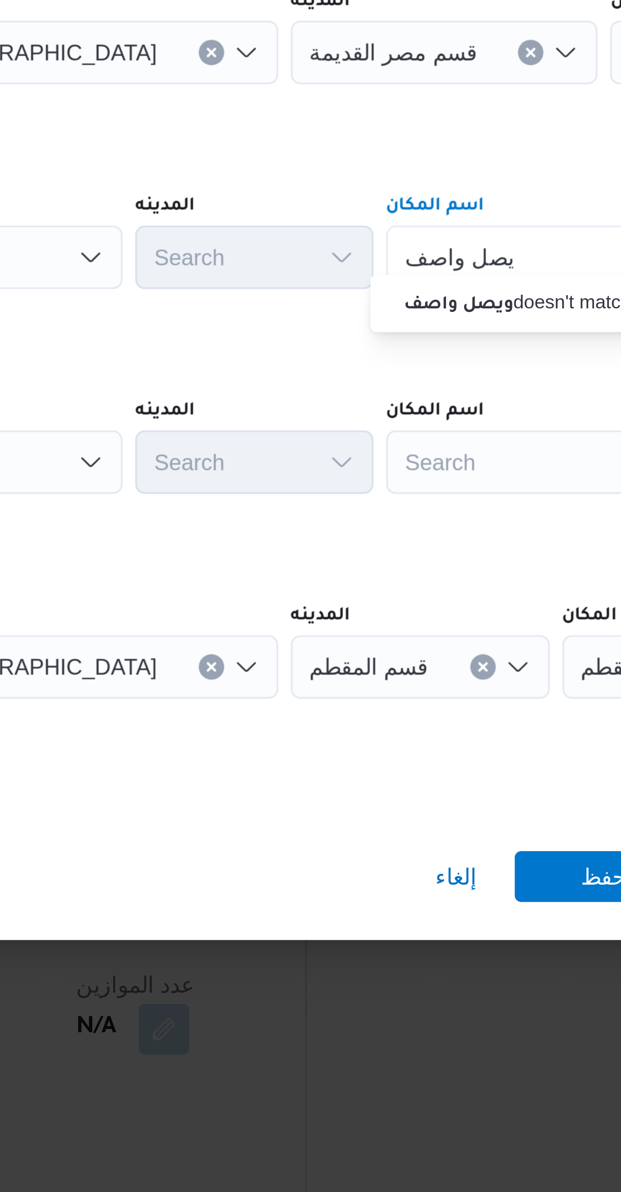
click at [423, 534] on input "ويصل واصف" at bounding box center [418, 536] width 35 height 12
type input "ويصا واصف"
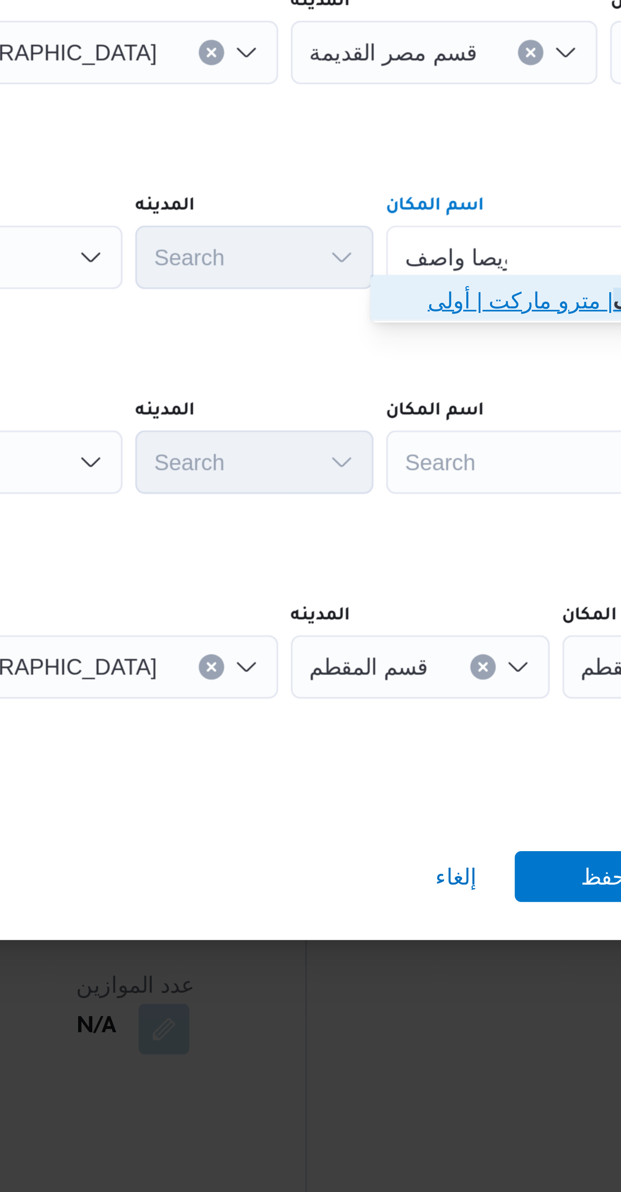
click at [408, 553] on span "مترو ماركت فرع ويصا واصف | مترو ماركت | أولى" at bounding box center [453, 549] width 119 height 16
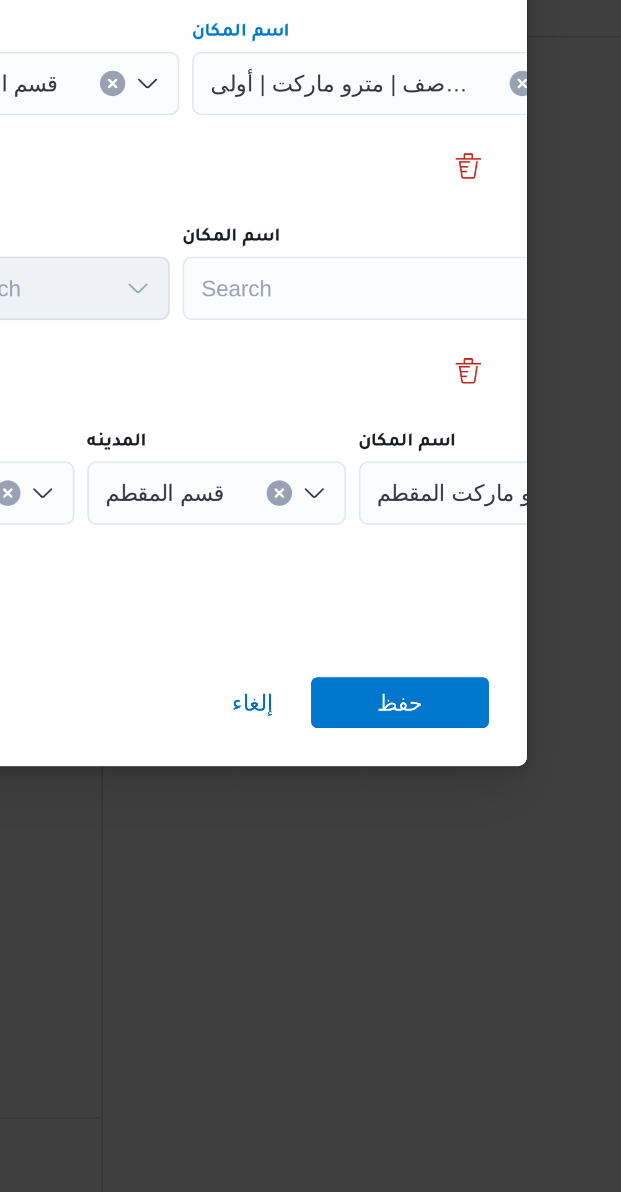
click at [417, 601] on div "Search" at bounding box center [458, 601] width 127 height 20
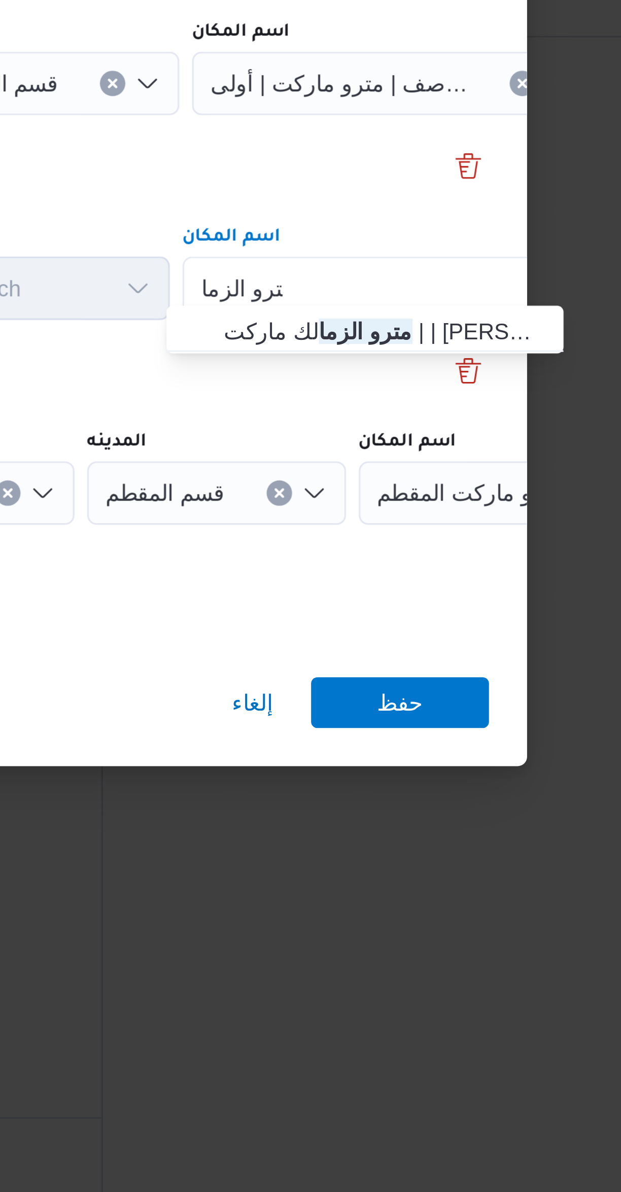
type input "مترو الزما"
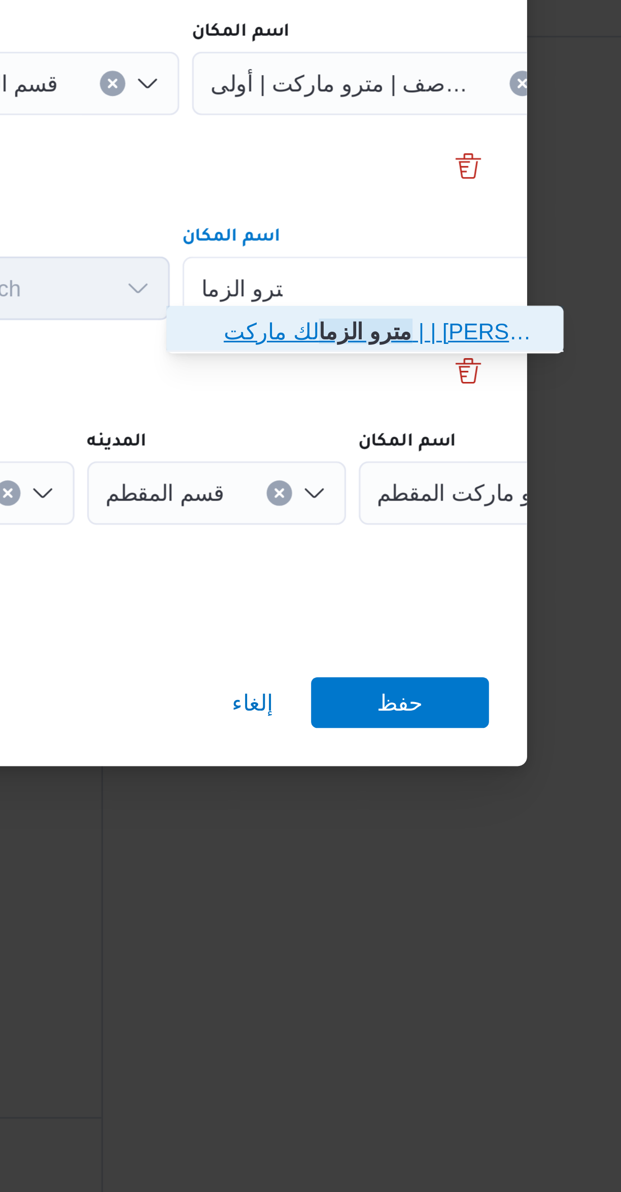
click at [417, 615] on span "مترو الزما لك ماركت | | أبو الفدا" at bounding box center [459, 615] width 102 height 12
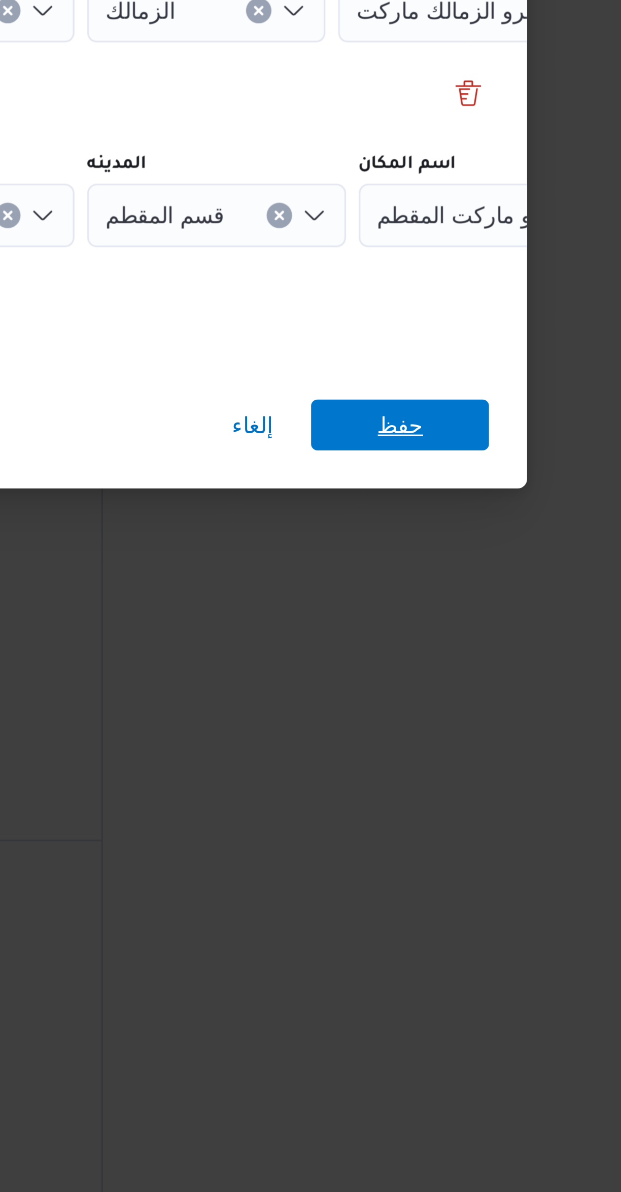
click at [456, 730] on span "حفظ" at bounding box center [464, 734] width 57 height 16
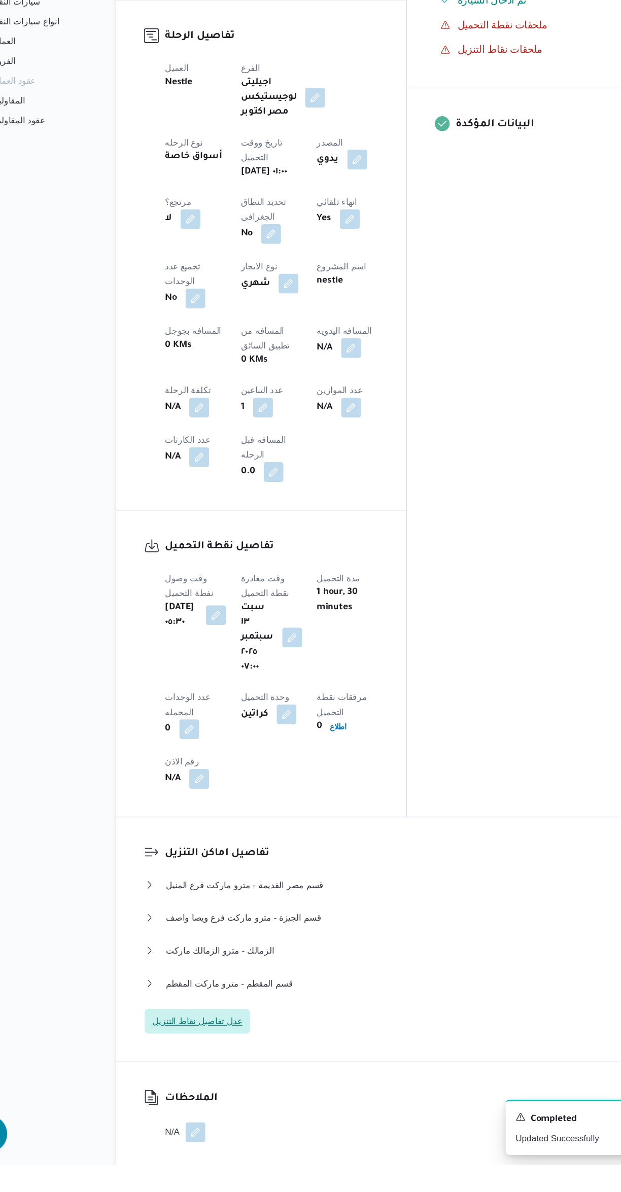
scroll to position [214, 0]
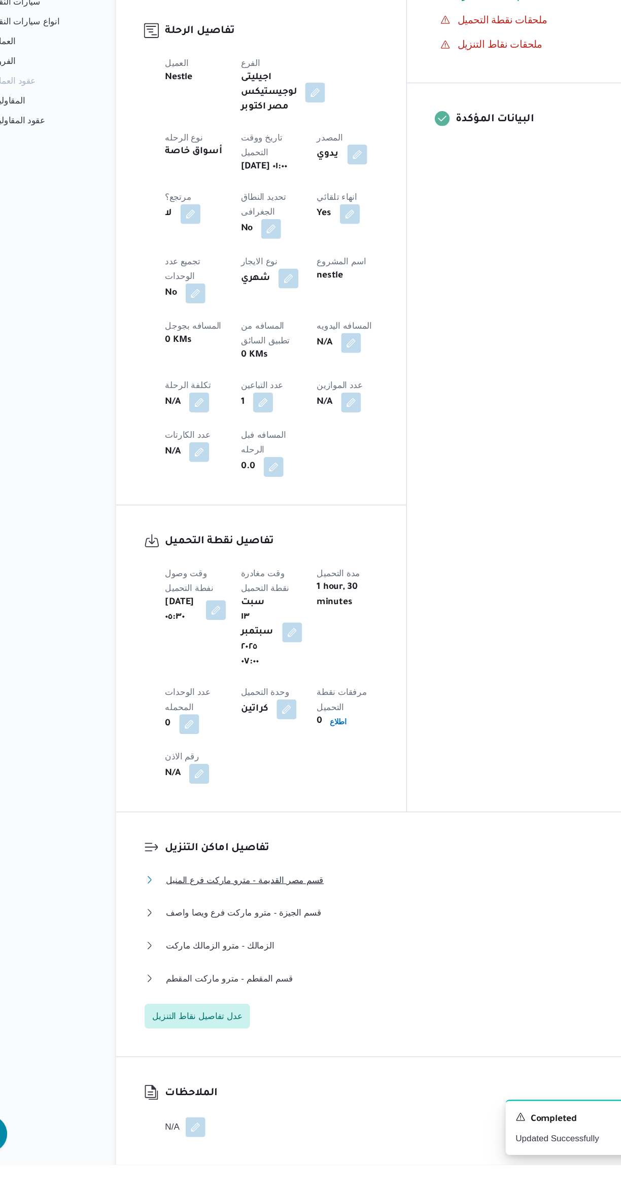
click at [198, 953] on span "قسم مصر القديمة - مترو ماركت فرع المنيل" at bounding box center [237, 959] width 129 height 12
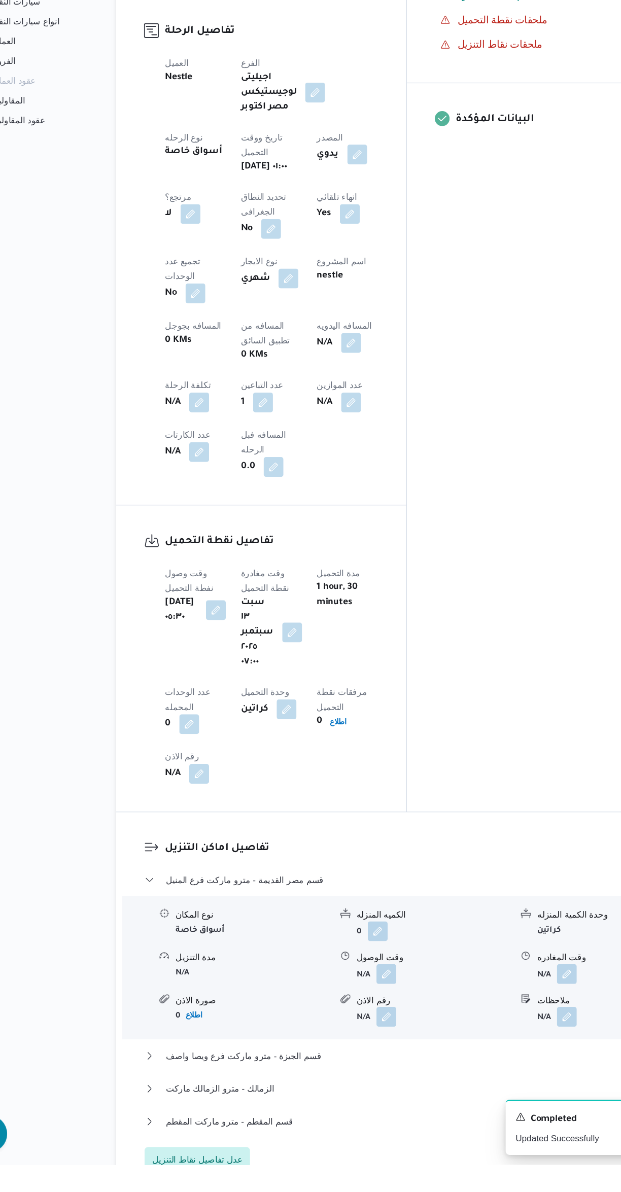
click at [346, 1028] on button "button" at bounding box center [353, 1036] width 16 height 16
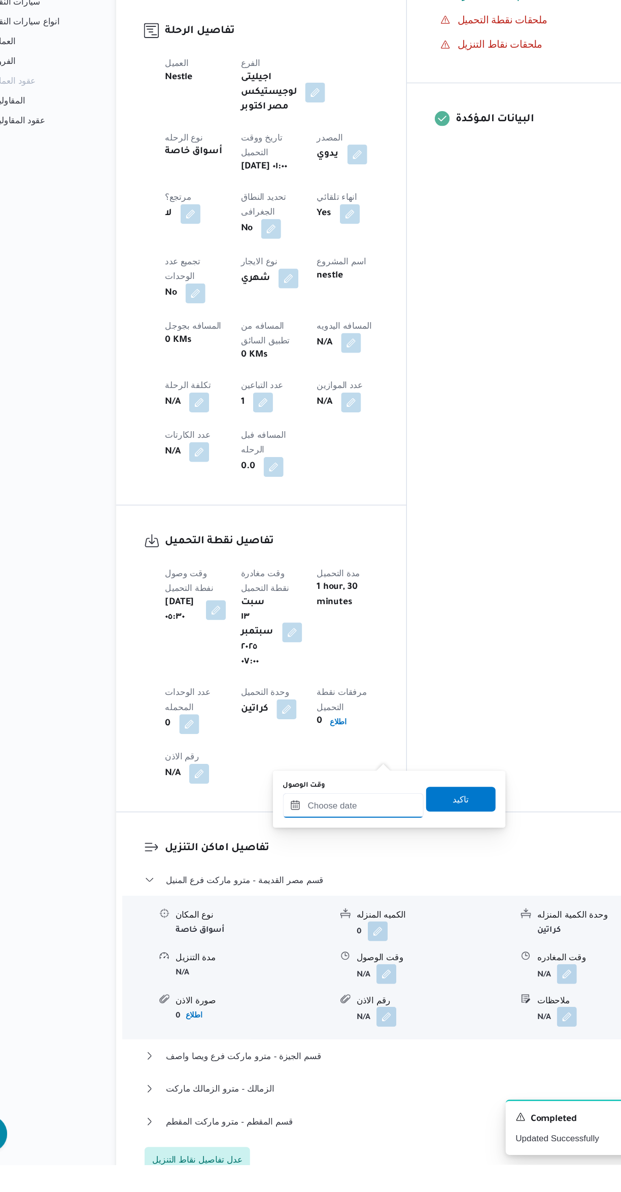
click at [339, 895] on input "وقت الوصول" at bounding box center [325, 898] width 115 height 20
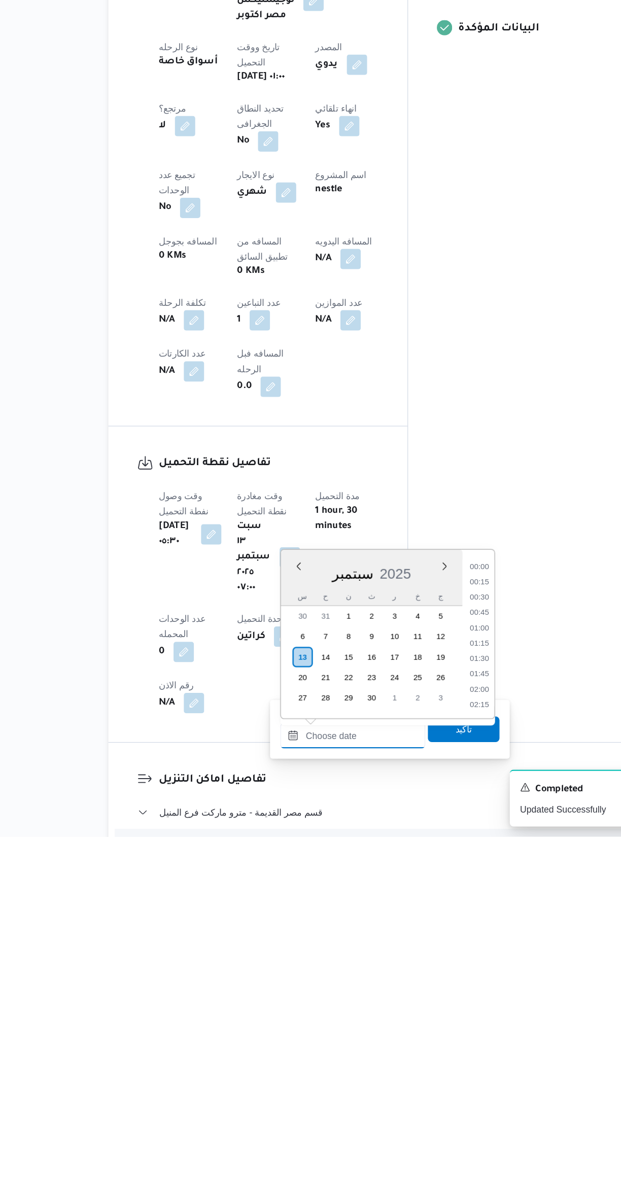
scroll to position [779, 0]
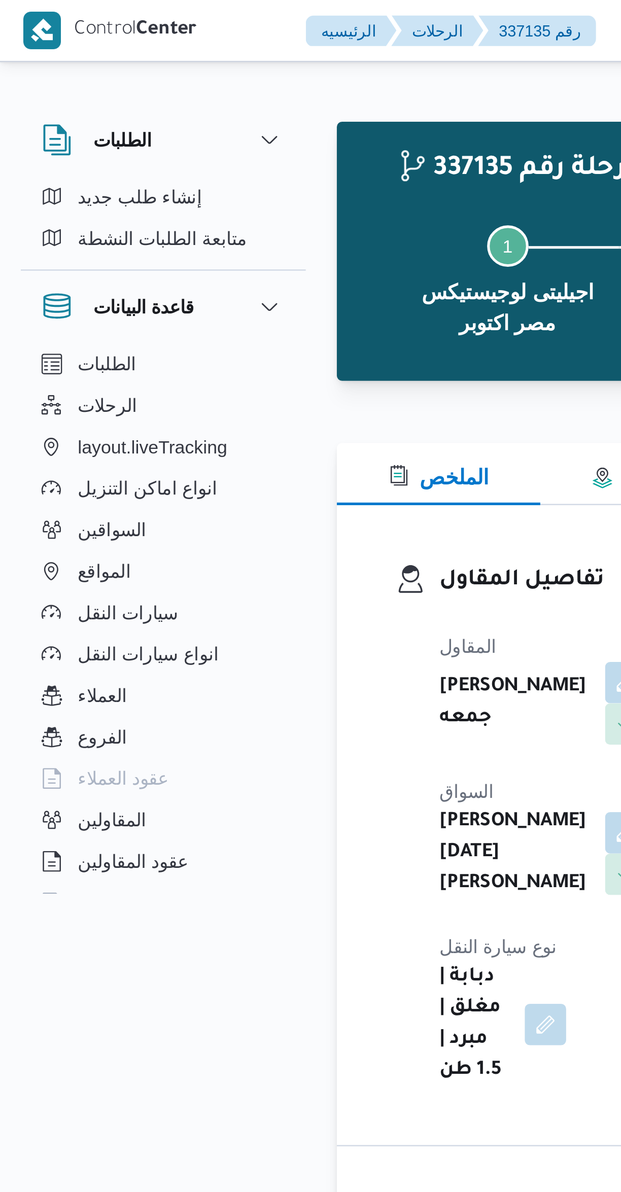
click at [162, 278] on div at bounding box center [161, 323] width 12 height 205
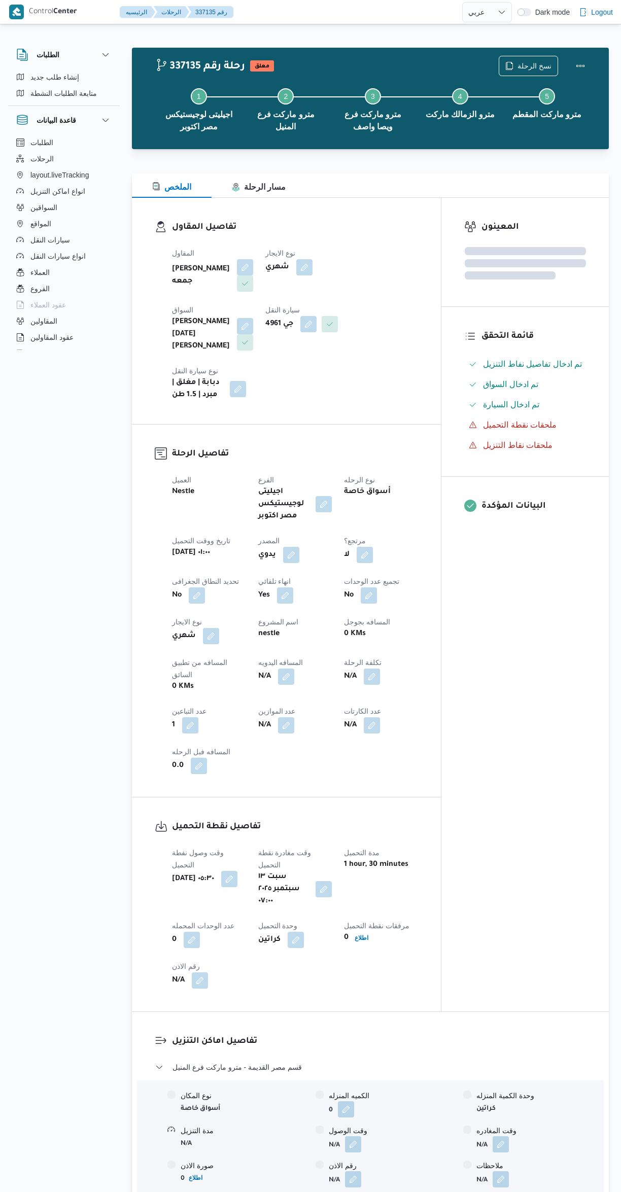
select select "ar"
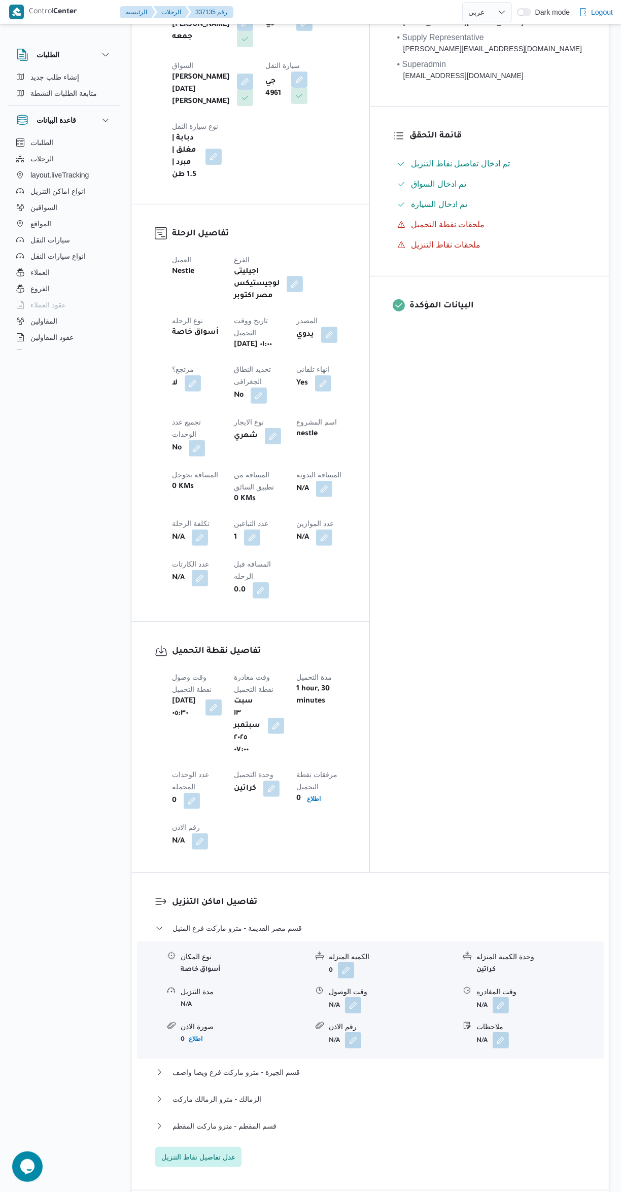
scroll to position [248, 0]
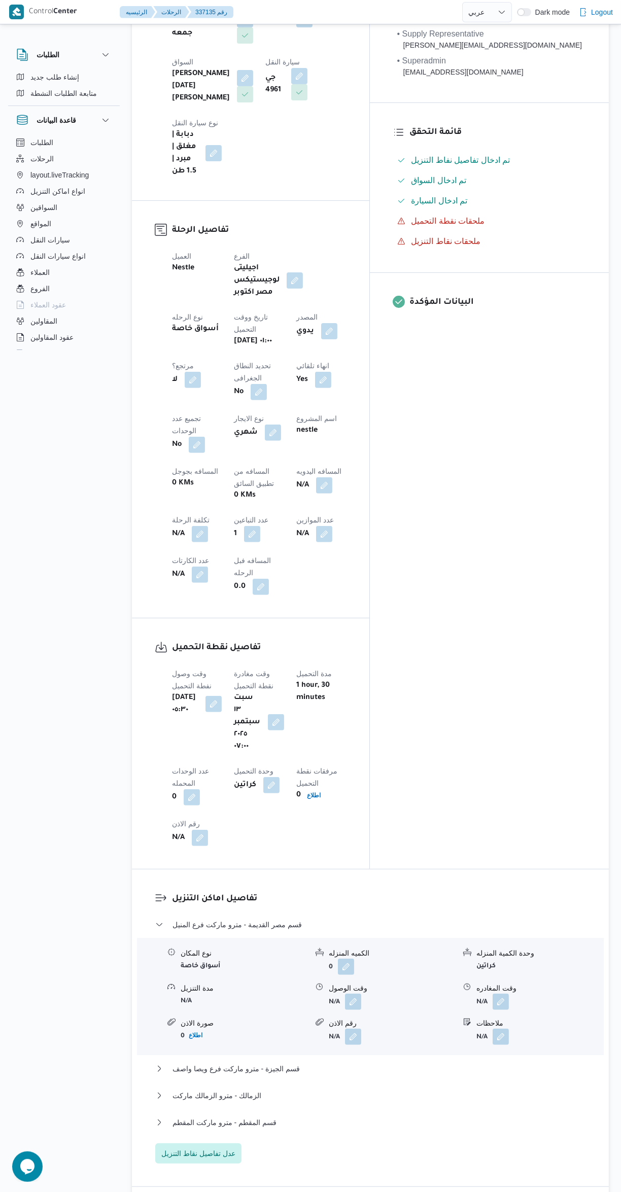
click at [349, 994] on button "button" at bounding box center [353, 1002] width 16 height 16
click at [326, 864] on input "وقت الوصول" at bounding box center [325, 864] width 115 height 20
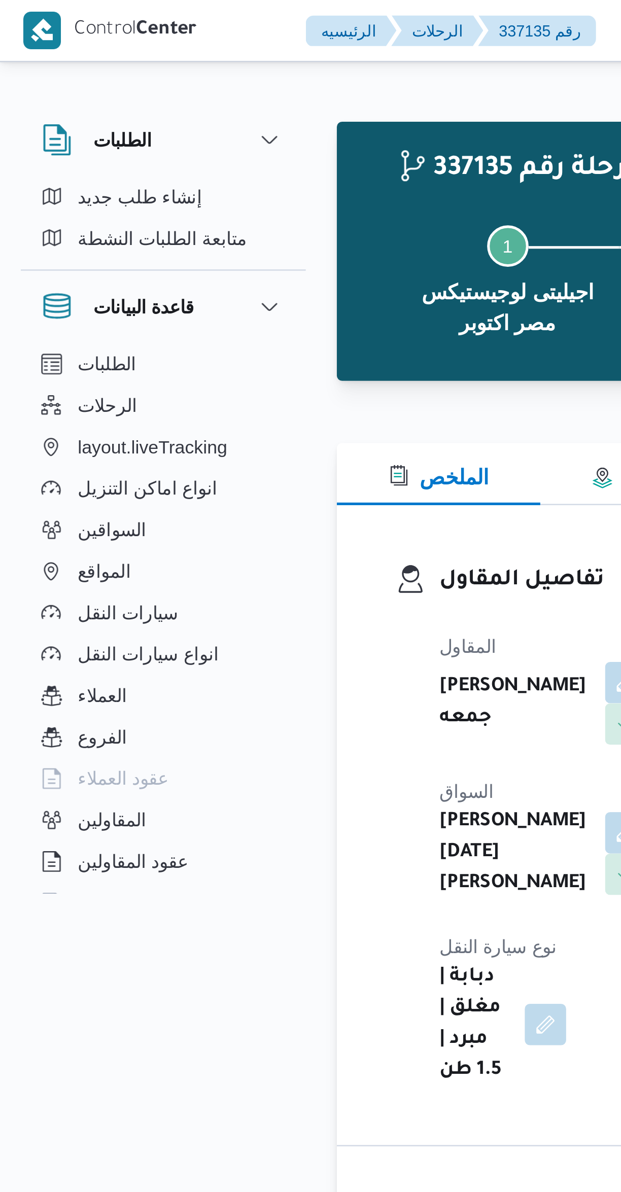
scroll to position [779, 0]
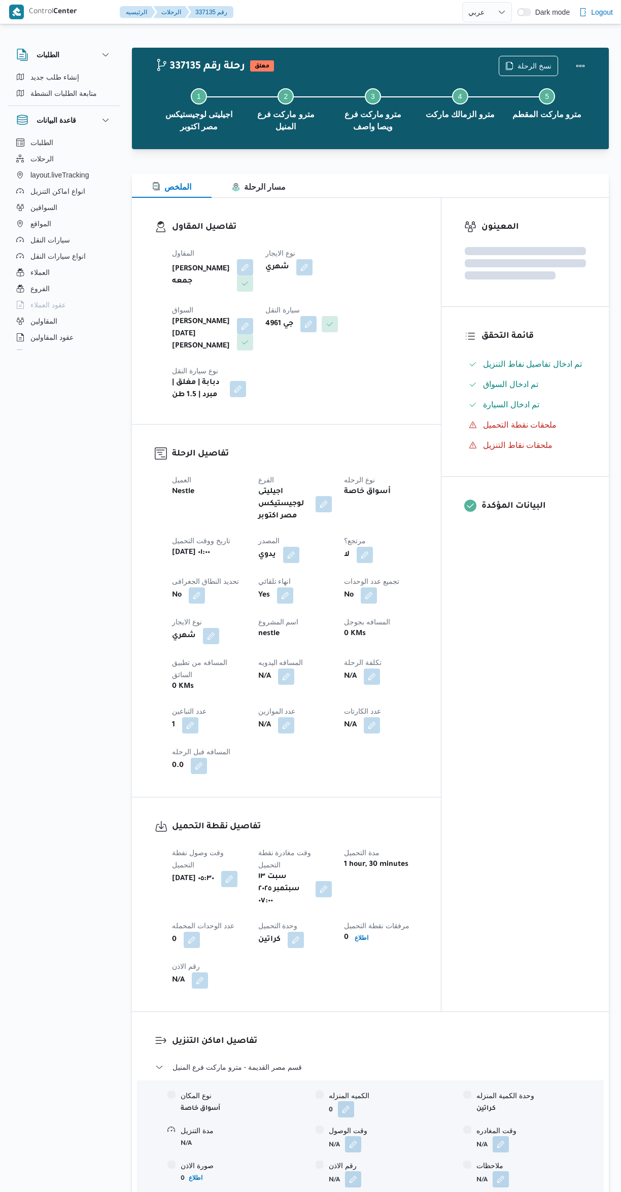
select select "ar"
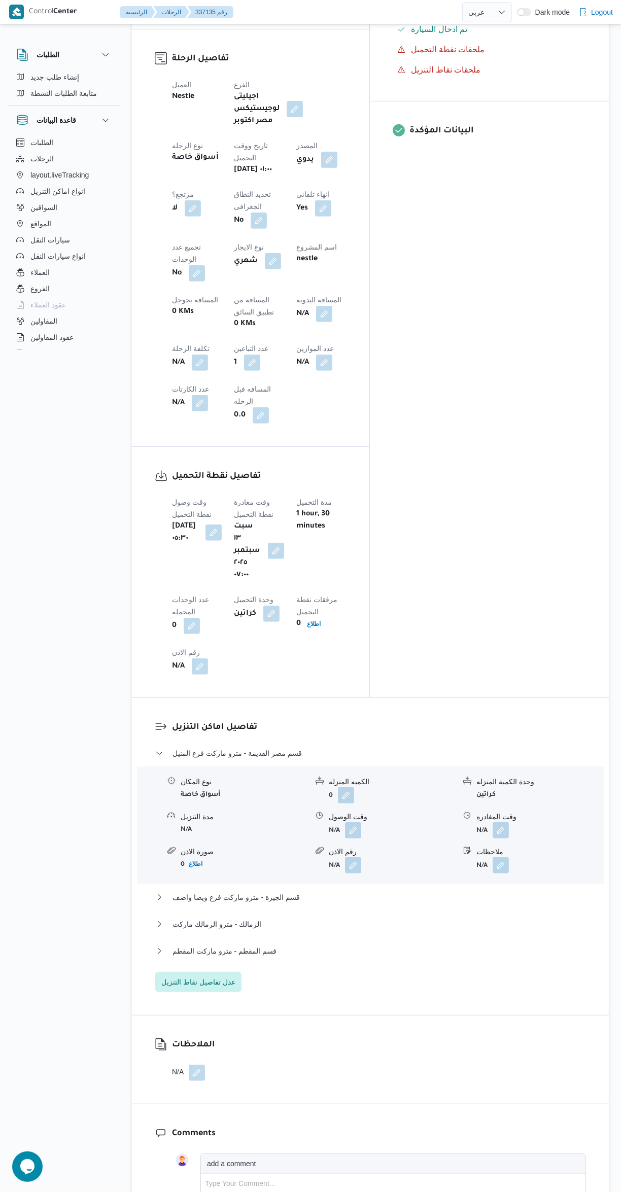
scroll to position [455, 0]
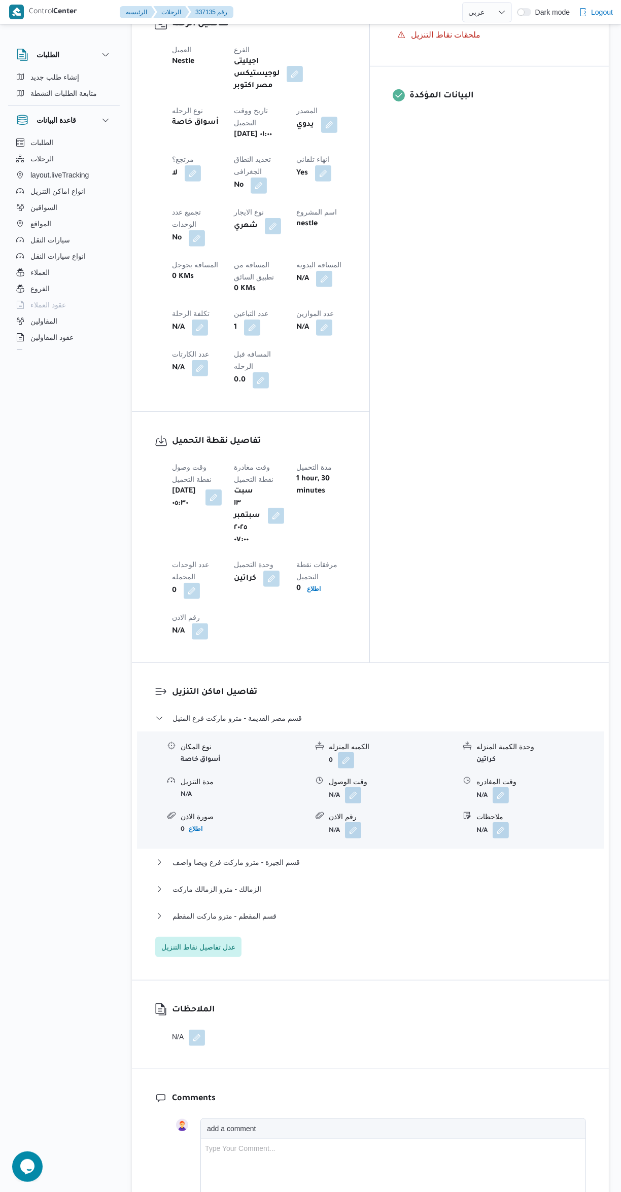
click at [354, 787] on button "button" at bounding box center [353, 795] width 16 height 16
click at [312, 654] on input "وقت الوصول" at bounding box center [325, 657] width 115 height 20
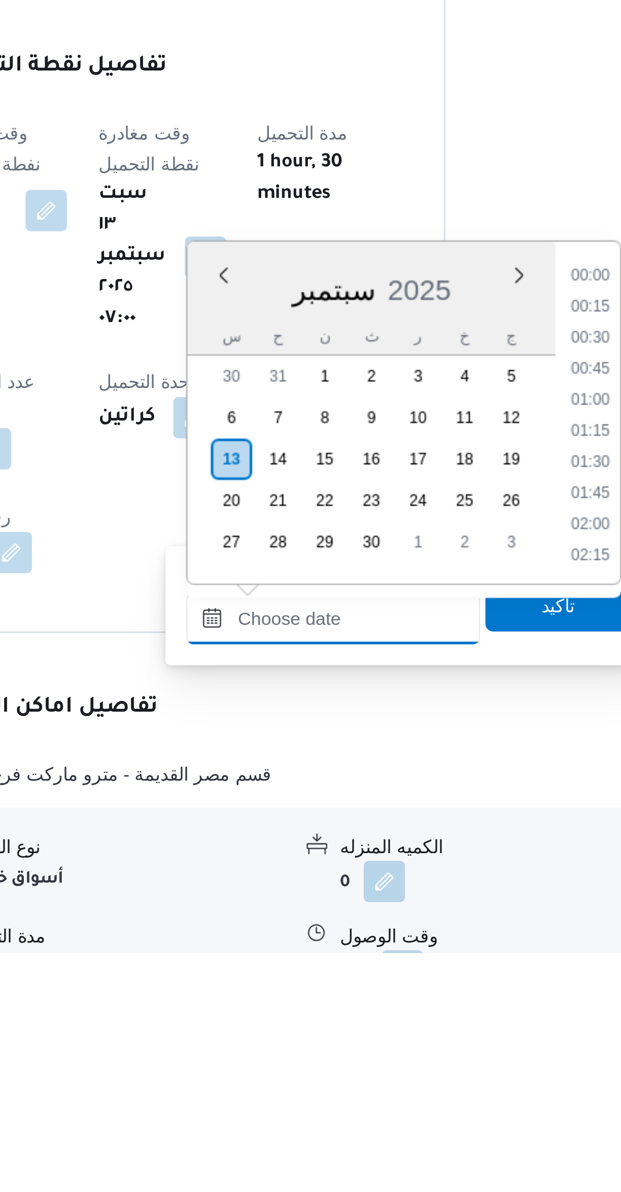
scroll to position [779, 0]
click at [424, 928] on li "16:00" at bounding box center [426, 927] width 23 height 10
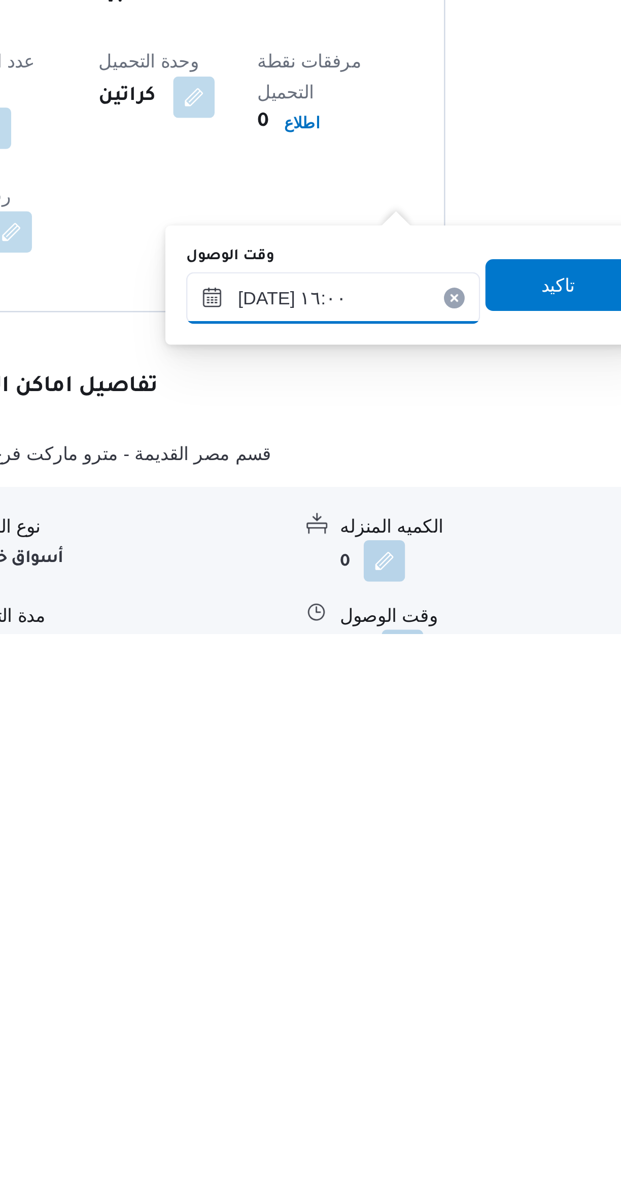
click at [291, 1065] on input "[DATE] ١٦:٠٠" at bounding box center [325, 1061] width 115 height 20
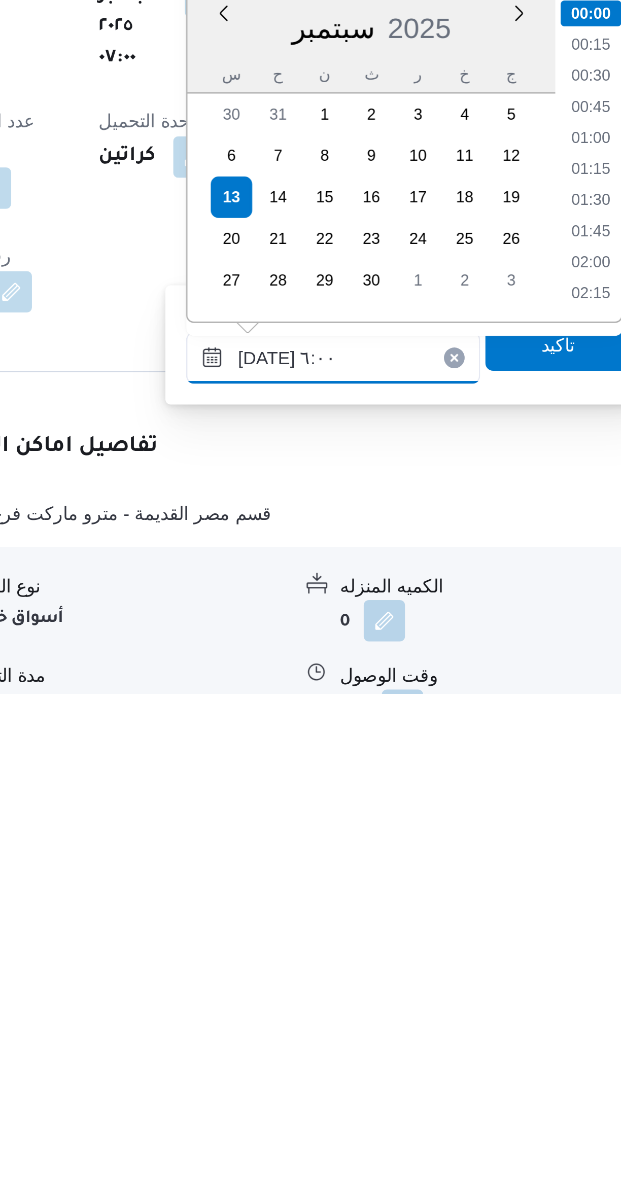
scroll to position [186, 0]
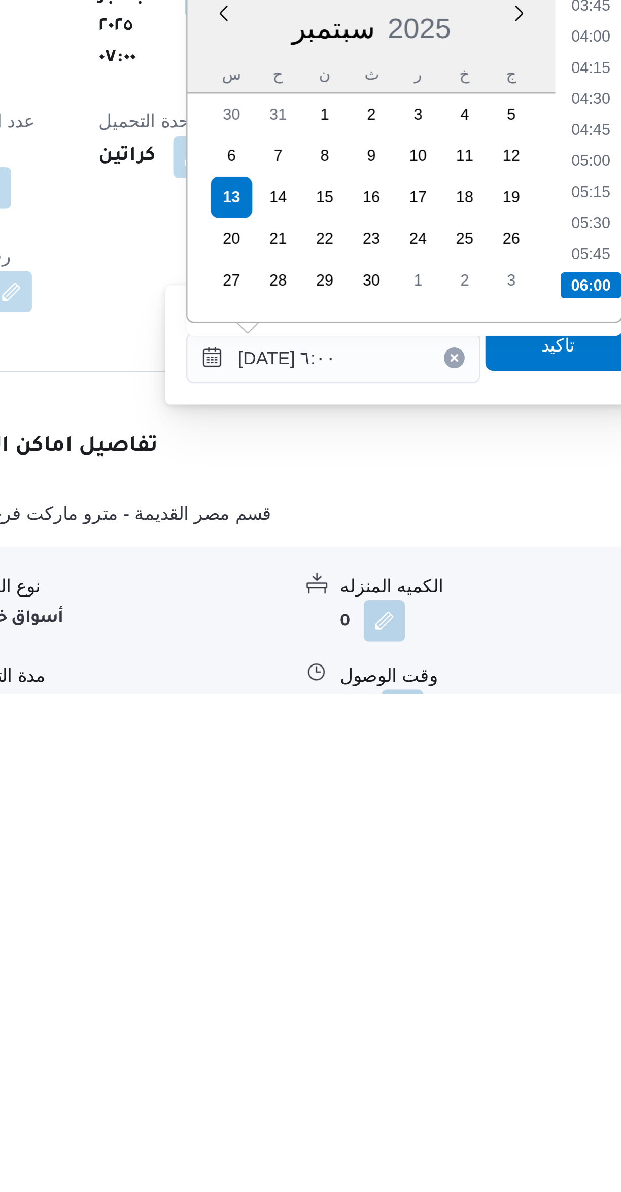
click at [424, 1033] on li "06:00" at bounding box center [427, 1032] width 24 height 10
type input "١٣/٠٩/٢٠٢٥ ٠٦:٠٠"
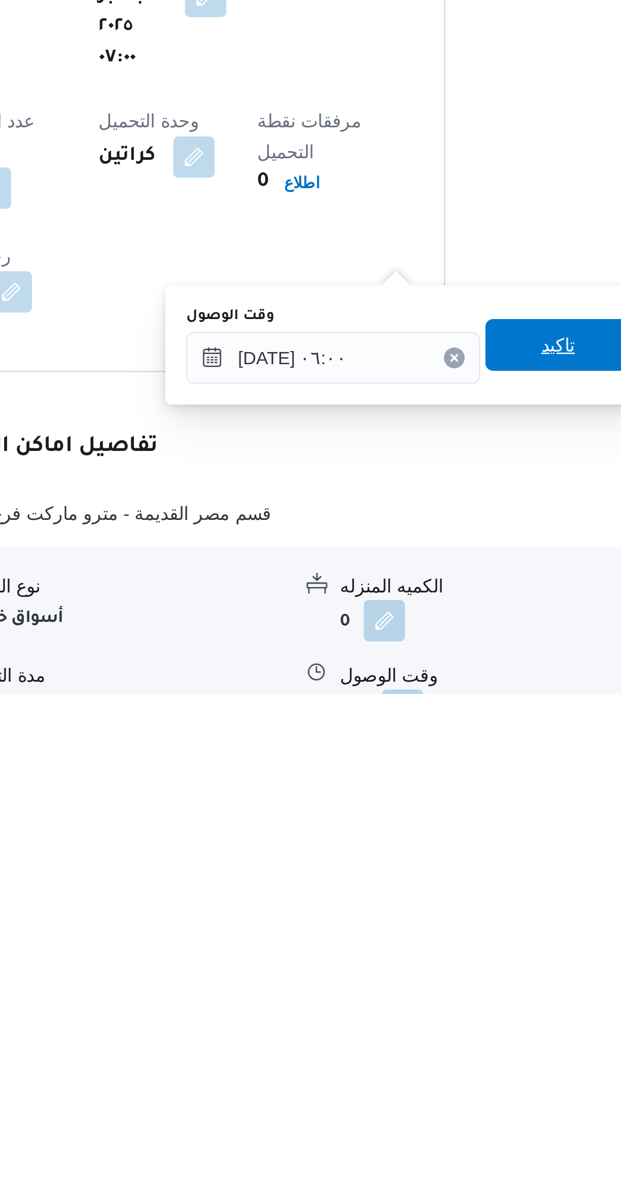
click at [416, 1056] on span "تاكيد" at bounding box center [414, 1056] width 57 height 20
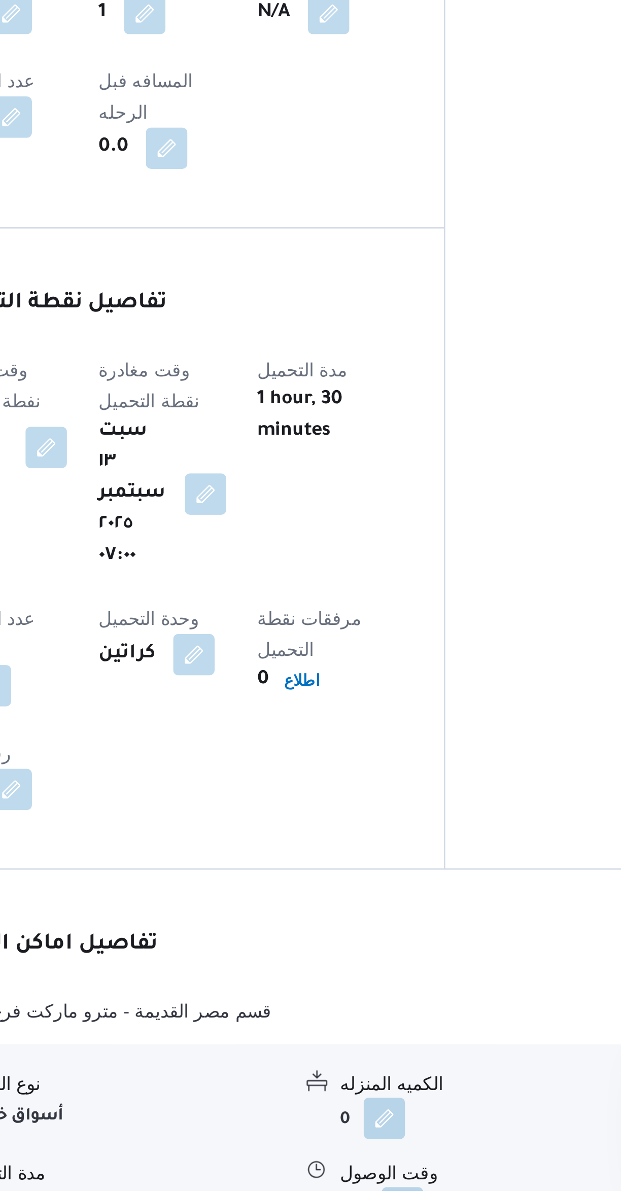
scroll to position [51, 0]
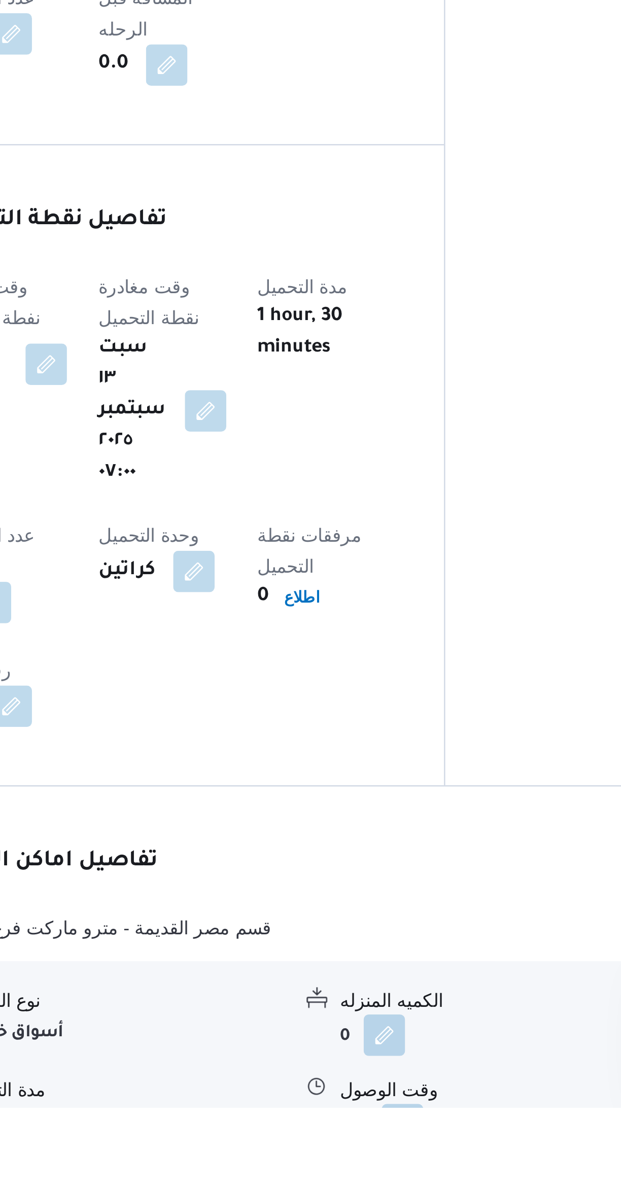
click at [354, 1191] on button "button" at bounding box center [353, 1199] width 16 height 16
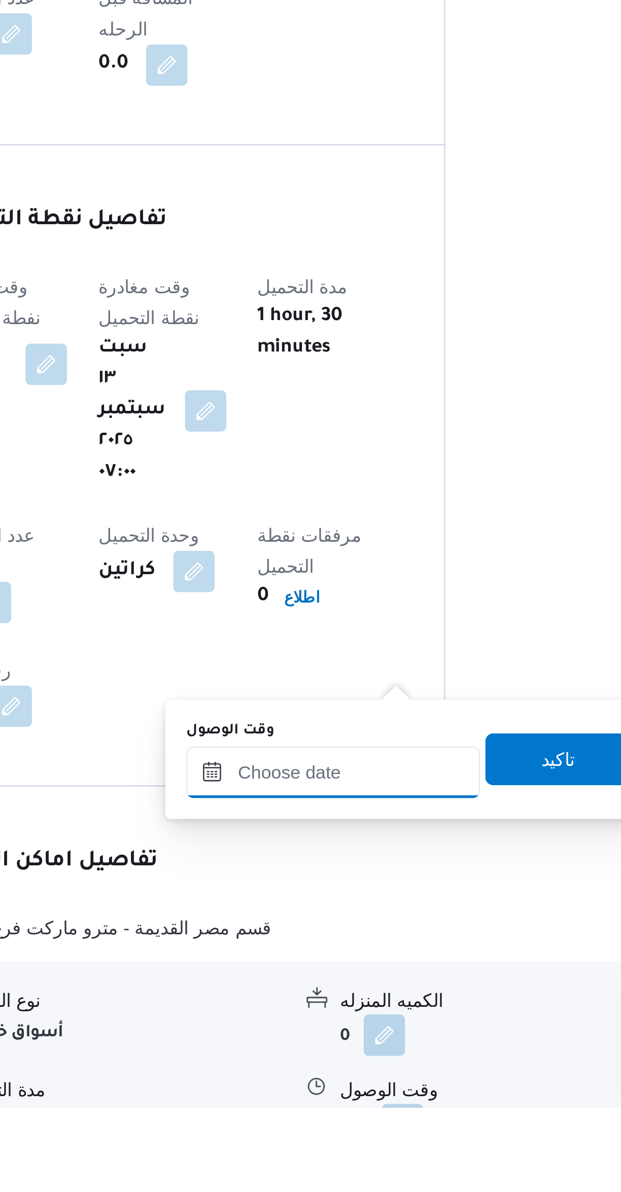
click at [339, 1060] on input "وقت الوصول" at bounding box center [325, 1061] width 115 height 20
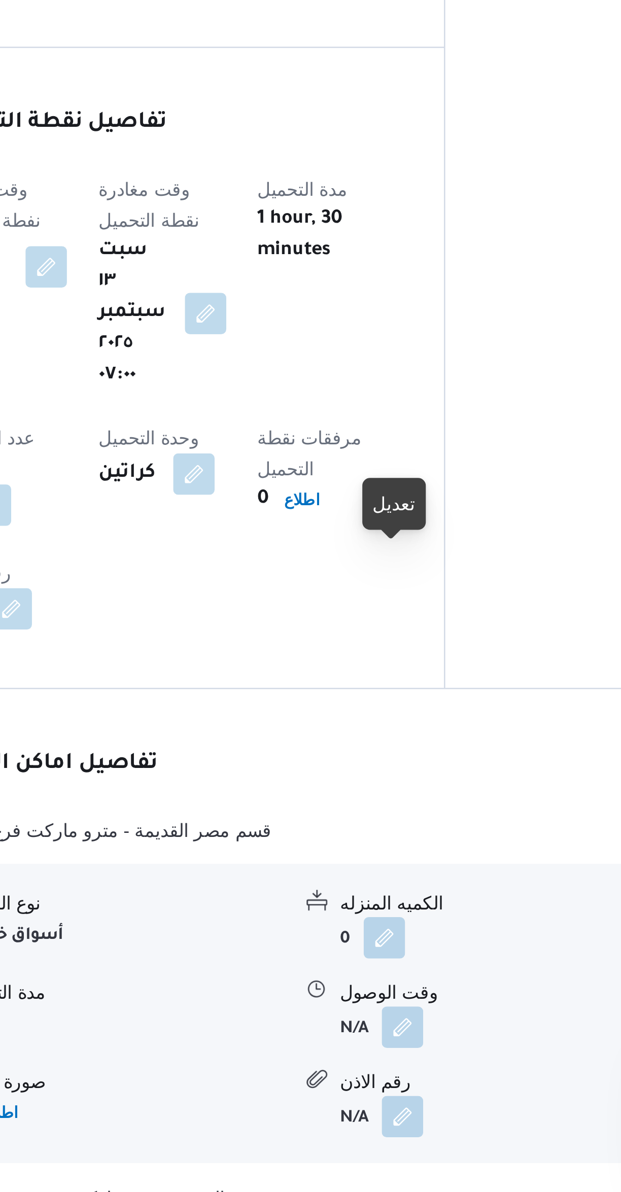
scroll to position [122, 0]
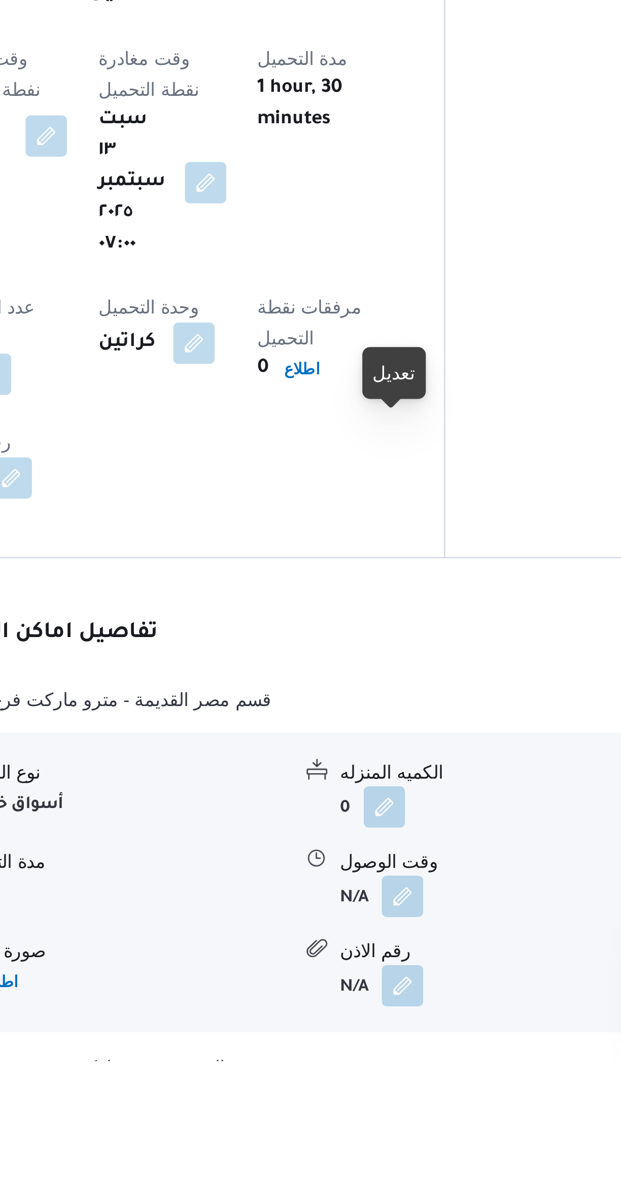
click at [352, 1120] on button "button" at bounding box center [353, 1128] width 16 height 16
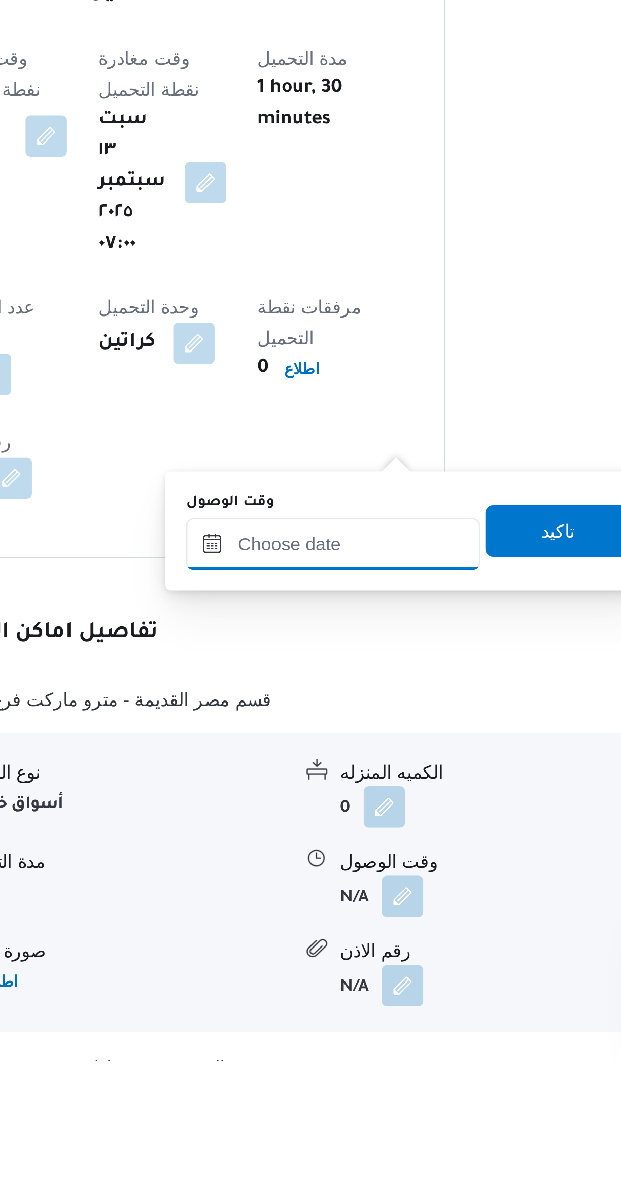
click at [327, 987] on input "وقت الوصول" at bounding box center [325, 990] width 115 height 20
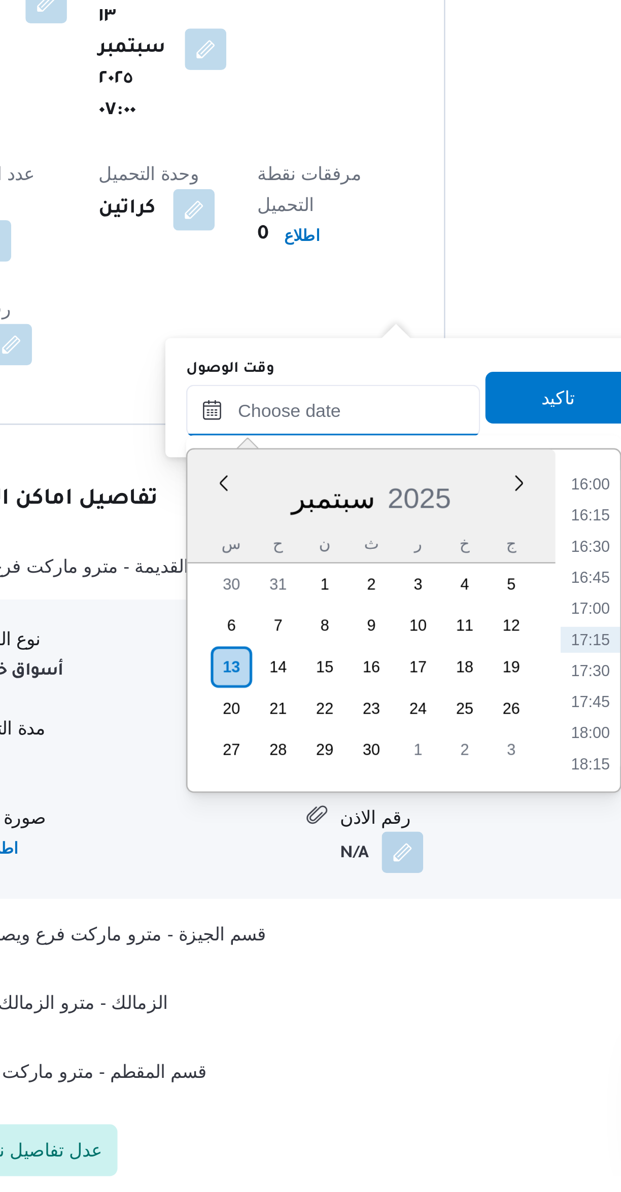
scroll to position [92, 0]
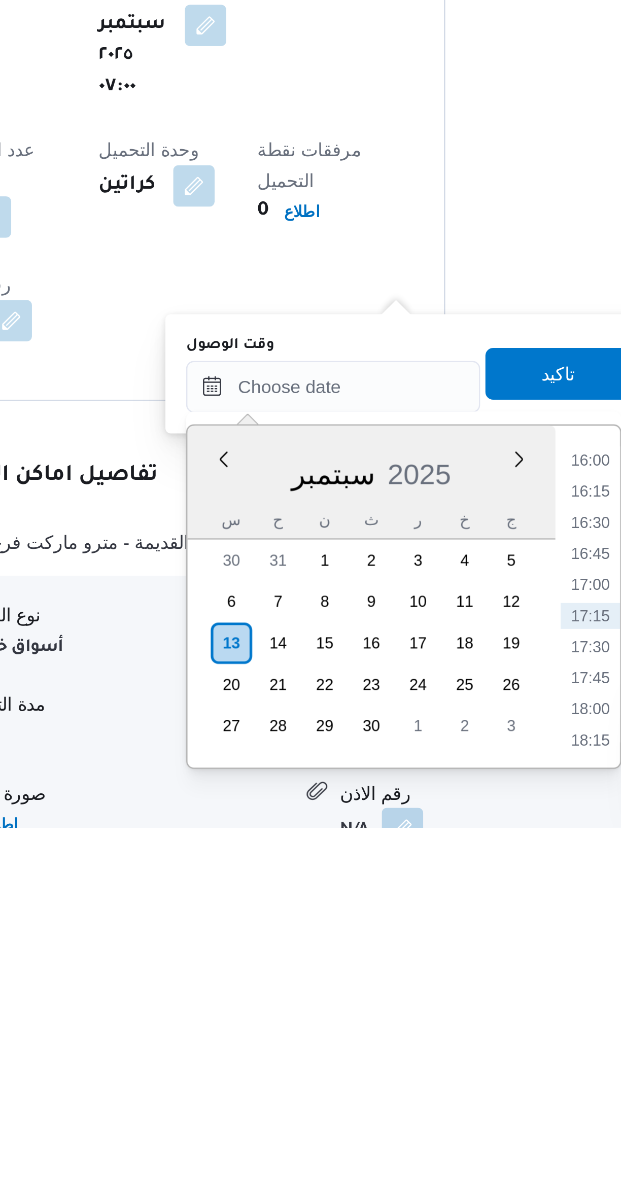
click at [425, 1047] on li "16:00" at bounding box center [426, 1049] width 23 height 10
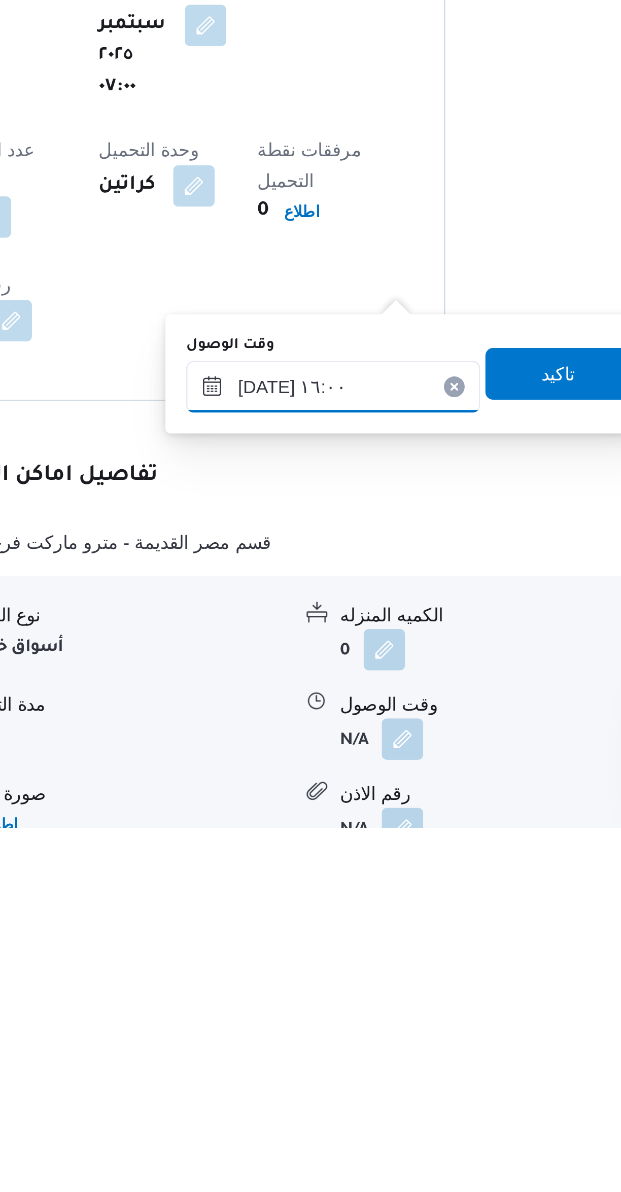
click at [294, 1021] on input "١٣/٠٩/٢٠٢٥ ١٦:٠٠" at bounding box center [325, 1020] width 115 height 20
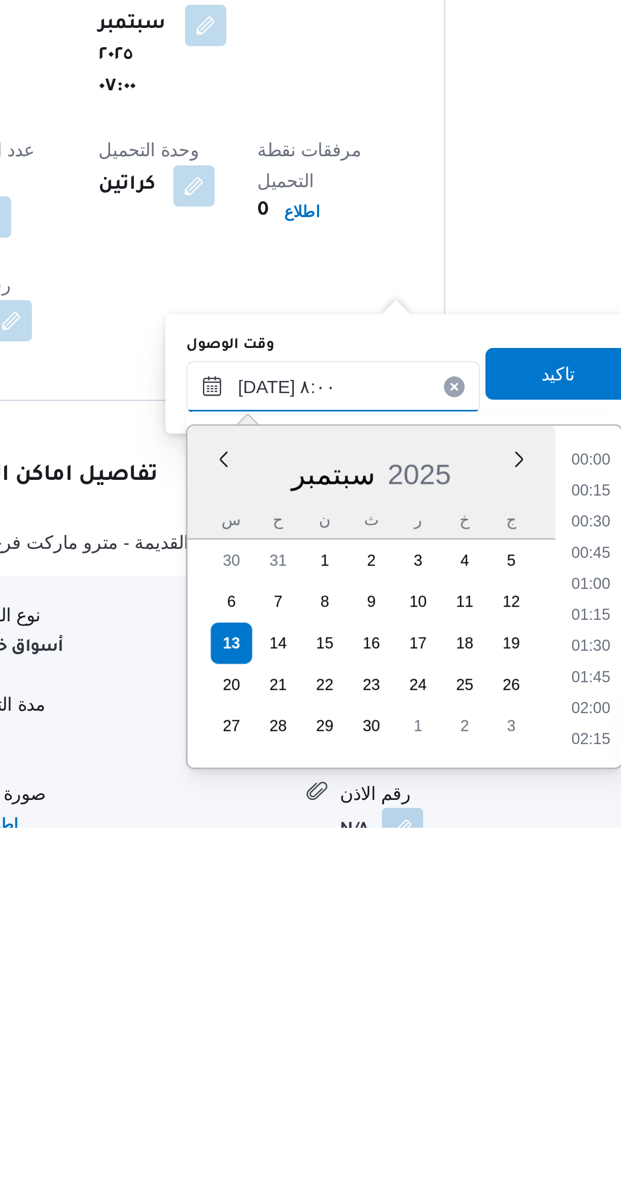
scroll to position [283, 0]
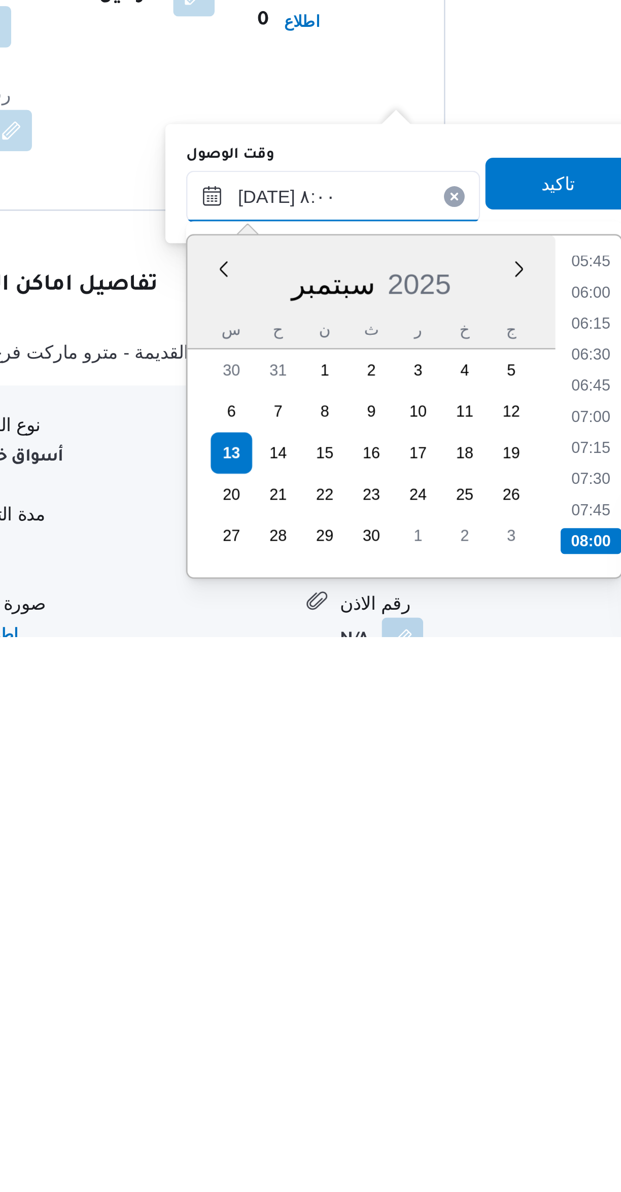
type input "١٣/٠٩/٢٠٢٥ ٨:٠٠"
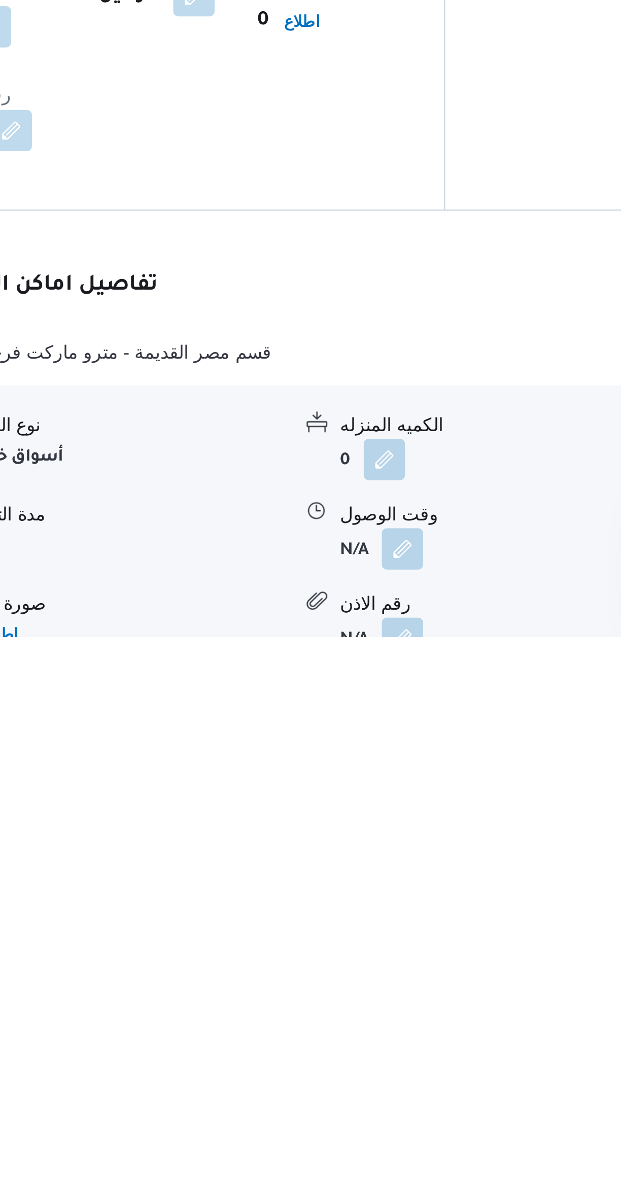
click at [423, 1095] on div "نوع المكان أسواق خاصة الكميه المنزله 0 وحدة الكمية المنزله كراتين مدة التنزيل N…" at bounding box center [370, 1152] width 475 height 115
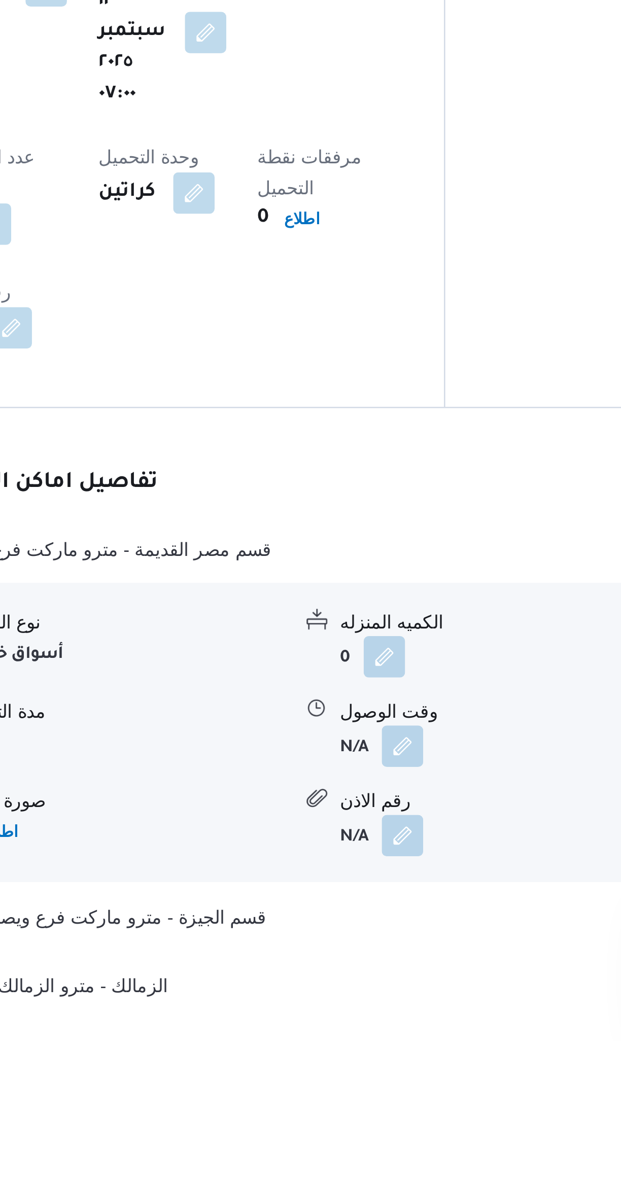
scroll to position [173, 0]
click at [357, 1069] on button "button" at bounding box center [353, 1077] width 16 height 16
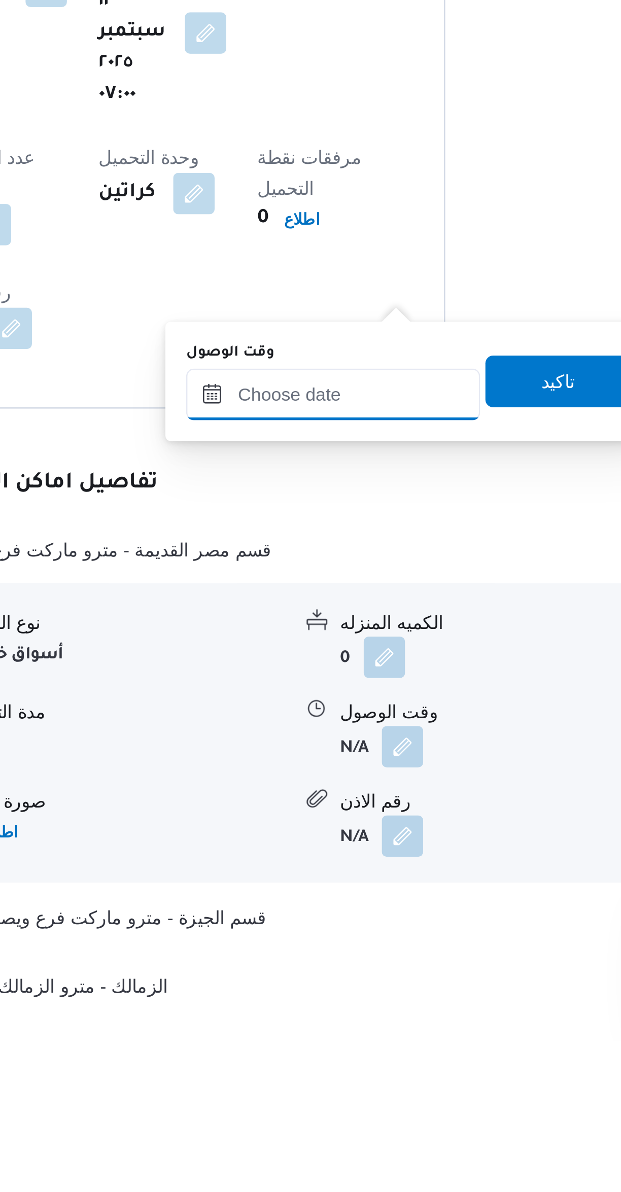
click at [333, 941] on input "وقت الوصول" at bounding box center [325, 939] width 115 height 20
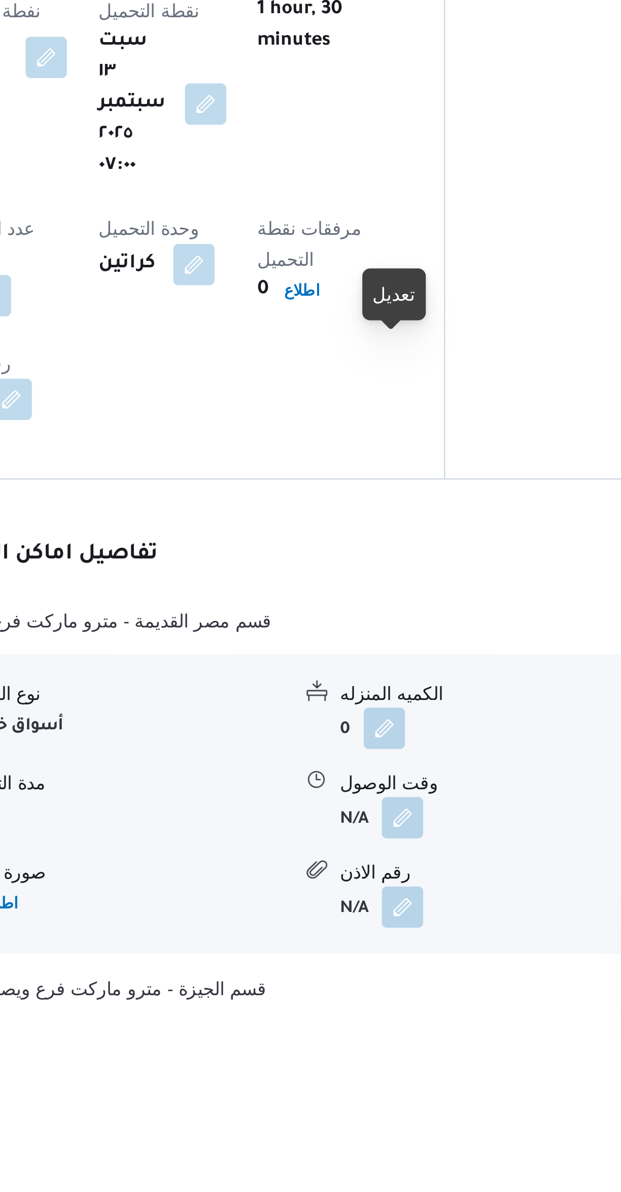
scroll to position [150, 0]
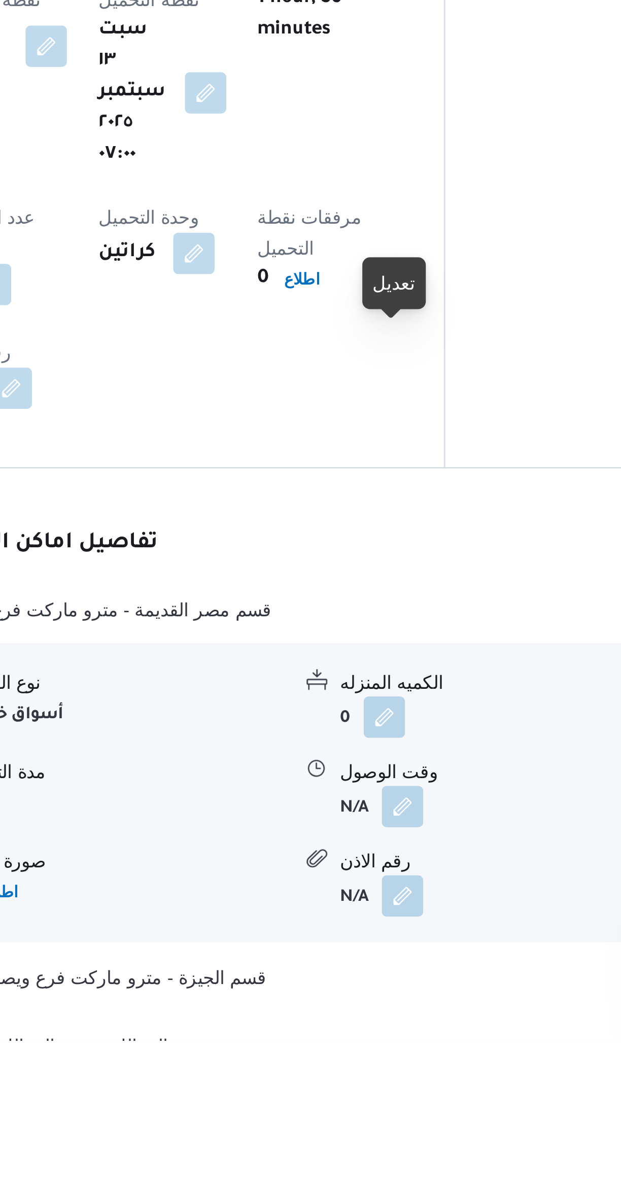
click at [361, 1092] on button "button" at bounding box center [353, 1100] width 16 height 16
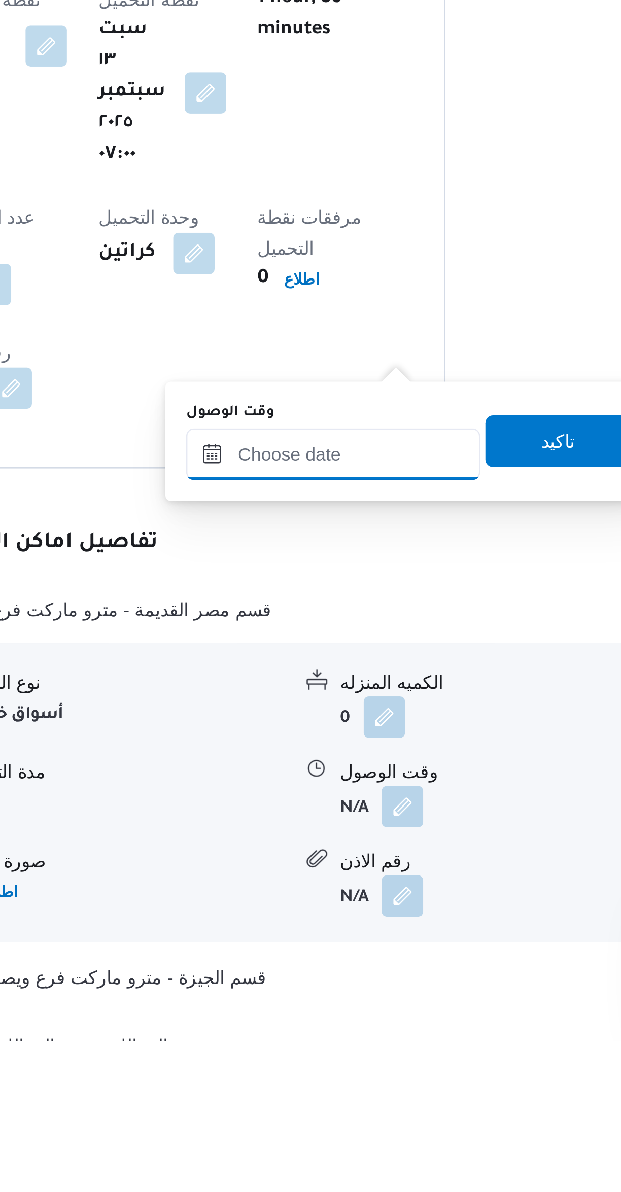
click at [325, 959] on input "وقت الوصول" at bounding box center [325, 962] width 115 height 20
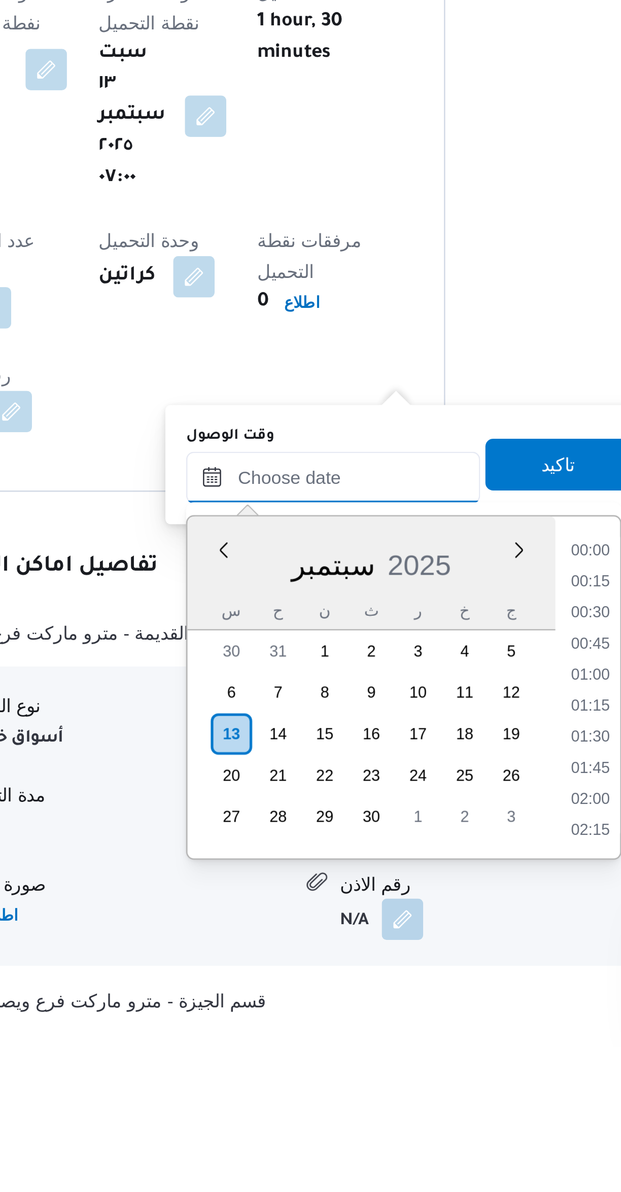
scroll to position [779, 0]
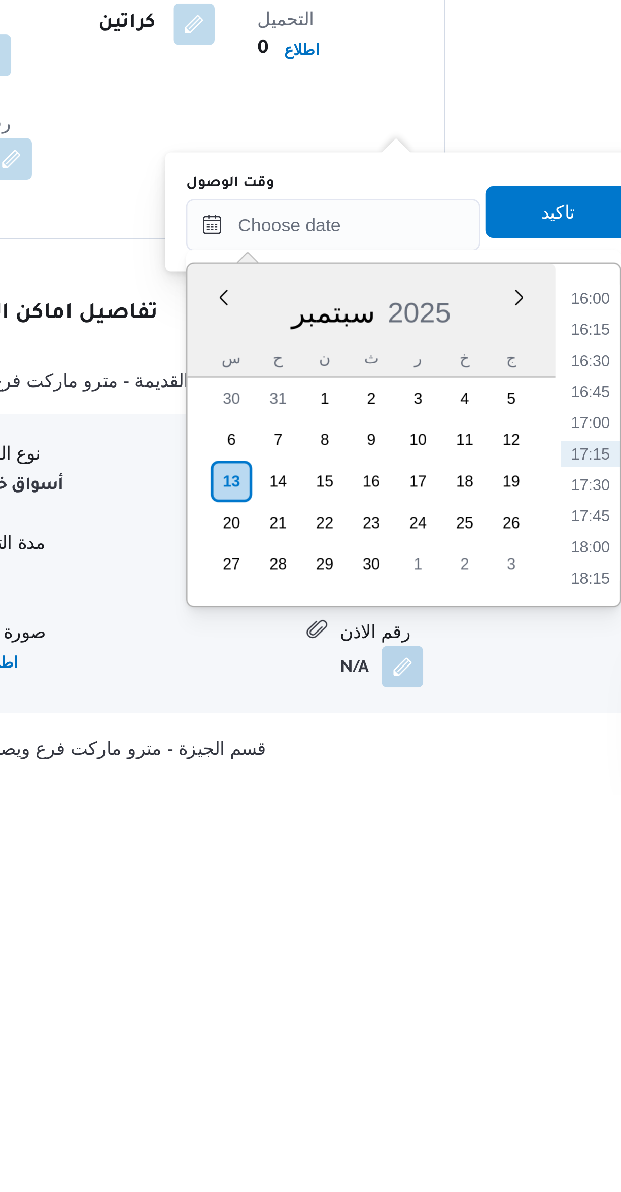
click at [423, 998] on li "16:00" at bounding box center [426, 998] width 23 height 10
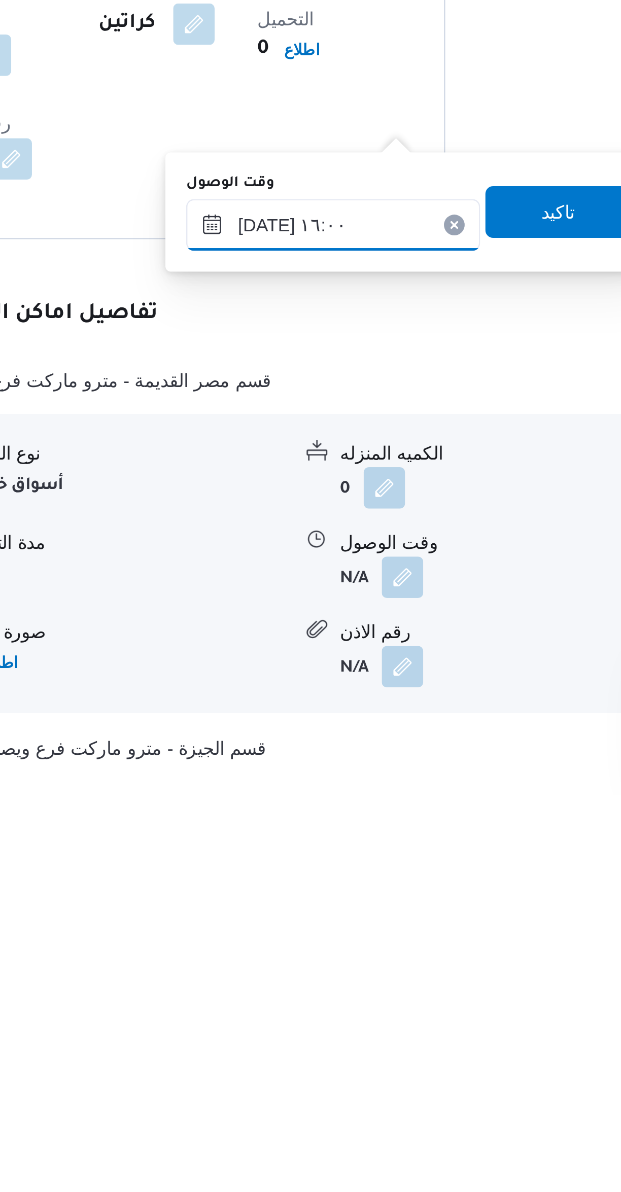
click at [294, 972] on input "١٣/٠٩/٢٠٢٥ ١٦:٠٠" at bounding box center [325, 969] width 115 height 20
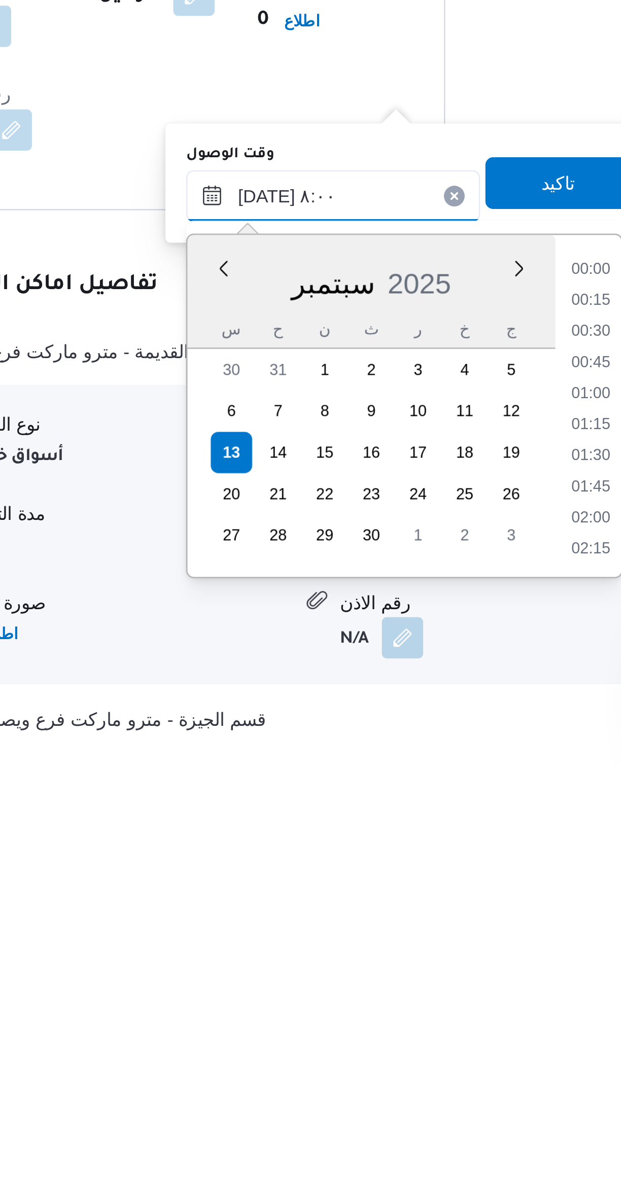
scroll to position [283, 0]
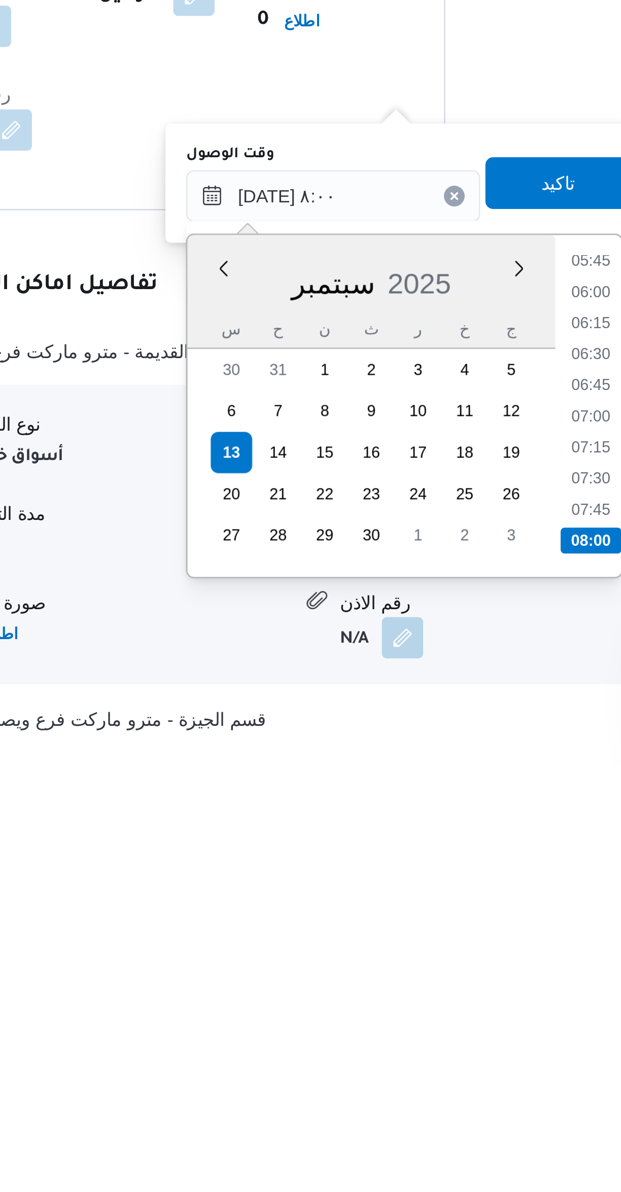
click at [421, 1103] on li "08:00" at bounding box center [427, 1104] width 24 height 10
type input "١٣/٠٩/٢٠٢٥ ٠٨:٠٠"
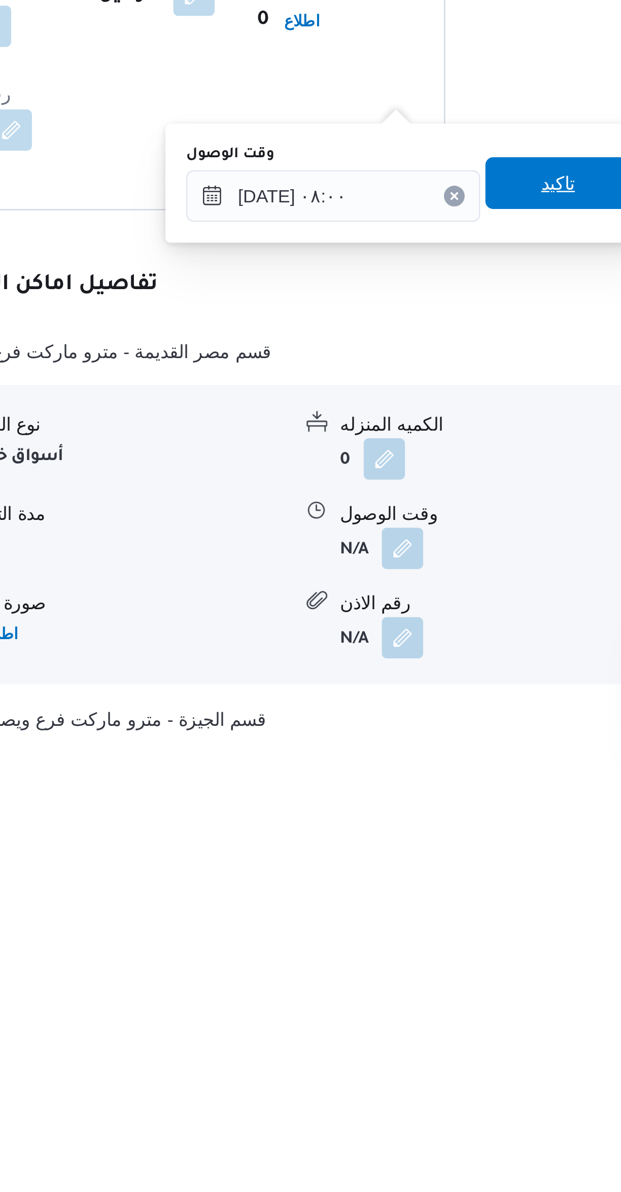
click at [413, 965] on span "تاكيد" at bounding box center [414, 964] width 57 height 20
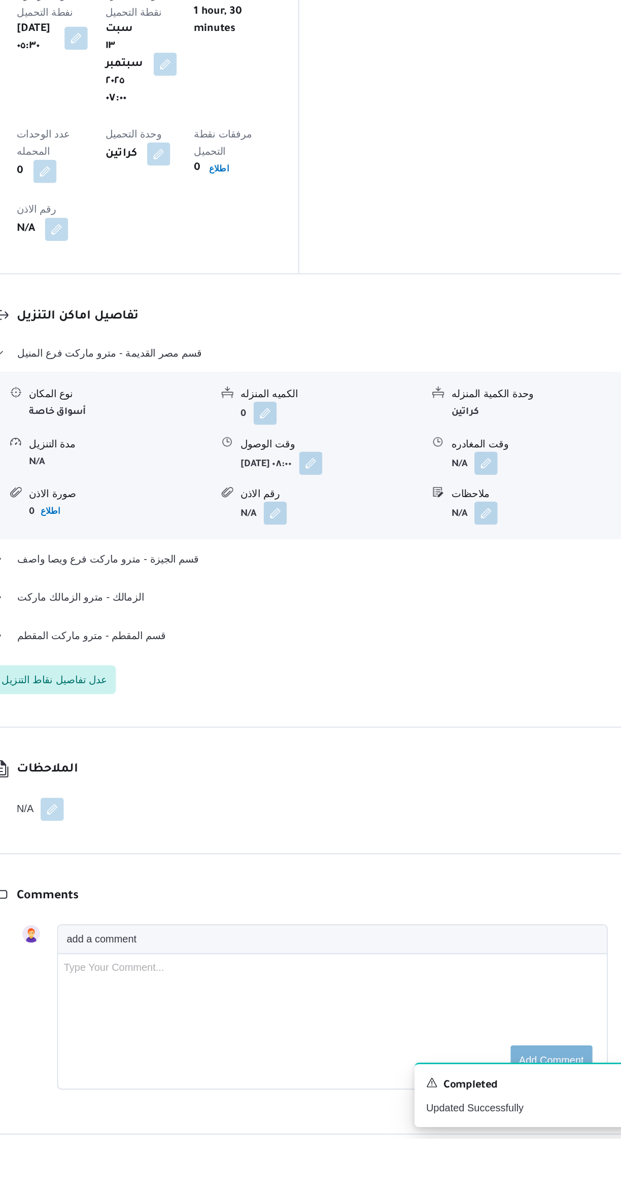
scroll to position [0, 0]
click at [507, 710] on button "button" at bounding box center [501, 718] width 16 height 16
click at [463, 779] on button "قسم الجيزة - مترو ماركت فرع ويصا واصف" at bounding box center [370, 785] width 431 height 12
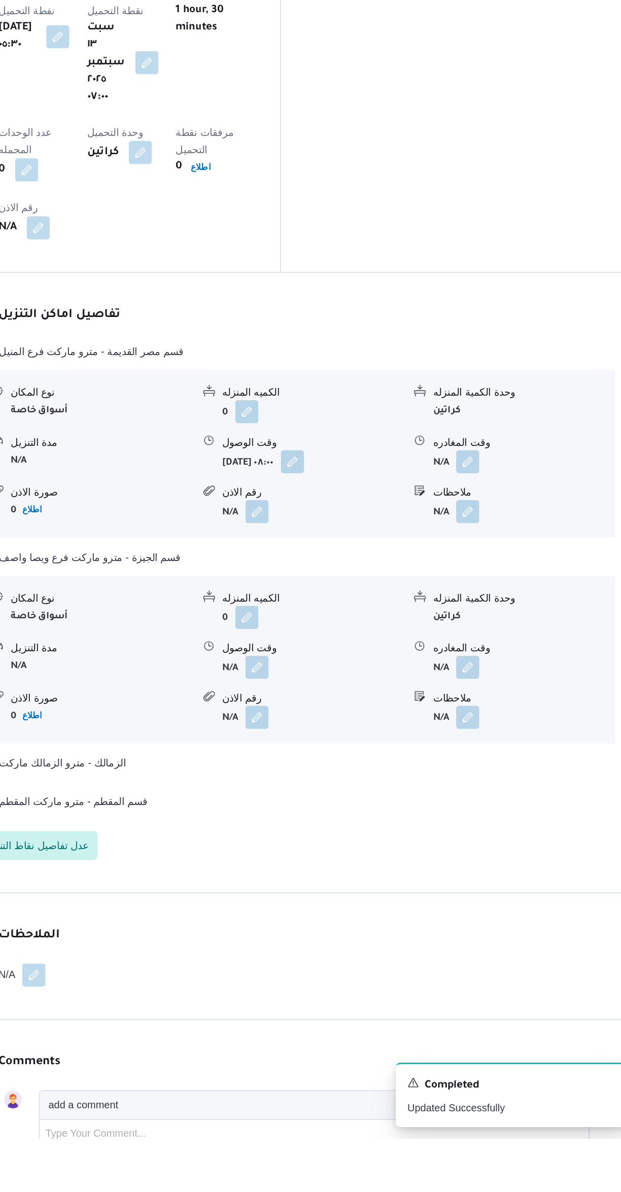
click at [501, 710] on button "button" at bounding box center [501, 718] width 16 height 16
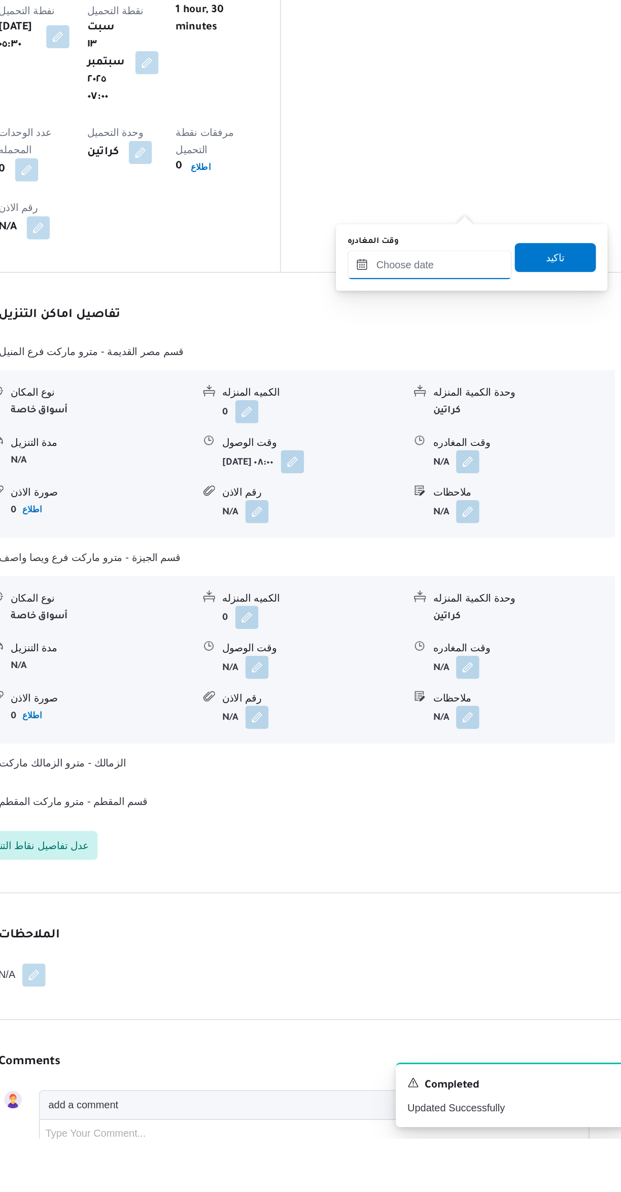
click at [472, 579] on input "وقت المغادره" at bounding box center [474, 580] width 115 height 20
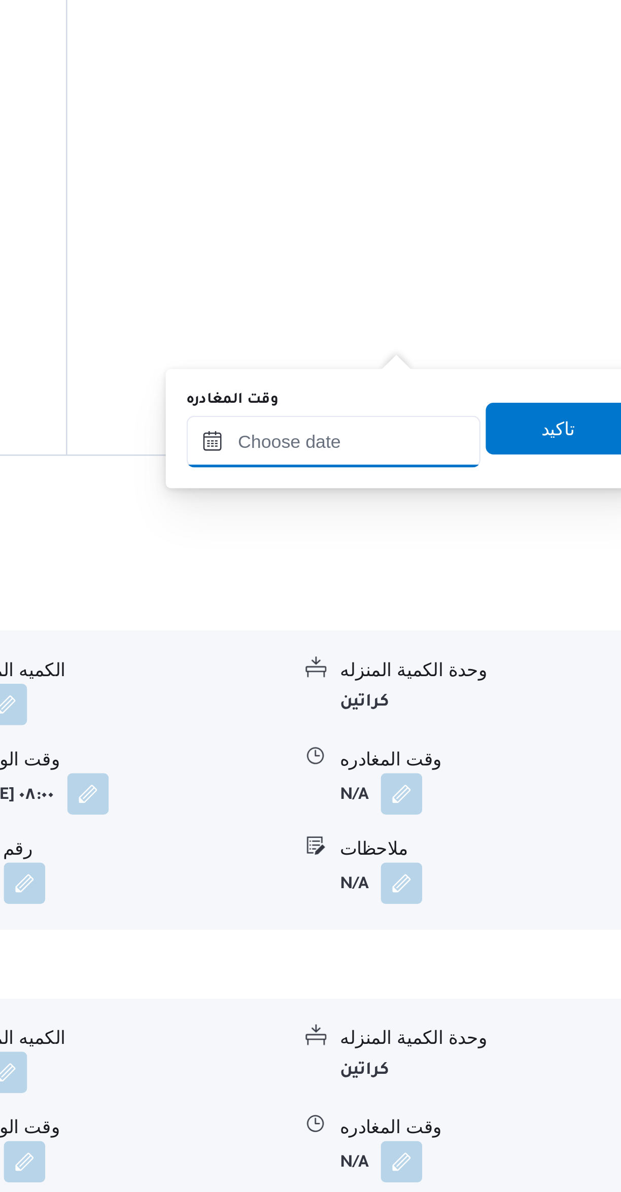
click at [481, 622] on input "وقت المغادره" at bounding box center [474, 621] width 115 height 20
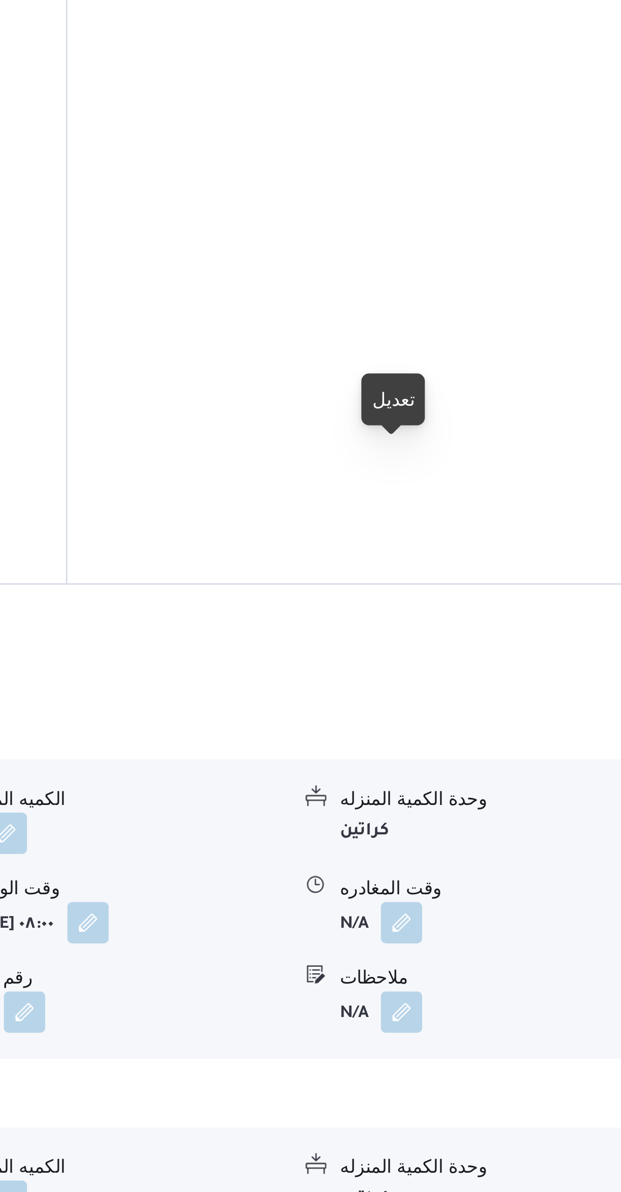
click at [500, 1006] on button "button" at bounding box center [501, 1014] width 16 height 16
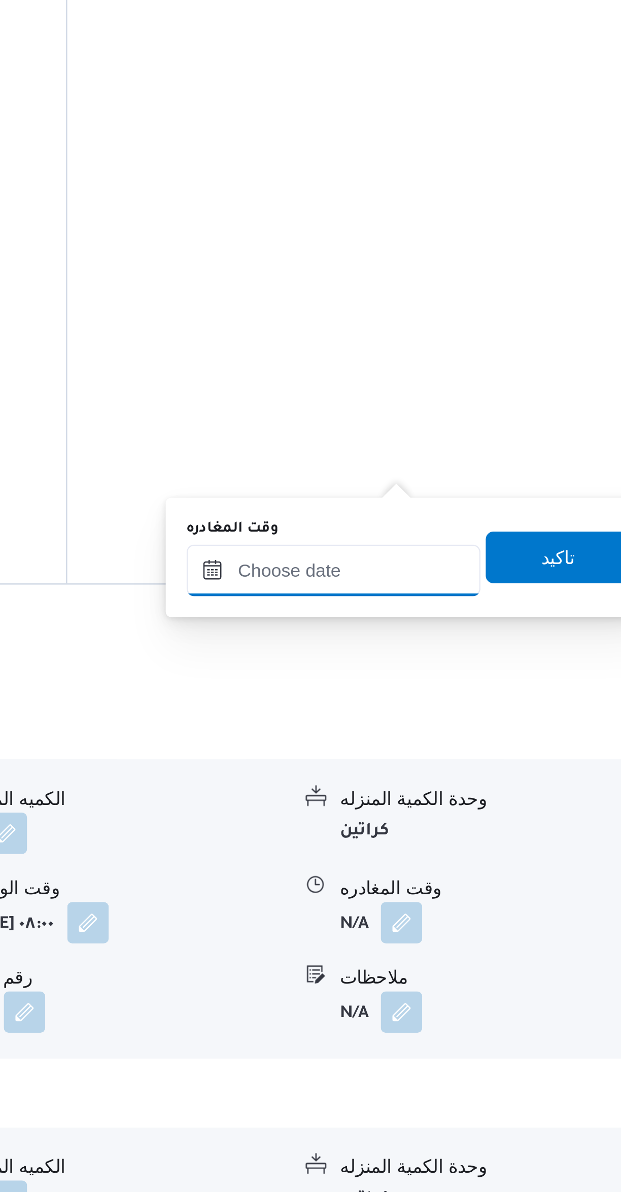
click at [482, 873] on input "وقت المغادره" at bounding box center [474, 876] width 115 height 20
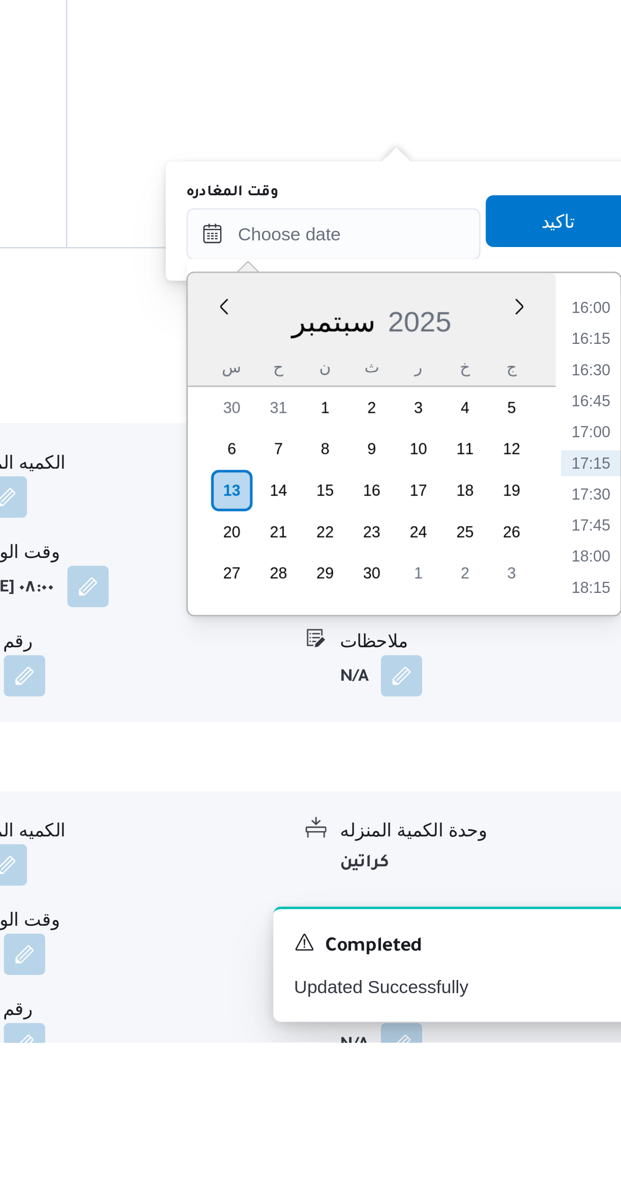
click at [571, 904] on li "16:00" at bounding box center [574, 905] width 23 height 10
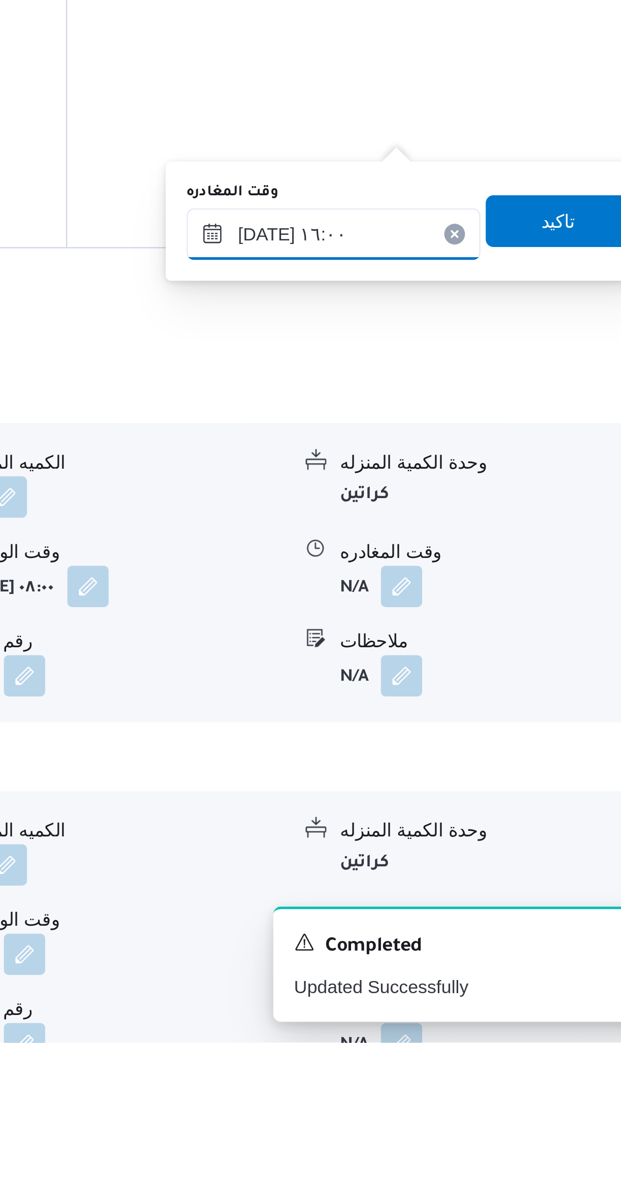
click at [442, 878] on input "١٣/٠٩/٢٠٢٥ ١٦:٠٠" at bounding box center [474, 876] width 115 height 20
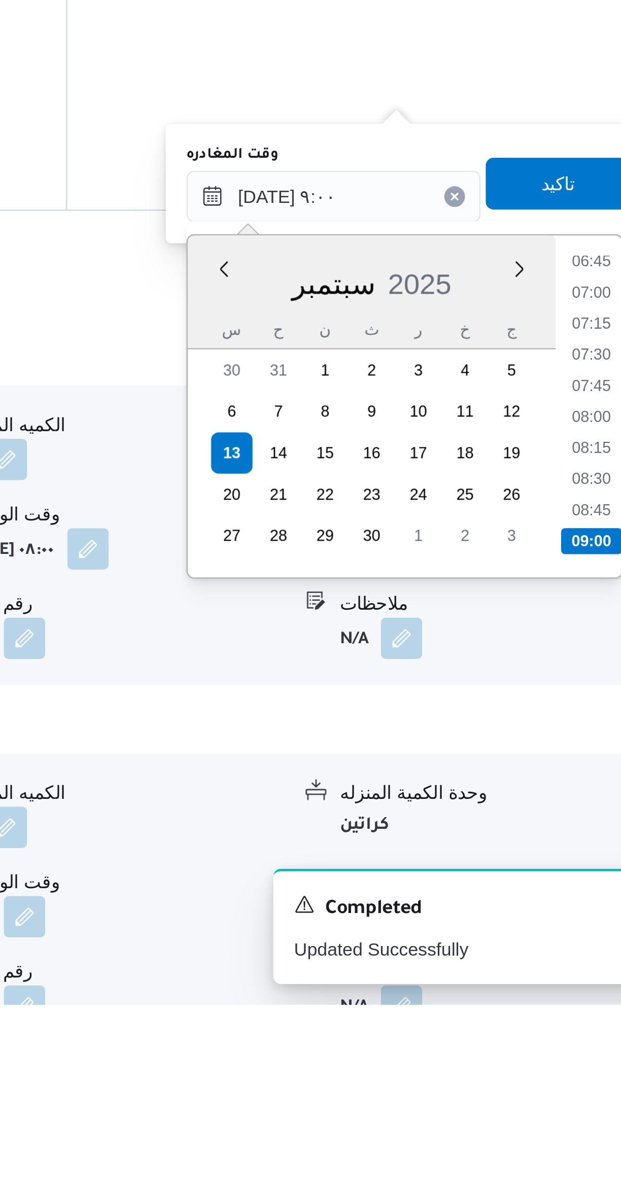
click at [572, 1007] on li "09:00" at bounding box center [575, 1011] width 24 height 10
type input "١٣/٠٩/٢٠٢٥ ٠٩:٠٠"
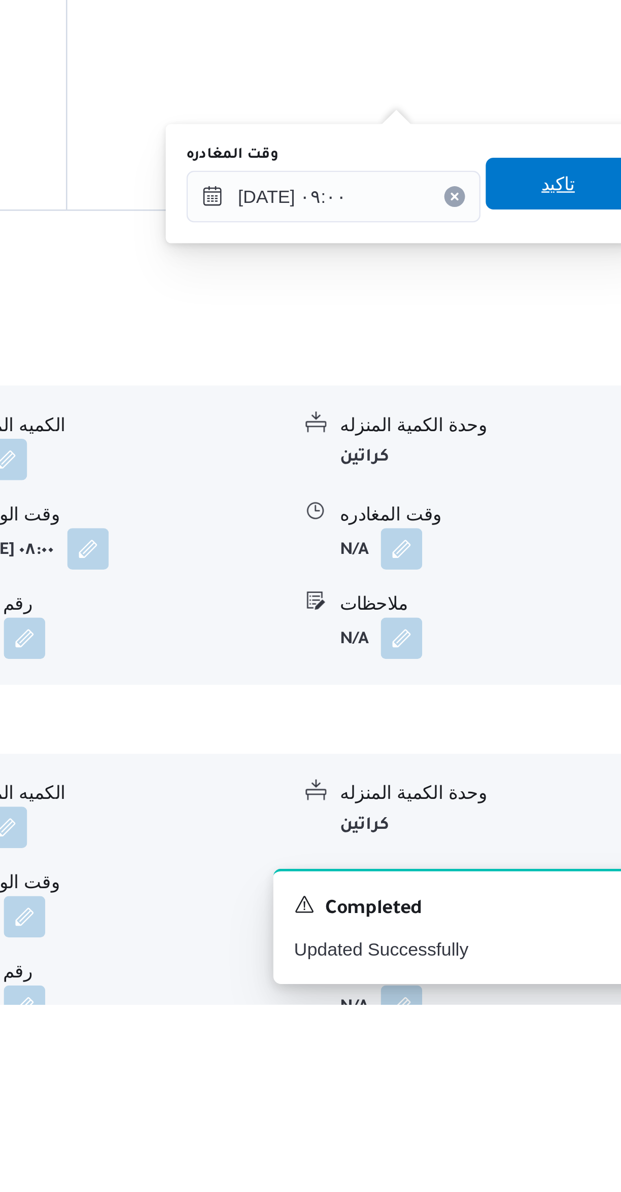
click at [564, 871] on span "تاكيد" at bounding box center [562, 871] width 57 height 20
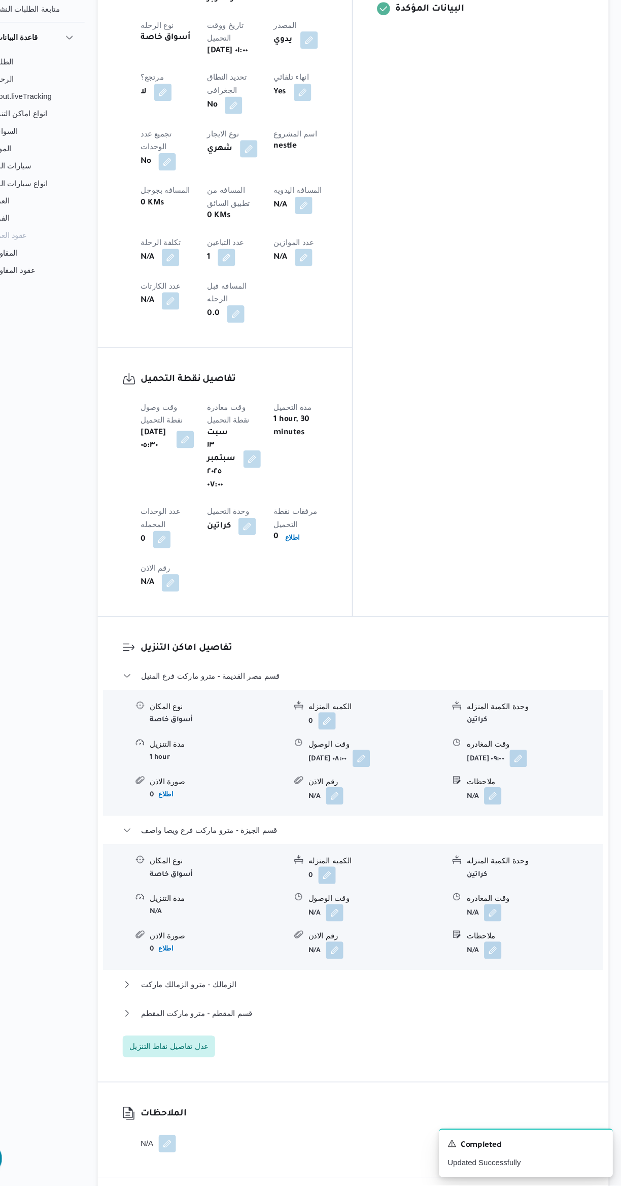
click at [358, 930] on button "button" at bounding box center [353, 938] width 16 height 16
click at [339, 796] on input "وقت الوصول" at bounding box center [325, 800] width 115 height 20
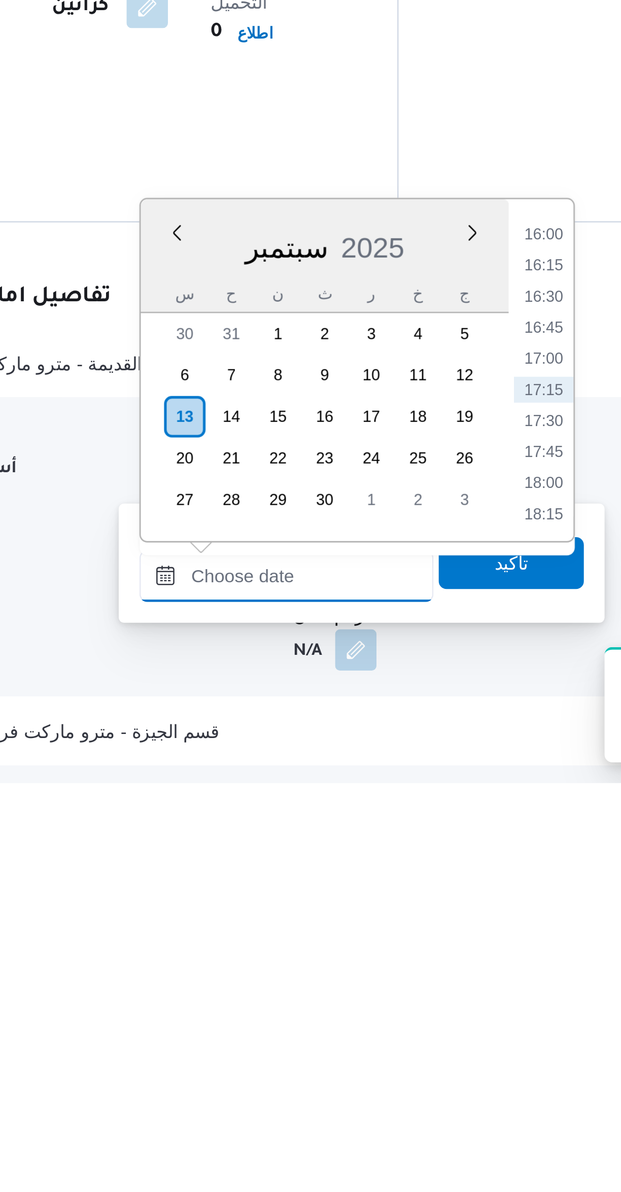
scroll to position [145, 0]
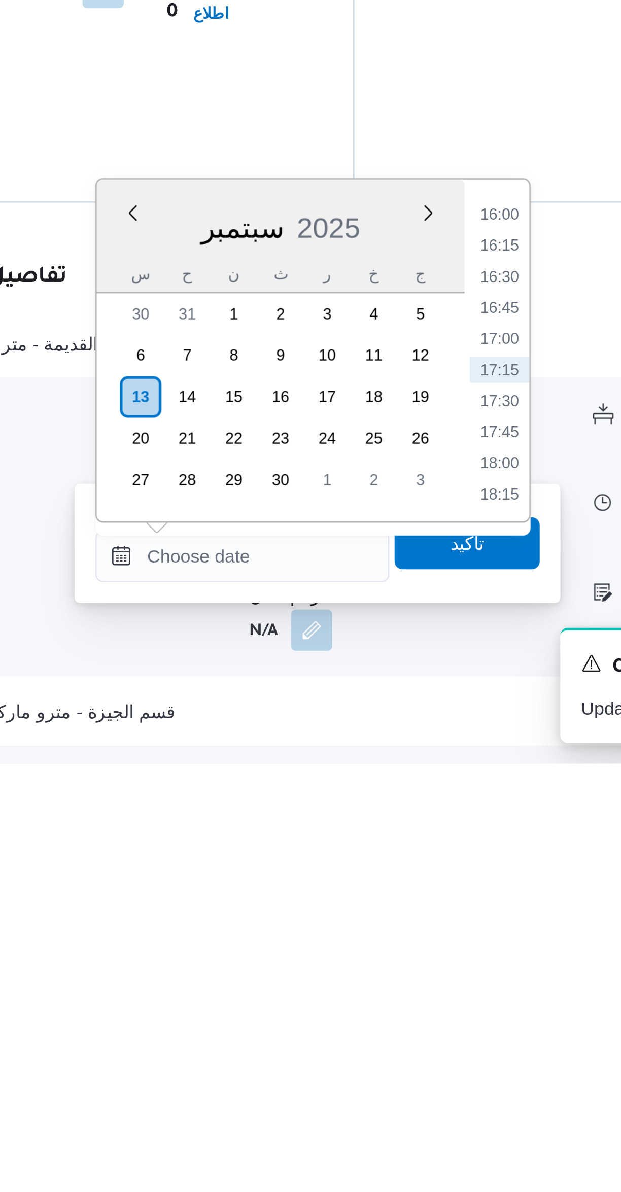
click at [424, 979] on li "16:00" at bounding box center [426, 977] width 23 height 10
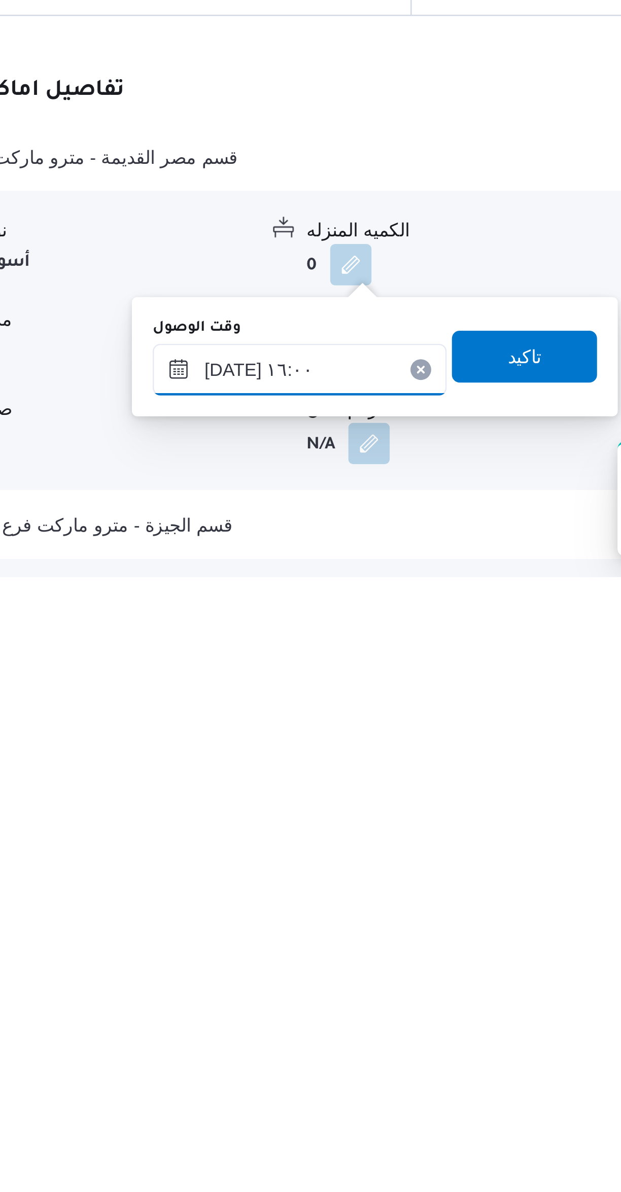
scroll to position [171, 0]
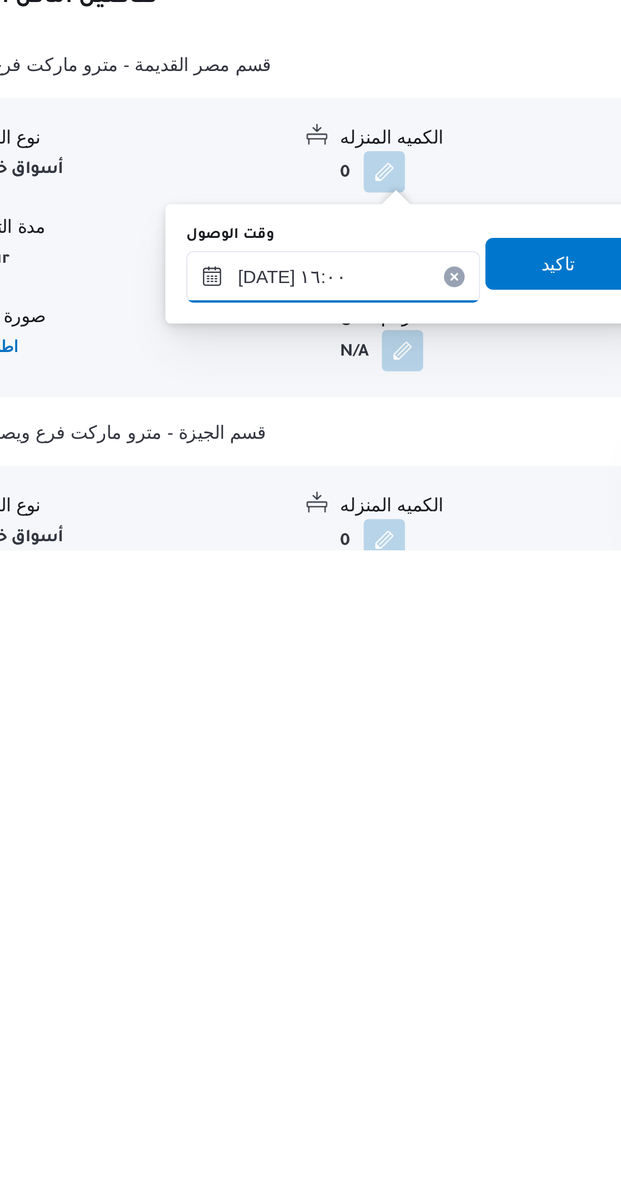
click at [297, 1084] on input "١٣/٠٩/٢٠٢٥ ١٦:٠٠" at bounding box center [325, 1085] width 115 height 20
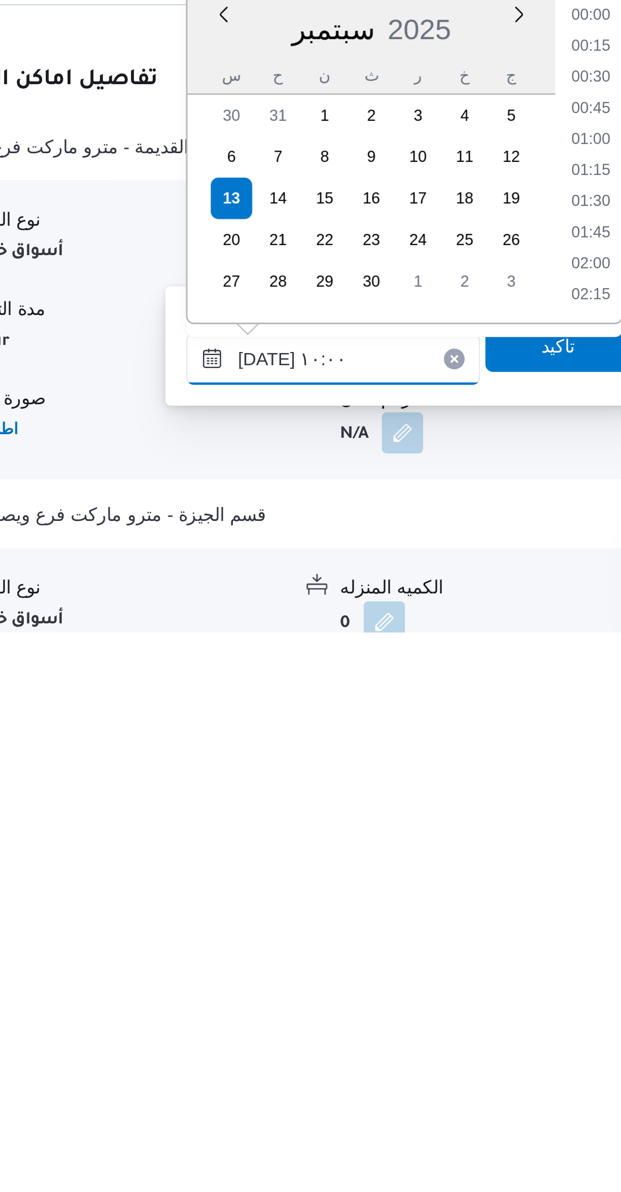
scroll to position [381, 0]
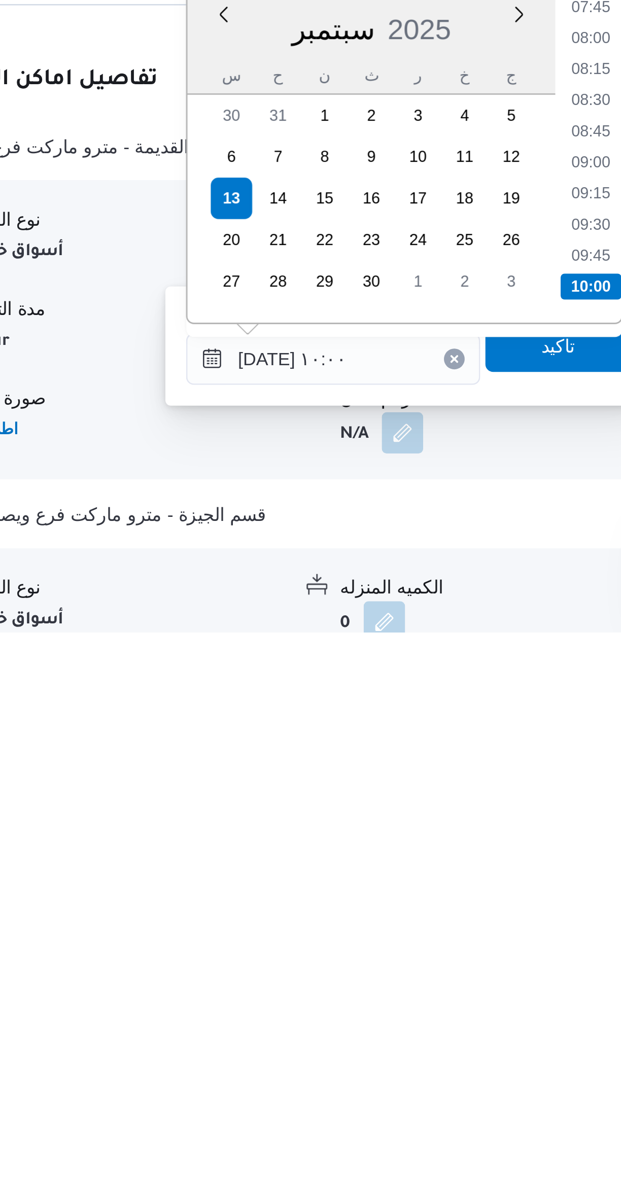
click at [422, 1047] on li "09:45" at bounding box center [426, 1045] width 23 height 10
type input "١٣/٠٩/٢٠٢٥ ٠٩:٤٥"
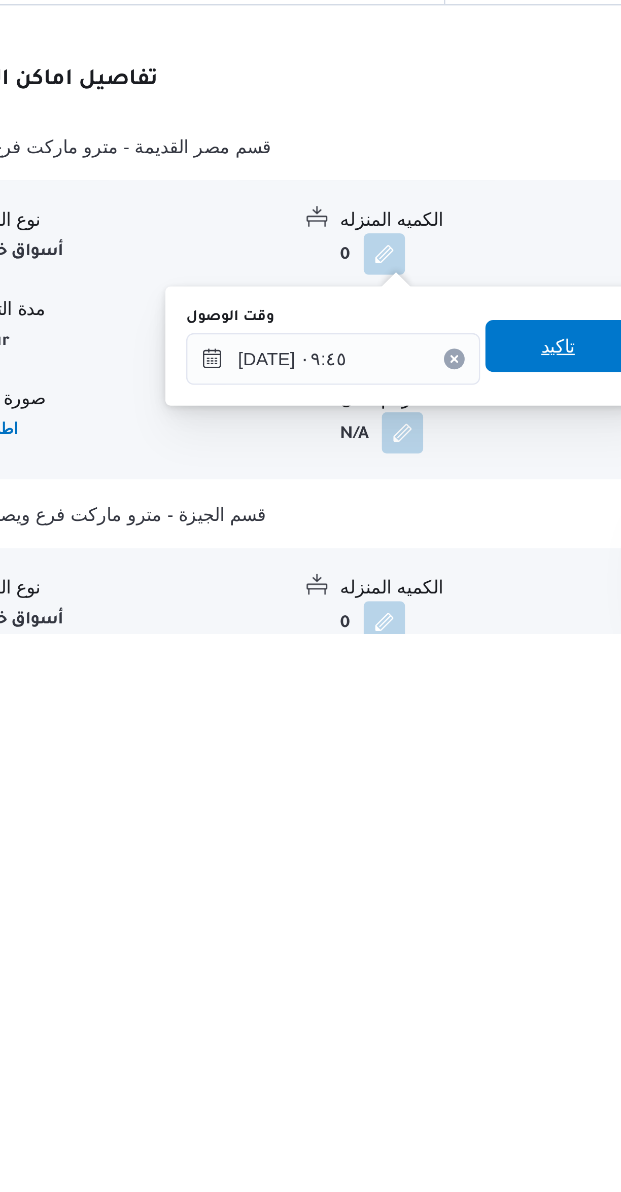
click at [420, 1077] on span "تاكيد" at bounding box center [414, 1080] width 57 height 20
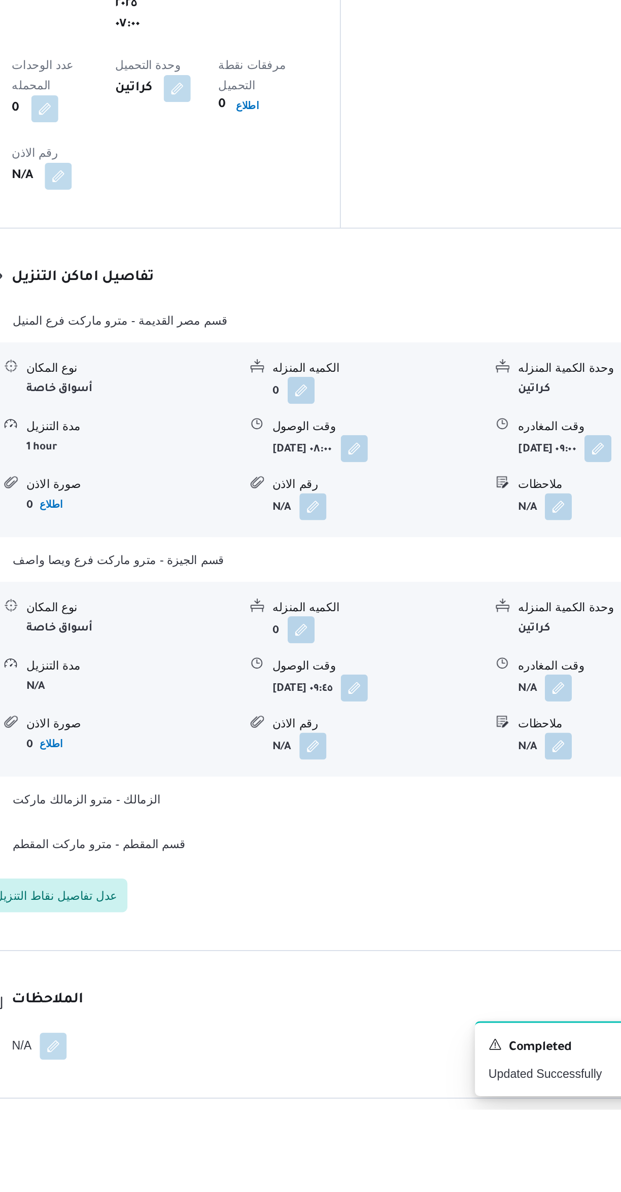
scroll to position [469, 0]
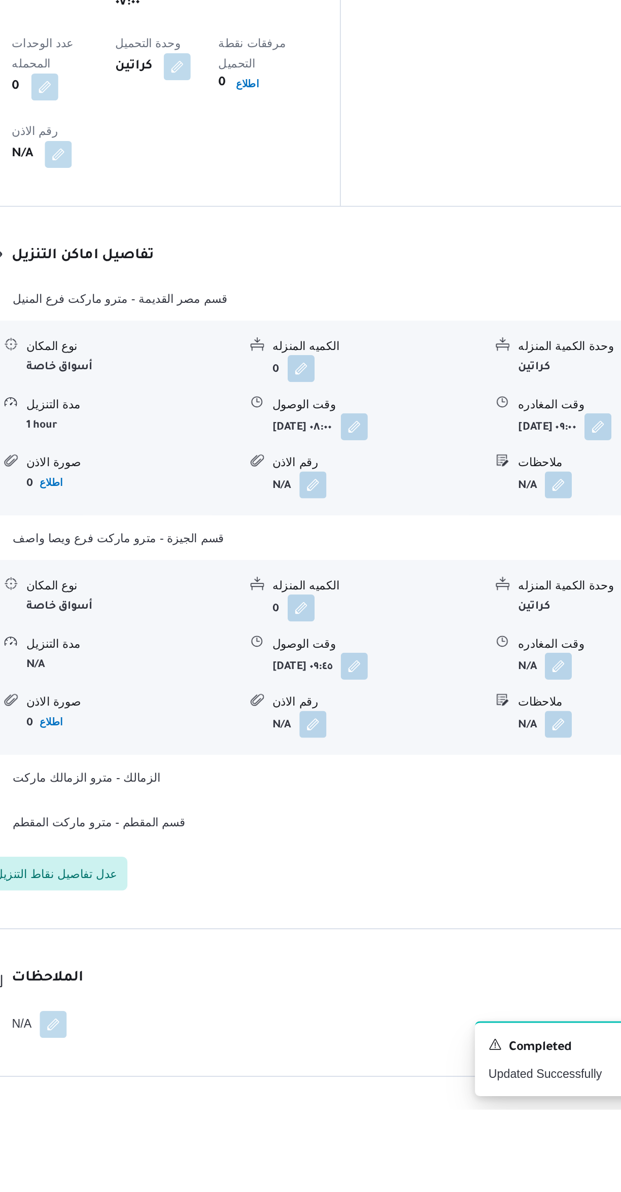
click at [504, 917] on button "button" at bounding box center [501, 925] width 16 height 16
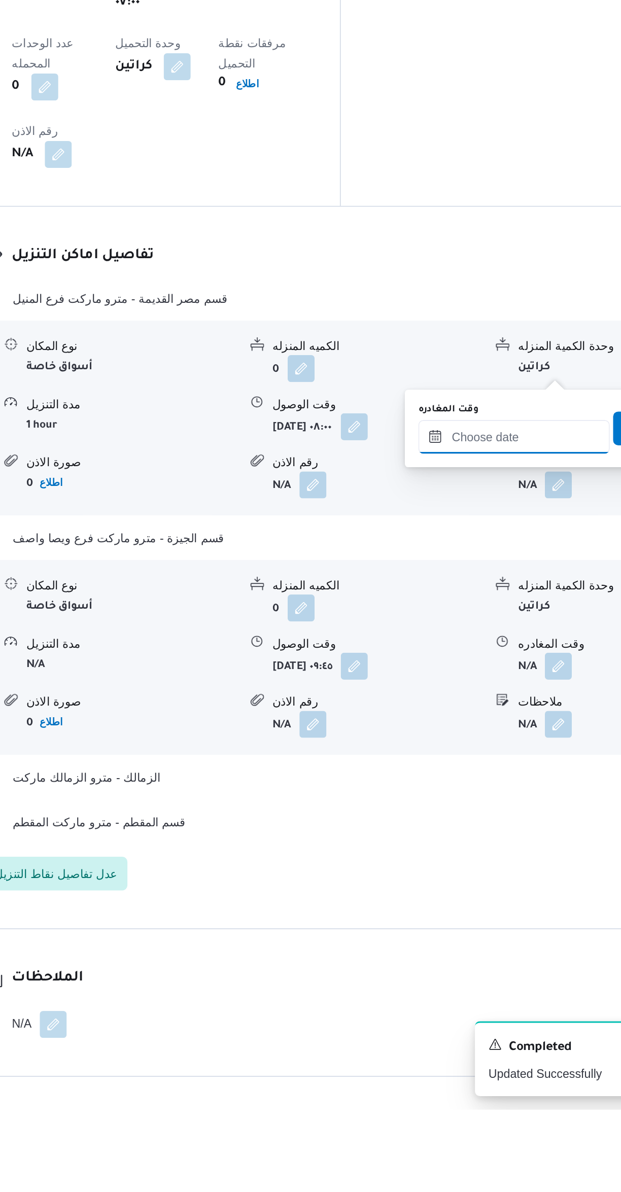
click at [450, 787] on input "وقت المغادره" at bounding box center [474, 787] width 115 height 20
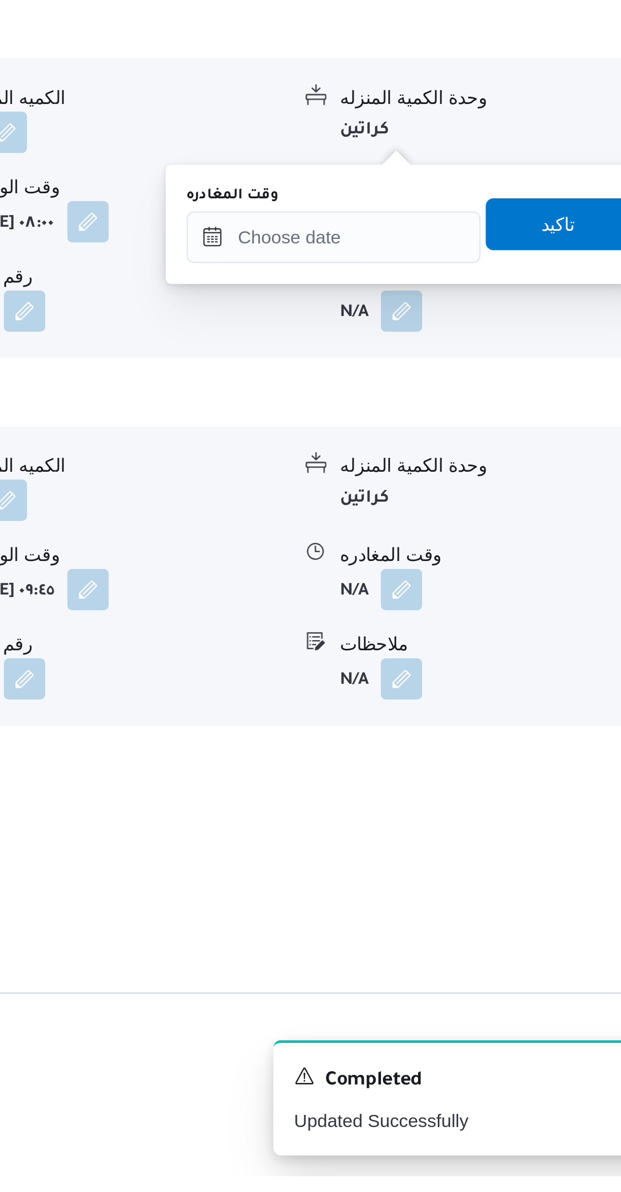
scroll to position [432, 0]
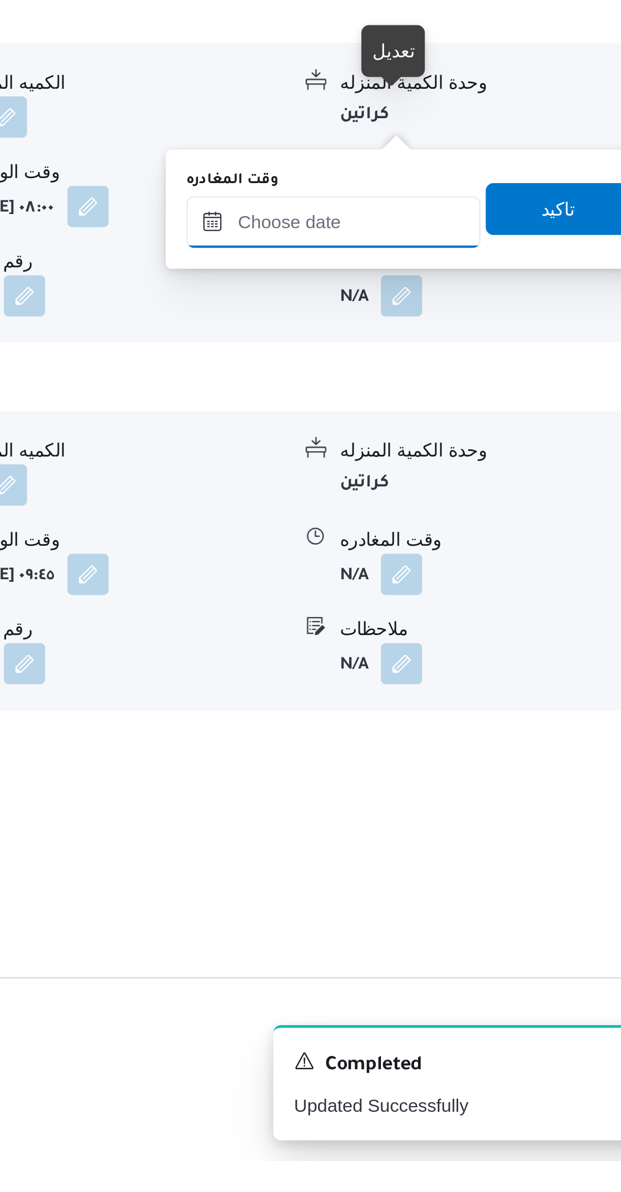
click at [450, 826] on input "وقت المغادره" at bounding box center [474, 824] width 115 height 20
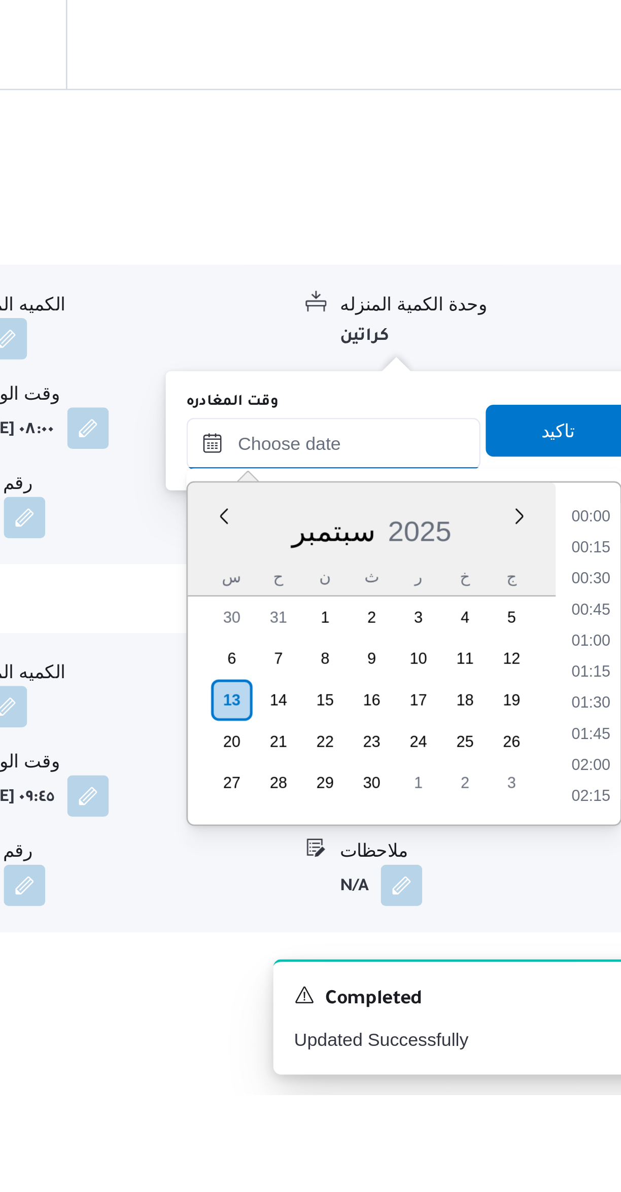
scroll to position [779, 0]
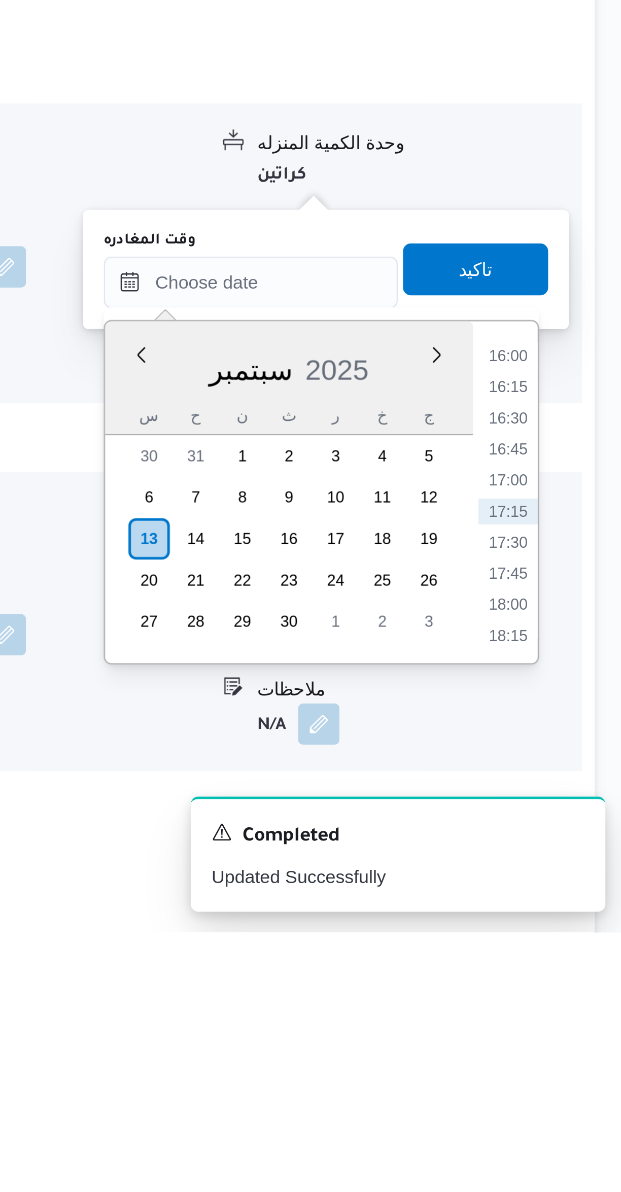
click at [585, 970] on ul "00:00 00:15 00:30 00:45 01:00 01:15 01:30 01:45 02:00 02:15 02:30 02:45 03:00 0…" at bounding box center [574, 1020] width 23 height 118
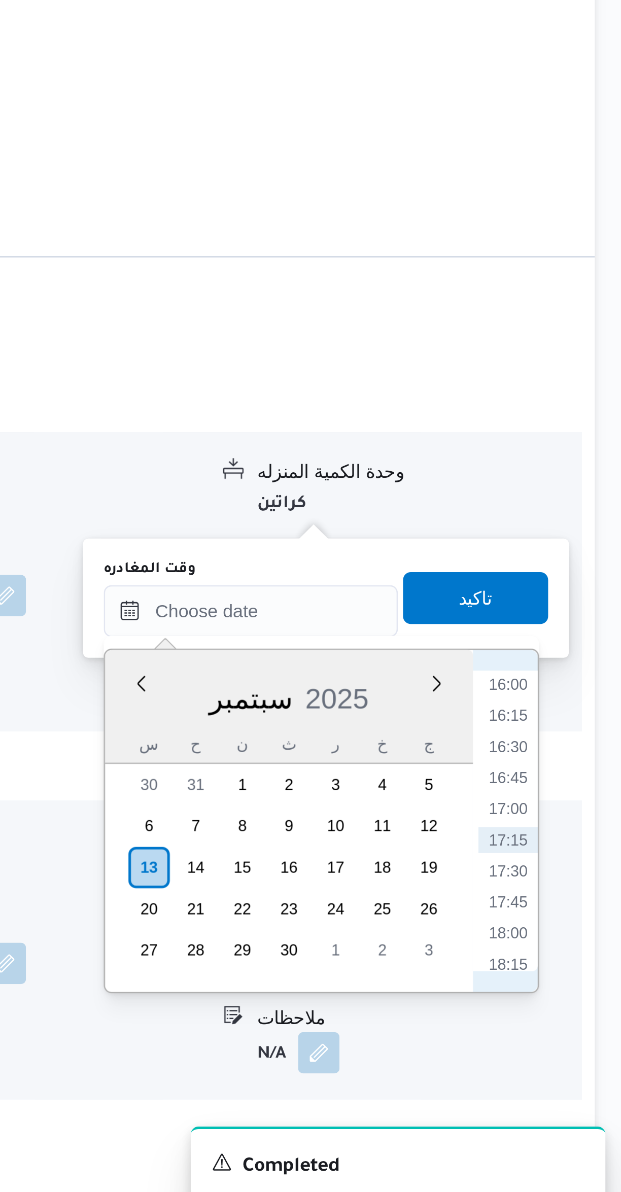
click at [576, 963] on li "16:00" at bounding box center [574, 966] width 23 height 10
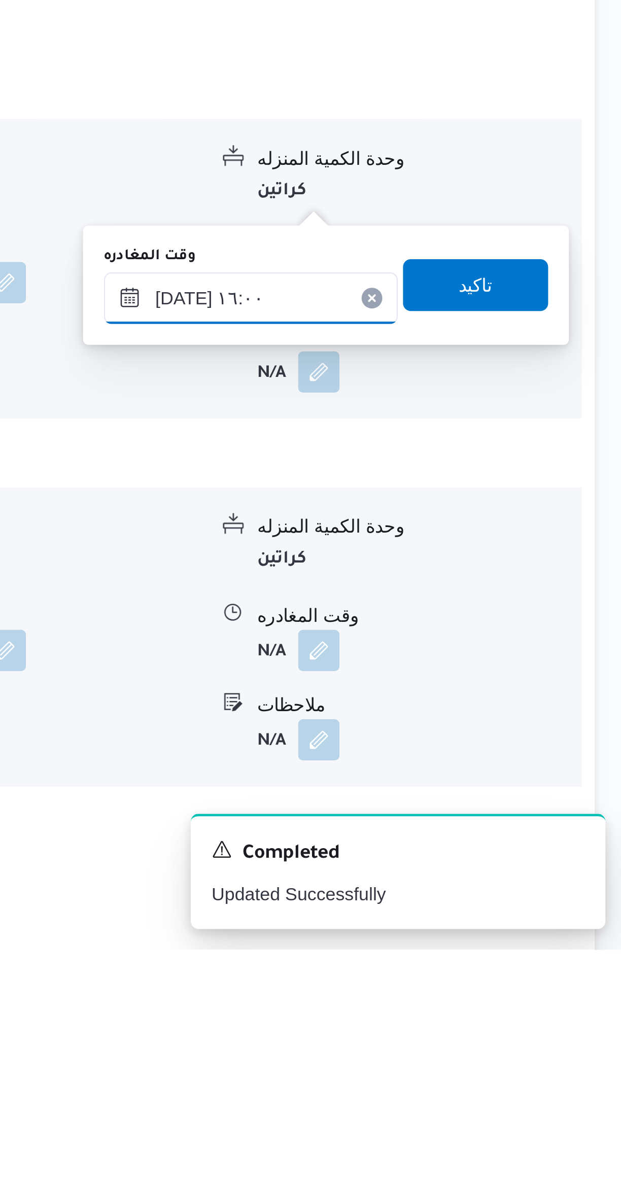
click at [445, 941] on input "١٣/٠٩/٢٠٢٥ ١٦:٠٠" at bounding box center [474, 937] width 115 height 20
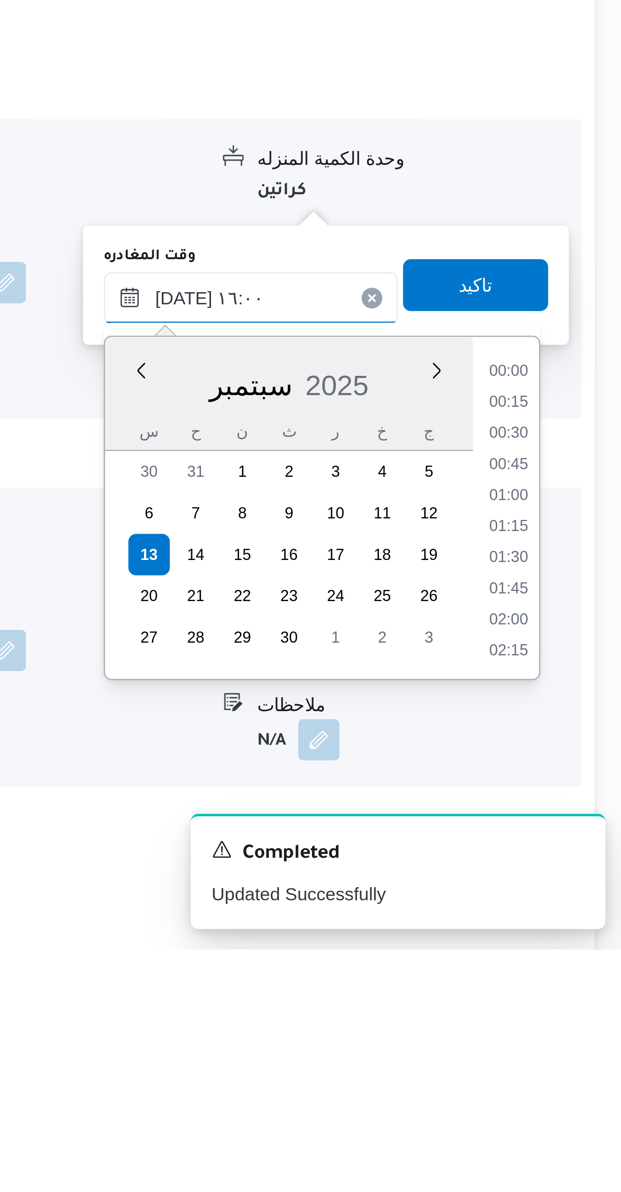
scroll to position [717, 0]
click at [444, 969] on div "سبتمبر 2025" at bounding box center [489, 969] width 144 height 26
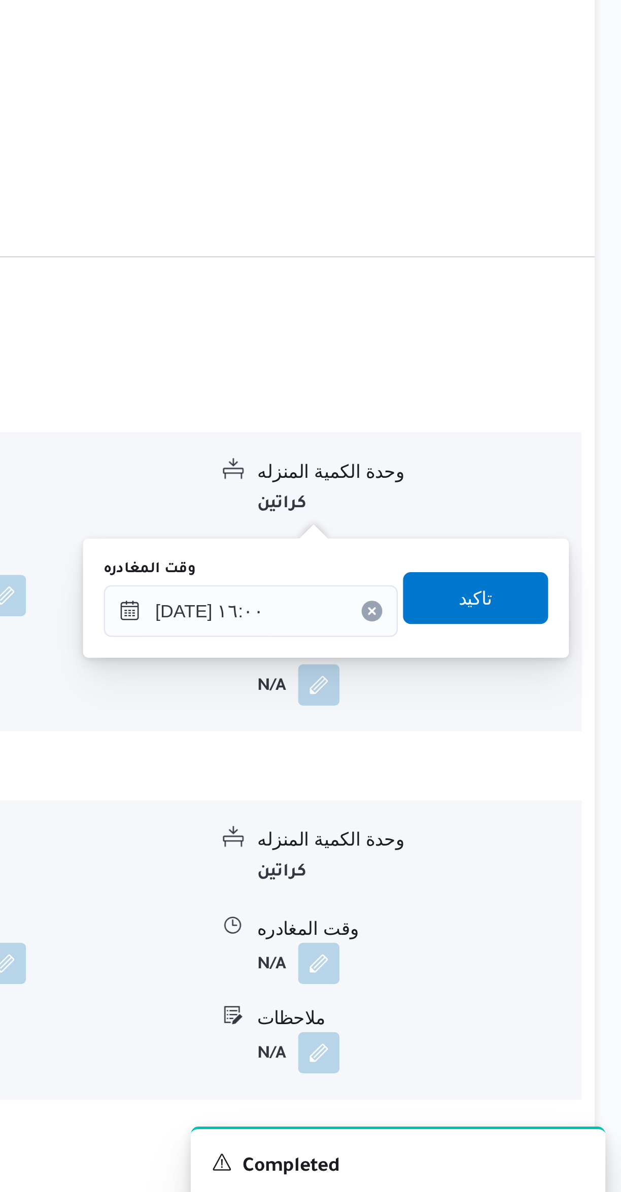
scroll to position [319, 0]
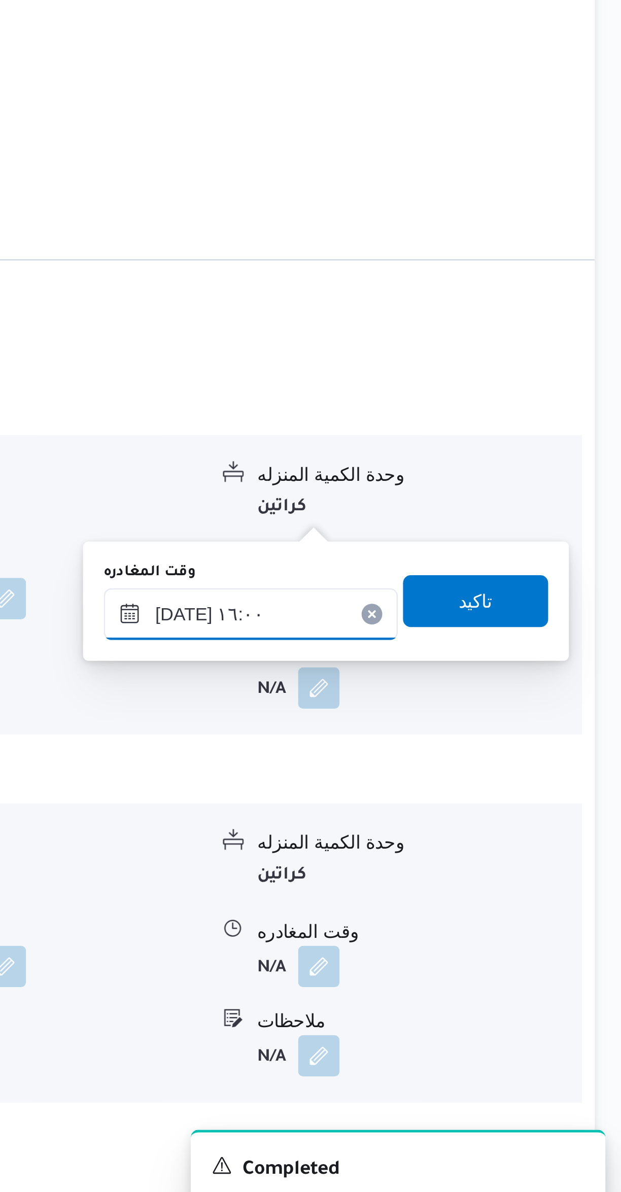
click at [443, 938] on input "١٣/٠٩/٢٠٢٥ ١٦:٠٠" at bounding box center [474, 937] width 115 height 20
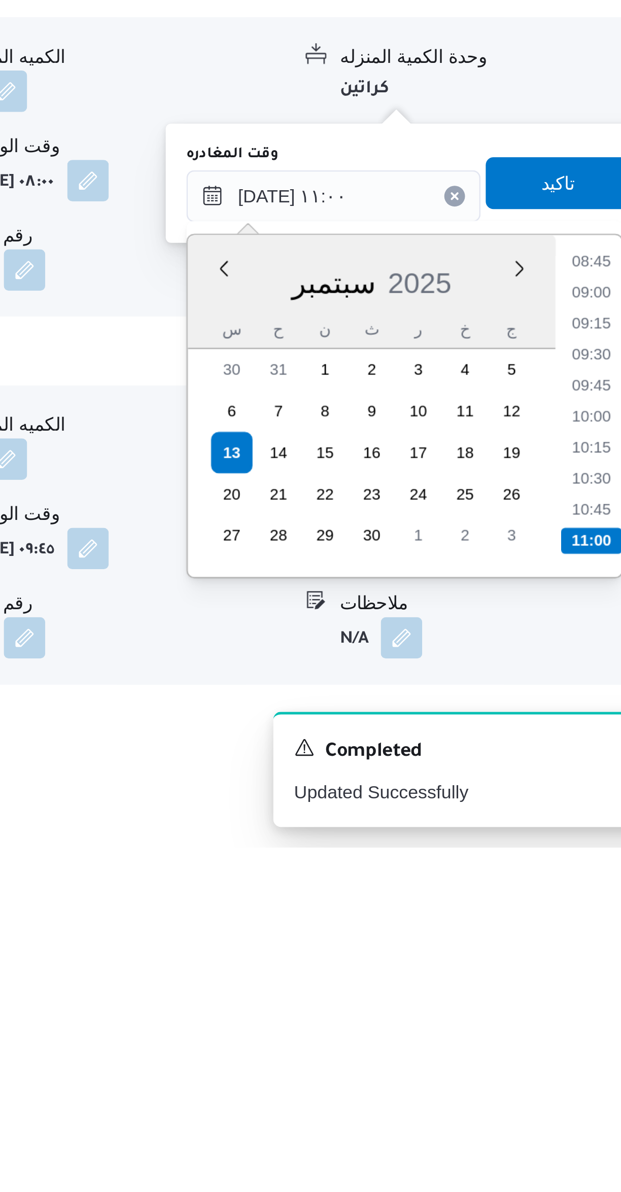
click at [569, 1061] on li "10:45" at bounding box center [574, 1060] width 23 height 10
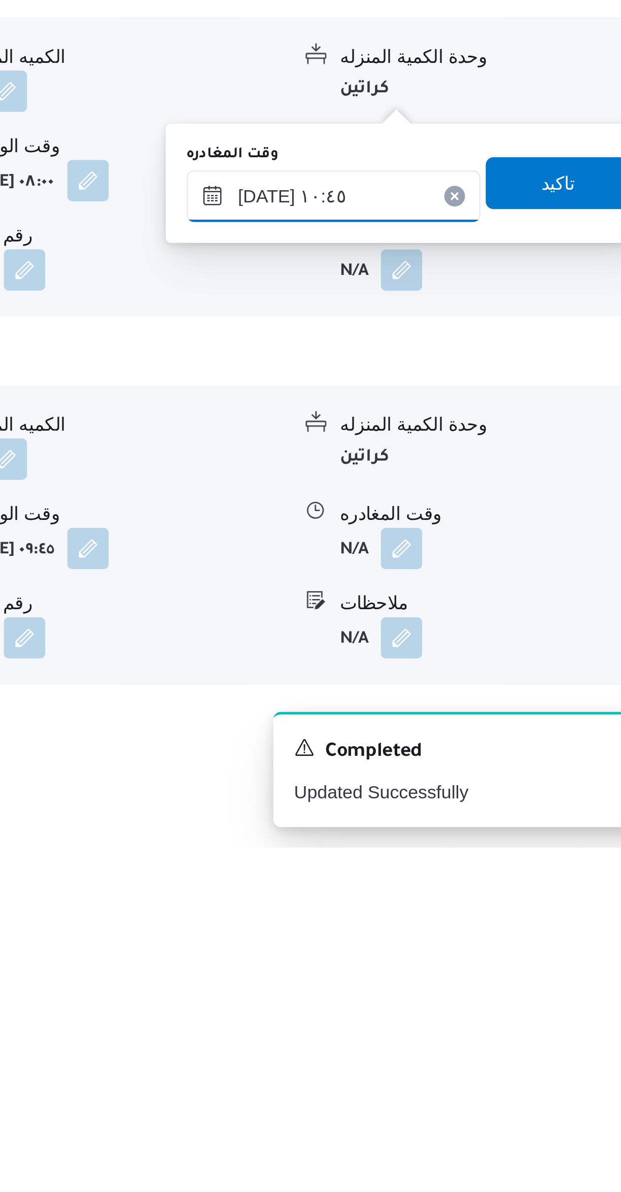
click at [482, 935] on input "١٣/٠٩/٢٠٢٥ ١٠:٤٥" at bounding box center [474, 937] width 115 height 20
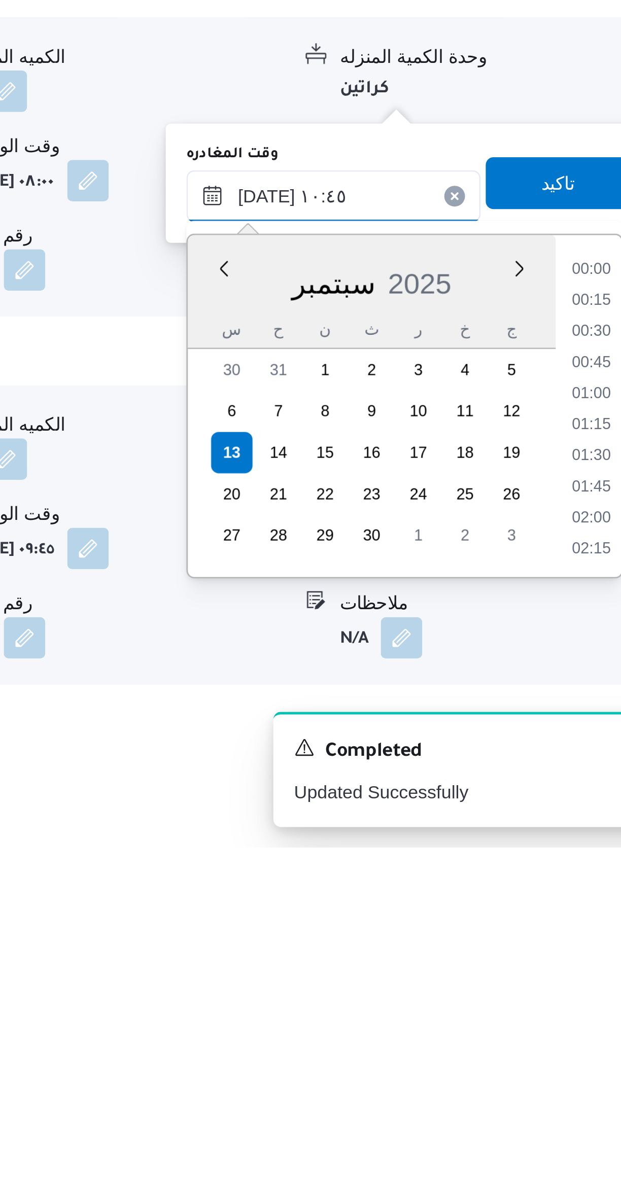
scroll to position [462, 0]
click at [570, 1039] on li "11:00" at bounding box center [574, 1040] width 23 height 10
type input "١٣/٠٩/٢٠٢٥ ١١:٠٠"
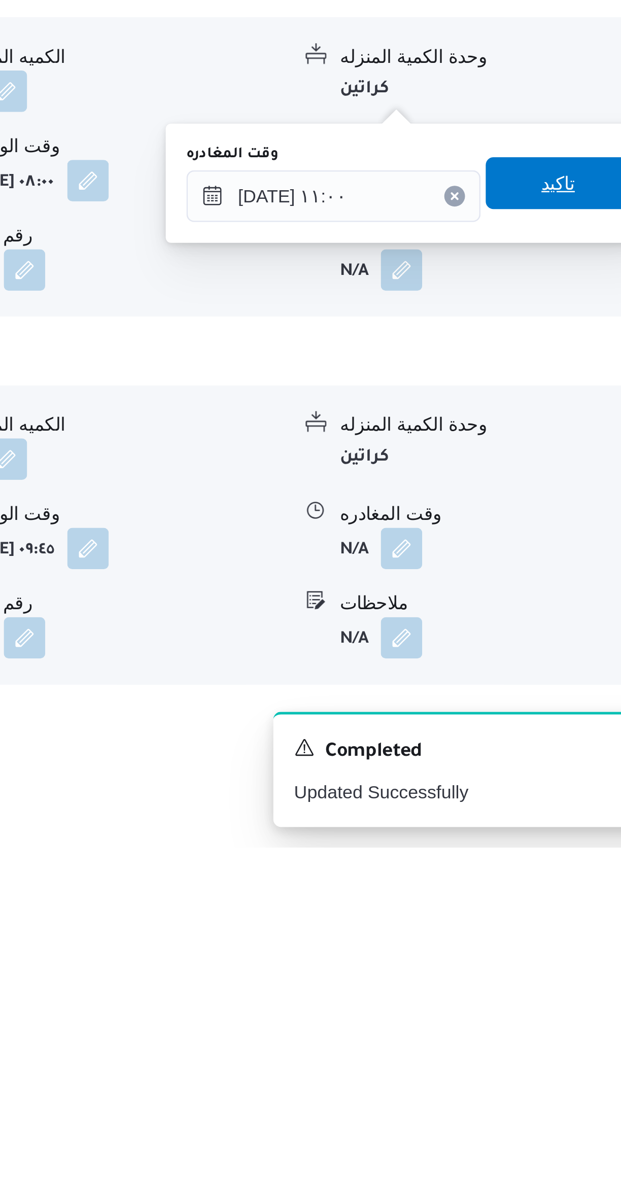
click at [563, 935] on span "تاكيد" at bounding box center [562, 932] width 57 height 20
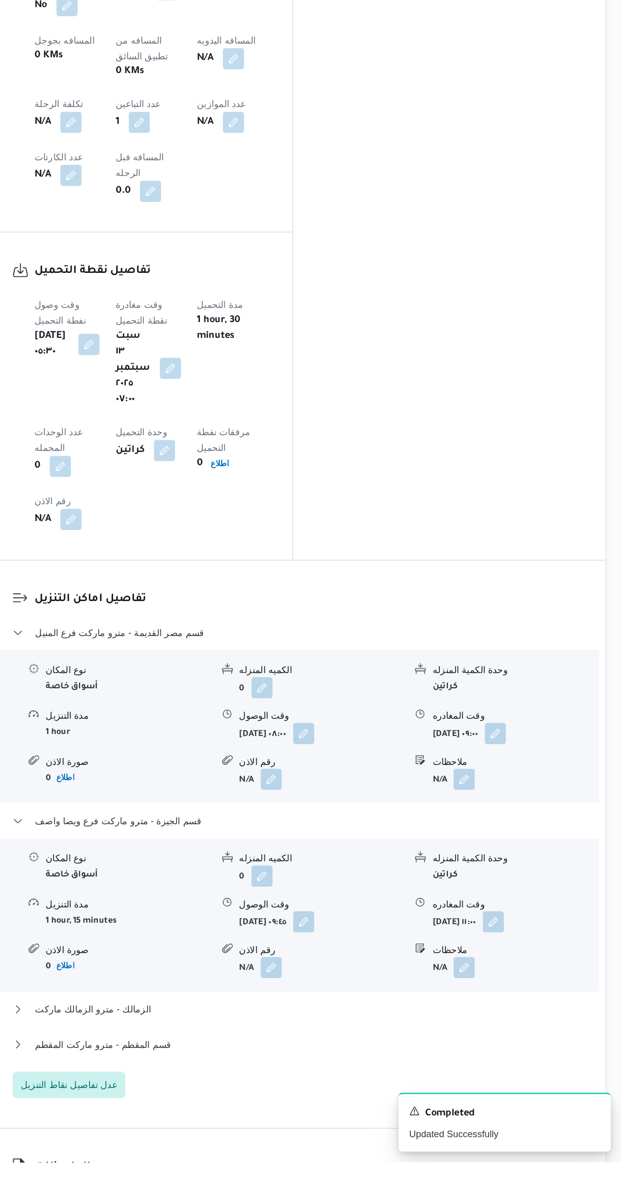
scroll to position [386, 0]
click at [401, 1096] on button "قسم المقطم - مترو ماركت المقطم" at bounding box center [370, 1102] width 431 height 12
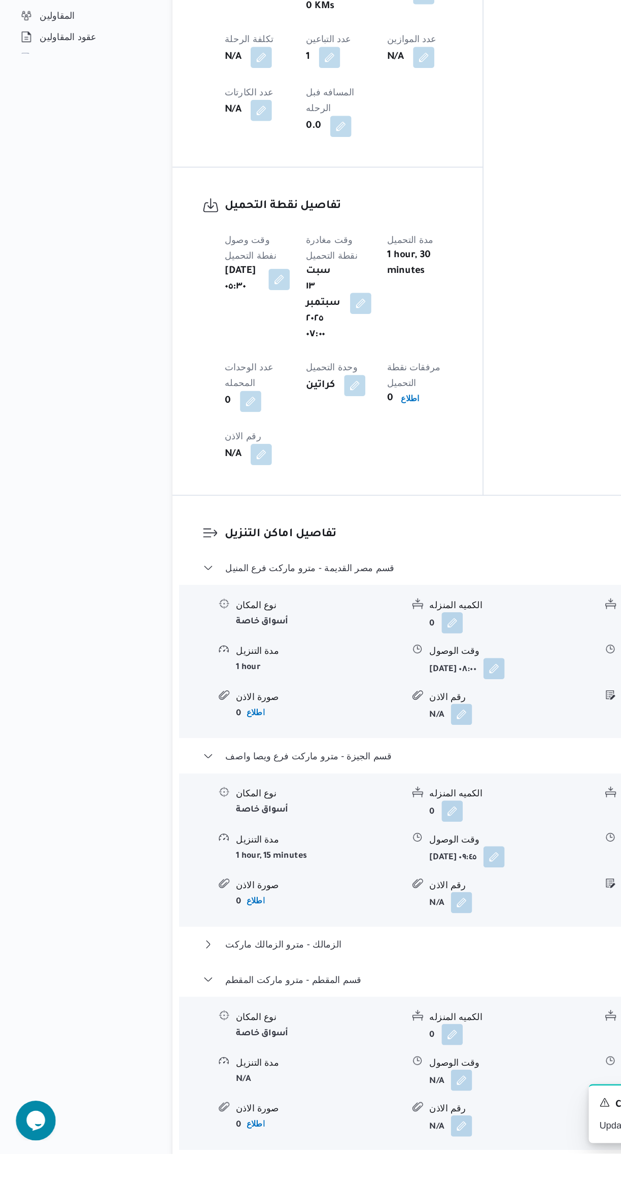
scroll to position [598, 0]
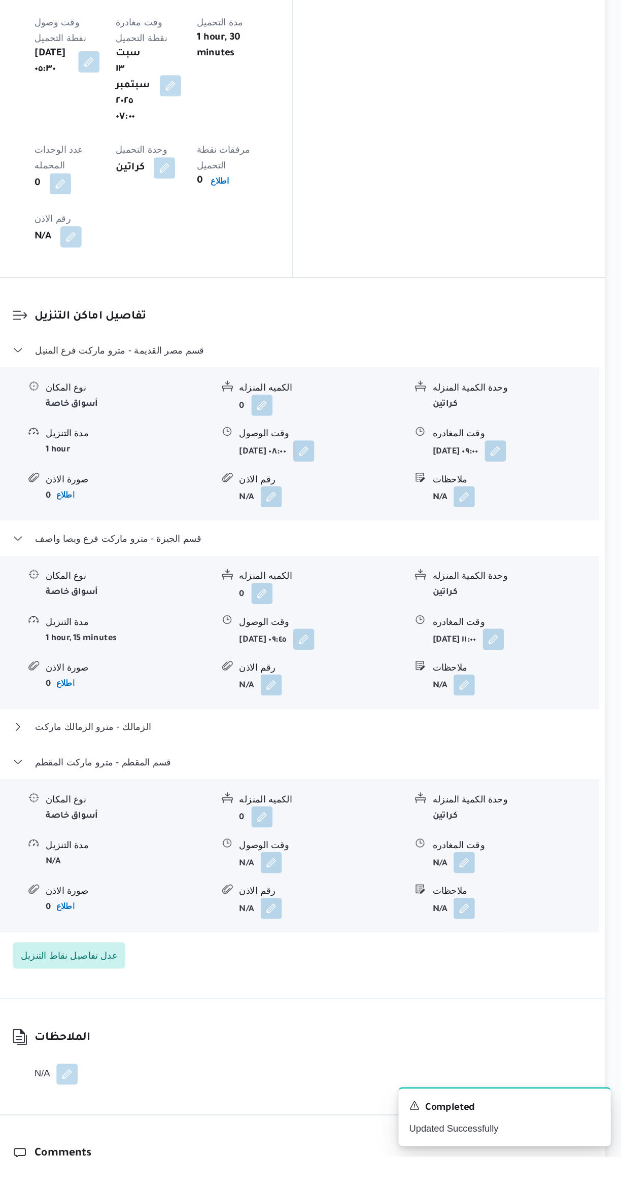
click at [504, 959] on button "button" at bounding box center [501, 967] width 16 height 16
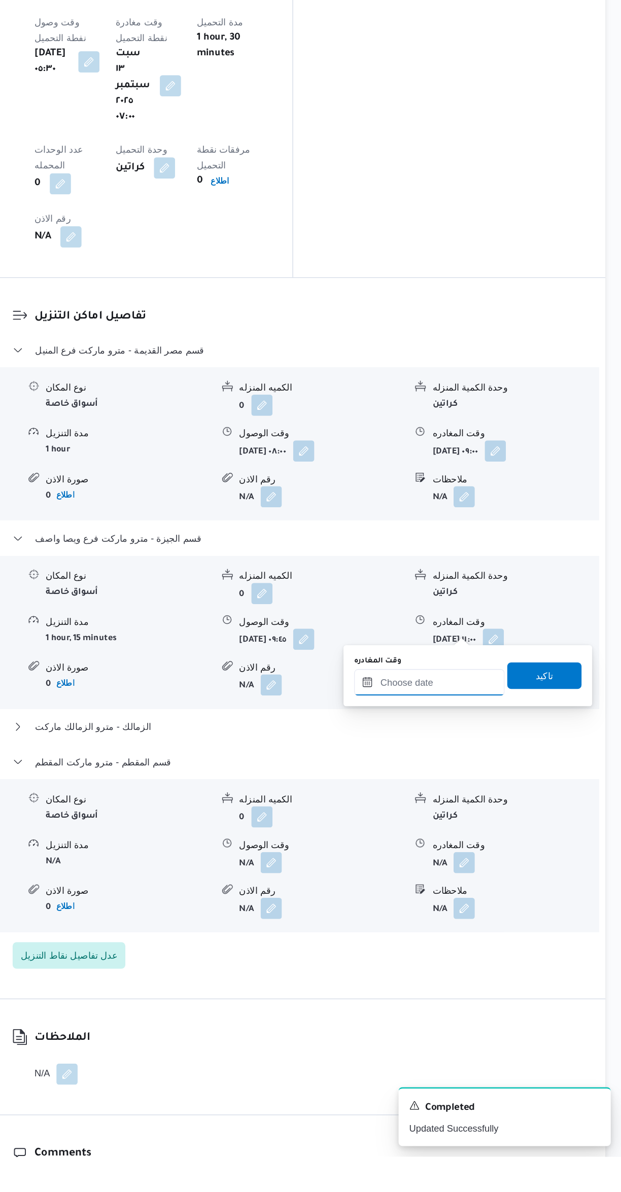
click at [451, 829] on input "وقت المغادره" at bounding box center [474, 829] width 115 height 20
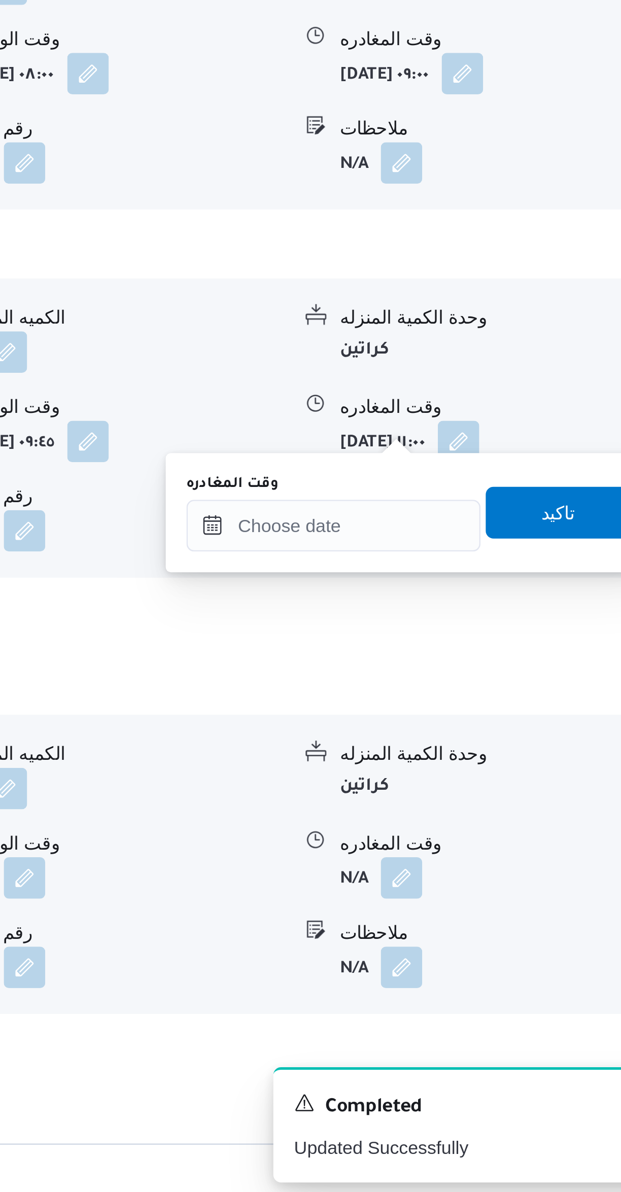
scroll to position [500, 0]
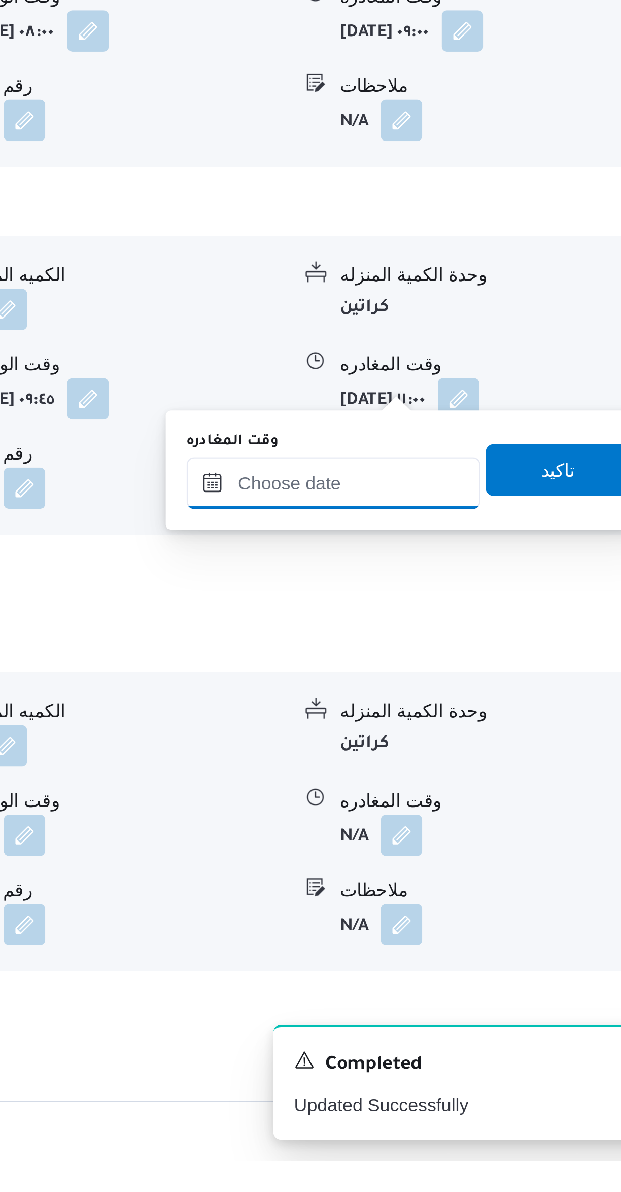
click at [456, 928] on input "وقت المغادره" at bounding box center [474, 927] width 115 height 20
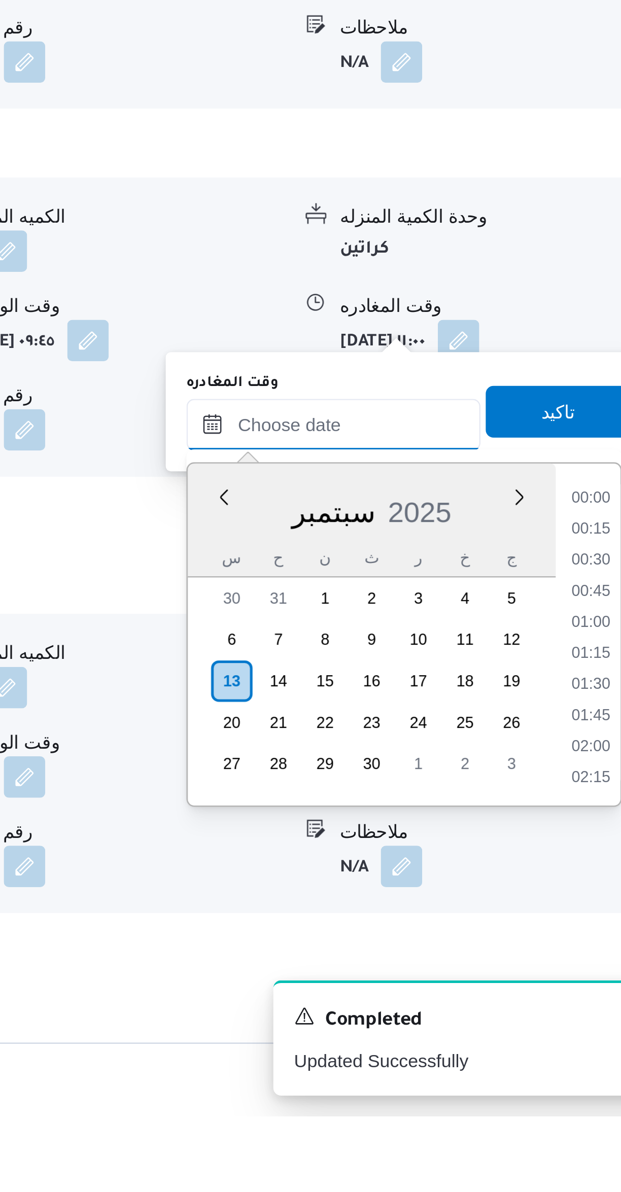
scroll to position [518, 0]
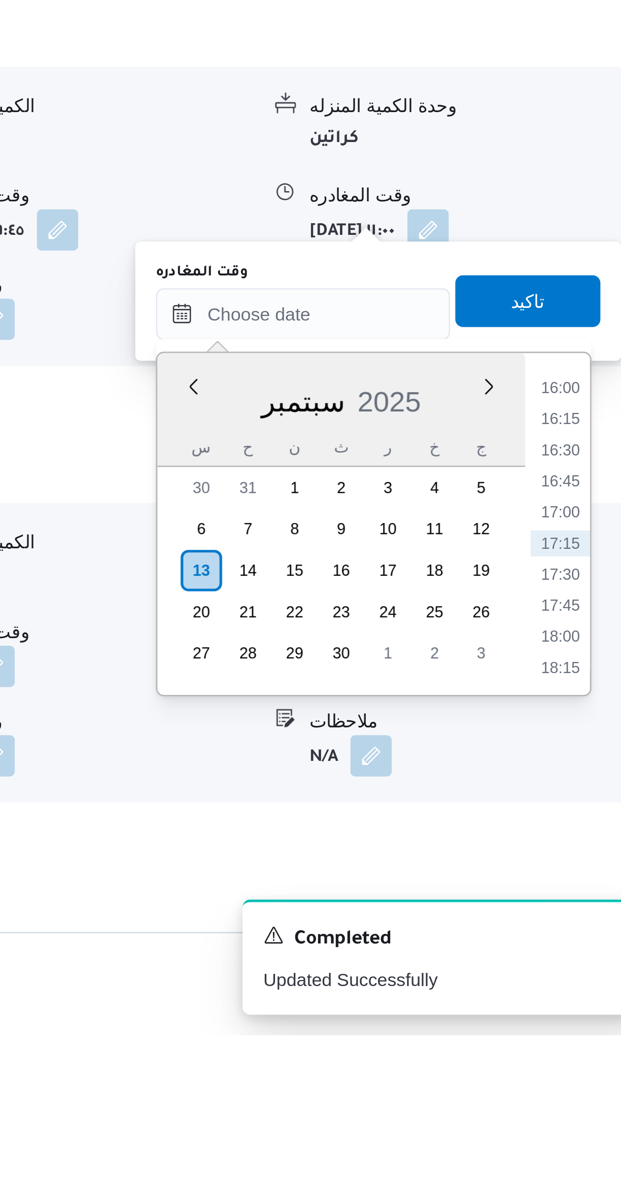
click at [580, 938] on li "16:00" at bounding box center [574, 939] width 23 height 10
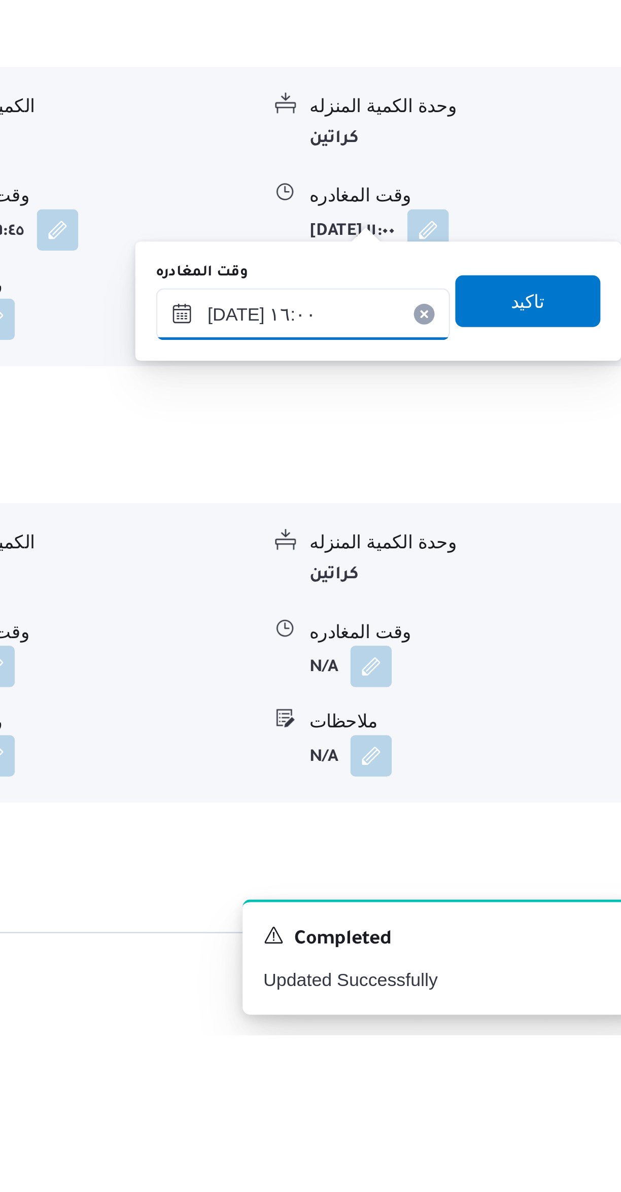
click at [468, 910] on input "١٣/٠٩/٢٠٢٥ ١٦:٠٠" at bounding box center [474, 910] width 115 height 20
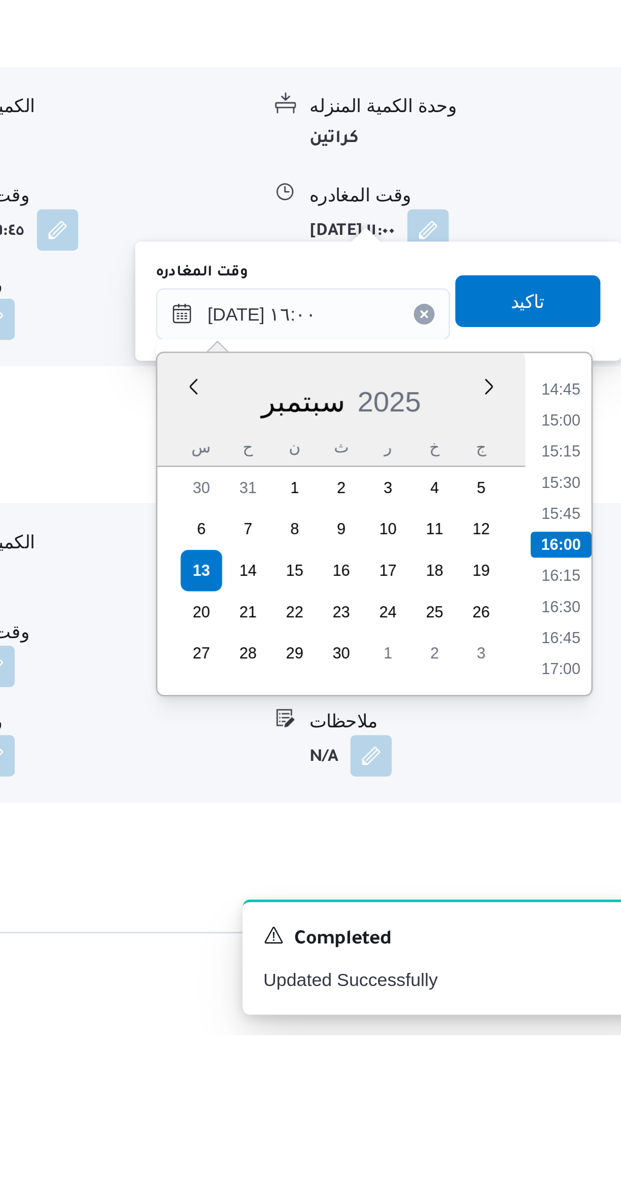
click at [573, 938] on li "14:45" at bounding box center [574, 939] width 23 height 10
type input "١٣/٠٩/٢٠٢٥ ١٤:٤٥"
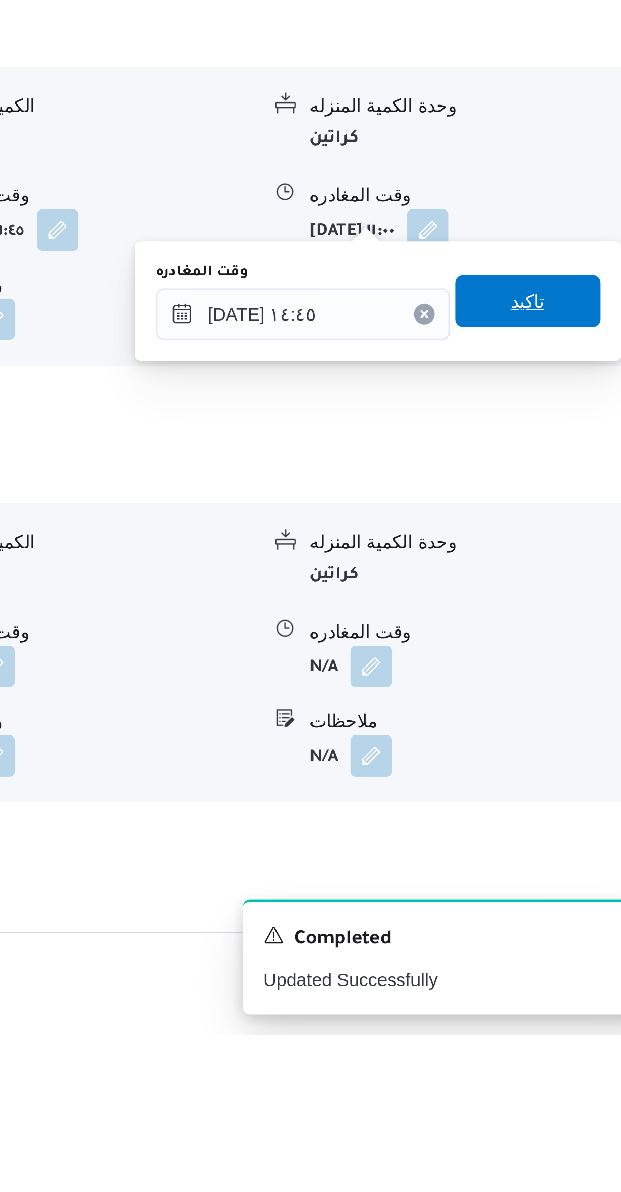
click at [561, 903] on span "تاكيد" at bounding box center [562, 905] width 57 height 20
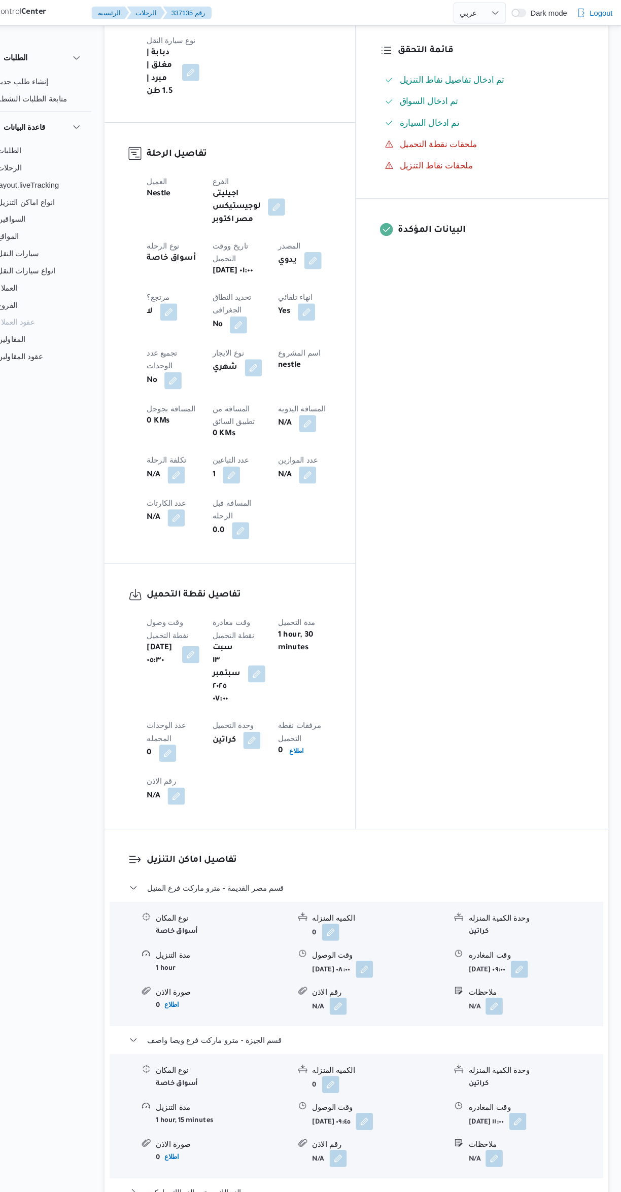
click at [316, 393] on button "button" at bounding box center [324, 401] width 16 height 16
click at [262, 335] on input "المسافه اليدويه" at bounding box center [263, 332] width 101 height 20
type input "154"
click at [338, 326] on span "تاكيد" at bounding box center [344, 327] width 13 height 12
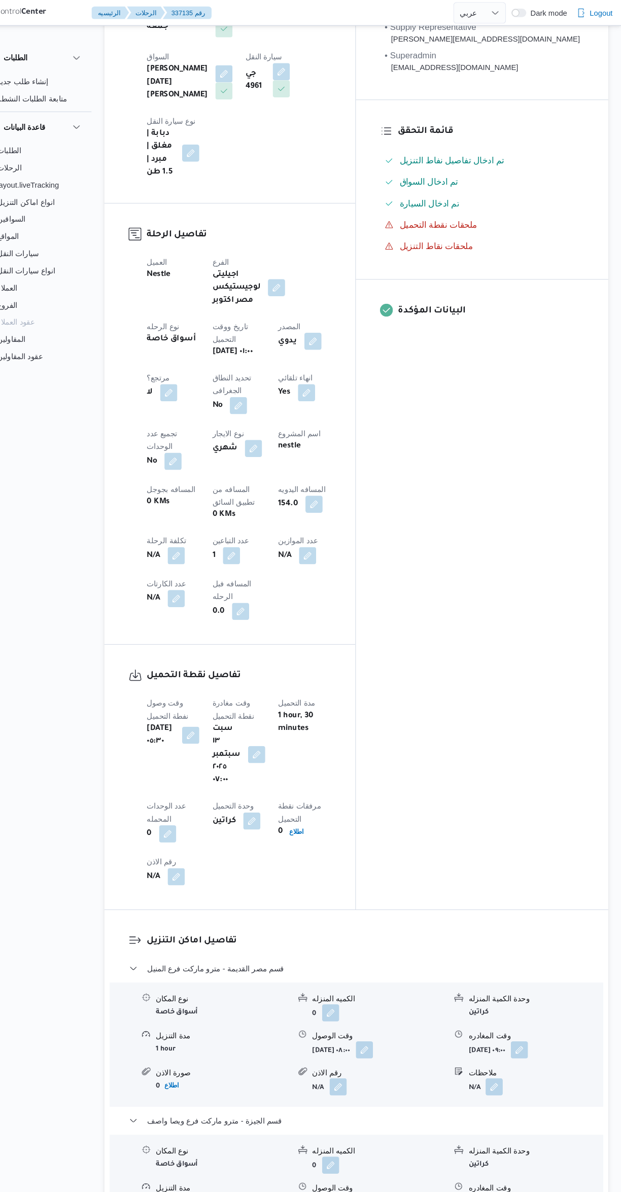
scroll to position [0, 0]
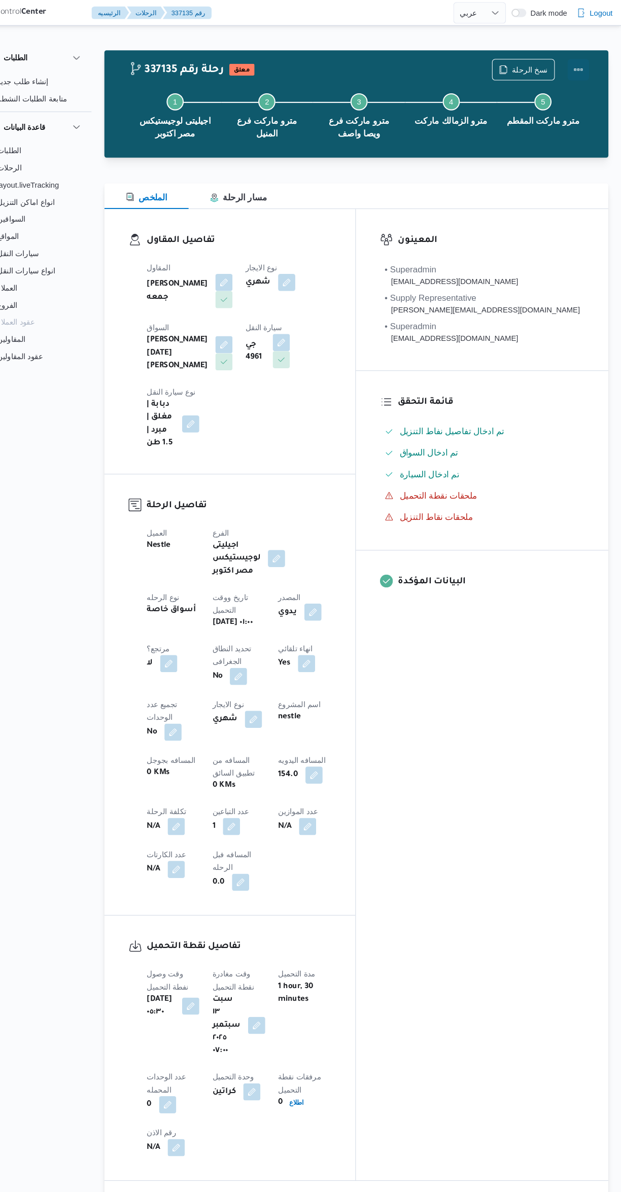
click at [588, 68] on button "Actions" at bounding box center [580, 66] width 20 height 20
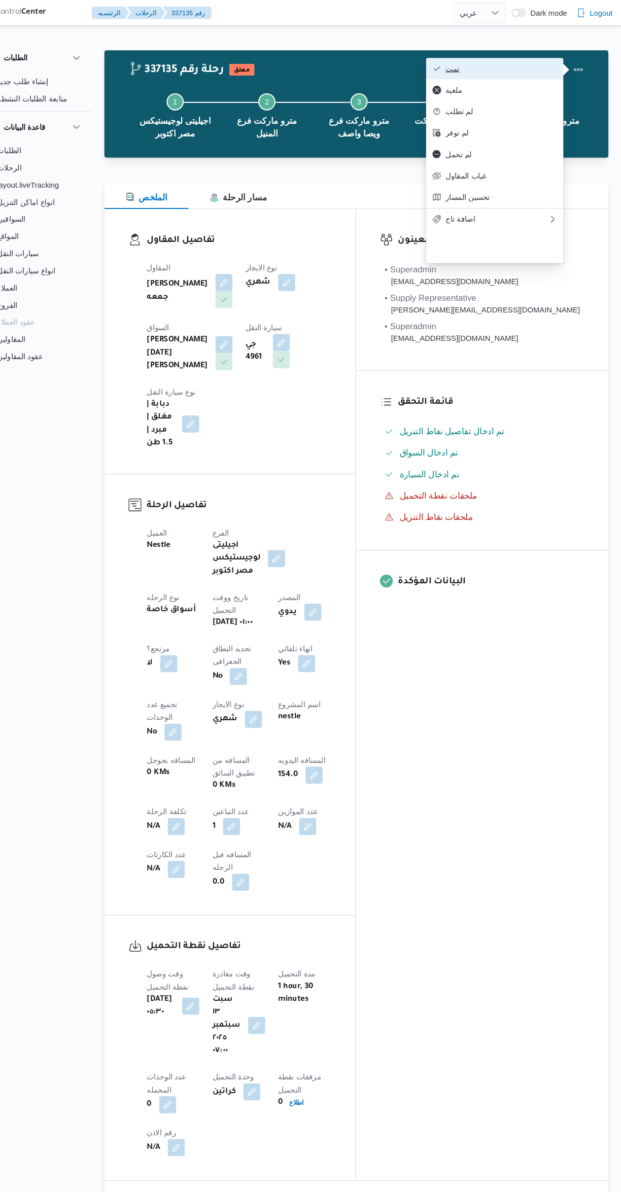
click at [516, 68] on span "تمت" at bounding box center [508, 65] width 106 height 8
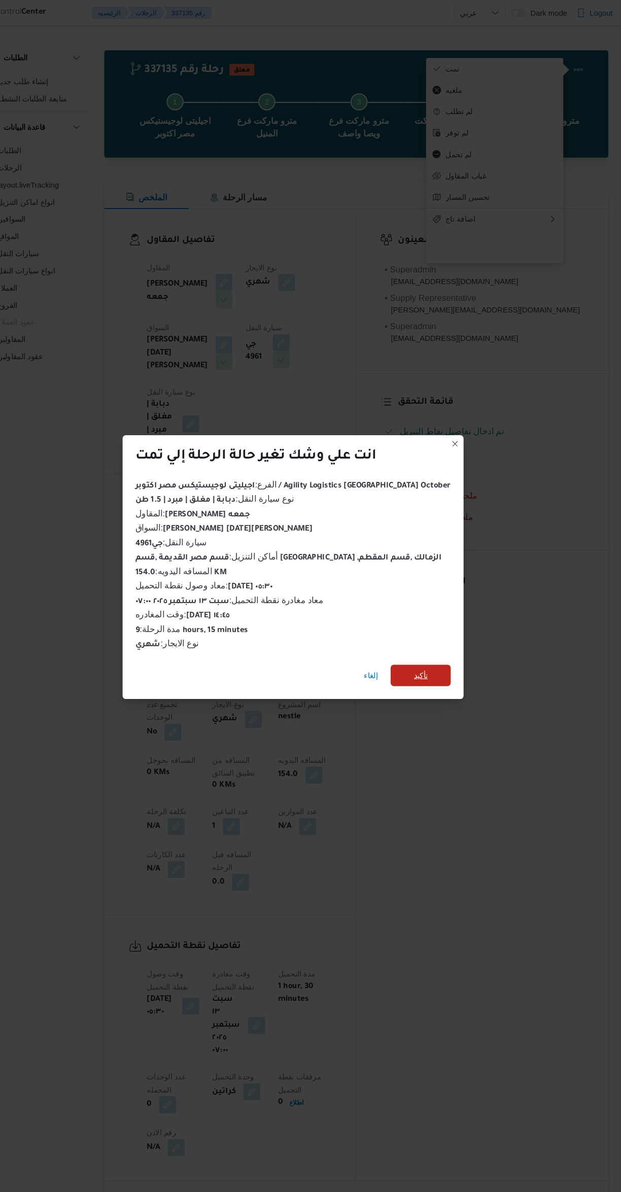
click at [431, 633] on span "تأكيد" at bounding box center [431, 639] width 57 height 20
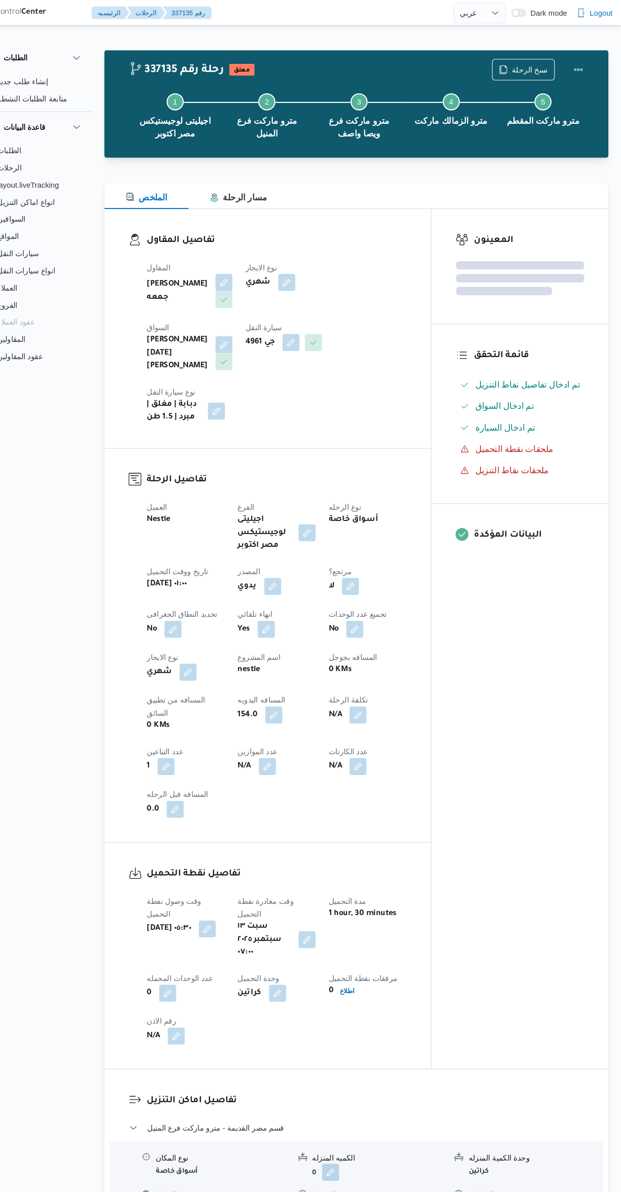
click at [531, 714] on div "المعينون قائمة التحقق تم ادخال تفاصيل نفاط التنزيل تم ادخال السواق تم ادخال الس…" at bounding box center [524, 605] width 167 height 814
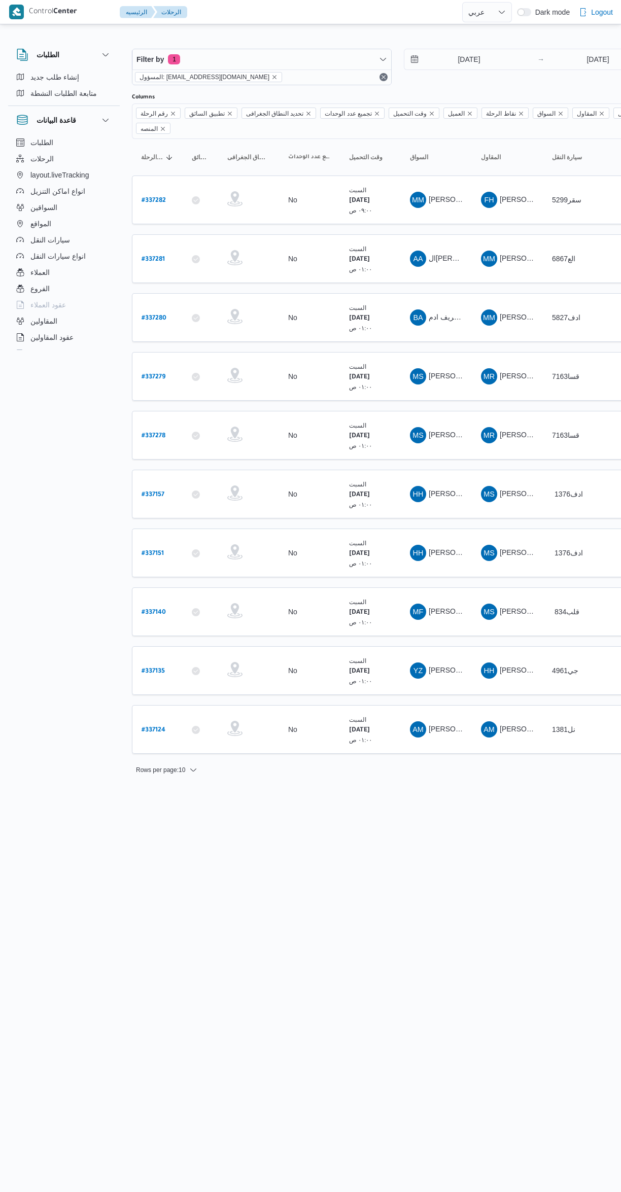
select select "ar"
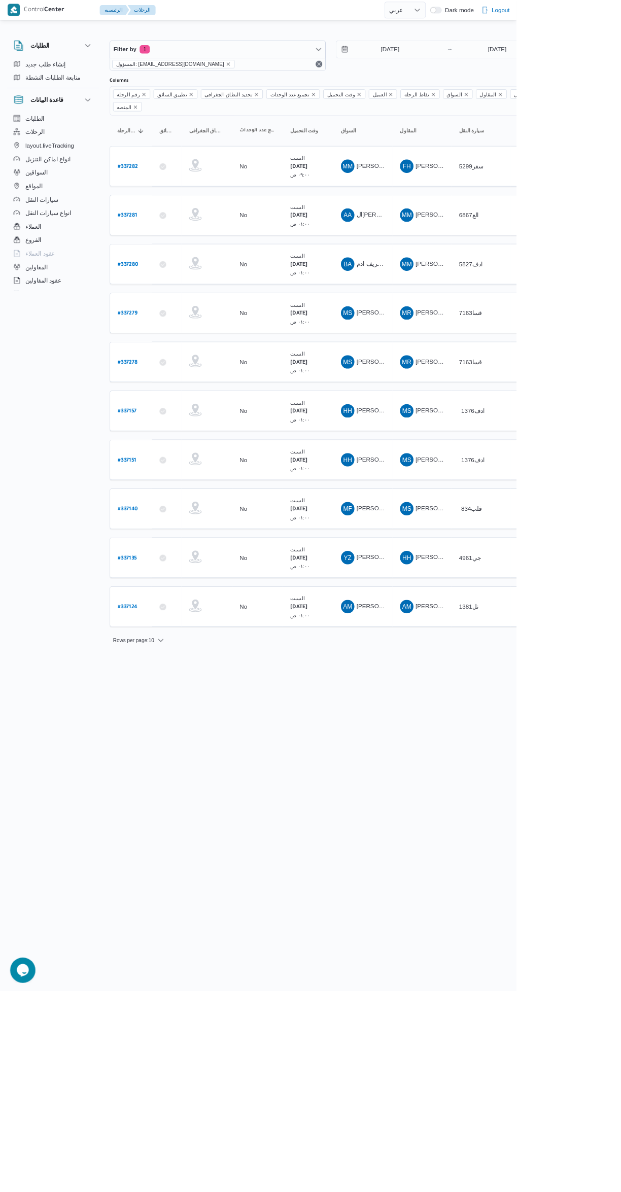
click at [154, 551] on b "# 337151" at bounding box center [153, 554] width 22 height 7
select select "ar"
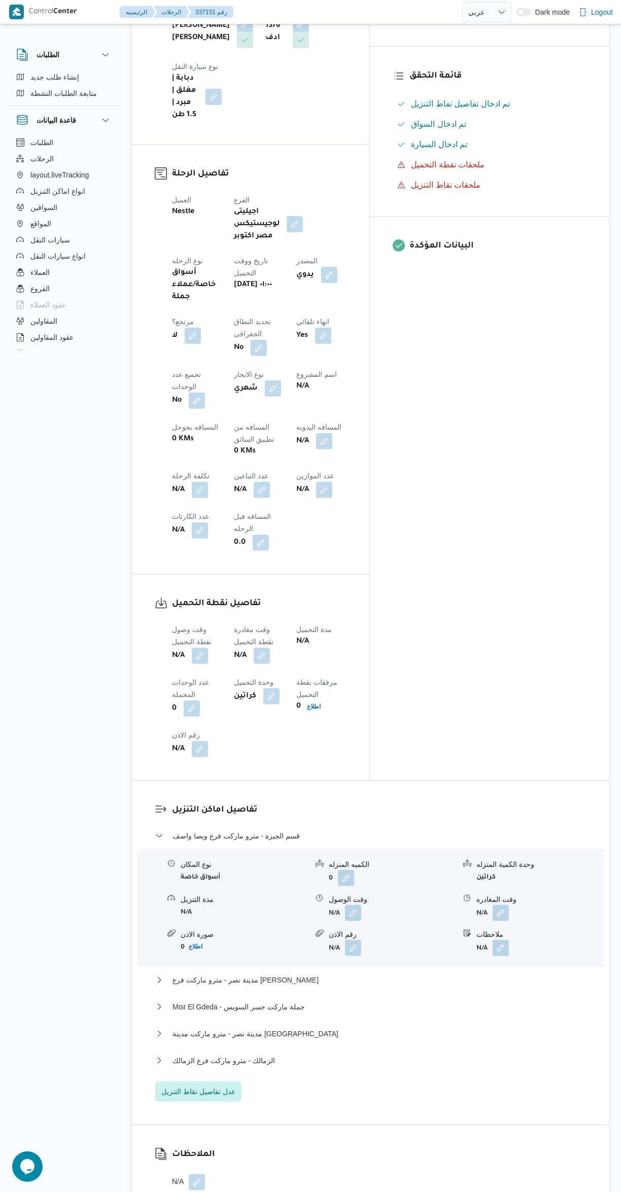
scroll to position [326, 0]
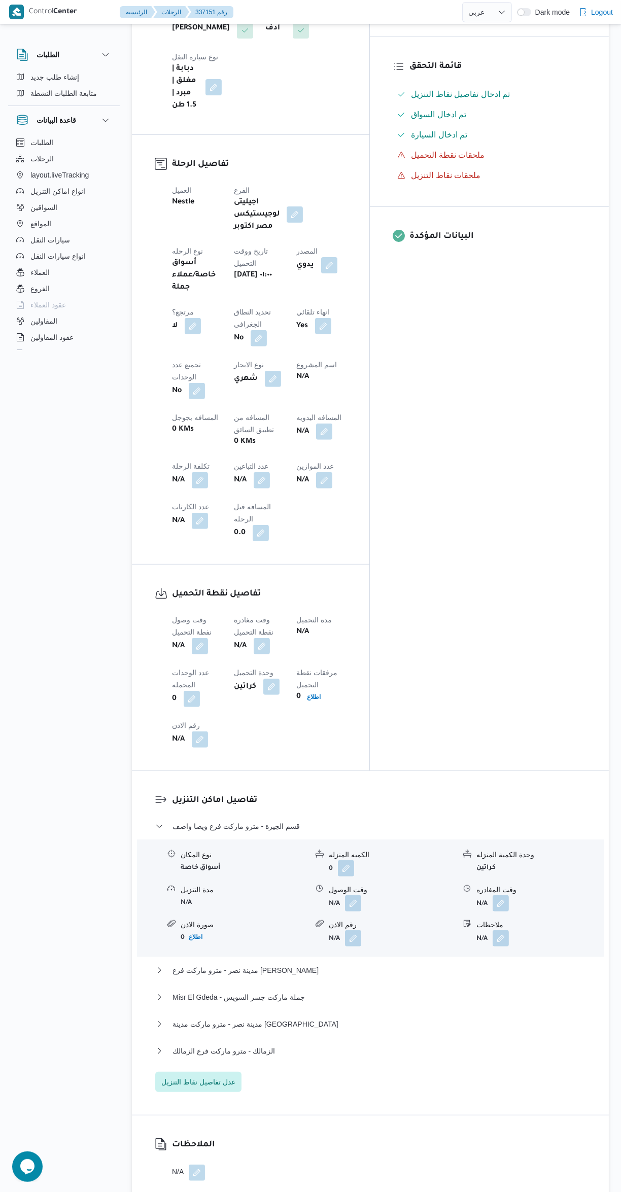
click at [197, 638] on button "button" at bounding box center [200, 646] width 16 height 16
click at [172, 536] on input "وقت وصول نفطة التحميل" at bounding box center [173, 537] width 115 height 20
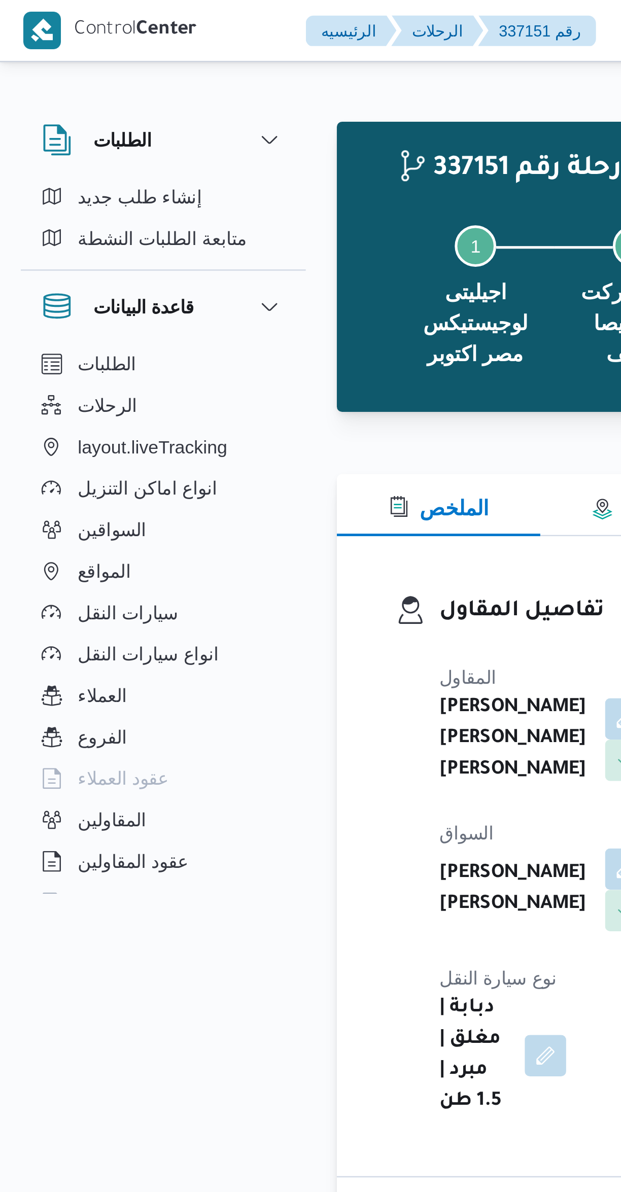
scroll to position [779, 0]
click at [187, 168] on div at bounding box center [370, 167] width 477 height 12
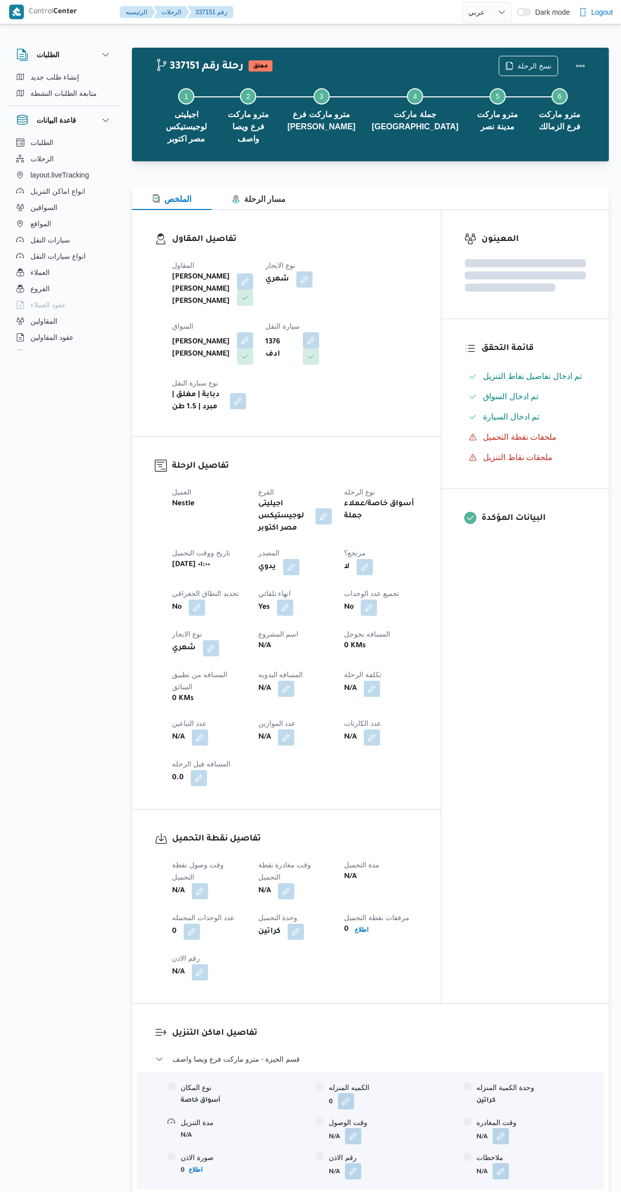
select select "ar"
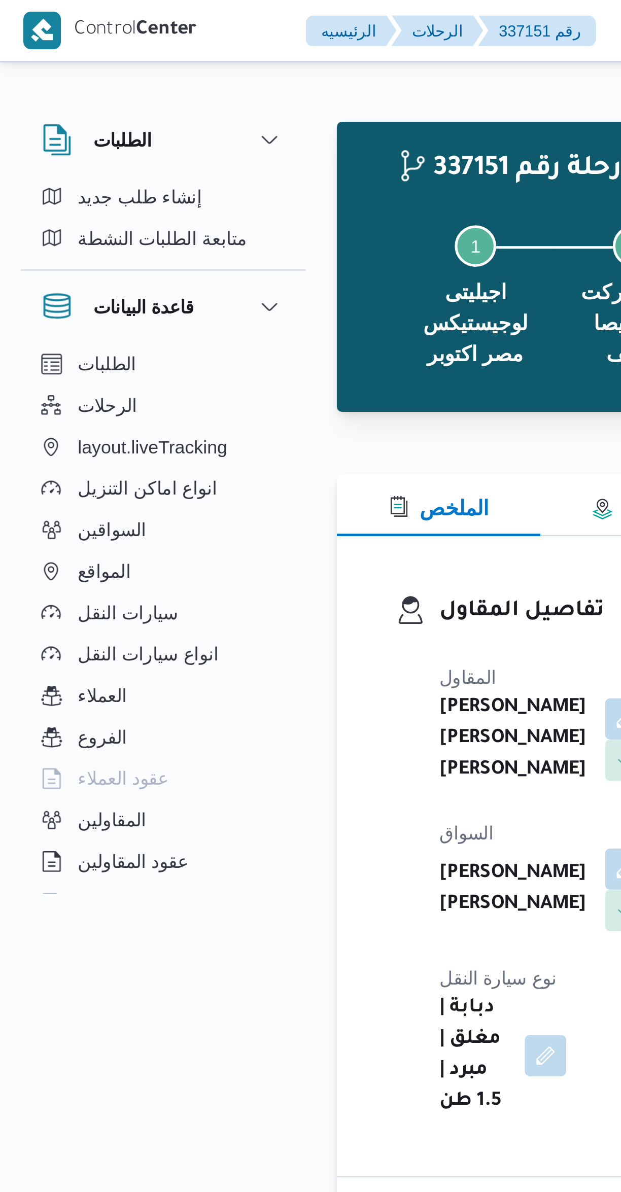
scroll to position [392, 0]
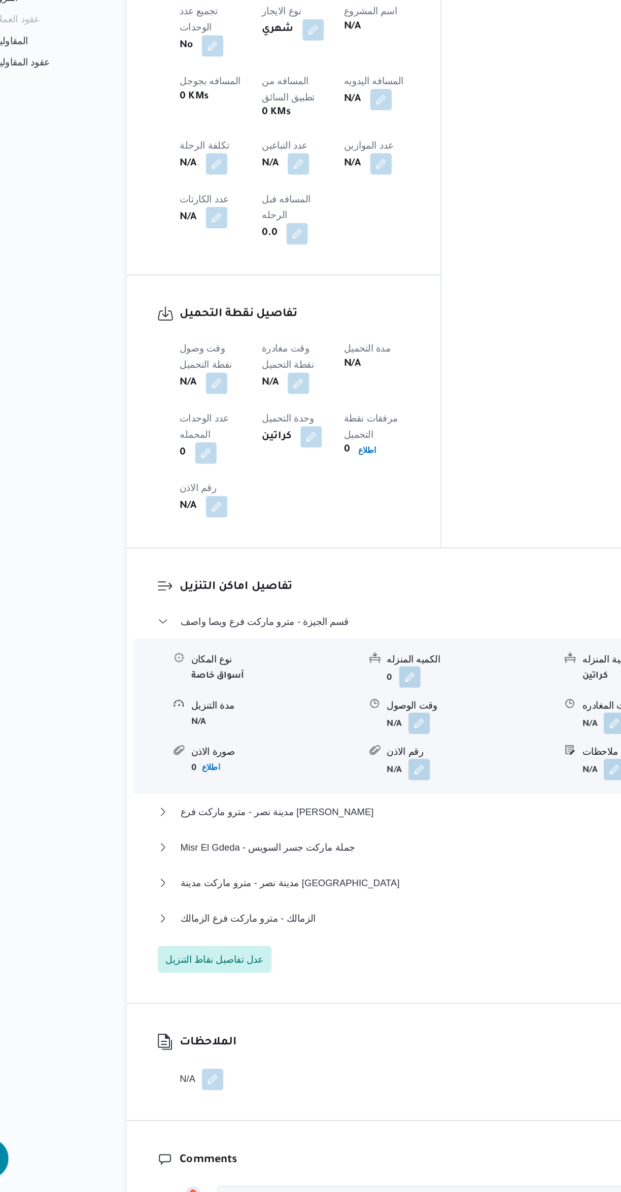
click at [199, 572] on button "button" at bounding box center [200, 580] width 16 height 16
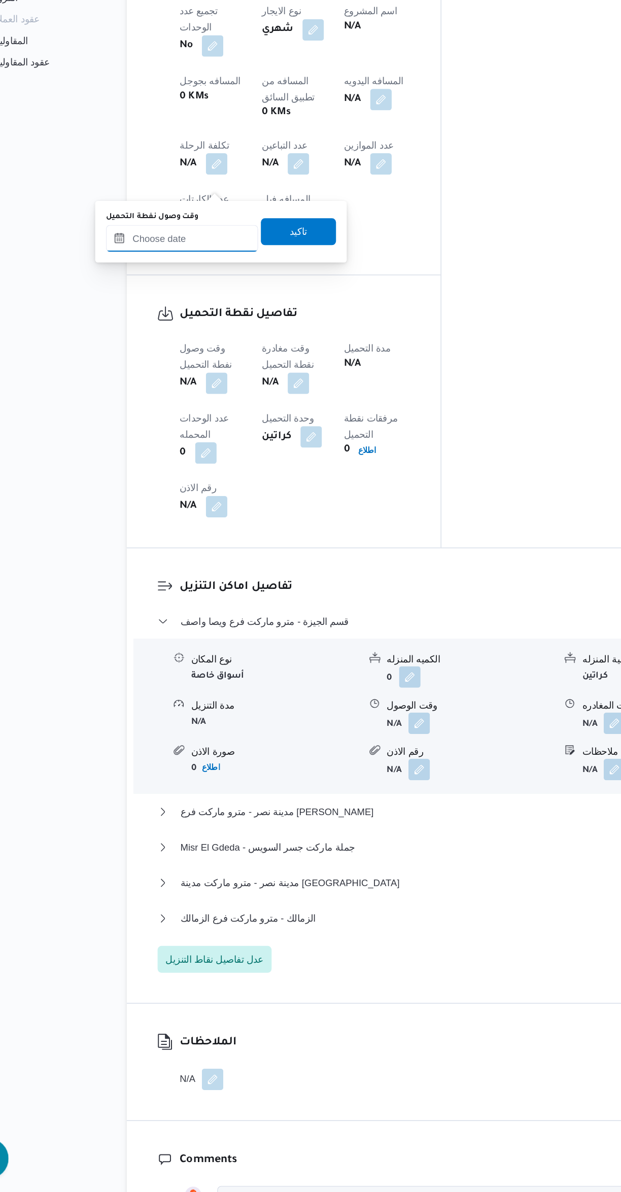
click at [176, 470] on input "وقت وصول نفطة التحميل" at bounding box center [173, 471] width 115 height 20
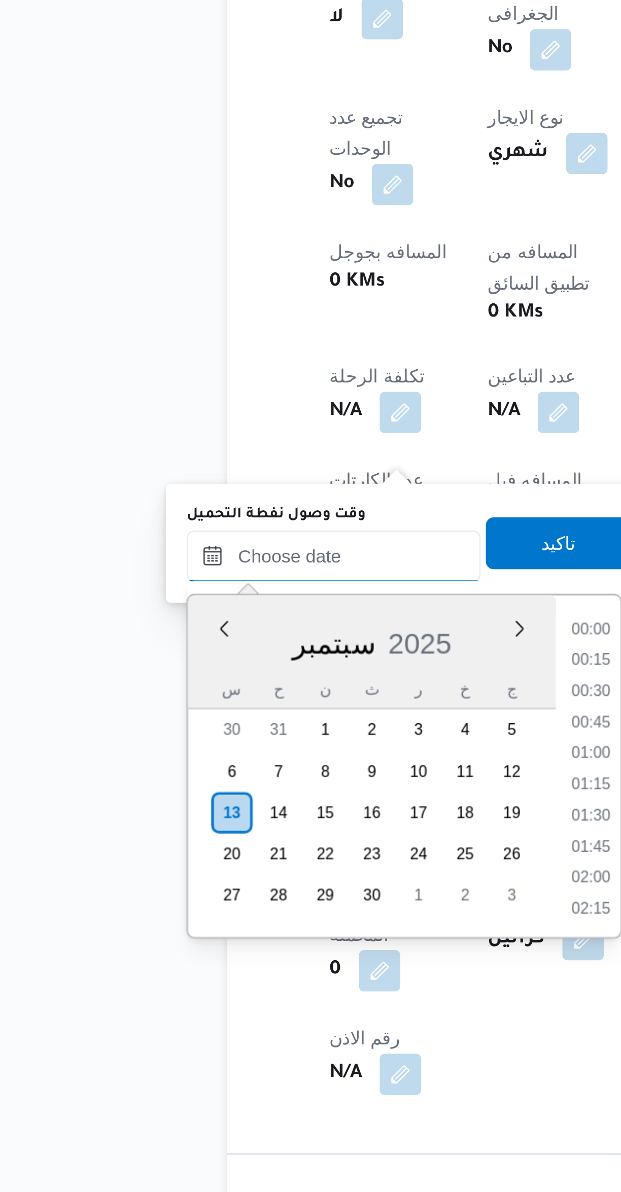
scroll to position [779, 0]
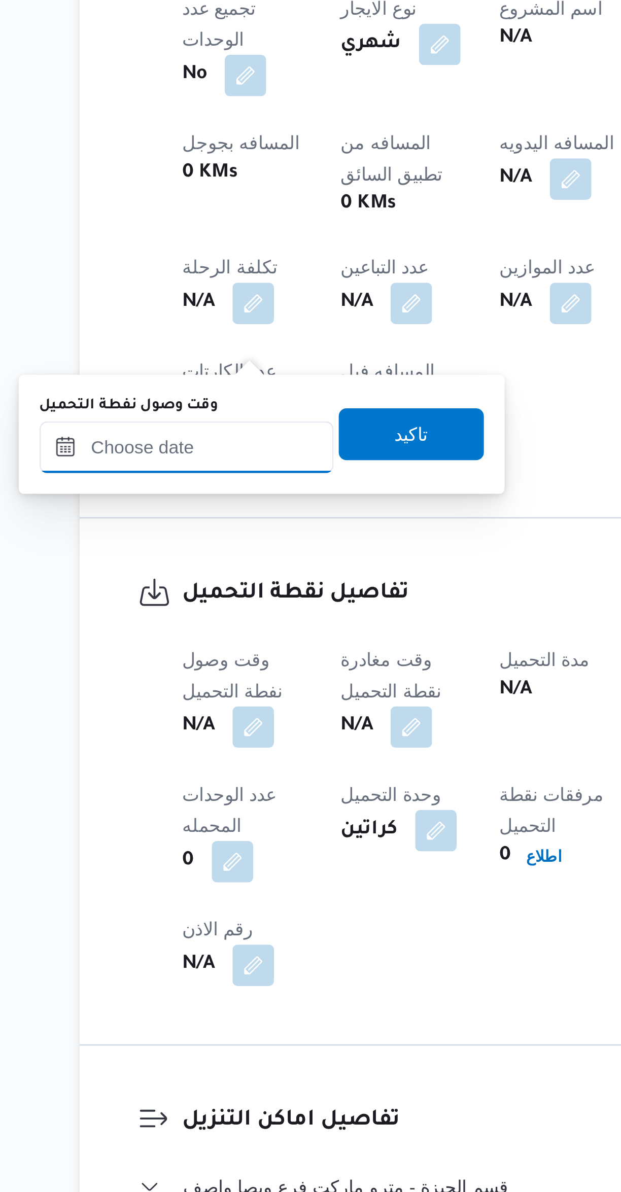
click at [183, 865] on input "وقت وصول نفطة التحميل" at bounding box center [173, 863] width 115 height 20
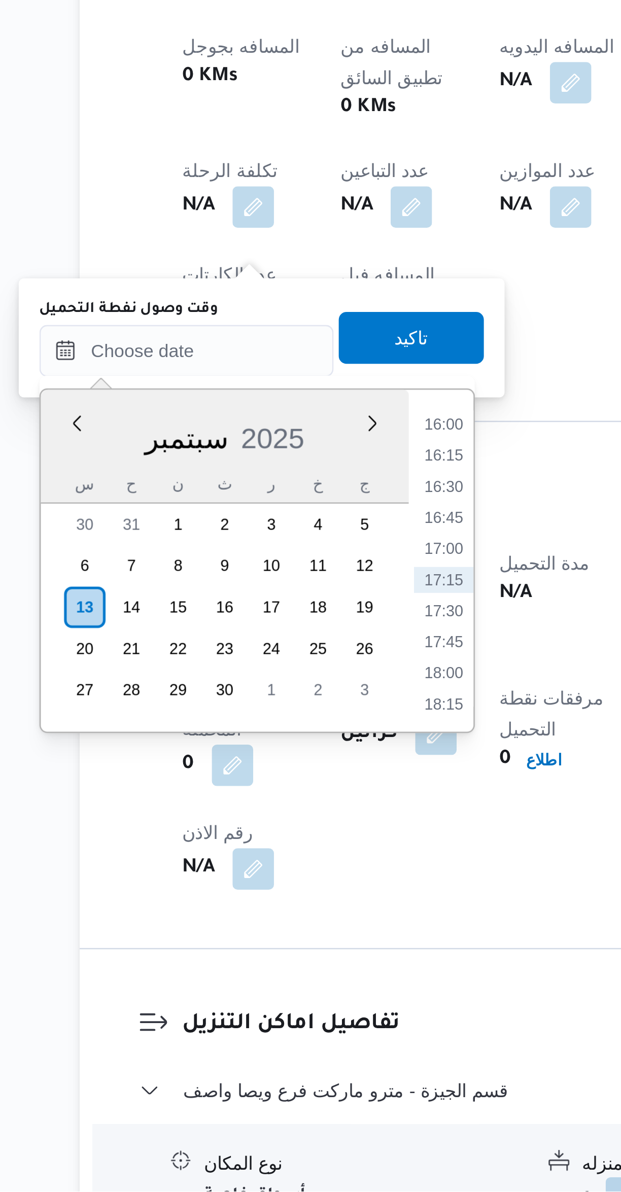
click at [272, 893] on li "16:00" at bounding box center [274, 892] width 23 height 10
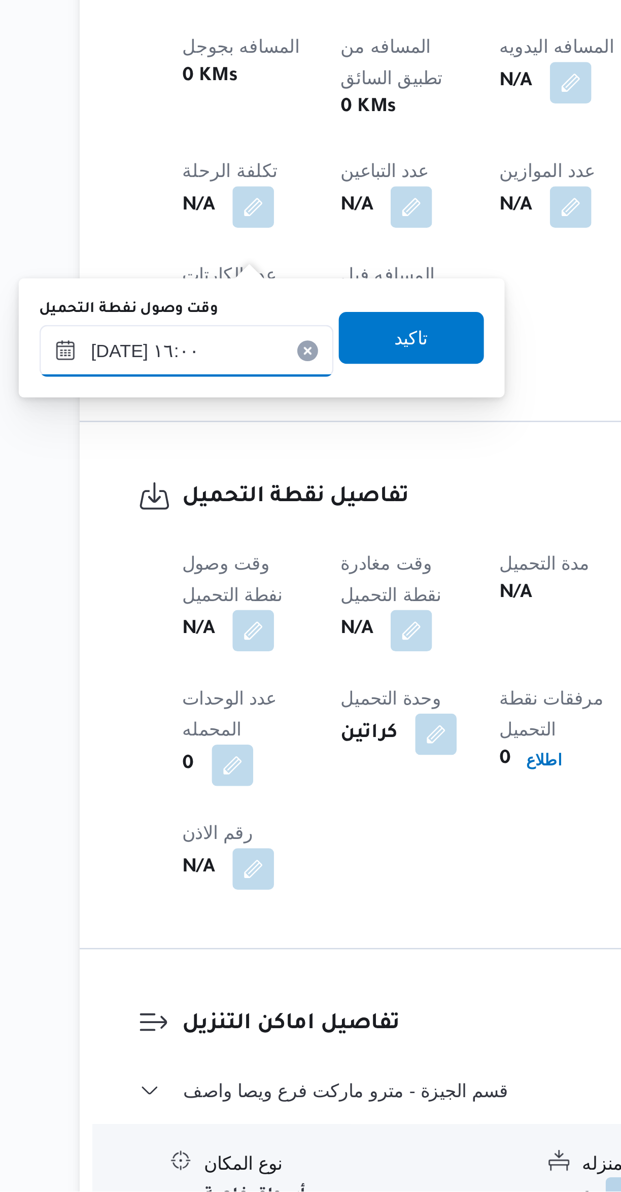
click at [139, 865] on input "[DATE] ١٦:٠٠" at bounding box center [173, 863] width 115 height 20
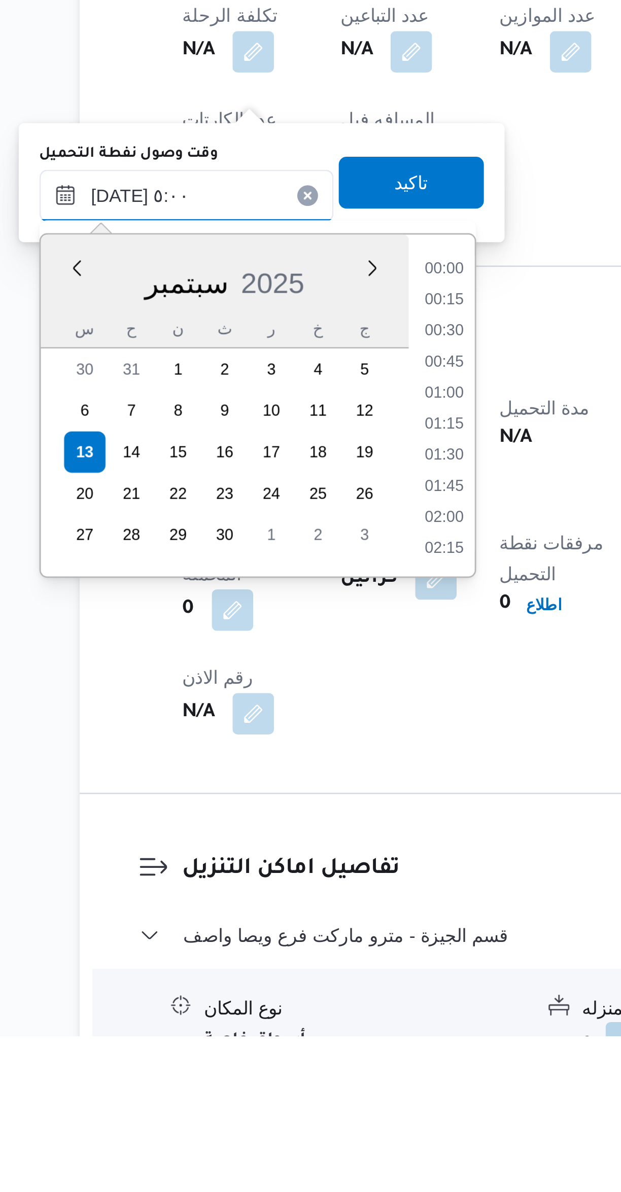
scroll to position [137, 0]
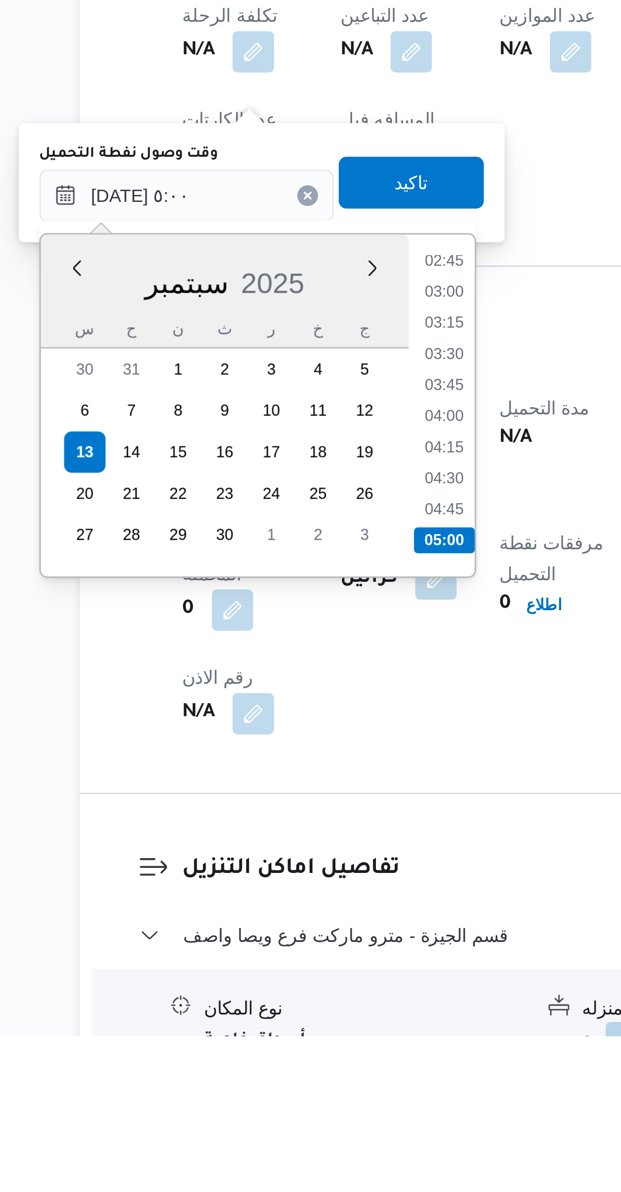
click at [274, 997] on li "05:00" at bounding box center [275, 998] width 24 height 10
type input "[DATE] ٠٥:٠٠"
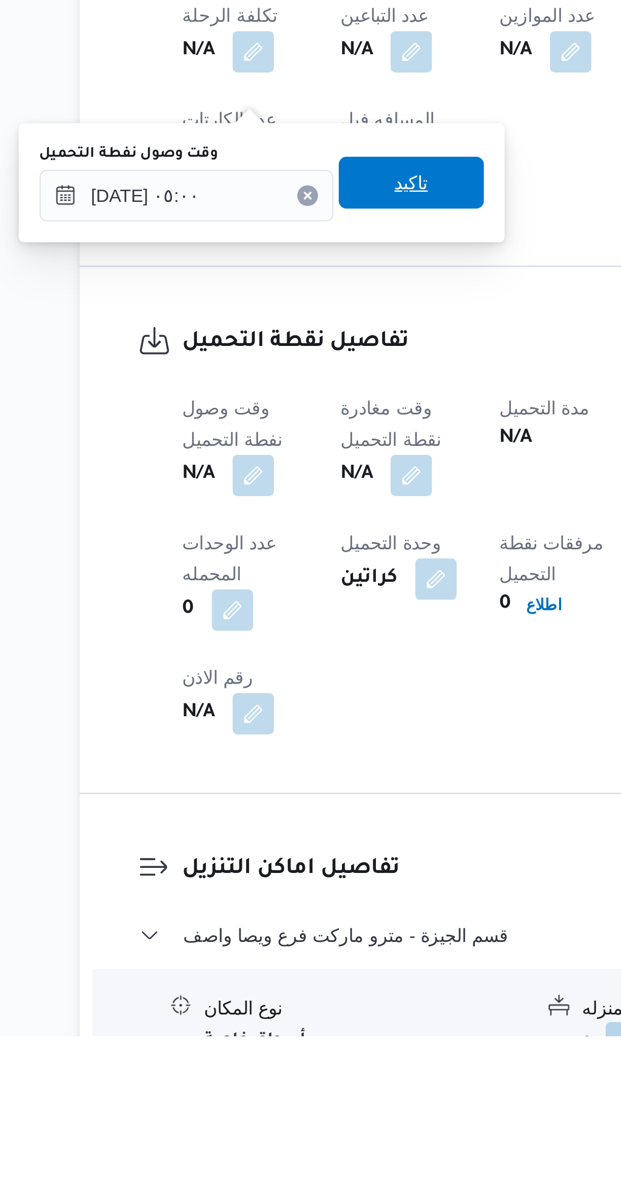
click at [262, 864] on span "تاكيد" at bounding box center [261, 858] width 57 height 20
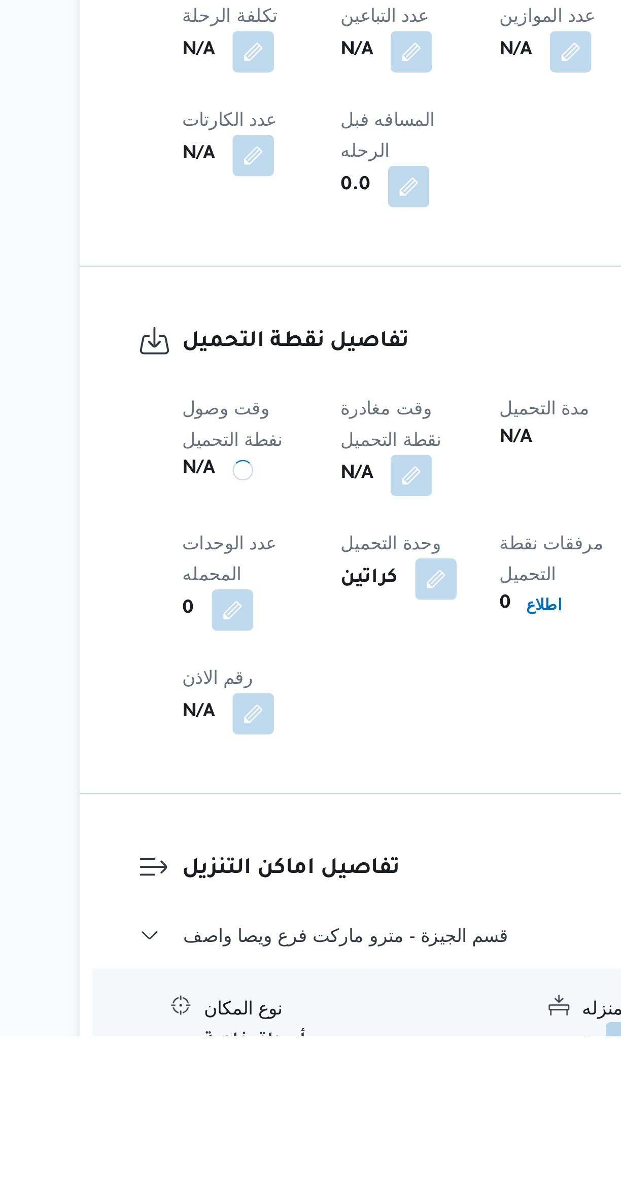
scroll to position [0, 0]
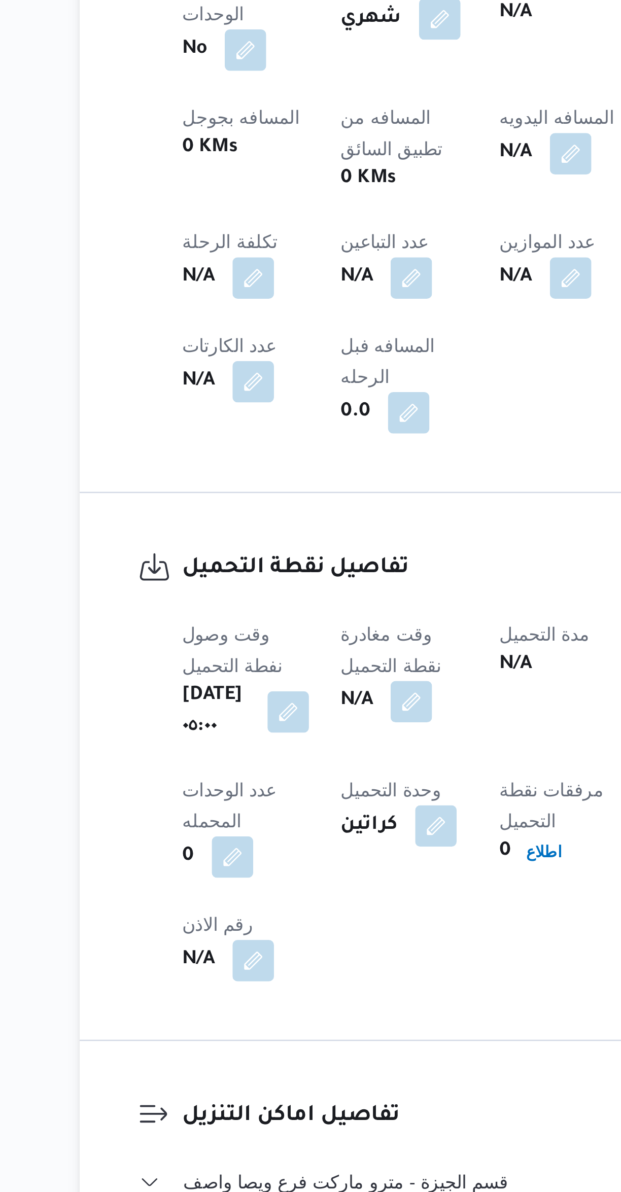
click at [270, 965] on button "button" at bounding box center [262, 973] width 16 height 16
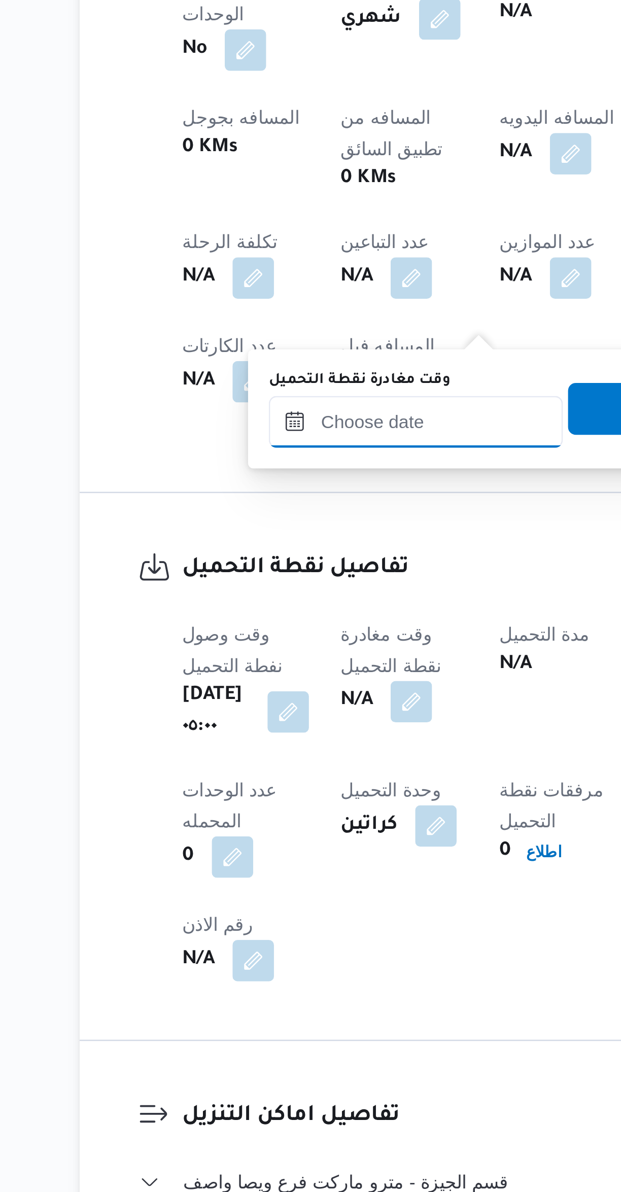
click at [265, 861] on input "وقت مغادرة نقطة التحميل" at bounding box center [263, 863] width 115 height 20
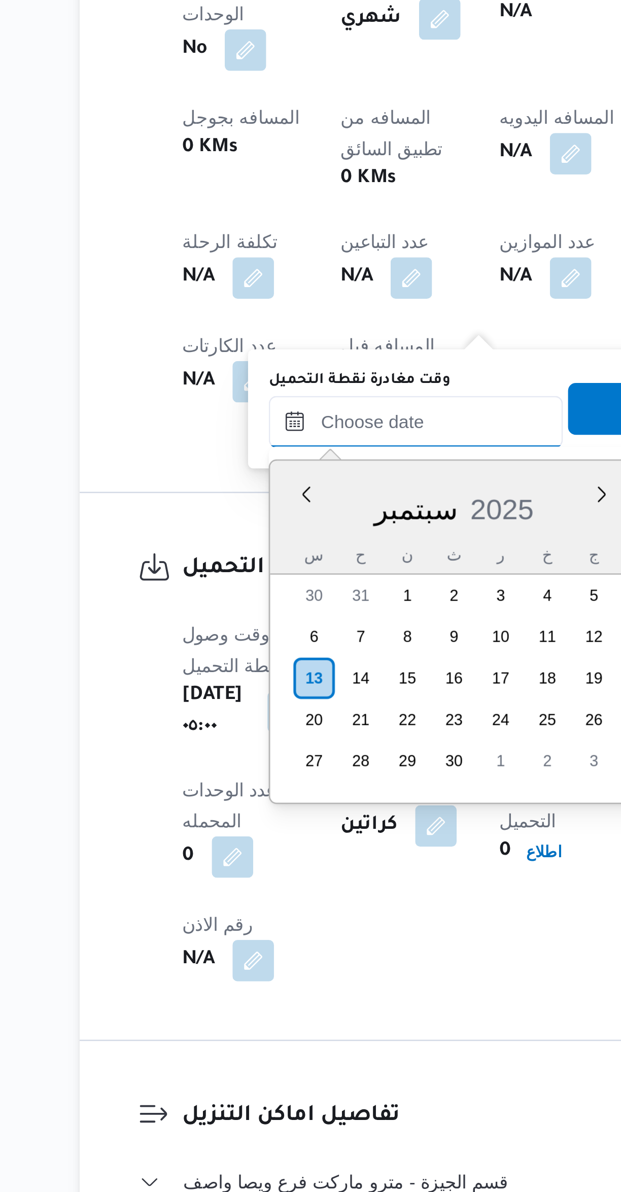
scroll to position [779, 0]
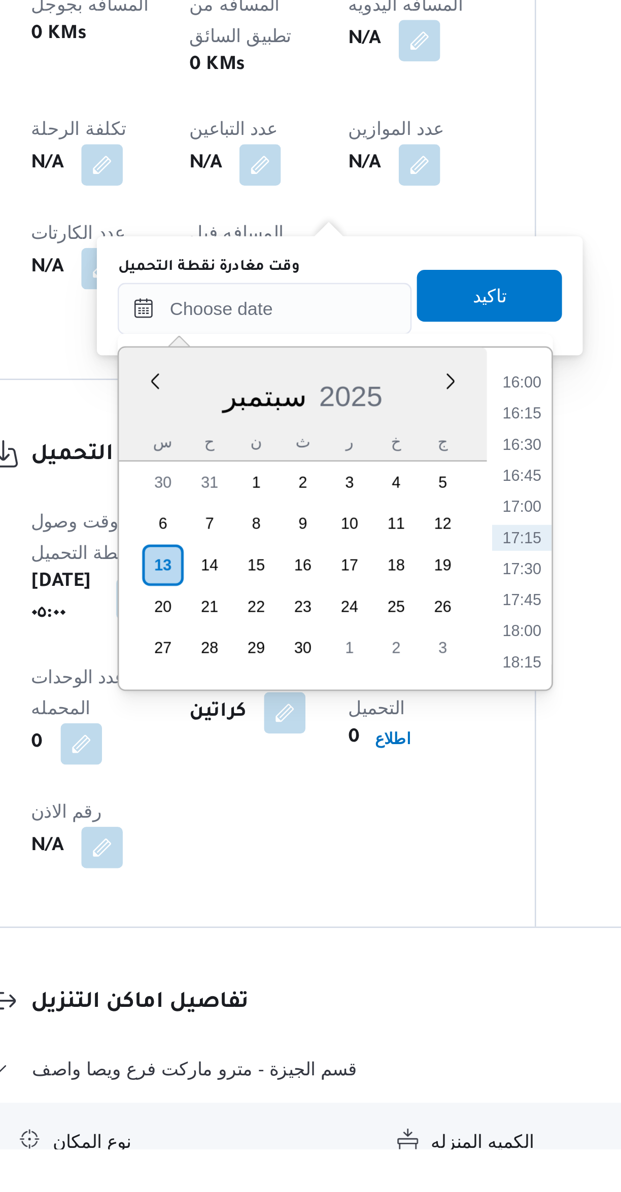
click at [364, 889] on li "16:00" at bounding box center [364, 892] width 23 height 10
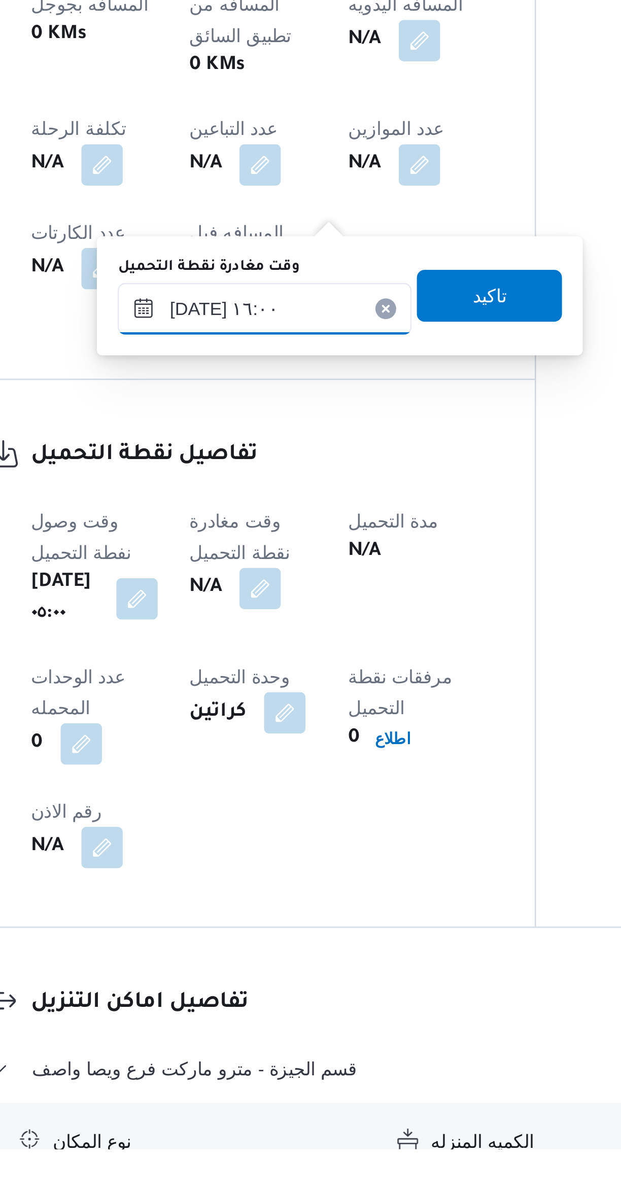
click at [232, 867] on input "[DATE] ١٦:٠٠" at bounding box center [263, 863] width 115 height 20
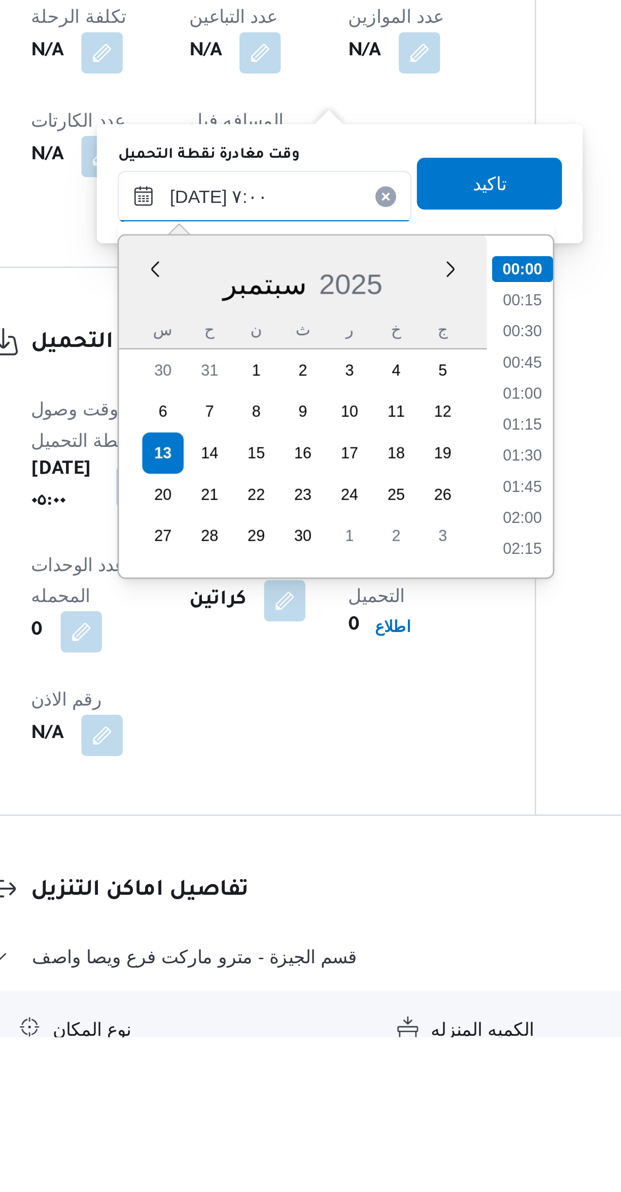
scroll to position [234, 0]
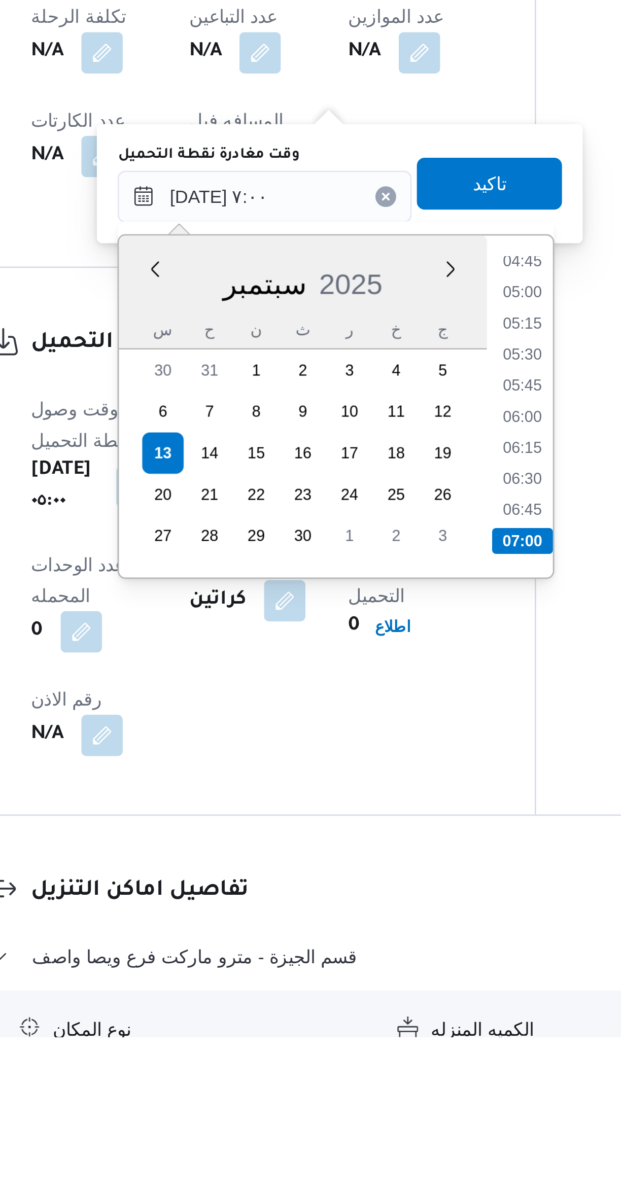
click at [370, 993] on li "07:00" at bounding box center [365, 998] width 24 height 10
type input "[DATE] ٠٧:٠٠"
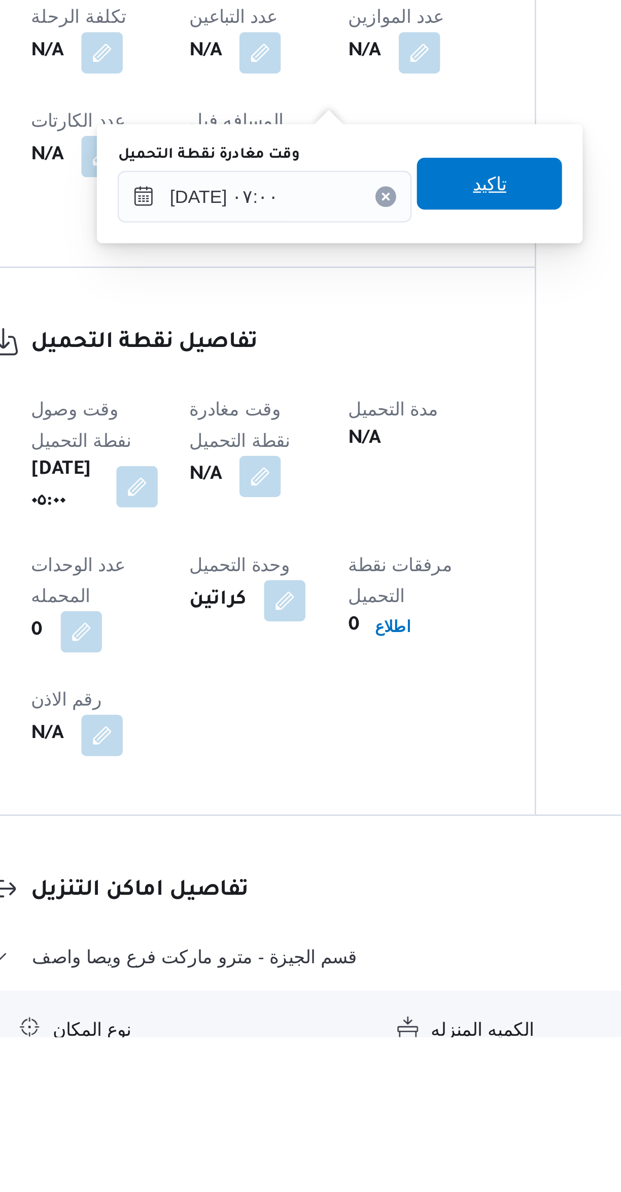
click at [363, 857] on span "تاكيد" at bounding box center [351, 858] width 57 height 20
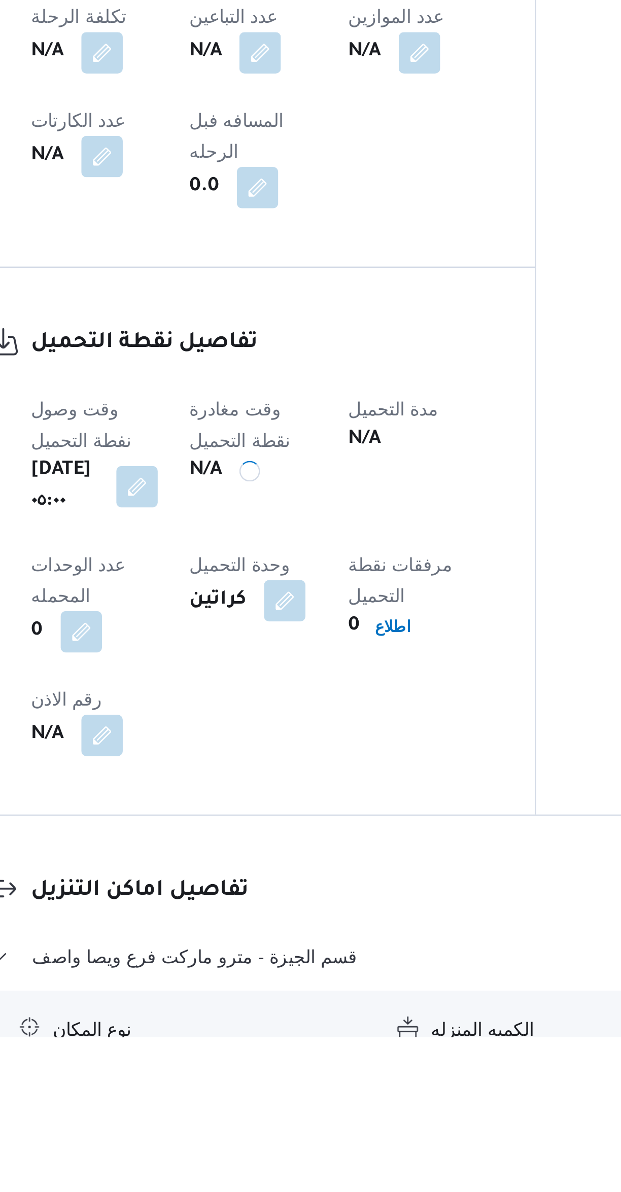
scroll to position [1, 0]
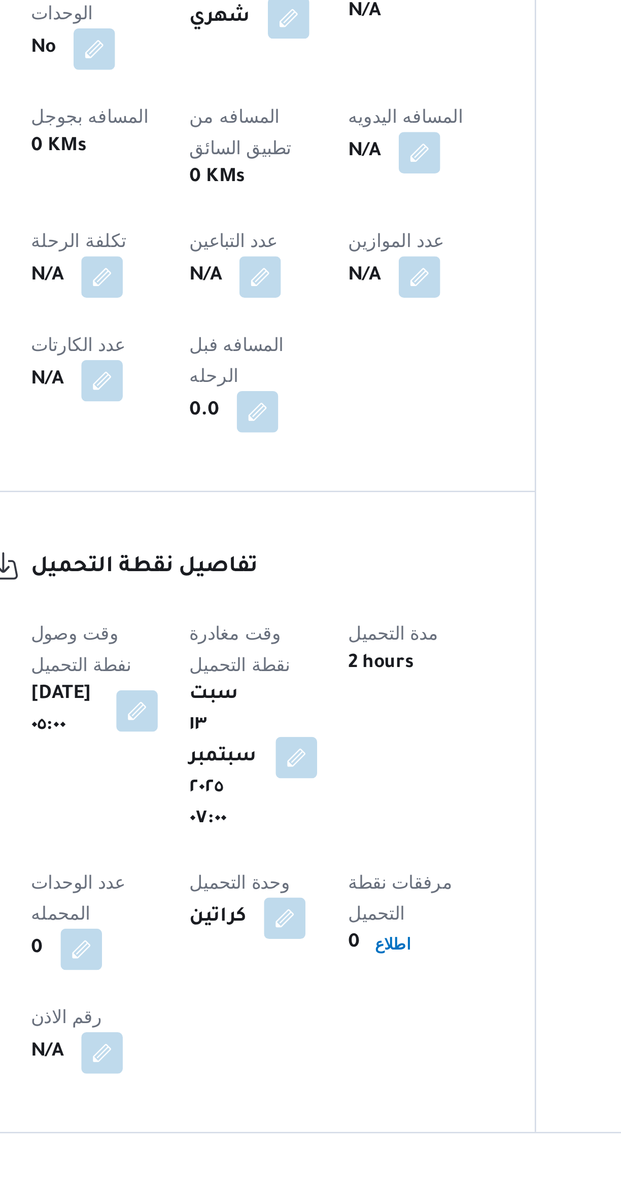
click at [284, 986] on button "button" at bounding box center [276, 994] width 16 height 16
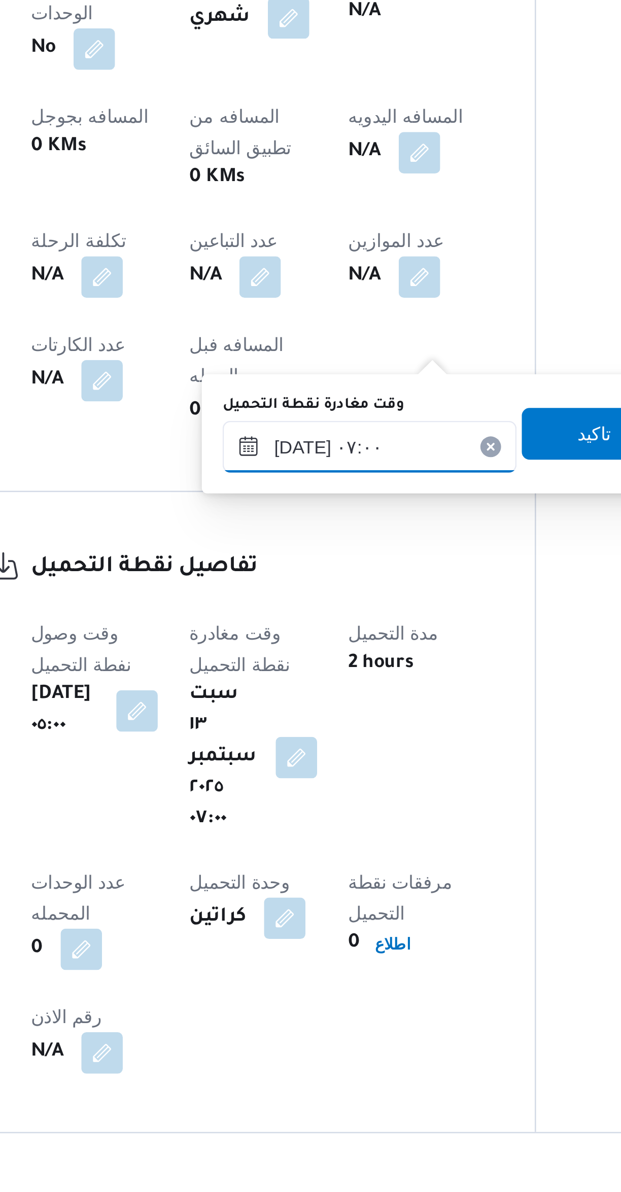
click at [310, 873] on input "[DATE] ٠٧:٠٠" at bounding box center [304, 873] width 115 height 20
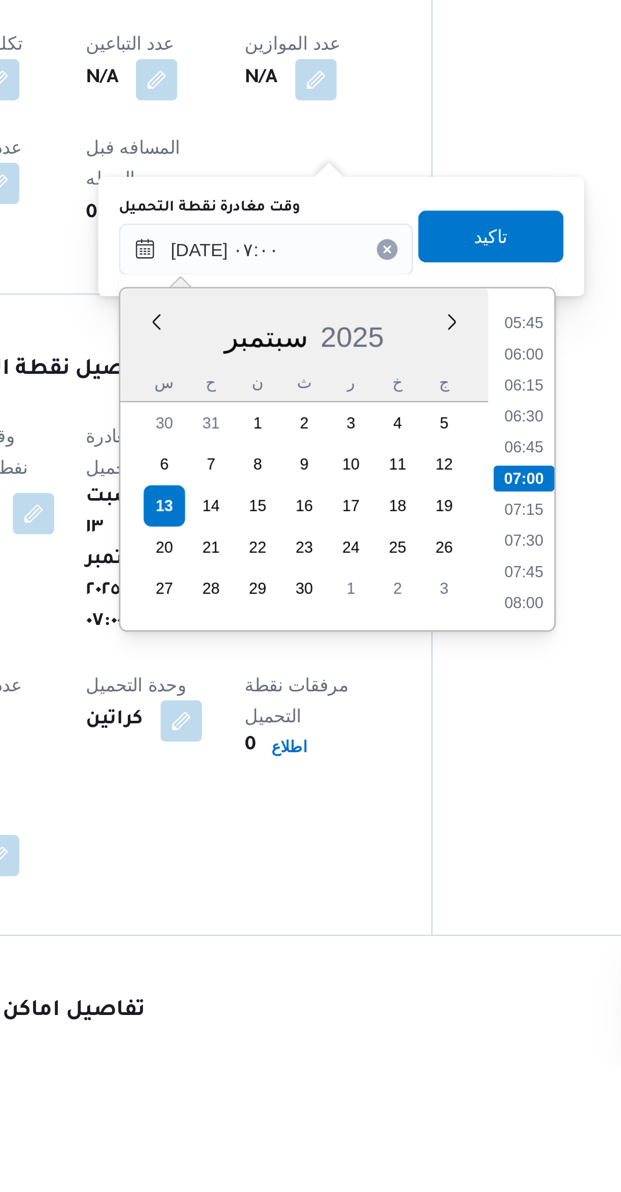
click at [409, 988] on li "07:30" at bounding box center [405, 987] width 23 height 10
type input "[DATE] ٠٧:٠٠"
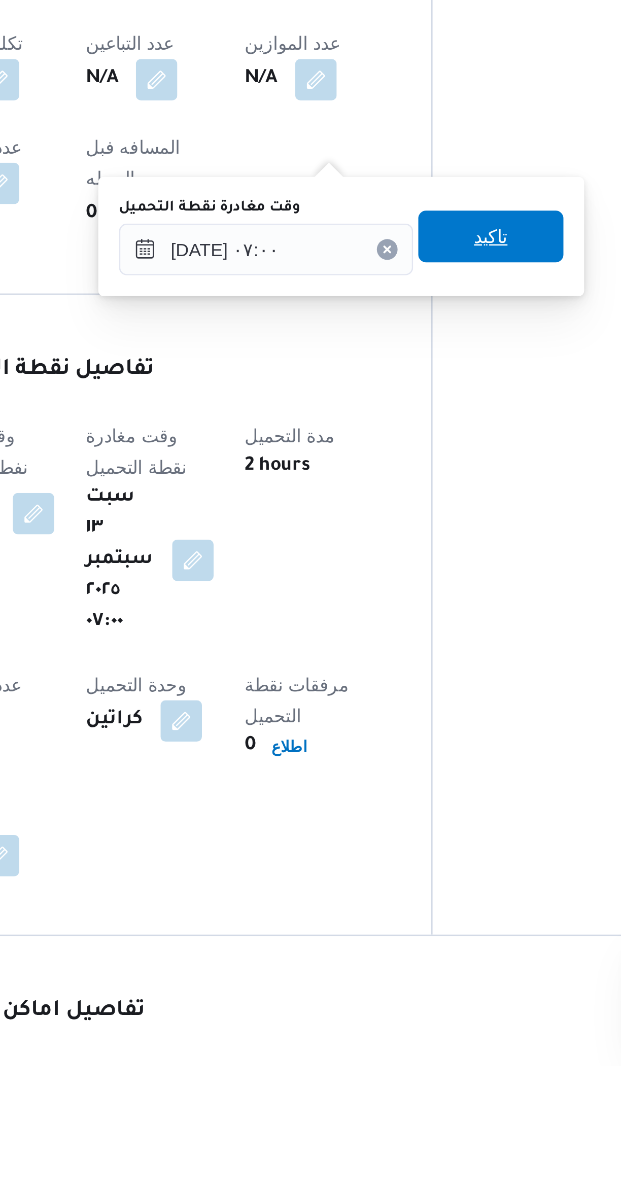
click at [402, 869] on span "تاكيد" at bounding box center [392, 868] width 57 height 20
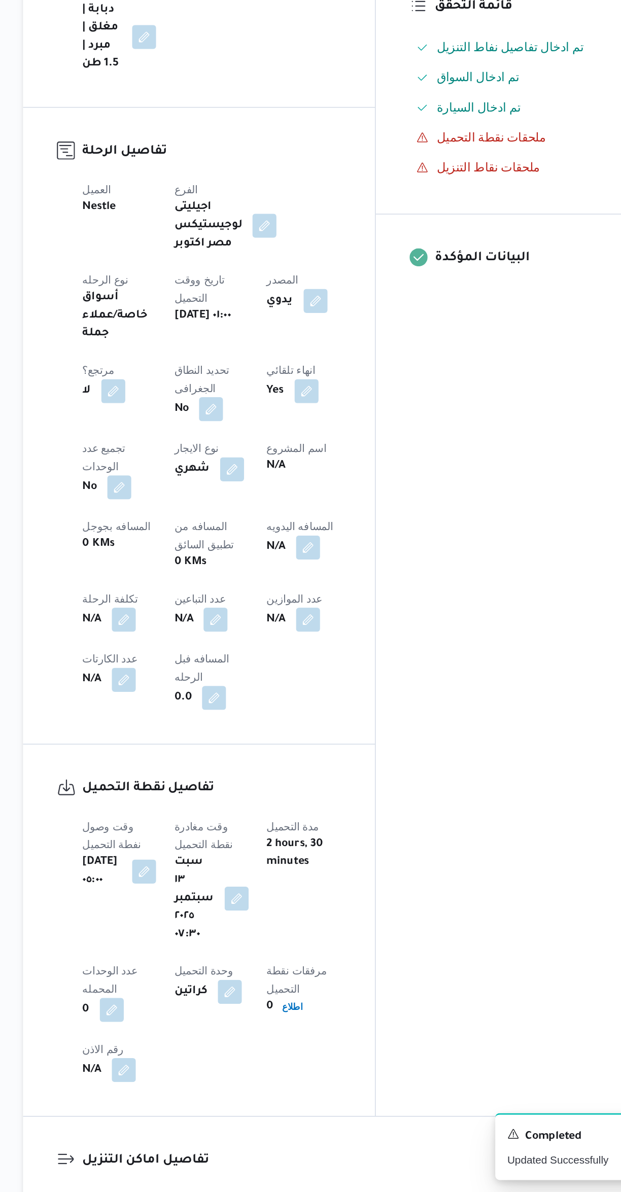
scroll to position [0, 0]
click at [254, 799] on button "button" at bounding box center [262, 807] width 16 height 16
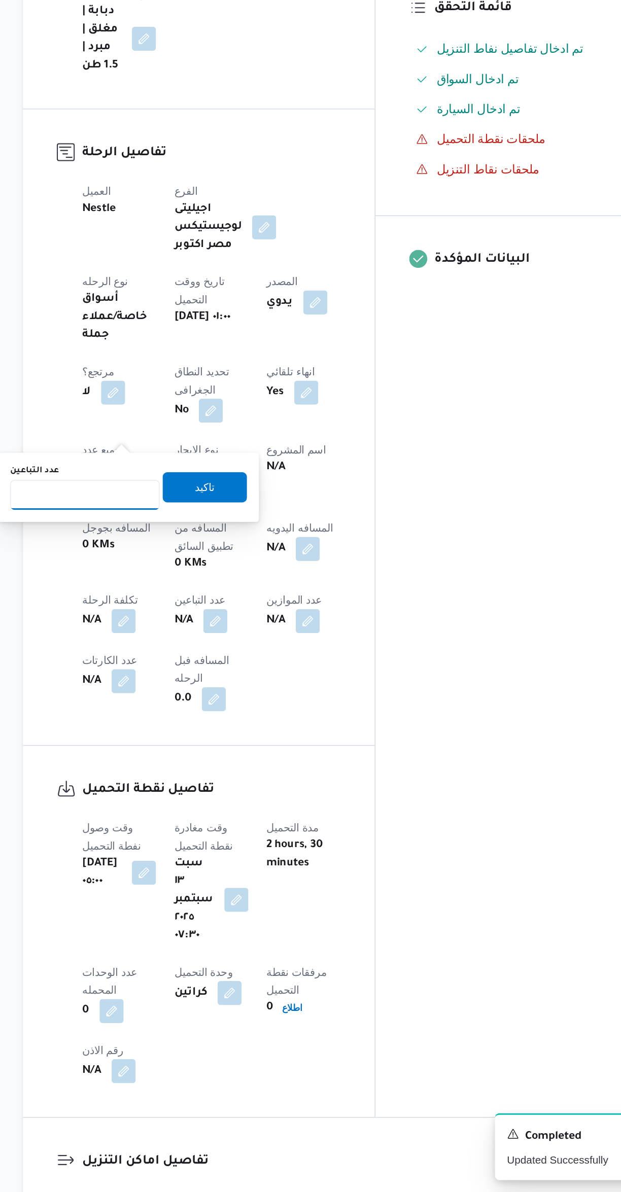
click at [172, 721] on input "عدد التباعين" at bounding box center [173, 721] width 101 height 20
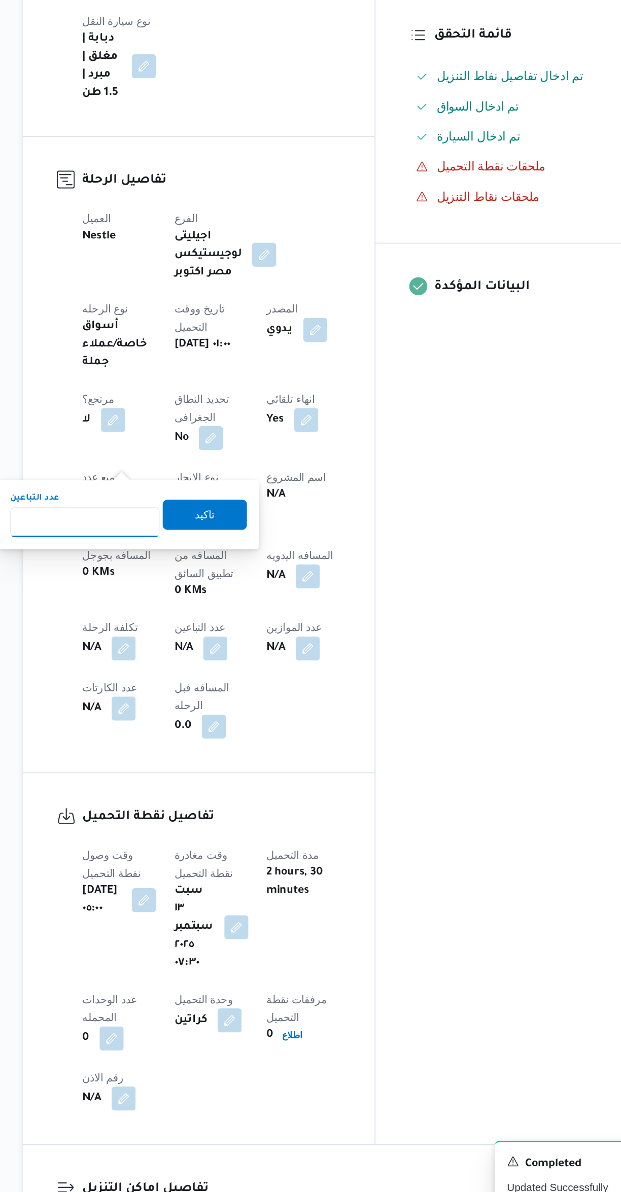
type input "1"
click at [265, 713] on span "تاكيد" at bounding box center [254, 716] width 57 height 20
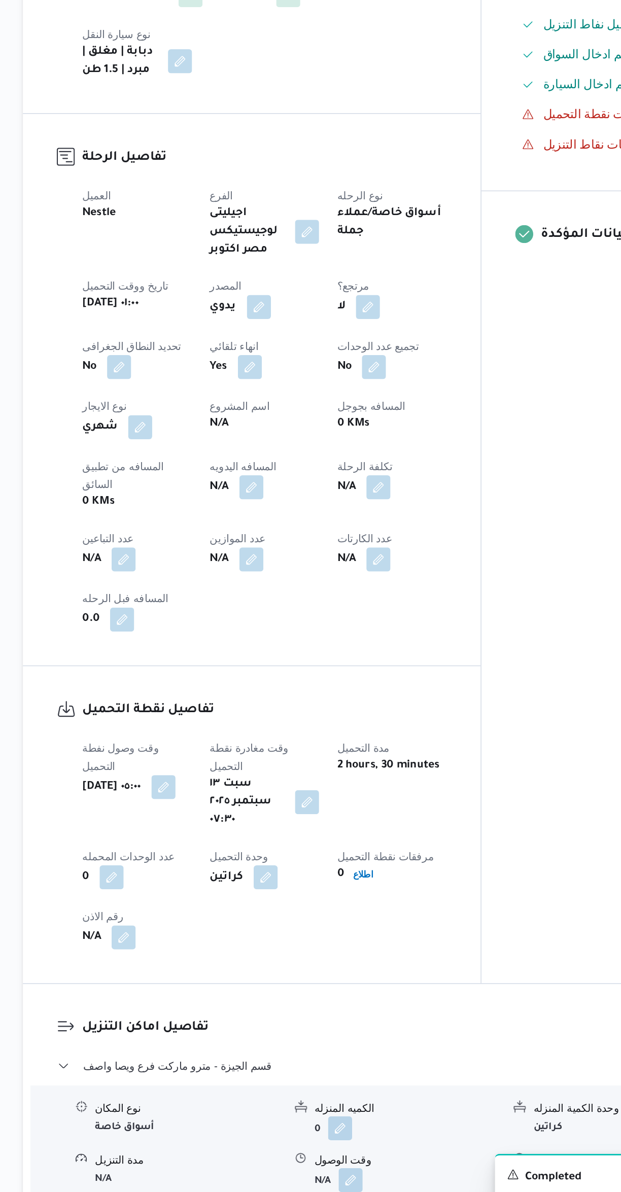
click at [420, 734] on div "العميل Nestle الفرع اجيليتى لوجيستيكس مصر اكتوبر نوع الرحله أسواق خاصة/عملاء جم…" at bounding box center [295, 636] width 258 height 313
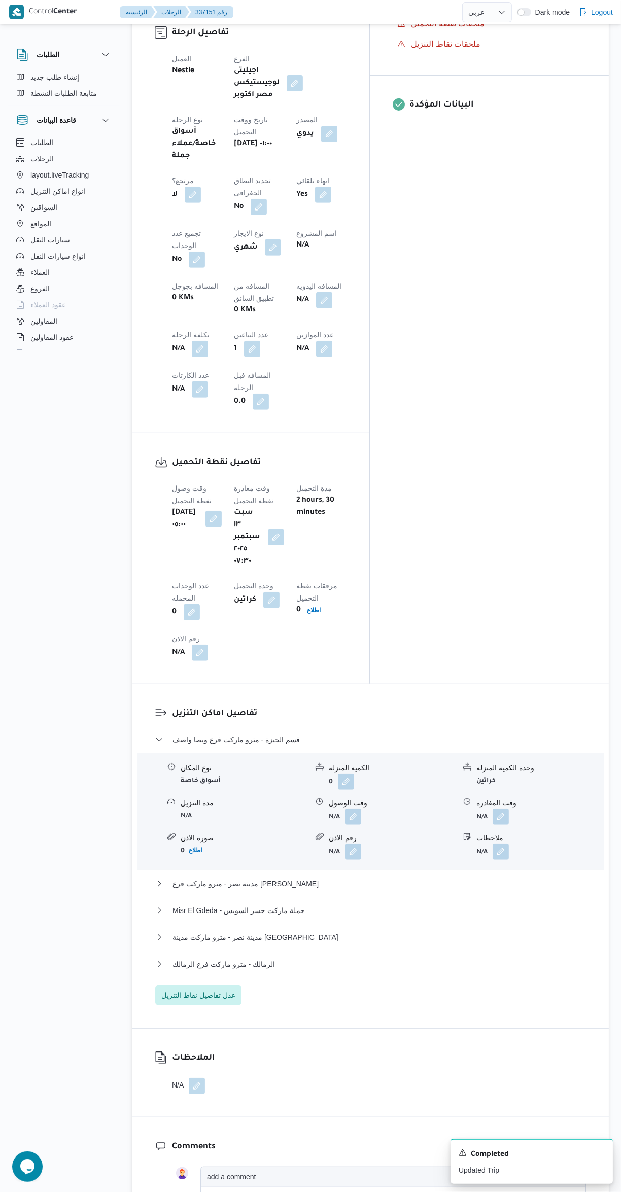
scroll to position [466, 0]
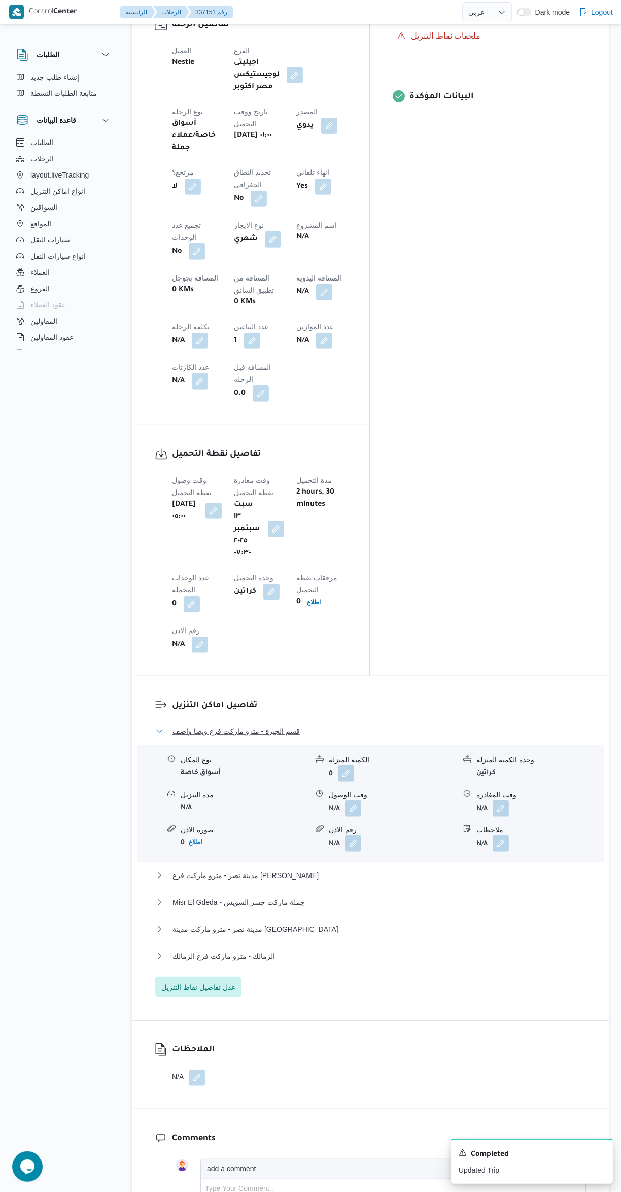
click at [405, 726] on button "قسم الجيزة - مترو ماركت فرع ويصا واصف" at bounding box center [370, 732] width 431 height 12
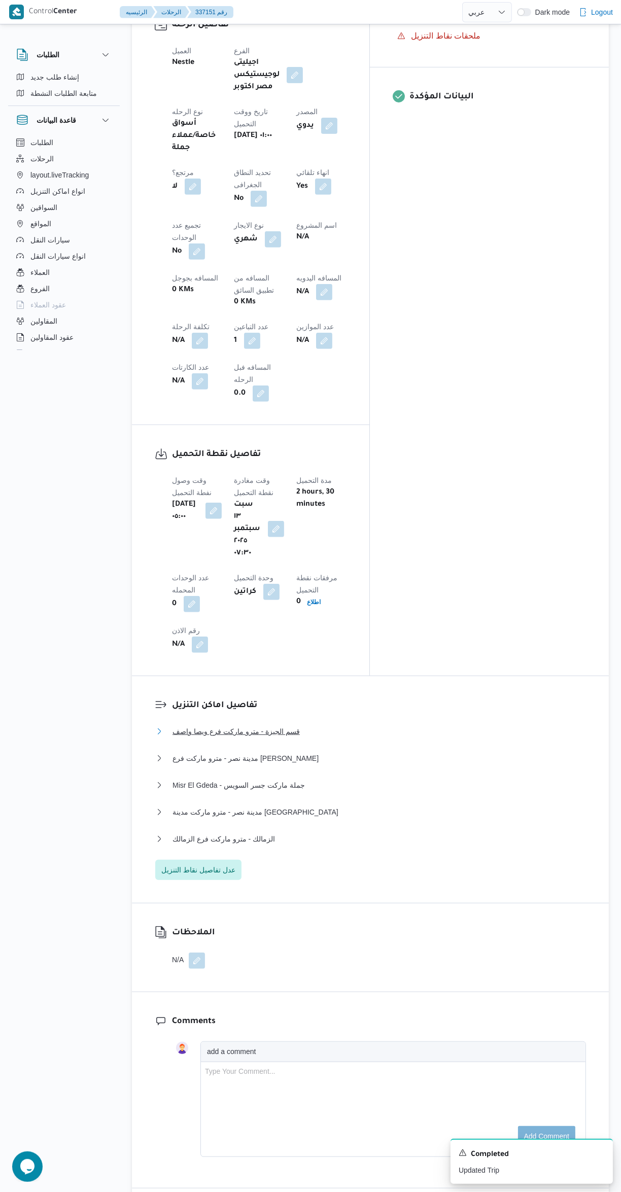
scroll to position [563, 0]
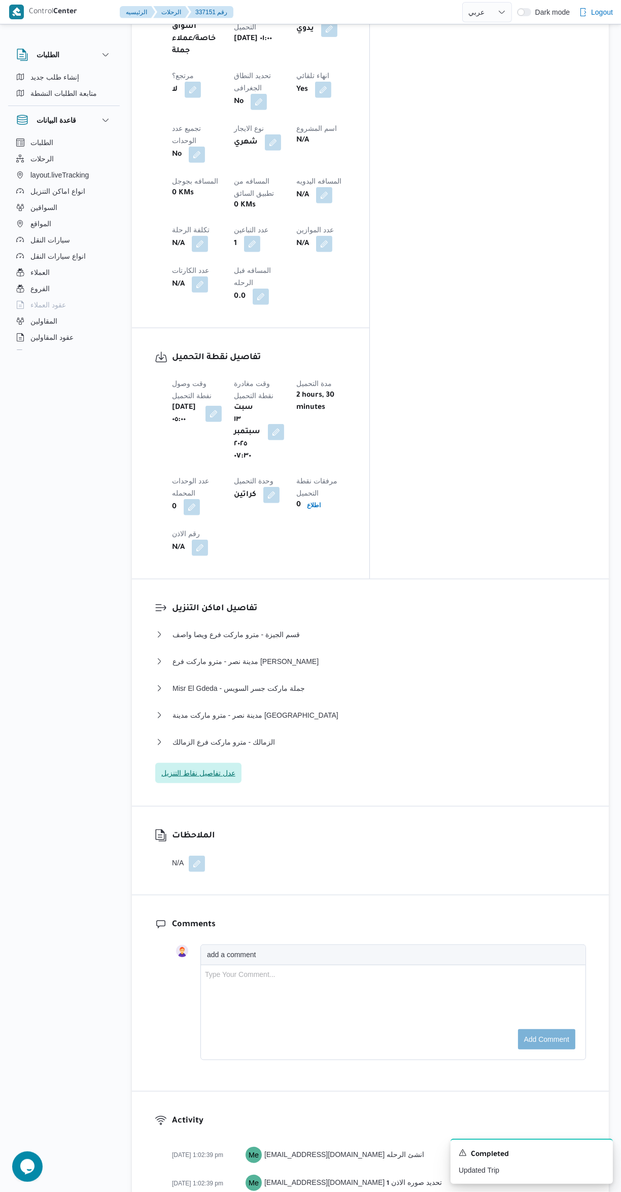
click at [222, 763] on span "عدل تفاصيل نقاط التنزيل" at bounding box center [198, 773] width 86 height 20
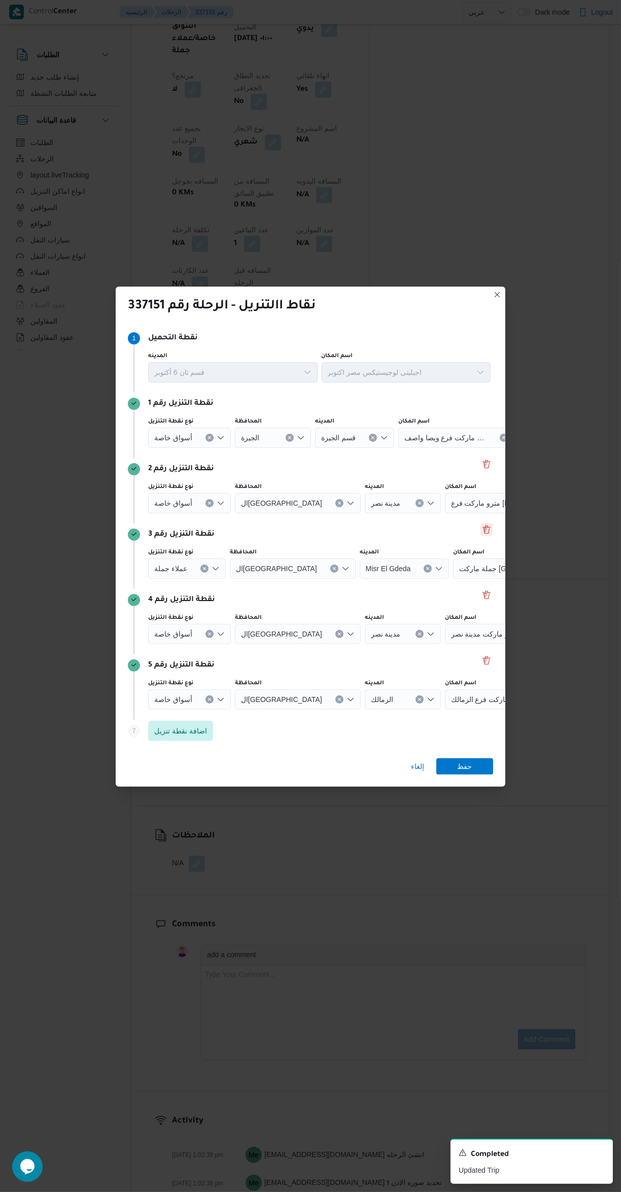
click at [484, 524] on button "Delete" at bounding box center [487, 530] width 12 height 12
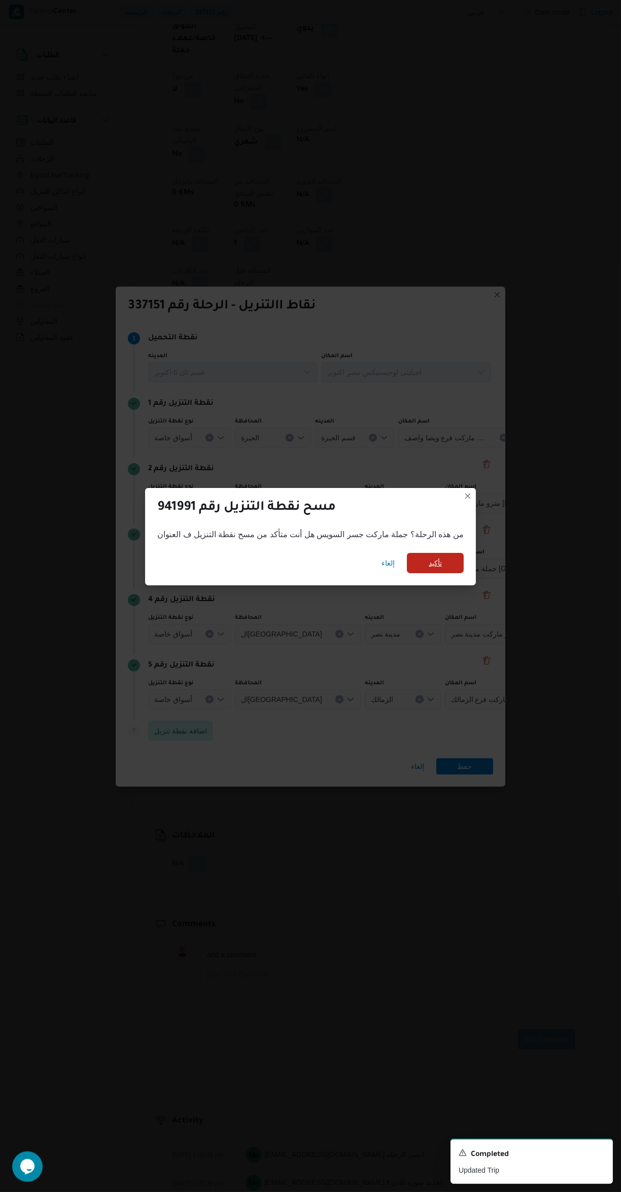
click at [428, 553] on span "تأكيد" at bounding box center [435, 563] width 57 height 20
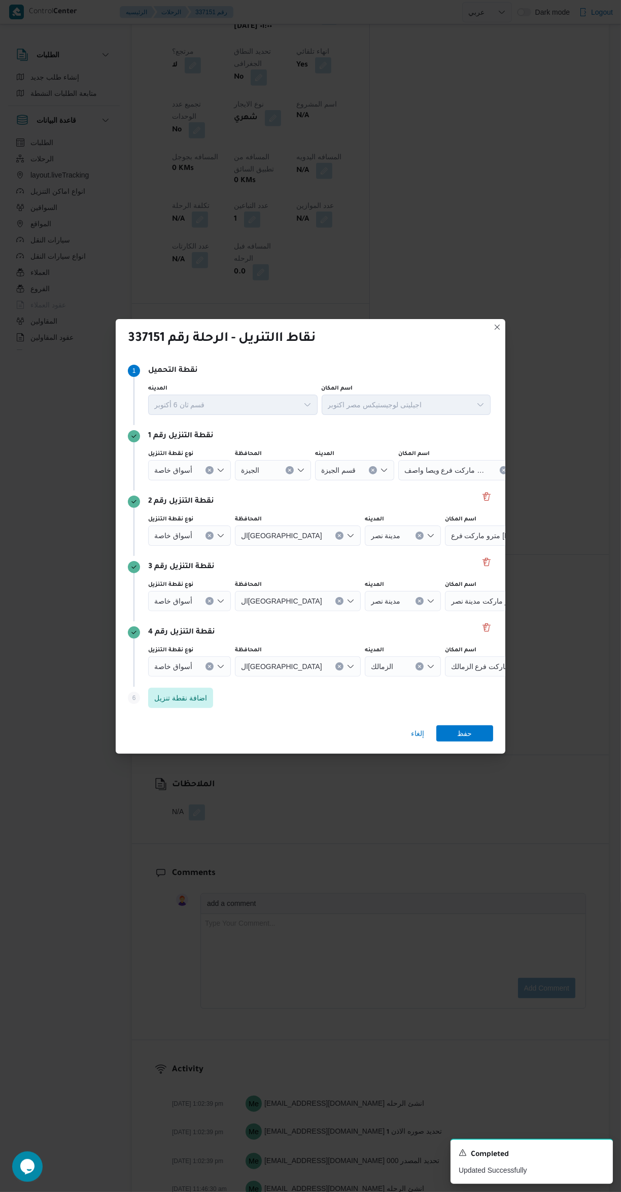
click at [485, 526] on div "مترو ماركت فرع [PERSON_NAME]" at bounding box center [508, 536] width 127 height 20
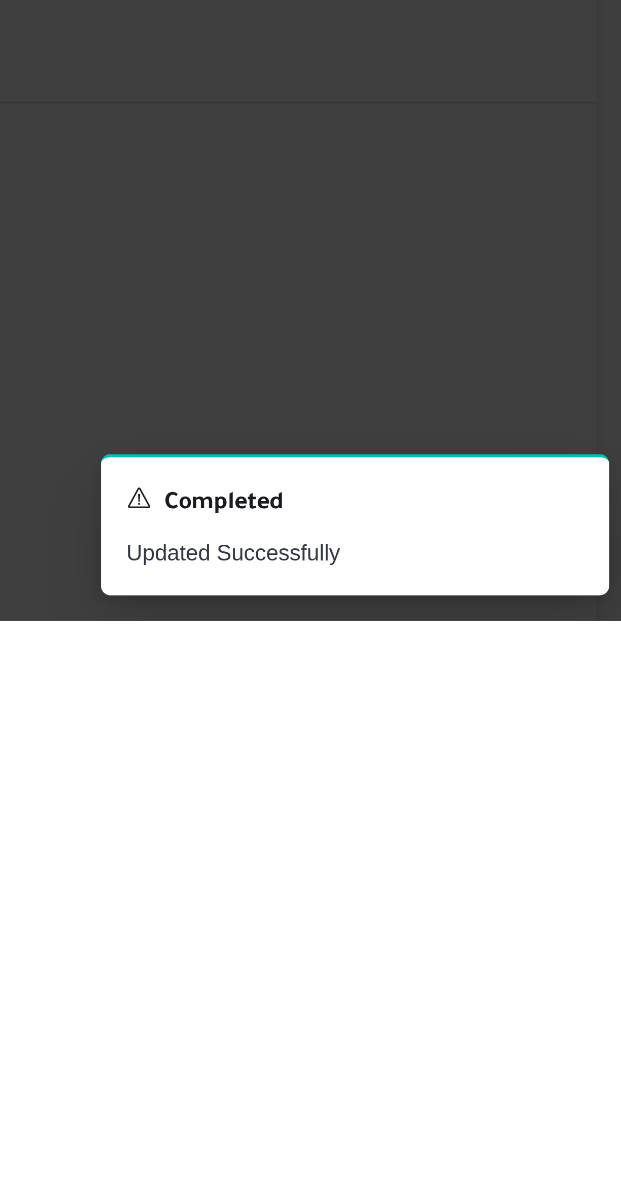
click at [600, 1152] on icon "Dismiss toast" at bounding box center [601, 1152] width 8 height 8
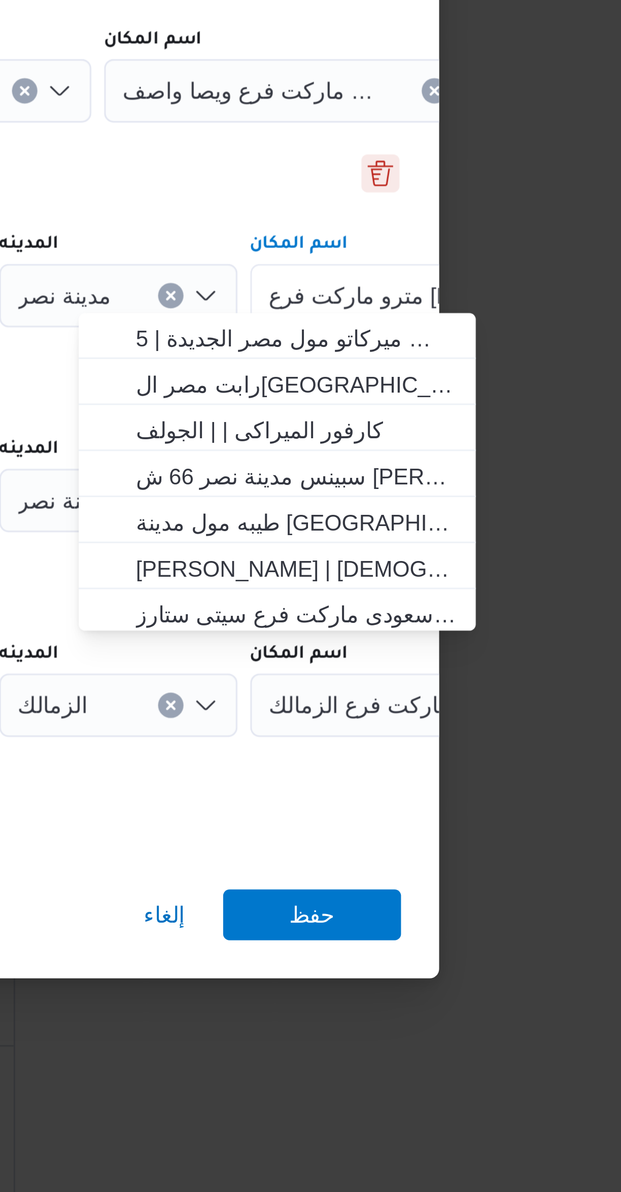
click at [481, 494] on button "Delete" at bounding box center [487, 497] width 12 height 12
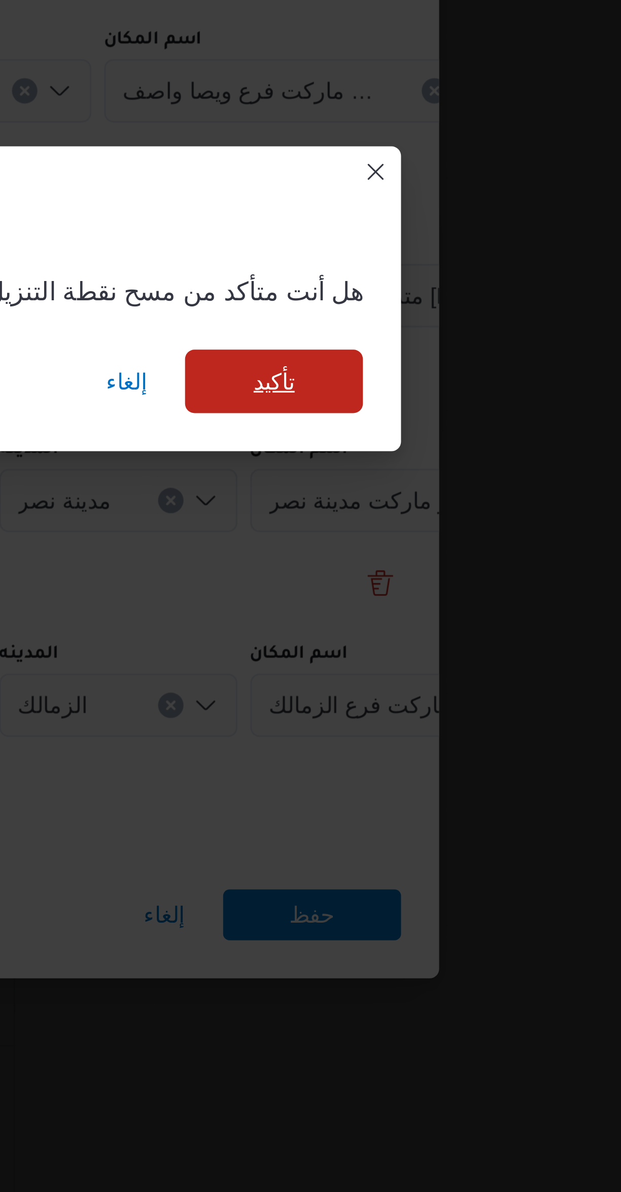
click at [435, 555] on span "تأكيد" at bounding box center [452, 563] width 57 height 20
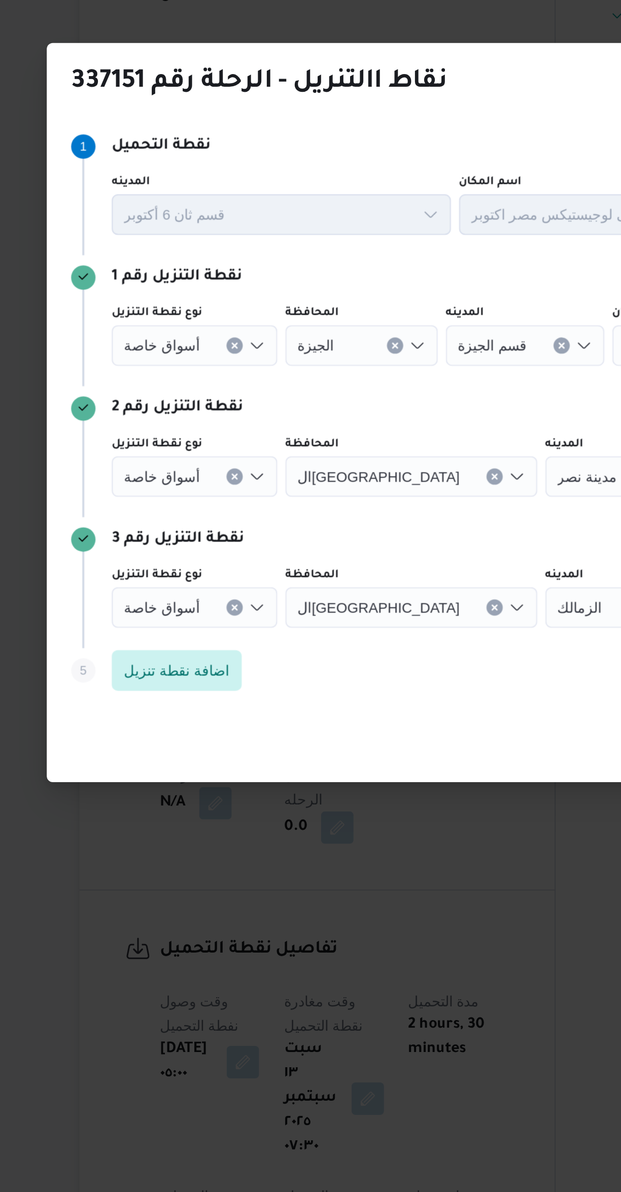
click at [178, 628] on span "أسواق خاصة" at bounding box center [173, 633] width 38 height 11
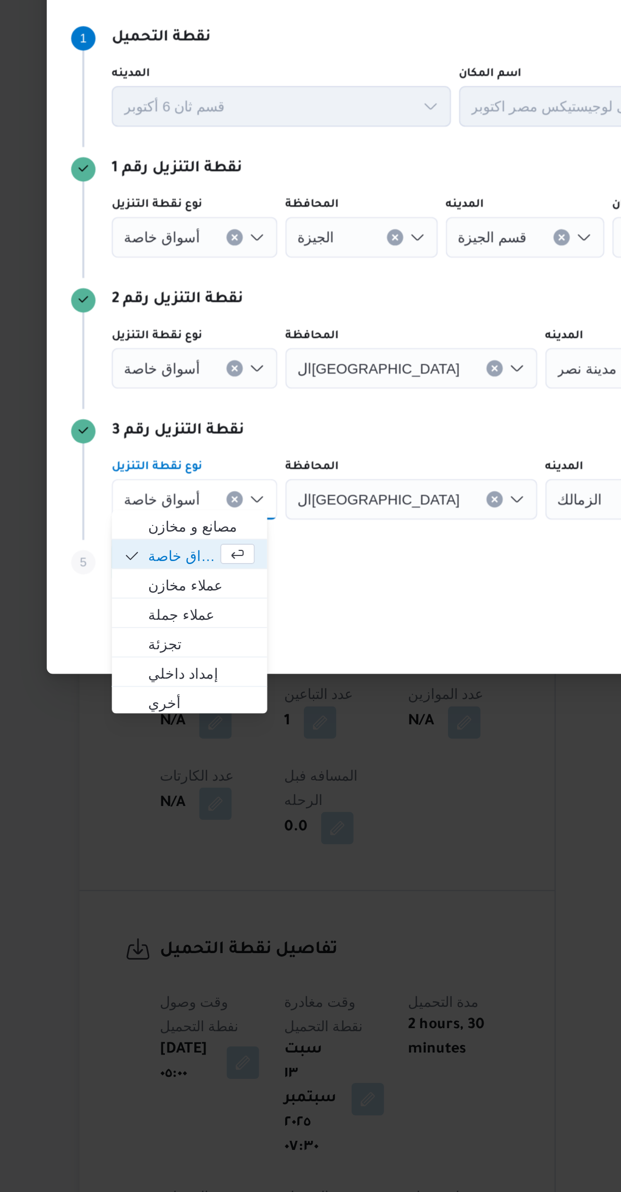
scroll to position [37, 0]
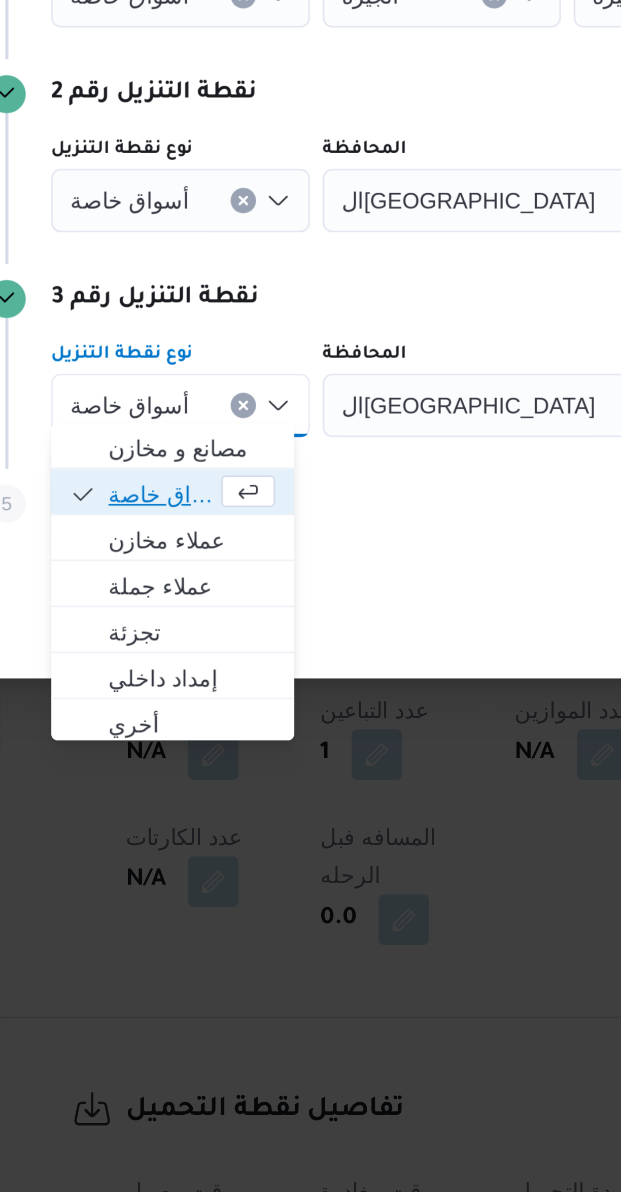
click at [199, 663] on span "أسواق خاصة" at bounding box center [183, 663] width 34 height 12
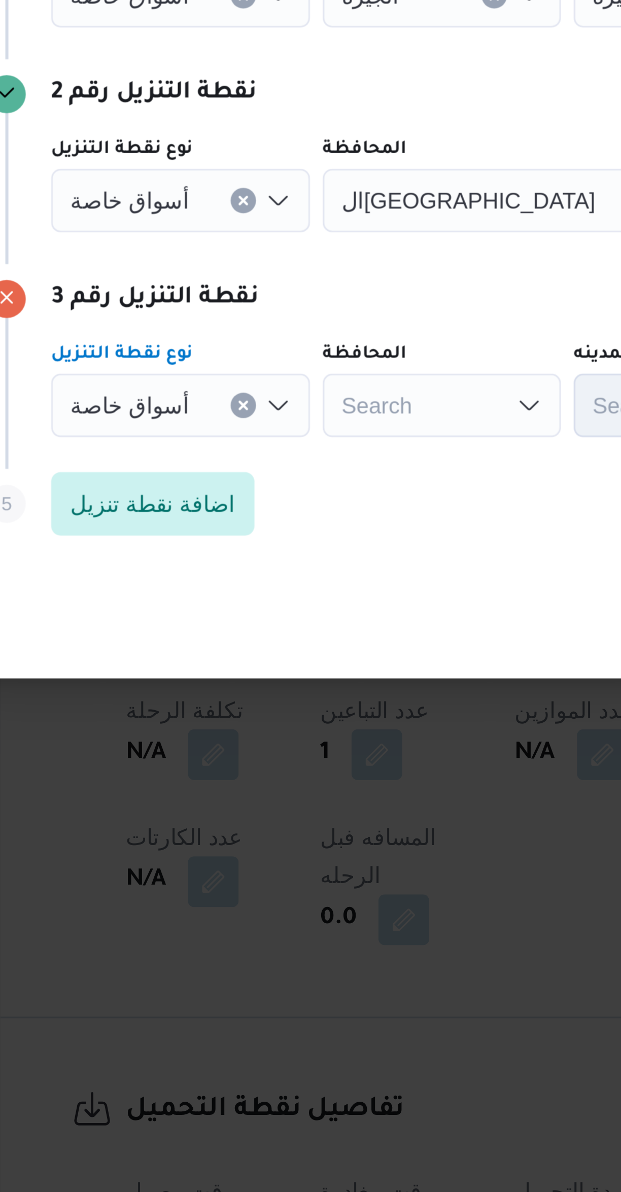
click at [196, 564] on input "نوع نقطة التنزيل" at bounding box center [196, 569] width 1 height 12
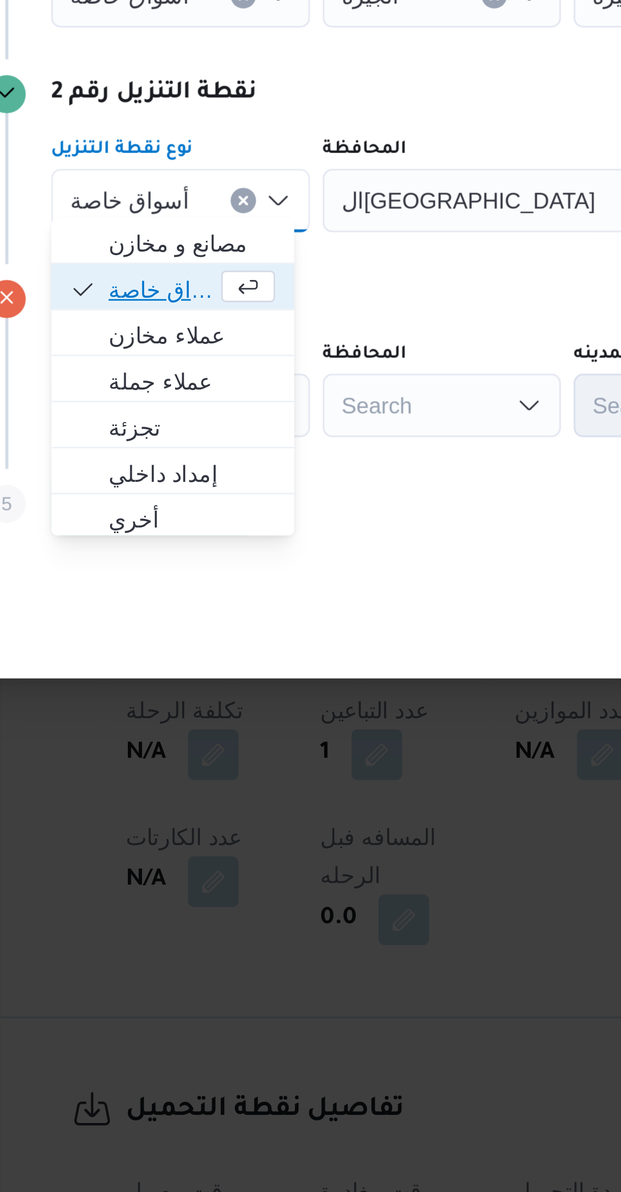
click at [195, 594] on span "أسواق خاصة" at bounding box center [183, 597] width 34 height 12
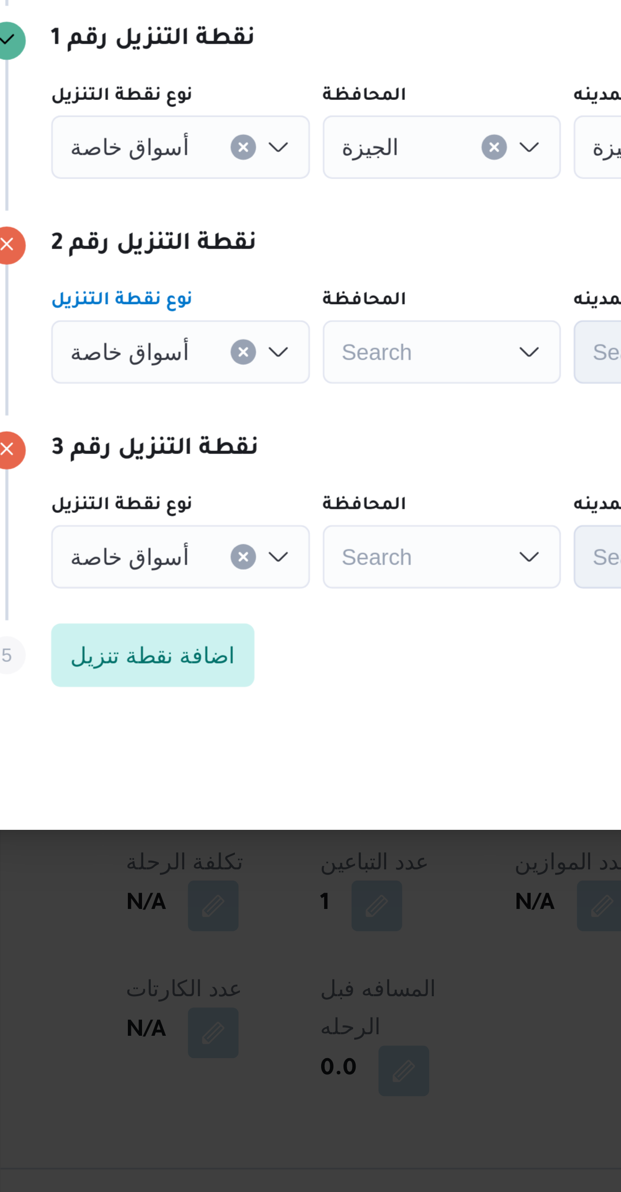
click at [185, 501] on span "أسواق خاصة" at bounding box center [173, 502] width 38 height 11
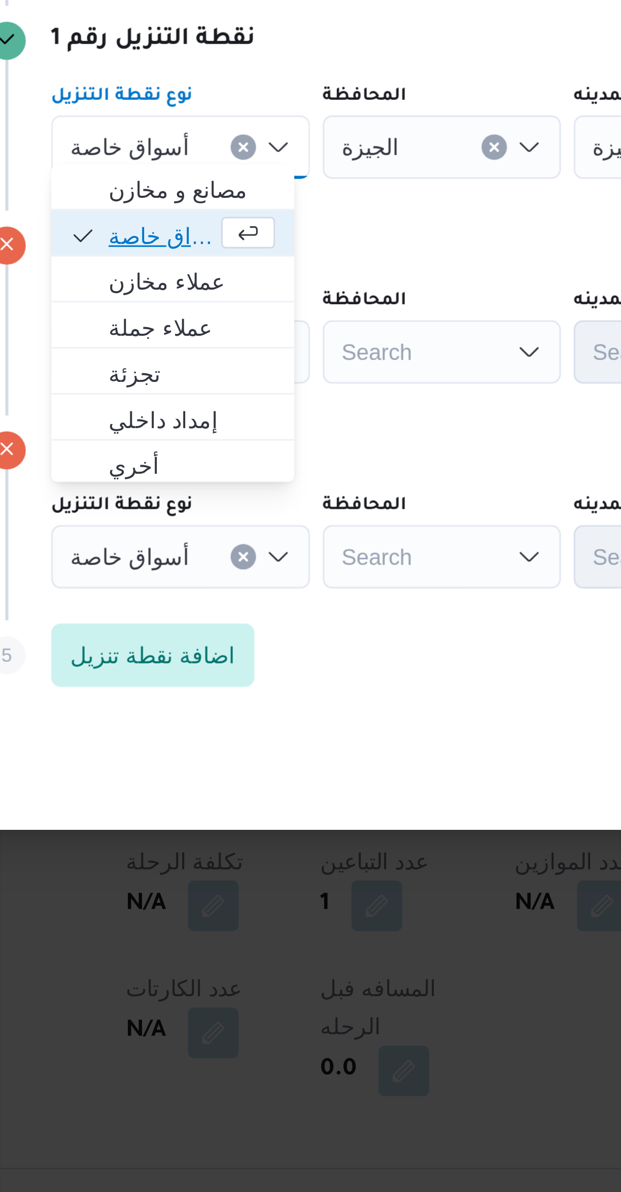
click at [198, 529] on span "أسواق خاصة" at bounding box center [183, 532] width 34 height 12
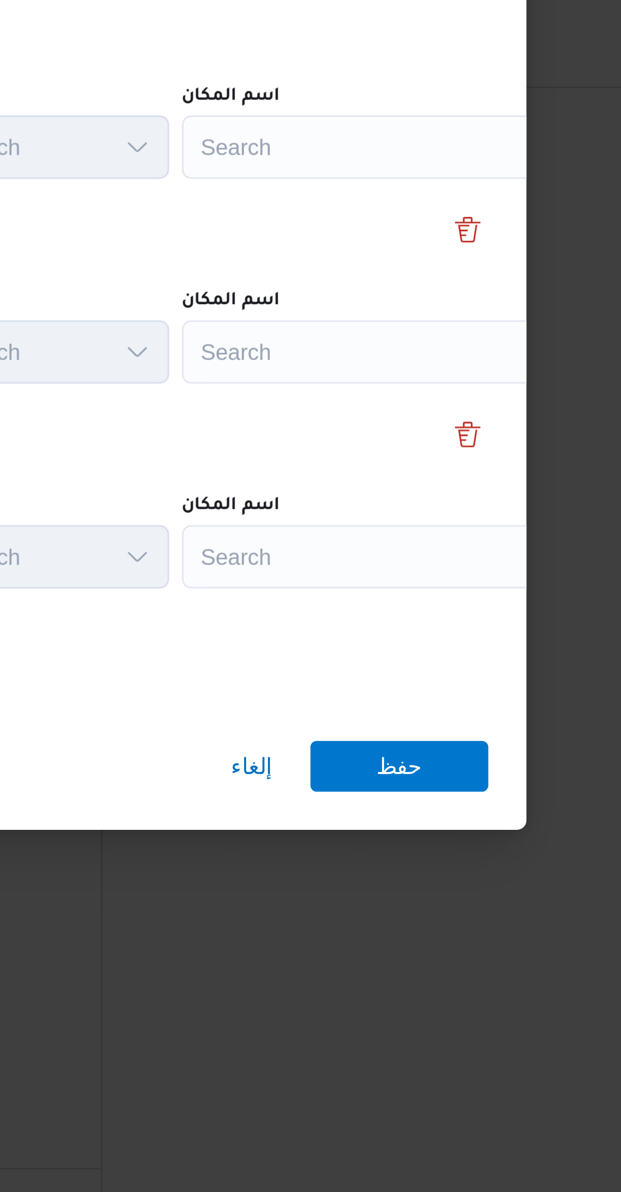
click at [456, 496] on div "Search" at bounding box center [458, 503] width 127 height 20
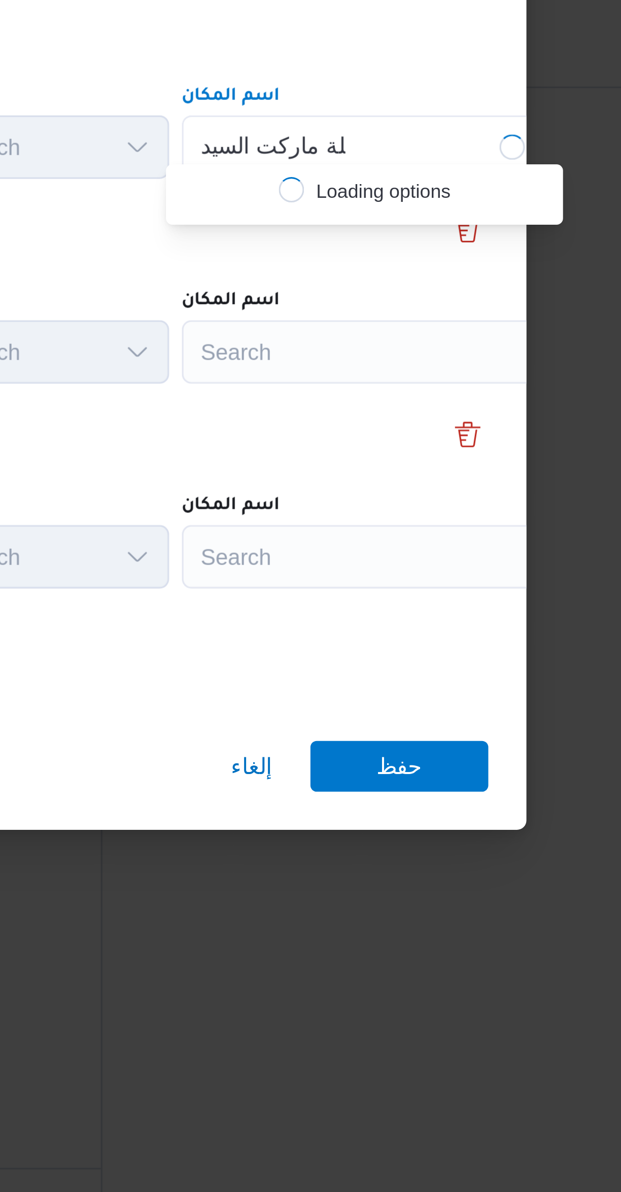
scroll to position [0, 0]
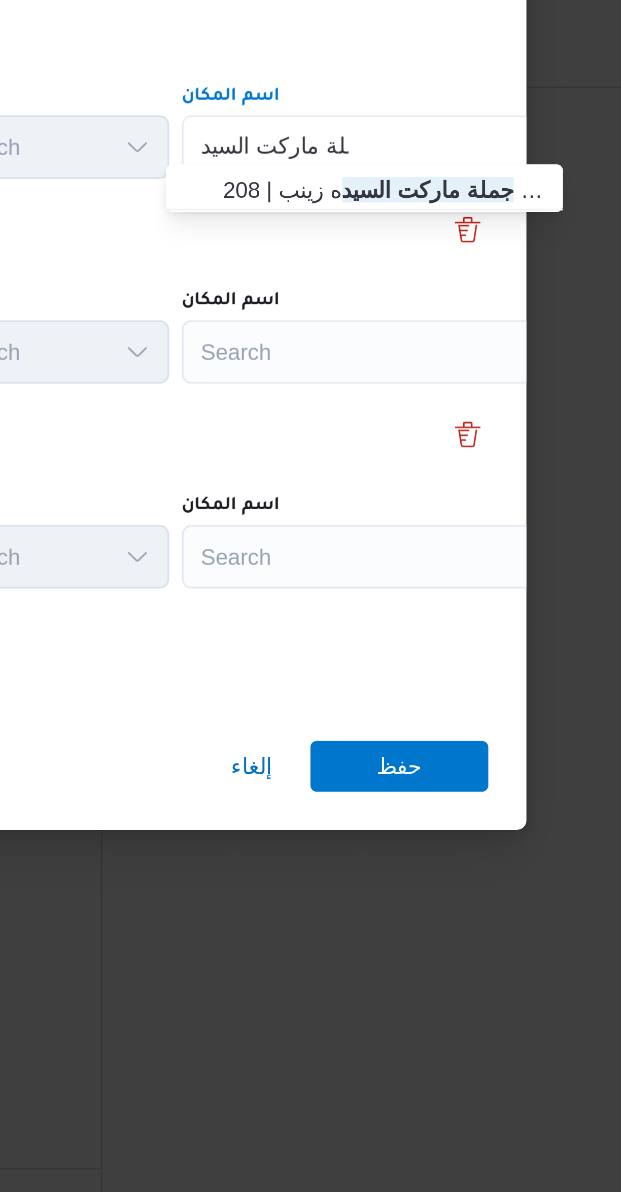
type input "جملة ماركت السيد"
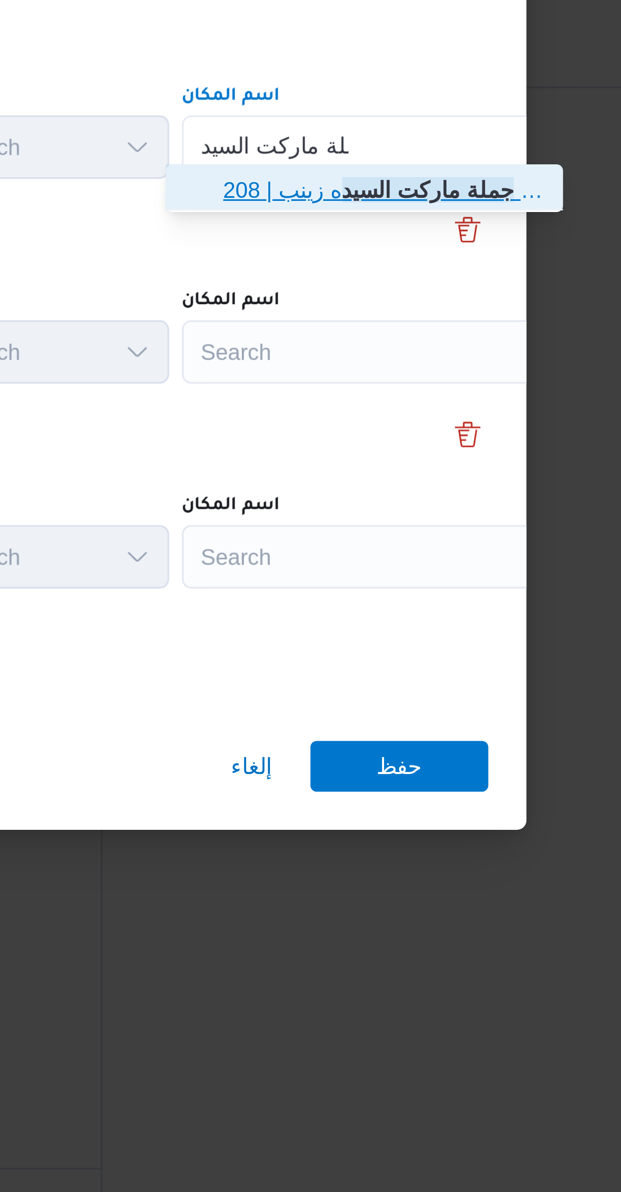
click at [419, 511] on span "جملة ماركت ال[PERSON_NAME] | 208 [PERSON_NAME] | الحنفي" at bounding box center [459, 517] width 102 height 12
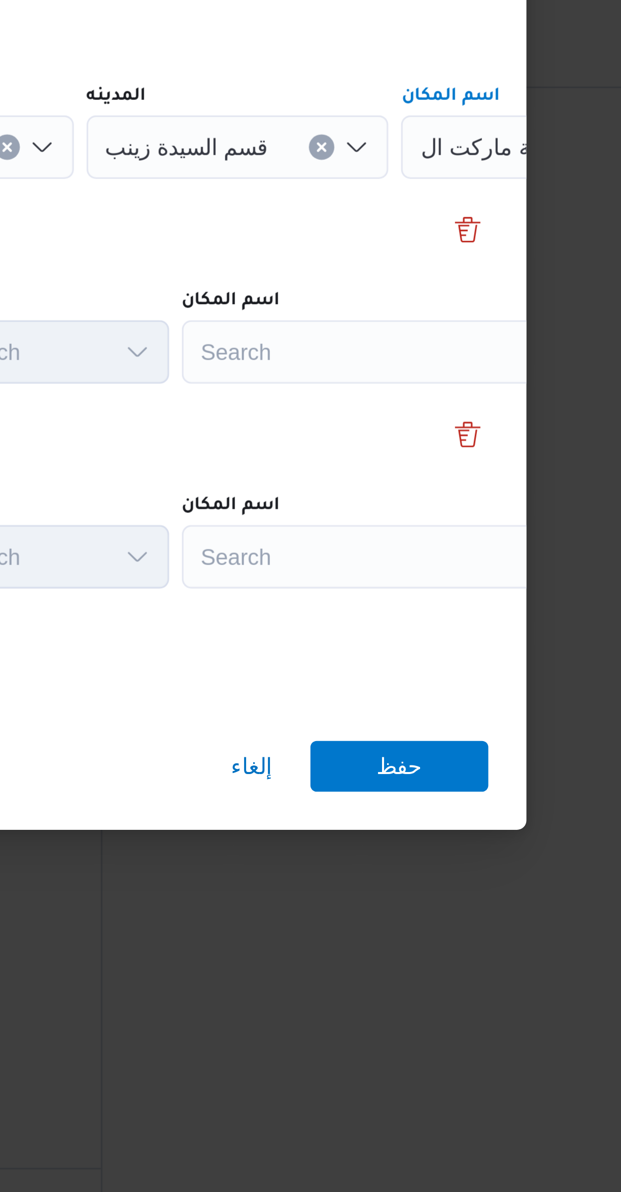
click at [417, 565] on div "Search" at bounding box center [458, 569] width 127 height 20
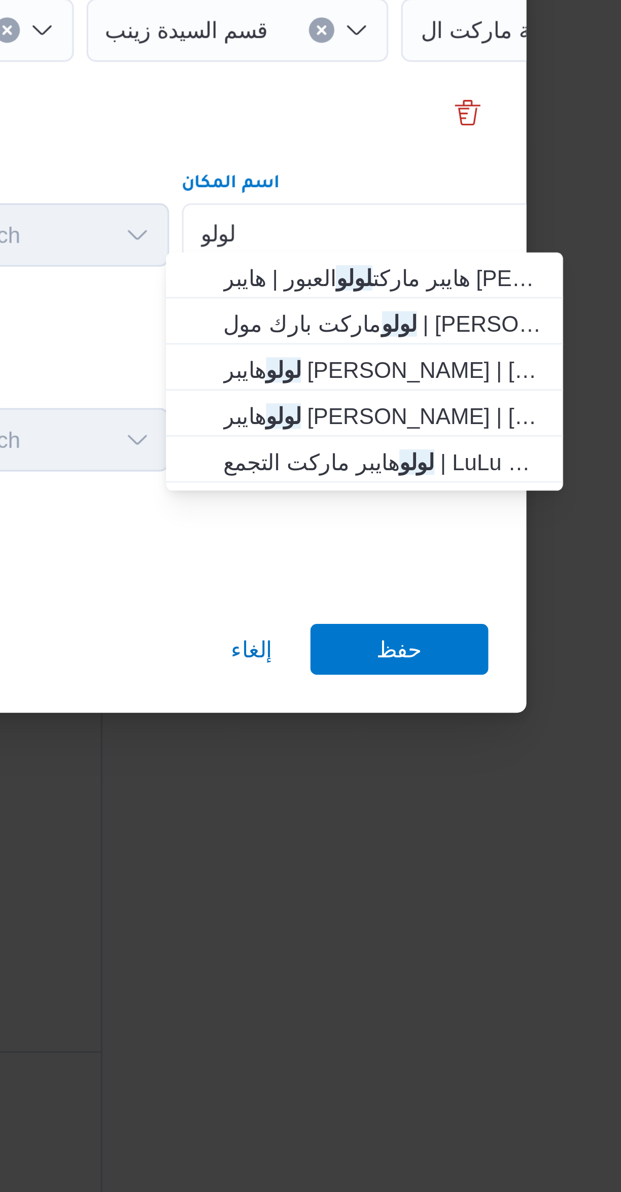
type input "لولو"
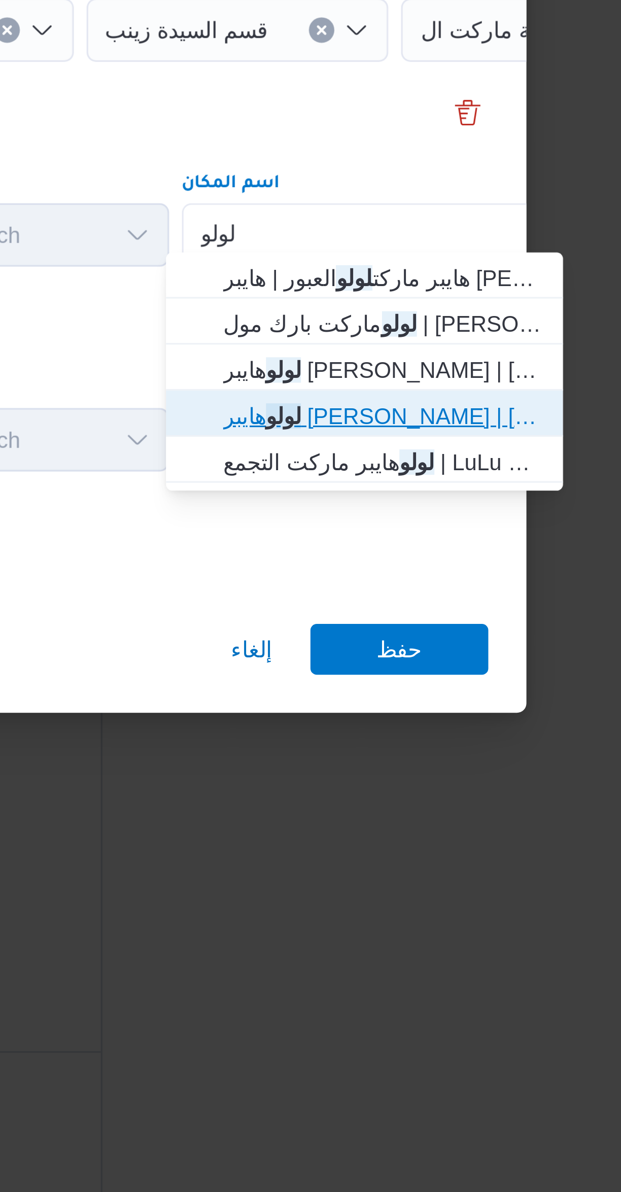
click at [416, 627] on span "[PERSON_NAME] ماركت الشيراتون | [PERSON_NAME] ماركت - الشيراتون | شيراتون المطار" at bounding box center [459, 627] width 102 height 12
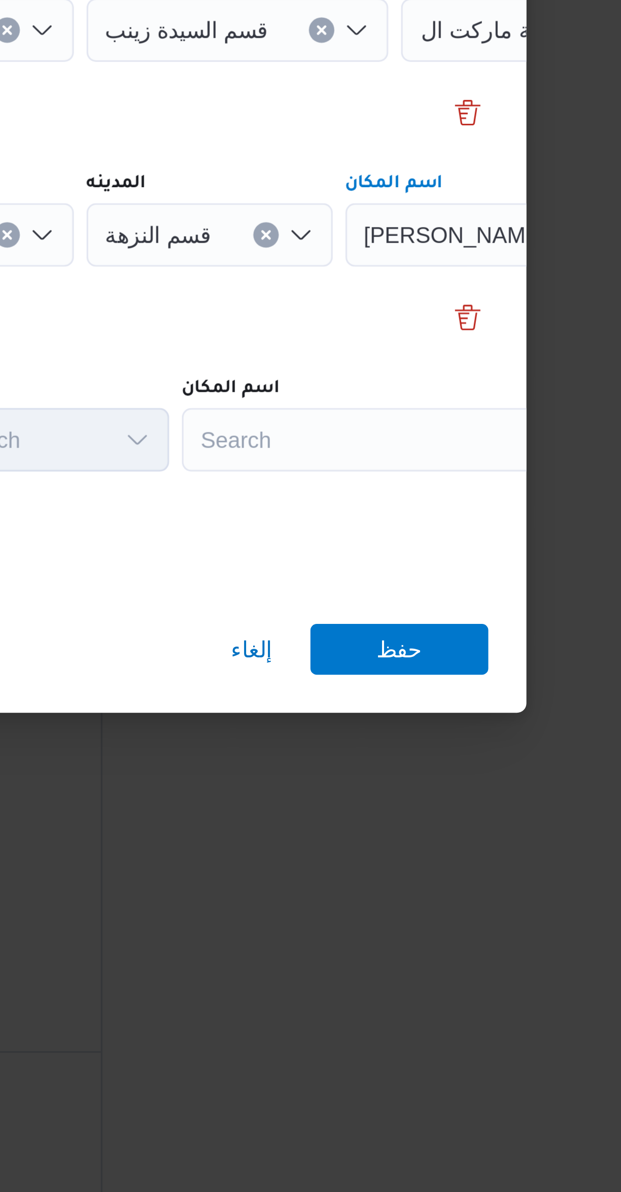
click at [417, 632] on div "Search" at bounding box center [458, 634] width 127 height 20
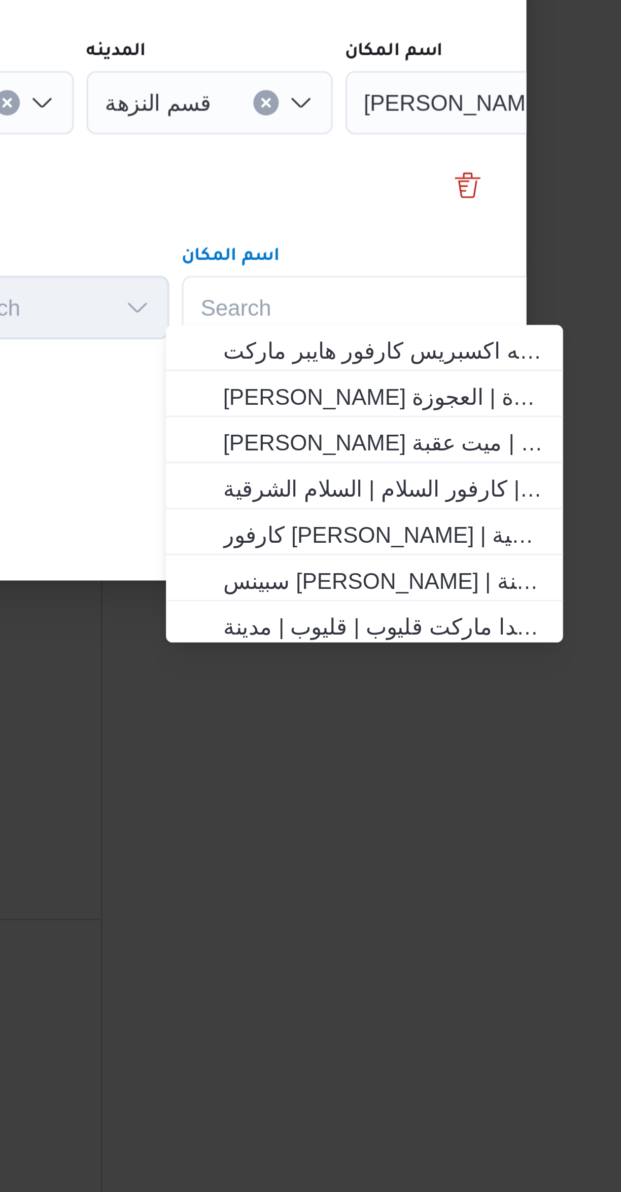
scroll to position [37, 0]
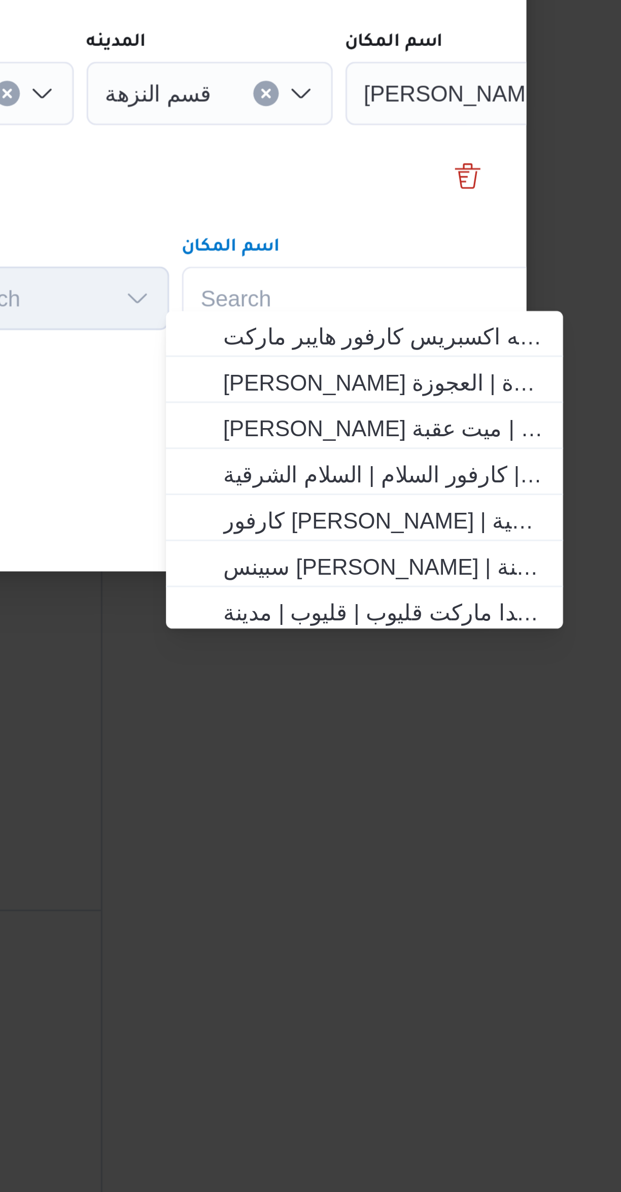
click at [419, 629] on div "Search Combo box. Selected. Combo box input. Search. Type some text or, to disp…" at bounding box center [458, 634] width 127 height 20
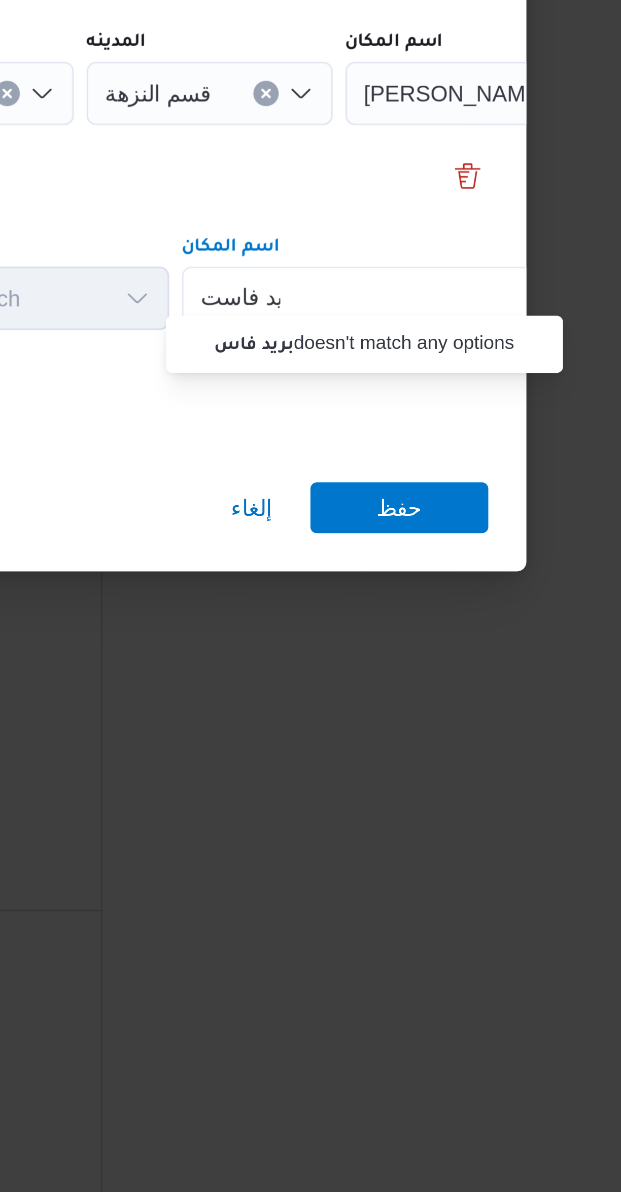
scroll to position [0, 0]
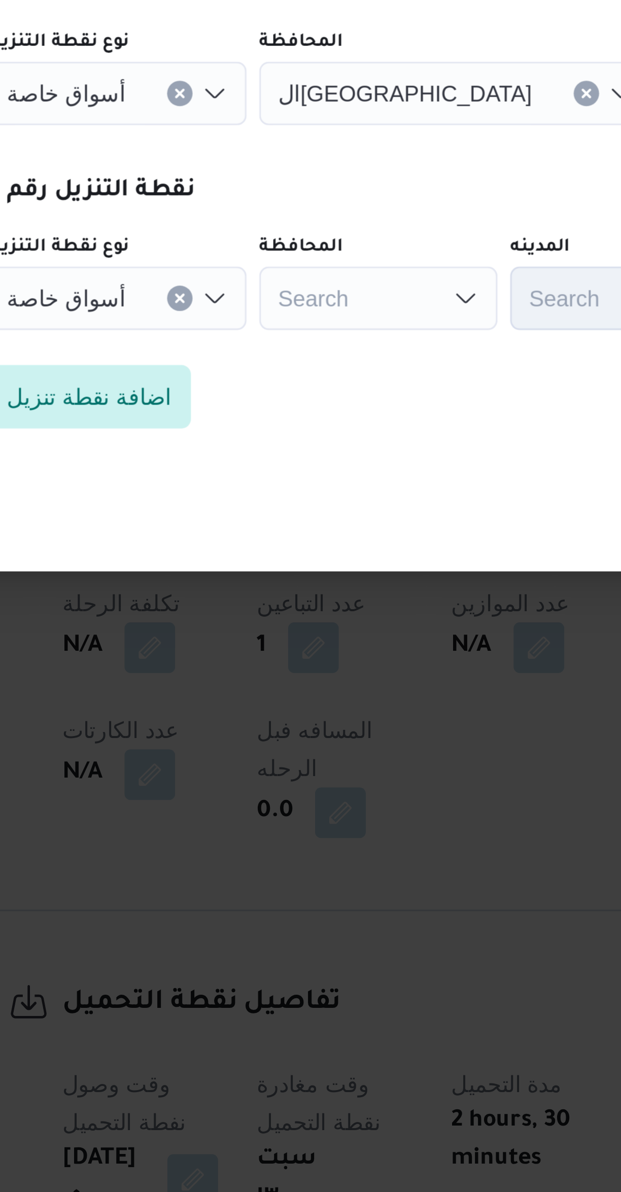
click at [208, 632] on icon "Clear input" at bounding box center [210, 634] width 4 height 4
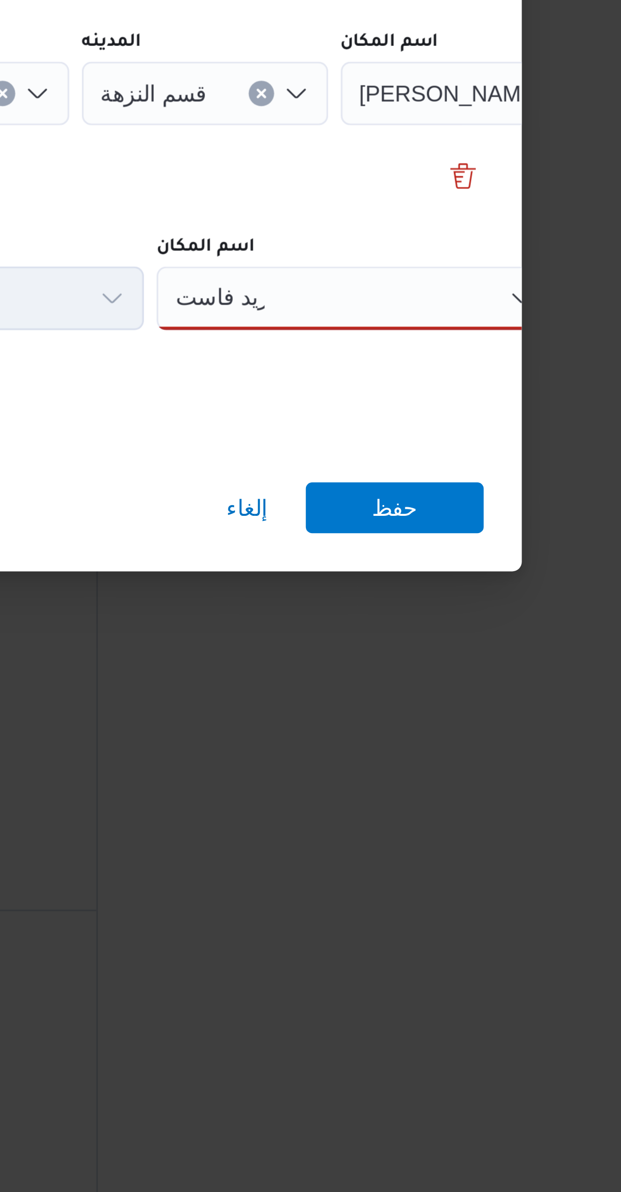
click at [447, 630] on div "بريد فاست بريد فاست" at bounding box center [452, 634] width 127 height 20
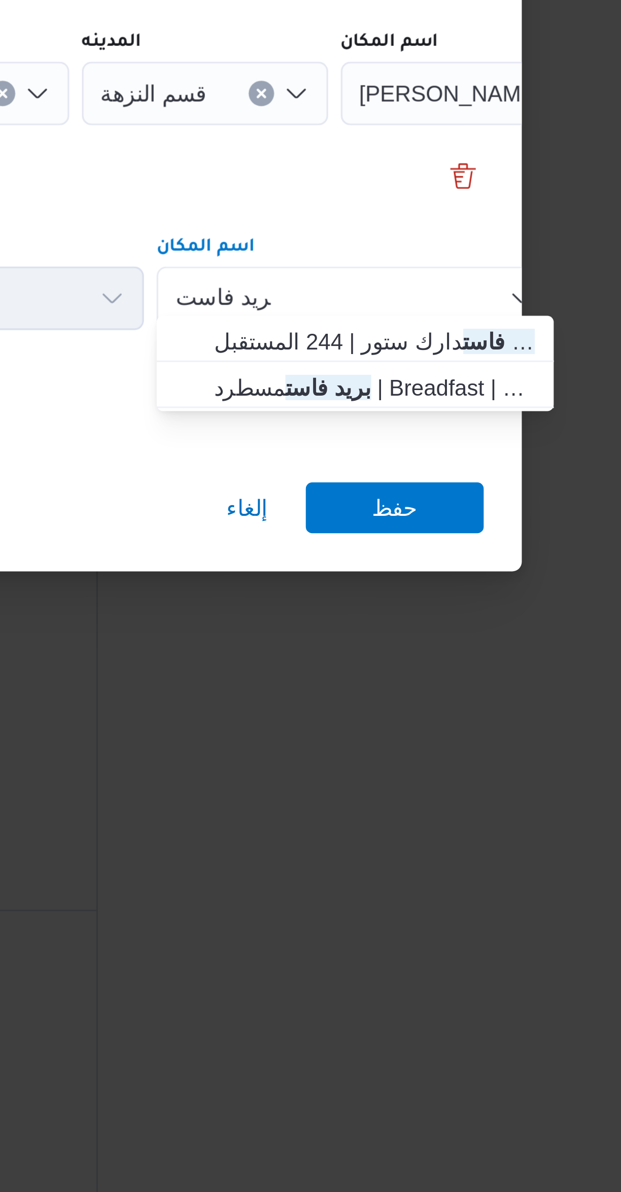
type input "بريد فاست"
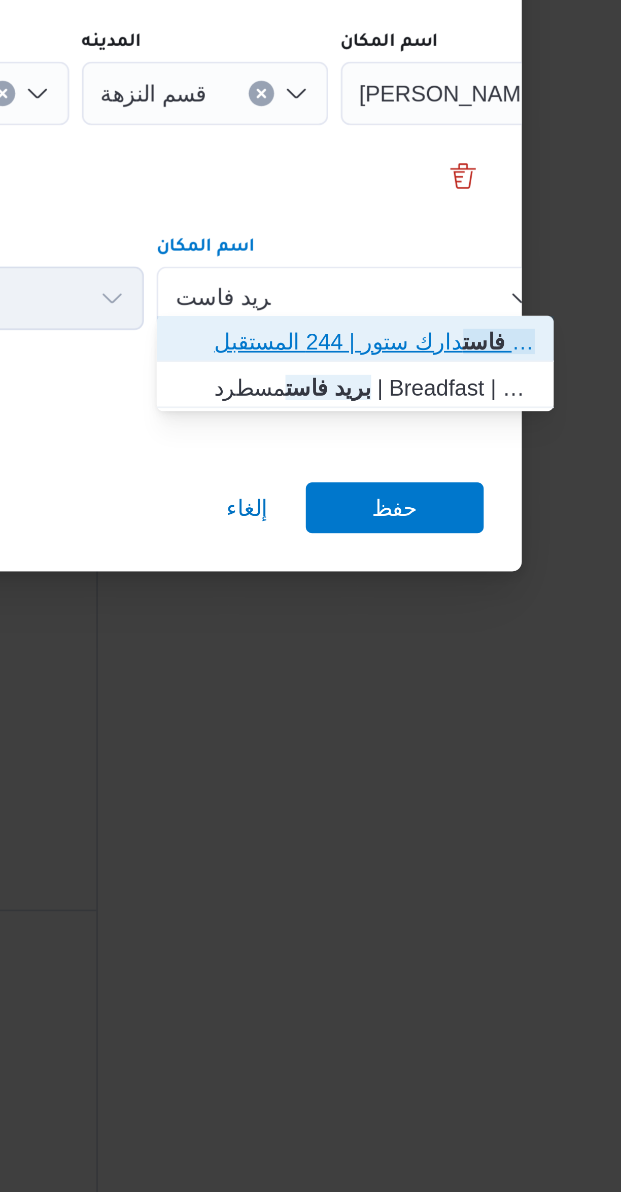
click at [405, 640] on span "بريد فاست دارك ستور | 244 المستقبل | null" at bounding box center [452, 648] width 119 height 16
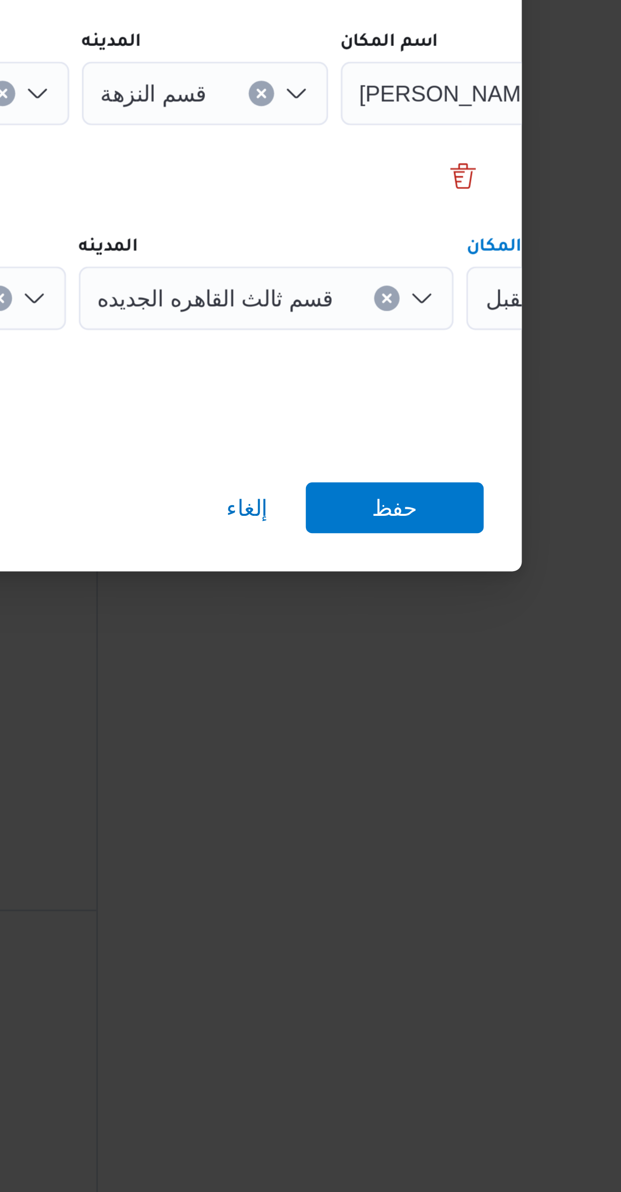
scroll to position [0, 44]
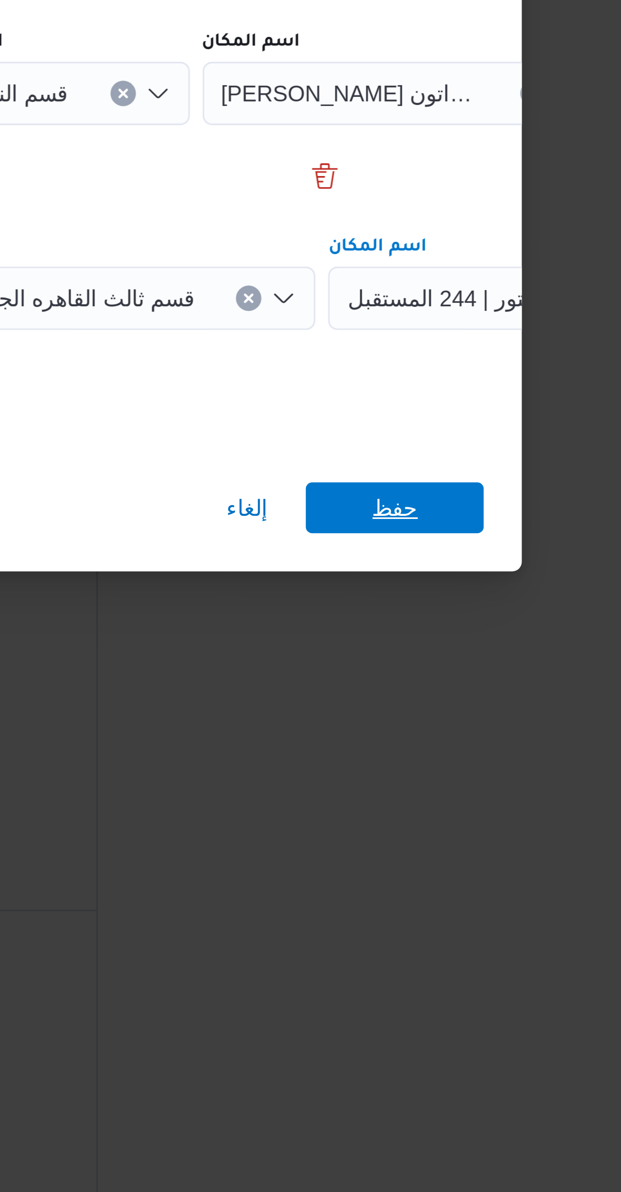
click at [449, 694] on span "حفظ" at bounding box center [464, 701] width 57 height 16
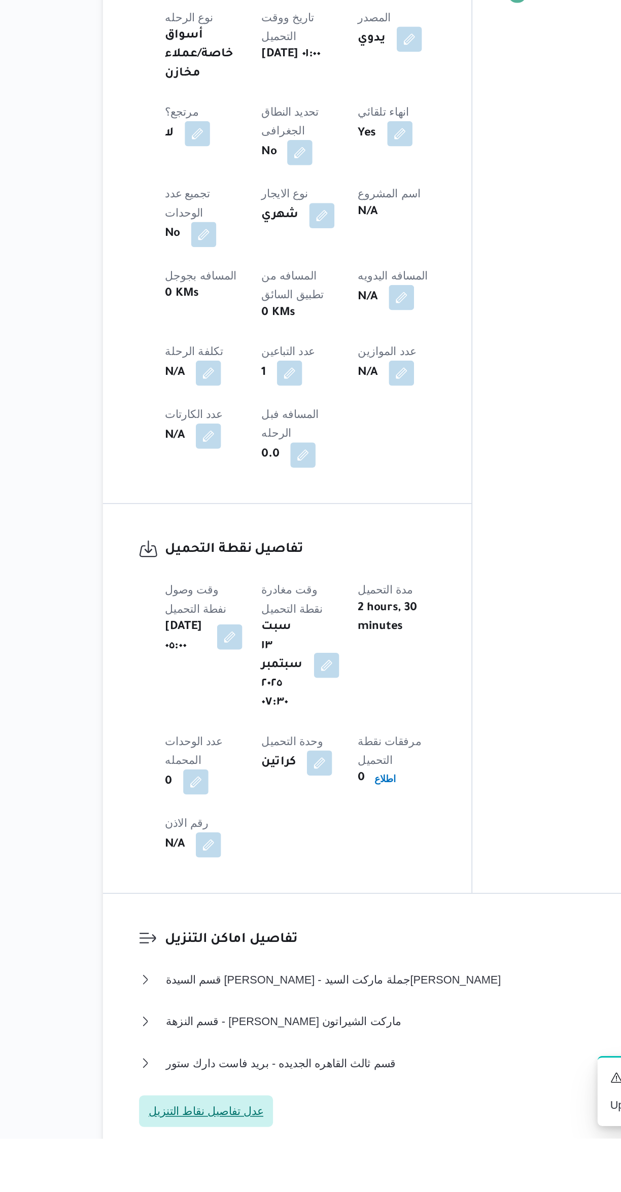
scroll to position [95, 0]
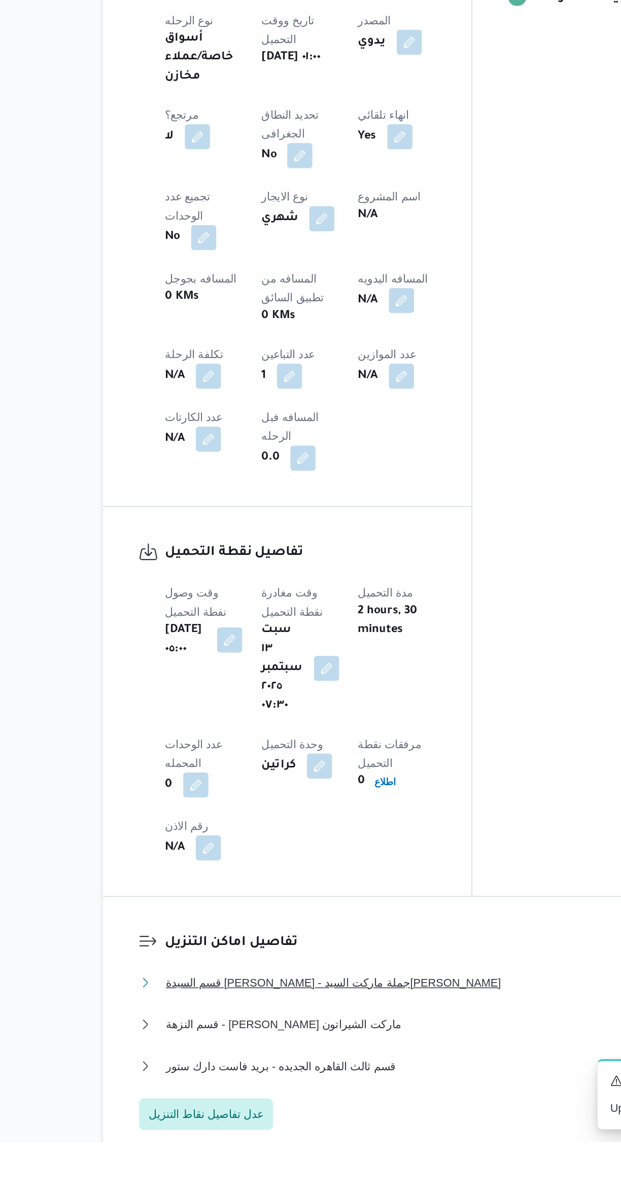
click at [324, 1084] on button "قسم السيدة [PERSON_NAME] - جملة ماركت السيد[PERSON_NAME]" at bounding box center [370, 1090] width 431 height 12
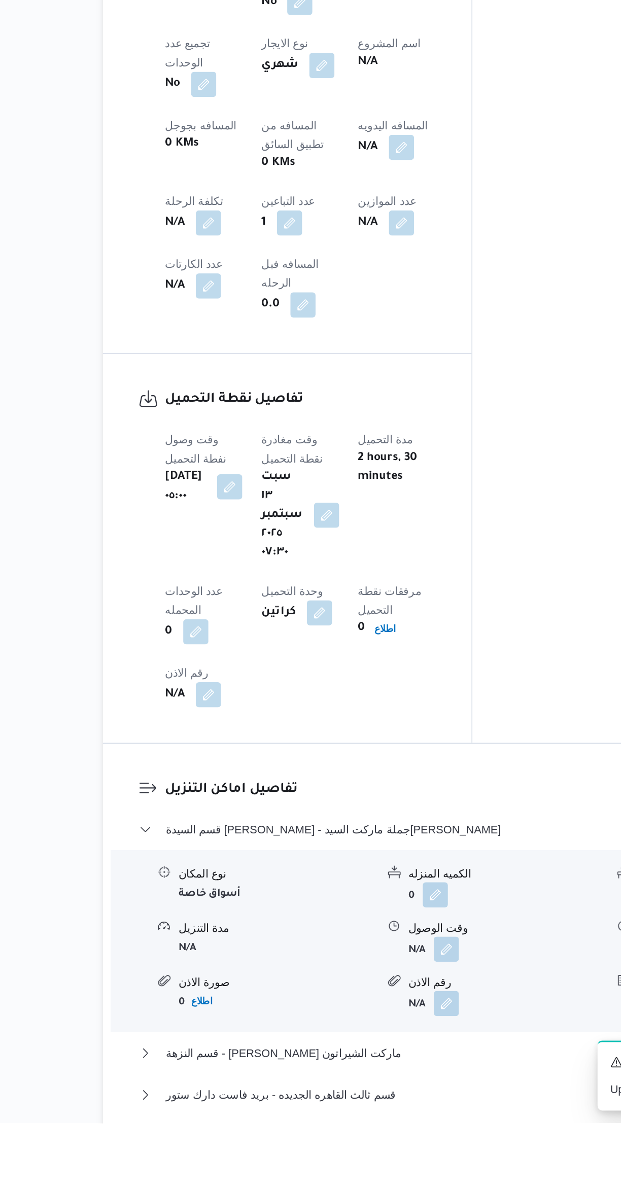
scroll to position [189, 0]
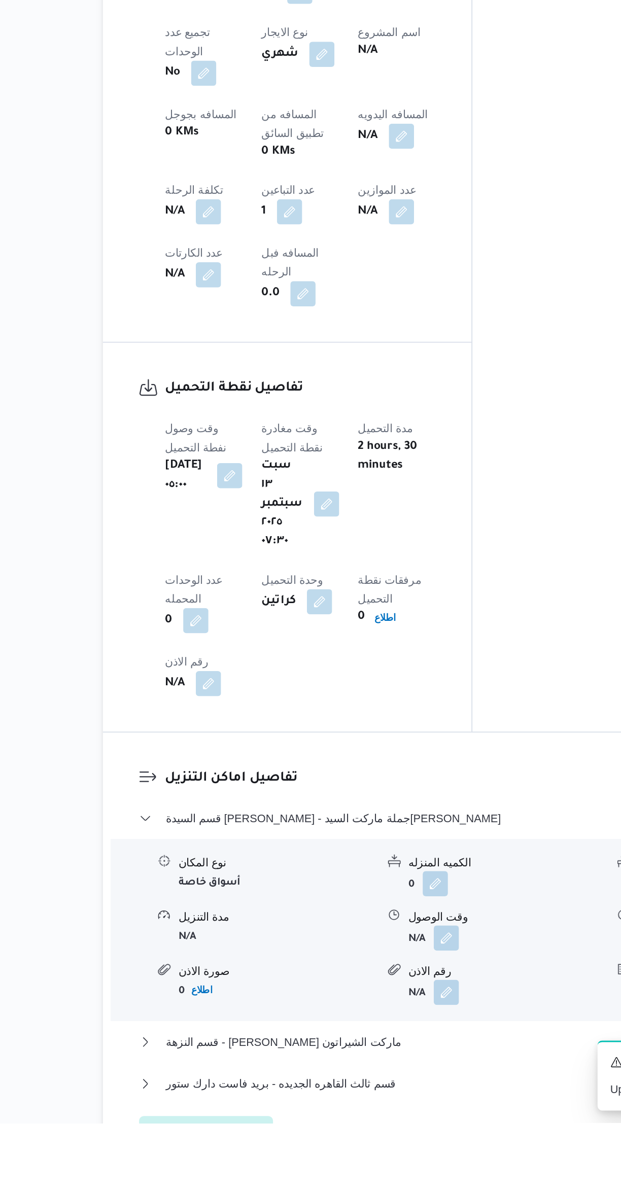
click at [359, 1065] on button "button" at bounding box center [353, 1073] width 16 height 16
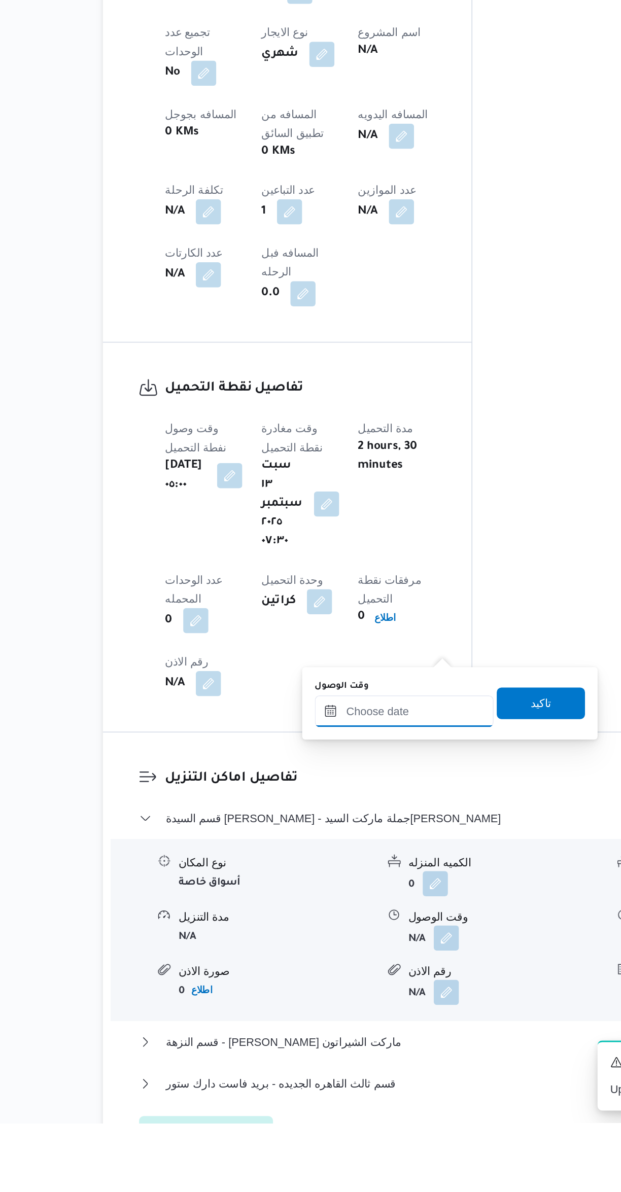
click at [318, 924] on input "وقت الوصول" at bounding box center [325, 927] width 115 height 20
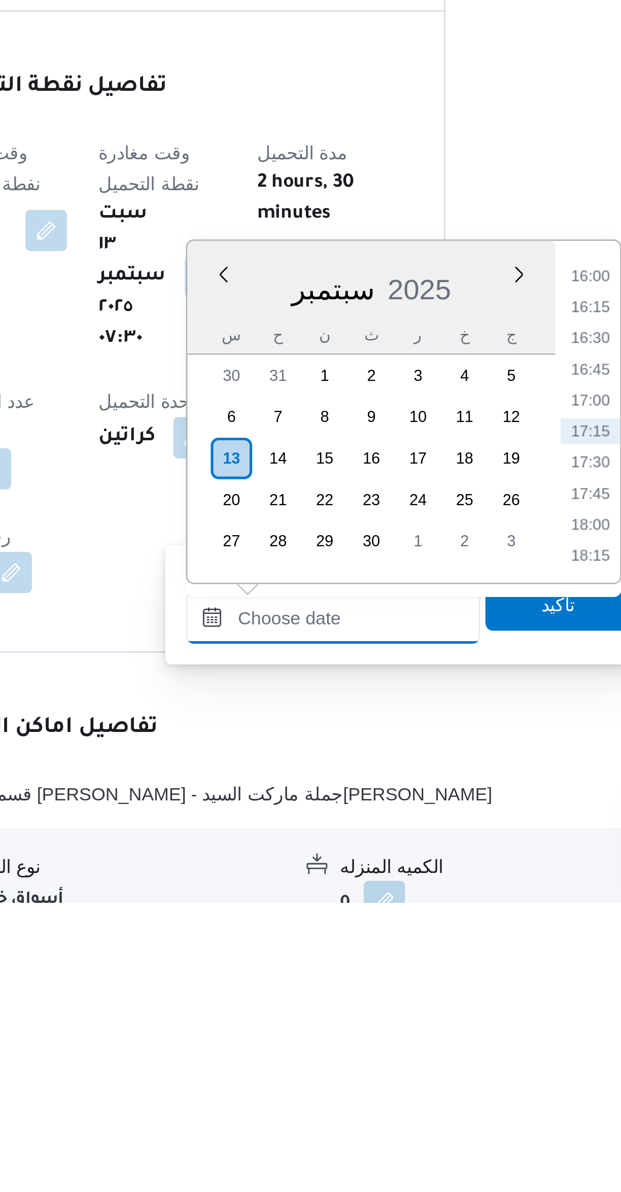
scroll to position [36, 0]
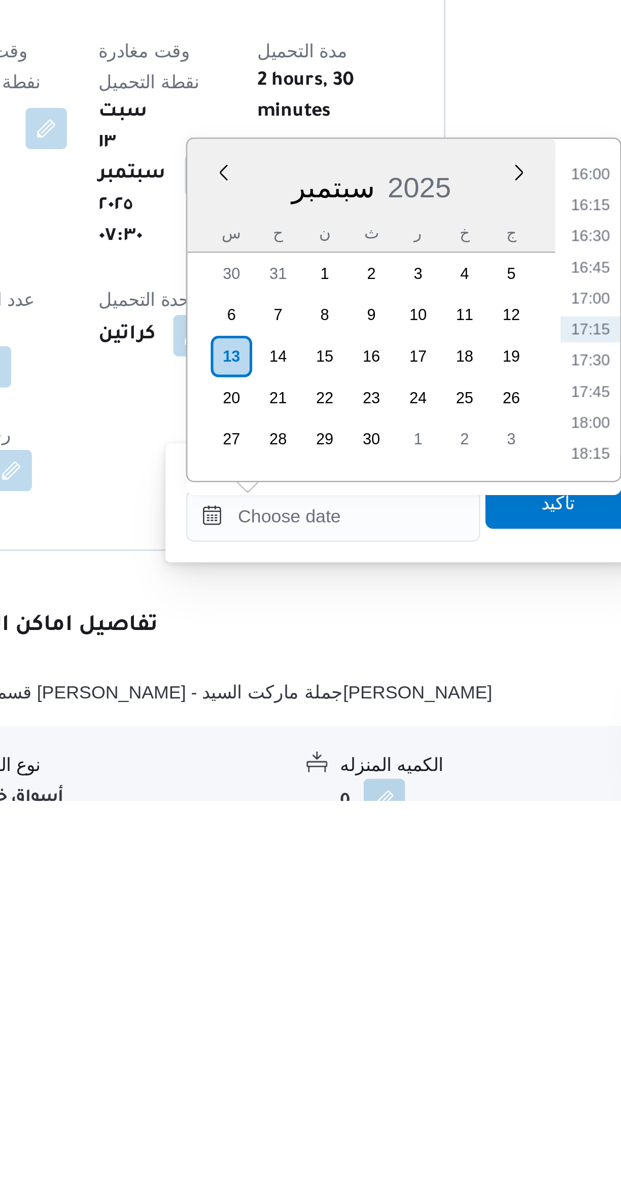
click at [426, 992] on li "17:00" at bounding box center [426, 995] width 23 height 10
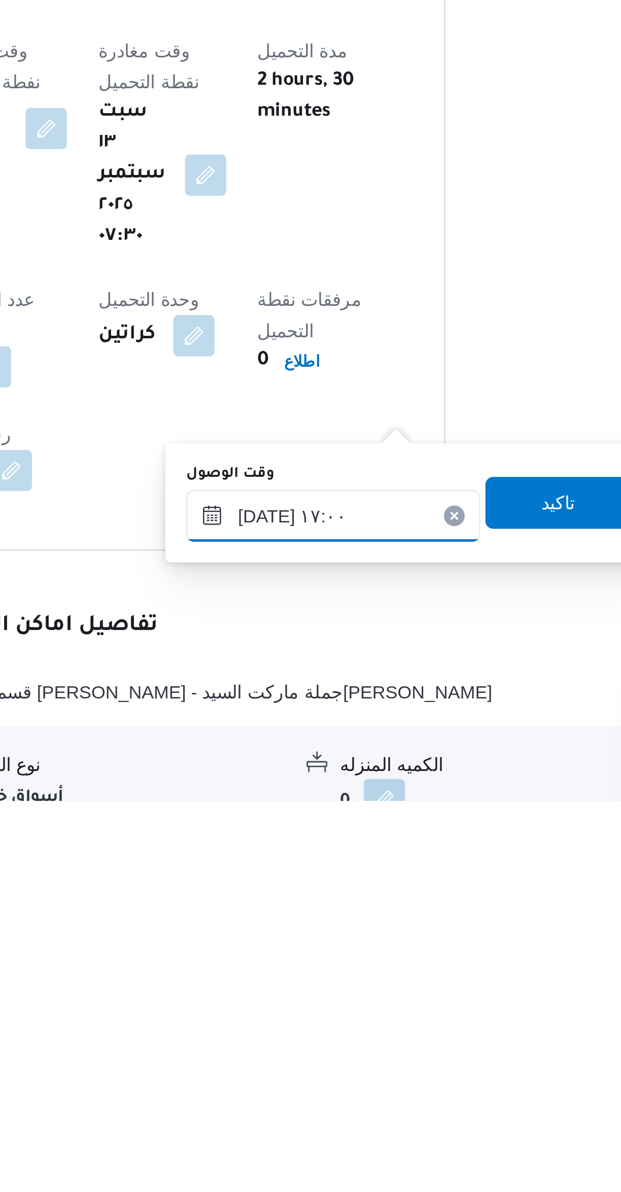
click at [293, 1081] on input "[DATE] ١٧:٠٠" at bounding box center [325, 1081] width 115 height 20
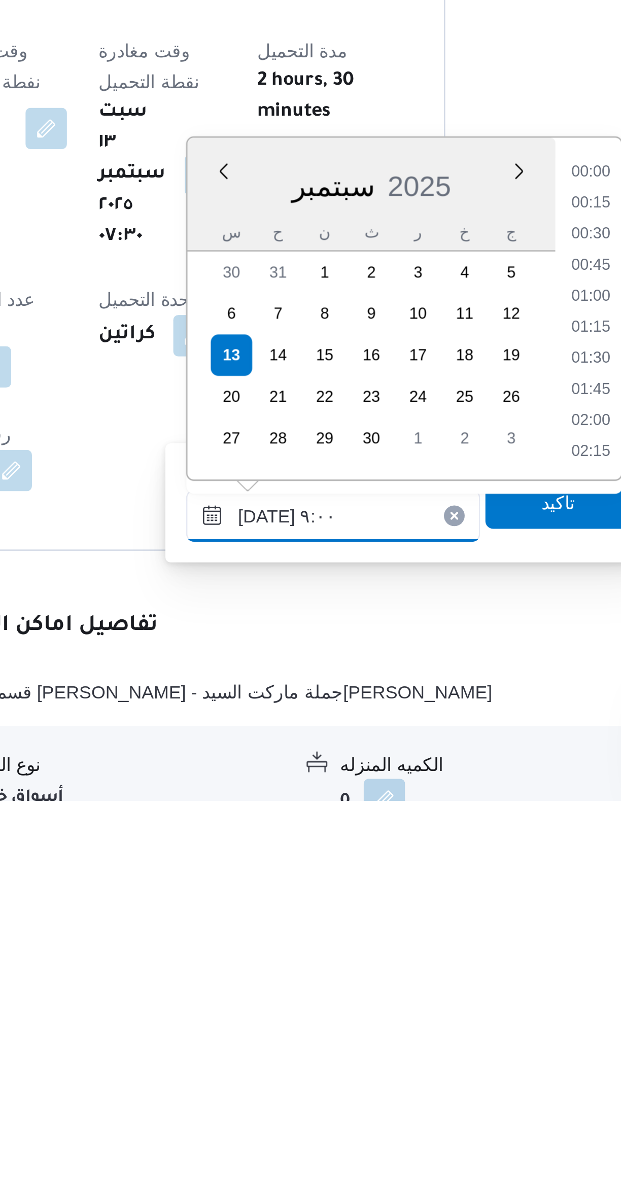
scroll to position [332, 0]
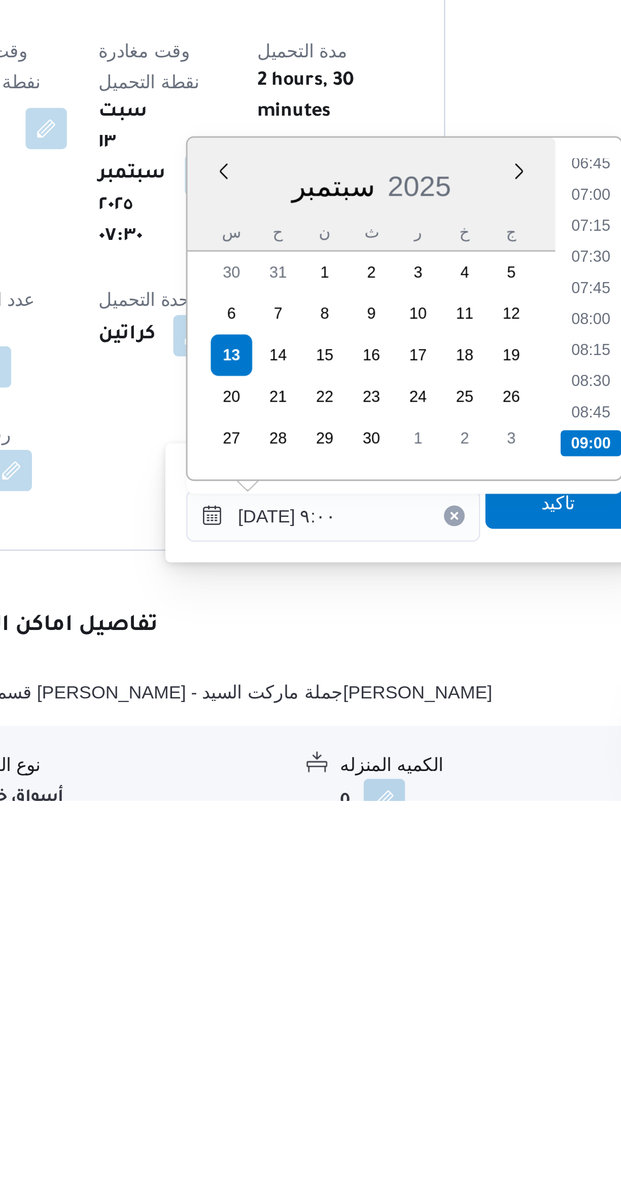
click at [423, 1049] on li "09:00" at bounding box center [427, 1052] width 24 height 10
type input "[DATE] ٠٩:٠٠"
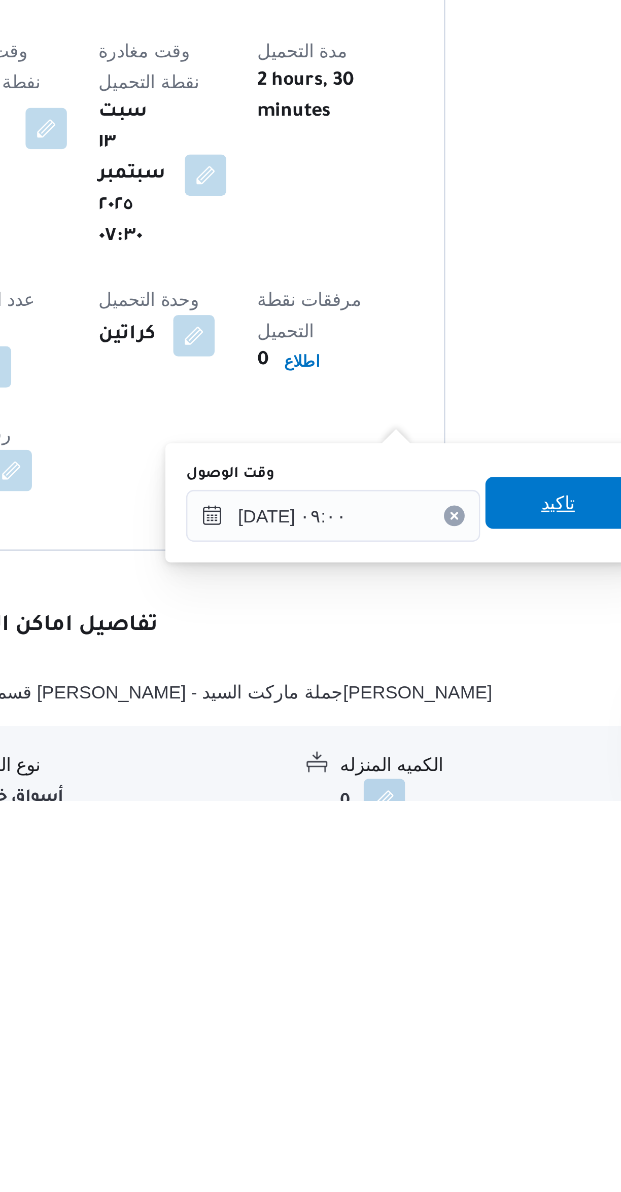
click at [410, 1075] on span "تاكيد" at bounding box center [413, 1076] width 13 height 12
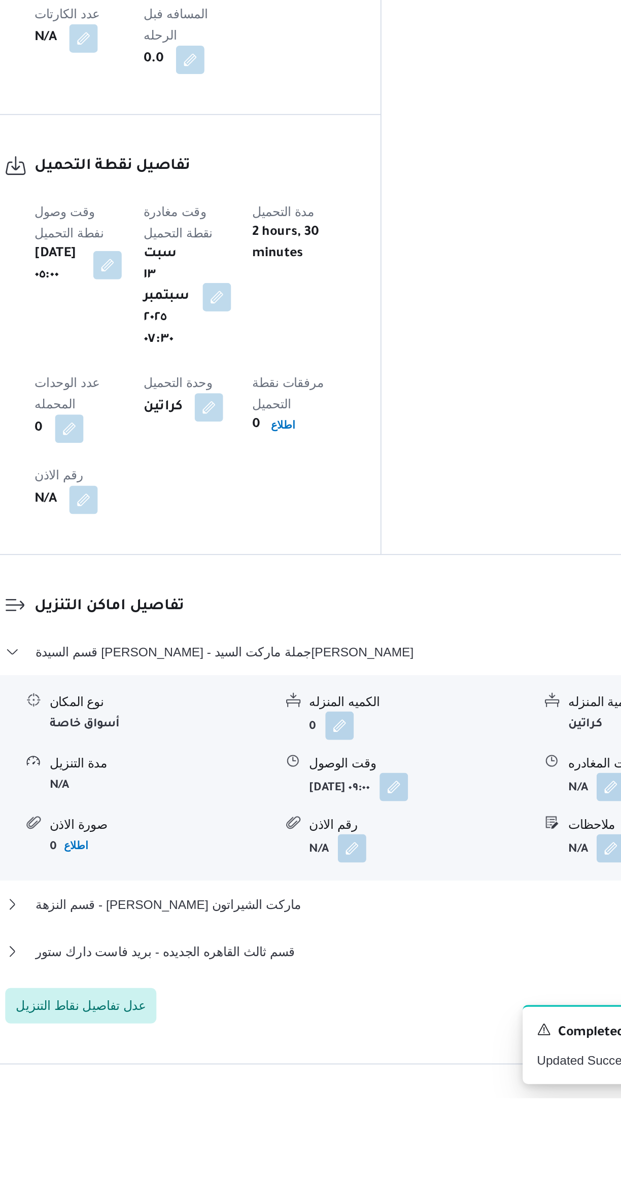
scroll to position [249, 0]
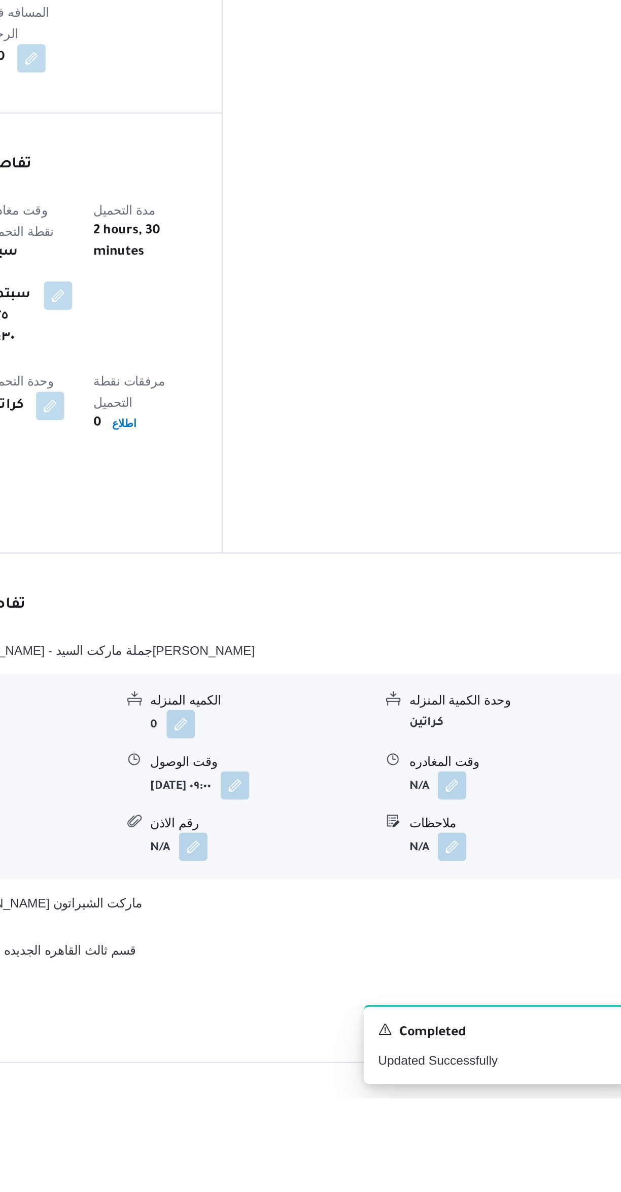
click at [500, 1006] on button "button" at bounding box center [501, 1014] width 16 height 16
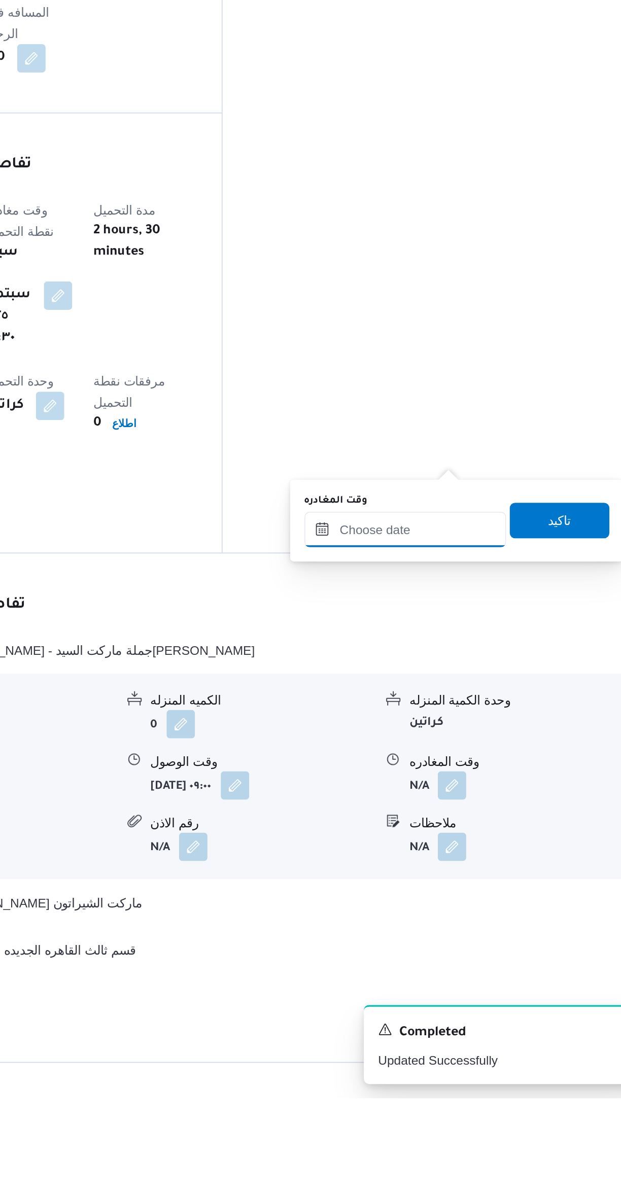
click at [465, 870] on input "وقت المغادره" at bounding box center [474, 868] width 115 height 20
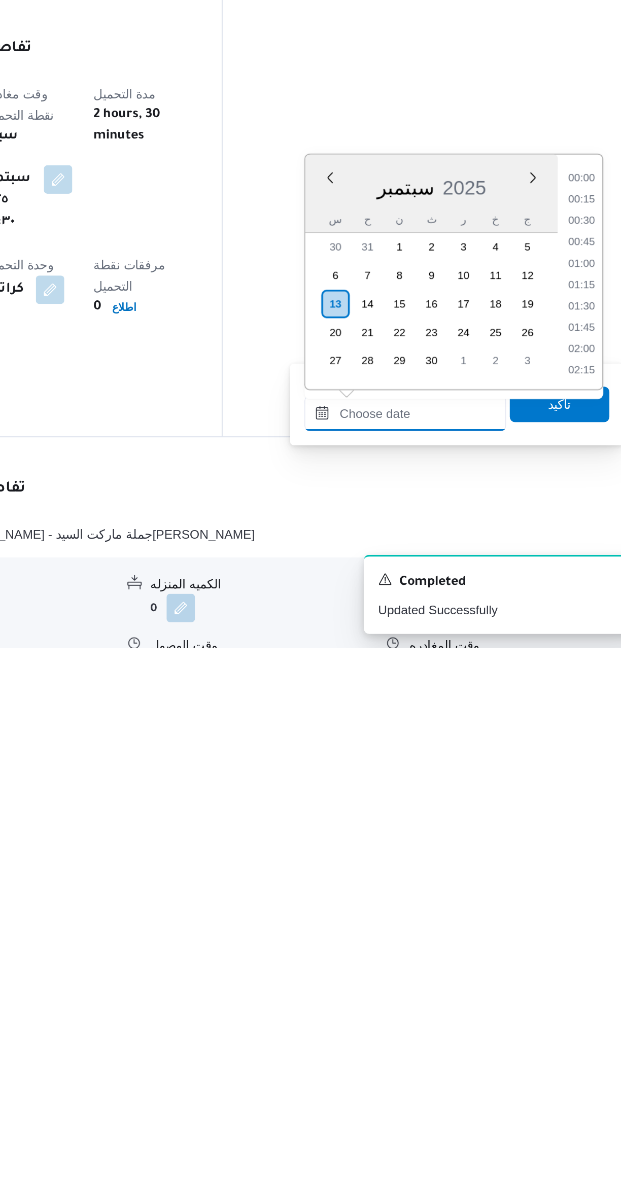
scroll to position [779, 0]
click at [572, 948] on li "16:30" at bounding box center [574, 949] width 23 height 10
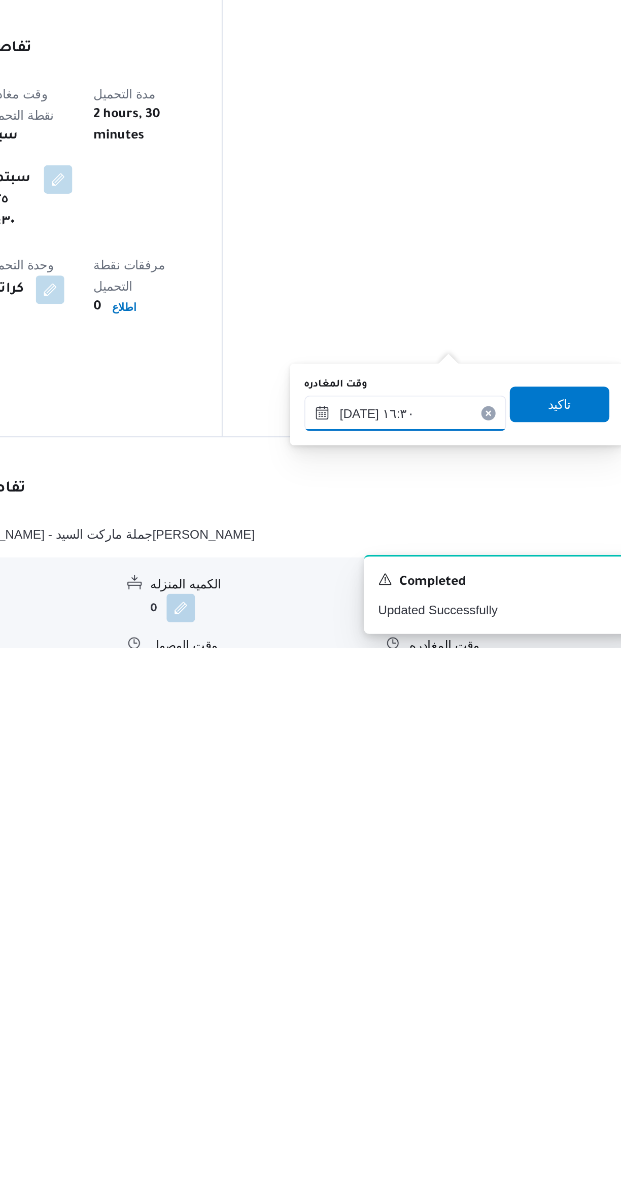
click at [440, 1058] on input "[DATE] ١٦:٣٠" at bounding box center [474, 1058] width 115 height 20
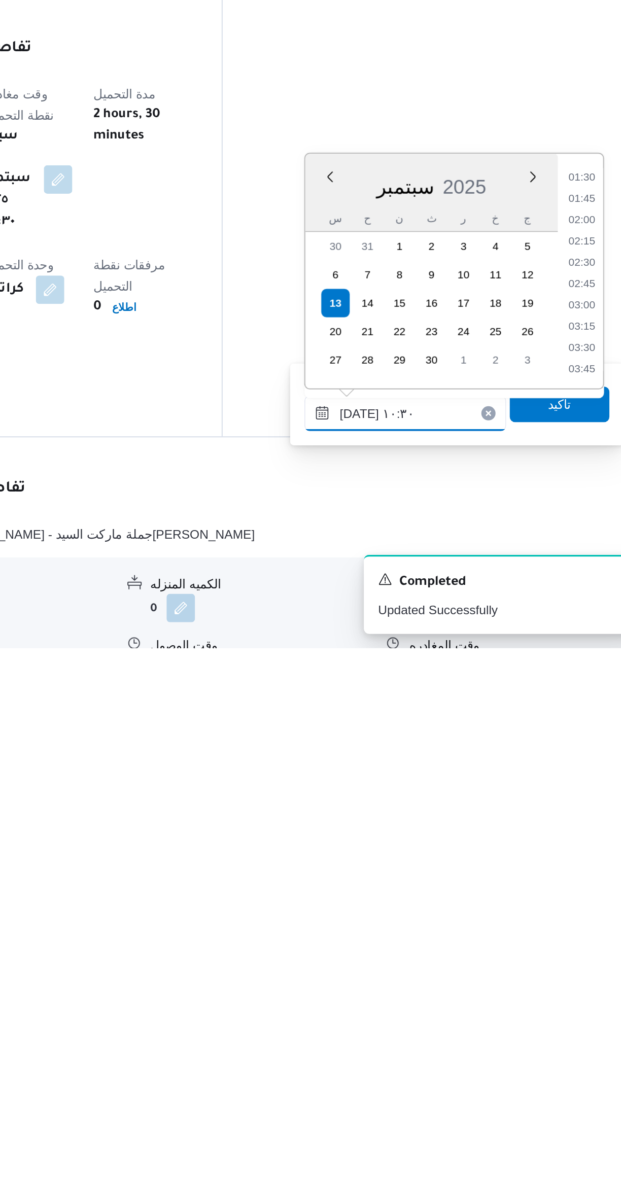
scroll to position [405, 0]
type input "[DATE] ١٠:٣٠"
click at [570, 1030] on li "10:30" at bounding box center [575, 1030] width 24 height 10
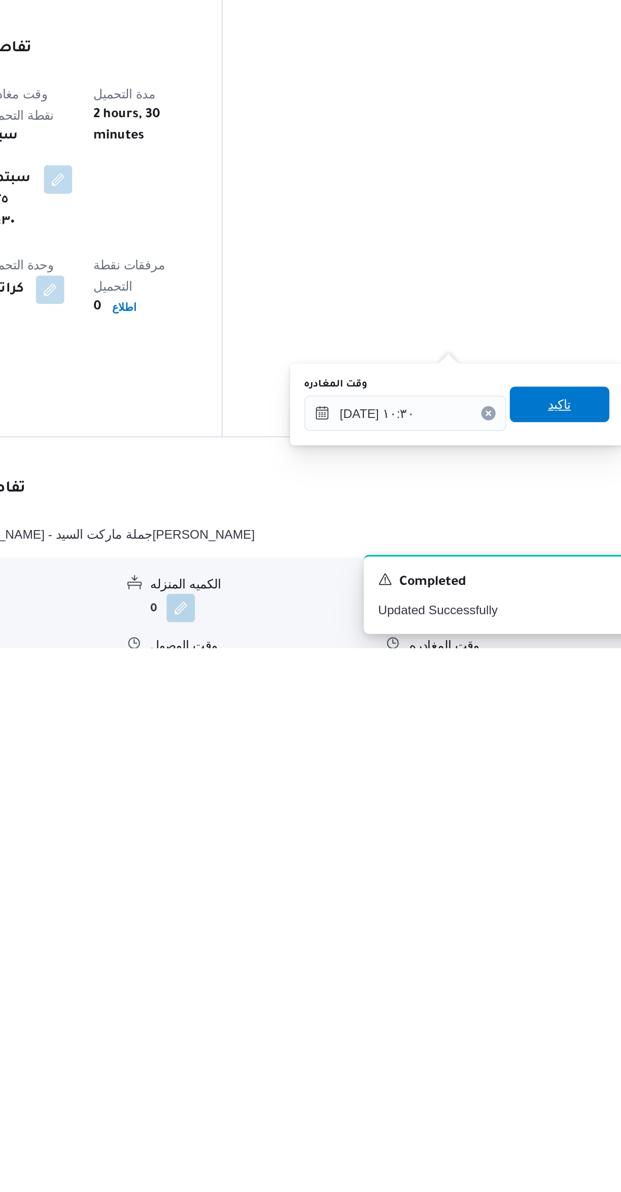
click at [563, 1052] on span "تاكيد" at bounding box center [562, 1053] width 57 height 20
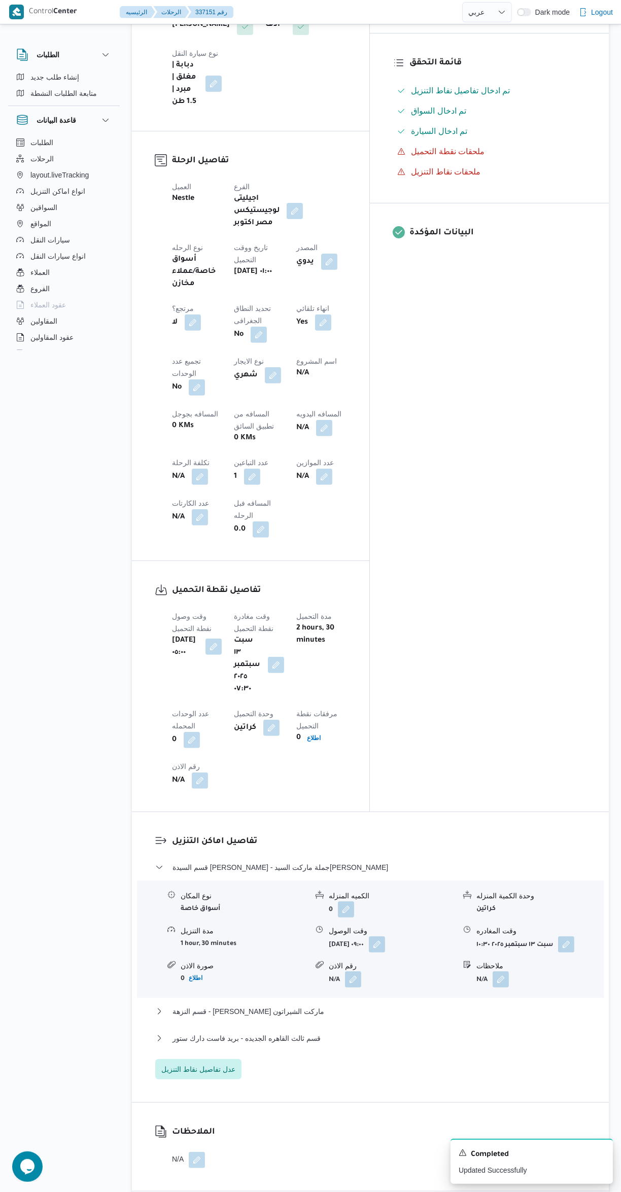
scroll to position [498, 0]
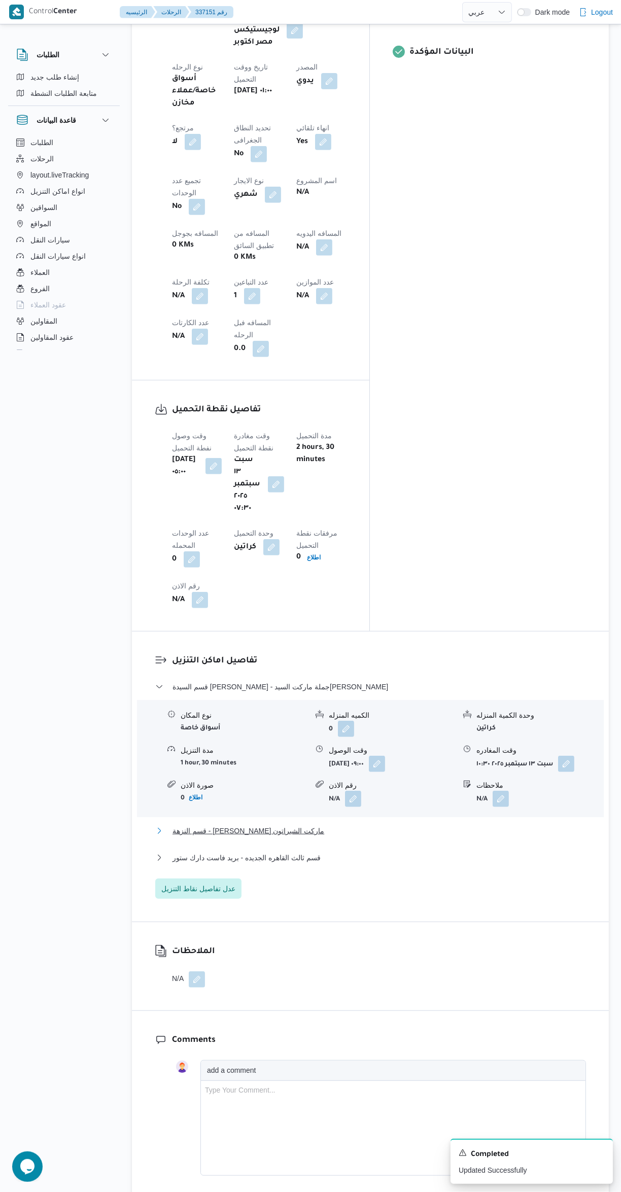
click at [392, 825] on button "قسم النزهة - [PERSON_NAME] ماركت الشيراتون" at bounding box center [370, 831] width 431 height 12
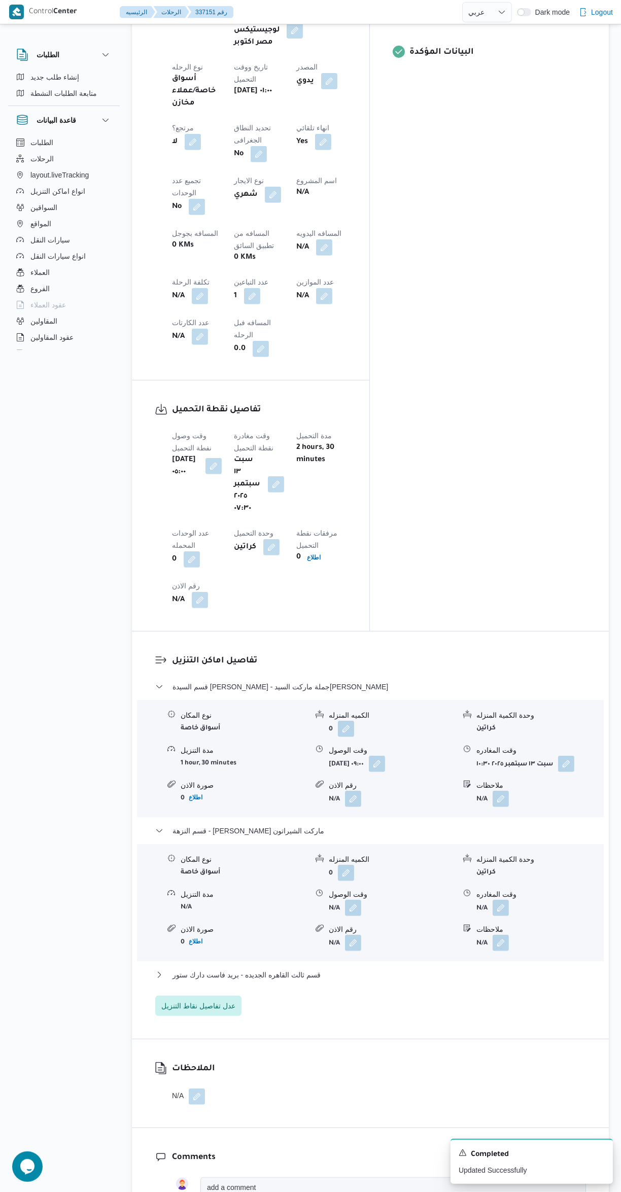
click at [350, 900] on button "button" at bounding box center [353, 908] width 16 height 16
click at [328, 762] on input "وقت الوصول" at bounding box center [325, 762] width 115 height 20
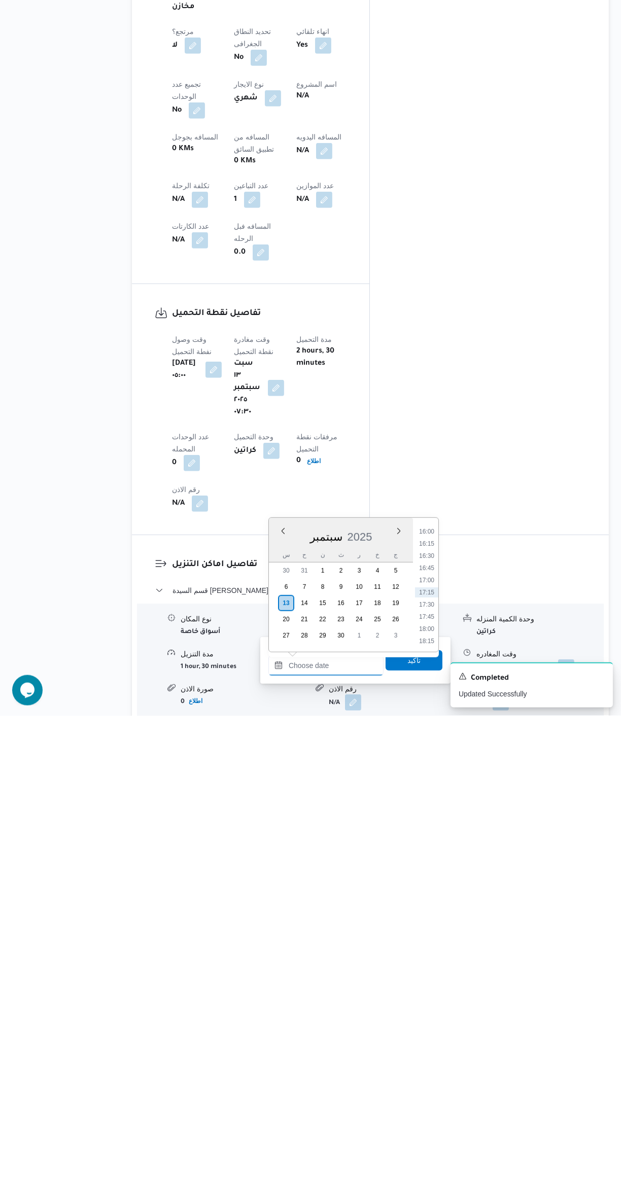
scroll to position [156, 0]
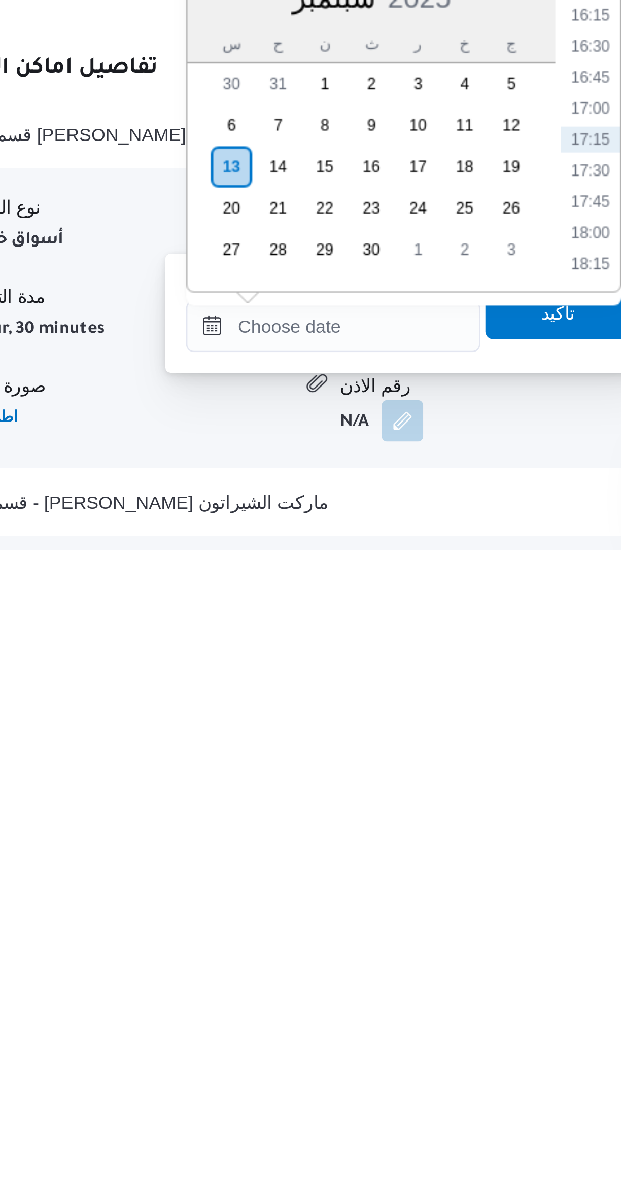
click at [423, 1045] on li "17:30" at bounding box center [426, 1044] width 23 height 10
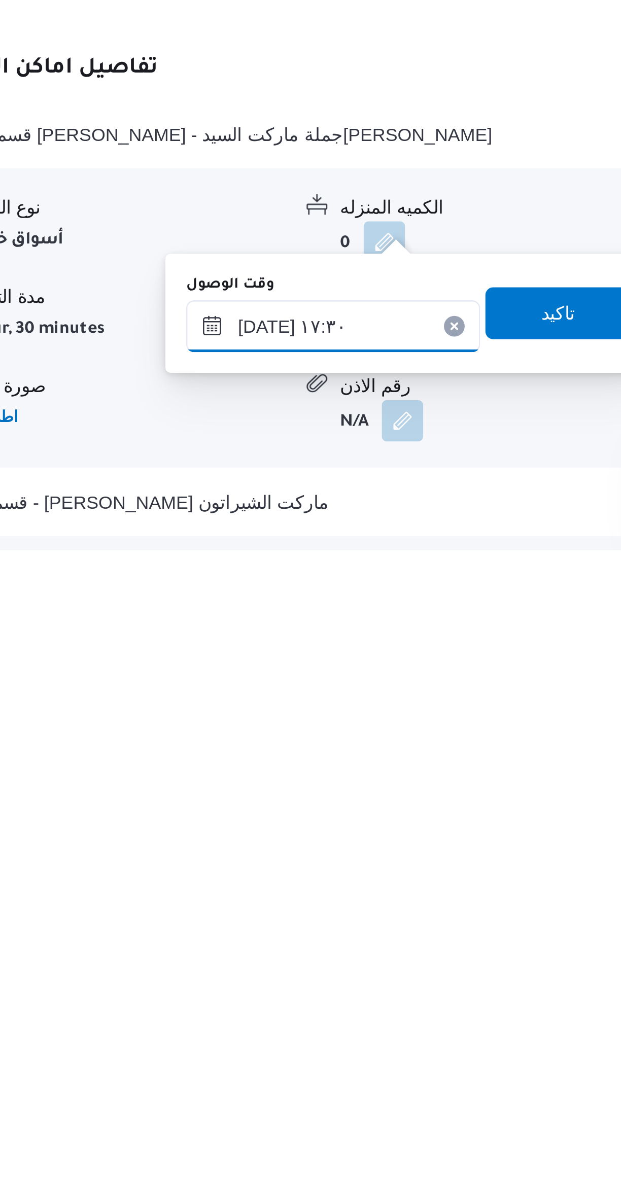
scroll to position [156, 0]
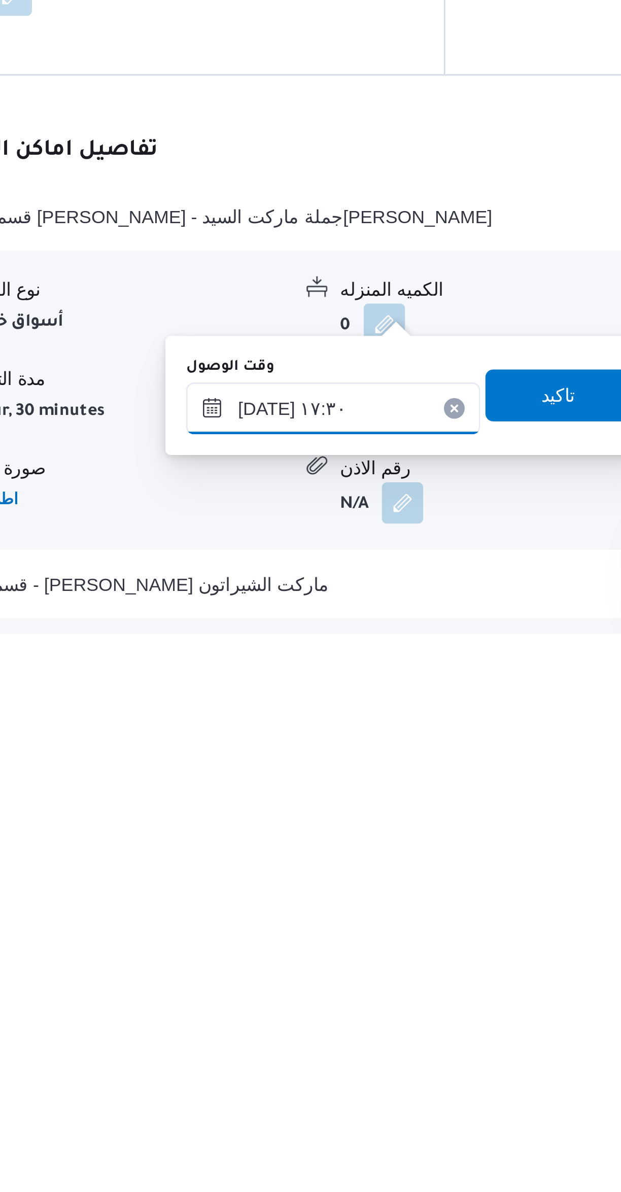
click at [294, 1103] on input "[DATE] ١٧:٣٠" at bounding box center [325, 1104] width 115 height 20
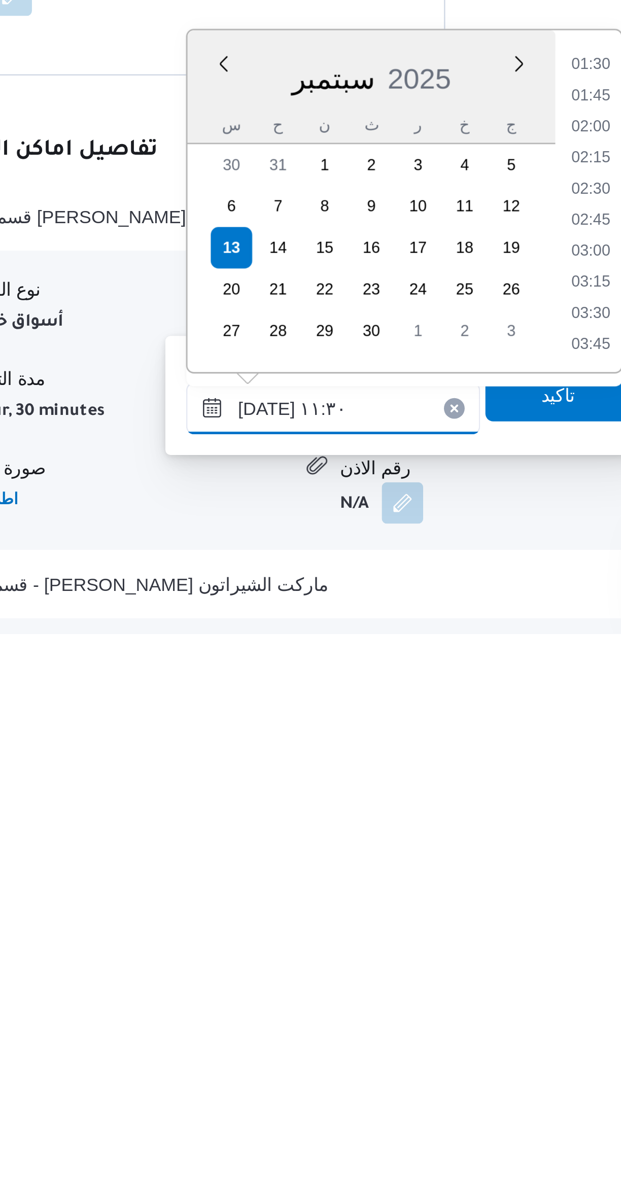
scroll to position [454, 0]
type input "[DATE] ١١:٣٠"
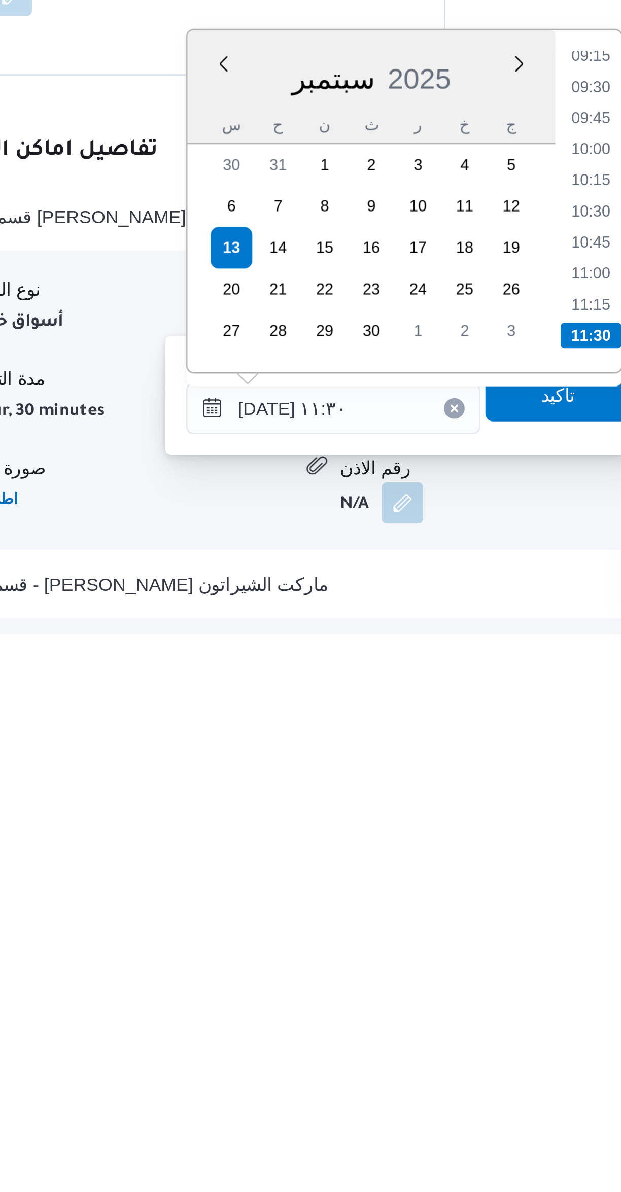
click at [425, 1074] on li "11:30" at bounding box center [427, 1076] width 24 height 10
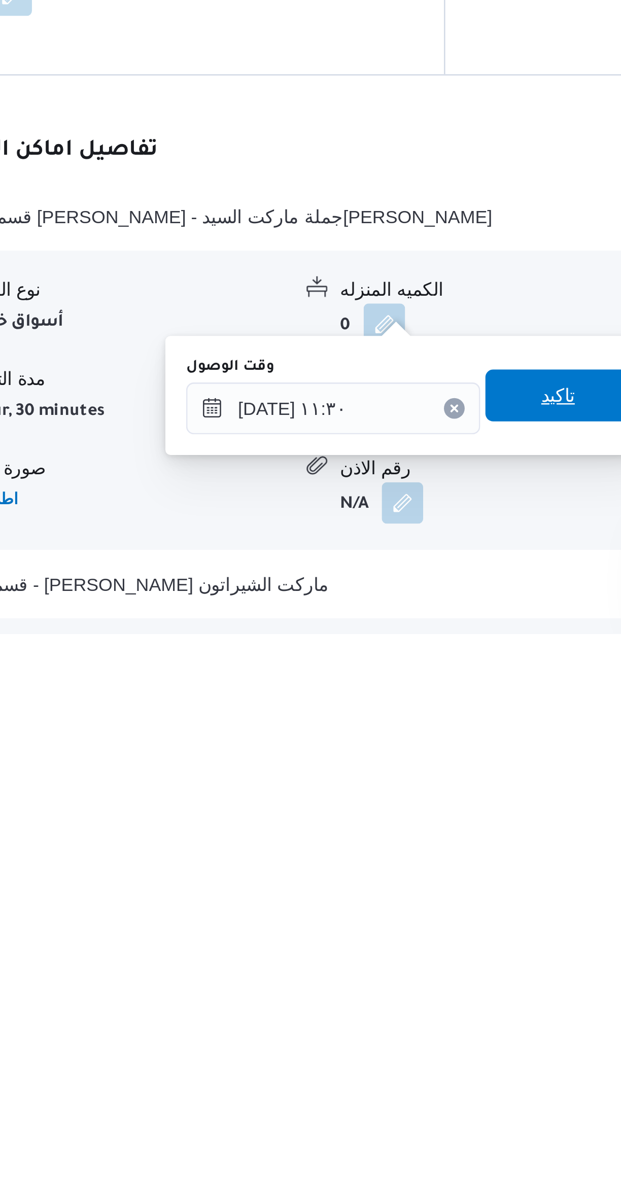
click at [416, 1097] on span "تاكيد" at bounding box center [414, 1099] width 57 height 20
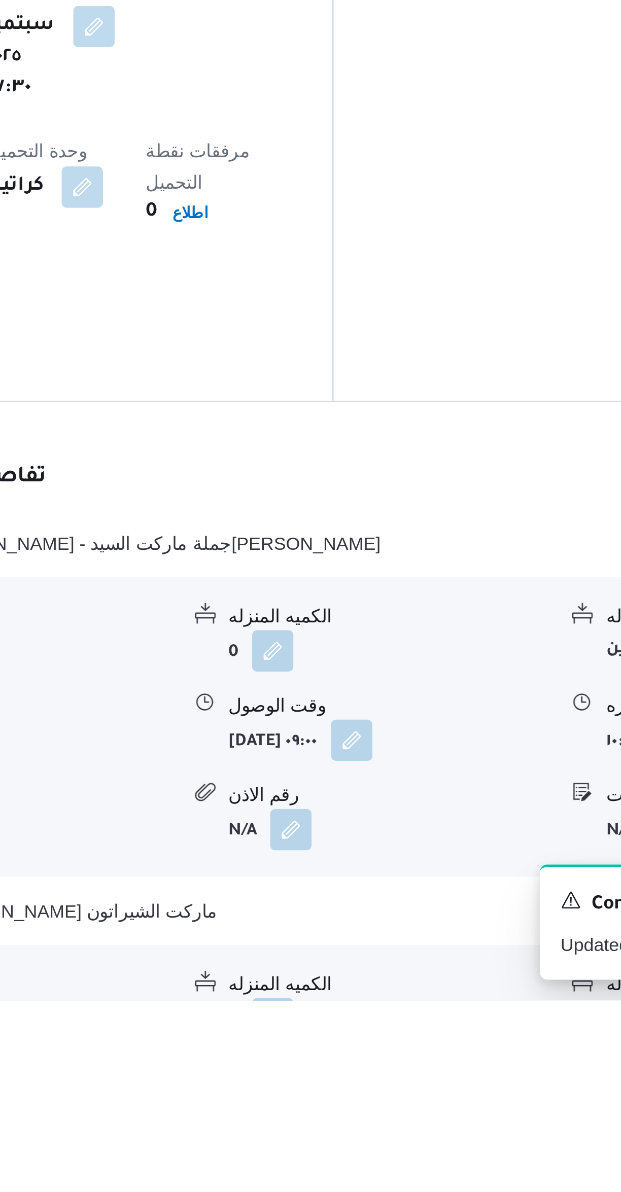
scroll to position [205, 0]
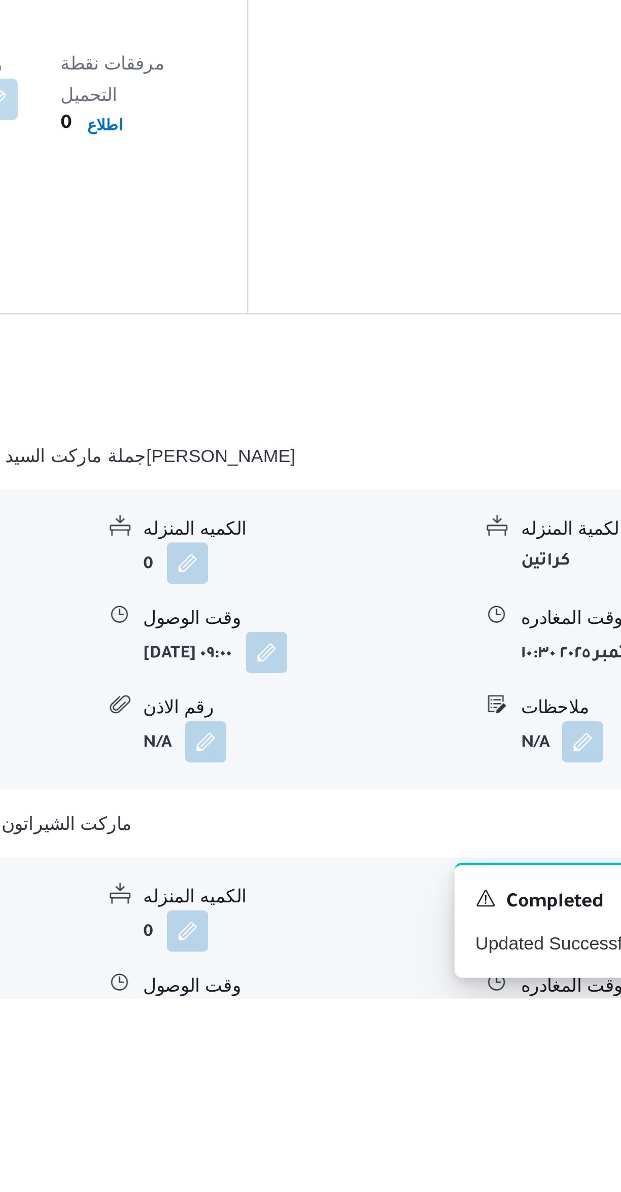
click at [497, 1192] on button "button" at bounding box center [501, 1201] width 16 height 16
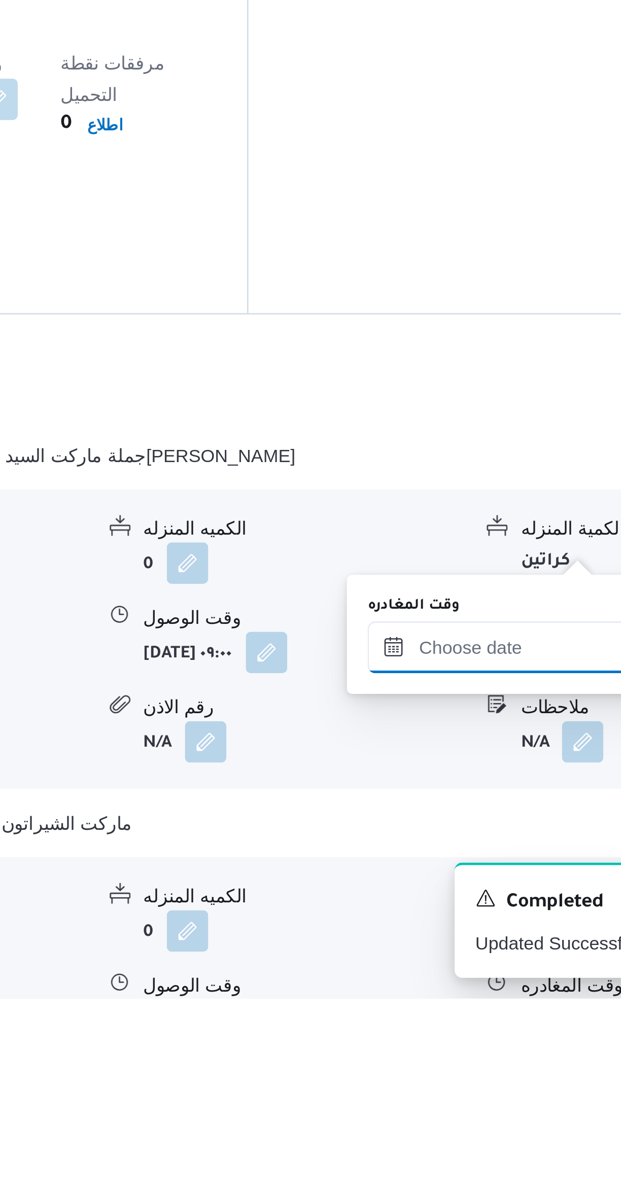
click at [449, 1051] on input "وقت المغادره" at bounding box center [474, 1055] width 115 height 20
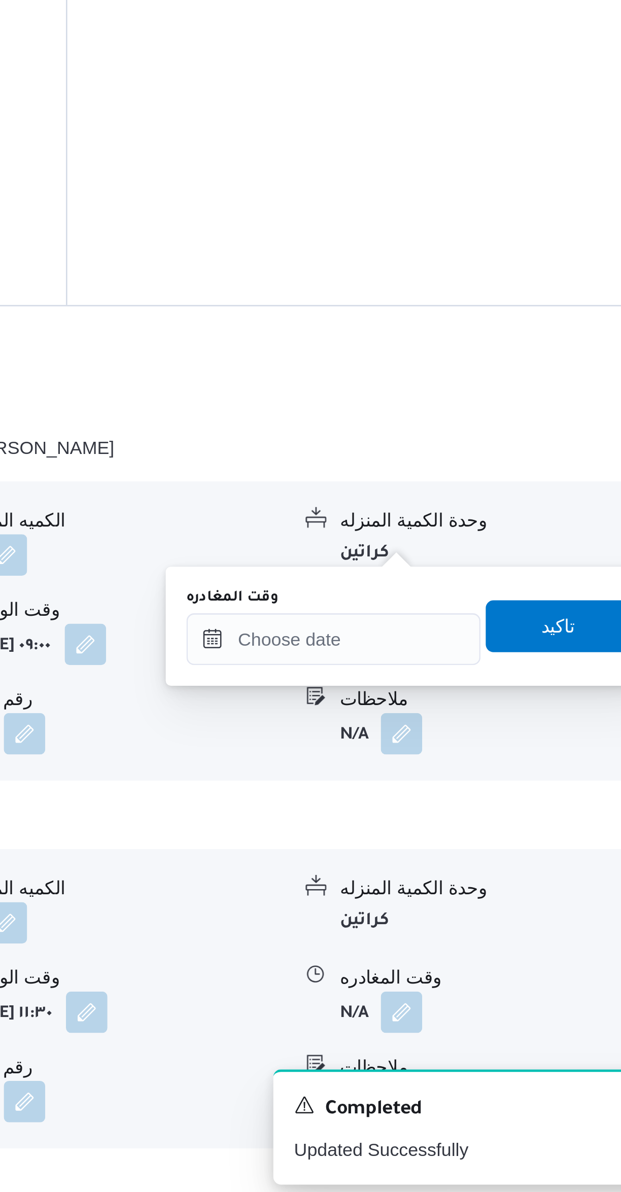
scroll to position [290, 0]
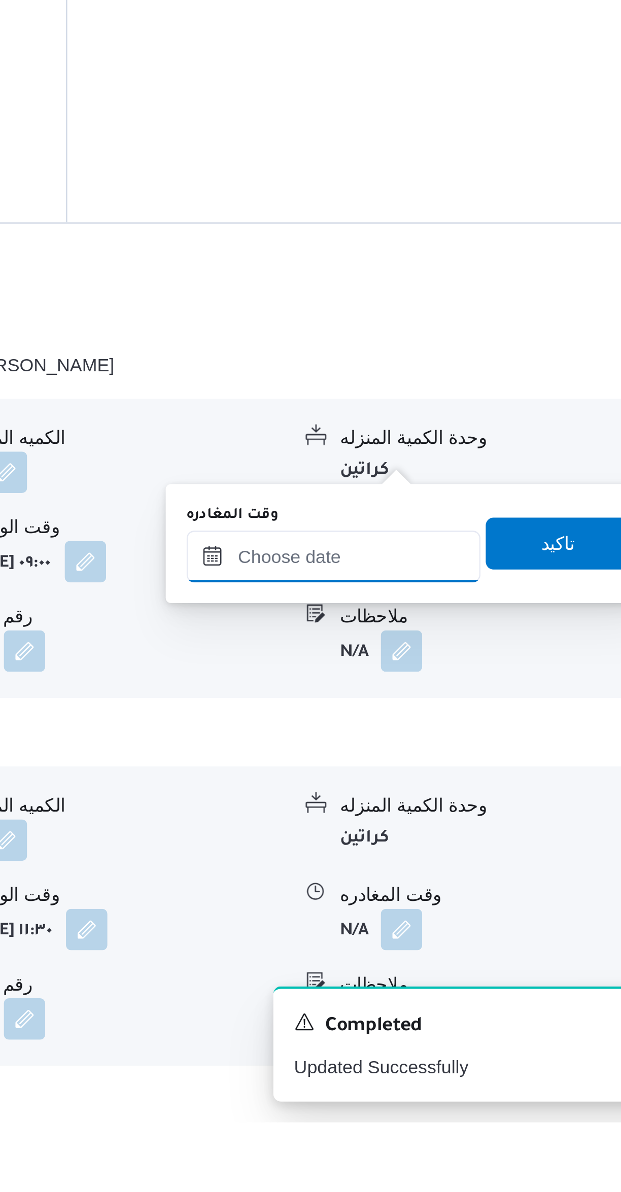
click at [454, 970] on input "وقت المغادره" at bounding box center [474, 971] width 115 height 20
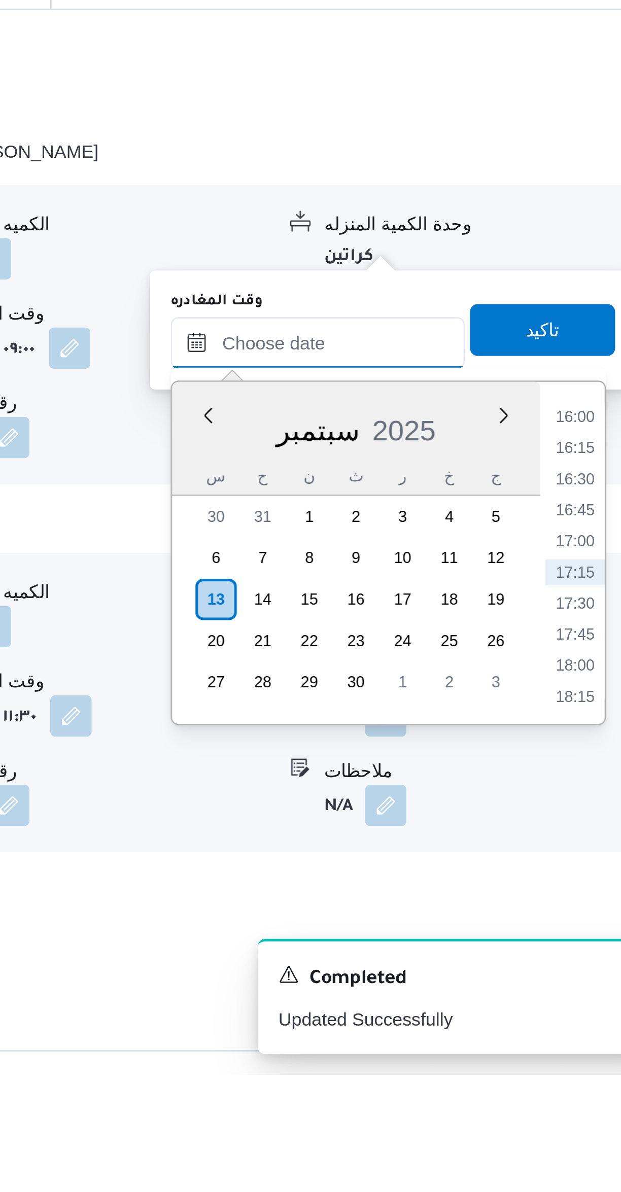
scroll to position [355, 0]
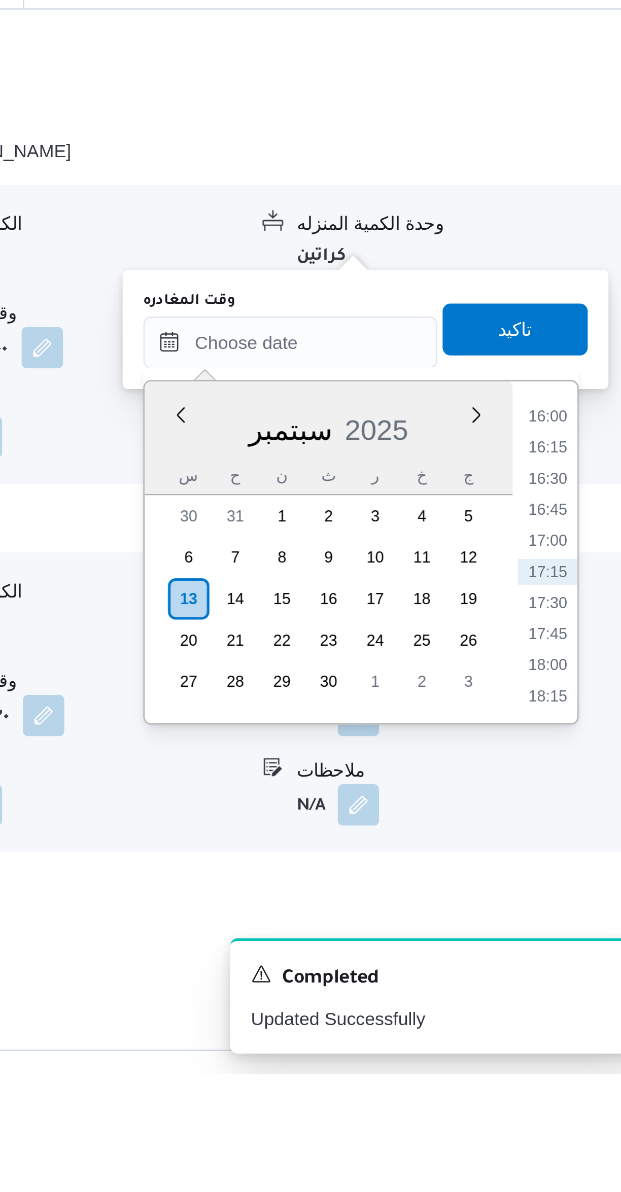
click at [573, 957] on li "16:30" at bounding box center [574, 959] width 23 height 10
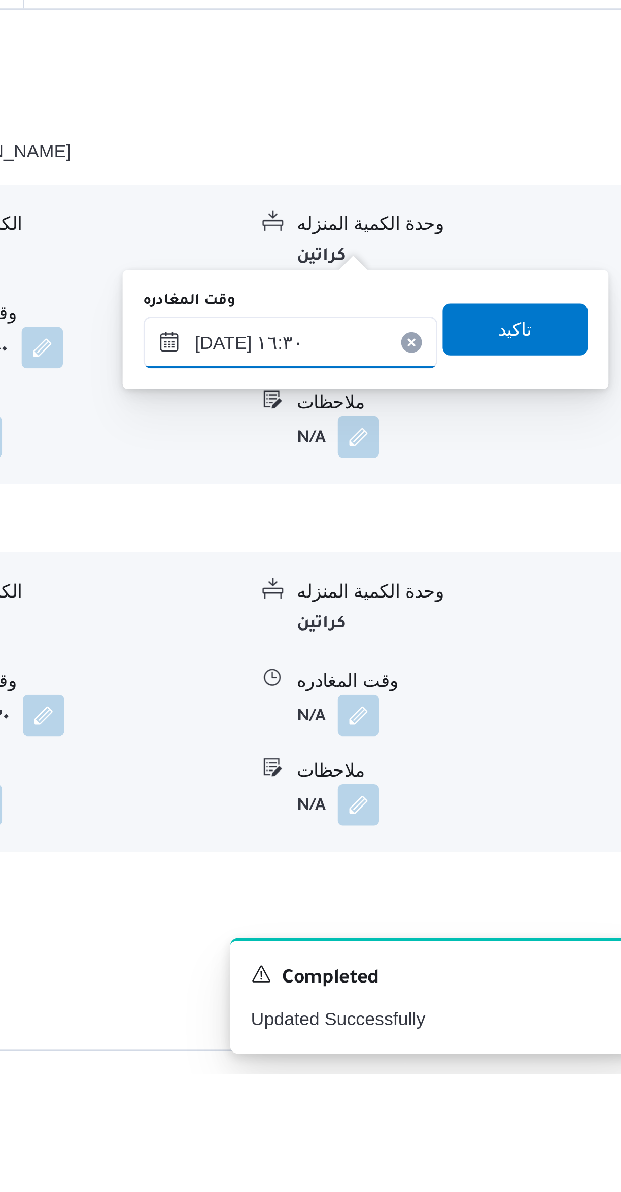
click at [443, 904] on input "[DATE] ١٦:٣٠" at bounding box center [474, 906] width 115 height 20
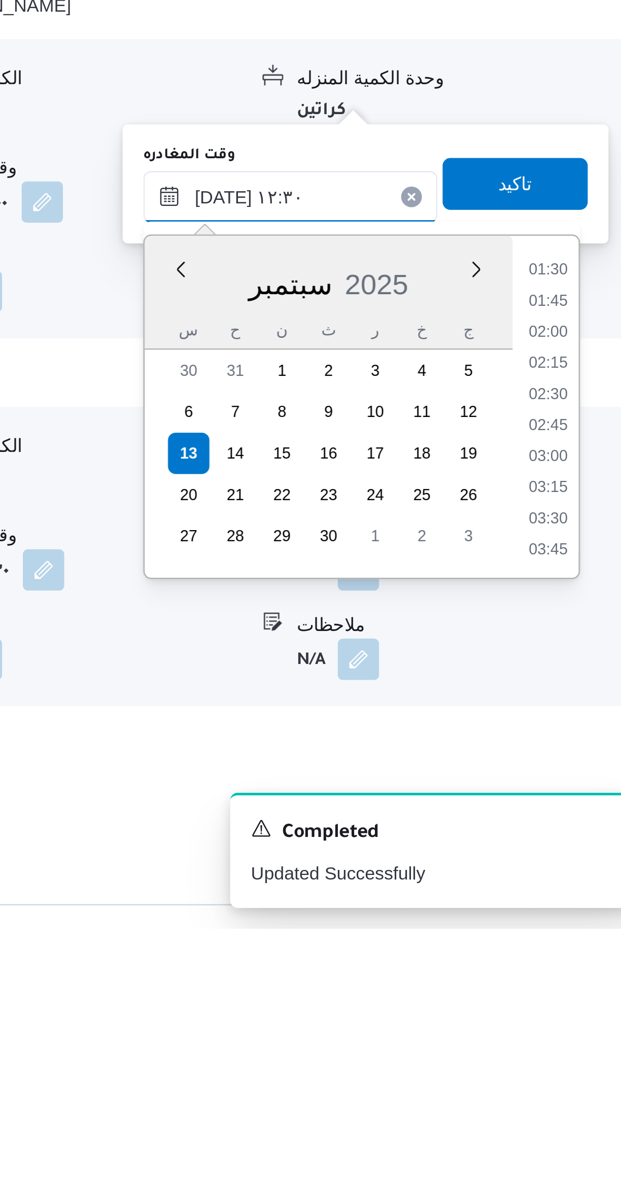
scroll to position [502, 0]
type input "[DATE] ١٢:٣٠"
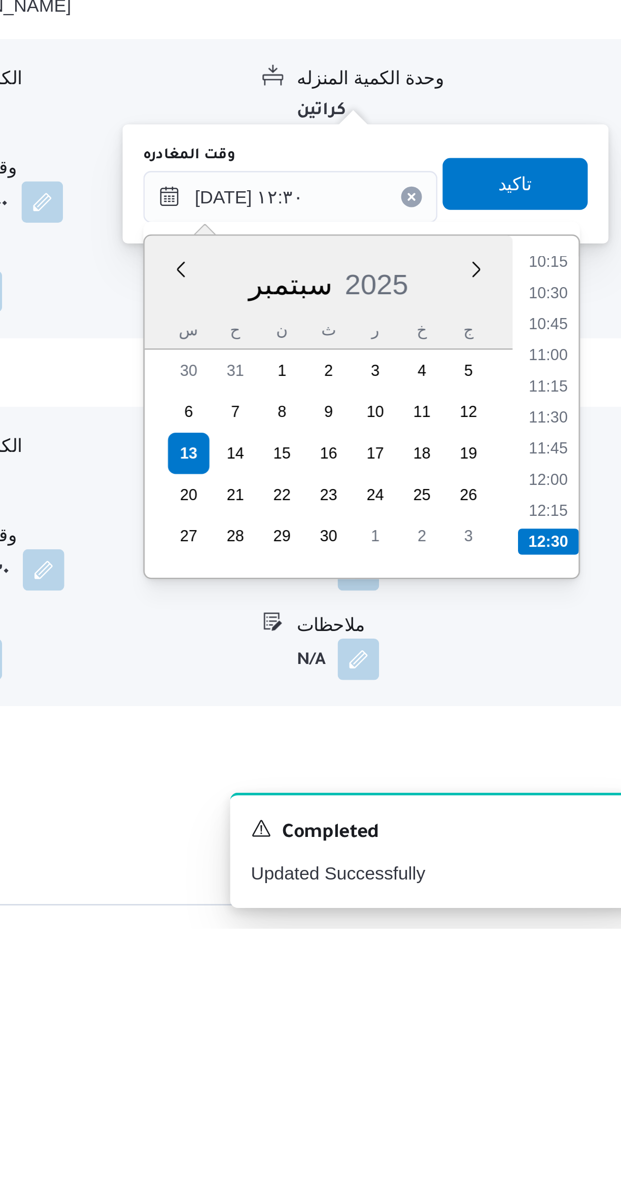
click at [578, 1036] on li "12:30" at bounding box center [575, 1041] width 24 height 10
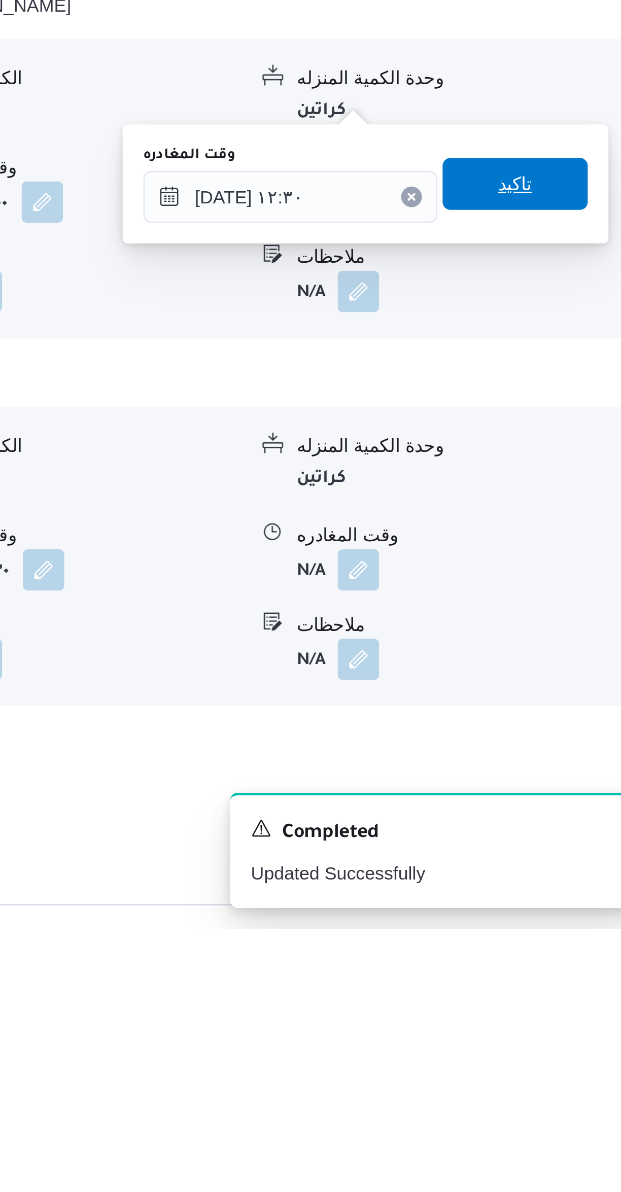
click at [562, 896] on span "تاكيد" at bounding box center [562, 900] width 57 height 20
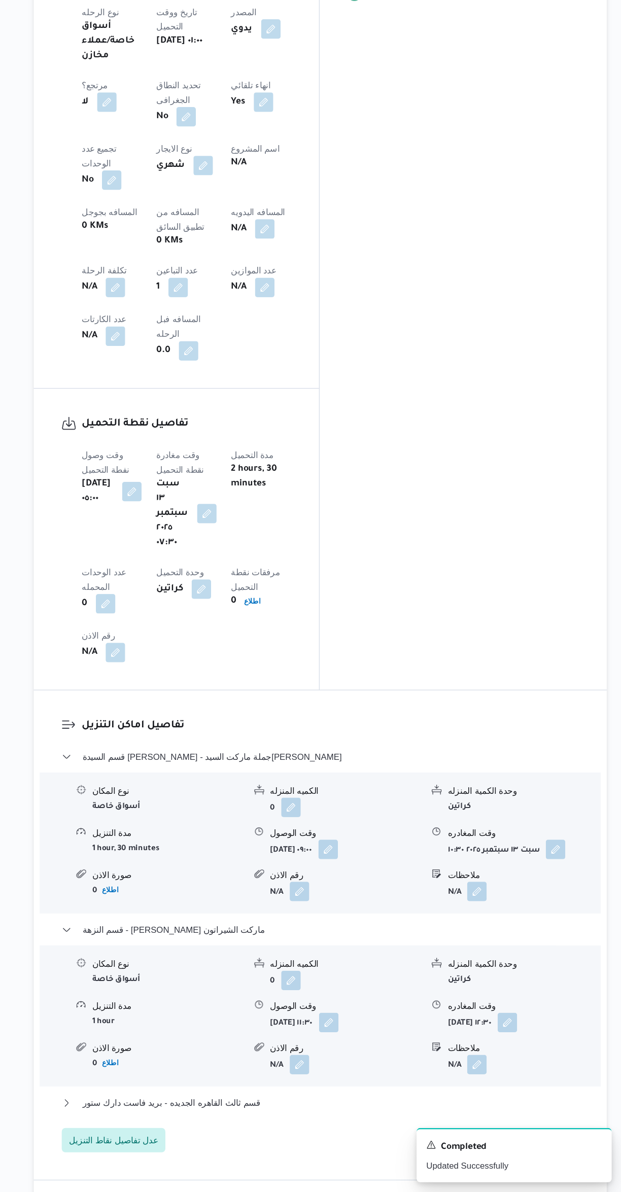
scroll to position [355, 0]
click at [385, 1112] on button "قسم ثالث القاهره الجديده - بريد فاست دارك ستور" at bounding box center [370, 1118] width 431 height 12
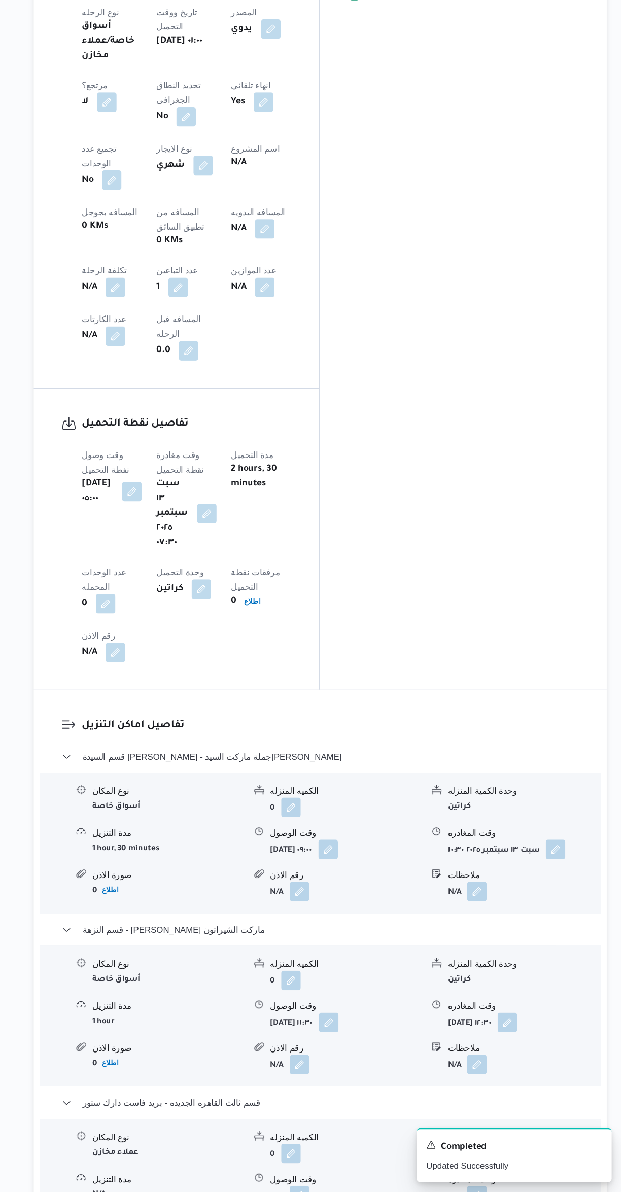
click at [355, 1187] on button "button" at bounding box center [353, 1195] width 16 height 16
click at [327, 1049] on input "وقت الوصول" at bounding box center [325, 1049] width 115 height 20
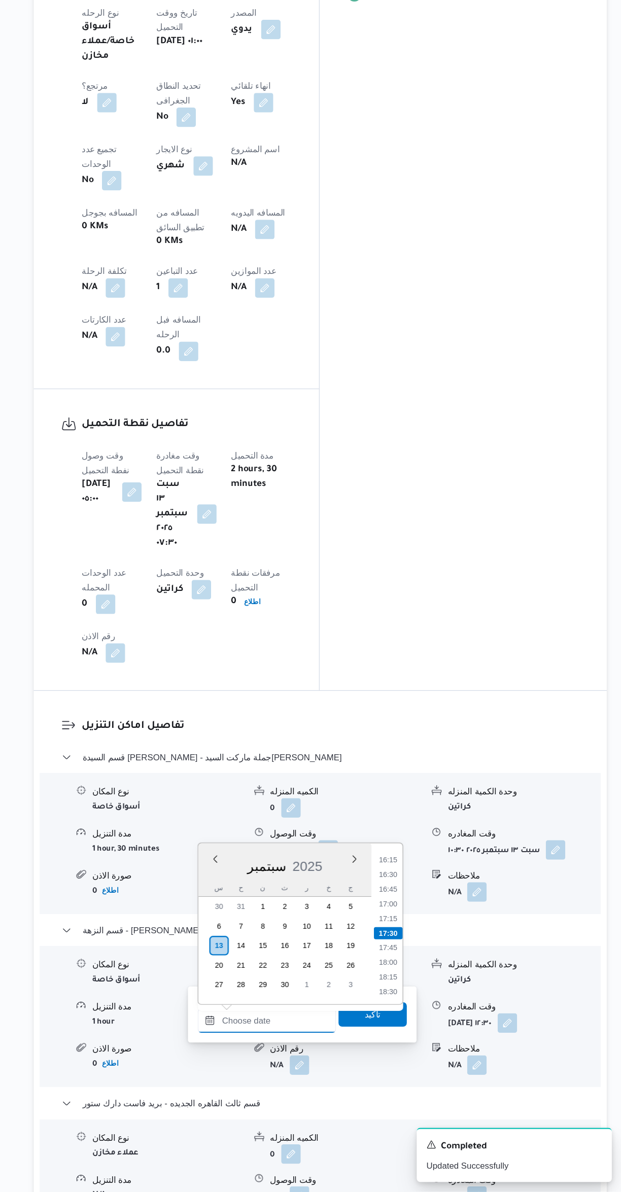
scroll to position [429, 0]
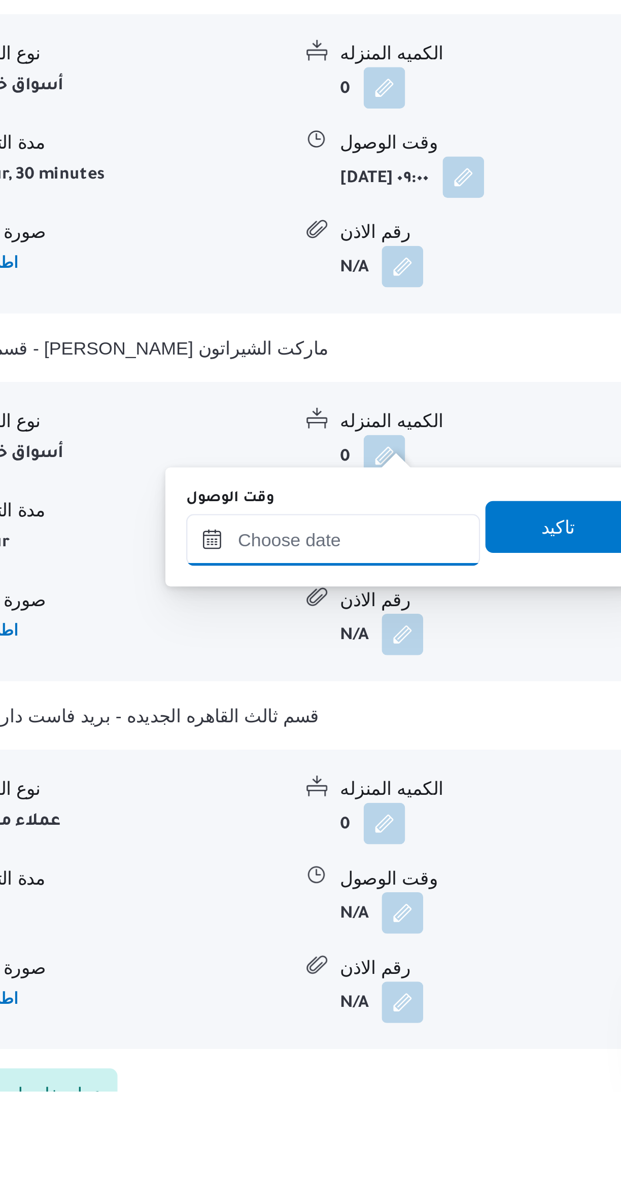
click at [330, 974] on input "وقت الوصول" at bounding box center [325, 976] width 115 height 20
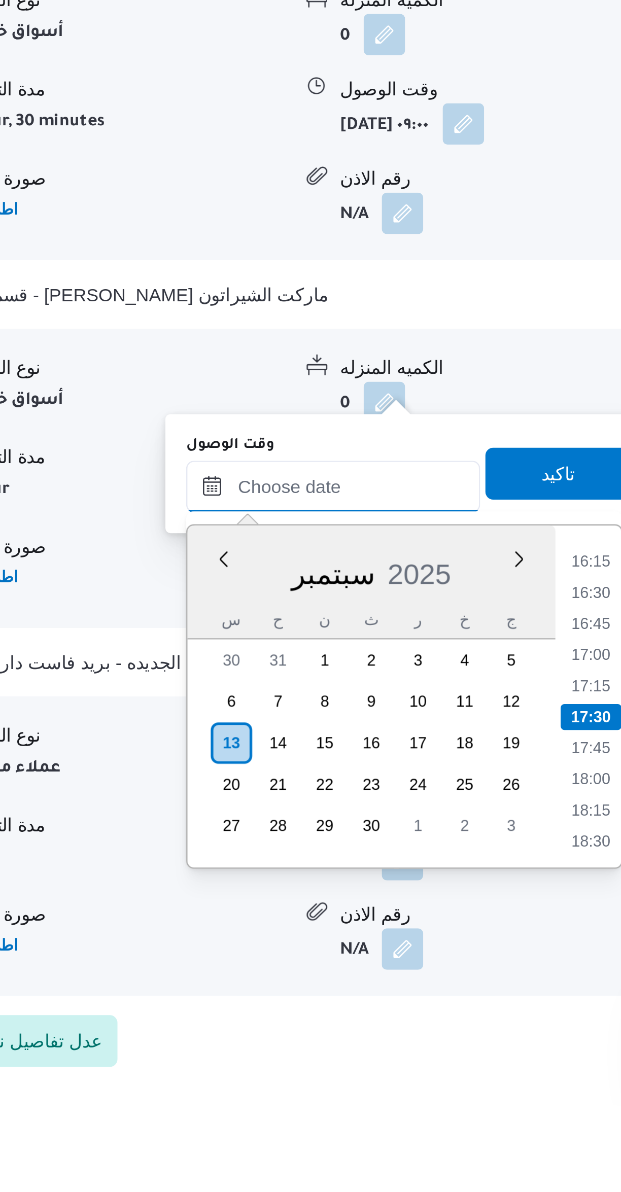
scroll to position [473, 0]
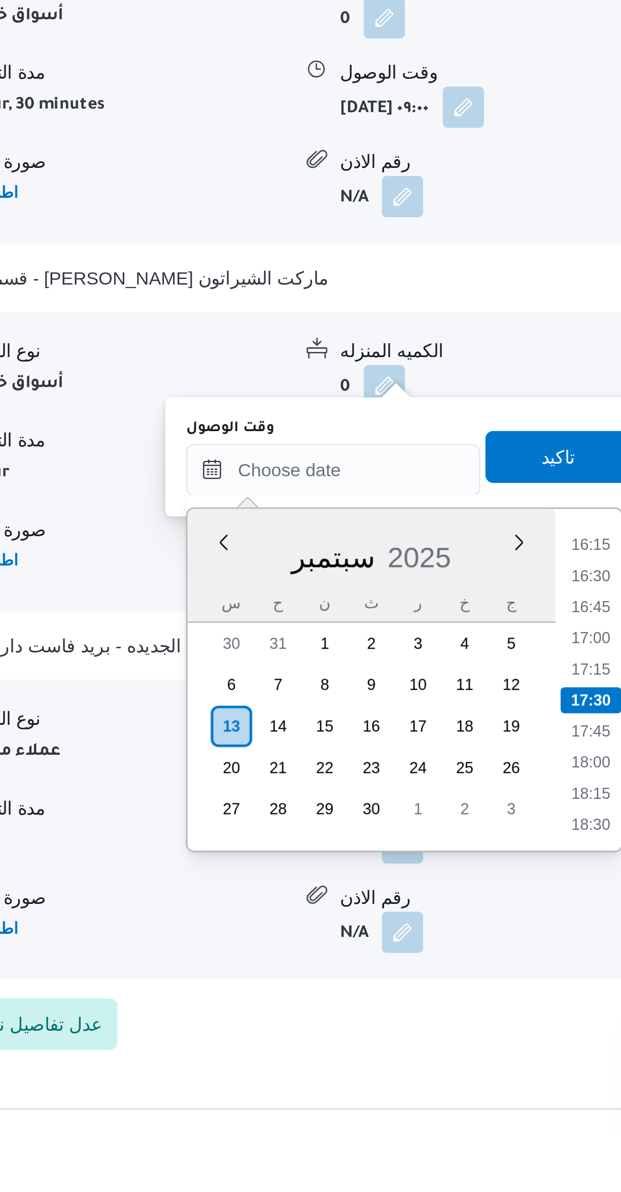
click at [425, 958] on li "16:15" at bounding box center [426, 961] width 23 height 10
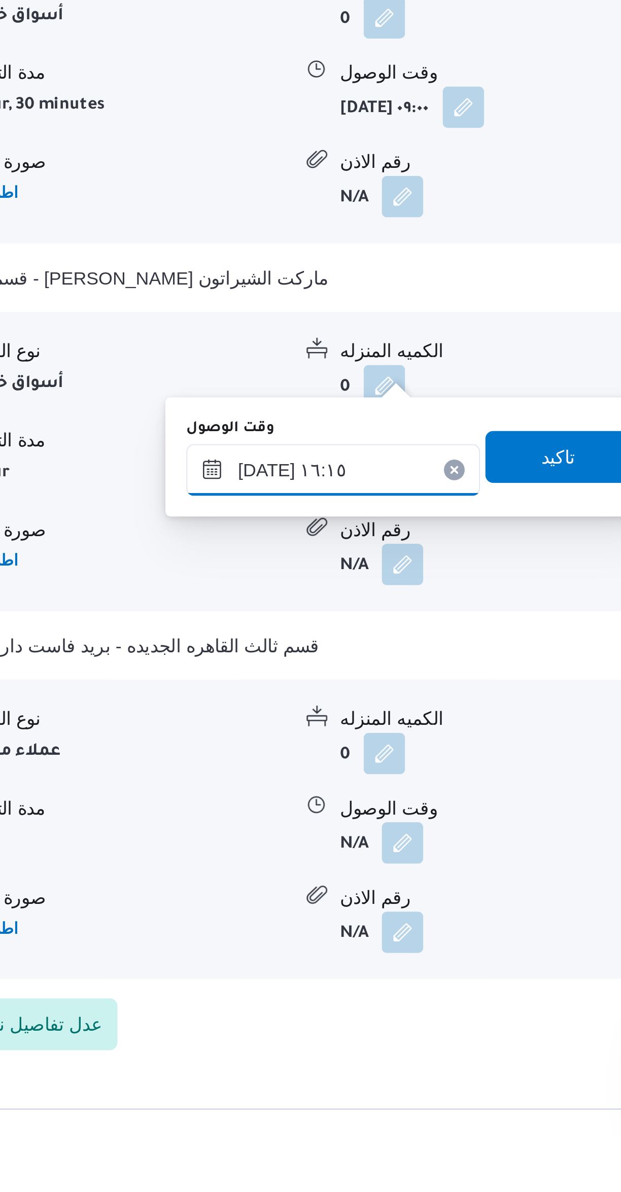
click at [293, 933] on input "[DATE] ١٦:١٥" at bounding box center [325, 931] width 115 height 20
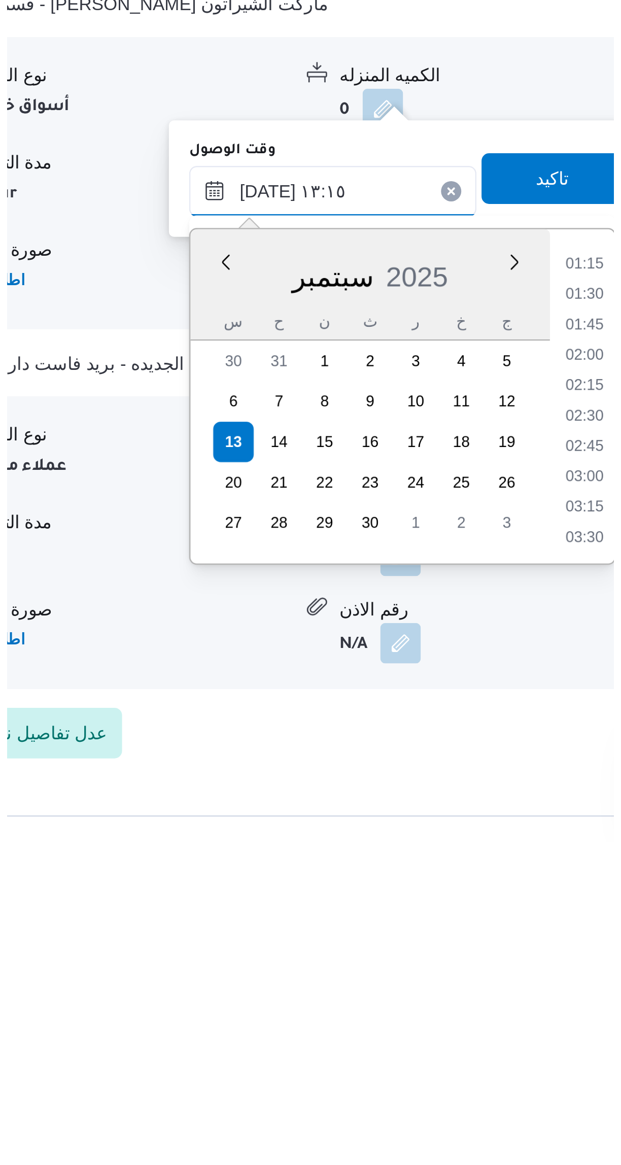
scroll to position [539, 0]
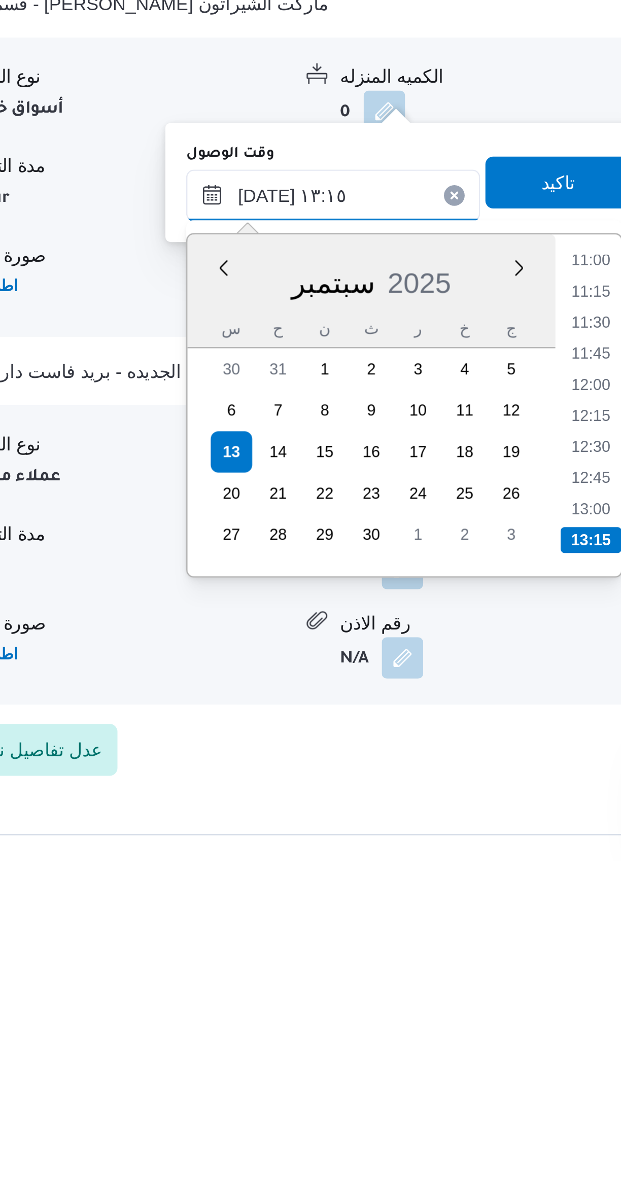
type input "[DATE] ١٣:١٥"
click at [422, 1062] on li "13:15" at bounding box center [427, 1066] width 24 height 10
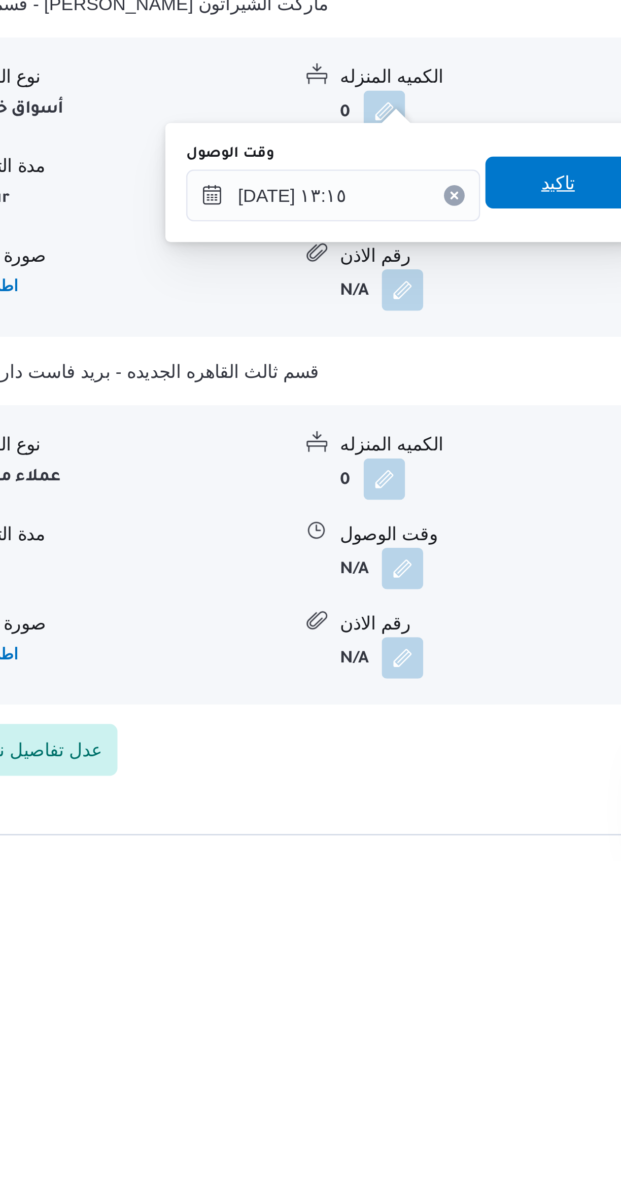
click at [411, 923] on span "تاكيد" at bounding box center [414, 926] width 57 height 20
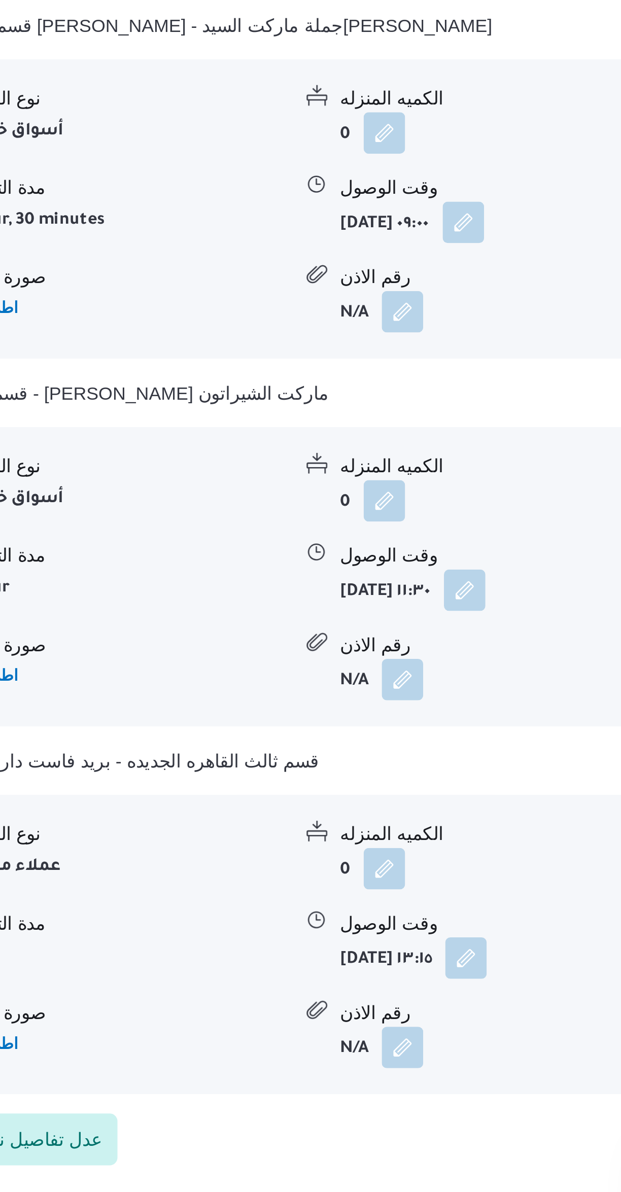
scroll to position [473, 0]
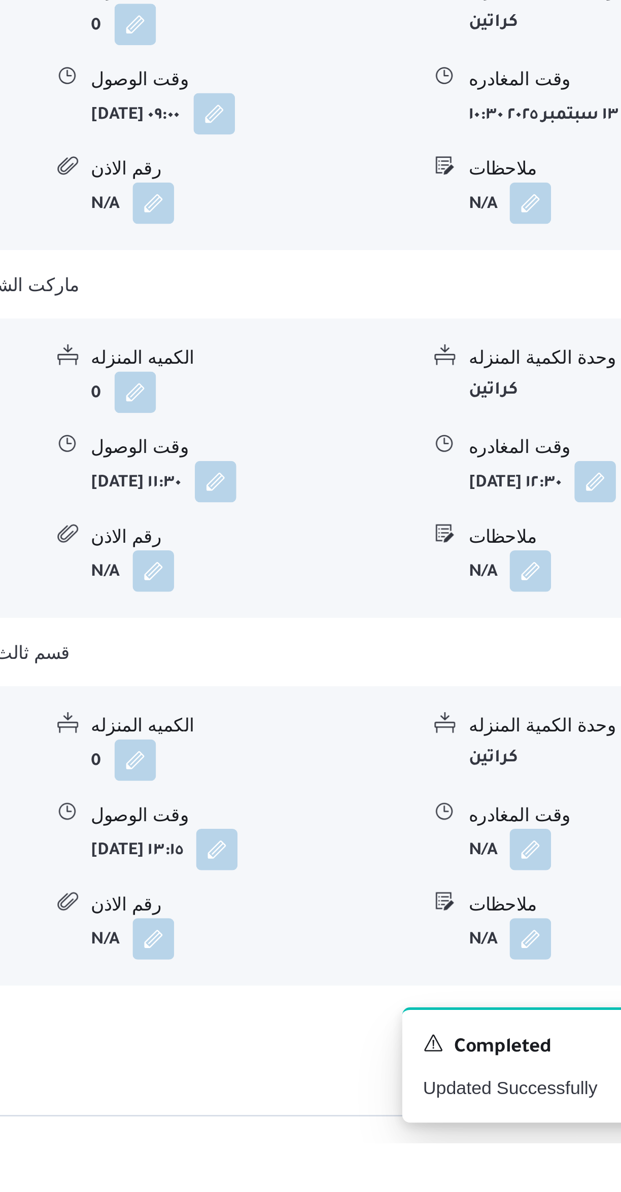
click at [502, 1069] on button "button" at bounding box center [501, 1077] width 16 height 16
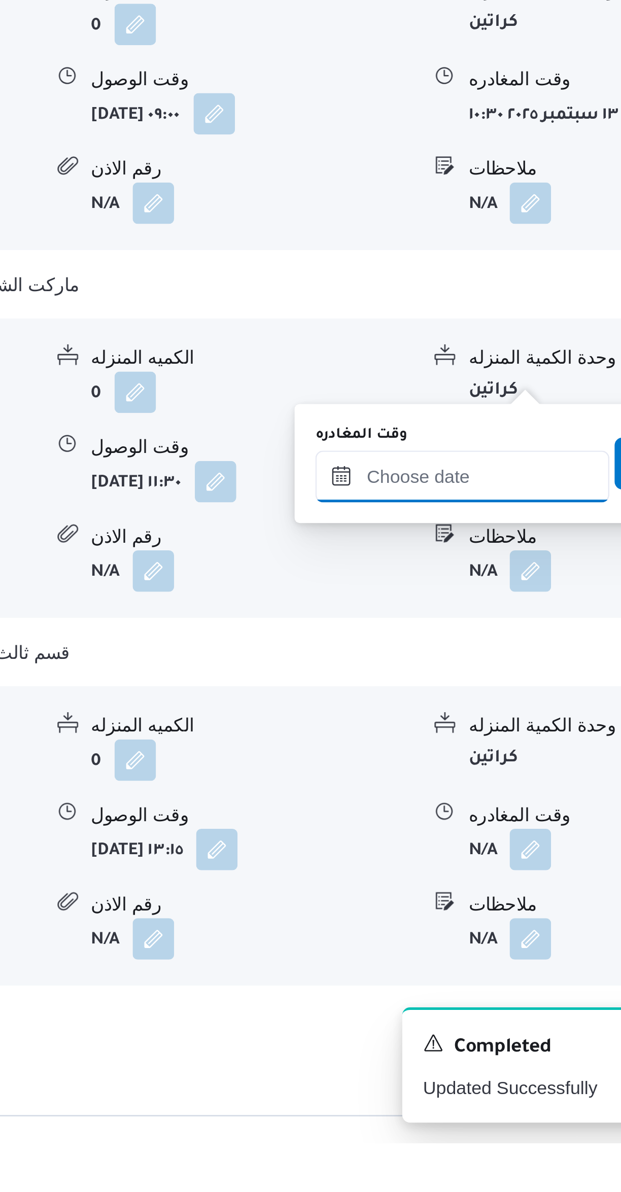
click at [464, 933] on input "وقت المغادره" at bounding box center [474, 931] width 115 height 20
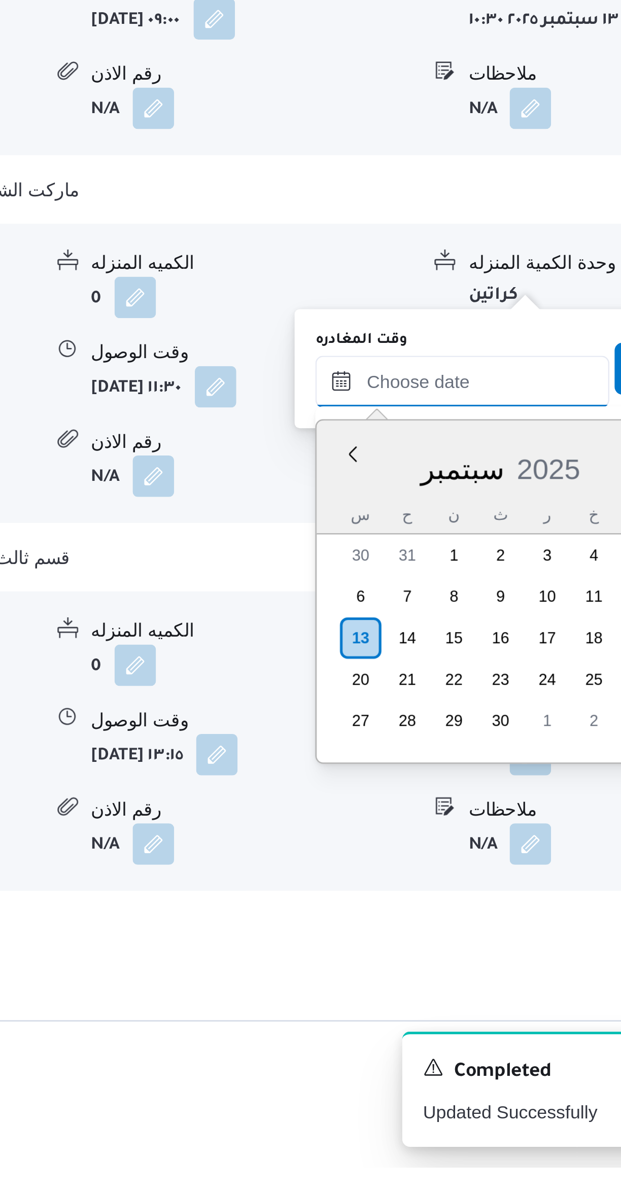
scroll to position [520, 0]
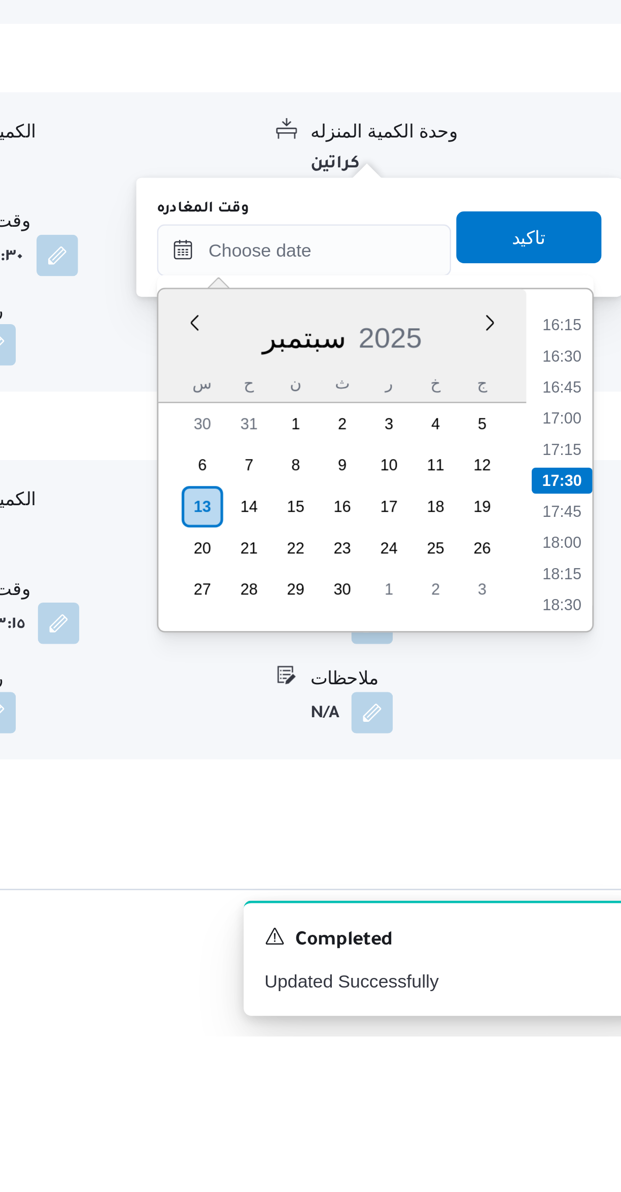
click at [576, 913] on li "16:15" at bounding box center [574, 914] width 23 height 10
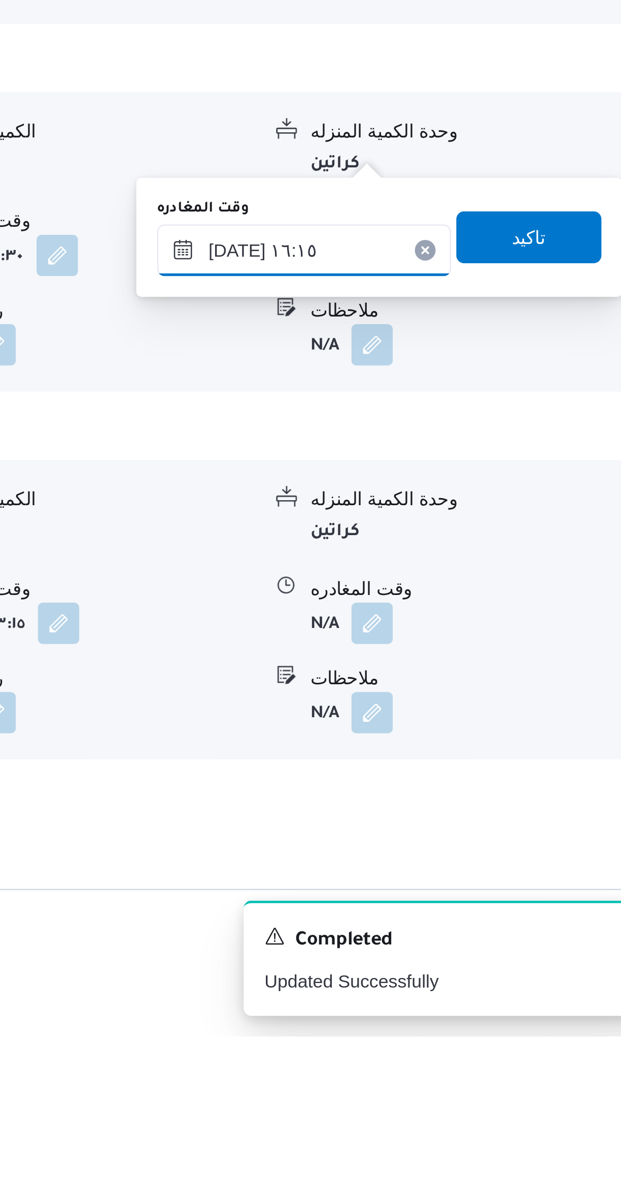
click at [488, 882] on input "[DATE] ١٦:١٥" at bounding box center [474, 884] width 115 height 20
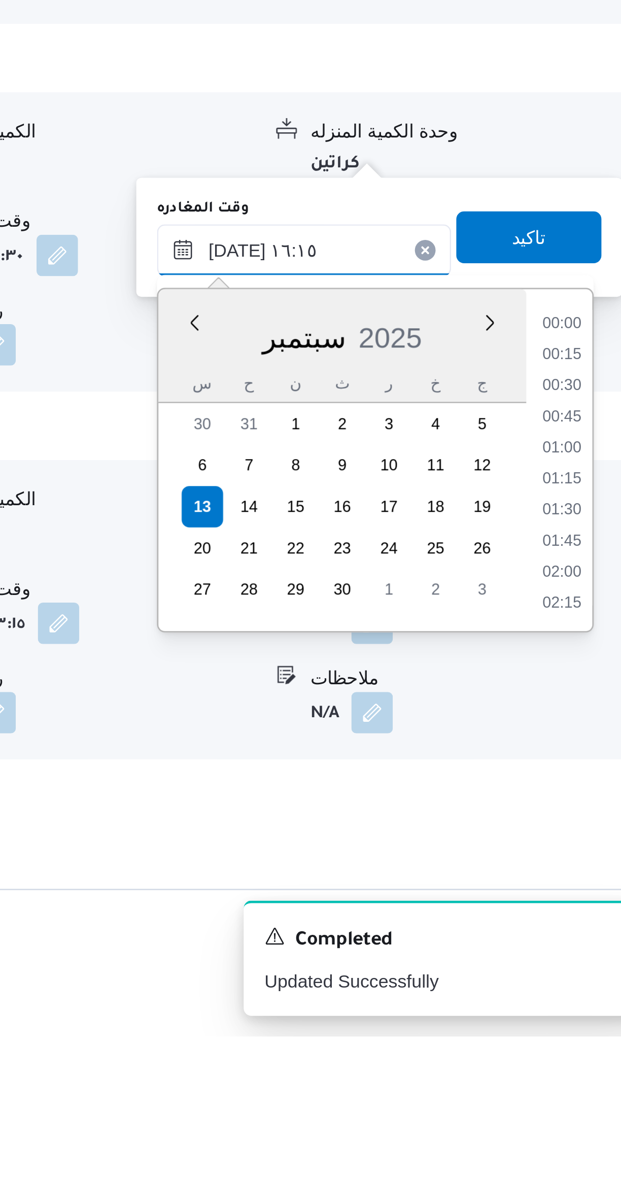
scroll to position [730, 0]
click at [577, 912] on li "15:00" at bounding box center [574, 914] width 23 height 10
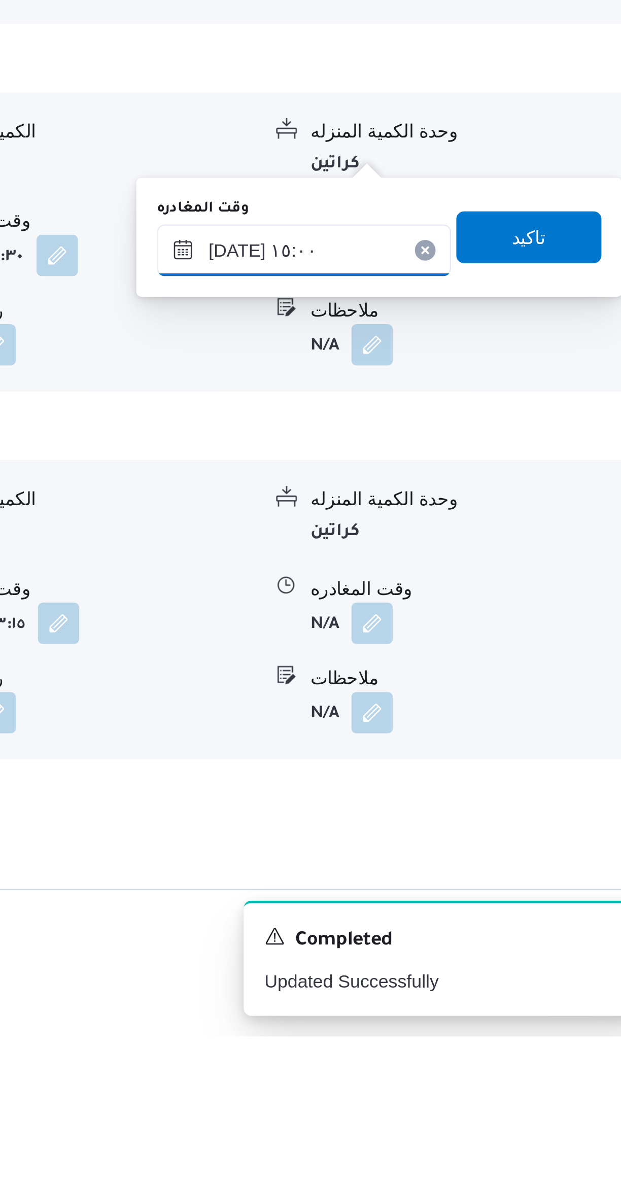
click at [494, 879] on input "[DATE] ١٥:٠٠" at bounding box center [474, 884] width 115 height 20
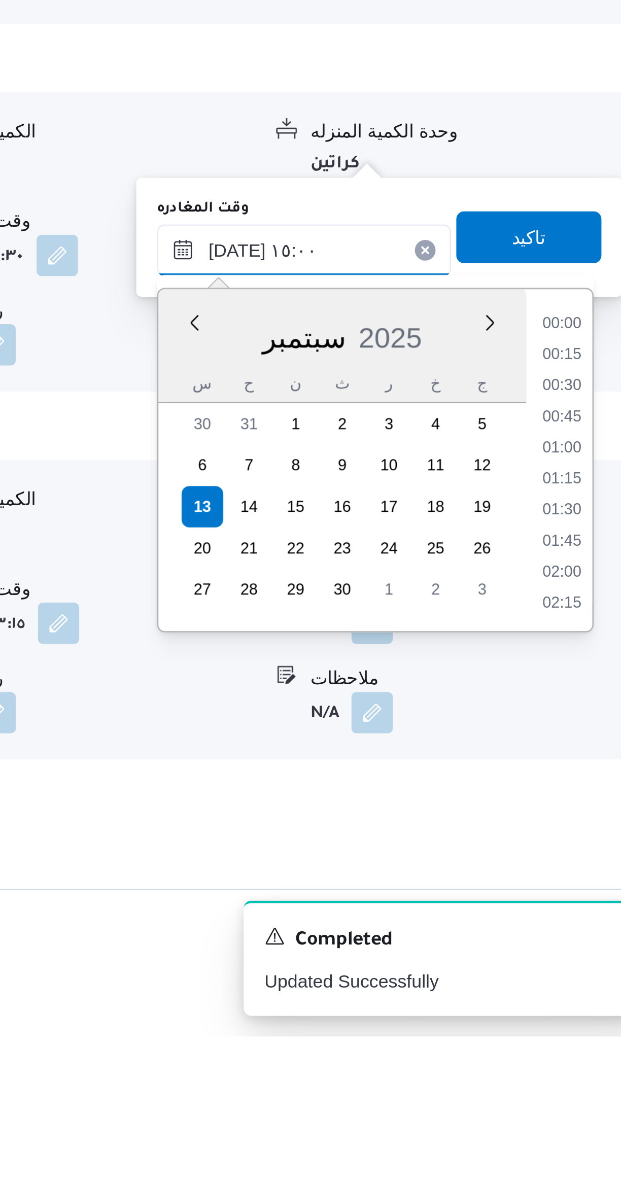
scroll to position [669, 0]
click at [575, 948] on li "14:30" at bounding box center [574, 950] width 23 height 10
type input "[DATE] ١٤:٣٠"
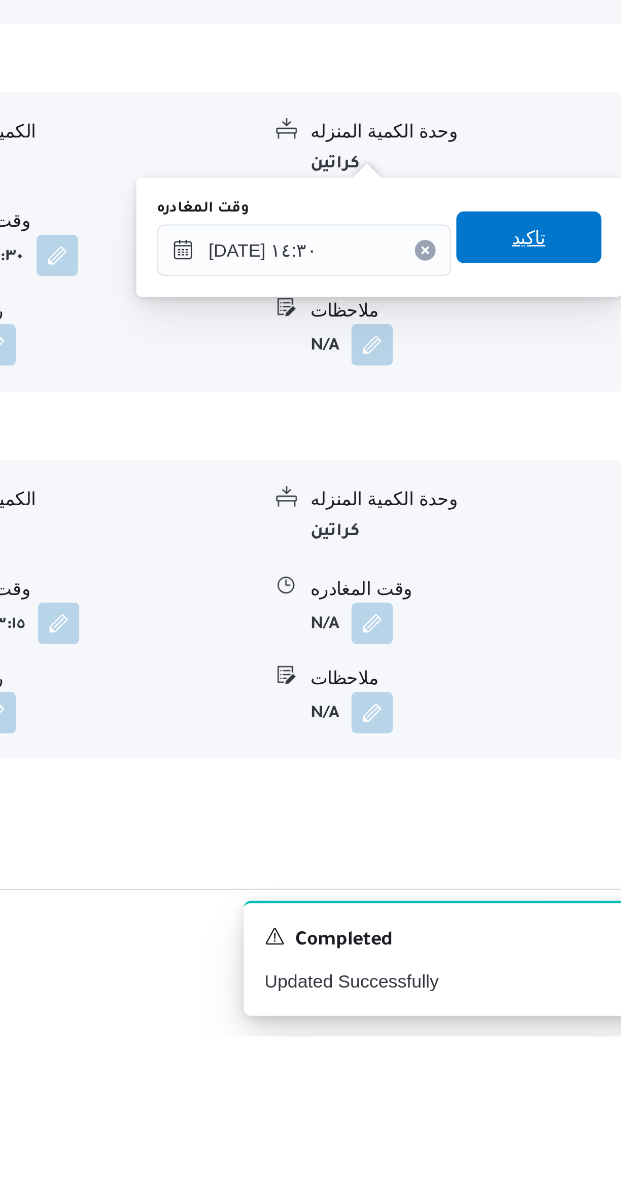
click at [574, 880] on span "تاكيد" at bounding box center [562, 879] width 57 height 20
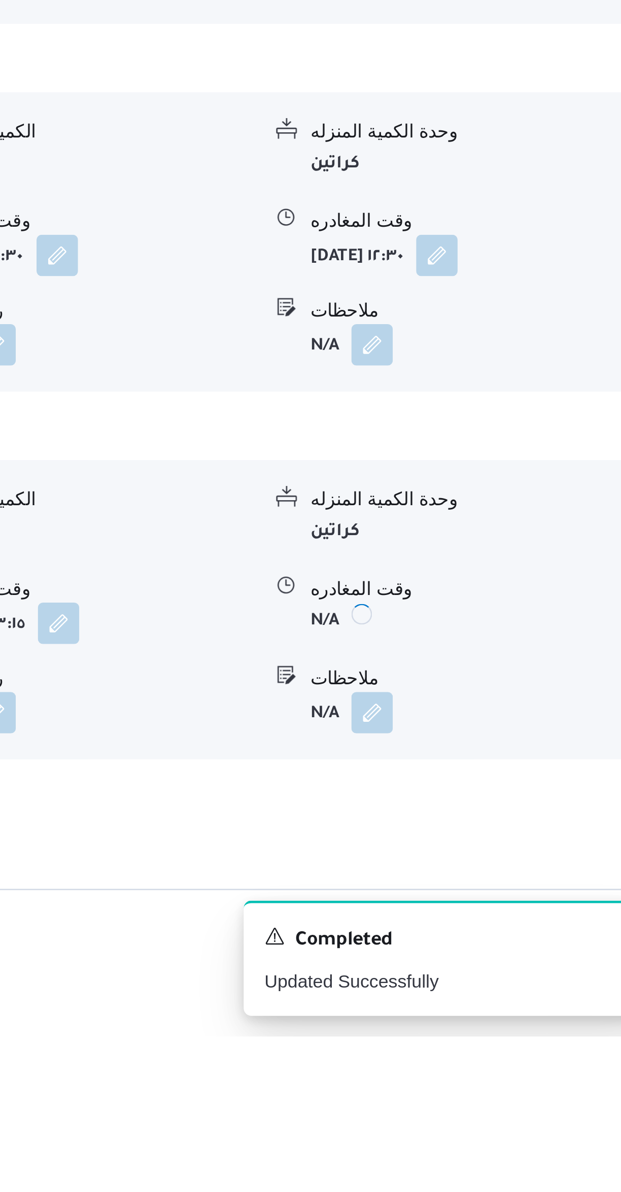
scroll to position [521, 0]
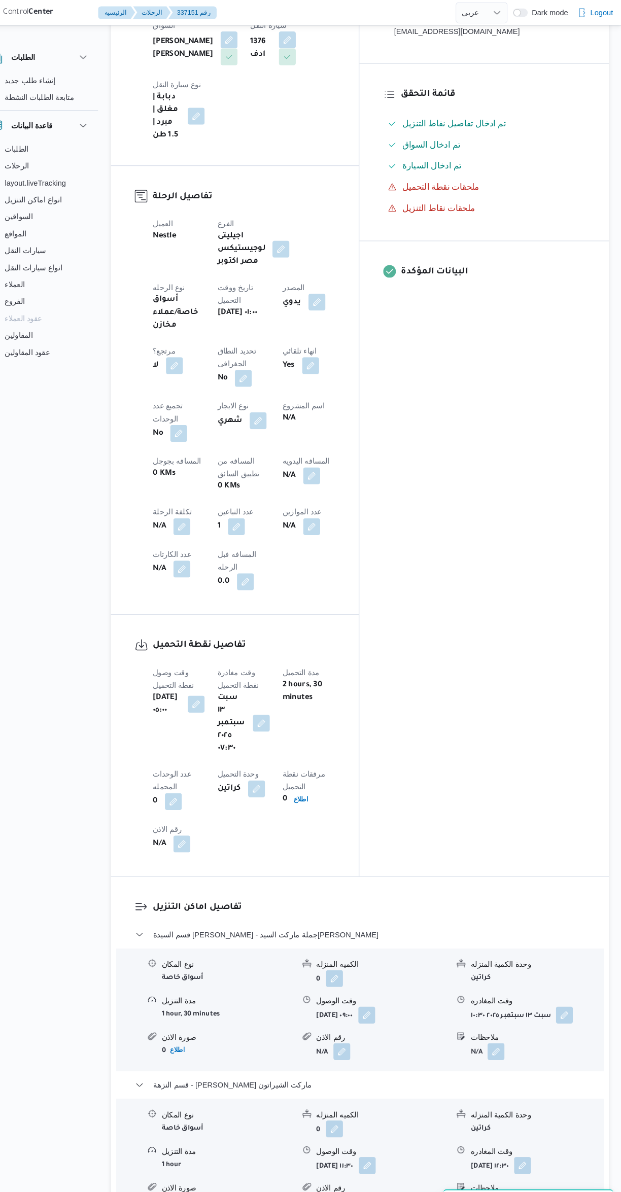
click at [316, 448] on button "button" at bounding box center [324, 456] width 16 height 16
click at [267, 374] on input "المسافه اليدويه" at bounding box center [263, 378] width 101 height 20
type input "167"
click at [356, 375] on span "تاكيد" at bounding box center [344, 373] width 57 height 20
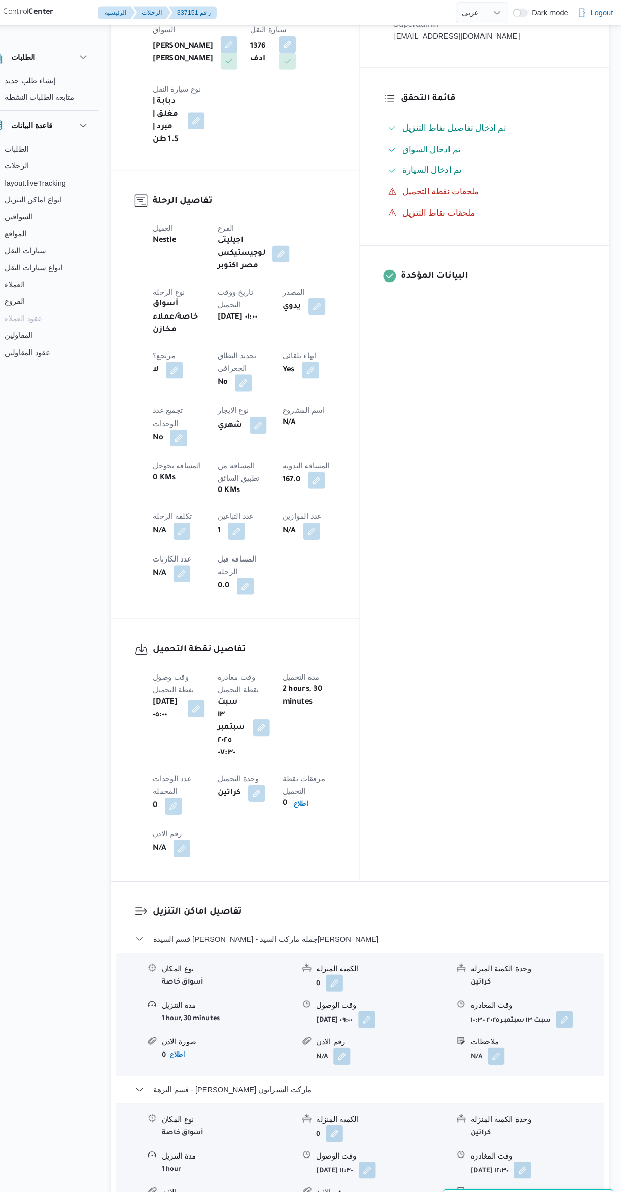
scroll to position [20, 0]
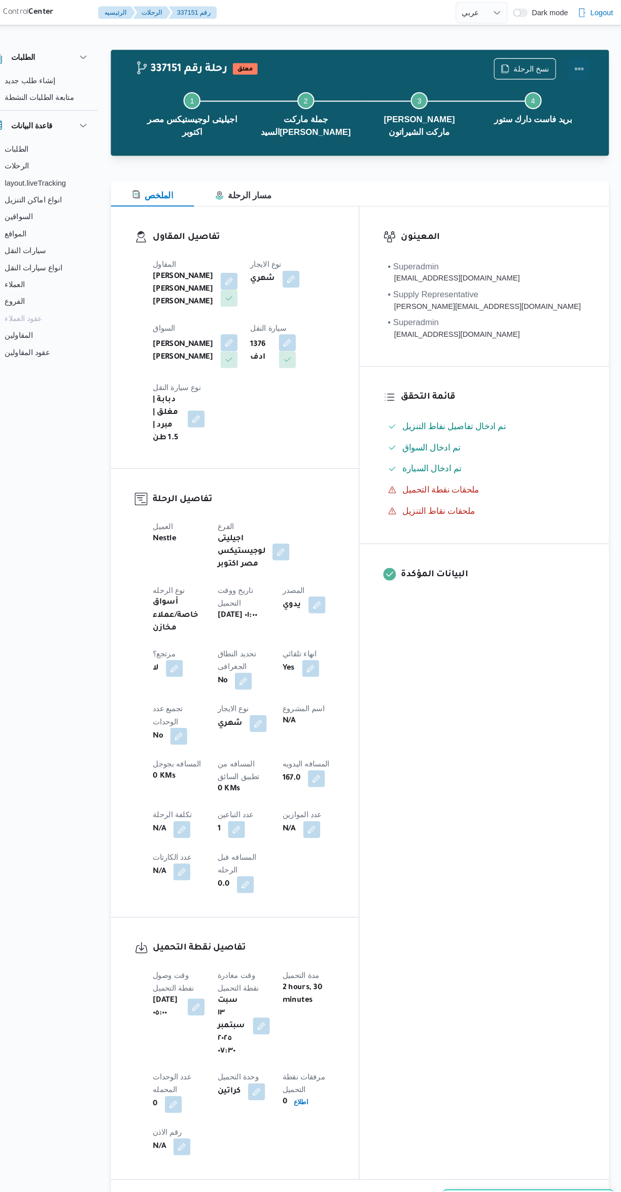
click at [581, 69] on button "Actions" at bounding box center [580, 66] width 20 height 20
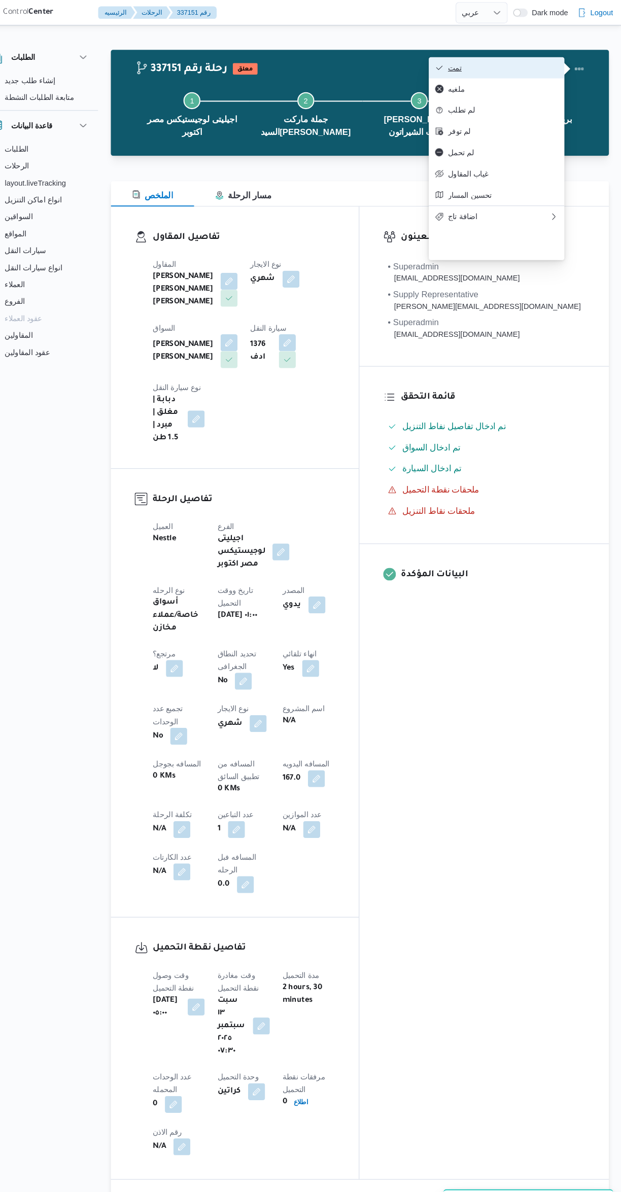
click at [524, 61] on span "تمت" at bounding box center [508, 65] width 106 height 8
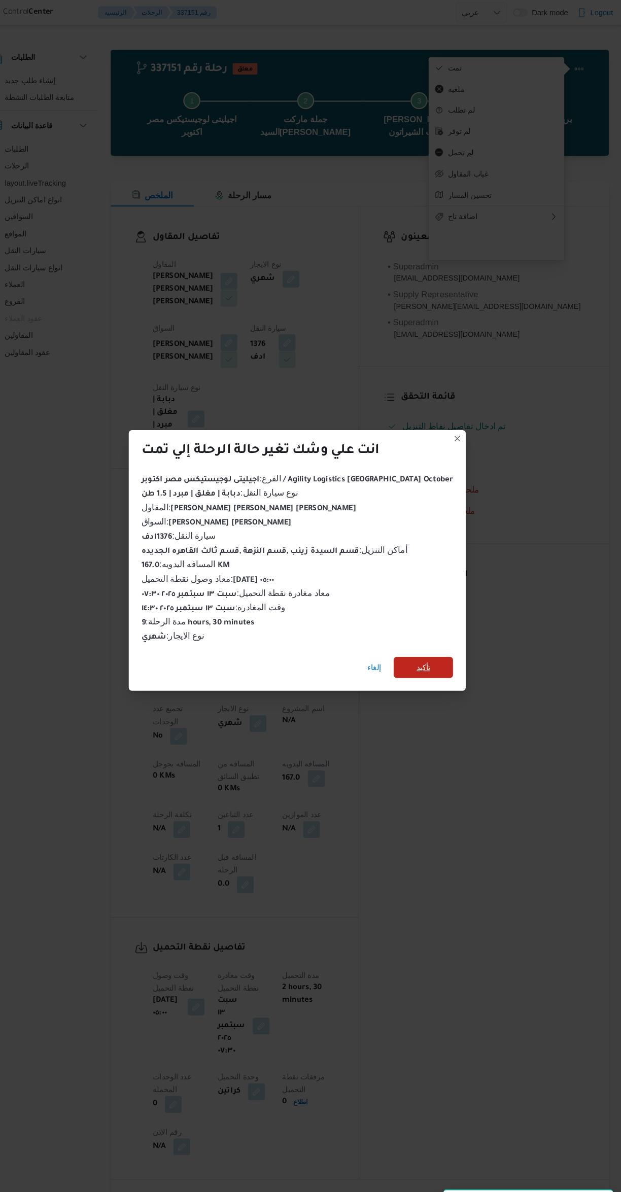
click at [423, 634] on span "تأكيد" at bounding box center [431, 639] width 57 height 20
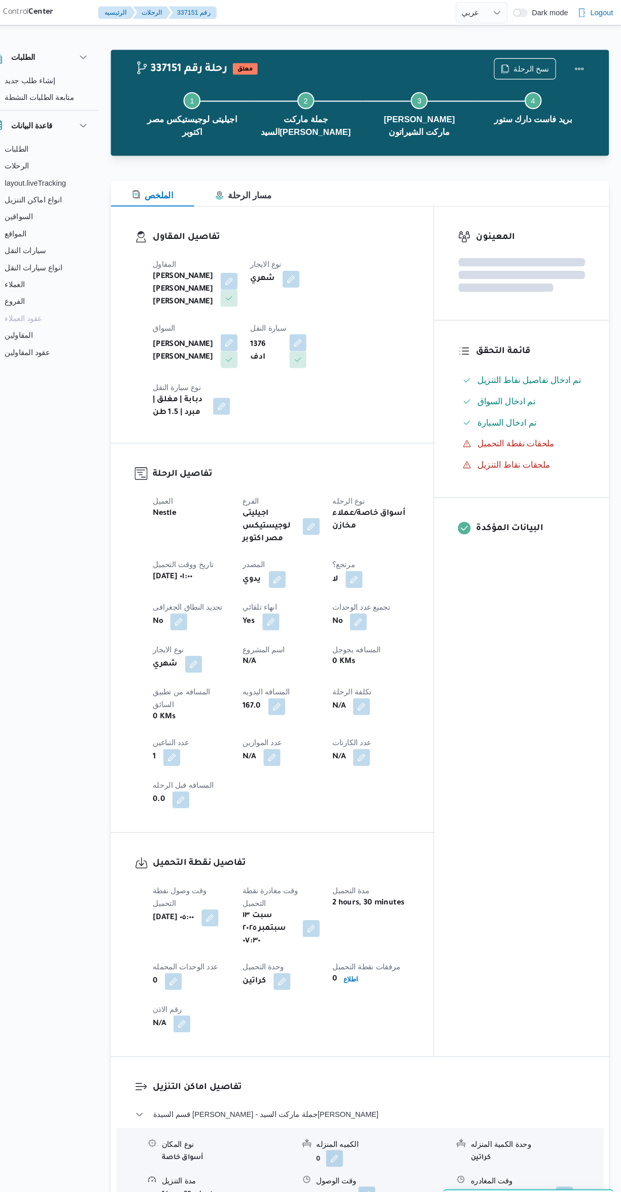
click at [544, 732] on div "المعينون قائمة التحقق تم ادخال تفاصيل نفاط التنزيل تم ادخال السواق تم ادخال الس…" at bounding box center [524, 605] width 167 height 814
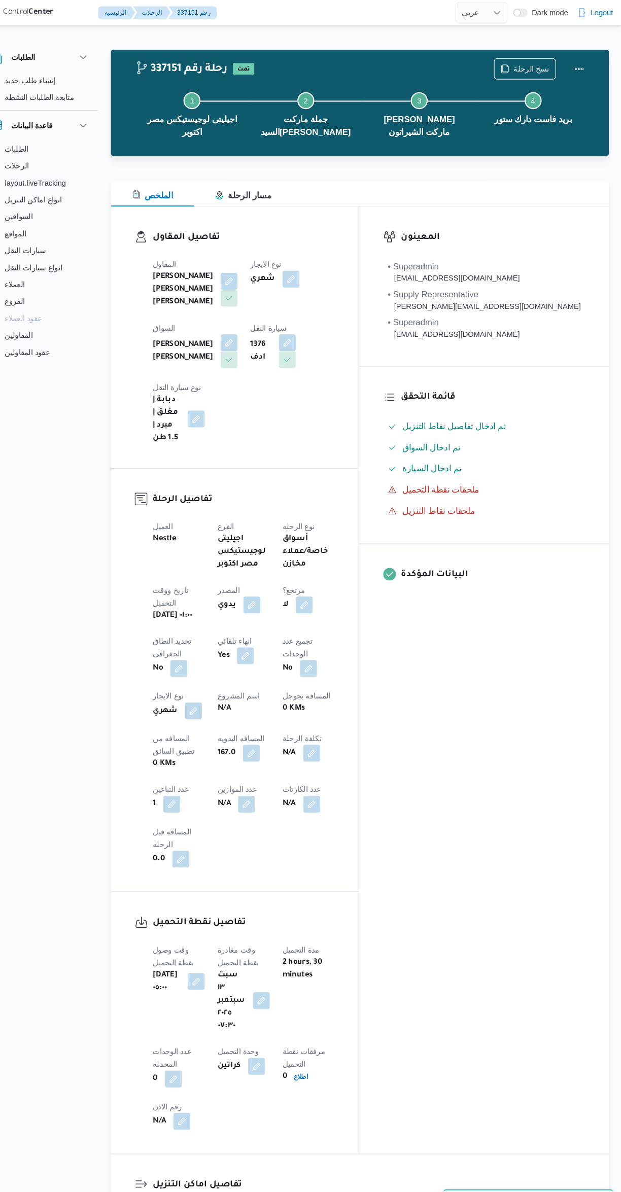
scroll to position [0, 0]
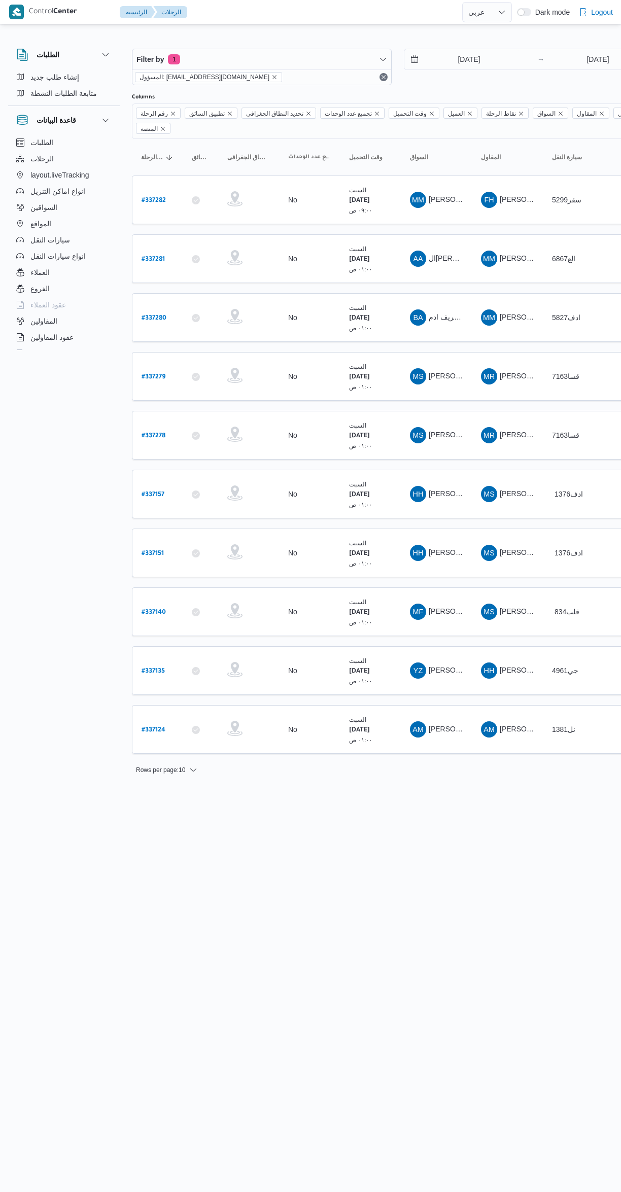
select select "ar"
